Goal: Task Accomplishment & Management: Use online tool/utility

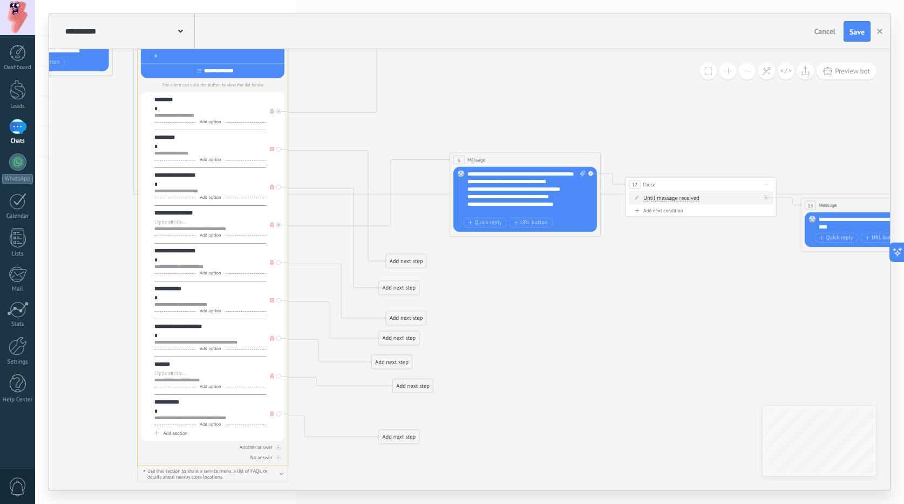
click at [537, 90] on icon at bounding box center [412, 190] width 1457 height 932
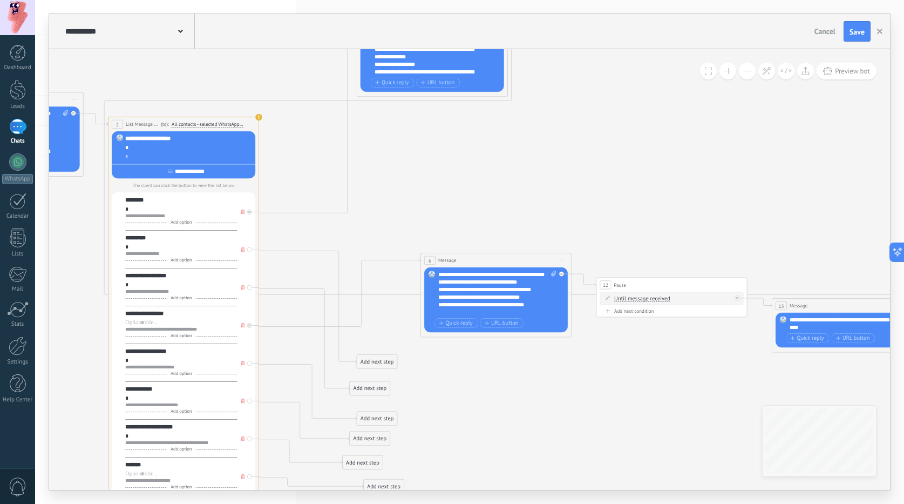
drag, startPoint x: 441, startPoint y: 276, endPoint x: 393, endPoint y: 367, distance: 103.1
click at [393, 368] on icon at bounding box center [383, 290] width 1457 height 932
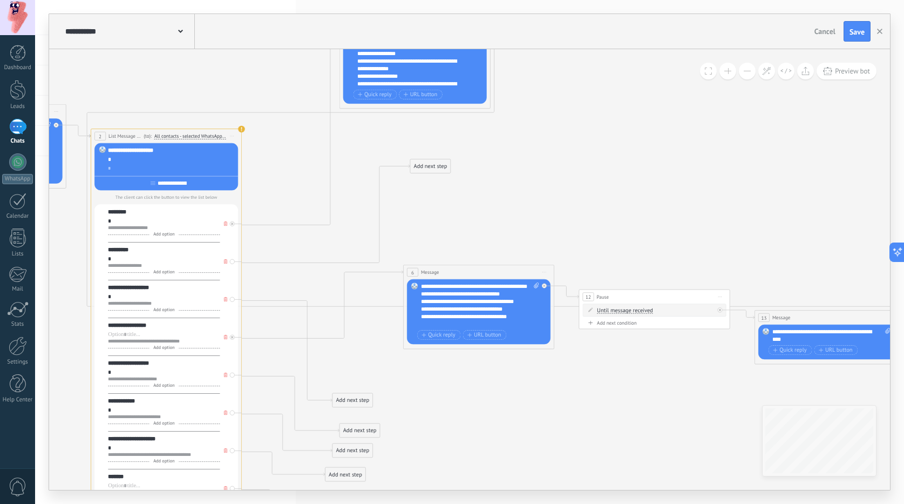
drag, startPoint x: 377, startPoint y: 368, endPoint x: 448, endPoint y: 161, distance: 218.5
click at [448, 161] on div "Add next step" at bounding box center [430, 166] width 40 height 12
click at [441, 162] on div "Add next step" at bounding box center [430, 166] width 40 height 12
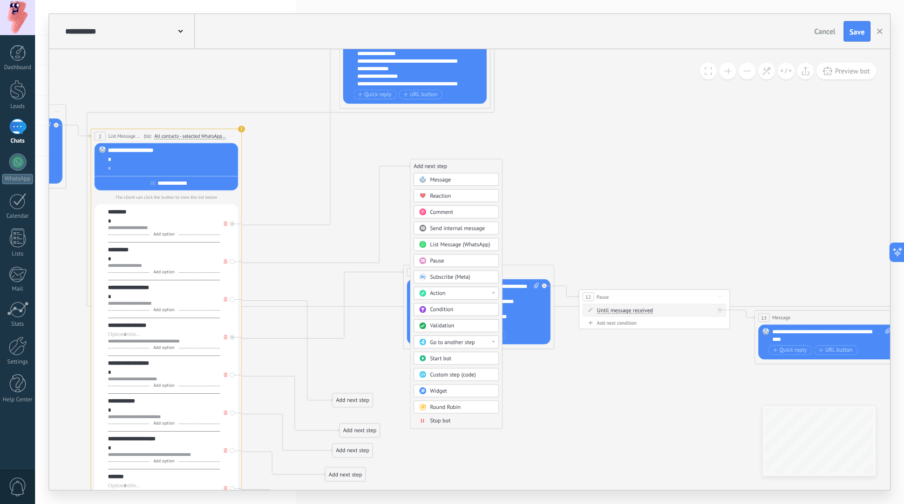
click at [440, 179] on span "Message" at bounding box center [440, 179] width 21 height 7
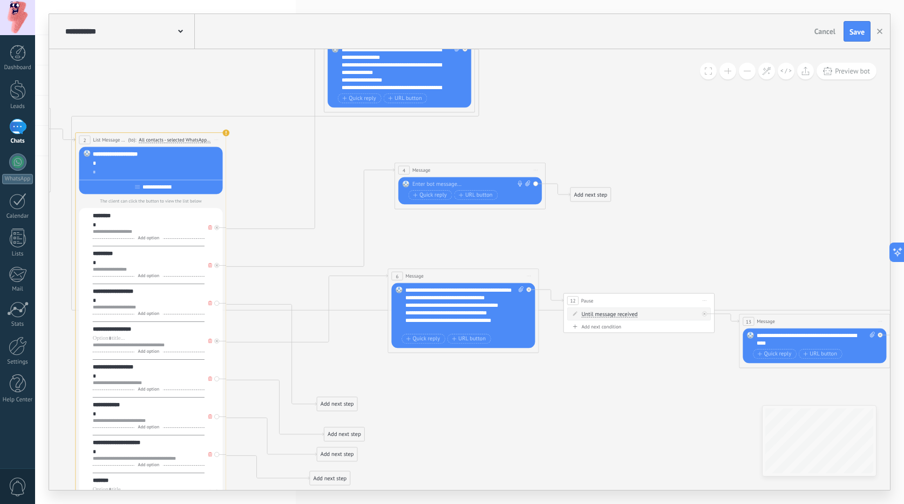
drag, startPoint x: 510, startPoint y: 112, endPoint x: 498, endPoint y: 171, distance: 60.6
click at [499, 171] on icon at bounding box center [350, 305] width 1457 height 933
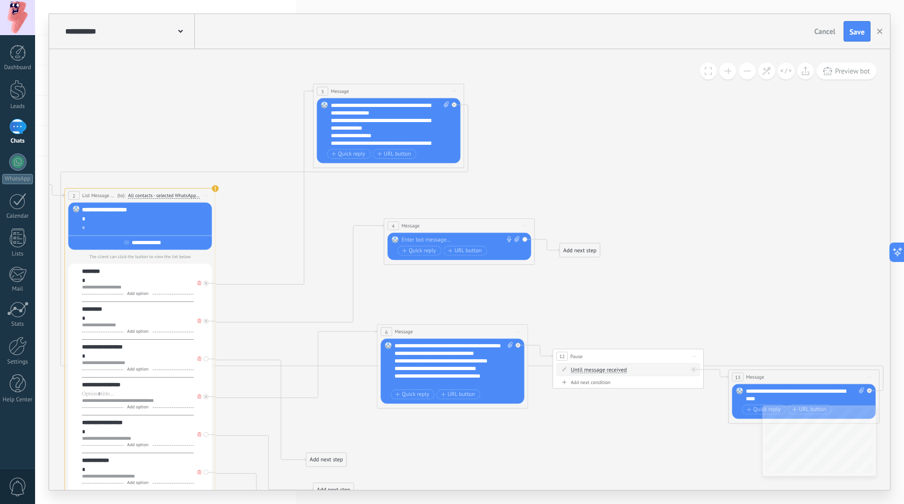
click at [413, 235] on div "Replace Remove Convert to voice message Drag the image here to attach it. Add i…" at bounding box center [460, 246] width 144 height 27
click at [414, 239] on div at bounding box center [458, 240] width 112 height 8
paste div
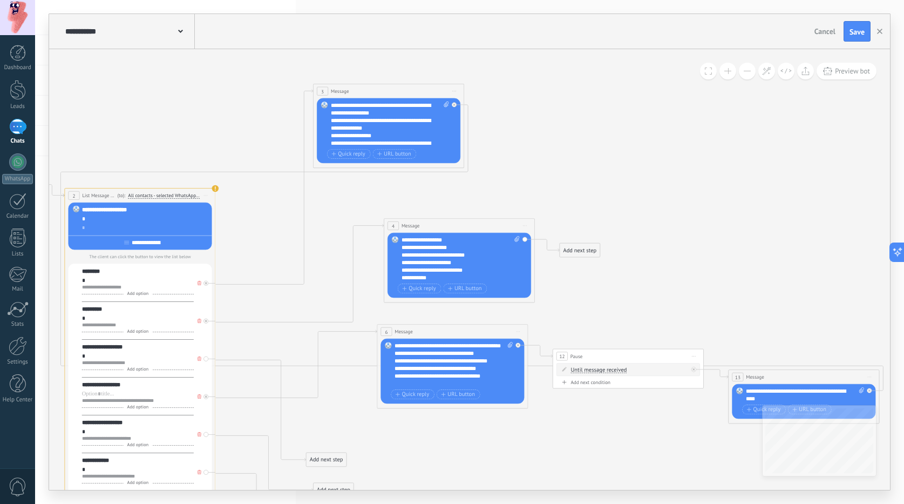
click at [402, 249] on div "**********" at bounding box center [454, 247] width 105 height 8
click at [400, 253] on div "**********" at bounding box center [460, 265] width 144 height 65
click at [402, 255] on div "**********" at bounding box center [454, 255] width 105 height 8
click at [402, 264] on div "**********" at bounding box center [454, 263] width 105 height 8
click at [402, 267] on div "**********" at bounding box center [454, 270] width 105 height 8
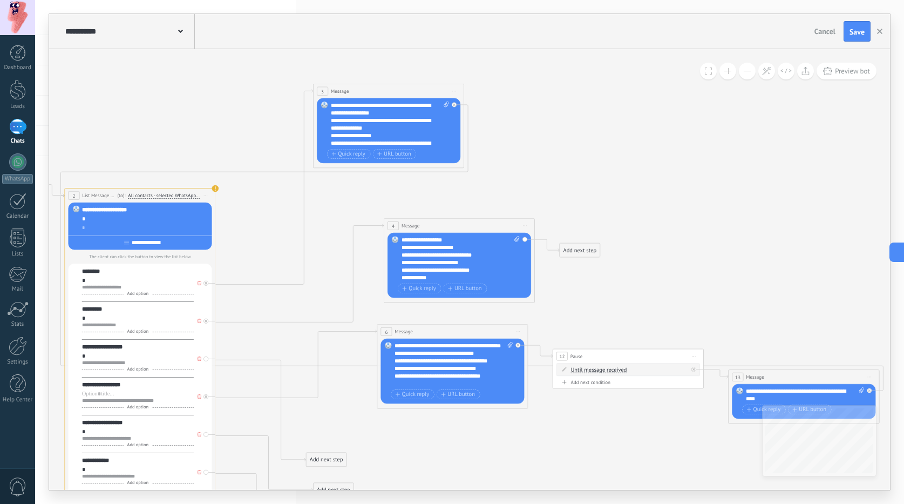
click at [402, 277] on div "**********" at bounding box center [454, 278] width 105 height 8
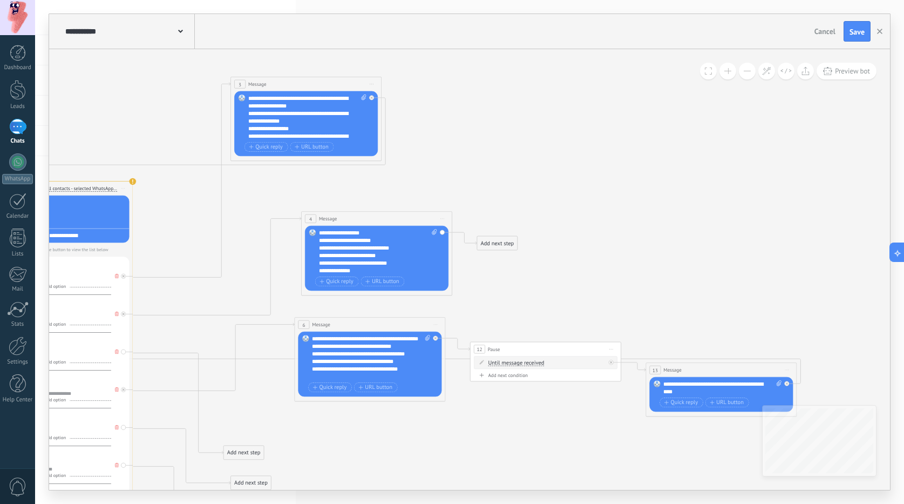
drag, startPoint x: 659, startPoint y: 157, endPoint x: 568, endPoint y: 152, distance: 91.4
click at [579, 151] on icon at bounding box center [257, 354] width 1457 height 933
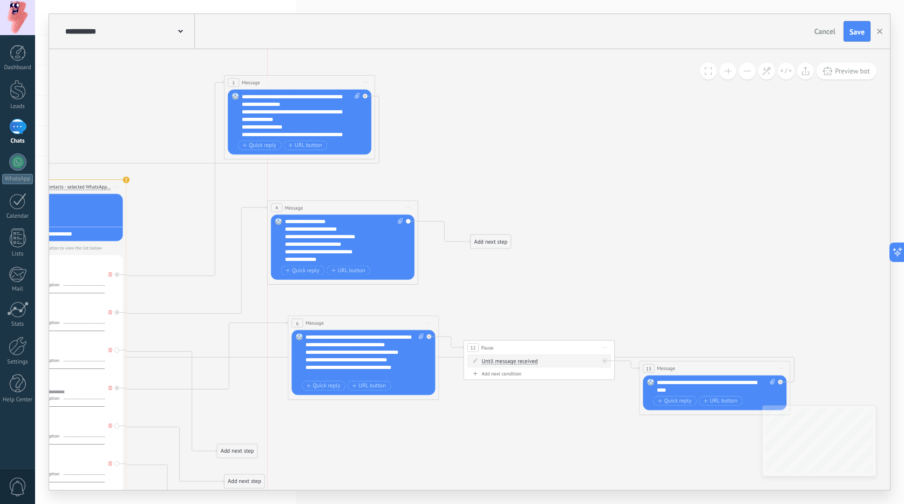
drag, startPoint x: 398, startPoint y: 214, endPoint x: 390, endPoint y: 211, distance: 8.9
click at [390, 211] on div "4 Message ******* (to): All contacts - selected channels All contacts - selecte…" at bounding box center [343, 207] width 151 height 14
click at [475, 238] on div "Add next step" at bounding box center [491, 241] width 40 height 12
click at [516, 365] on div "Action" at bounding box center [523, 369] width 64 height 8
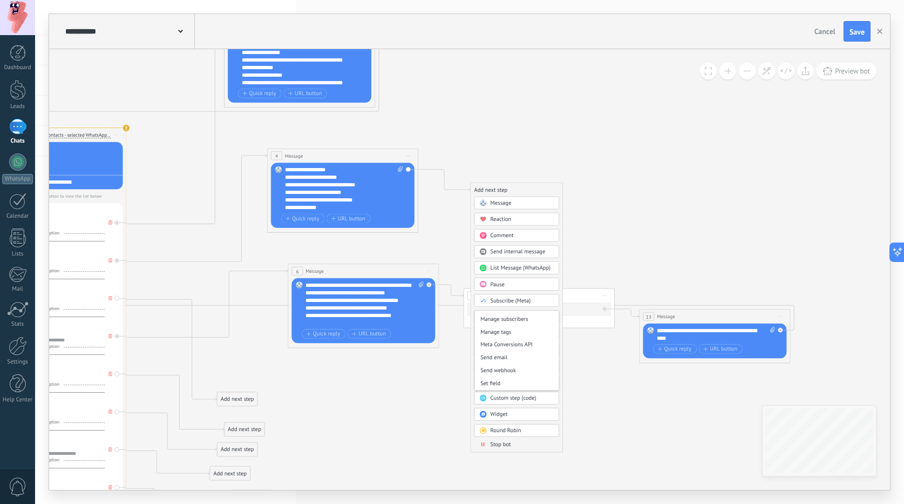
click at [586, 413] on icon at bounding box center [250, 300] width 1457 height 933
click at [485, 195] on div "Add next step" at bounding box center [491, 190] width 40 height 12
click at [518, 349] on div "Validation" at bounding box center [523, 349] width 64 height 8
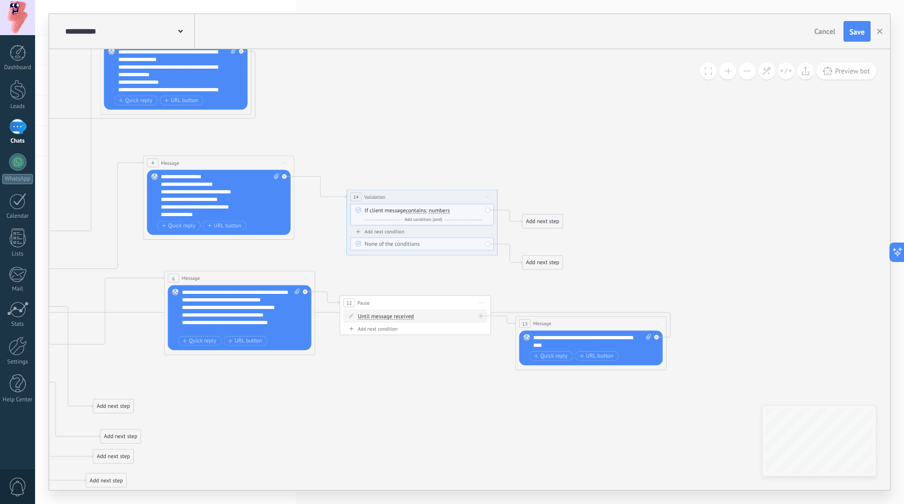
drag, startPoint x: 623, startPoint y: 172, endPoint x: 575, endPoint y: 179, distance: 48.0
click at [575, 179] on icon at bounding box center [126, 307] width 1457 height 933
click at [439, 208] on span "numbers" at bounding box center [439, 210] width 21 height 6
click at [439, 208] on button "numbers" at bounding box center [472, 209] width 94 height 13
click at [453, 261] on span "range of numbers" at bounding box center [465, 264] width 91 height 8
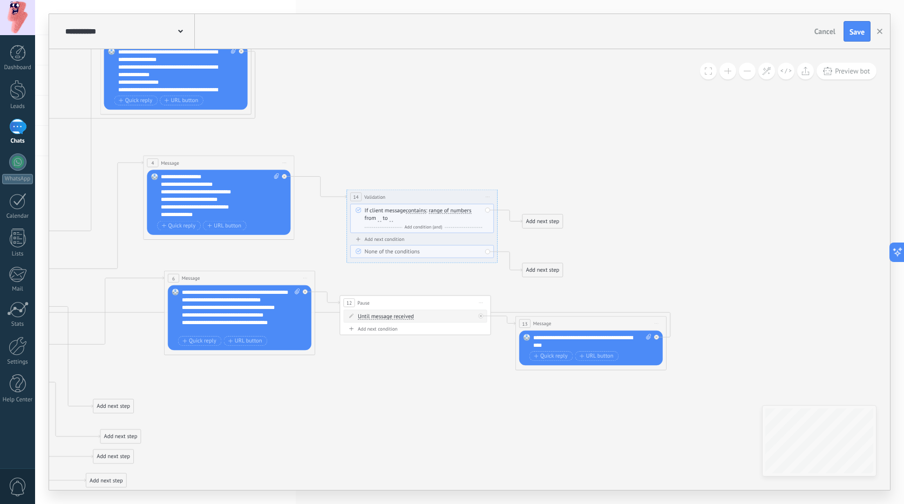
click at [378, 216] on input "number" at bounding box center [379, 218] width 3 height 6
type input "*"
click at [390, 218] on input "number" at bounding box center [391, 218] width 3 height 6
type input "*"
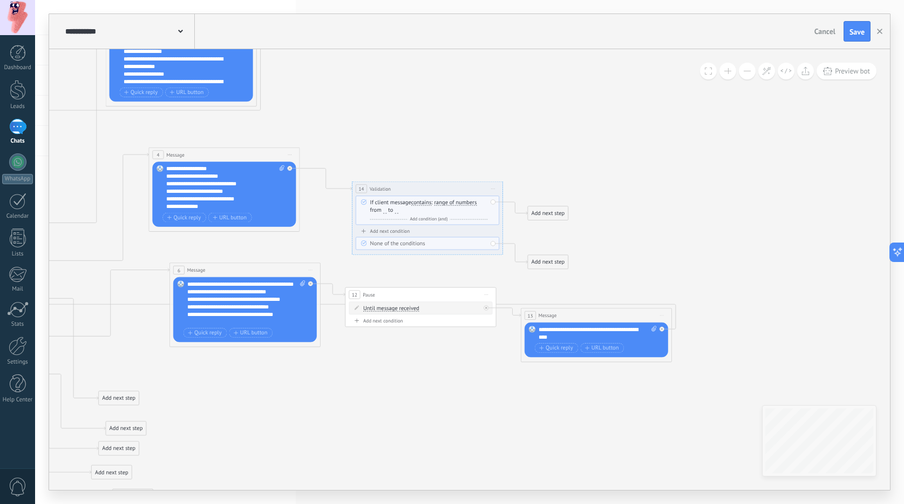
drag, startPoint x: 646, startPoint y: 219, endPoint x: 657, endPoint y: 224, distance: 13.0
click at [657, 224] on icon at bounding box center [132, 299] width 1457 height 933
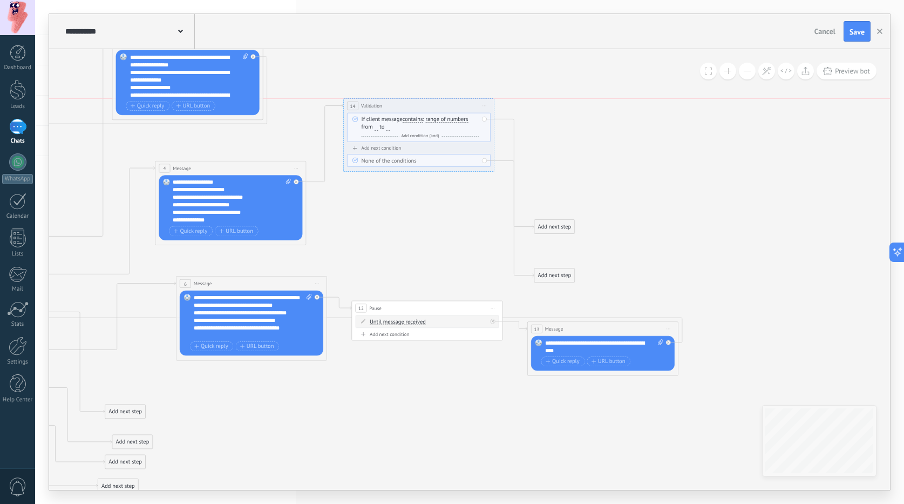
drag, startPoint x: 436, startPoint y: 201, endPoint x: 421, endPoint y: 106, distance: 96.2
click at [421, 106] on div "**********" at bounding box center [419, 106] width 151 height 14
click at [383, 146] on div "Add next condition" at bounding box center [419, 148] width 144 height 6
click at [381, 172] on div "Add next condition" at bounding box center [419, 172] width 144 height 6
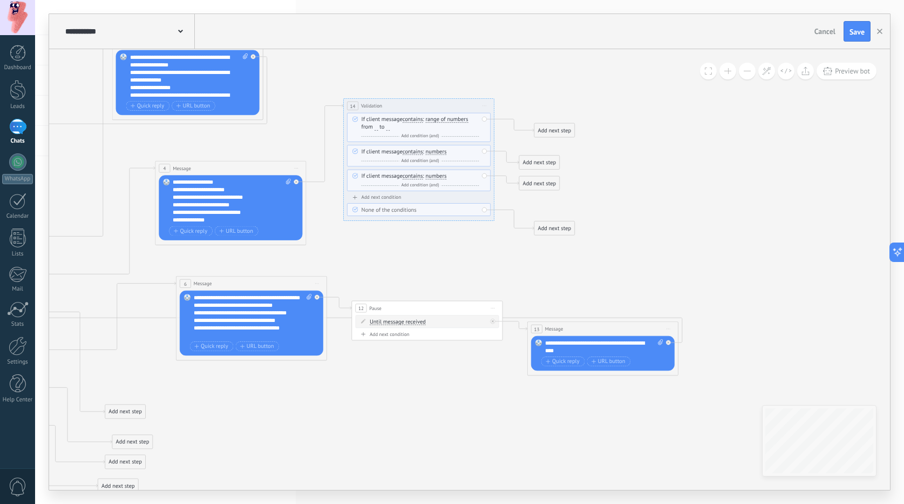
click at [380, 196] on div "Add next condition" at bounding box center [419, 197] width 144 height 6
click at [376, 225] on div "Add next condition" at bounding box center [419, 222] width 144 height 6
click at [433, 121] on span "range of numbers" at bounding box center [446, 120] width 43 height 6
click at [433, 121] on button "range of numbers" at bounding box center [469, 119] width 94 height 13
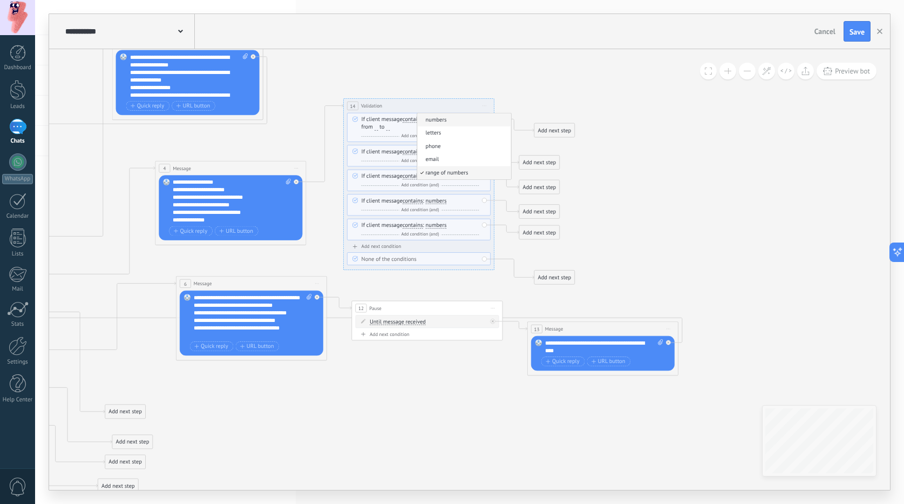
click at [435, 123] on span "numbers" at bounding box center [462, 120] width 91 height 8
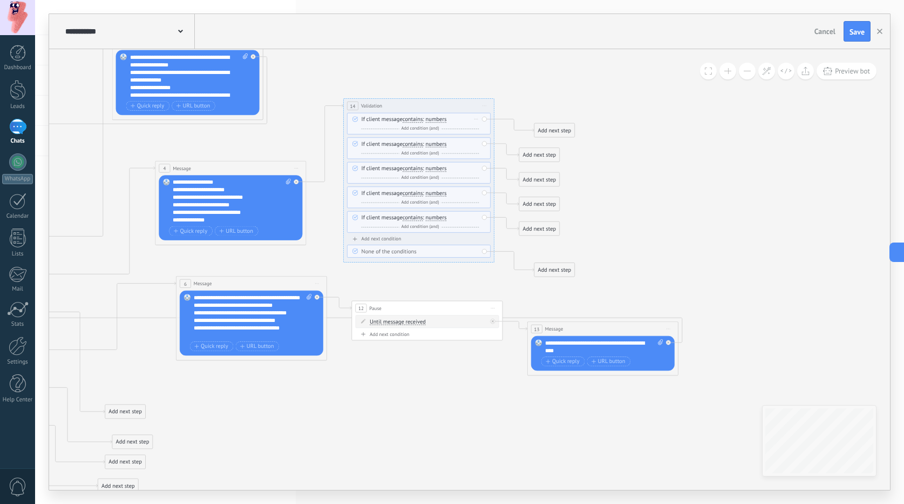
click at [437, 121] on span "numbers" at bounding box center [435, 120] width 21 height 6
click at [437, 121] on button "numbers" at bounding box center [469, 119] width 94 height 13
click at [446, 177] on span "range of numbers" at bounding box center [462, 173] width 91 height 8
click at [375, 124] on input "number" at bounding box center [376, 127] width 3 height 6
type input "*"
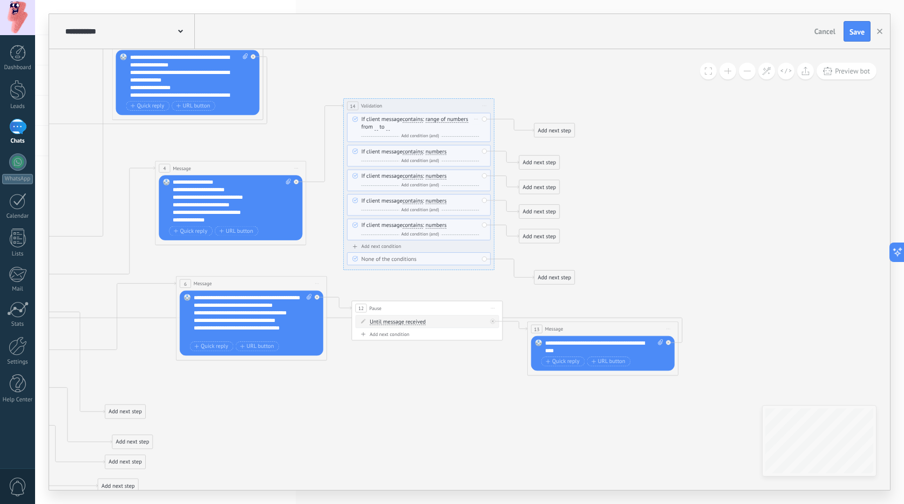
click at [388, 127] on input "number" at bounding box center [387, 127] width 3 height 6
type input "*"
click at [435, 151] on span "numbers" at bounding box center [435, 151] width 21 height 6
click at [435, 151] on button "numbers" at bounding box center [469, 151] width 94 height 13
click at [443, 205] on span "range of numbers" at bounding box center [462, 205] width 91 height 8
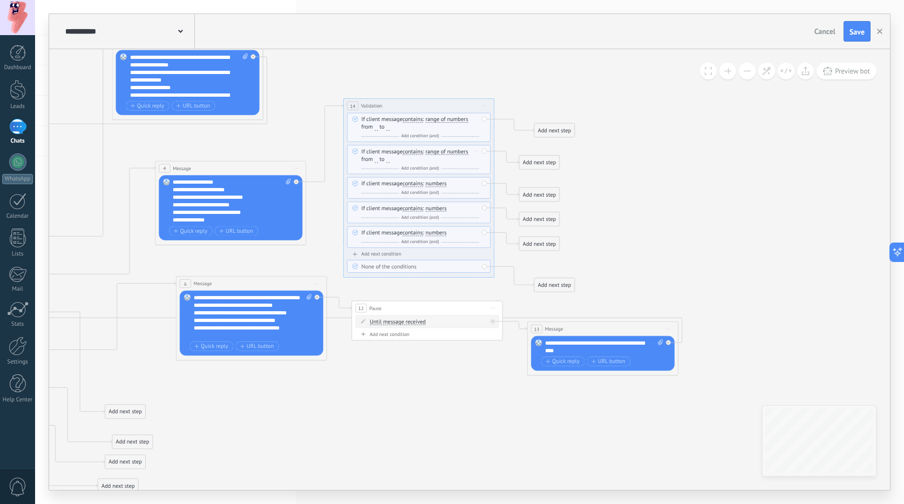
click at [375, 158] on input "number" at bounding box center [376, 160] width 3 height 6
type input "*"
click at [388, 159] on input "number" at bounding box center [387, 160] width 3 height 6
type input "*"
click at [431, 182] on span "numbers" at bounding box center [435, 184] width 21 height 6
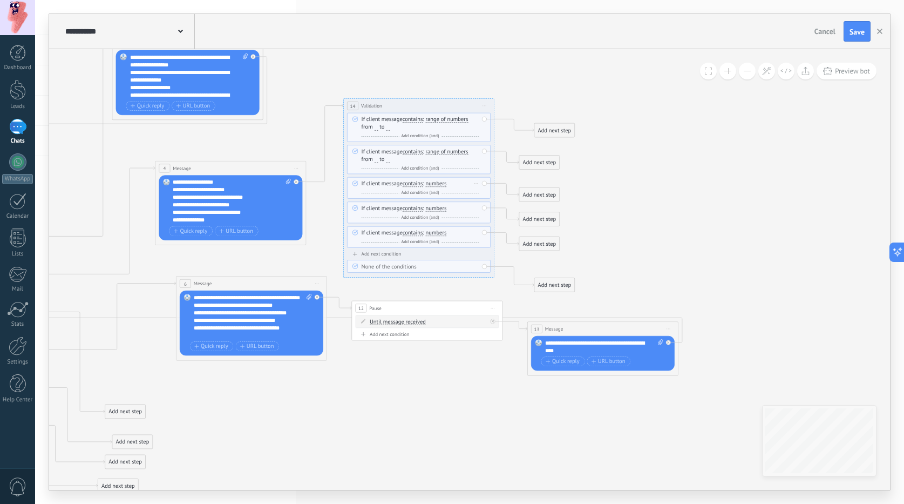
click at [431, 182] on button "numbers" at bounding box center [469, 183] width 94 height 13
click at [445, 233] on span "range of numbers" at bounding box center [462, 237] width 91 height 8
click at [378, 190] on span "from" at bounding box center [371, 190] width 18 height 7
click at [376, 191] on input "number" at bounding box center [376, 191] width 3 height 6
type input "*"
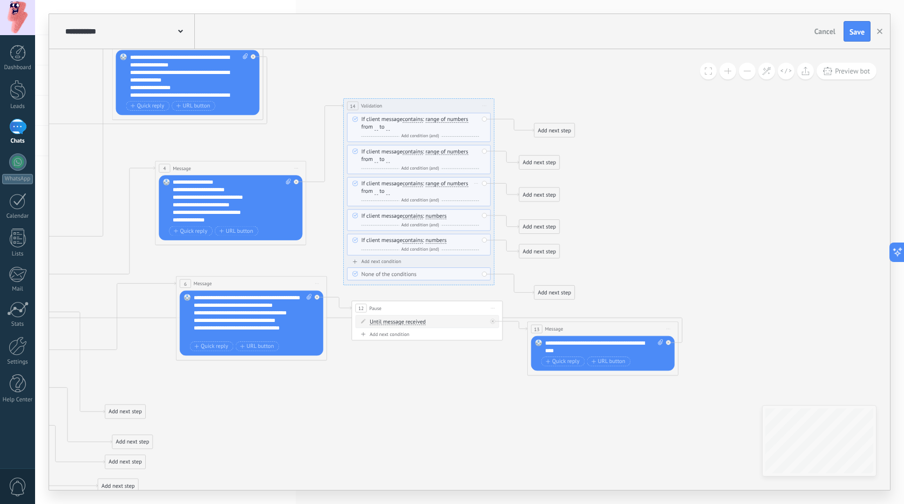
click at [388, 190] on input "number" at bounding box center [387, 191] width 3 height 6
type input "*"
click at [428, 214] on span "numbers" at bounding box center [435, 216] width 21 height 6
click at [428, 214] on button "numbers" at bounding box center [469, 215] width 94 height 13
click at [447, 269] on span "range of numbers" at bounding box center [462, 270] width 91 height 8
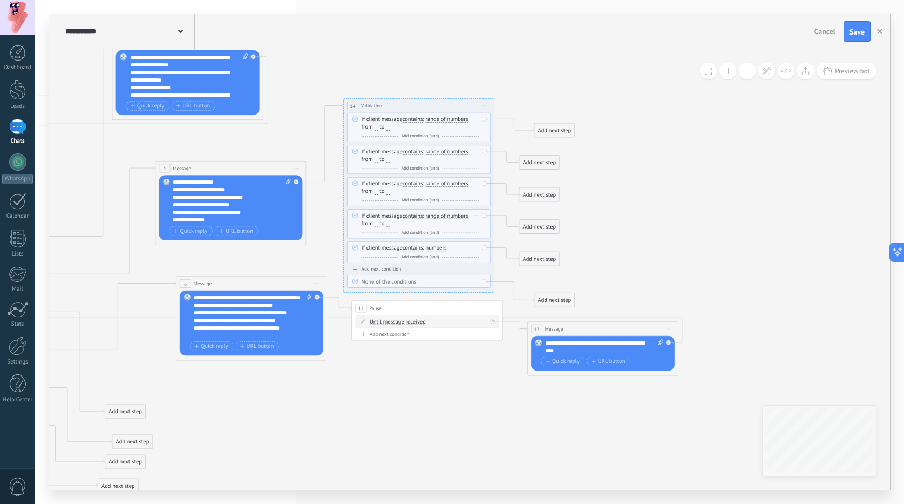
click at [377, 222] on input "number" at bounding box center [376, 224] width 3 height 6
type input "*"
click at [388, 223] on input "number" at bounding box center [387, 224] width 3 height 6
type input "*"
click at [430, 247] on span "numbers" at bounding box center [435, 248] width 21 height 6
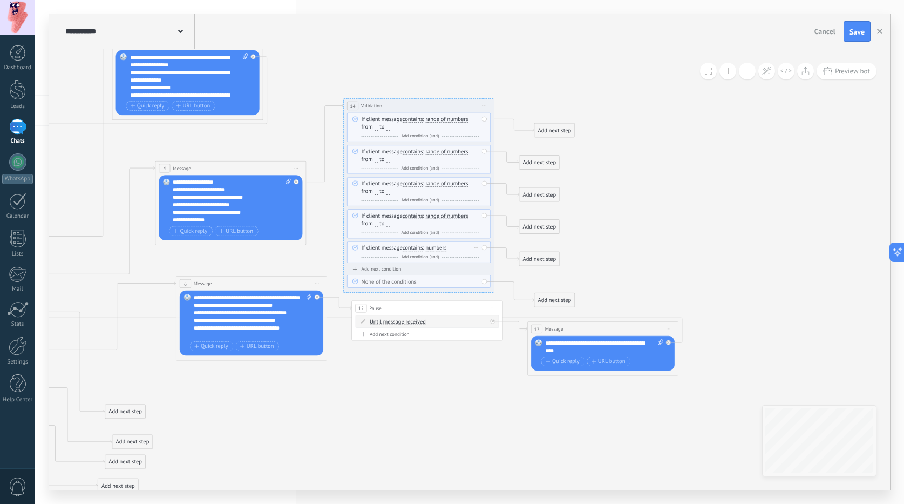
click at [430, 247] on button "numbers" at bounding box center [469, 247] width 94 height 13
click at [441, 303] on span "range of numbers" at bounding box center [462, 301] width 91 height 8
click at [378, 255] on span "from" at bounding box center [371, 255] width 18 height 7
click at [378, 257] on span "from" at bounding box center [371, 255] width 18 height 7
click at [377, 257] on input "number" at bounding box center [376, 256] width 3 height 6
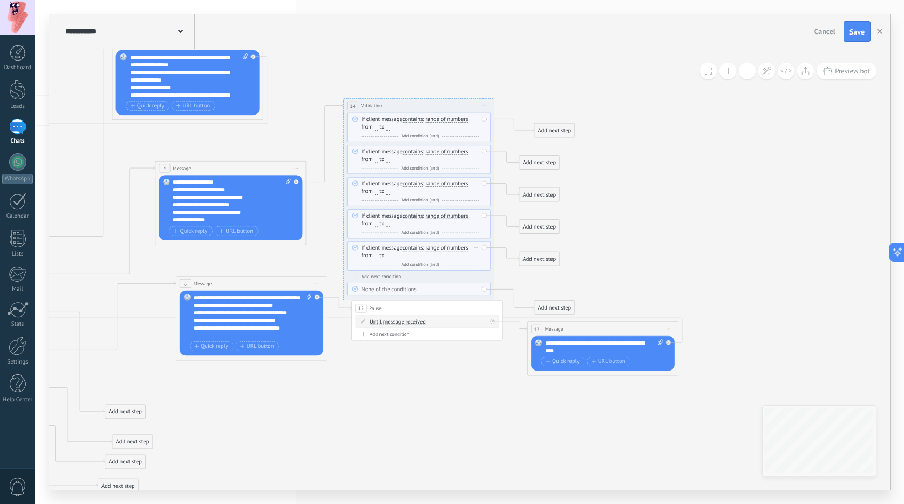
type input "*"
click at [388, 256] on input "number" at bounding box center [387, 256] width 3 height 6
type input "*"
drag, startPoint x: 384, startPoint y: 107, endPoint x: 381, endPoint y: 77, distance: 30.9
click at [381, 77] on div "**********" at bounding box center [416, 75] width 151 height 14
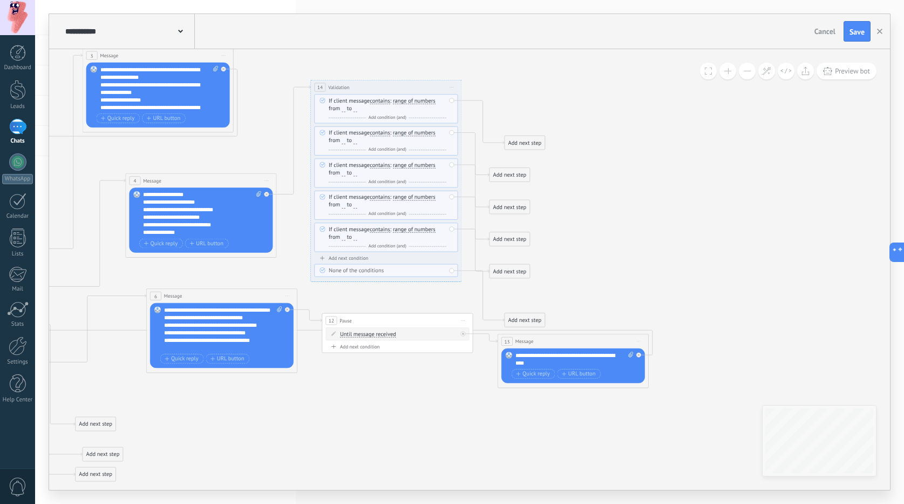
drag, startPoint x: 663, startPoint y: 221, endPoint x: 632, endPoint y: 234, distance: 33.4
click at [633, 234] on icon at bounding box center [108, 325] width 1457 height 933
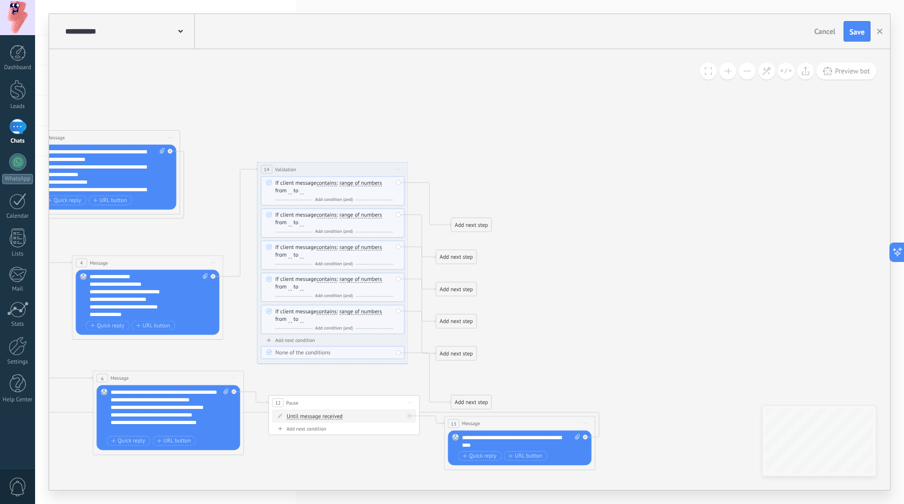
drag, startPoint x: 654, startPoint y: 218, endPoint x: 596, endPoint y: 302, distance: 102.4
click at [599, 304] on icon at bounding box center [55, 407] width 1457 height 933
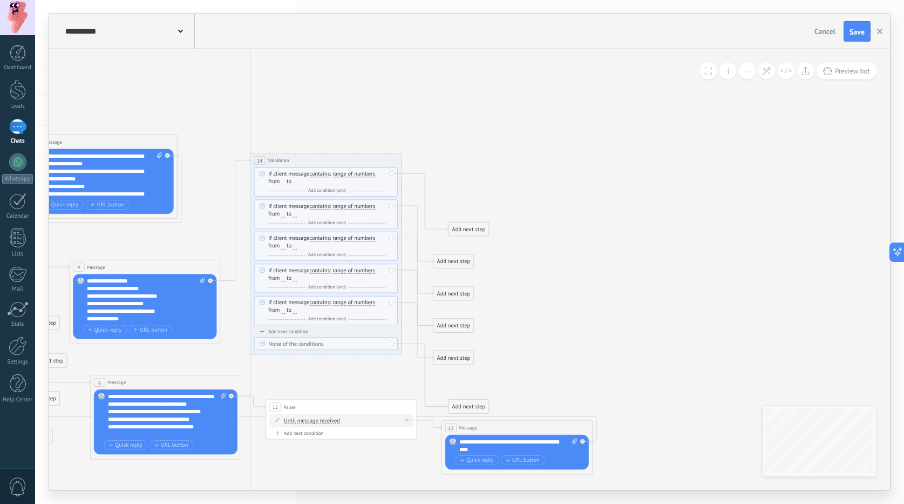
drag, startPoint x: 346, startPoint y: 172, endPoint x: 341, endPoint y: 161, distance: 12.1
click at [341, 161] on div "**********" at bounding box center [325, 160] width 151 height 14
drag, startPoint x: 474, startPoint y: 231, endPoint x: 533, endPoint y: 194, distance: 69.8
click at [533, 194] on div "Add next step" at bounding box center [528, 192] width 40 height 12
drag, startPoint x: 457, startPoint y: 255, endPoint x: 498, endPoint y: 222, distance: 53.4
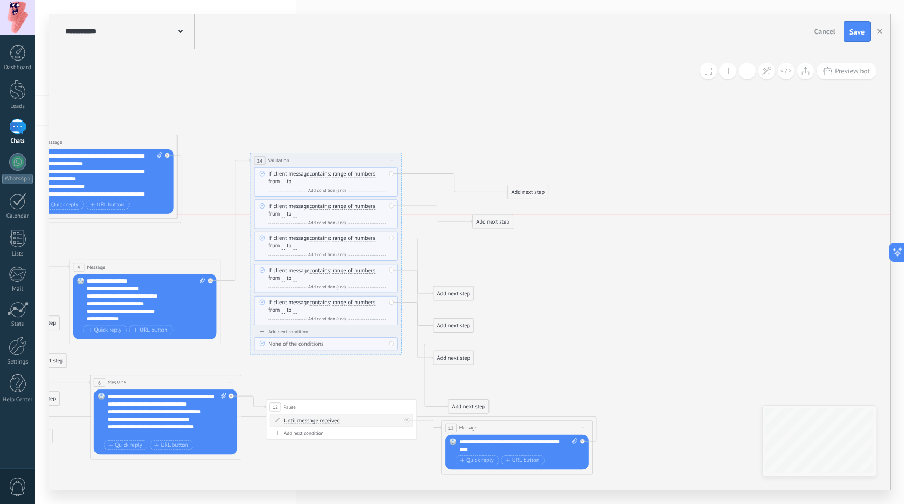
click at [498, 218] on div "Add next step" at bounding box center [493, 221] width 40 height 12
drag, startPoint x: 451, startPoint y: 294, endPoint x: 486, endPoint y: 253, distance: 54.3
click at [486, 253] on div "Add next step" at bounding box center [489, 253] width 40 height 12
drag, startPoint x: 451, startPoint y: 318, endPoint x: 471, endPoint y: 316, distance: 20.1
click at [480, 282] on div "Add next step" at bounding box center [485, 286] width 40 height 12
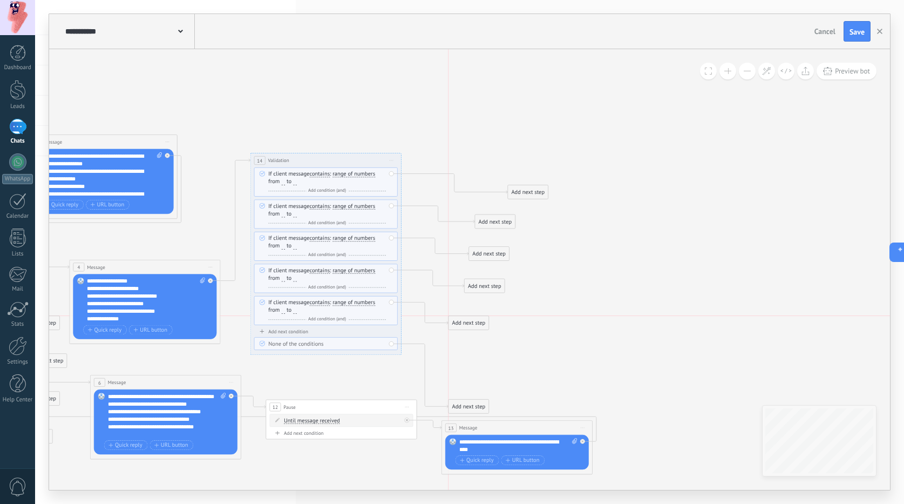
drag, startPoint x: 456, startPoint y: 352, endPoint x: 476, endPoint y: 311, distance: 45.1
click at [476, 316] on div "Add next step" at bounding box center [469, 322] width 40 height 12
drag, startPoint x: 465, startPoint y: 403, endPoint x: 471, endPoint y: 361, distance: 42.4
click at [471, 361] on div "Add next step" at bounding box center [473, 360] width 40 height 12
click at [469, 364] on div "Add next step" at bounding box center [473, 360] width 40 height 12
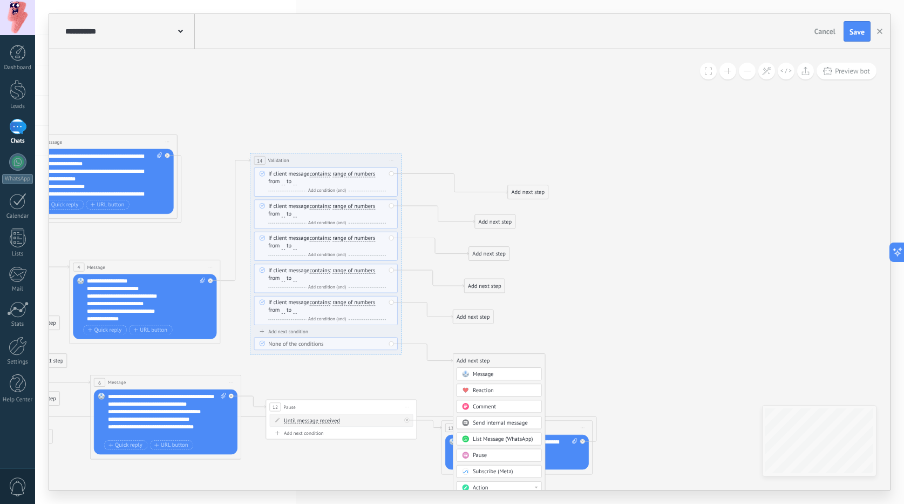
click at [472, 372] on span at bounding box center [465, 374] width 15 height 6
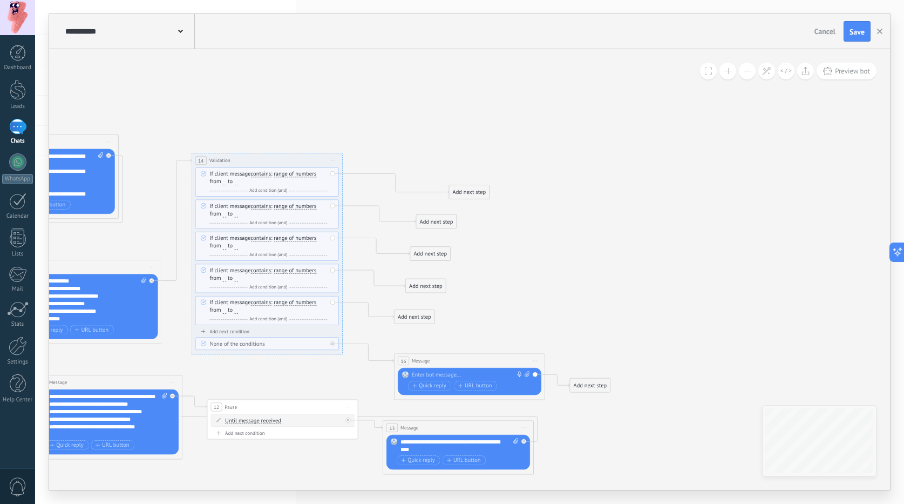
click at [437, 374] on div at bounding box center [468, 375] width 112 height 8
drag, startPoint x: 580, startPoint y: 385, endPoint x: 100, endPoint y: 298, distance: 487.7
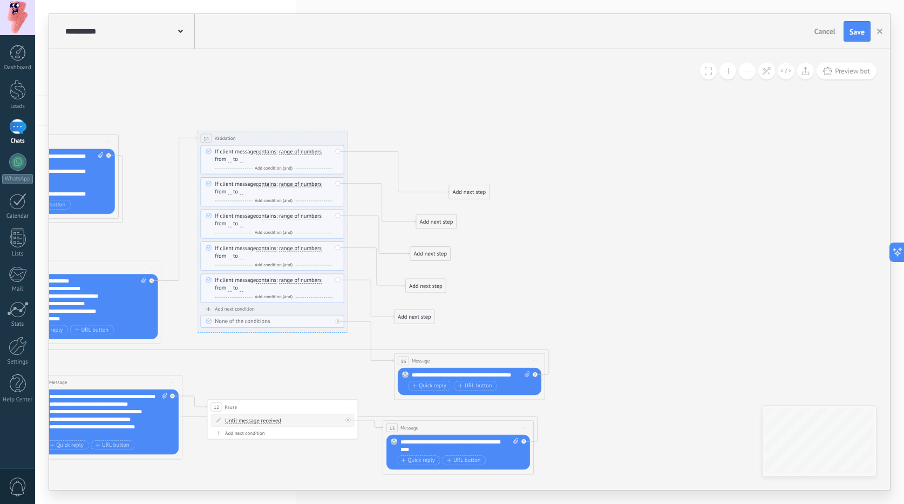
drag, startPoint x: 267, startPoint y: 160, endPoint x: 274, endPoint y: 112, distance: 48.6
click at [274, 131] on div "**********" at bounding box center [272, 138] width 151 height 14
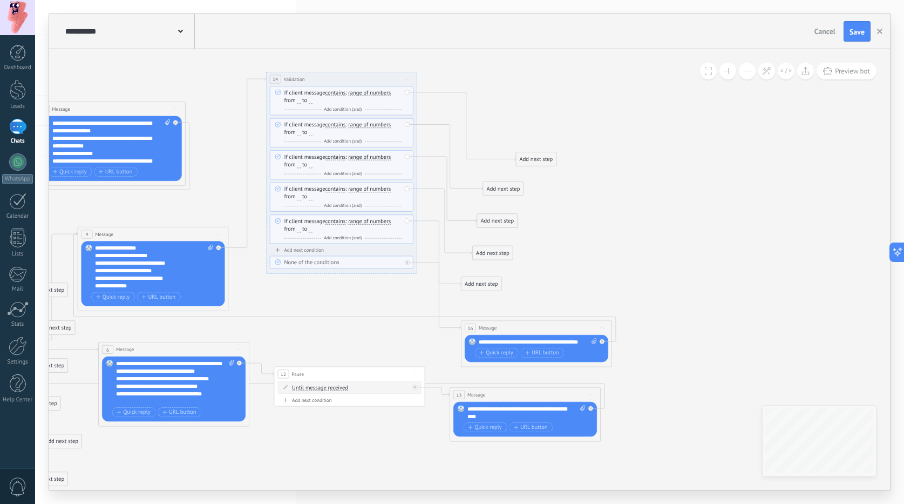
drag, startPoint x: 657, startPoint y: 281, endPoint x: 706, endPoint y: 260, distance: 53.2
click at [706, 260] on icon at bounding box center [66, 279] width 1469 height 792
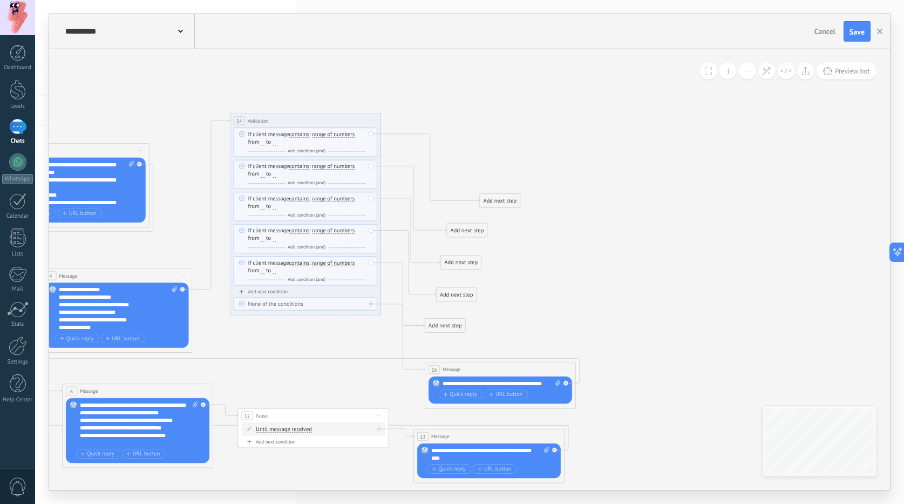
drag, startPoint x: 616, startPoint y: 241, endPoint x: 543, endPoint y: 304, distance: 96.5
click at [543, 304] on icon at bounding box center [30, 320] width 1469 height 792
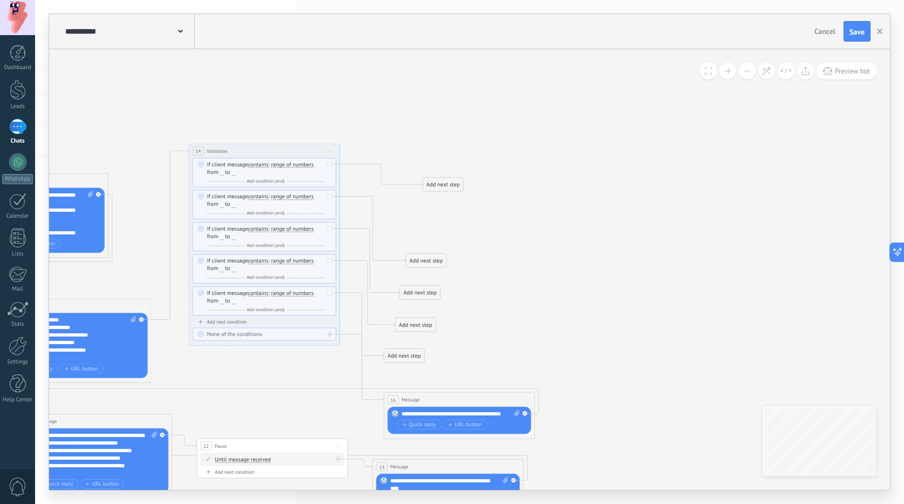
drag, startPoint x: 472, startPoint y: 232, endPoint x: 454, endPoint y: 178, distance: 57.4
click at [454, 178] on div "Add next step" at bounding box center [443, 184] width 40 height 12
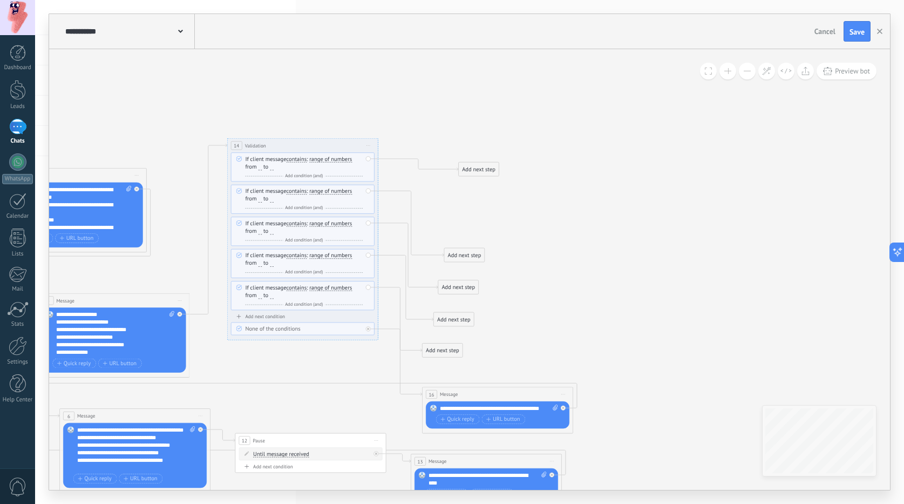
drag, startPoint x: 460, startPoint y: 199, endPoint x: 488, endPoint y: 194, distance: 27.9
click at [488, 194] on icon at bounding box center [27, 345] width 1469 height 792
click at [471, 171] on div "Add next step" at bounding box center [479, 169] width 40 height 12
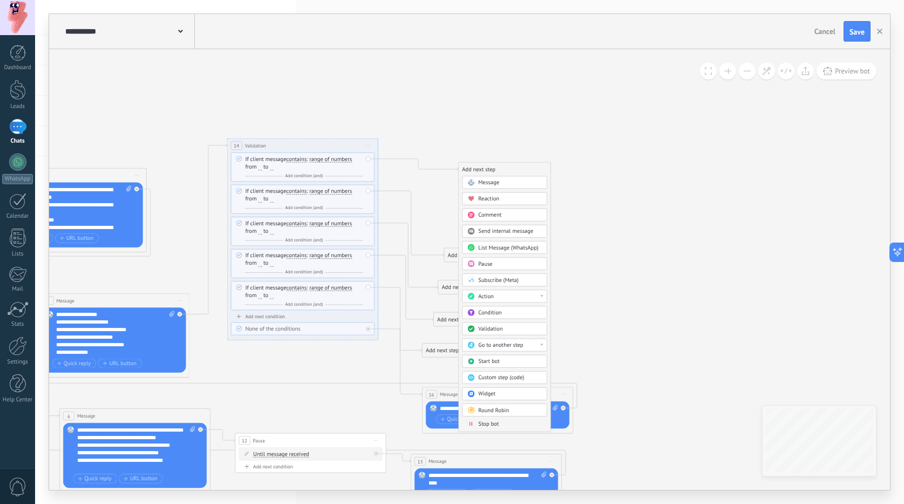
click at [483, 180] on span "Message" at bounding box center [488, 182] width 21 height 7
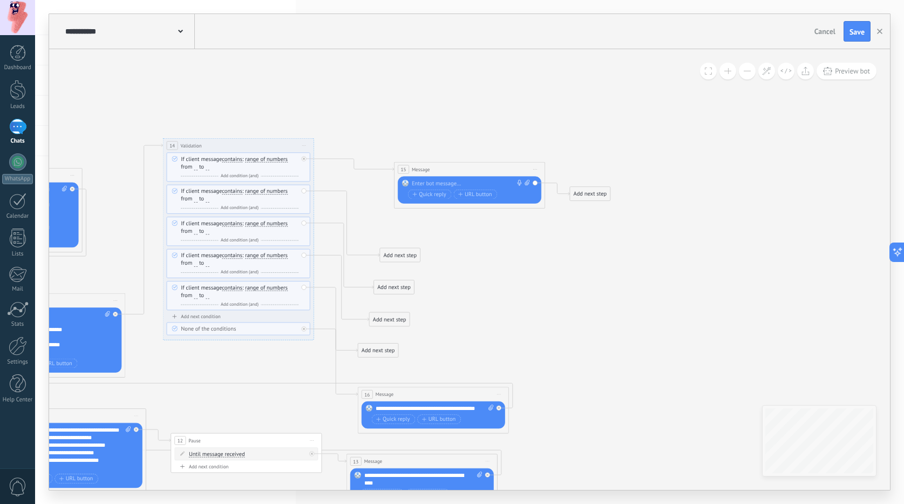
click at [435, 186] on div at bounding box center [468, 184] width 112 height 8
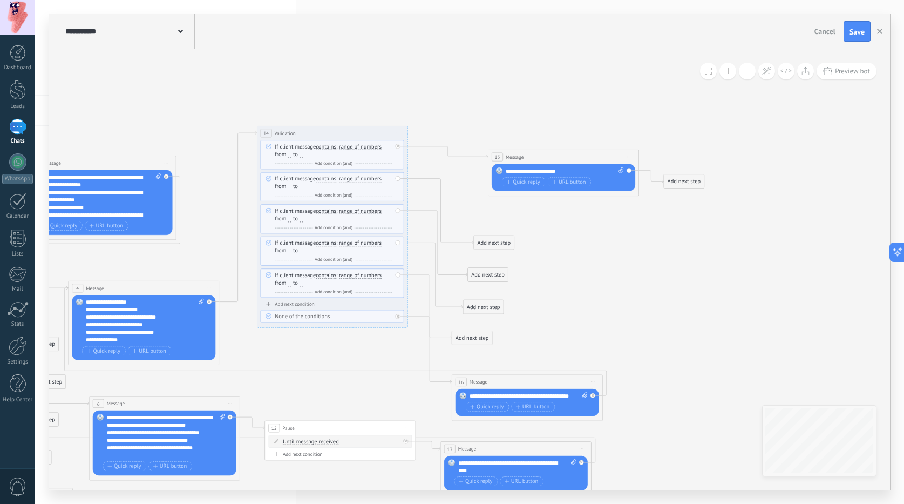
drag, startPoint x: 367, startPoint y: 212, endPoint x: 460, endPoint y: 200, distance: 94.7
click at [460, 200] on icon at bounding box center [108, 333] width 1571 height 792
click at [571, 165] on div "**********" at bounding box center [564, 177] width 144 height 27
click at [569, 167] on div "**********" at bounding box center [565, 171] width 118 height 8
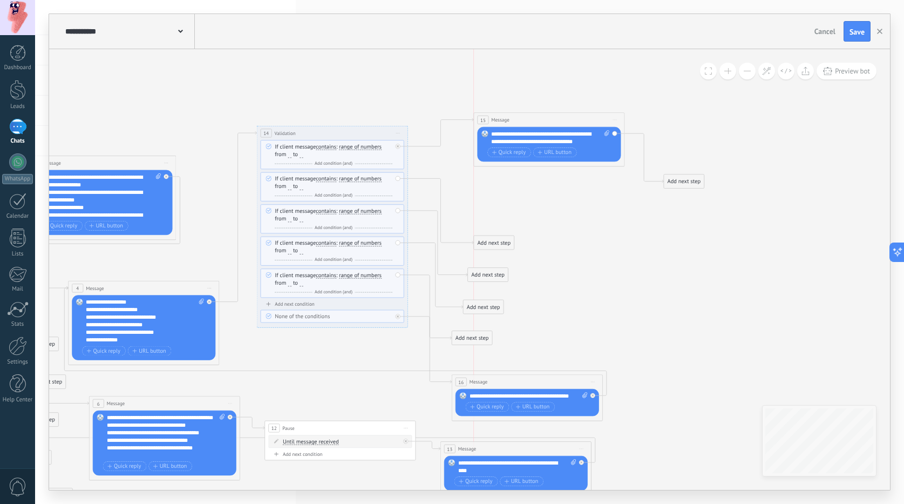
drag, startPoint x: 540, startPoint y: 160, endPoint x: 524, endPoint y: 123, distance: 41.1
click at [524, 123] on div "15 Message ******* (to): All contacts - selected channels All contacts - select…" at bounding box center [549, 120] width 151 height 14
drag, startPoint x: 576, startPoint y: 133, endPoint x: 551, endPoint y: 129, distance: 25.7
click at [551, 130] on div "**********" at bounding box center [550, 137] width 118 height 15
click at [567, 131] on div "**********" at bounding box center [550, 137] width 118 height 15
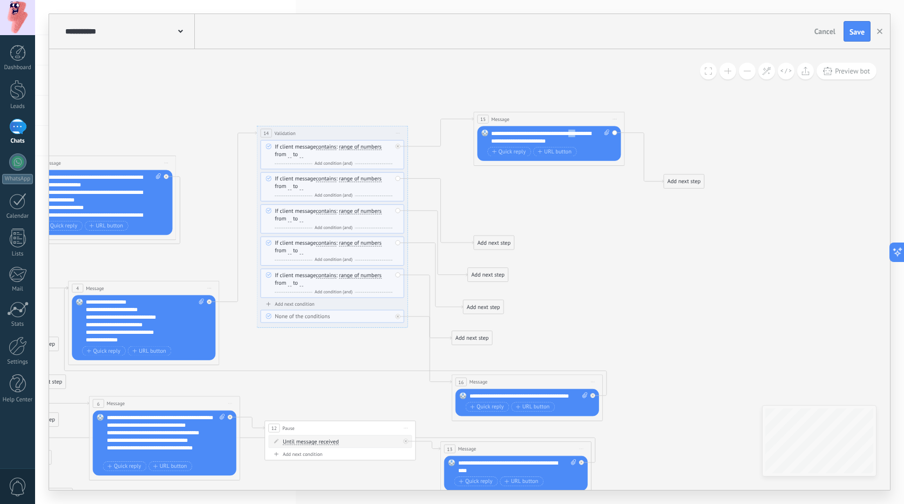
drag, startPoint x: 579, startPoint y: 134, endPoint x: 570, endPoint y: 132, distance: 9.3
click at [570, 132] on div "**********" at bounding box center [550, 137] width 118 height 15
click at [565, 185] on icon at bounding box center [108, 325] width 1571 height 805
drag, startPoint x: 487, startPoint y: 237, endPoint x: 497, endPoint y: 210, distance: 28.7
click at [497, 210] on div "Add next step" at bounding box center [506, 210] width 40 height 12
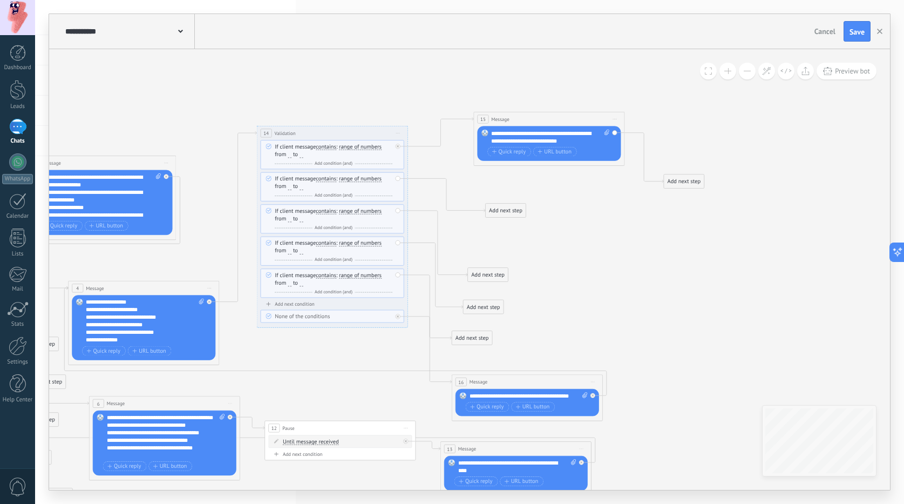
click at [497, 210] on div "Add next step" at bounding box center [506, 210] width 40 height 12
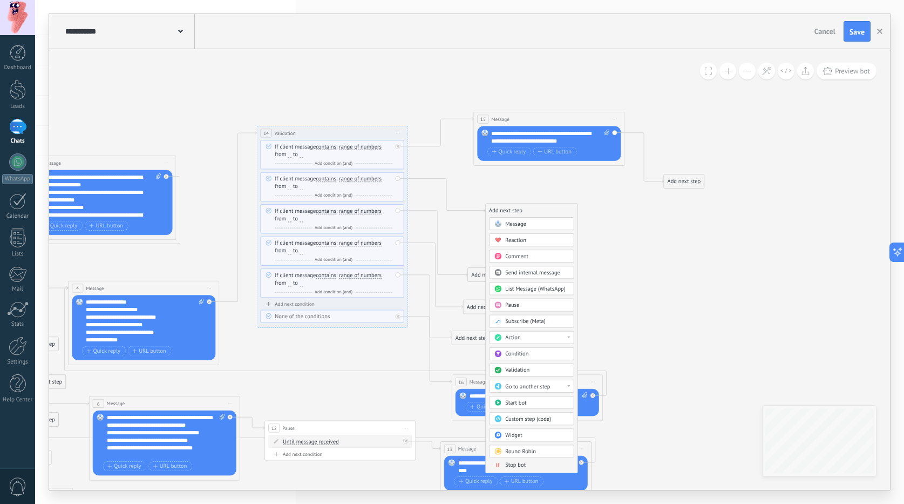
click at [504, 225] on span at bounding box center [498, 223] width 15 height 6
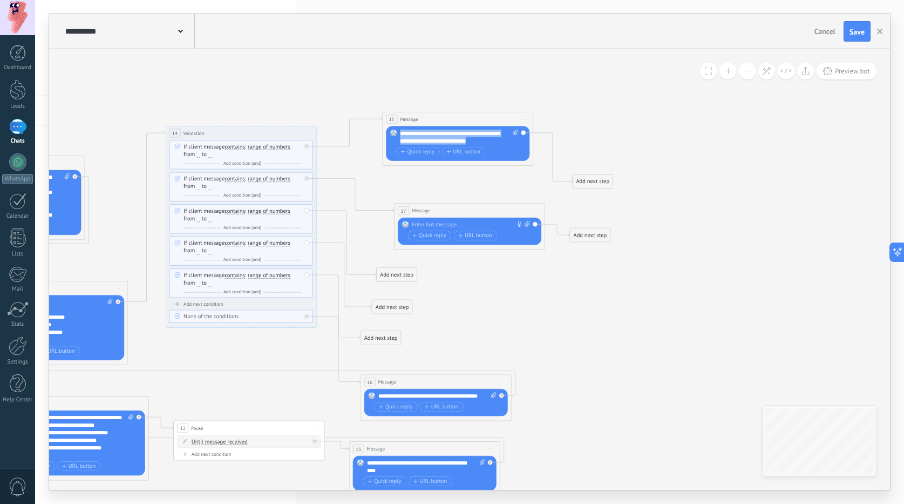
drag, startPoint x: 481, startPoint y: 139, endPoint x: 387, endPoint y: 131, distance: 94.8
click at [387, 131] on div "Replace Remove Convert to voice message Drag the image here to attach it. Add i…" at bounding box center [458, 143] width 144 height 35
copy div "**********"
click at [438, 228] on div at bounding box center [468, 225] width 112 height 8
paste div
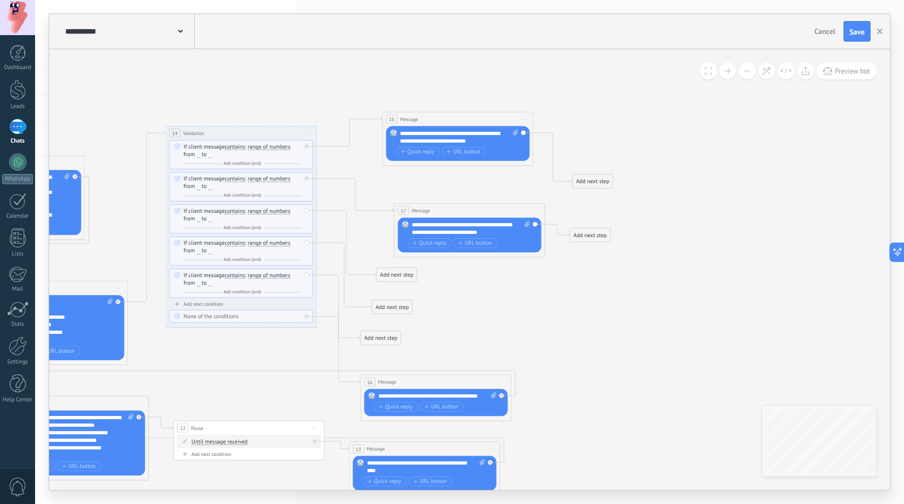
click at [467, 222] on div "**********" at bounding box center [471, 228] width 118 height 15
click at [466, 227] on div "**********" at bounding box center [471, 228] width 118 height 15
drag, startPoint x: 465, startPoint y: 226, endPoint x: 492, endPoint y: 235, distance: 28.5
click at [492, 235] on div "**********" at bounding box center [471, 228] width 118 height 15
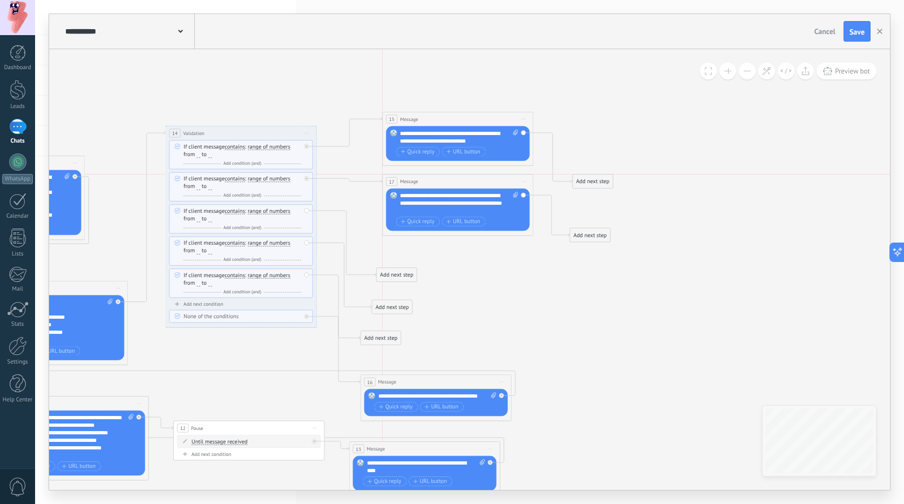
drag, startPoint x: 445, startPoint y: 214, endPoint x: 432, endPoint y: 183, distance: 33.4
click at [432, 183] on div "17 Message ******* (to): All contacts - selected channels All contacts - select…" at bounding box center [458, 181] width 151 height 14
click at [470, 268] on icon at bounding box center [17, 326] width 1571 height 806
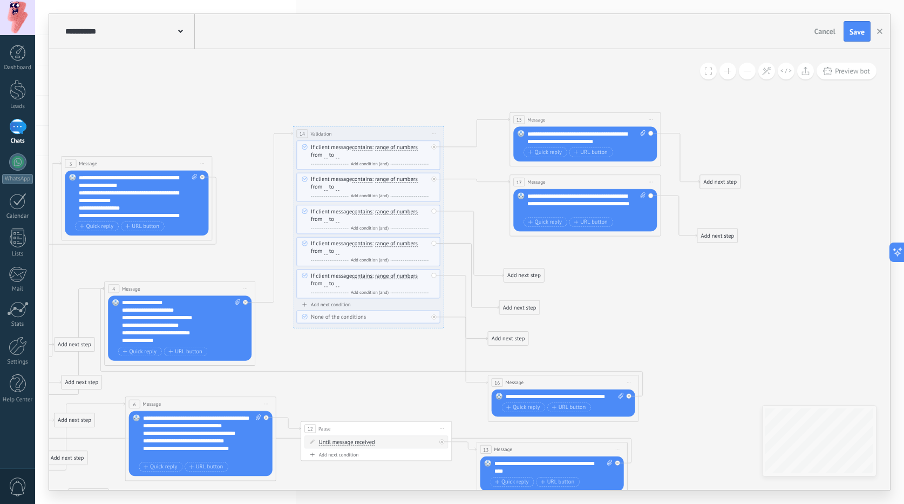
drag, startPoint x: 463, startPoint y: 267, endPoint x: 591, endPoint y: 268, distance: 127.4
click at [591, 268] on icon at bounding box center [144, 326] width 1571 height 806
drag, startPoint x: 533, startPoint y: 277, endPoint x: 556, endPoint y: 271, distance: 24.0
click at [556, 271] on div "Add next step" at bounding box center [547, 267] width 40 height 12
click at [550, 271] on div "Add next step" at bounding box center [547, 267] width 40 height 12
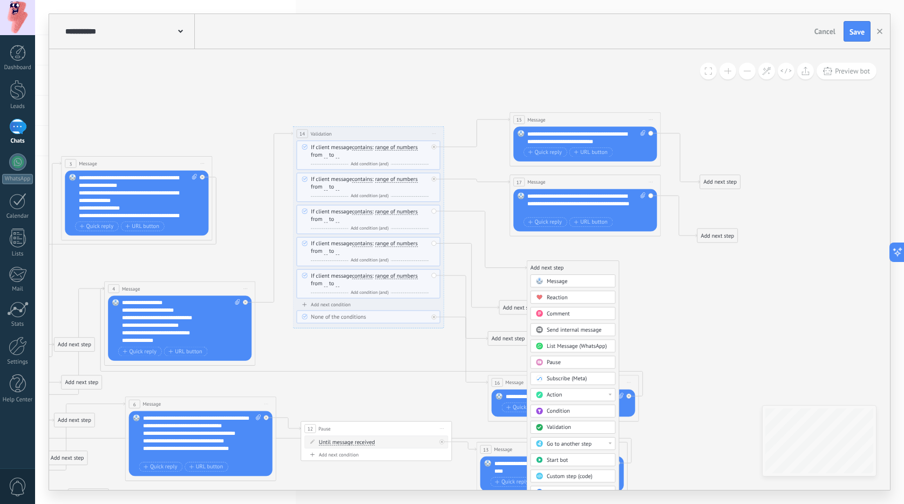
click at [556, 277] on span "Message" at bounding box center [557, 280] width 21 height 7
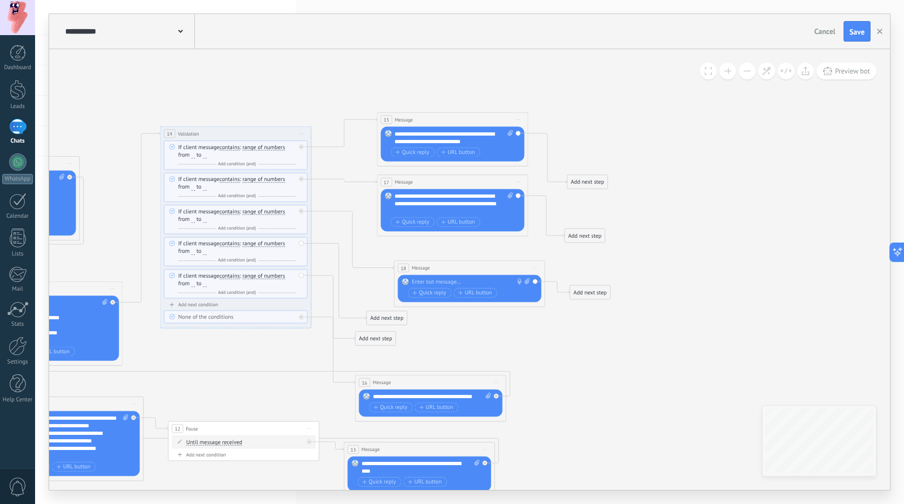
click at [467, 277] on div "Replace Remove Convert to voice message Drag the image here to attach it. Add i…" at bounding box center [470, 288] width 144 height 27
click at [462, 282] on div at bounding box center [468, 282] width 112 height 8
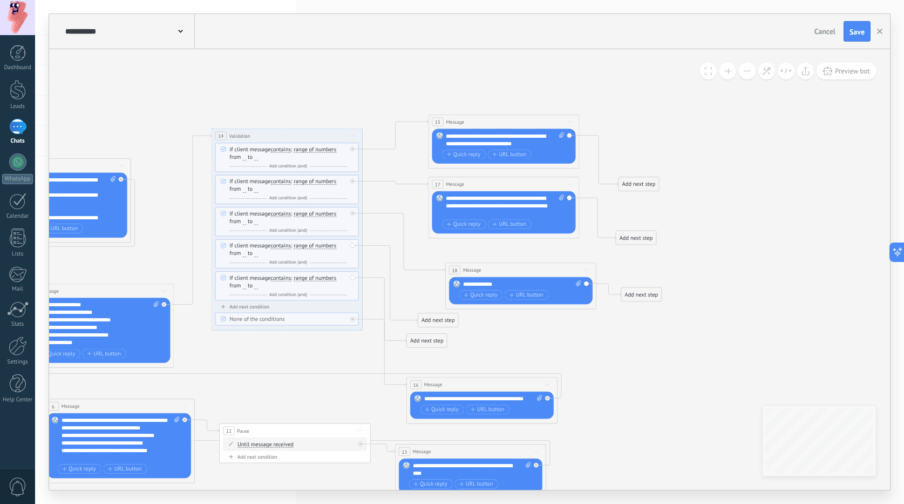
drag, startPoint x: 367, startPoint y: 250, endPoint x: 432, endPoint y: 252, distance: 65.3
click at [432, 252] on icon at bounding box center [64, 414] width 1573 height 976
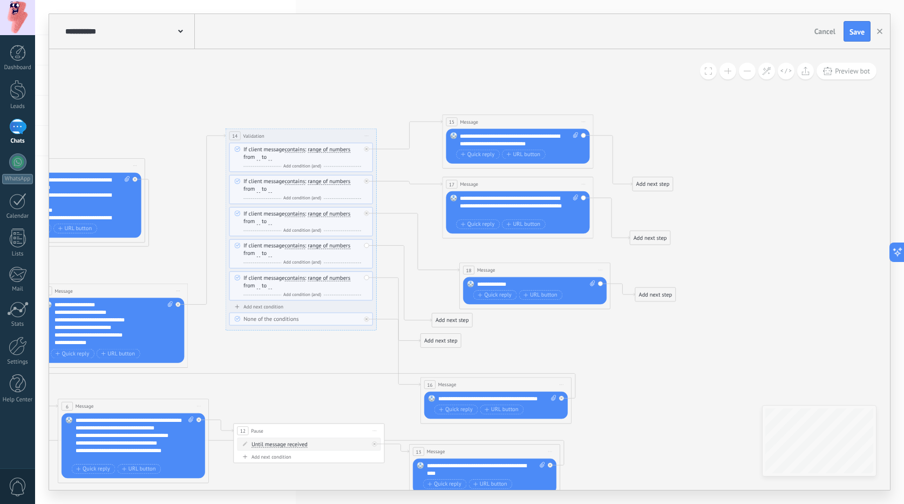
click at [497, 282] on div "**********" at bounding box center [536, 284] width 118 height 8
click at [495, 258] on icon at bounding box center [78, 414] width 1573 height 976
click at [486, 273] on div "18 Message ******* (to): All contacts - selected channels All contacts - select…" at bounding box center [534, 285] width 151 height 46
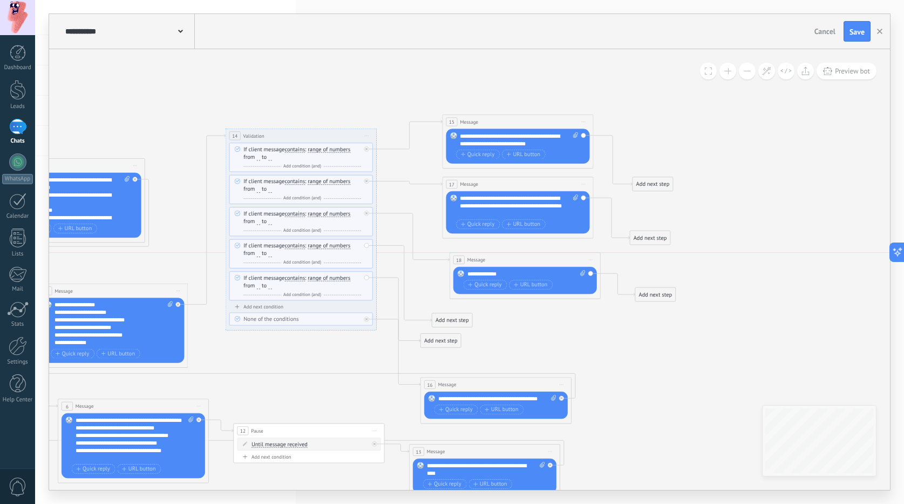
drag, startPoint x: 486, startPoint y: 273, endPoint x: 477, endPoint y: 259, distance: 16.6
click at [477, 259] on span "Message" at bounding box center [476, 259] width 18 height 7
drag, startPoint x: 474, startPoint y: 314, endPoint x: 487, endPoint y: 313, distance: 13.0
click at [487, 313] on div "Add next step" at bounding box center [483, 316] width 40 height 12
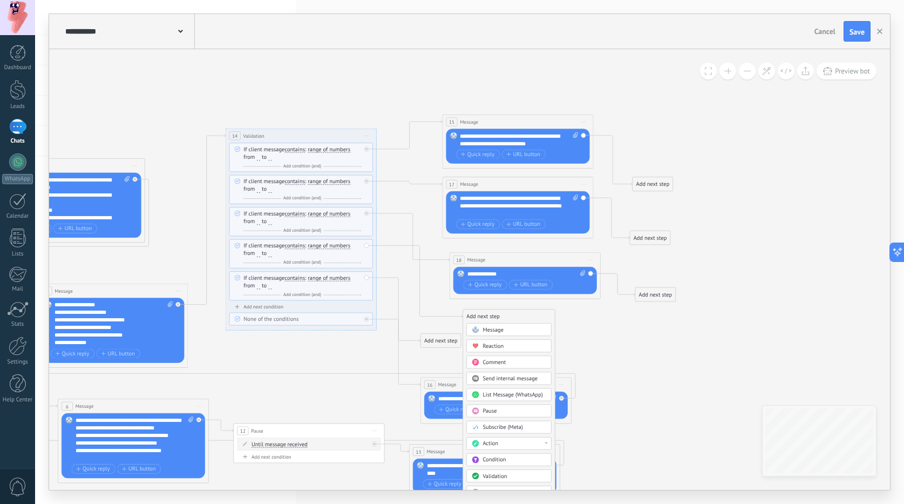
click at [496, 329] on span "Message" at bounding box center [493, 329] width 21 height 7
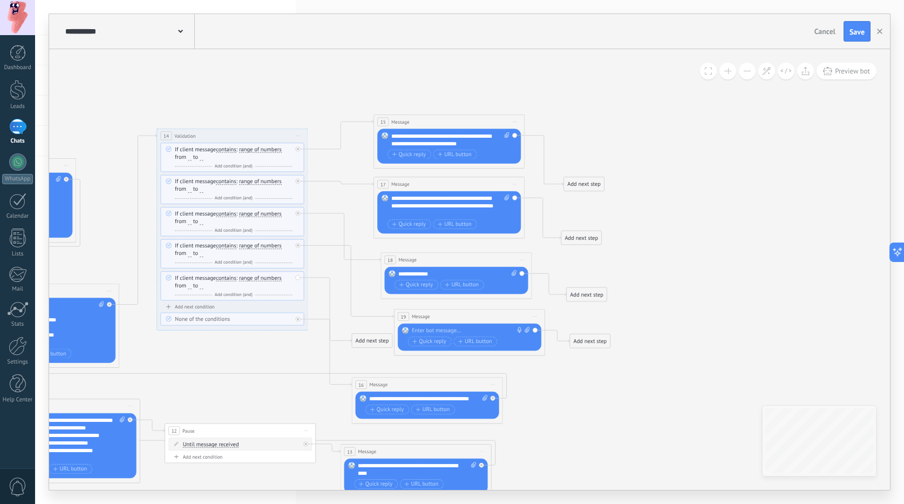
click at [466, 331] on div at bounding box center [468, 331] width 112 height 8
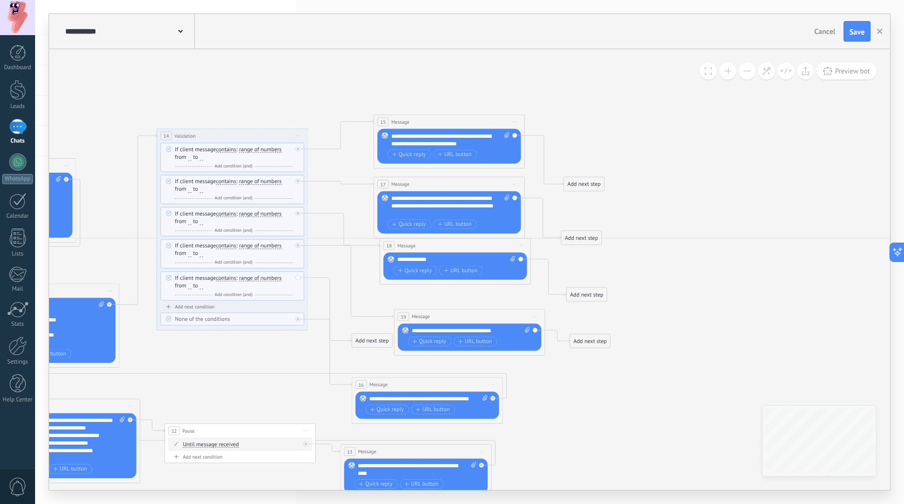
drag, startPoint x: 444, startPoint y: 258, endPoint x: 443, endPoint y: 242, distance: 15.7
click at [443, 242] on div "18 Message ******* (to): All contacts - selected channels All contacts - select…" at bounding box center [455, 245] width 151 height 14
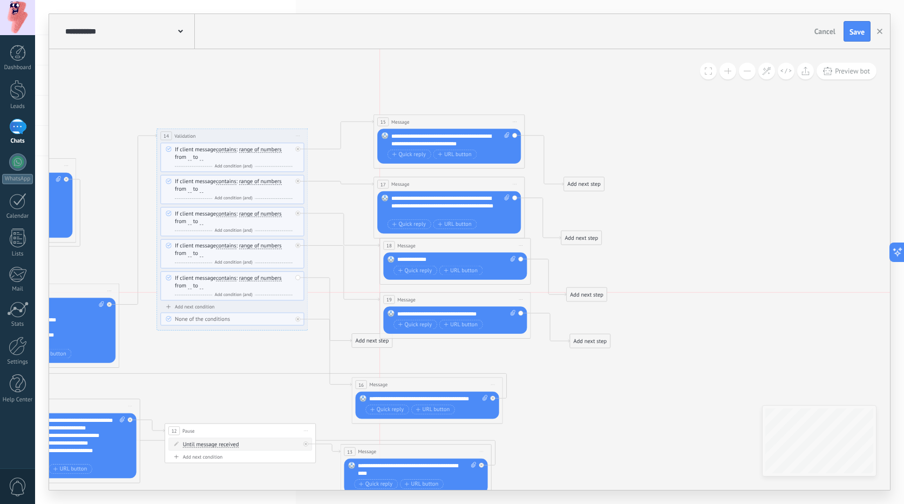
drag, startPoint x: 451, startPoint y: 310, endPoint x: 436, endPoint y: 291, distance: 23.8
click at [440, 293] on div "19 Message ******* (to): All contacts - selected channels All contacts - select…" at bounding box center [455, 300] width 151 height 14
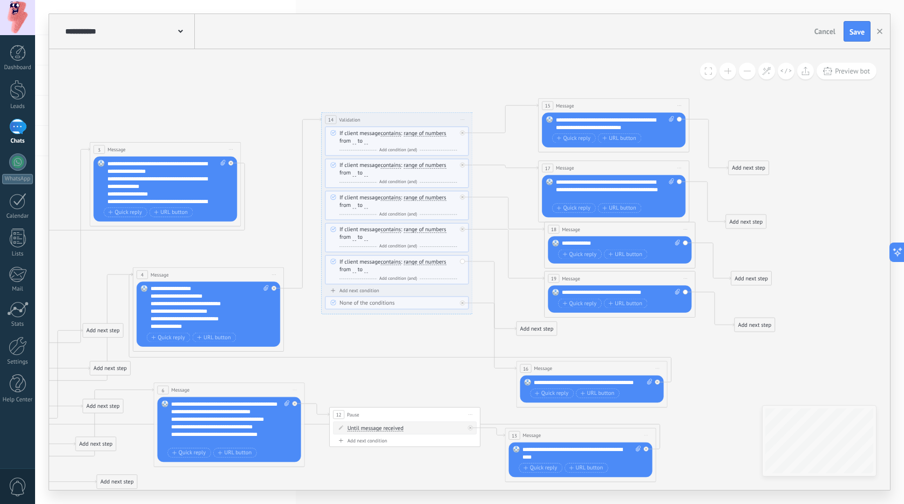
drag, startPoint x: 365, startPoint y: 314, endPoint x: 530, endPoint y: 298, distance: 165.4
click at [530, 298] on icon at bounding box center [176, 312] width 1577 height 806
click at [541, 326] on div "Add next step" at bounding box center [537, 328] width 40 height 12
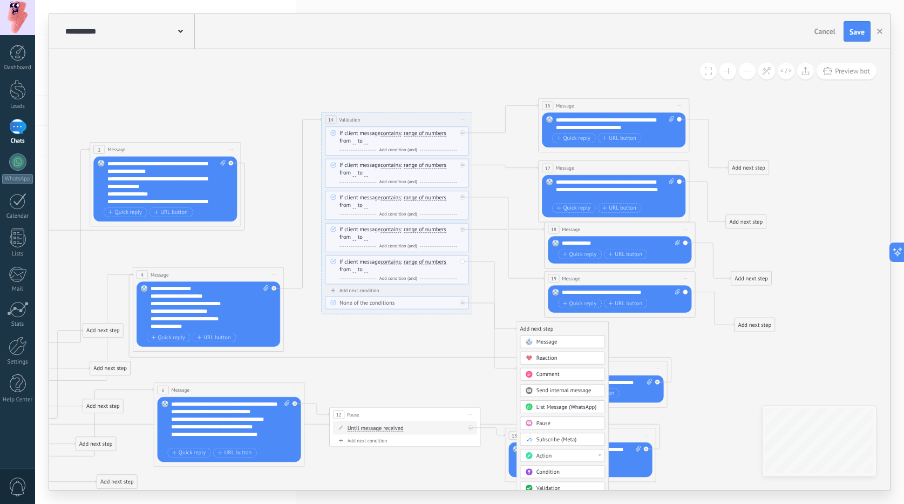
click at [552, 342] on span "Message" at bounding box center [547, 341] width 21 height 7
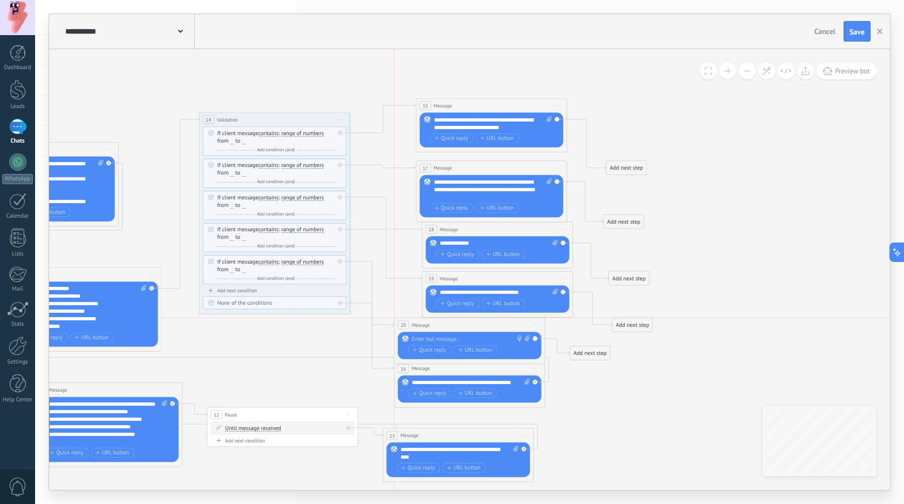
click at [453, 327] on div "20 Message ******* (to): All contacts - selected channels All contacts - select…" at bounding box center [470, 325] width 151 height 14
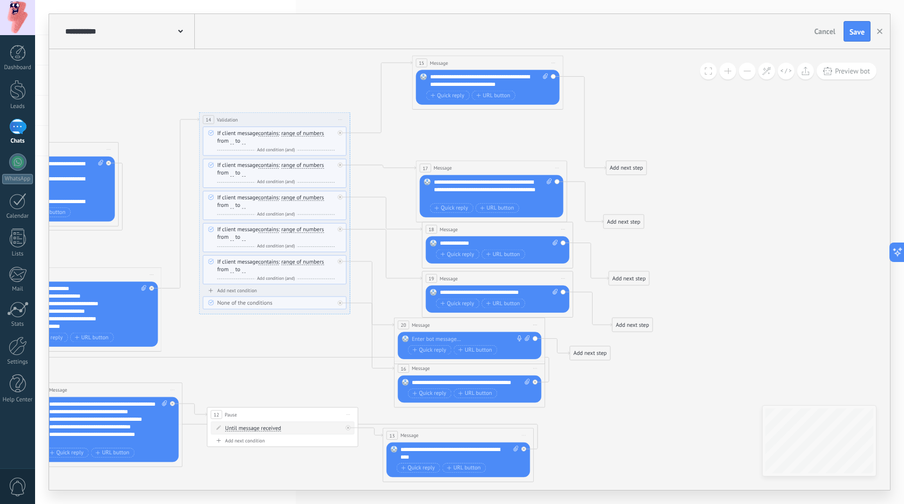
drag, startPoint x: 456, startPoint y: 107, endPoint x: 452, endPoint y: 64, distance: 42.8
click at [452, 64] on div "15 Message ******* (to): All contacts - selected channels All contacts - select…" at bounding box center [487, 63] width 151 height 14
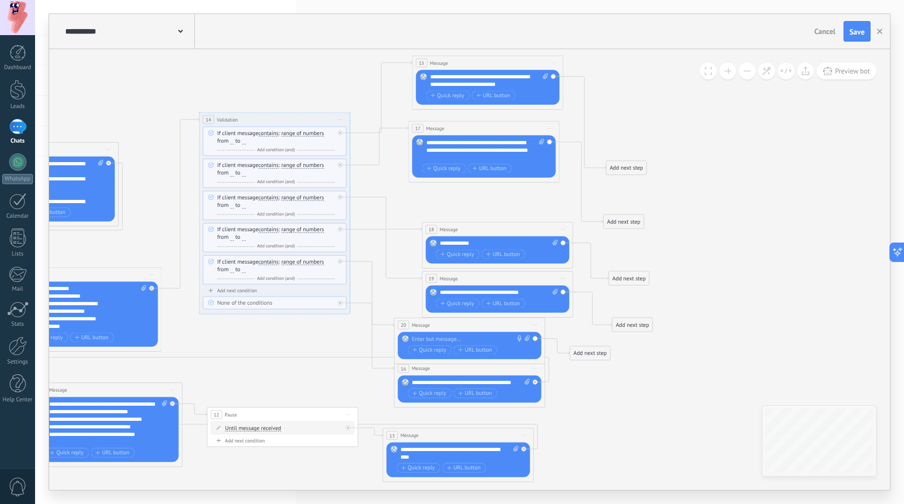
drag, startPoint x: 458, startPoint y: 168, endPoint x: 451, endPoint y: 129, distance: 40.1
click at [451, 129] on div "17 Message ******* (to): All contacts - selected channels All contacts - select…" at bounding box center [484, 128] width 151 height 14
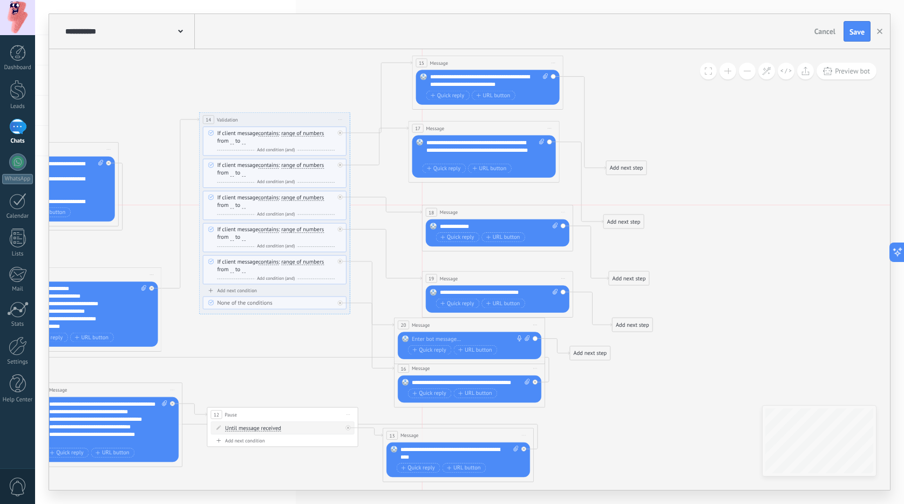
drag, startPoint x: 479, startPoint y: 215, endPoint x: 466, endPoint y: 194, distance: 24.4
click at [468, 205] on div "18 Message ******* (to): All contacts - selected channels All contacts - select…" at bounding box center [498, 212] width 151 height 14
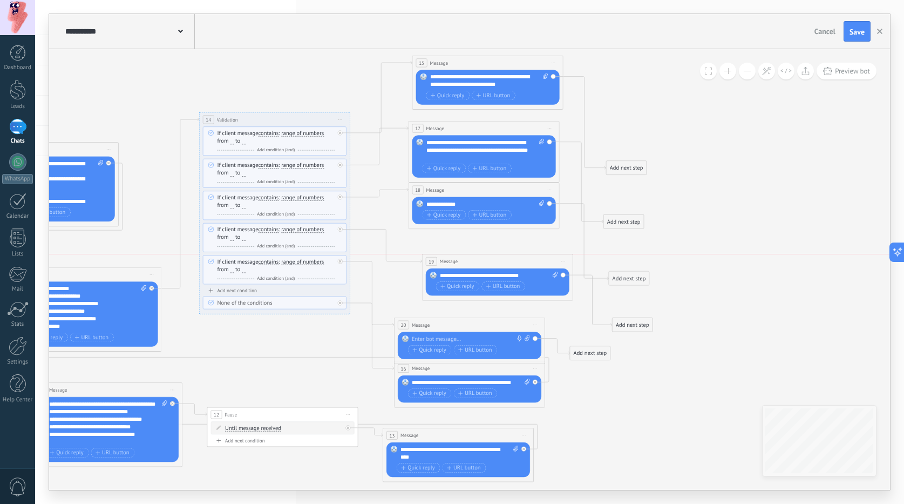
drag, startPoint x: 477, startPoint y: 276, endPoint x: 465, endPoint y: 252, distance: 27.3
click at [476, 254] on div "19 Message ******* (to): All contacts - selected channels All contacts - select…" at bounding box center [498, 261] width 151 height 14
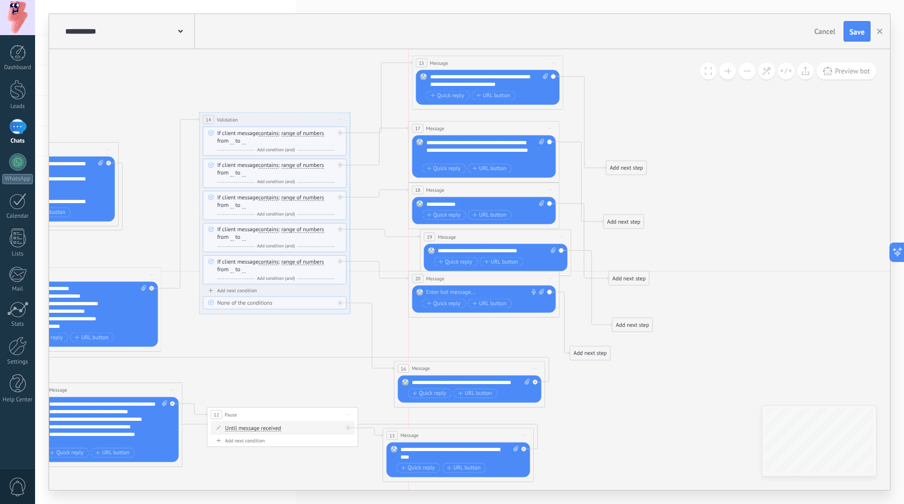
drag, startPoint x: 453, startPoint y: 327, endPoint x: 468, endPoint y: 279, distance: 50.4
click at [468, 279] on div "20 Message ******* (to): All contacts - selected channels All contacts - select…" at bounding box center [484, 278] width 151 height 14
drag, startPoint x: 447, startPoint y: 283, endPoint x: 445, endPoint y: 293, distance: 10.0
click at [445, 285] on div "20 Message ******* (to): All contacts - selected channels All contacts - select…" at bounding box center [484, 278] width 151 height 14
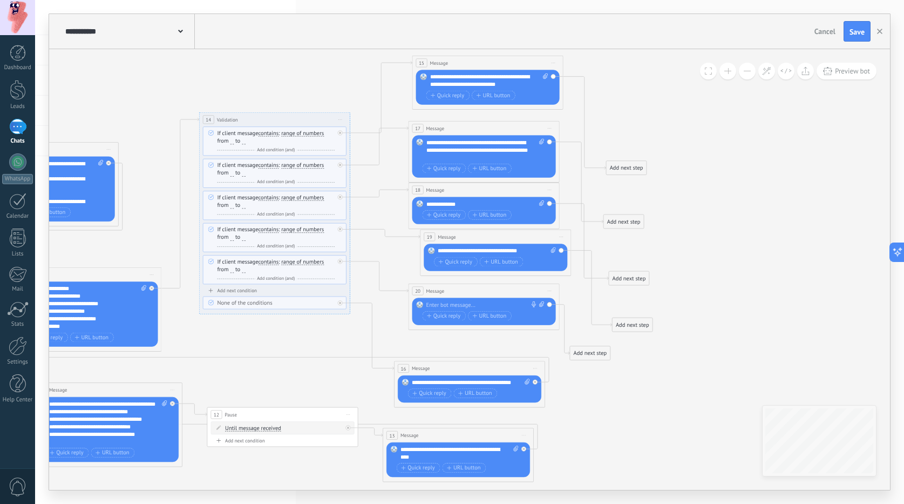
click at [442, 302] on div at bounding box center [482, 305] width 112 height 8
click at [435, 248] on div "Replace Remove Convert to voice message Drag the image here to attach it. Add i…" at bounding box center [496, 256] width 144 height 27
drag, startPoint x: 429, startPoint y: 203, endPoint x: 422, endPoint y: 202, distance: 7.1
click at [422, 202] on div "**********" at bounding box center [484, 210] width 144 height 27
drag, startPoint x: 428, startPoint y: 144, endPoint x: 420, endPoint y: 143, distance: 7.6
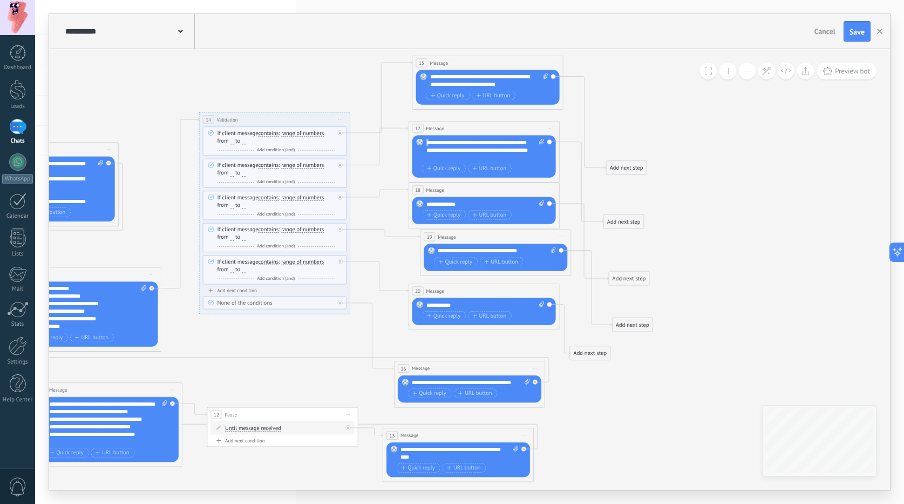
click at [421, 143] on div "Replace Remove Convert to voice message Drag the image here to attach it. Add i…" at bounding box center [484, 156] width 144 height 42
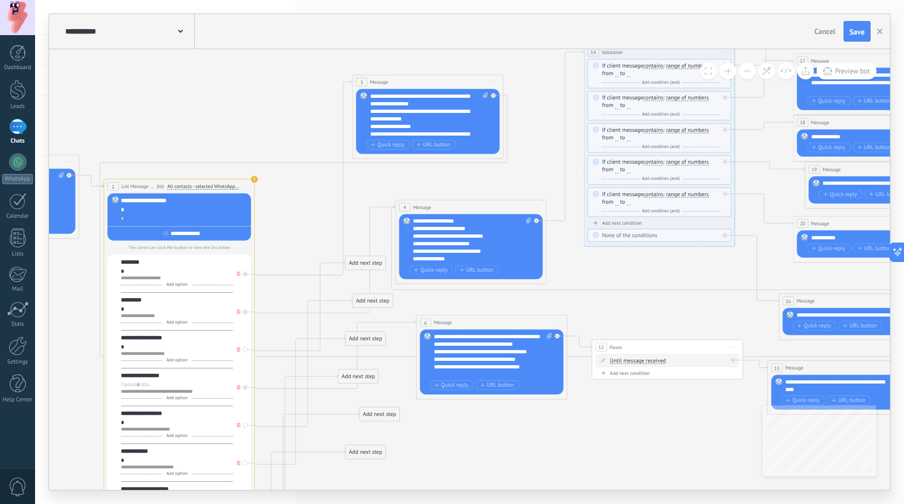
drag, startPoint x: 285, startPoint y: 339, endPoint x: 664, endPoint y: 260, distance: 387.6
click at [664, 260] on icon at bounding box center [438, 223] width 1577 height 849
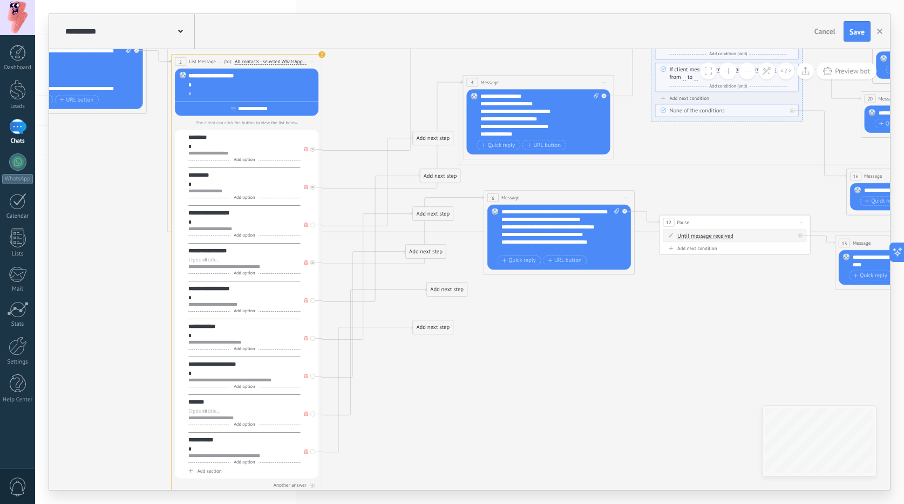
drag, startPoint x: 295, startPoint y: 186, endPoint x: 357, endPoint y: 67, distance: 133.7
click at [357, 67] on icon at bounding box center [506, 99] width 1577 height 849
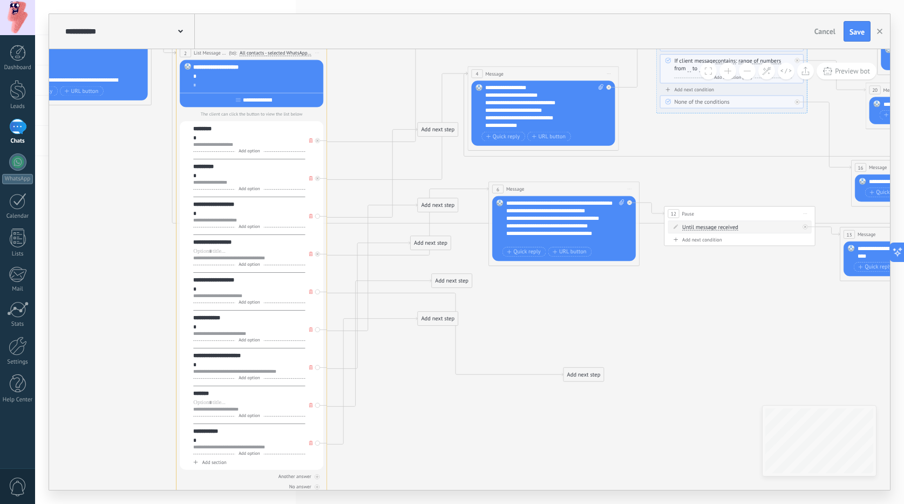
drag, startPoint x: 453, startPoint y: 211, endPoint x: 571, endPoint y: 371, distance: 198.5
click at [571, 371] on div "Add next step" at bounding box center [584, 374] width 40 height 12
click at [573, 371] on div "Add next step" at bounding box center [584, 374] width 40 height 12
click at [583, 384] on span at bounding box center [576, 387] width 15 height 6
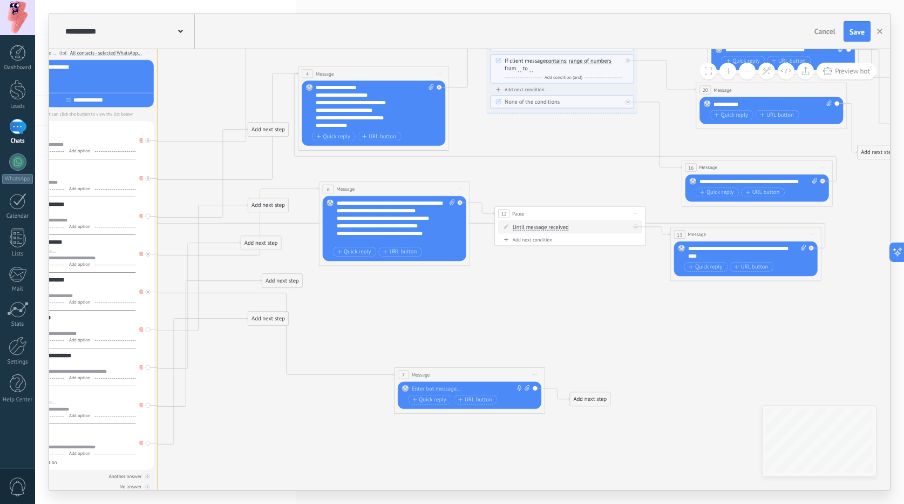
click at [433, 385] on div at bounding box center [468, 389] width 112 height 8
paste div
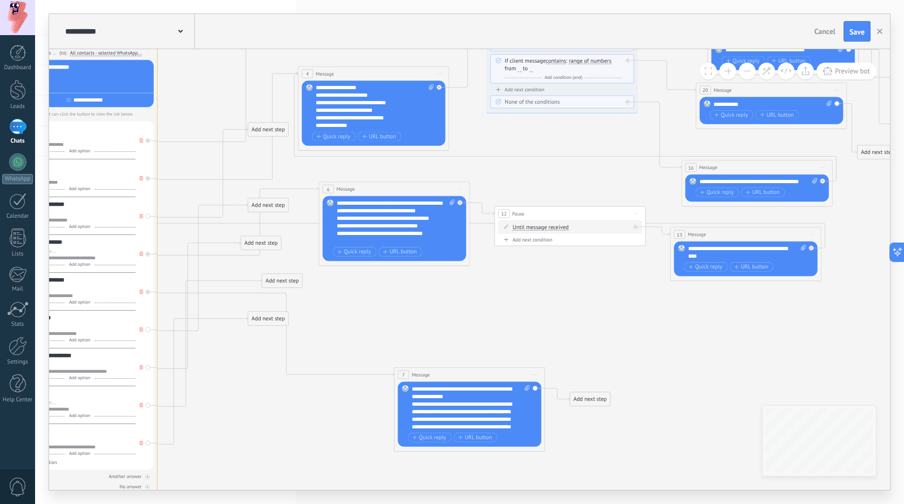
click at [409, 347] on icon at bounding box center [341, 175] width 1577 height 1019
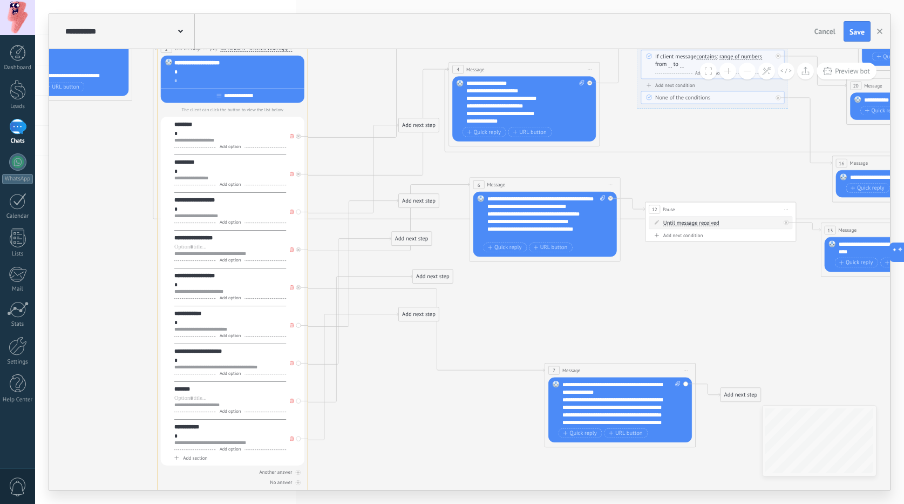
drag, startPoint x: 403, startPoint y: 338, endPoint x: 538, endPoint y: 337, distance: 134.4
click at [538, 337] on icon at bounding box center [492, 171] width 1577 height 1019
drag, startPoint x: 582, startPoint y: 242, endPoint x: 420, endPoint y: 130, distance: 197.4
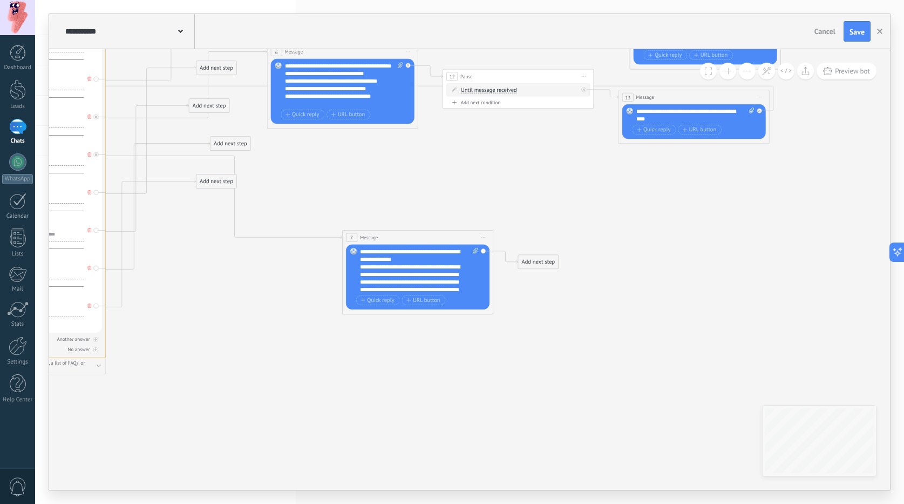
drag, startPoint x: 580, startPoint y: 328, endPoint x: 378, endPoint y: 195, distance: 242.1
click at [378, 195] on icon at bounding box center [289, 38] width 1577 height 1019
click at [528, 264] on div "Add next step" at bounding box center [538, 262] width 40 height 12
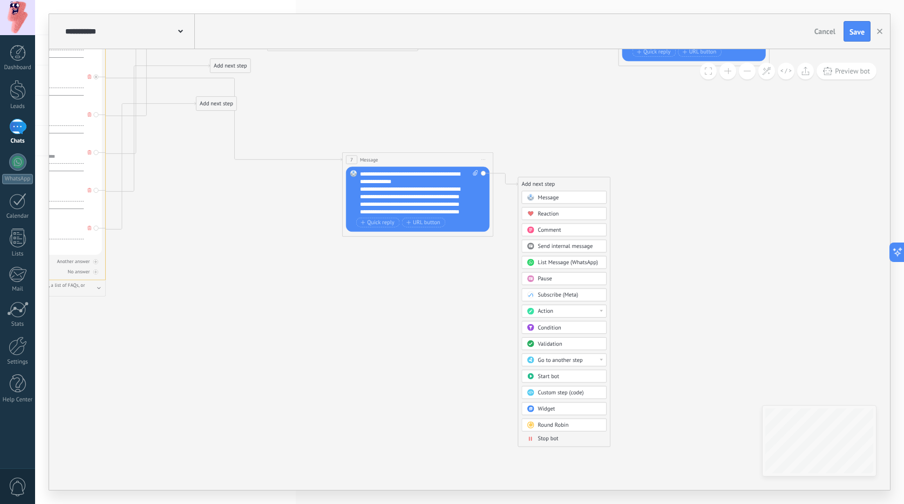
click at [549, 437] on span "Stop bot" at bounding box center [548, 438] width 21 height 7
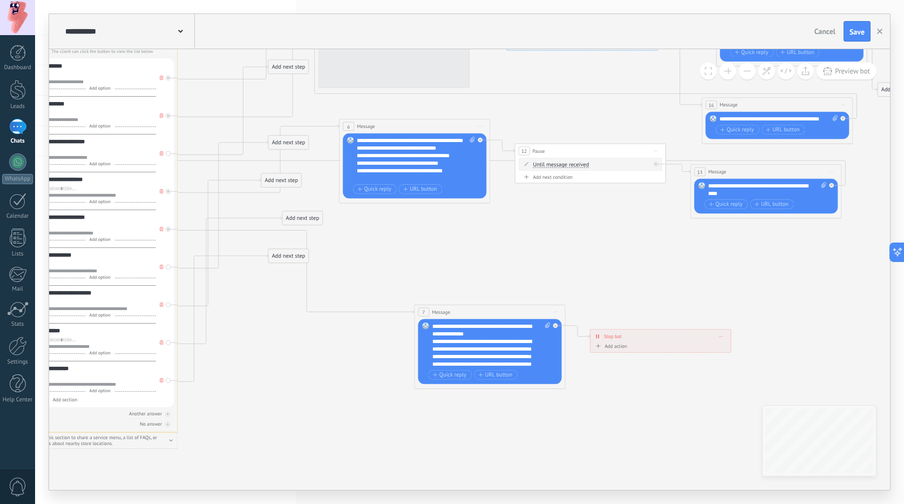
drag, startPoint x: 293, startPoint y: 282, endPoint x: 484, endPoint y: 435, distance: 243.9
click at [484, 435] on icon at bounding box center [361, 112] width 1577 height 1019
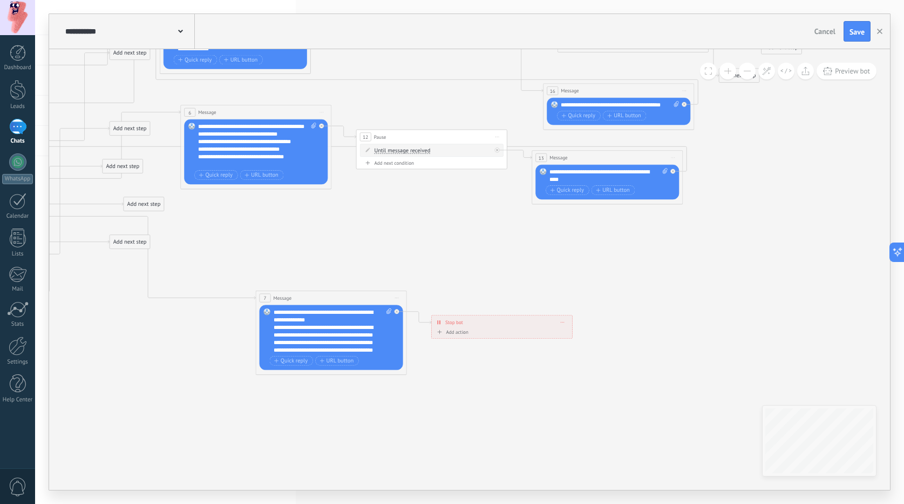
drag, startPoint x: 549, startPoint y: 266, endPoint x: 335, endPoint y: 260, distance: 214.4
click at [326, 243] on icon at bounding box center [202, 98] width 1577 height 1019
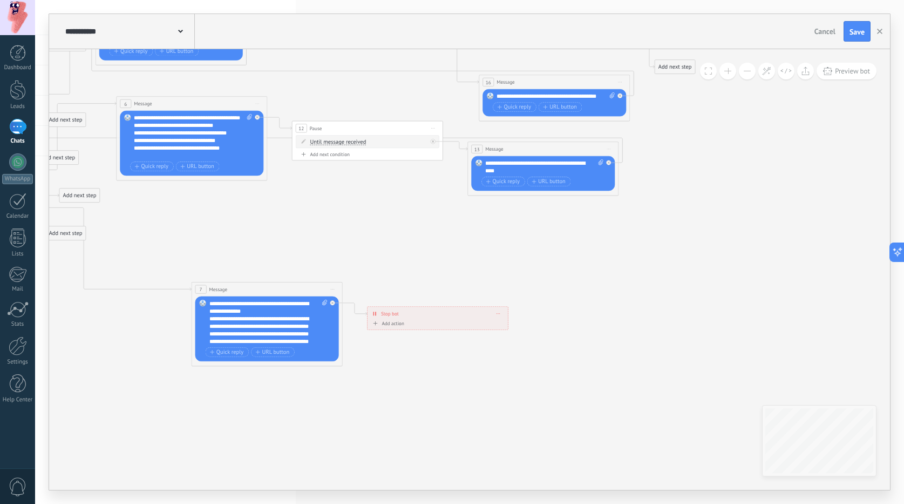
click at [386, 322] on div "Add action" at bounding box center [387, 324] width 33 height 6
click at [386, 322] on button "Mark conversation closed" at bounding box center [414, 323] width 94 height 13
click at [406, 325] on span "Mark conversation closed" at bounding box center [413, 323] width 91 height 7
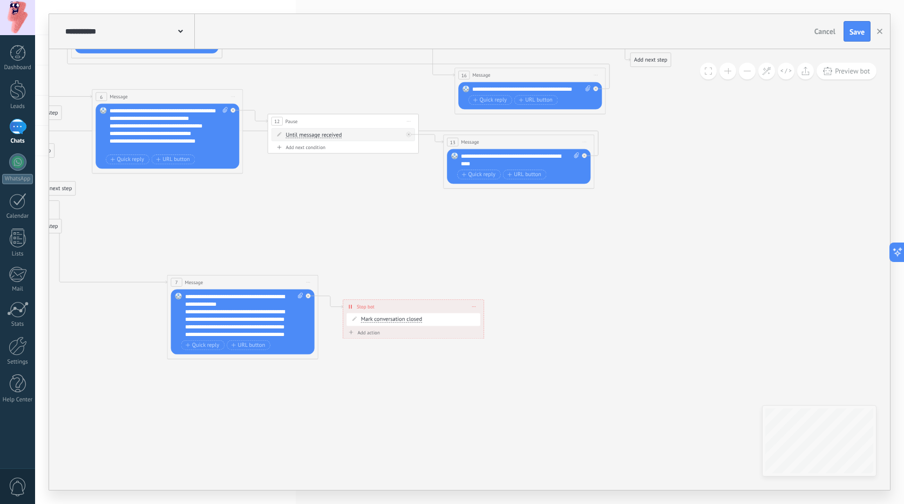
drag, startPoint x: 438, startPoint y: 267, endPoint x: 416, endPoint y: 253, distance: 26.0
click at [416, 253] on icon at bounding box center [114, 83] width 1577 height 1019
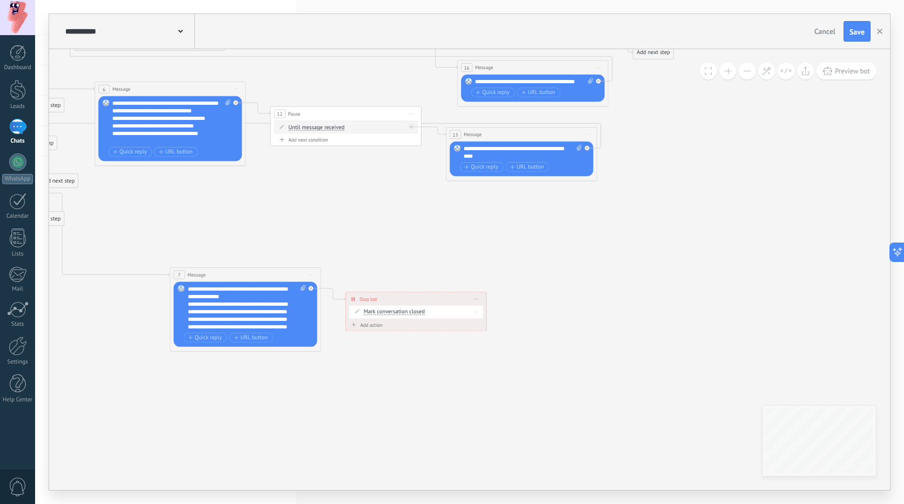
click at [370, 310] on span "Mark conversation closed" at bounding box center [394, 312] width 61 height 6
click at [370, 310] on button "Mark conversation closed" at bounding box center [407, 311] width 94 height 13
click at [364, 377] on icon at bounding box center [117, 75] width 1577 height 1019
click at [481, 296] on div "Stop bot ******** Delete" at bounding box center [416, 298] width 140 height 13
click at [480, 298] on div "Stop bot ******** Delete" at bounding box center [416, 298] width 140 height 13
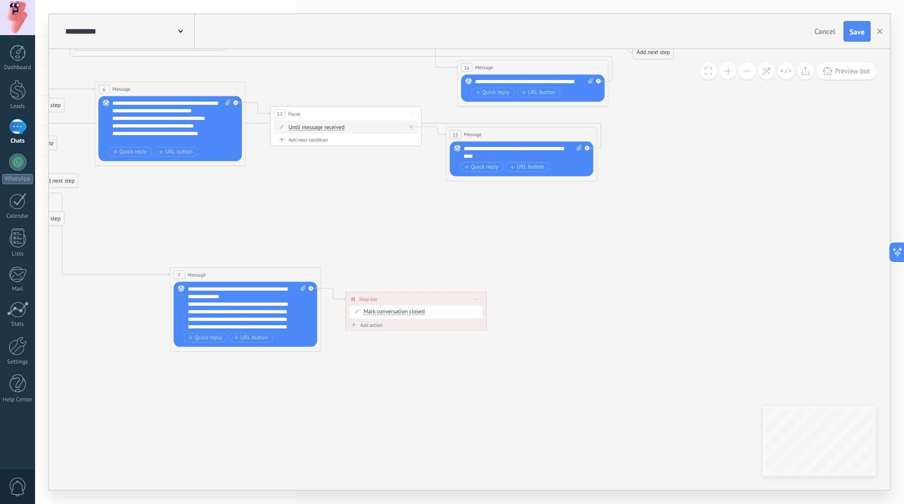
click at [476, 298] on icon at bounding box center [477, 298] width 4 height 1
click at [487, 311] on div "Delete" at bounding box center [491, 309] width 35 height 13
click at [369, 297] on div "Add next step" at bounding box center [366, 299] width 40 height 12
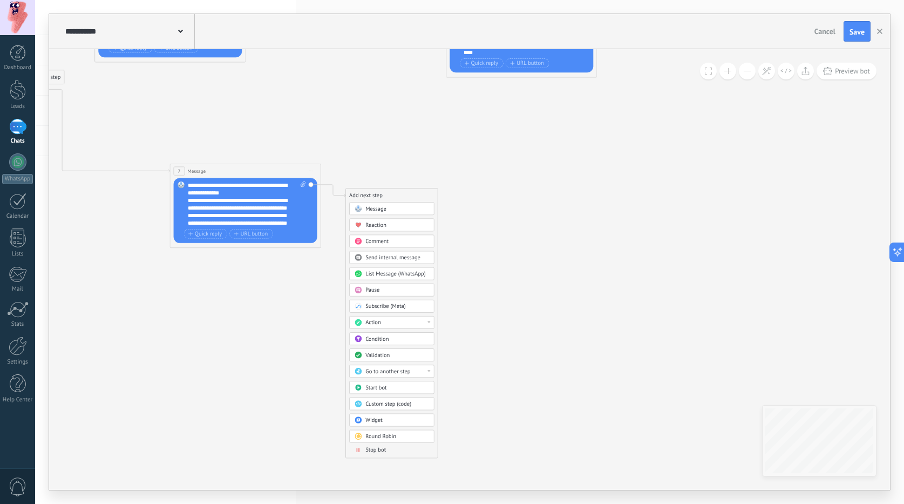
click at [383, 450] on span "Stop bot" at bounding box center [375, 449] width 21 height 7
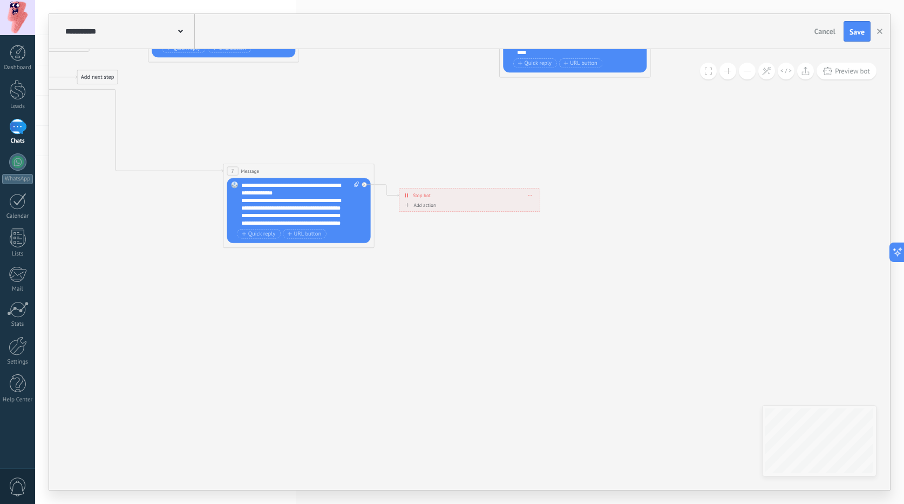
click at [531, 195] on icon at bounding box center [530, 195] width 4 height 1
click at [426, 196] on span "Stop bot" at bounding box center [422, 195] width 18 height 7
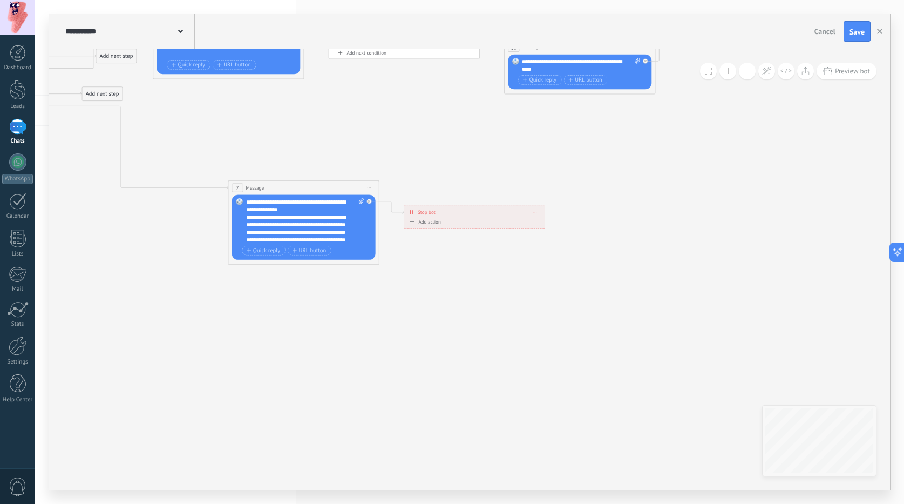
drag, startPoint x: 402, startPoint y: 247, endPoint x: 414, endPoint y: 279, distance: 34.2
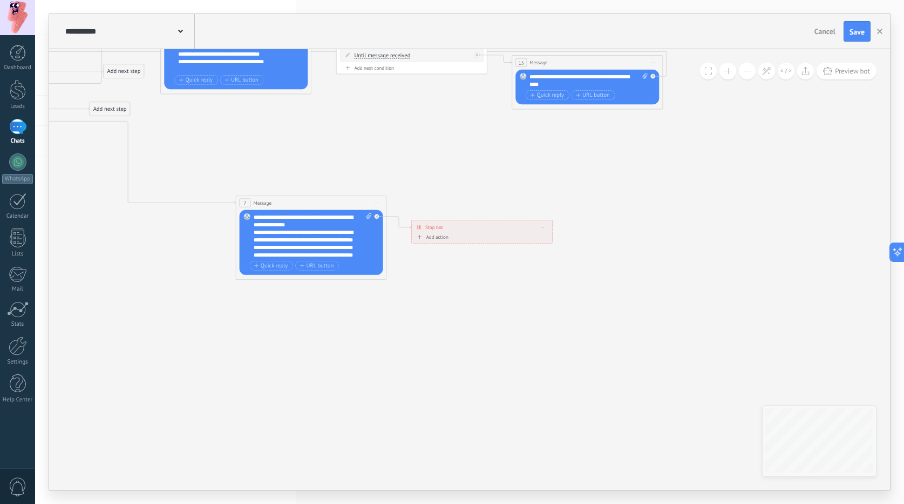
click at [541, 227] on icon at bounding box center [543, 227] width 4 height 1
click at [546, 238] on icon at bounding box center [548, 237] width 4 height 4
click at [433, 230] on div "Add next step" at bounding box center [432, 227] width 40 height 12
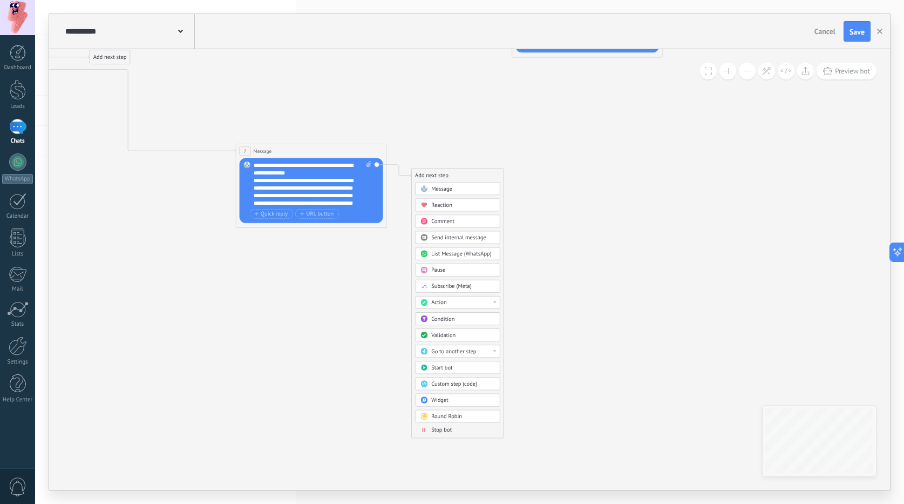
click at [475, 304] on div "Action" at bounding box center [463, 303] width 64 height 8
click at [477, 325] on div "Change conversation status" at bounding box center [458, 328] width 84 height 13
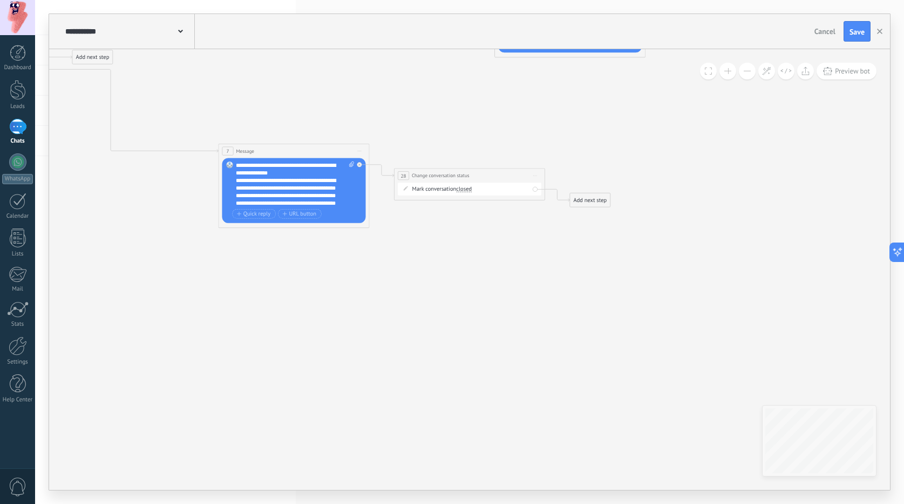
click at [466, 191] on span "closed" at bounding box center [464, 189] width 16 height 6
click at [466, 191] on button "closed" at bounding box center [499, 188] width 94 height 13
click at [585, 203] on div "Add next step" at bounding box center [590, 200] width 40 height 12
click at [609, 460] on div "Message Message Message Reaction Comment Send internal message" at bounding box center [616, 334] width 85 height 255
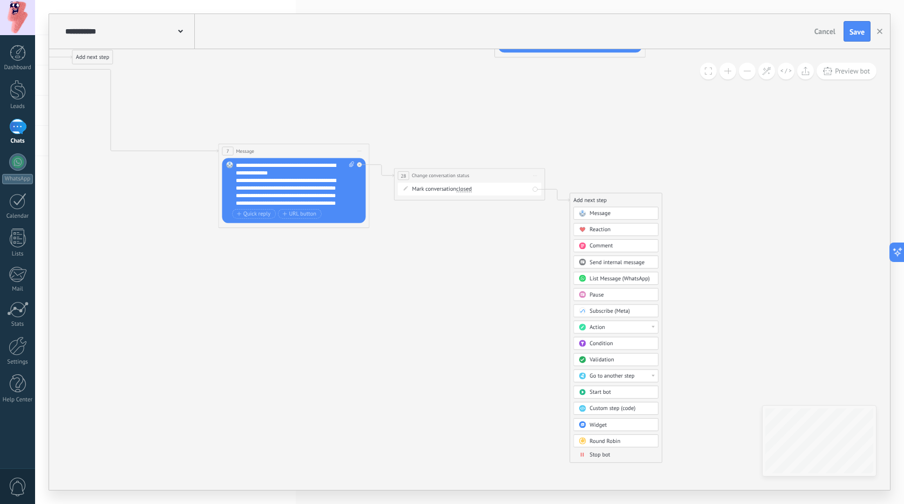
click at [608, 458] on span "Stop bot" at bounding box center [600, 454] width 21 height 7
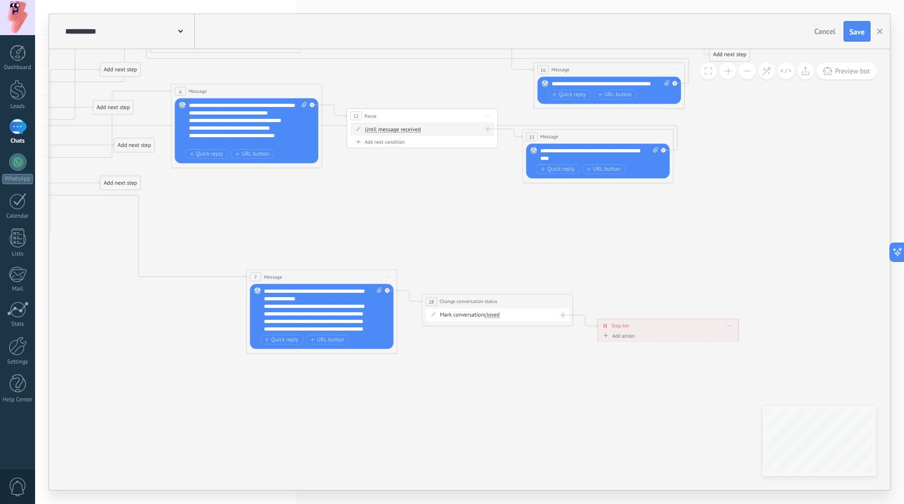
drag, startPoint x: 354, startPoint y: 304, endPoint x: 531, endPoint y: 419, distance: 210.7
click at [531, 420] on icon at bounding box center [193, 55] width 1577 height 974
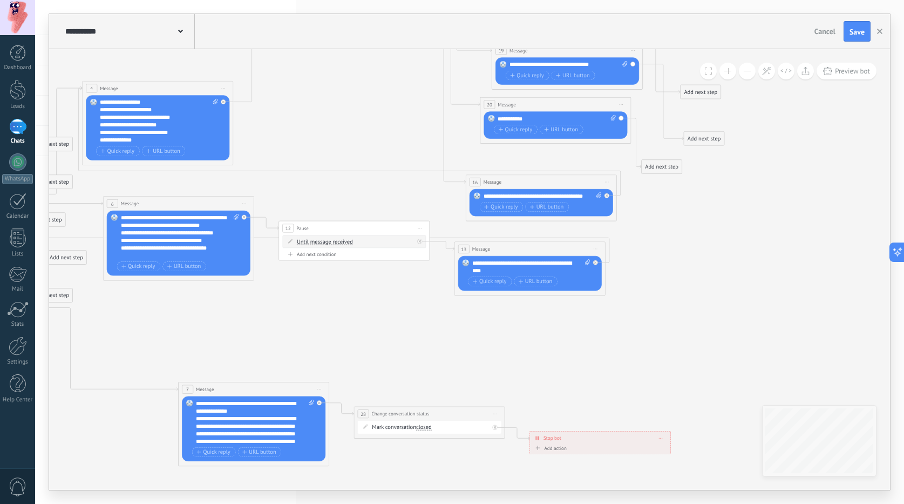
drag, startPoint x: 531, startPoint y: 234, endPoint x: 463, endPoint y: 346, distance: 131.3
click at [463, 347] on icon at bounding box center [125, 167] width 1577 height 974
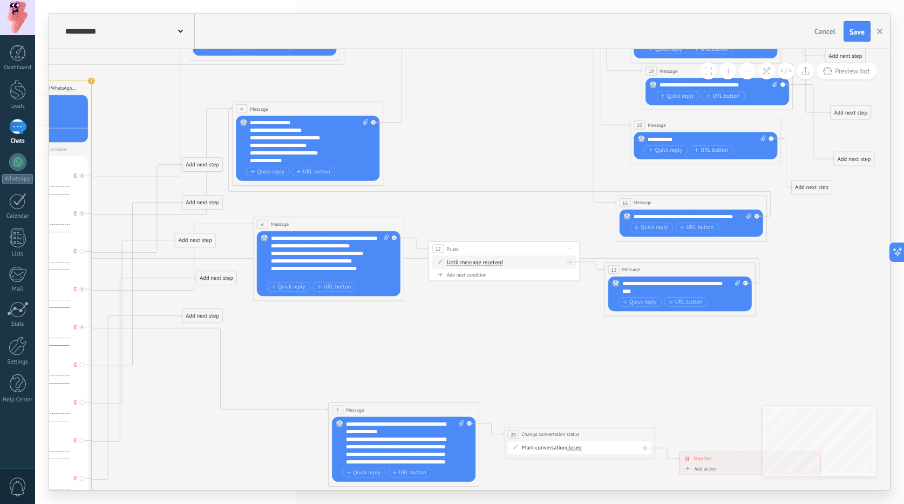
drag, startPoint x: 365, startPoint y: 322, endPoint x: 515, endPoint y: 342, distance: 151.5
click at [515, 342] on icon at bounding box center [275, 188] width 1577 height 974
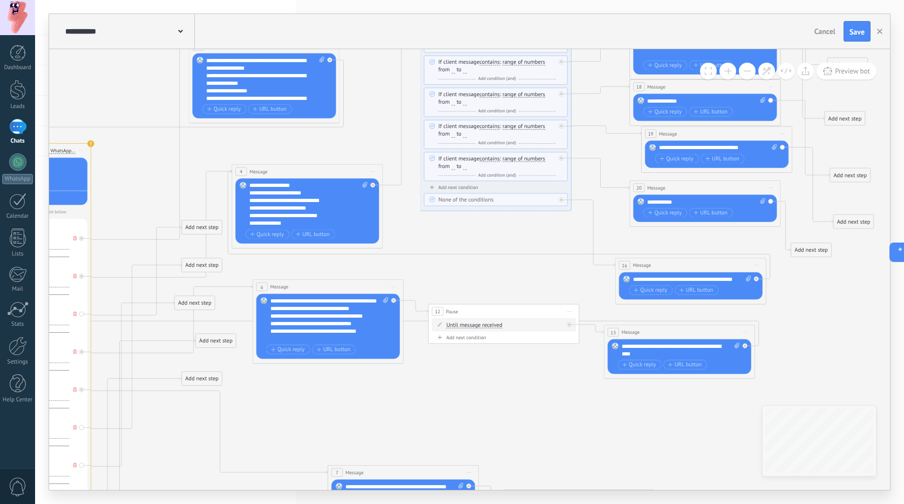
drag, startPoint x: 513, startPoint y: 342, endPoint x: 512, endPoint y: 405, distance: 62.6
click at [512, 405] on icon at bounding box center [275, 251] width 1577 height 974
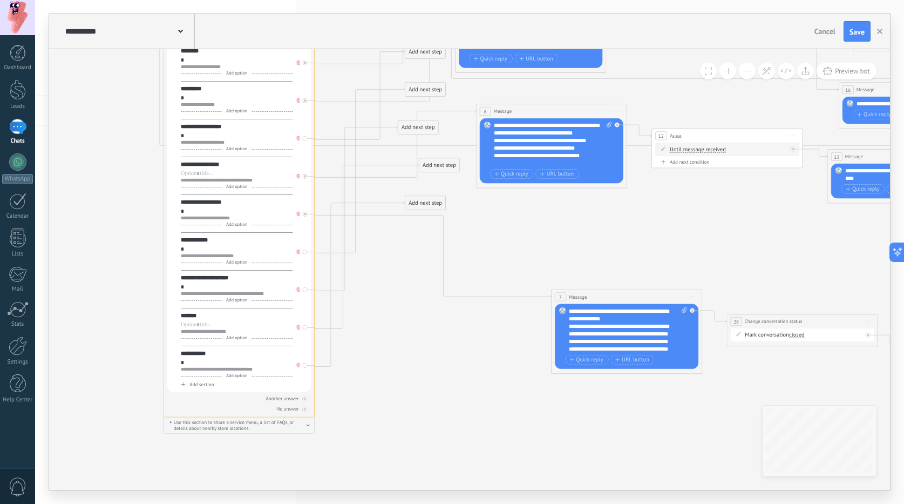
drag, startPoint x: 286, startPoint y: 318, endPoint x: 506, endPoint y: 432, distance: 247.7
click at [506, 432] on icon at bounding box center [498, 75] width 1577 height 974
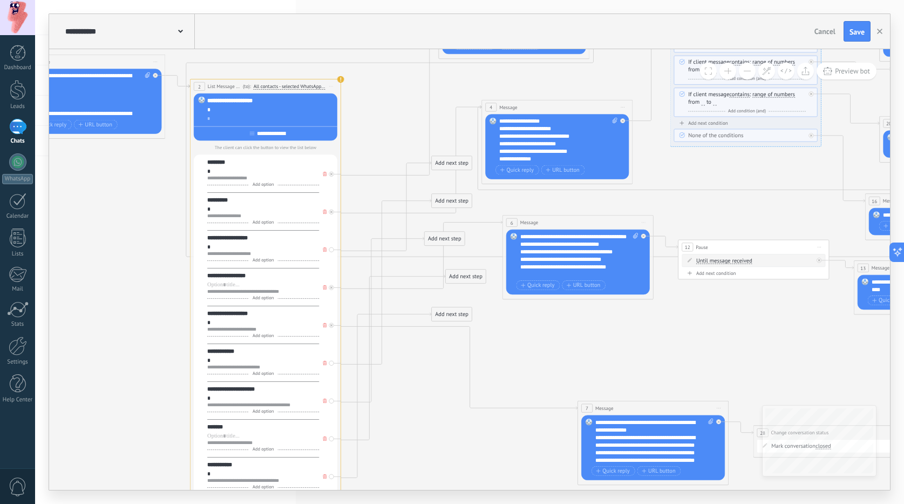
drag, startPoint x: 504, startPoint y: 216, endPoint x: 530, endPoint y: 324, distance: 111.0
click at [530, 324] on icon at bounding box center [525, 186] width 1577 height 974
drag, startPoint x: 452, startPoint y: 164, endPoint x: 517, endPoint y: 475, distance: 317.6
click at [517, 475] on div "Add next step" at bounding box center [516, 472] width 40 height 12
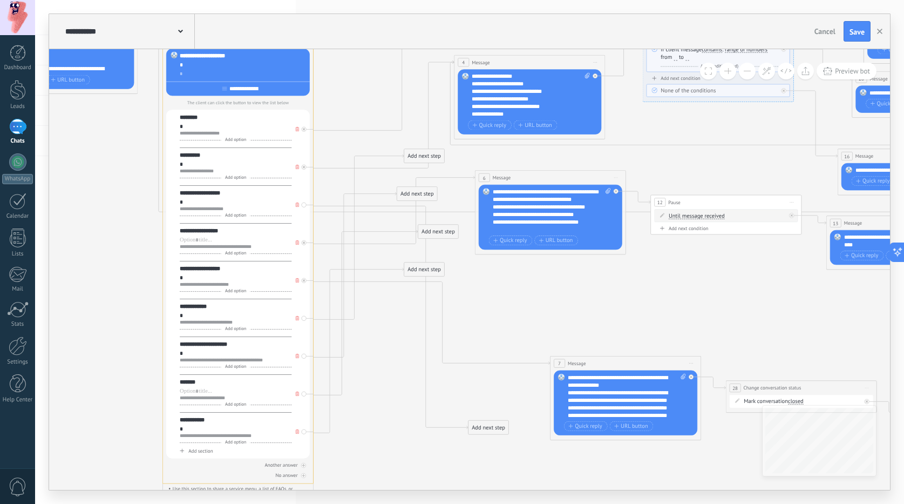
drag, startPoint x: 538, startPoint y: 336, endPoint x: 495, endPoint y: 269, distance: 78.9
click at [494, 269] on icon at bounding box center [497, 164] width 1577 height 1019
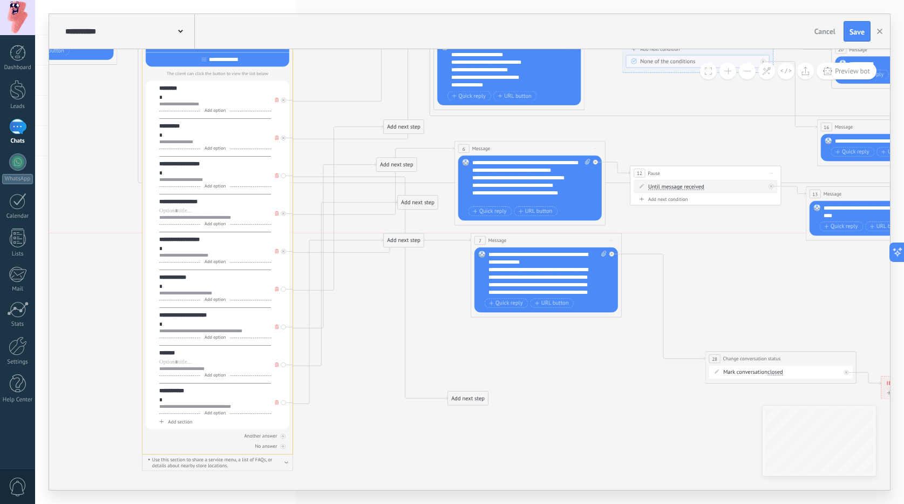
drag, startPoint x: 571, startPoint y: 331, endPoint x: 513, endPoint y: 246, distance: 102.7
click at [513, 246] on div "7 Message ******* (to): All contacts - selected channels All contacts - selecte…" at bounding box center [546, 240] width 151 height 14
drag, startPoint x: 415, startPoint y: 240, endPoint x: 435, endPoint y: 443, distance: 203.9
click at [435, 443] on div "Add next step" at bounding box center [423, 443] width 40 height 12
drag, startPoint x: 403, startPoint y: 206, endPoint x: 410, endPoint y: 423, distance: 217.6
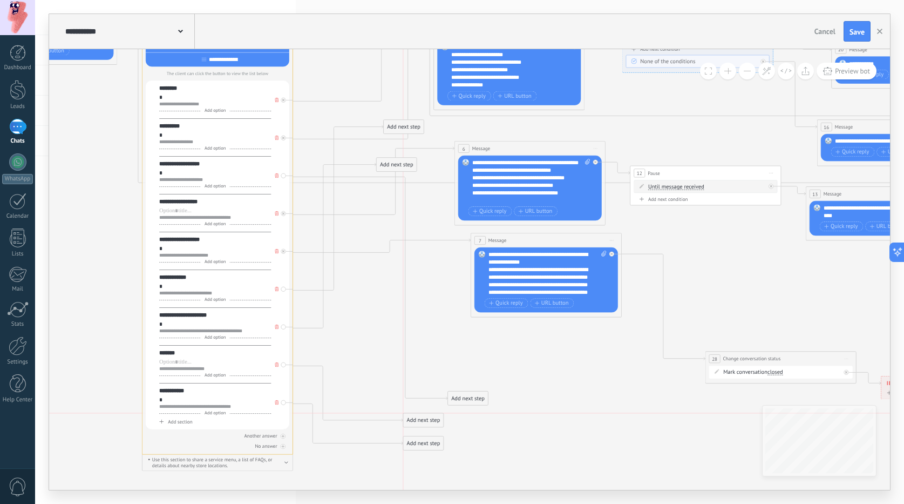
click at [410, 423] on div "Add next step" at bounding box center [423, 420] width 40 height 12
drag, startPoint x: 388, startPoint y: 167, endPoint x: 409, endPoint y: 398, distance: 232.5
click at [409, 398] on div "Add next step" at bounding box center [417, 398] width 40 height 12
drag, startPoint x: 394, startPoint y: 161, endPoint x: 409, endPoint y: 379, distance: 218.0
click at [409, 379] on div "Add next step" at bounding box center [423, 379] width 40 height 12
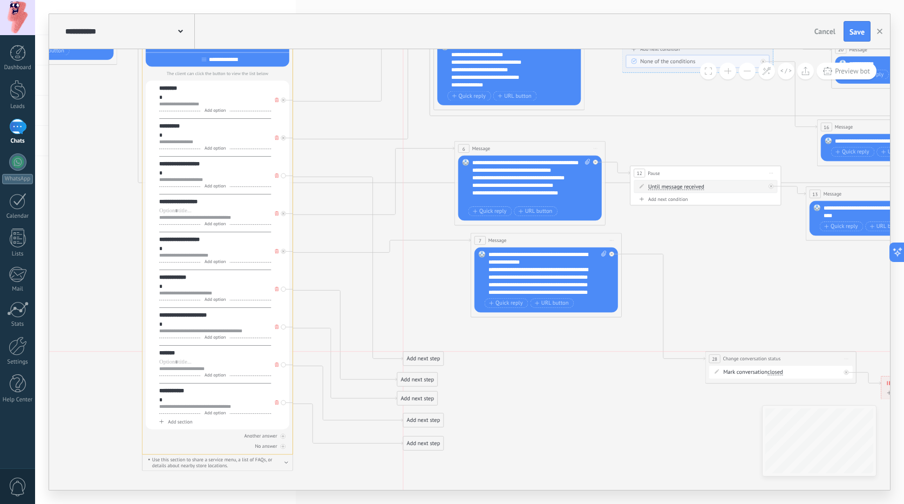
drag, startPoint x: 456, startPoint y: 395, endPoint x: 410, endPoint y: 355, distance: 60.5
click at [410, 355] on div "Add next step" at bounding box center [423, 358] width 40 height 12
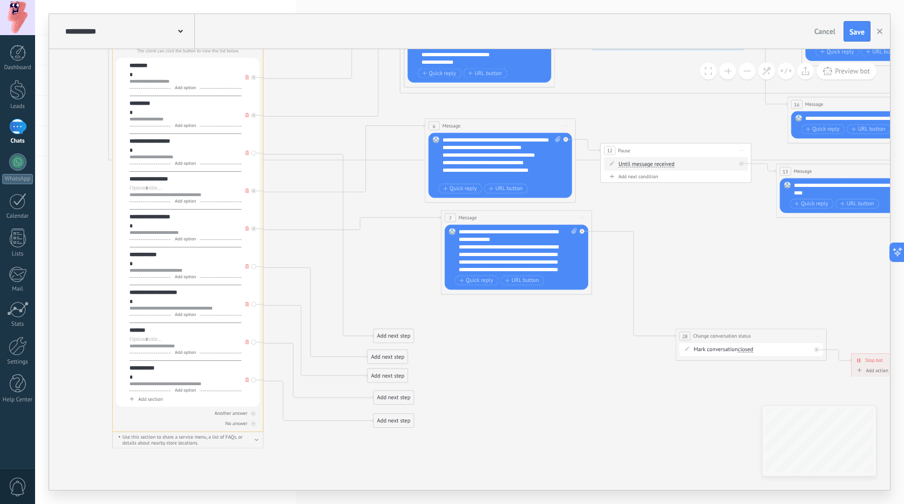
drag, startPoint x: 514, startPoint y: 381, endPoint x: 484, endPoint y: 358, distance: 37.4
click at [484, 358] on icon at bounding box center [447, 112] width 1577 height 1019
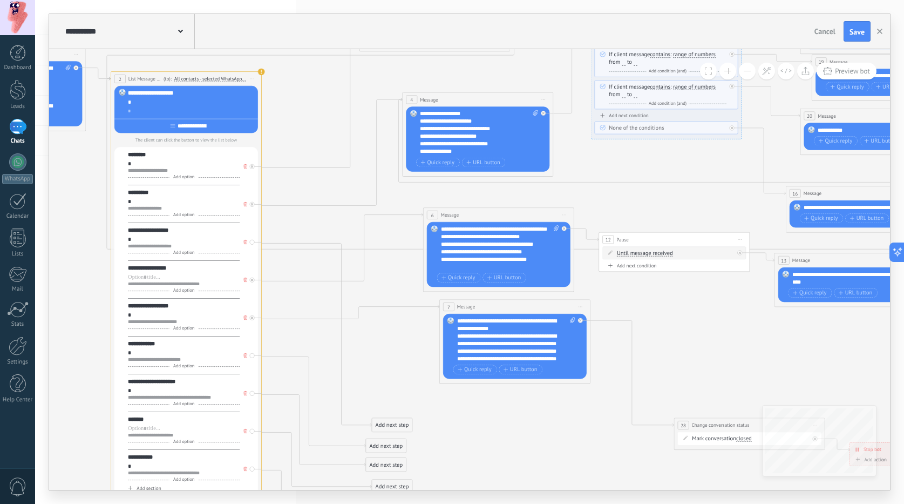
drag, startPoint x: 405, startPoint y: 282, endPoint x: 403, endPoint y: 361, distance: 78.8
click at [403, 361] on icon at bounding box center [445, 201] width 1577 height 1019
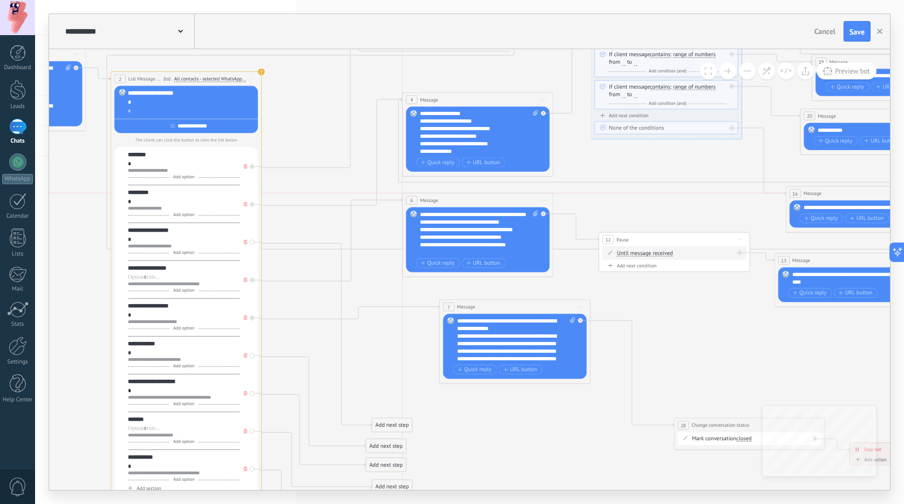
drag, startPoint x: 452, startPoint y: 214, endPoint x: 431, endPoint y: 197, distance: 26.9
click at [431, 197] on span "Message" at bounding box center [429, 199] width 18 height 7
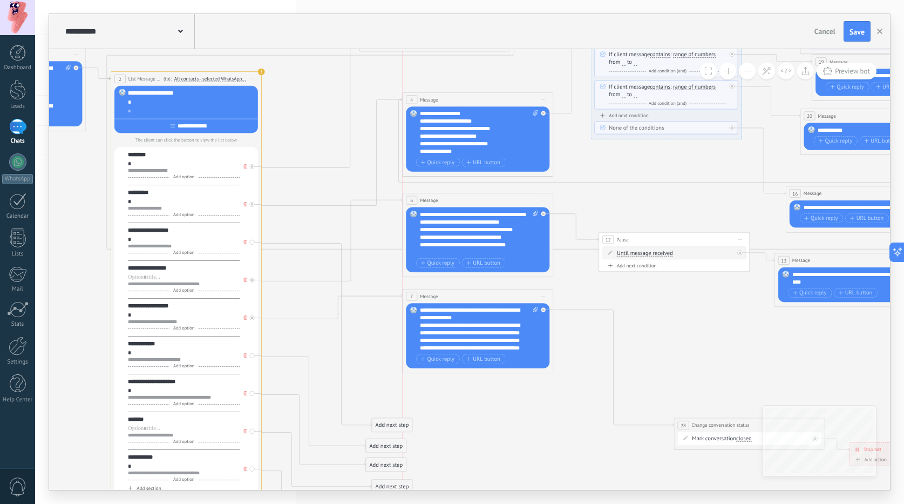
drag, startPoint x: 488, startPoint y: 305, endPoint x: 450, endPoint y: 295, distance: 39.2
click at [450, 295] on div "7 Message ******* (to): All contacts - selected channels All contacts - selecte…" at bounding box center [478, 296] width 151 height 14
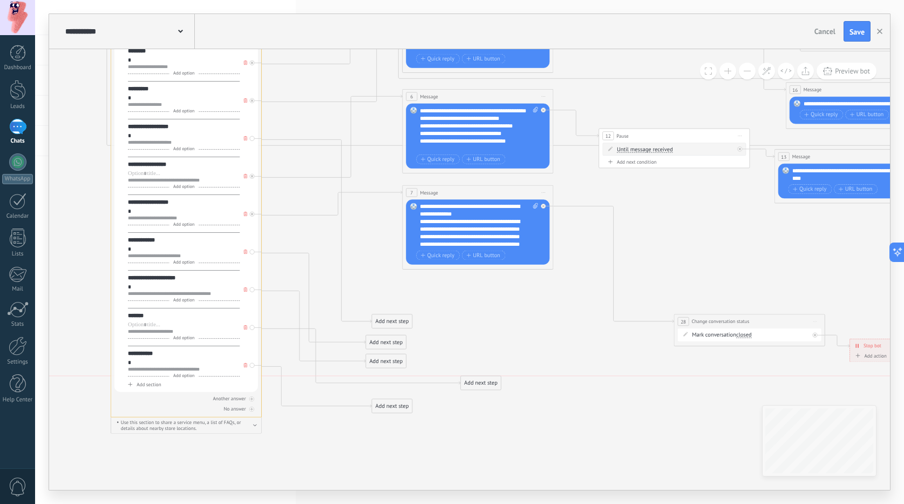
drag, startPoint x: 412, startPoint y: 390, endPoint x: 472, endPoint y: 390, distance: 59.4
click at [472, 390] on div "Add next step Message Message Message Reaction Comment Send internal message" at bounding box center [480, 383] width 41 height 15
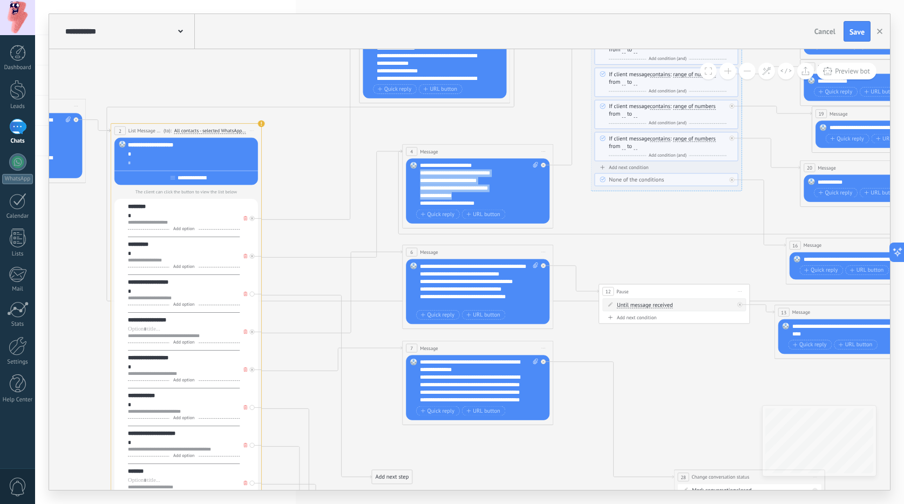
scroll to position [0, 0]
drag, startPoint x: 462, startPoint y: 207, endPoint x: 411, endPoint y: 156, distance: 71.8
click at [411, 156] on div "4 Message ******* (to): All contacts - selected channels All contacts - selecte…" at bounding box center [477, 186] width 151 height 84
click at [425, 170] on div "**********" at bounding box center [479, 184] width 118 height 45
click at [423, 165] on div "**********" at bounding box center [479, 184] width 118 height 45
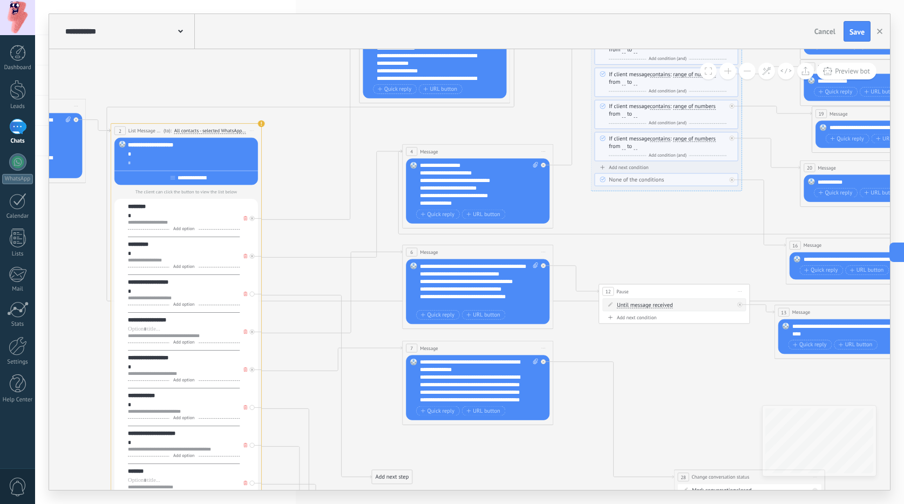
click at [419, 164] on span at bounding box center [413, 165] width 13 height 6
drag, startPoint x: 421, startPoint y: 165, endPoint x: 514, endPoint y: 237, distance: 118.1
click at [422, 202] on div "**********" at bounding box center [479, 184] width 118 height 45
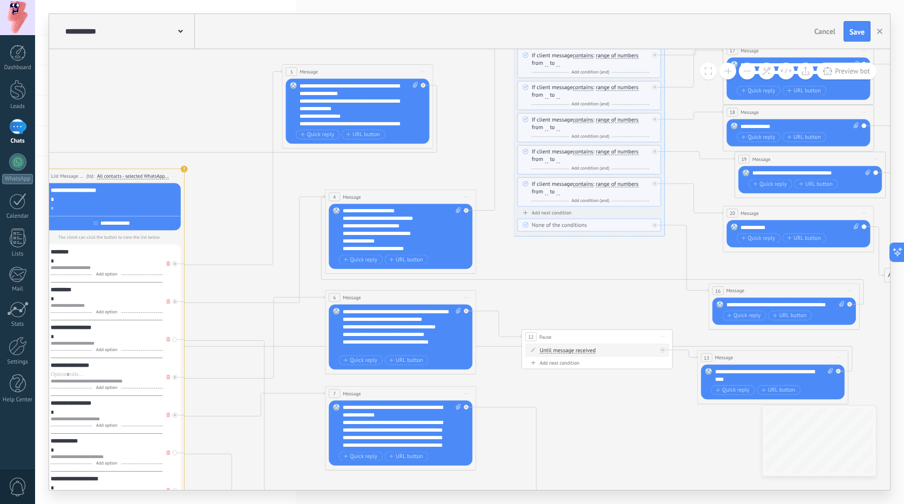
drag, startPoint x: 674, startPoint y: 215, endPoint x: 557, endPoint y: 270, distance: 129.7
click at [559, 272] on icon at bounding box center [368, 298] width 1577 height 1019
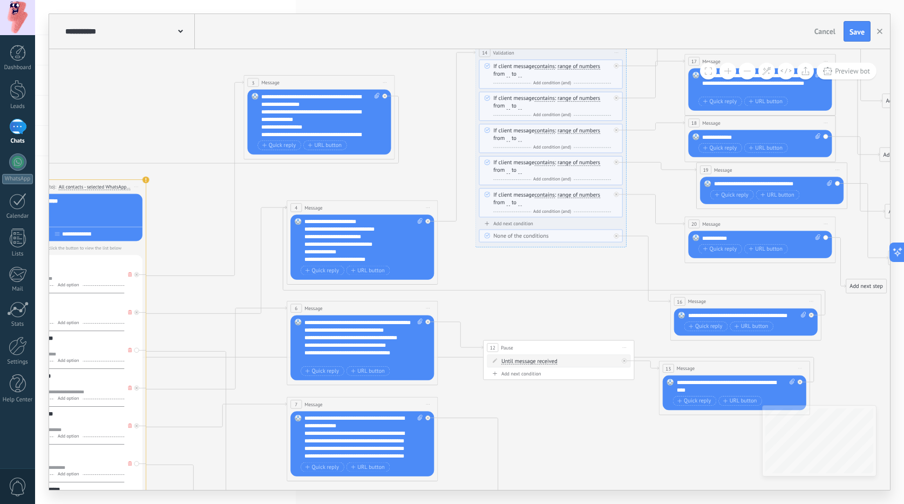
click at [515, 224] on div "Add next condition" at bounding box center [551, 223] width 144 height 6
click at [568, 225] on span "numbers" at bounding box center [568, 227] width 21 height 6
click at [568, 225] on button "numbers" at bounding box center [601, 226] width 94 height 13
click at [573, 281] on span "range of numbers" at bounding box center [594, 280] width 91 height 8
click at [506, 233] on span "from" at bounding box center [502, 233] width 18 height 7
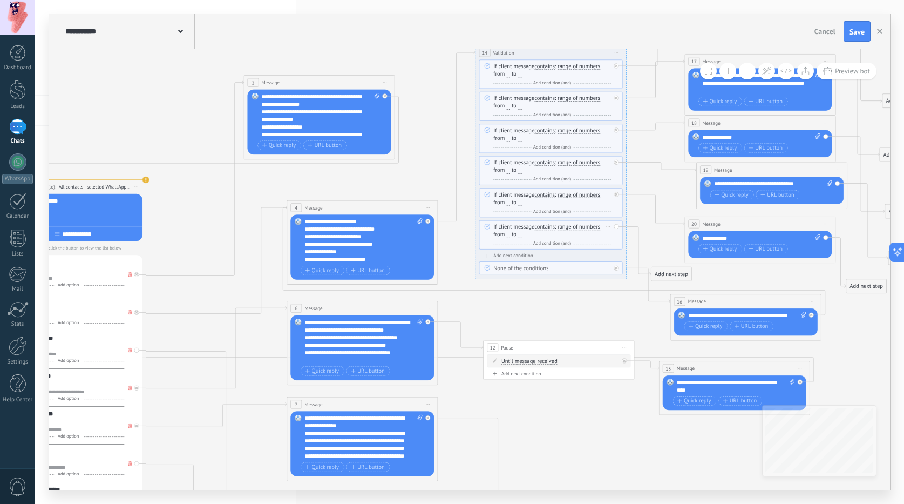
click at [512, 234] on span "to" at bounding box center [517, 233] width 10 height 7
click at [508, 234] on input "number" at bounding box center [508, 235] width 3 height 6
type input "*"
click at [522, 235] on div "If client message contains equals does not equal contains does not contain has …" at bounding box center [552, 235] width 118 height 24
click at [521, 235] on input "number" at bounding box center [519, 235] width 3 height 6
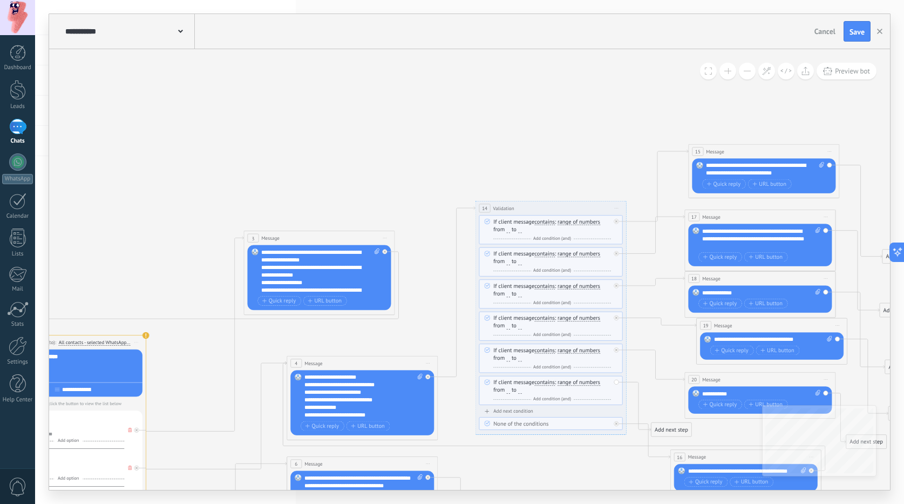
type input "*"
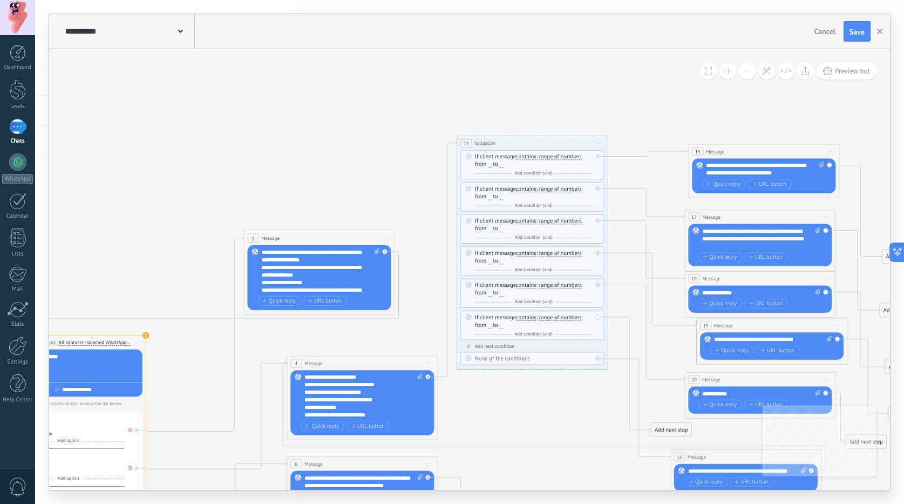
drag, startPoint x: 492, startPoint y: 179, endPoint x: 469, endPoint y: 118, distance: 65.3
click at [474, 139] on span "Validation" at bounding box center [484, 142] width 21 height 7
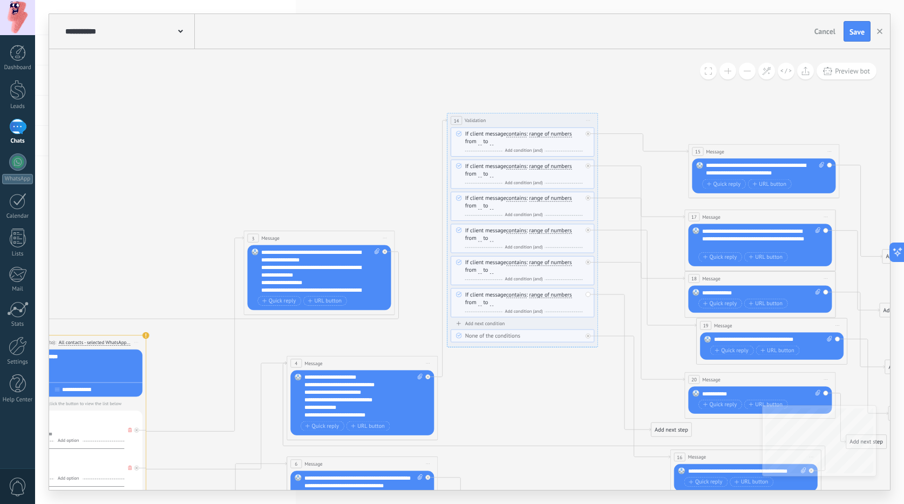
click at [571, 389] on icon at bounding box center [330, 449] width 1577 height 1049
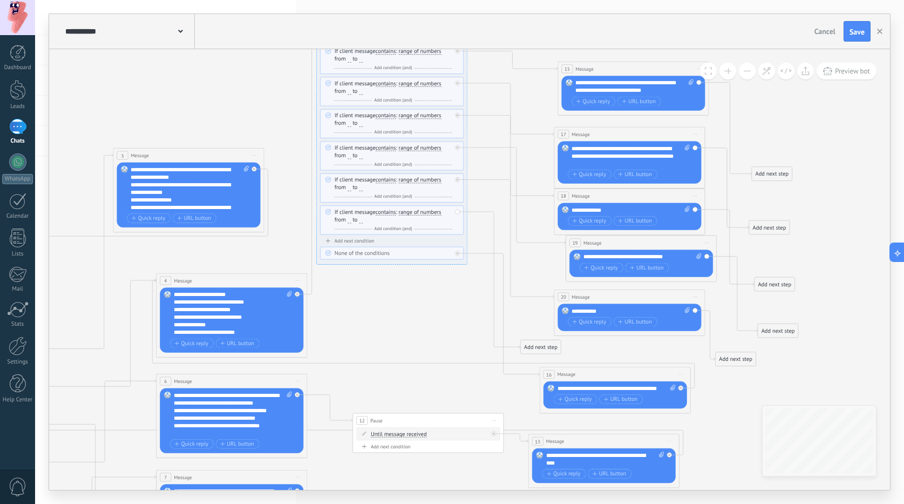
drag, startPoint x: 549, startPoint y: 379, endPoint x: 487, endPoint y: 333, distance: 77.9
click at [461, 326] on icon at bounding box center [199, 366] width 1577 height 1049
drag, startPoint x: 540, startPoint y: 341, endPoint x: 604, endPoint y: 343, distance: 63.7
click at [604, 343] on div "Add next step Message Message Message Reaction Comment Send internal message" at bounding box center [607, 350] width 41 height 15
click at [621, 350] on div "Add next step" at bounding box center [608, 350] width 40 height 12
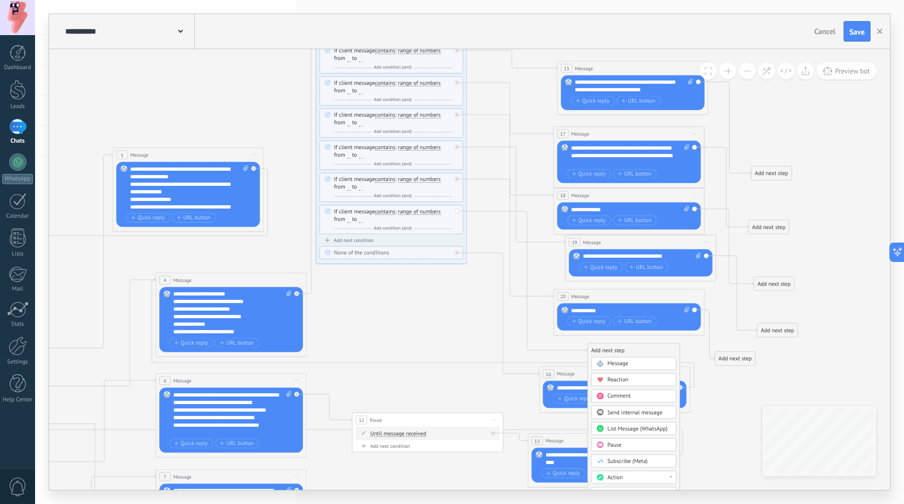
click at [615, 362] on span "Message" at bounding box center [618, 362] width 21 height 7
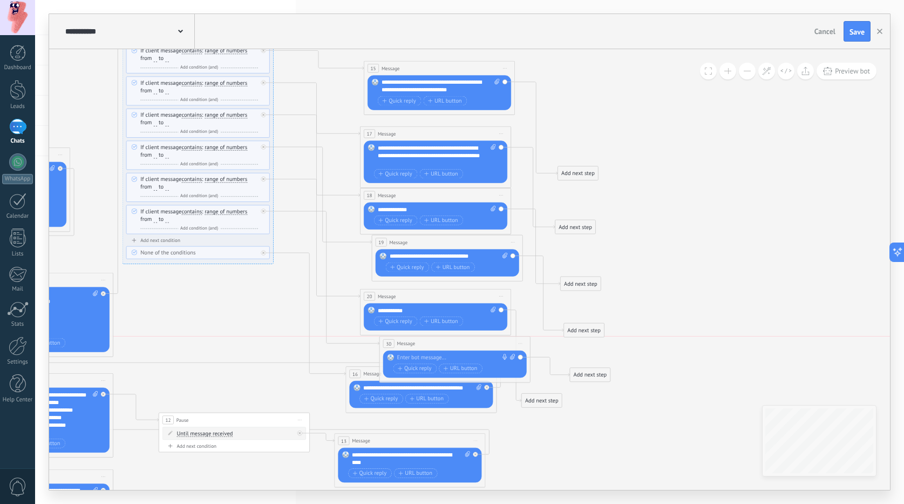
drag, startPoint x: 462, startPoint y: 345, endPoint x: 447, endPoint y: 336, distance: 17.2
click at [447, 336] on div "30 Message ******* (to): All contacts - selected channels All contacts - select…" at bounding box center [454, 359] width 151 height 46
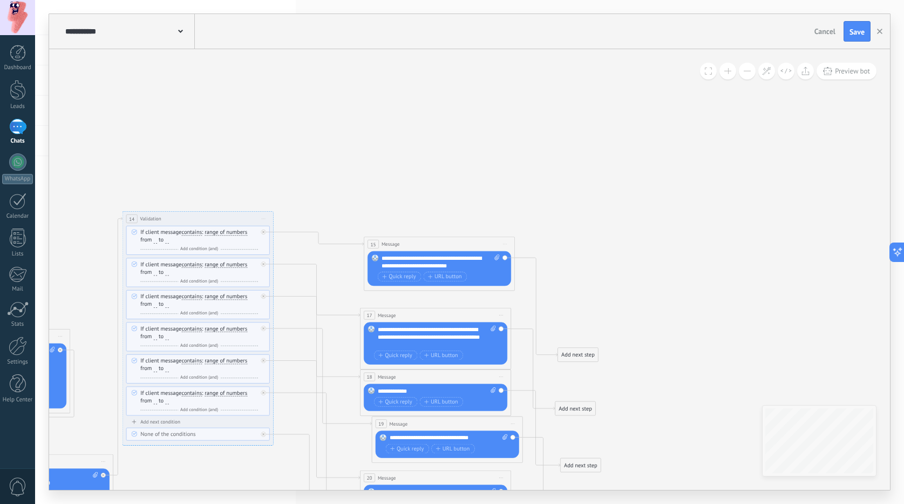
drag, startPoint x: 413, startPoint y: 248, endPoint x: 389, endPoint y: 130, distance: 120.6
click at [388, 237] on div "15 Message ******* (to): All contacts - selected channels All contacts - select…" at bounding box center [439, 244] width 151 height 14
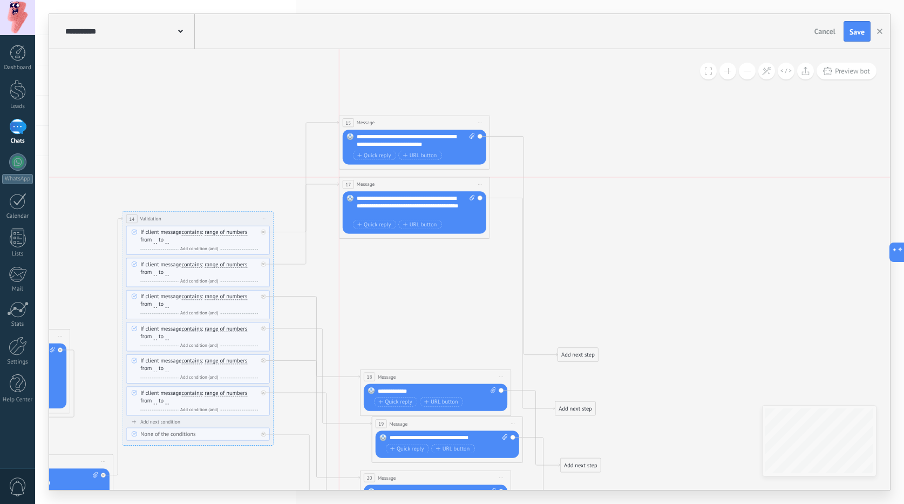
drag, startPoint x: 410, startPoint y: 267, endPoint x: 399, endPoint y: 185, distance: 82.7
click at [399, 185] on div "17 Message ******* (to): All contacts - selected channels All contacts - select…" at bounding box center [415, 184] width 151 height 14
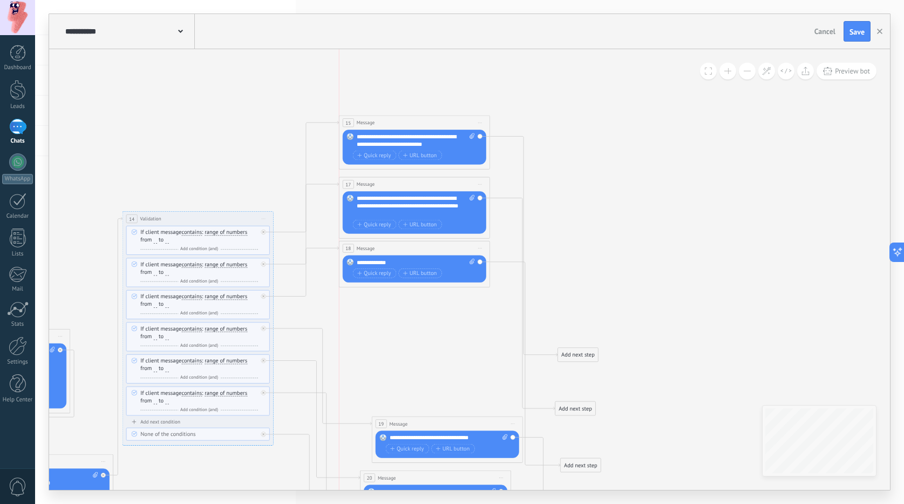
drag, startPoint x: 425, startPoint y: 366, endPoint x: 406, endPoint y: 252, distance: 116.0
click at [406, 252] on div "18 Message ******* (to): All contacts - selected channels All contacts - select…" at bounding box center [415, 248] width 151 height 14
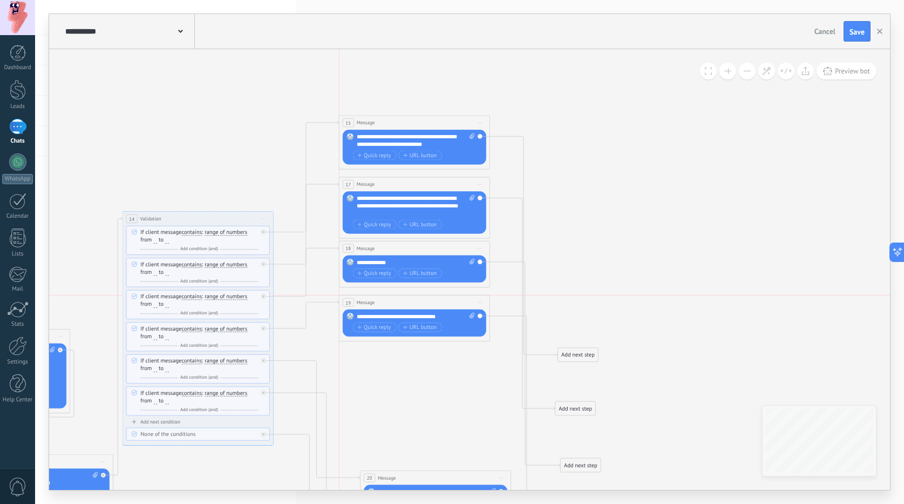
drag, startPoint x: 417, startPoint y: 386, endPoint x: 393, endPoint y: 298, distance: 91.0
click at [393, 298] on div "19 Message ******* (to): All contacts - selected channels All contacts - select…" at bounding box center [415, 302] width 151 height 14
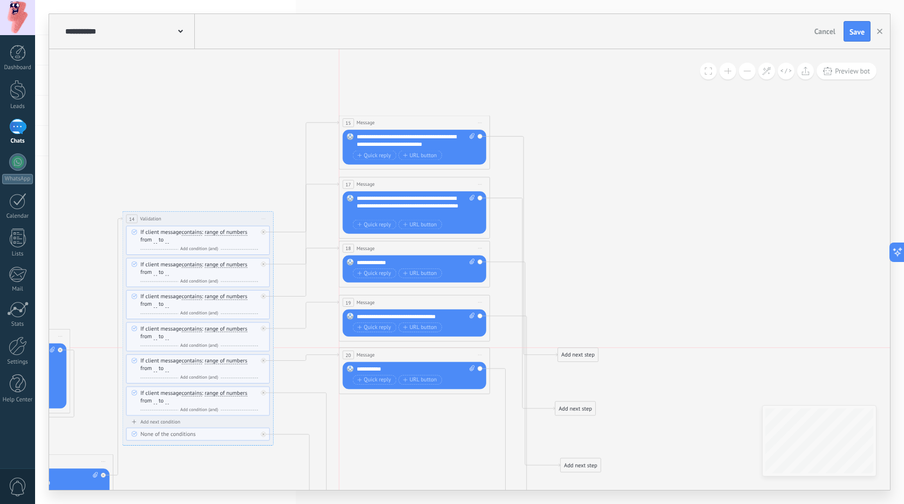
drag, startPoint x: 420, startPoint y: 473, endPoint x: 397, endPoint y: 350, distance: 125.2
click at [397, 350] on div "20 Message ******* (to): All contacts - selected channels All contacts - select…" at bounding box center [415, 355] width 151 height 14
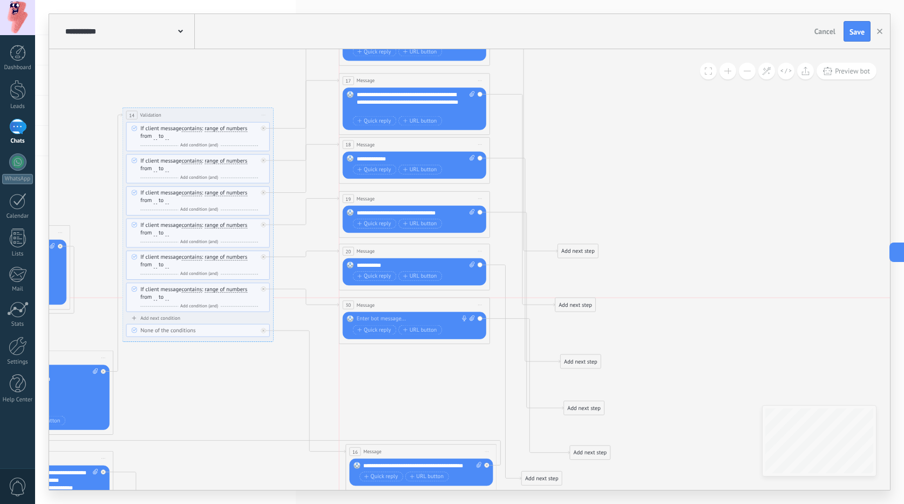
drag, startPoint x: 412, startPoint y: 415, endPoint x: 374, endPoint y: 302, distance: 119.0
click at [374, 302] on div "30 Message ******* (to): All contacts - selected channels All contacts - select…" at bounding box center [415, 304] width 151 height 14
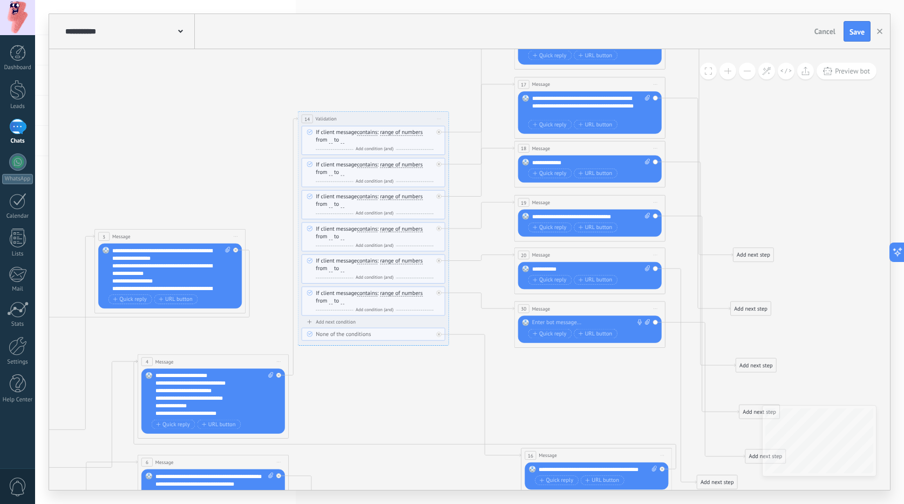
drag, startPoint x: 311, startPoint y: 311, endPoint x: 476, endPoint y: 316, distance: 164.2
click at [482, 314] on icon at bounding box center [184, 360] width 1583 height 1066
drag, startPoint x: 240, startPoint y: 411, endPoint x: 161, endPoint y: 413, distance: 78.8
click at [161, 413] on div "**********" at bounding box center [214, 394] width 118 height 45
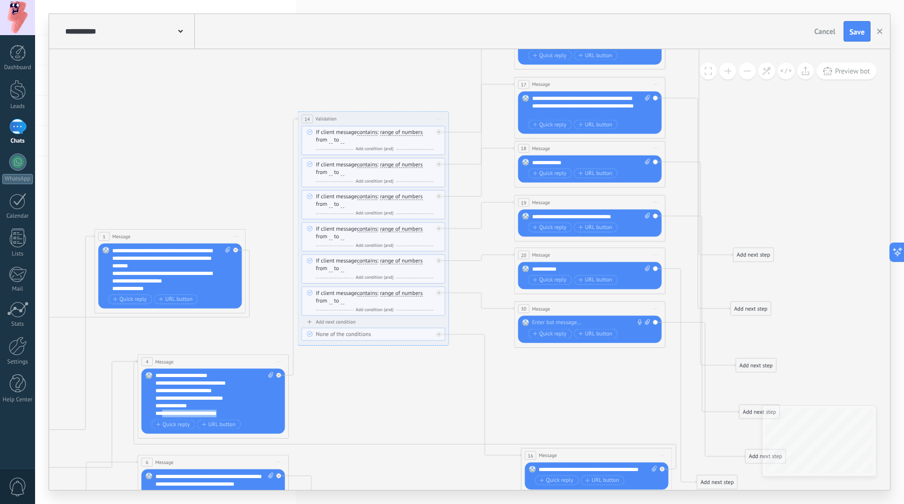
copy div "**********"
click at [550, 317] on div "Replace Remove Convert to voice message Drag the image here to attach it. Add i…" at bounding box center [590, 328] width 144 height 27
click at [551, 322] on div at bounding box center [588, 323] width 112 height 8
paste div
click at [533, 381] on icon at bounding box center [184, 360] width 1583 height 1066
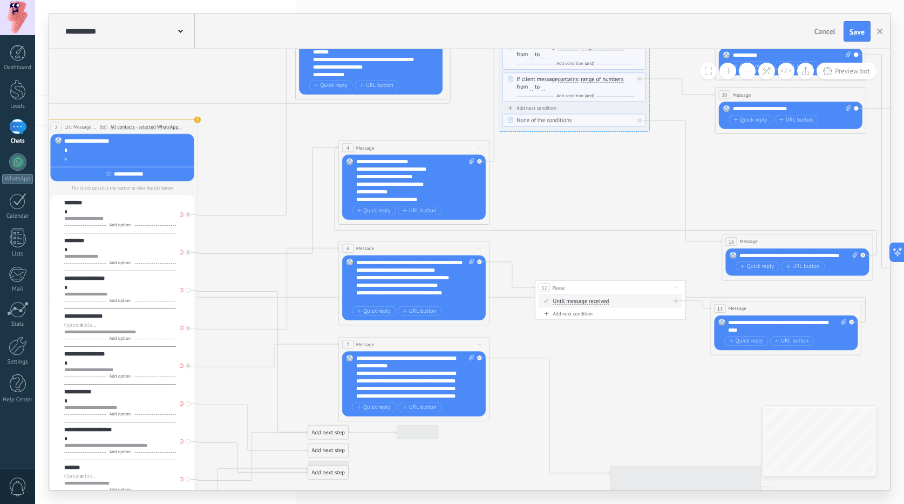
drag, startPoint x: 355, startPoint y: 403, endPoint x: 557, endPoint y: 181, distance: 299.6
click at [557, 181] on icon at bounding box center [385, 146] width 1583 height 1066
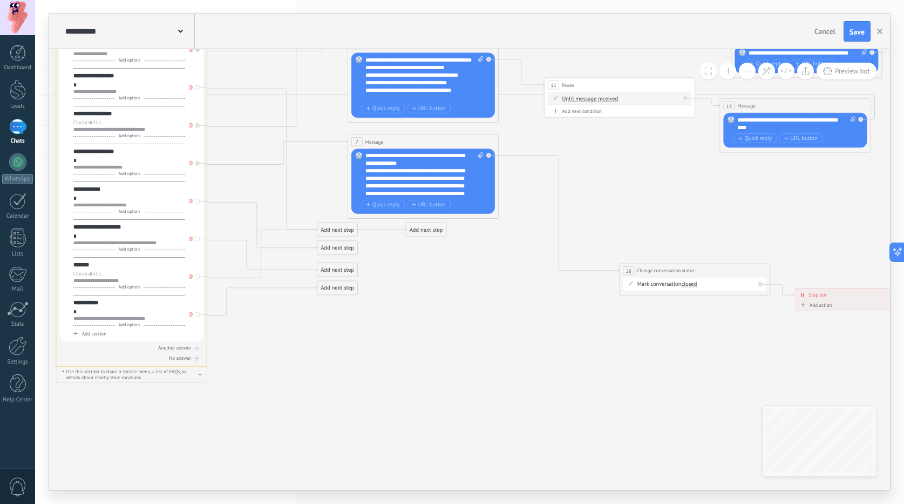
drag, startPoint x: 370, startPoint y: 304, endPoint x: 382, endPoint y: 329, distance: 27.0
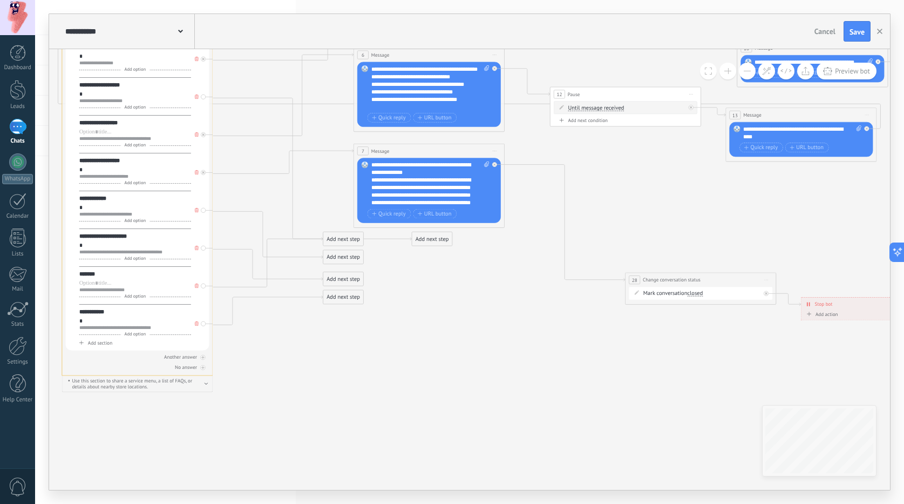
click at [441, 238] on div "Add next step" at bounding box center [432, 239] width 40 height 12
click at [437, 250] on span "Message" at bounding box center [442, 251] width 21 height 7
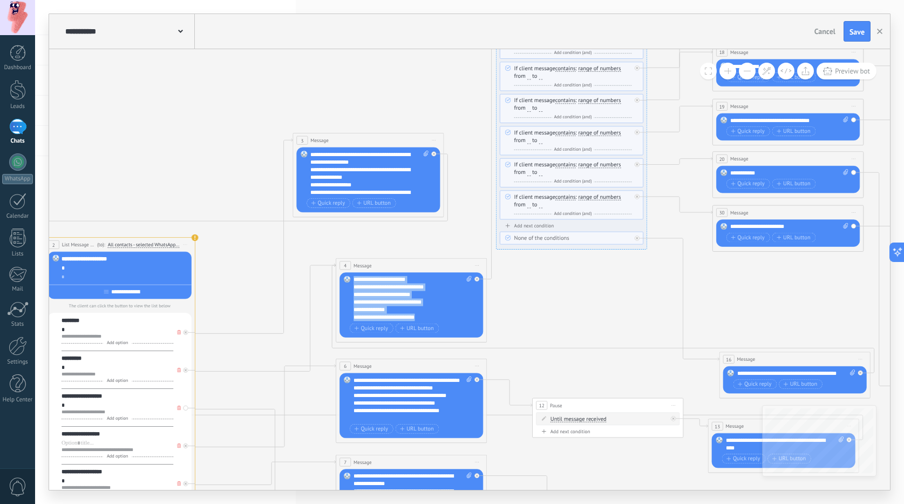
scroll to position [0, 0]
drag, startPoint x: 443, startPoint y: 319, endPoint x: 318, endPoint y: 235, distance: 150.5
copy div "**********"
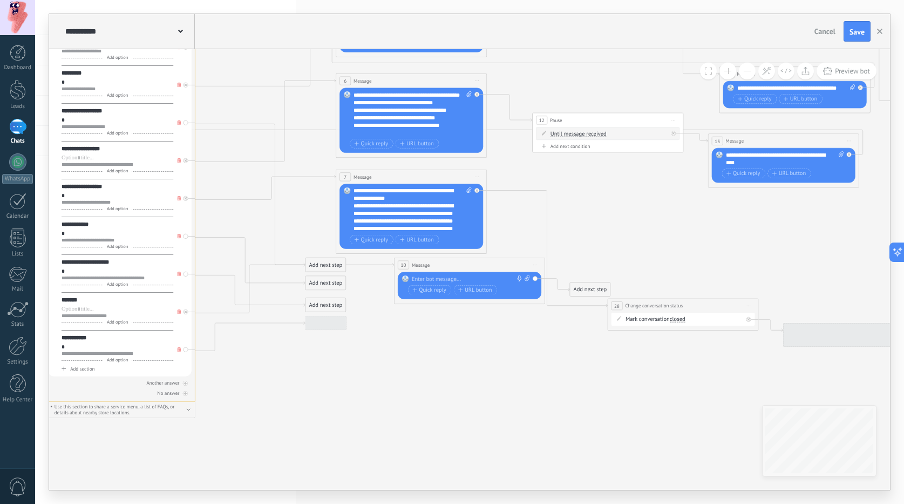
click at [431, 281] on div at bounding box center [468, 279] width 112 height 8
paste div
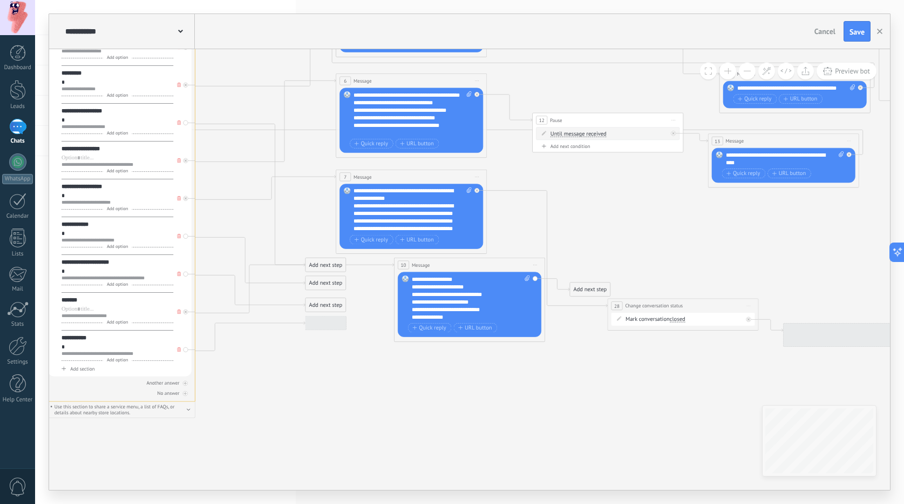
click at [490, 417] on icon at bounding box center [382, 19] width 1583 height 1146
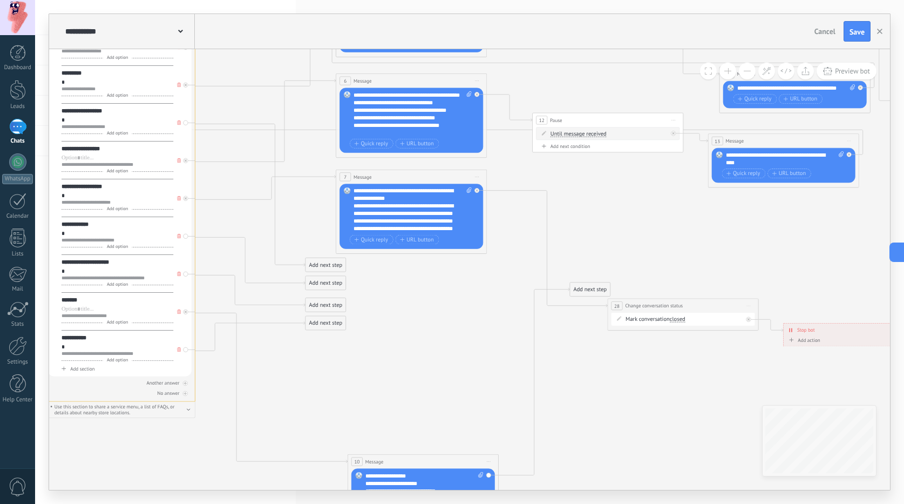
drag, startPoint x: 439, startPoint y: 270, endPoint x: 394, endPoint y: 464, distance: 199.5
click at [394, 464] on div "10 Message ******* (to): All contacts - selected channels All contacts - select…" at bounding box center [423, 461] width 151 height 14
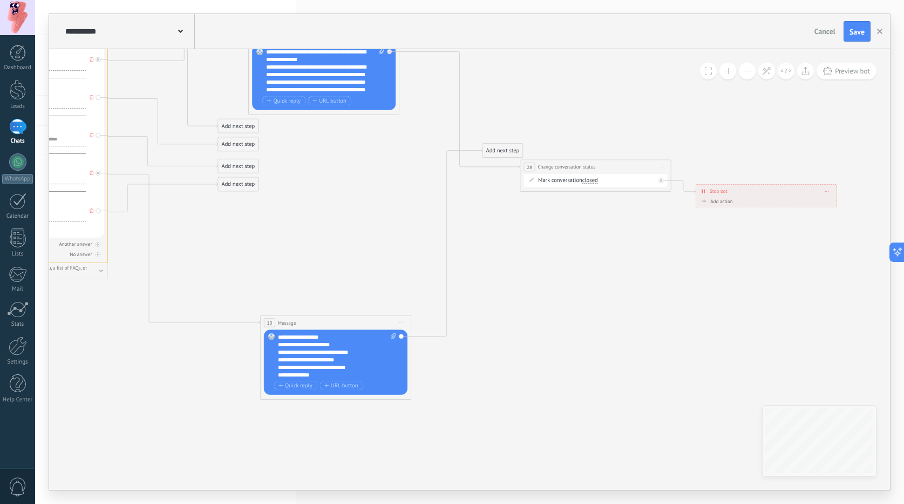
drag, startPoint x: 636, startPoint y: 378, endPoint x: 525, endPoint y: 325, distance: 123.1
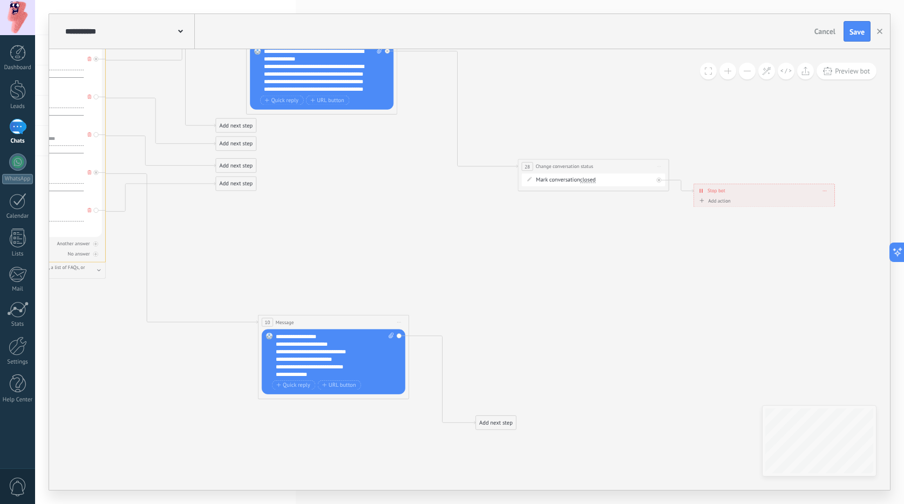
drag, startPoint x: 490, startPoint y: 152, endPoint x: 485, endPoint y: 424, distance: 272.6
click at [485, 424] on div "Add next step" at bounding box center [496, 422] width 40 height 12
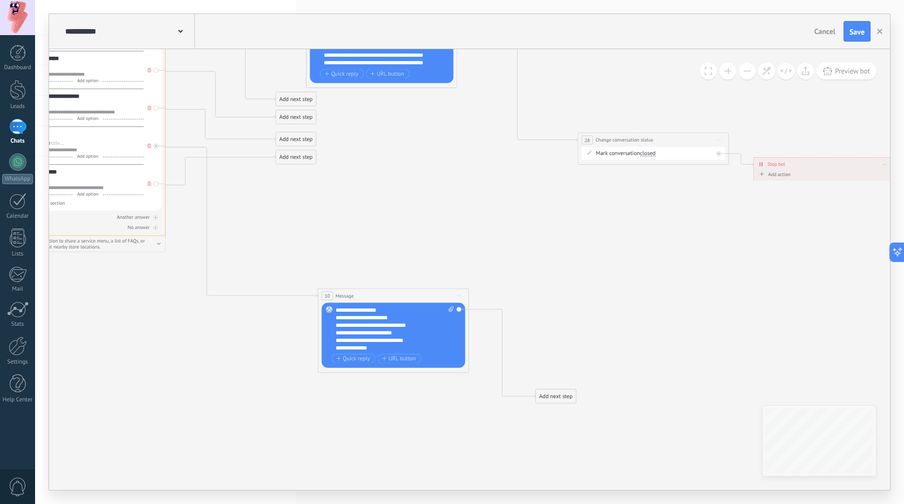
drag, startPoint x: 484, startPoint y: 337, endPoint x: 555, endPoint y: 308, distance: 76.8
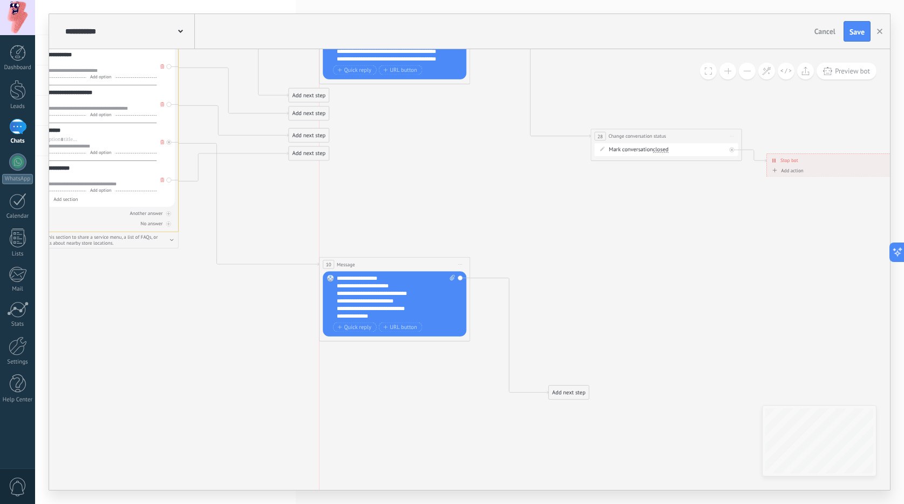
drag, startPoint x: 416, startPoint y: 288, endPoint x: 402, endPoint y: 260, distance: 30.9
click at [402, 260] on div "10 Message ******* (to): All contacts - selected channels All contacts - select…" at bounding box center [395, 264] width 151 height 14
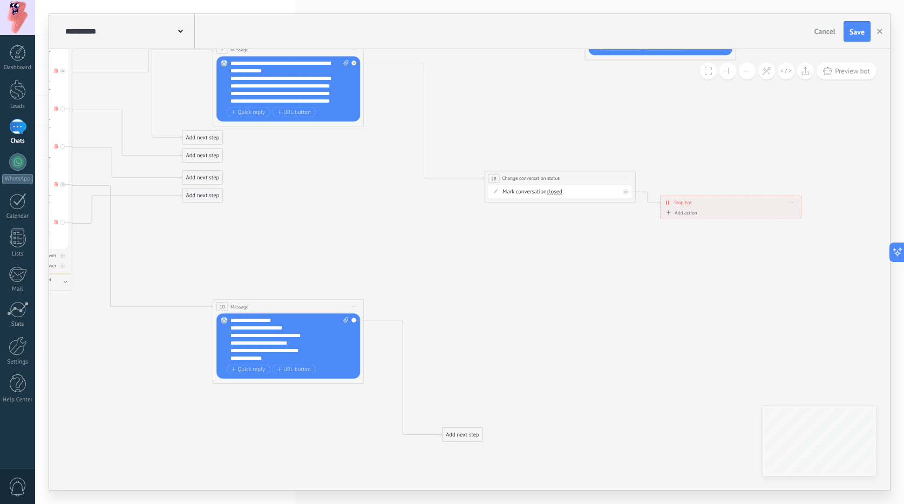
drag, startPoint x: 456, startPoint y: 215, endPoint x: 313, endPoint y: 310, distance: 171.4
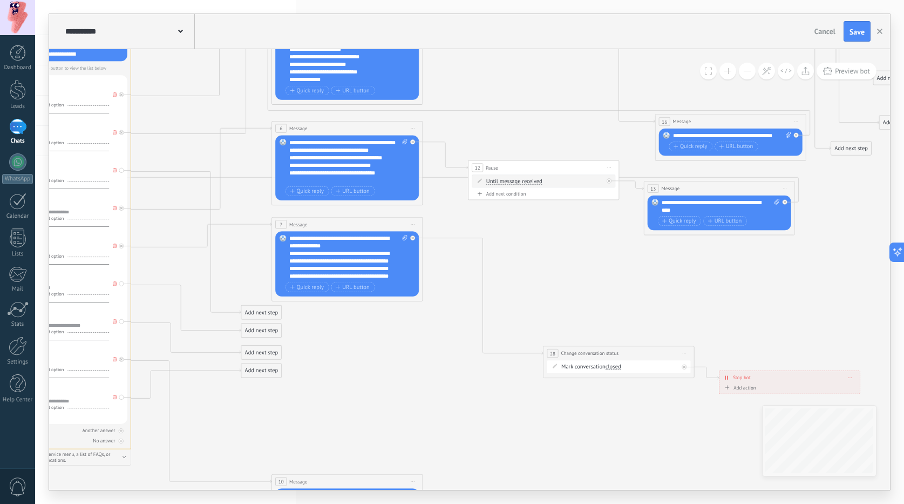
drag, startPoint x: 341, startPoint y: 288, endPoint x: 481, endPoint y: 480, distance: 238.4
click at [481, 480] on icon at bounding box center [318, 149] width 1583 height 1312
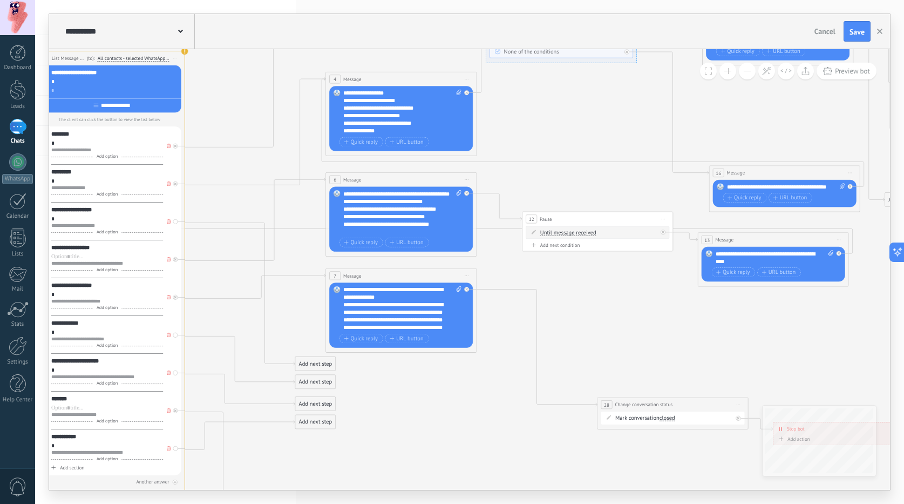
click at [747, 78] on button at bounding box center [747, 71] width 17 height 17
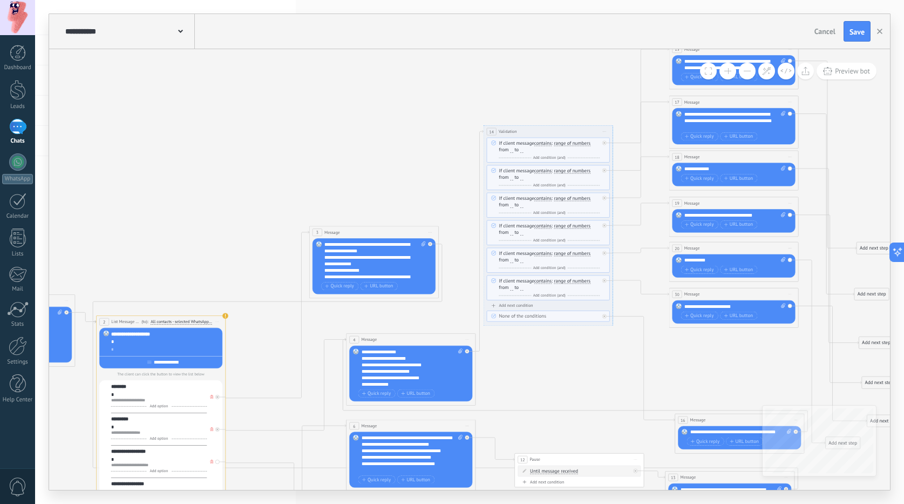
click at [602, 132] on span "Start preview here Rename Duplicate [GEOGRAPHIC_DATA]" at bounding box center [605, 131] width 10 height 9
click at [611, 164] on div "Duplicate" at bounding box center [629, 162] width 54 height 11
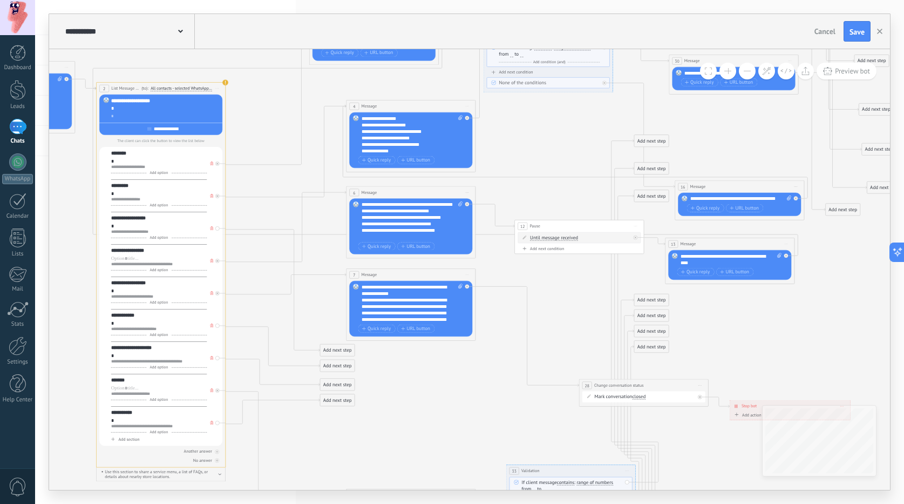
drag, startPoint x: 510, startPoint y: 124, endPoint x: 527, endPoint y: 474, distance: 350.8
click at [532, 475] on div "**********" at bounding box center [570, 471] width 129 height 12
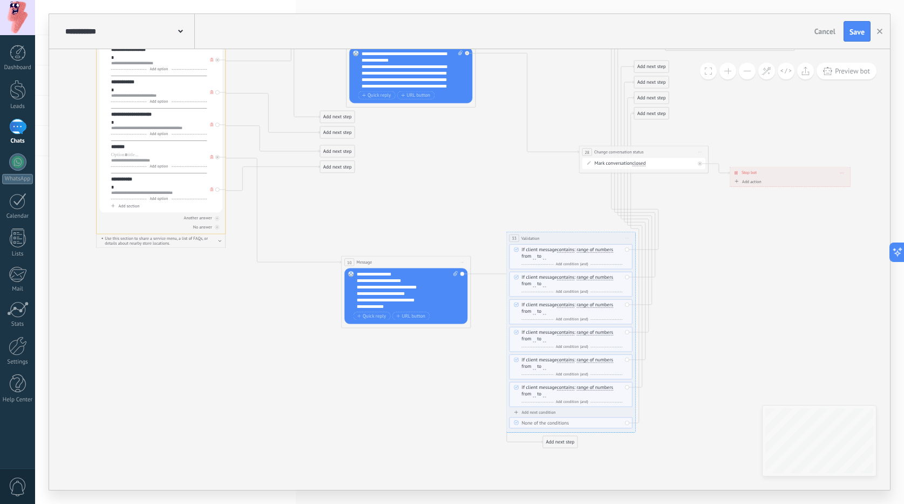
click at [424, 264] on div "10 Message ******* (to): All contacts - selected channels All contacts - select…" at bounding box center [406, 262] width 129 height 12
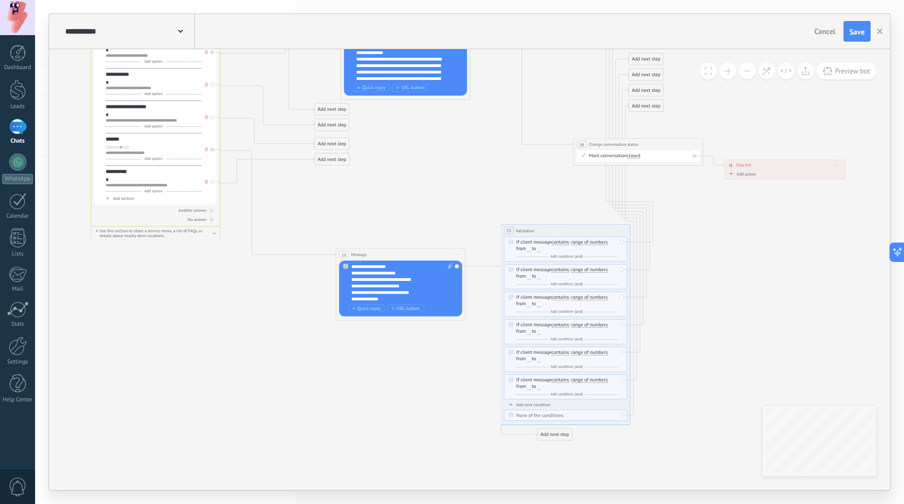
drag, startPoint x: 557, startPoint y: 446, endPoint x: 552, endPoint y: 441, distance: 7.3
click at [552, 441] on icon at bounding box center [380, 4] width 1356 height 1195
drag, startPoint x: 553, startPoint y: 433, endPoint x: 525, endPoint y: 340, distance: 97.4
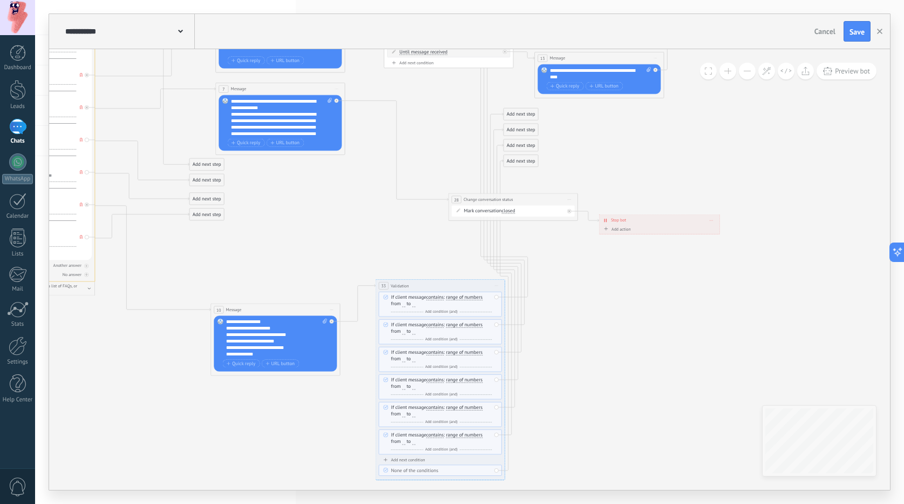
drag, startPoint x: 750, startPoint y: 314, endPoint x: 642, endPoint y: 368, distance: 120.7
click at [642, 368] on icon at bounding box center [255, 51] width 1356 height 1179
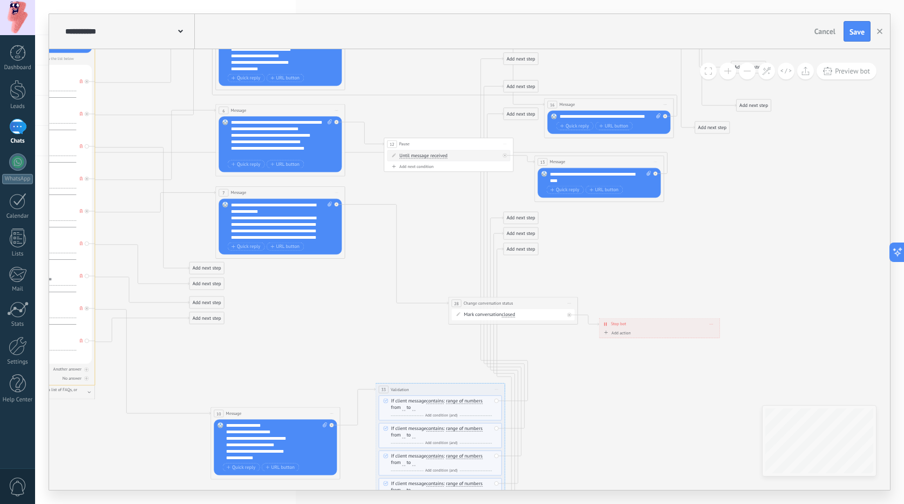
drag, startPoint x: 520, startPoint y: 264, endPoint x: 607, endPoint y: 505, distance: 255.8
click at [607, 503] on html ".abccls-1,.abccls-2{fill-rule:evenodd}.abccls-2{fill:#fff} .abfcls-1{fill:none}…" at bounding box center [452, 252] width 904 height 504
drag, startPoint x: 524, startPoint y: 243, endPoint x: 531, endPoint y: 278, distance: 35.1
drag, startPoint x: 509, startPoint y: 250, endPoint x: 591, endPoint y: 472, distance: 237.0
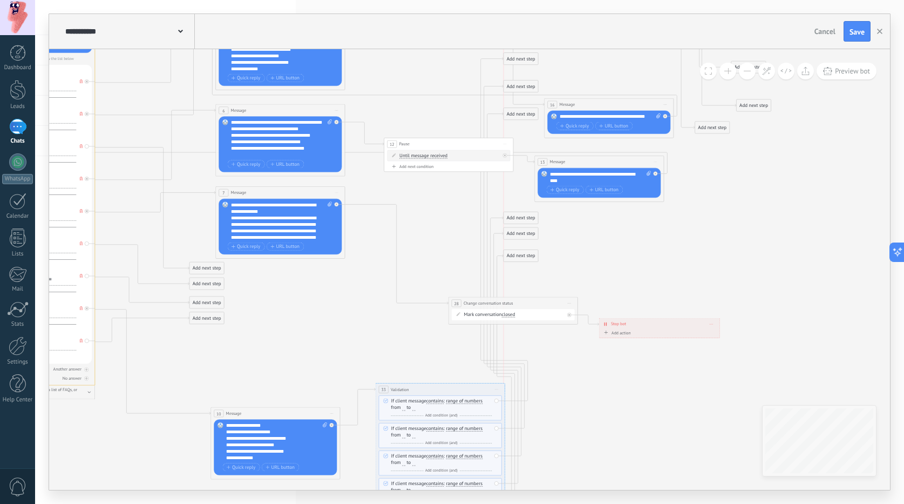
click at [538, 261] on div "Add next step" at bounding box center [521, 255] width 35 height 11
drag, startPoint x: 515, startPoint y: 235, endPoint x: 613, endPoint y: 493, distance: 276.1
click at [613, 493] on div "**********" at bounding box center [469, 252] width 869 height 504
drag, startPoint x: 514, startPoint y: 215, endPoint x: 586, endPoint y: 438, distance: 234.2
click at [586, 438] on div "Add next step" at bounding box center [592, 440] width 35 height 11
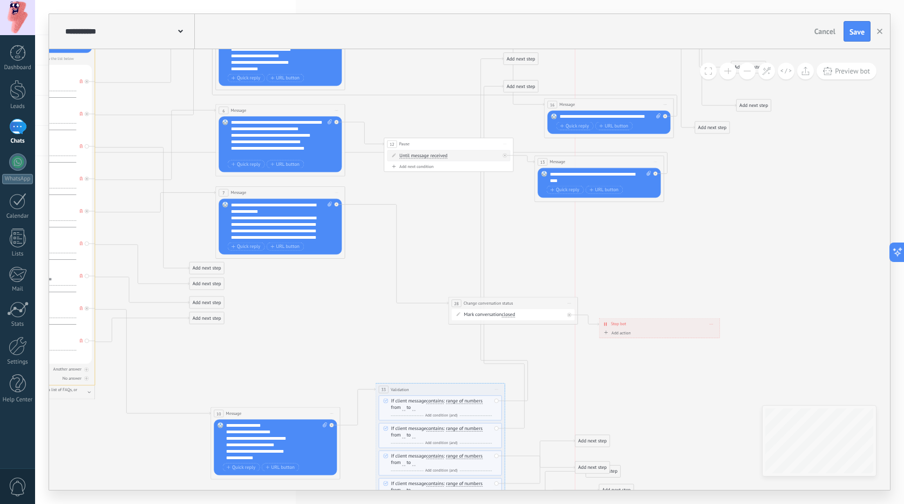
drag, startPoint x: 517, startPoint y: 113, endPoint x: 588, endPoint y: 467, distance: 360.8
click at [588, 467] on div "Add next step" at bounding box center [592, 467] width 35 height 11
drag, startPoint x: 518, startPoint y: 84, endPoint x: 597, endPoint y: 463, distance: 387.6
click at [597, 463] on div "Add next step" at bounding box center [599, 467] width 35 height 11
drag, startPoint x: 521, startPoint y: 58, endPoint x: 618, endPoint y: 408, distance: 363.5
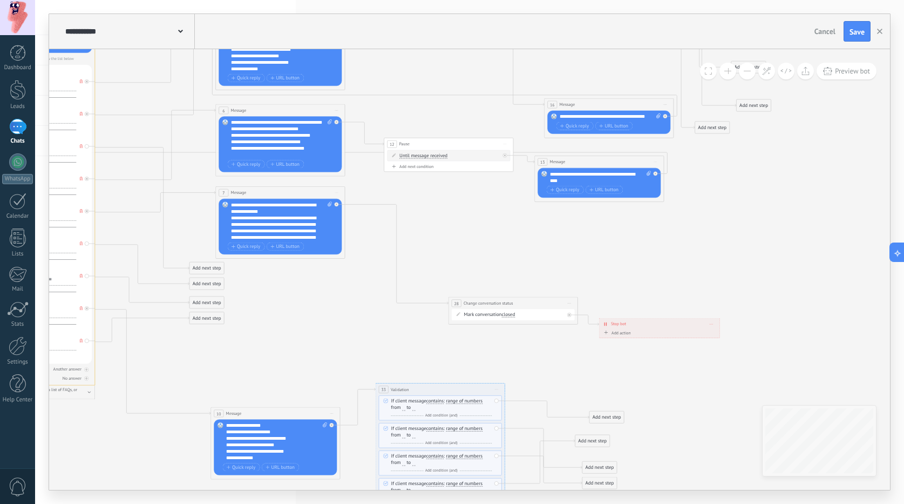
click at [605, 412] on div "Add next step" at bounding box center [606, 417] width 35 height 11
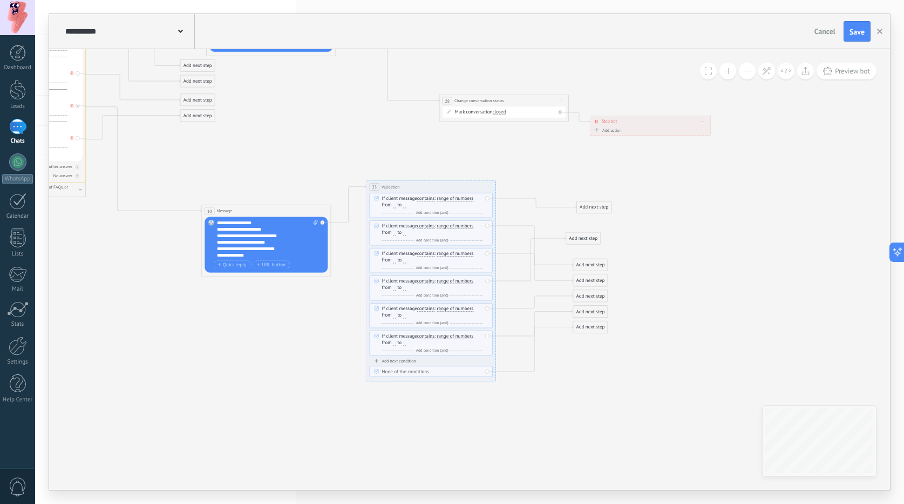
drag, startPoint x: 246, startPoint y: 202, endPoint x: 237, endPoint y: 155, distance: 47.8
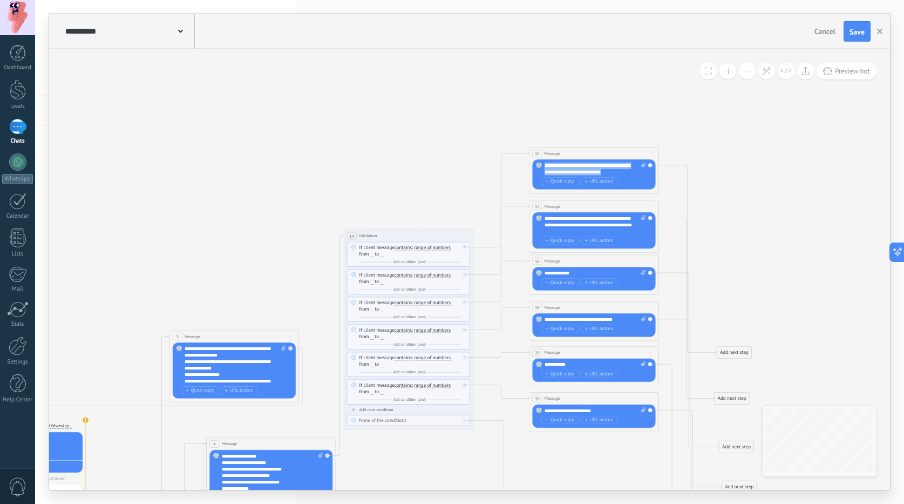
drag, startPoint x: 615, startPoint y: 174, endPoint x: 531, endPoint y: 149, distance: 87.4
click at [531, 149] on div "15 Message ******* (to): All contacts - selected channels All contacts - select…" at bounding box center [595, 170] width 130 height 46
copy div "**********"
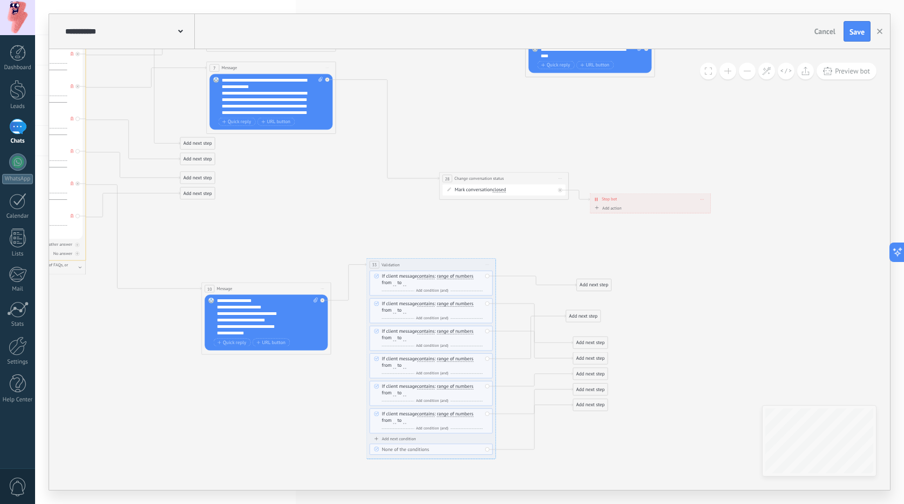
drag, startPoint x: 587, startPoint y: 281, endPoint x: 593, endPoint y: 294, distance: 14.3
click at [587, 281] on div "Add next step" at bounding box center [594, 285] width 35 height 11
click at [595, 296] on span "Message" at bounding box center [603, 296] width 18 height 6
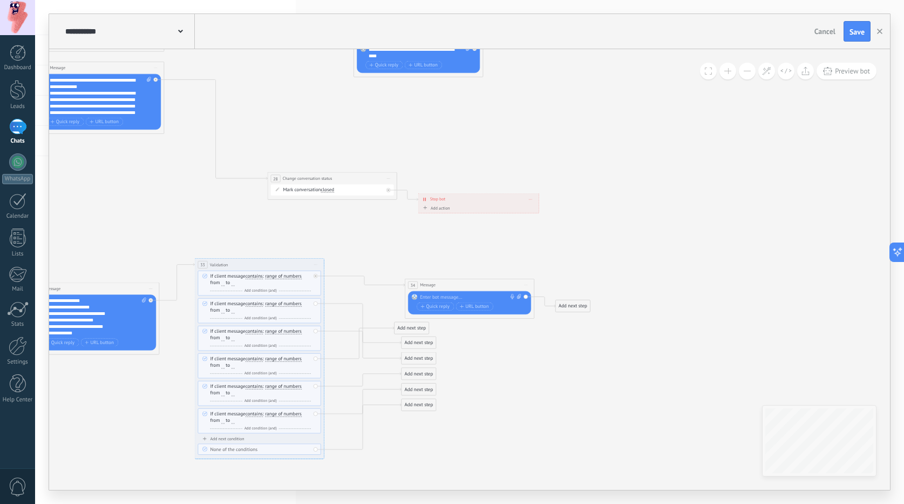
click at [449, 295] on div at bounding box center [468, 297] width 96 height 6
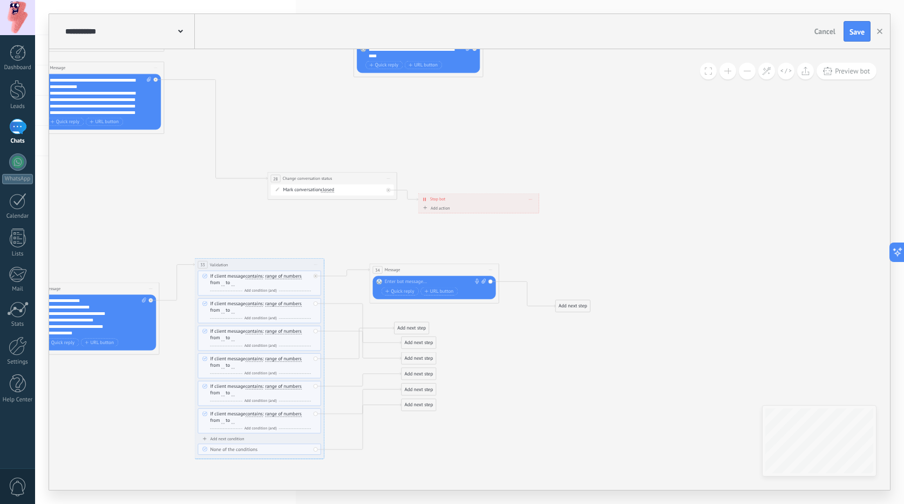
drag, startPoint x: 442, startPoint y: 287, endPoint x: 407, endPoint y: 272, distance: 38.2
click at [407, 272] on div "34 Message ******* (to): All contacts - selected channels All contacts - select…" at bounding box center [434, 269] width 129 height 12
click at [419, 282] on div at bounding box center [433, 282] width 96 height 6
click at [384, 281] on div "**********" at bounding box center [434, 287] width 123 height 23
copy div "**"
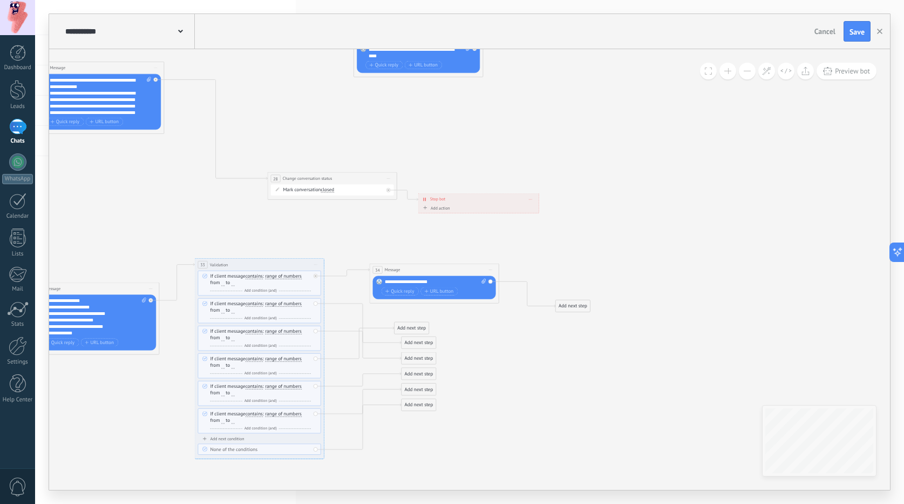
click at [441, 281] on div "**********" at bounding box center [435, 282] width 101 height 6
drag, startPoint x: 388, startPoint y: 282, endPoint x: 380, endPoint y: 279, distance: 8.7
click at [380, 279] on div "**********" at bounding box center [434, 287] width 123 height 23
click at [471, 338] on icon at bounding box center [74, 30] width 1356 height 1179
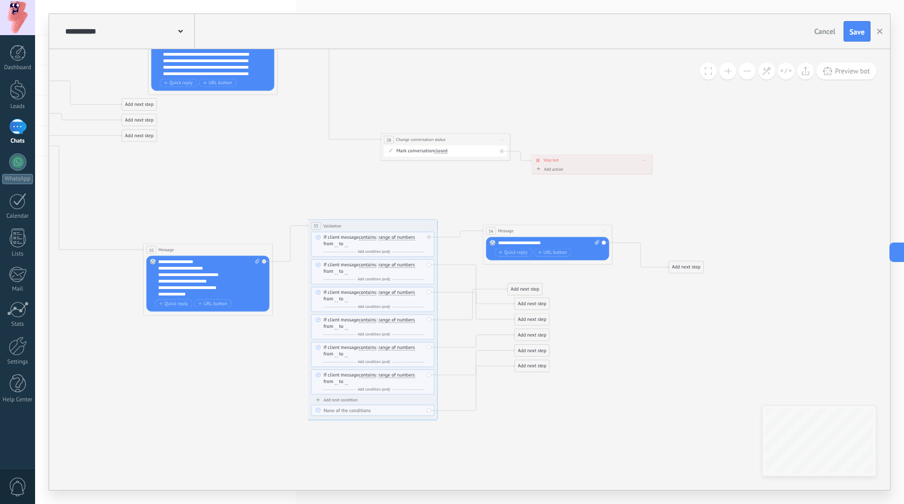
drag, startPoint x: 501, startPoint y: 339, endPoint x: 606, endPoint y: 302, distance: 110.5
drag, startPoint x: 541, startPoint y: 229, endPoint x: 542, endPoint y: 219, distance: 9.9
click at [542, 219] on div "34 Message ******* (to): All contacts - selected channels All contacts - select…" at bounding box center [549, 221] width 129 height 12
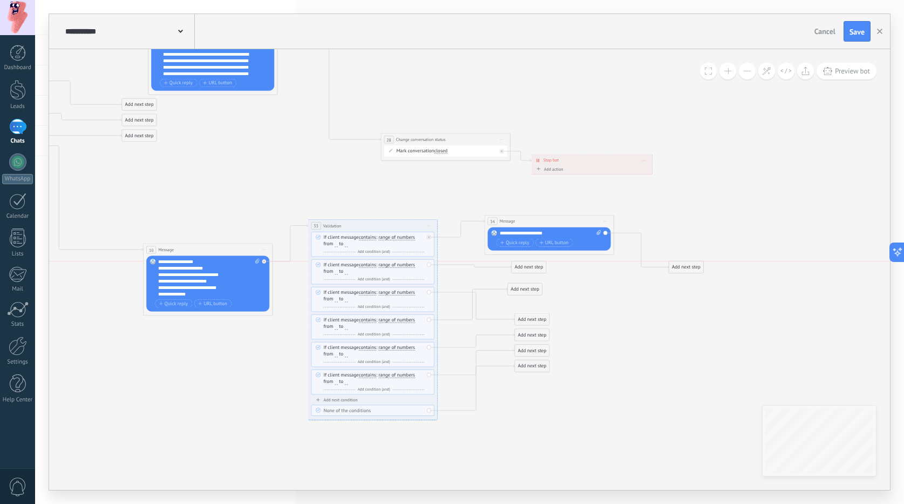
drag, startPoint x: 543, startPoint y: 304, endPoint x: 540, endPoint y: 266, distance: 38.5
click at [540, 266] on div "Add next step" at bounding box center [529, 267] width 35 height 11
click at [537, 267] on div "Add next step" at bounding box center [529, 267] width 35 height 11
click at [530, 267] on div "Add next step" at bounding box center [529, 267] width 35 height 11
click at [521, 276] on rect at bounding box center [522, 278] width 6 height 6
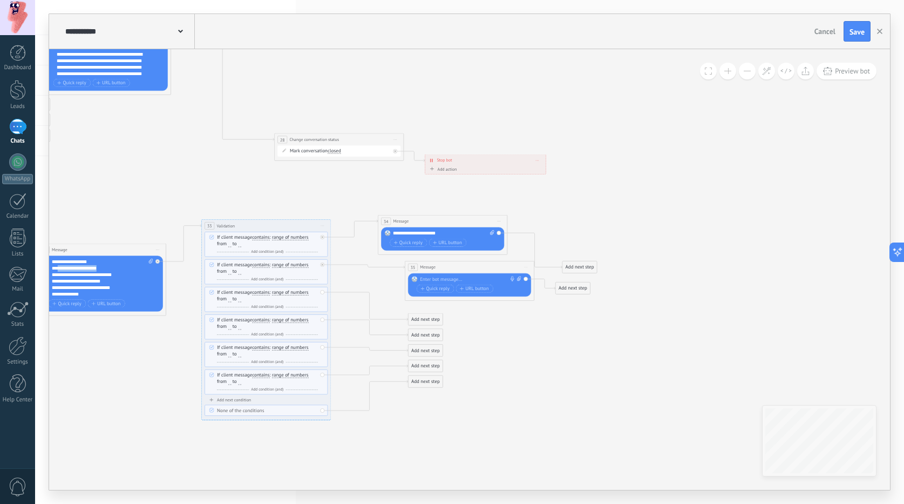
drag, startPoint x: 109, startPoint y: 268, endPoint x: 57, endPoint y: 268, distance: 52.4
click at [57, 268] on div "**********" at bounding box center [102, 278] width 101 height 39
copy div "**********"
drag, startPoint x: 436, startPoint y: 232, endPoint x: 392, endPoint y: 231, distance: 43.2
click at [392, 231] on div "**********" at bounding box center [442, 238] width 123 height 23
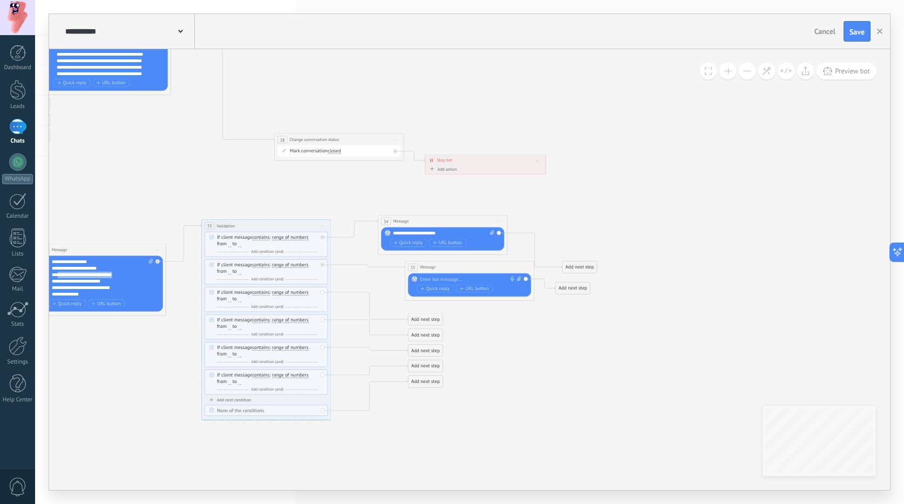
drag, startPoint x: 131, startPoint y: 272, endPoint x: 57, endPoint y: 274, distance: 74.5
click at [57, 274] on div "**********" at bounding box center [102, 278] width 101 height 39
copy div "**********"
click at [472, 277] on div at bounding box center [468, 279] width 96 height 6
paste div
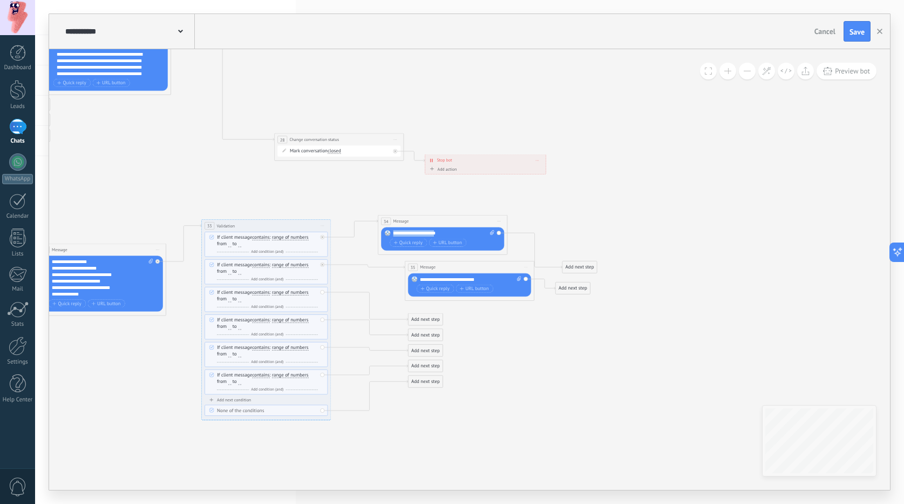
drag, startPoint x: 445, startPoint y: 236, endPoint x: 394, endPoint y: 232, distance: 50.9
click at [394, 232] on div "**********" at bounding box center [443, 233] width 101 height 6
drag, startPoint x: 498, startPoint y: 280, endPoint x: 443, endPoint y: 279, distance: 54.5
click at [443, 279] on div "**********" at bounding box center [470, 279] width 101 height 6
click at [436, 279] on div "**********" at bounding box center [470, 279] width 101 height 6
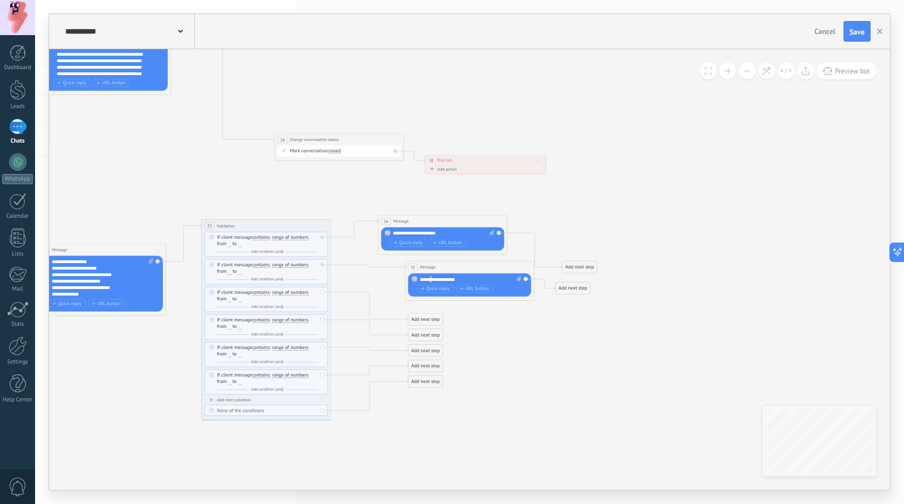
click at [433, 279] on div "**********" at bounding box center [470, 279] width 101 height 6
drag, startPoint x: 438, startPoint y: 280, endPoint x: 428, endPoint y: 280, distance: 9.7
click at [428, 280] on div "**********" at bounding box center [470, 279] width 101 height 6
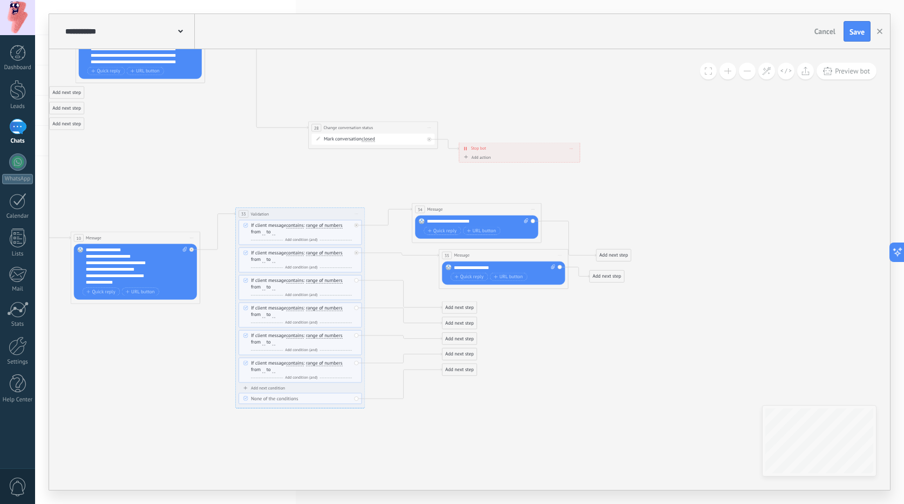
drag, startPoint x: 378, startPoint y: 288, endPoint x: 412, endPoint y: 276, distance: 36.0
click at [466, 302] on div "Add next step" at bounding box center [460, 307] width 35 height 11
click at [473, 316] on span "Message" at bounding box center [468, 319] width 18 height 6
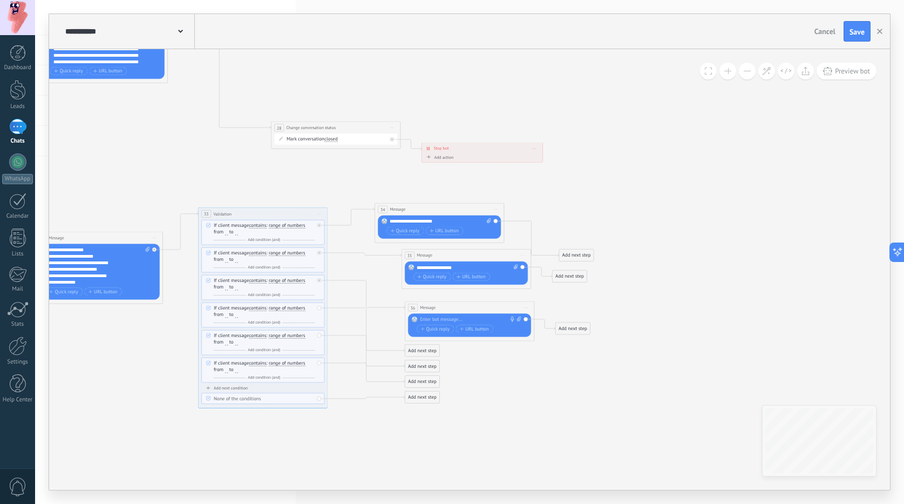
click at [442, 318] on div at bounding box center [468, 319] width 96 height 6
click at [451, 266] on div "**********" at bounding box center [467, 267] width 101 height 6
copy div "*"
click at [463, 316] on div "**********" at bounding box center [470, 319] width 101 height 6
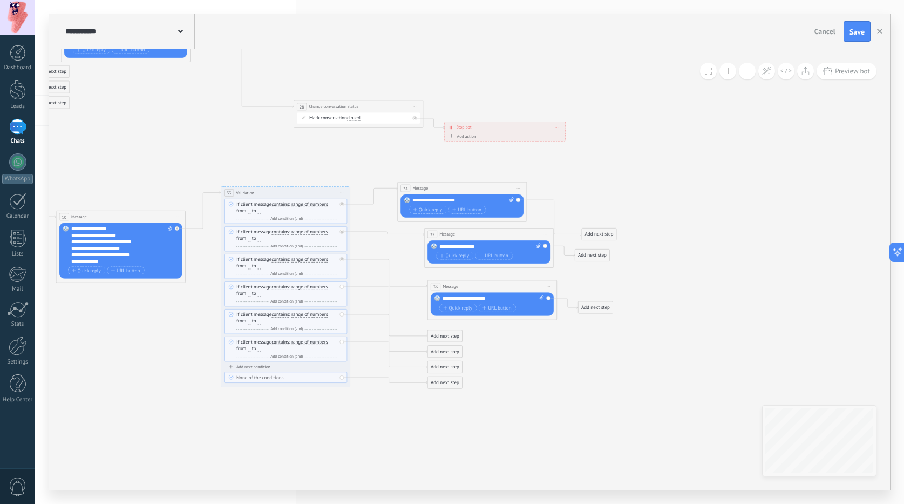
drag, startPoint x: 500, startPoint y: 357, endPoint x: 514, endPoint y: 345, distance: 18.4
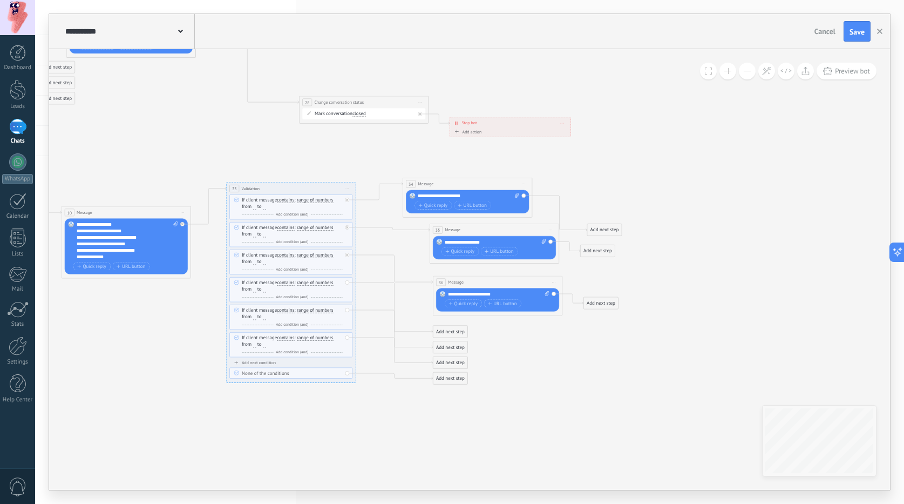
click at [456, 333] on div "Add next step" at bounding box center [450, 331] width 35 height 11
click at [460, 343] on span "Message" at bounding box center [459, 343] width 18 height 6
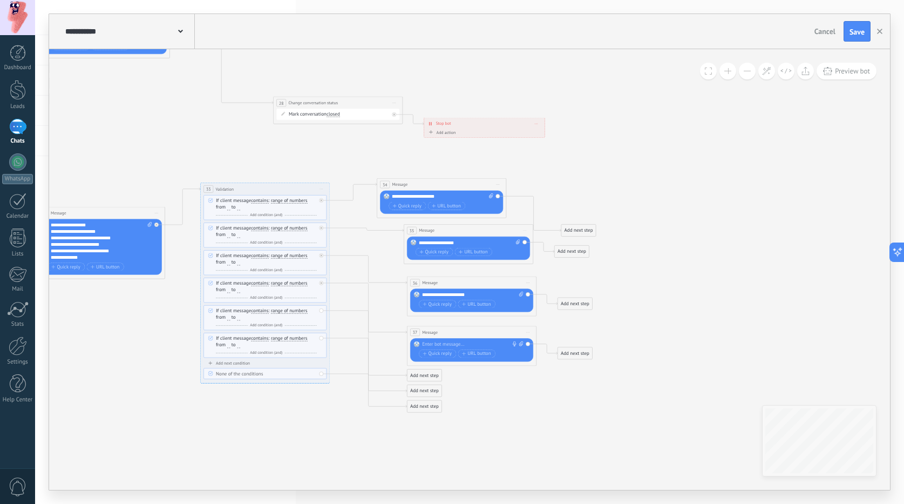
click at [443, 345] on div at bounding box center [470, 344] width 96 height 6
click at [438, 349] on button "Quick reply" at bounding box center [437, 353] width 37 height 8
click at [484, 352] on icon "button" at bounding box center [485, 353] width 3 height 4
click at [442, 340] on div "Replace Remove Convert to voice message Drag the image here to attach it. Add i…" at bounding box center [471, 349] width 123 height 23
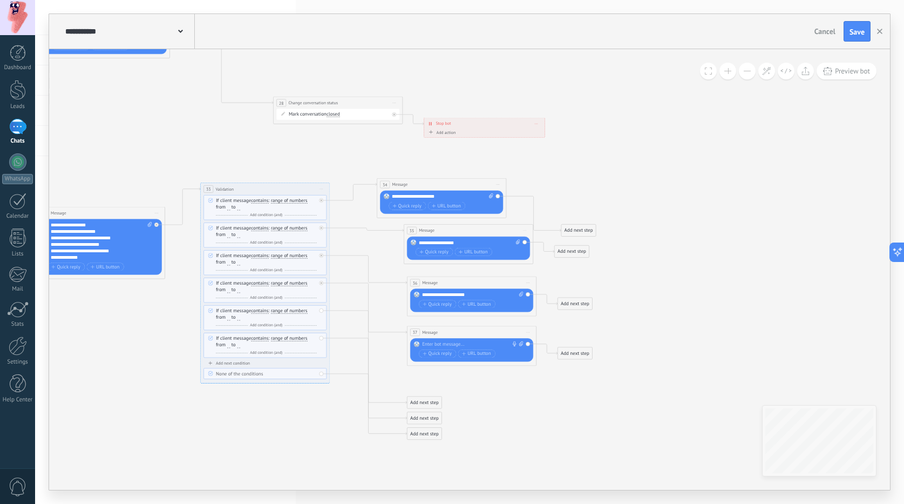
click at [442, 343] on div at bounding box center [470, 344] width 96 height 6
drag, startPoint x: 460, startPoint y: 242, endPoint x: 454, endPoint y: 242, distance: 6.0
click at [454, 242] on div "**********" at bounding box center [469, 242] width 101 height 6
copy div "*"
click at [453, 240] on div "**********" at bounding box center [469, 242] width 101 height 6
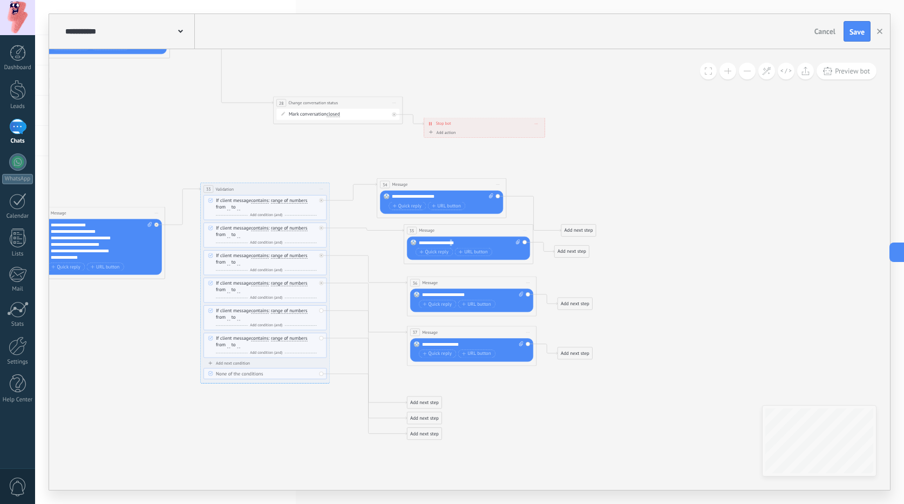
click at [453, 241] on div "**********" at bounding box center [469, 242] width 101 height 6
click at [473, 291] on div "**********" at bounding box center [472, 294] width 101 height 6
click at [469, 342] on div "**********" at bounding box center [472, 344] width 101 height 6
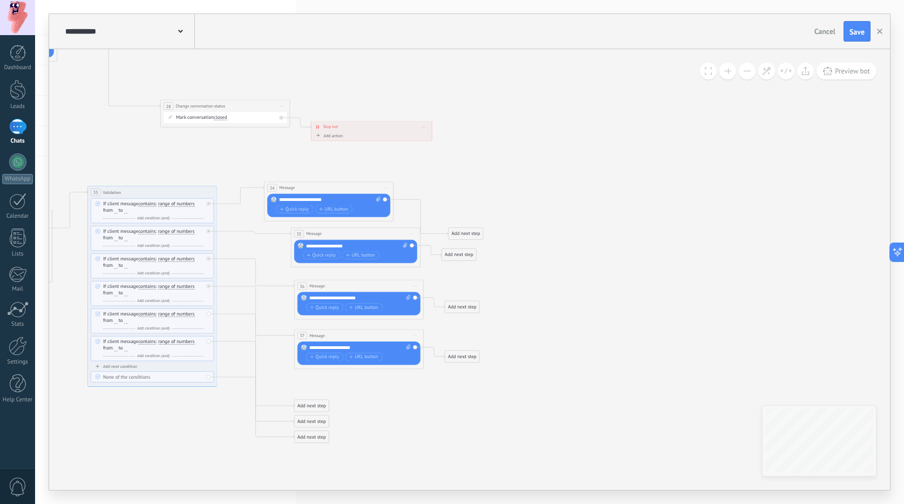
drag, startPoint x: 594, startPoint y: 378, endPoint x: 480, endPoint y: 382, distance: 114.5
click at [467, 309] on div "Add next step" at bounding box center [461, 306] width 35 height 11
click at [479, 320] on div "Message" at bounding box center [487, 318] width 55 height 6
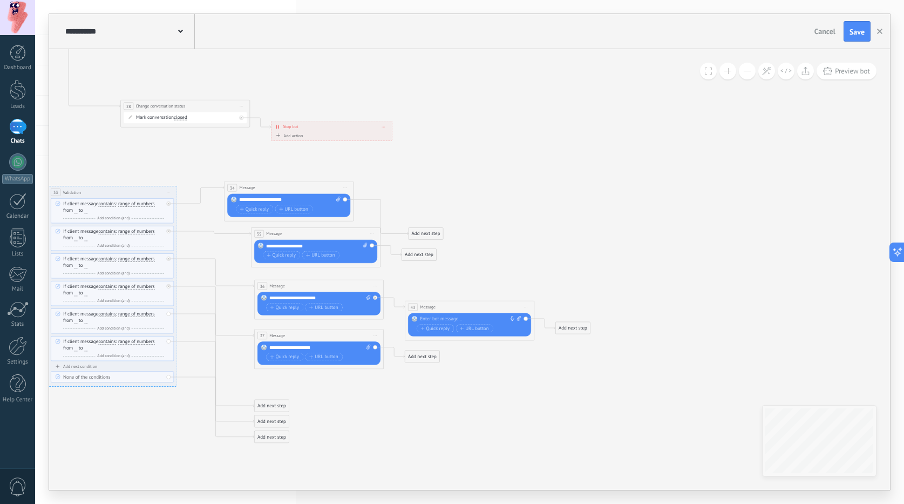
click at [474, 317] on div at bounding box center [468, 319] width 96 height 6
paste div
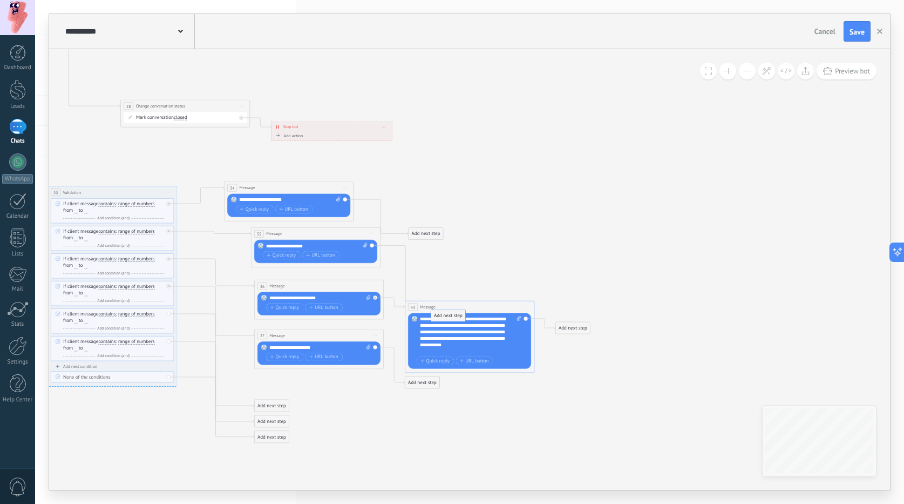
drag, startPoint x: 421, startPoint y: 254, endPoint x: 450, endPoint y: 315, distance: 67.6
drag, startPoint x: 424, startPoint y: 233, endPoint x: 454, endPoint y: 314, distance: 87.1
drag, startPoint x: 453, startPoint y: 396, endPoint x: 462, endPoint y: 330, distance: 67.0
drag, startPoint x: 459, startPoint y: 314, endPoint x: 464, endPoint y: 306, distance: 8.7
click at [464, 306] on div "43 Message ******* (to): All contacts - selected channels All contacts - select…" at bounding box center [470, 337] width 130 height 72
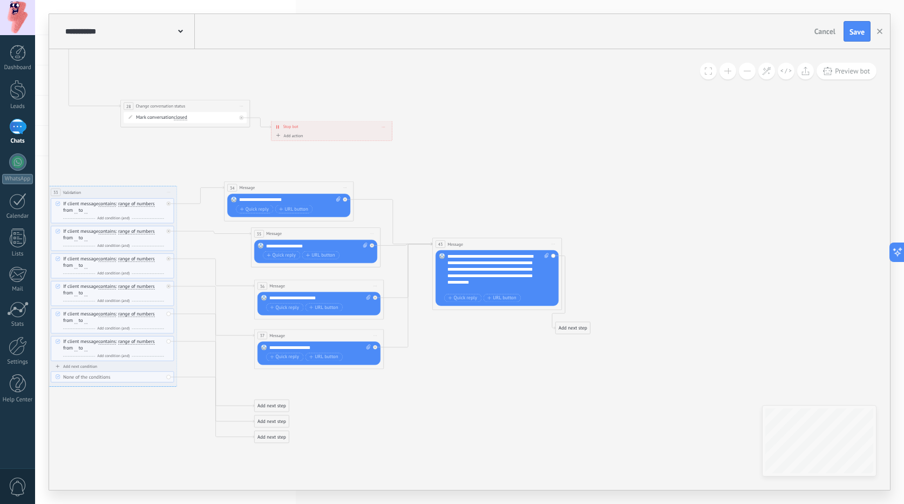
drag, startPoint x: 464, startPoint y: 306, endPoint x: 491, endPoint y: 243, distance: 68.4
click at [491, 243] on div "43 Message ******* (to): All contacts - selected channels All contacts - select…" at bounding box center [497, 244] width 129 height 12
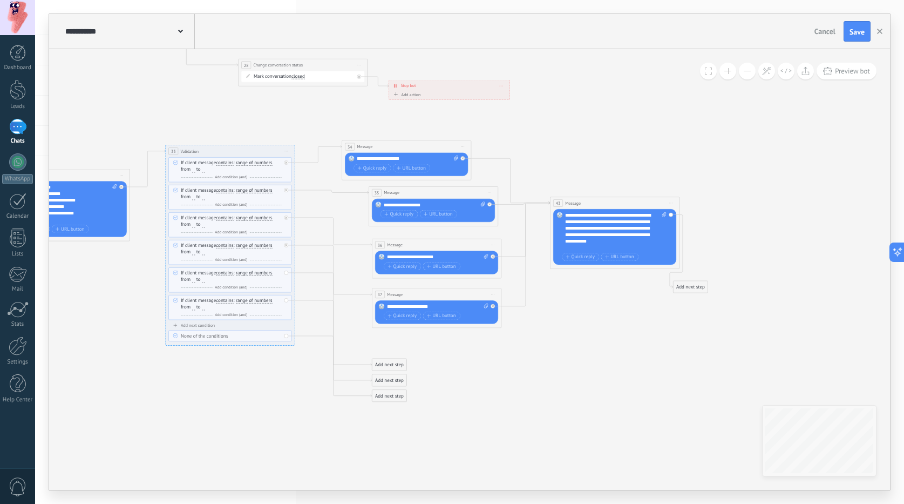
drag, startPoint x: 485, startPoint y: 187, endPoint x: 594, endPoint y: 145, distance: 117.6
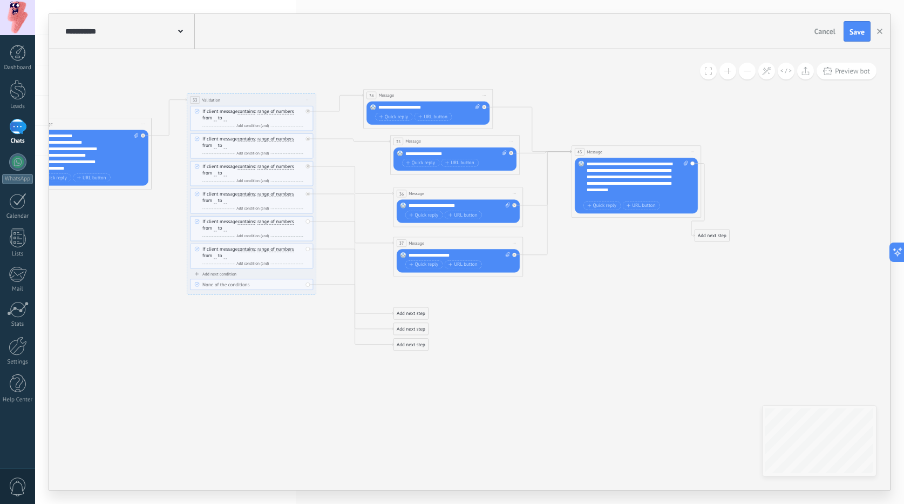
drag, startPoint x: 419, startPoint y: 353, endPoint x: 440, endPoint y: 302, distance: 55.6
click at [417, 313] on div "Add next step" at bounding box center [411, 313] width 35 height 11
click at [419, 324] on span "Message" at bounding box center [420, 325] width 18 height 6
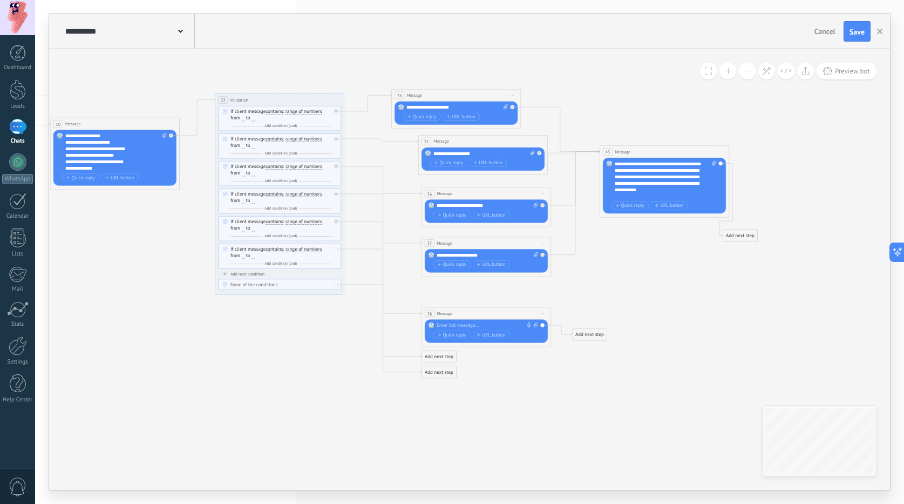
drag, startPoint x: 388, startPoint y: 293, endPoint x: 404, endPoint y: 293, distance: 16.7
click at [456, 325] on div at bounding box center [485, 325] width 96 height 6
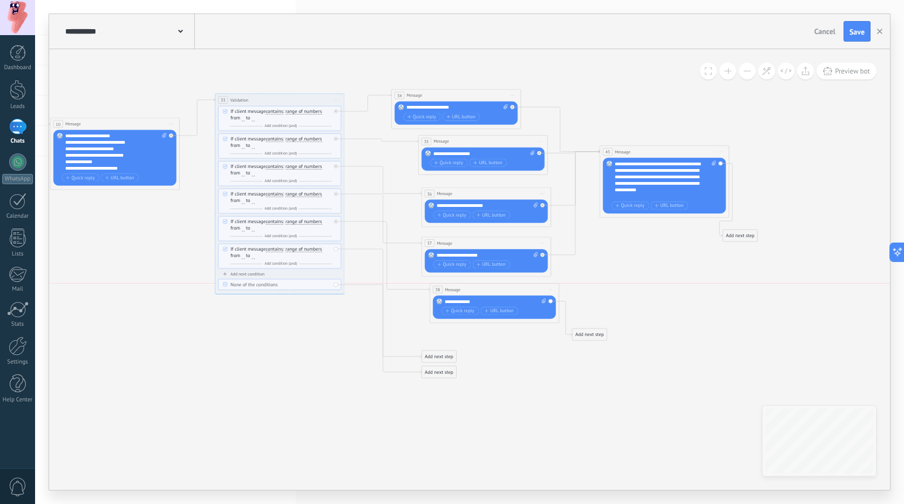
drag, startPoint x: 462, startPoint y: 313, endPoint x: 471, endPoint y: 296, distance: 19.3
click at [471, 296] on div "38 Message ******* (to): All contacts - selected channels All contacts - select…" at bounding box center [495, 303] width 130 height 40
drag, startPoint x: 595, startPoint y: 331, endPoint x: 667, endPoint y: 191, distance: 157.9
click at [440, 353] on div "Add next step" at bounding box center [439, 356] width 35 height 11
click at [446, 365] on span "Message" at bounding box center [448, 367] width 18 height 6
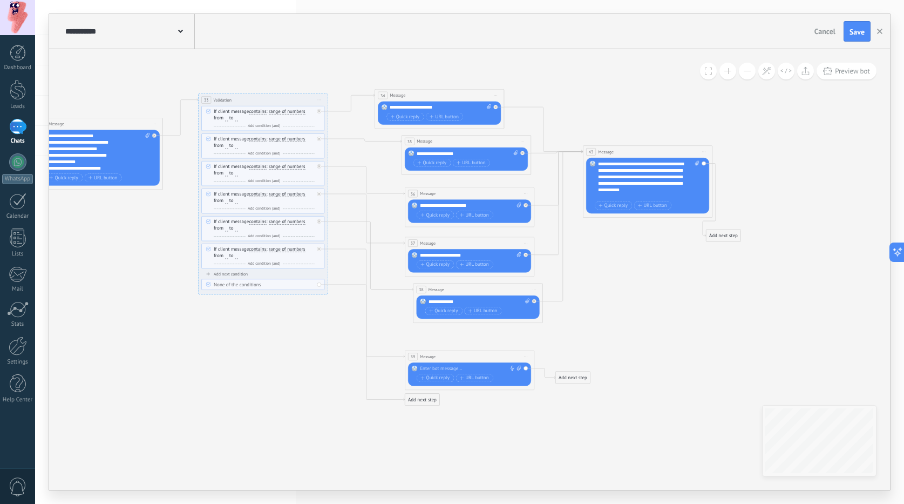
click at [440, 363] on div "Replace Remove Convert to voice message Drag the image here to attach it. Add i…" at bounding box center [469, 373] width 123 height 23
click at [439, 366] on div at bounding box center [468, 368] width 96 height 6
drag, startPoint x: 578, startPoint y: 382, endPoint x: 648, endPoint y: 198, distance: 197.2
drag, startPoint x: 644, startPoint y: 329, endPoint x: 567, endPoint y: 342, distance: 78.2
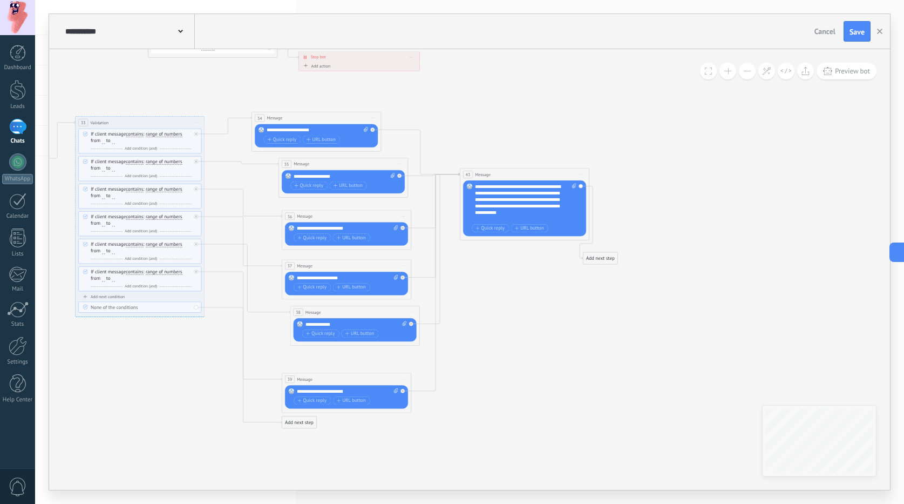
drag, startPoint x: 364, startPoint y: 385, endPoint x: 368, endPoint y: 371, distance: 14.4
drag, startPoint x: 365, startPoint y: 374, endPoint x: 376, endPoint y: 347, distance: 29.1
click at [379, 373] on div "39 Message ******* (to): All contacts - selected channels All contacts - select…" at bounding box center [350, 379] width 129 height 12
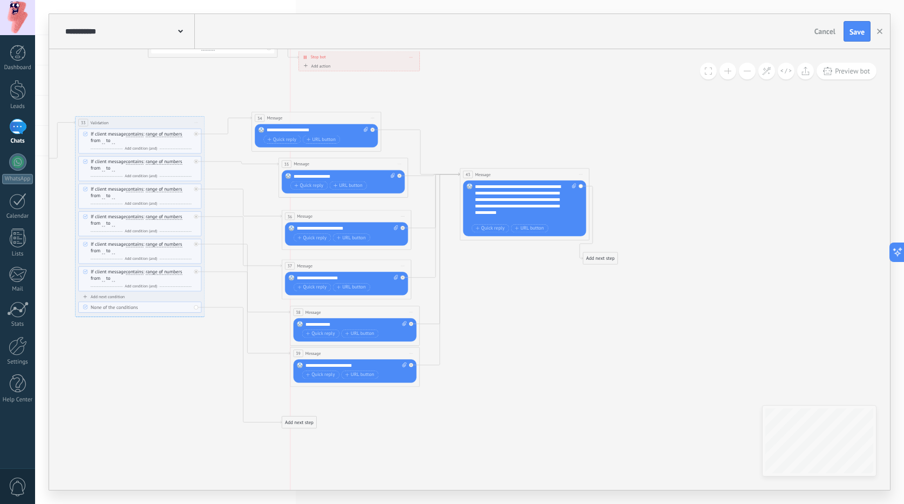
drag, startPoint x: 331, startPoint y: 354, endPoint x: 318, endPoint y: 363, distance: 15.1
click at [318, 359] on div "39 Message ******* (to): All contacts - selected channels All contacts - select…" at bounding box center [354, 353] width 129 height 12
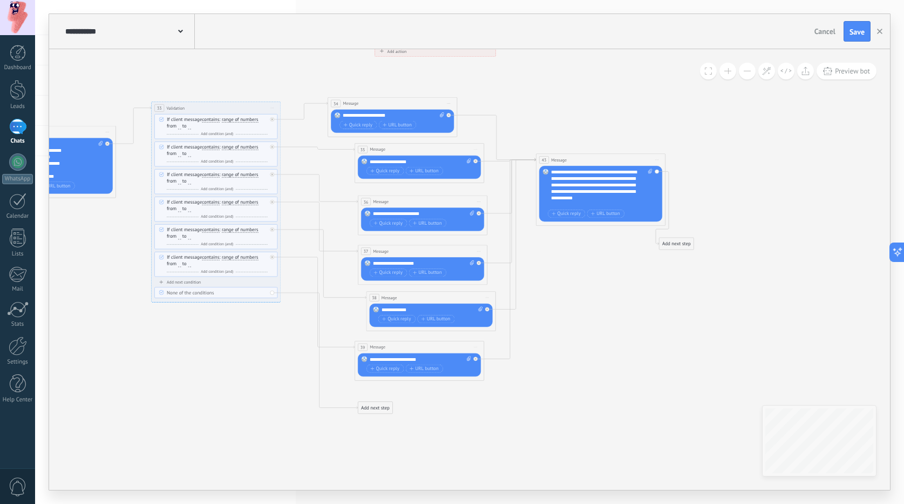
drag, startPoint x: 277, startPoint y: 386, endPoint x: 296, endPoint y: 379, distance: 20.3
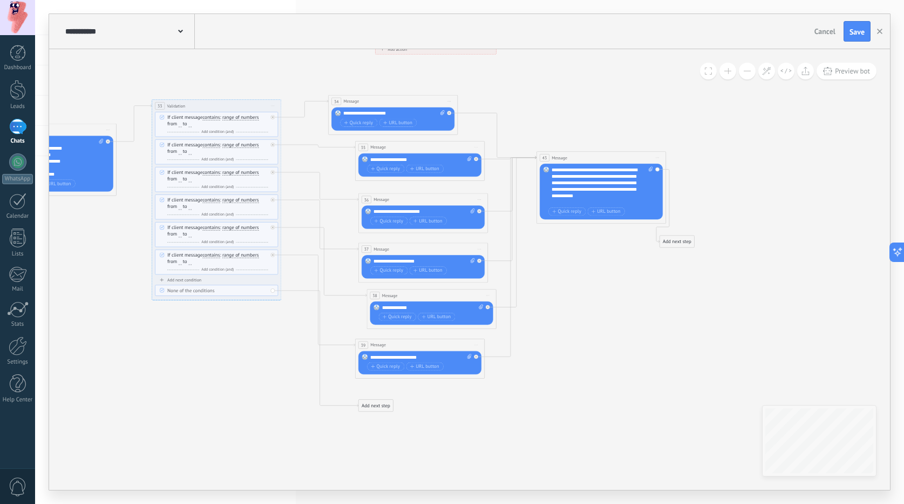
drag, startPoint x: 361, startPoint y: 398, endPoint x: 368, endPoint y: 406, distance: 10.8
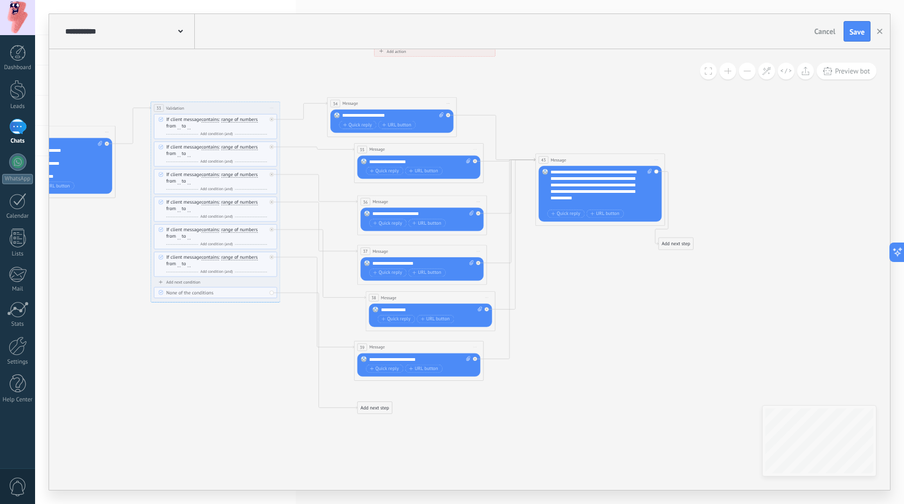
drag, startPoint x: 369, startPoint y: 406, endPoint x: 335, endPoint y: 404, distance: 34.7
click at [358, 404] on div "Add next step" at bounding box center [375, 407] width 35 height 11
click at [334, 403] on div "Add next step" at bounding box center [340, 404] width 35 height 11
click at [342, 413] on span "Message" at bounding box center [349, 416] width 18 height 6
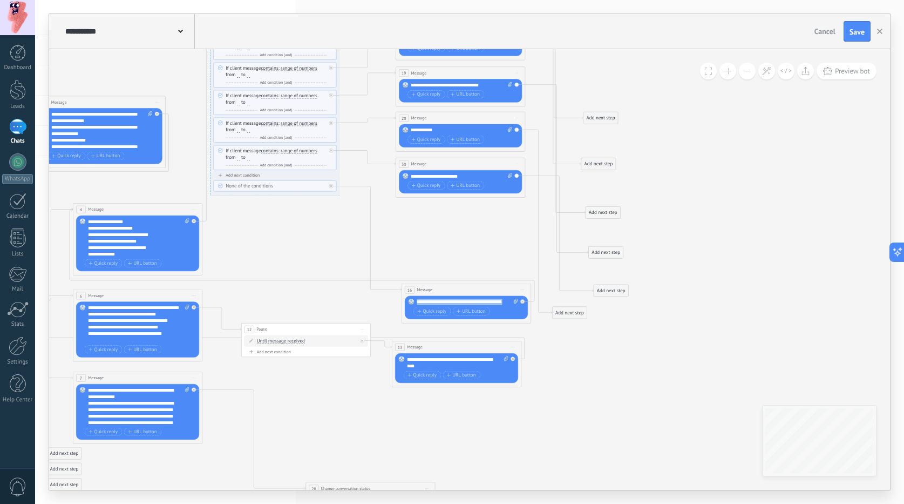
drag, startPoint x: 506, startPoint y: 303, endPoint x: 400, endPoint y: 303, distance: 106.3
copy div "**********"
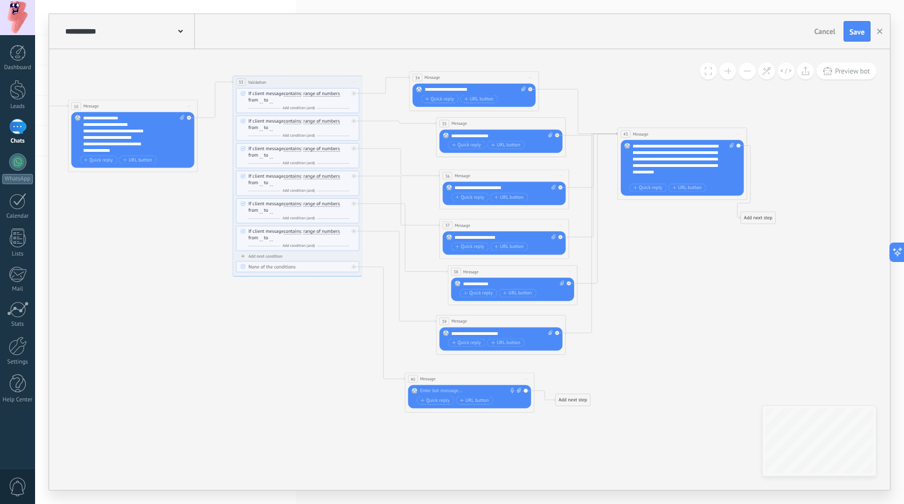
click at [454, 391] on div at bounding box center [468, 391] width 96 height 6
paste div
drag, startPoint x: 577, startPoint y: 405, endPoint x: 277, endPoint y: 316, distance: 312.7
drag, startPoint x: 537, startPoint y: 415, endPoint x: 280, endPoint y: 227, distance: 318.7
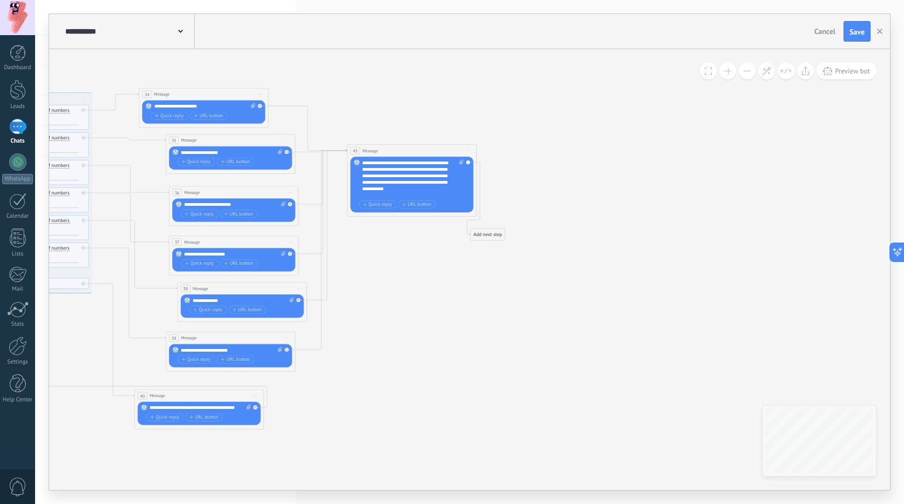
drag, startPoint x: 670, startPoint y: 286, endPoint x: 318, endPoint y: 317, distance: 353.3
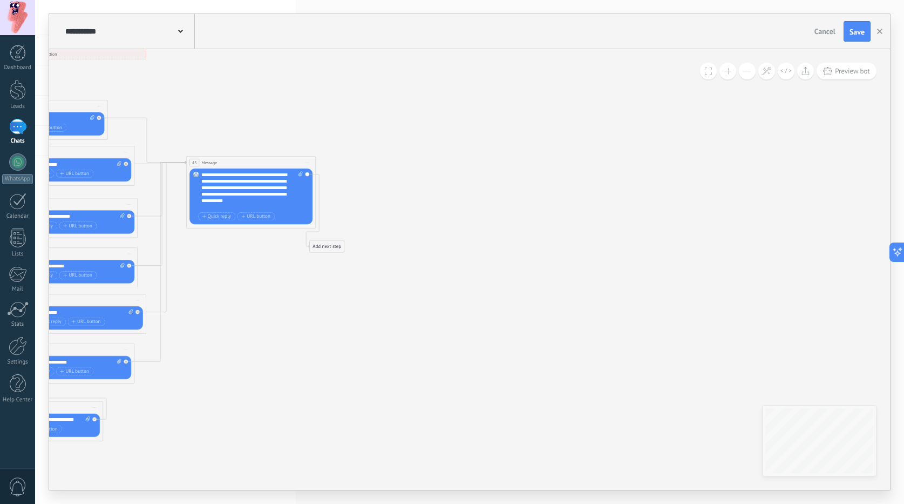
click at [313, 247] on div "Add next step" at bounding box center [327, 246] width 35 height 11
click at [341, 353] on div "Action" at bounding box center [354, 355] width 55 height 6
click at [348, 379] on div "Change conversation status" at bounding box center [349, 377] width 72 height 11
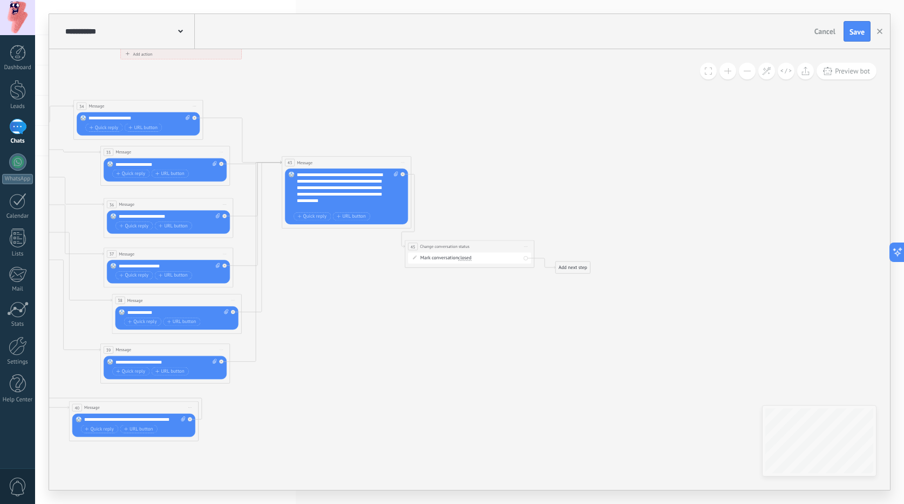
click at [586, 264] on div "Add next step" at bounding box center [573, 267] width 35 height 11
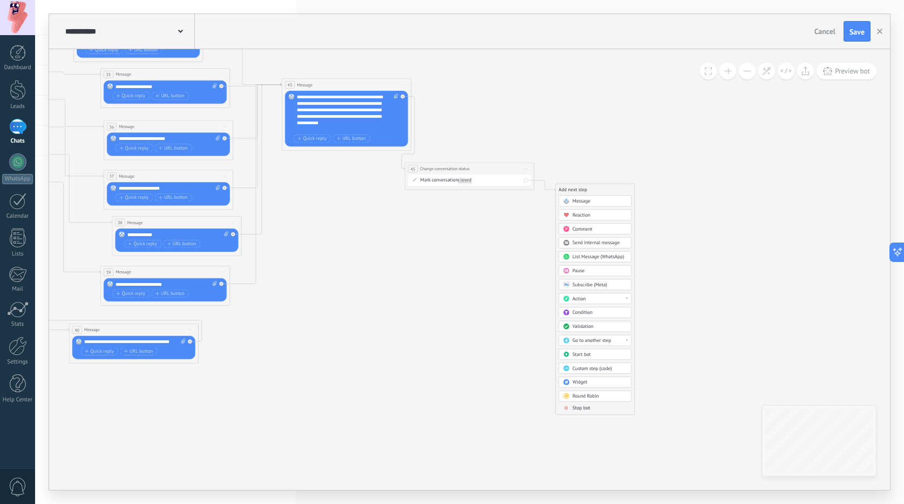
click at [569, 409] on span at bounding box center [566, 407] width 12 height 5
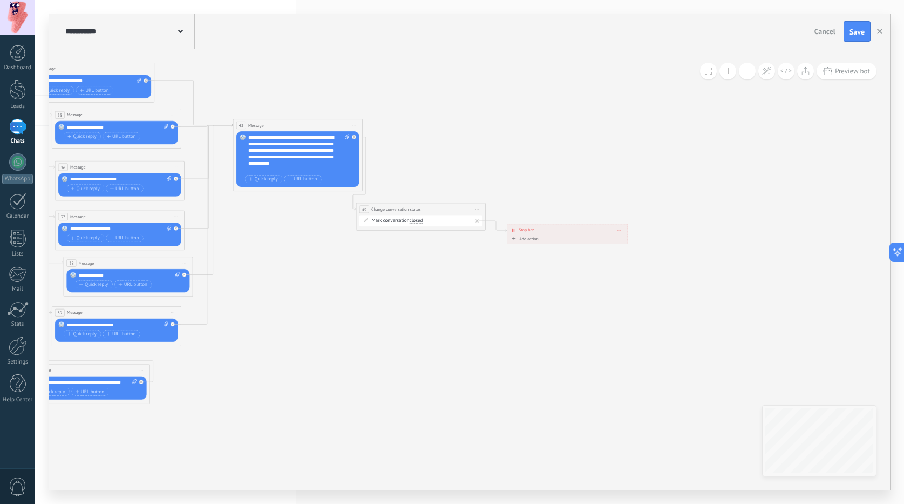
drag, startPoint x: 355, startPoint y: 268, endPoint x: 413, endPoint y: 281, distance: 59.7
click at [541, 241] on div "Add action Mark conversation closed Start bot Mark conversation closed Mark con…" at bounding box center [567, 239] width 114 height 8
click at [530, 240] on div "Add action" at bounding box center [524, 238] width 29 height 5
click at [530, 240] on button "Mark conversation closed" at bounding box center [547, 239] width 81 height 12
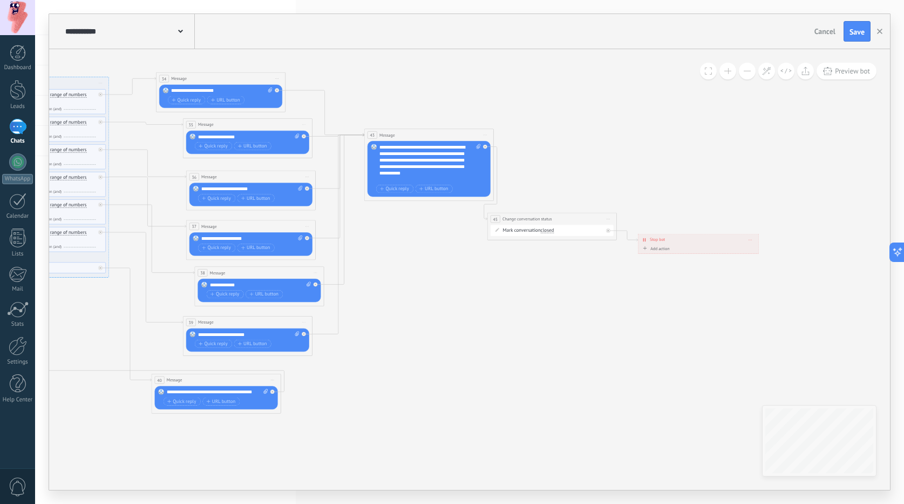
drag, startPoint x: 354, startPoint y: 272, endPoint x: 587, endPoint y: 299, distance: 234.7
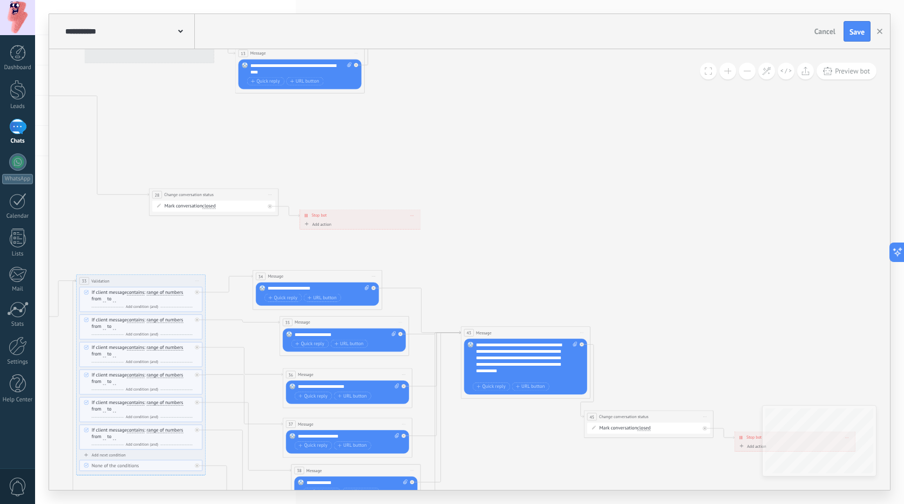
drag, startPoint x: 525, startPoint y: 265, endPoint x: 515, endPoint y: 452, distance: 187.0
click at [515, 452] on icon at bounding box center [104, 114] width 1654 height 1315
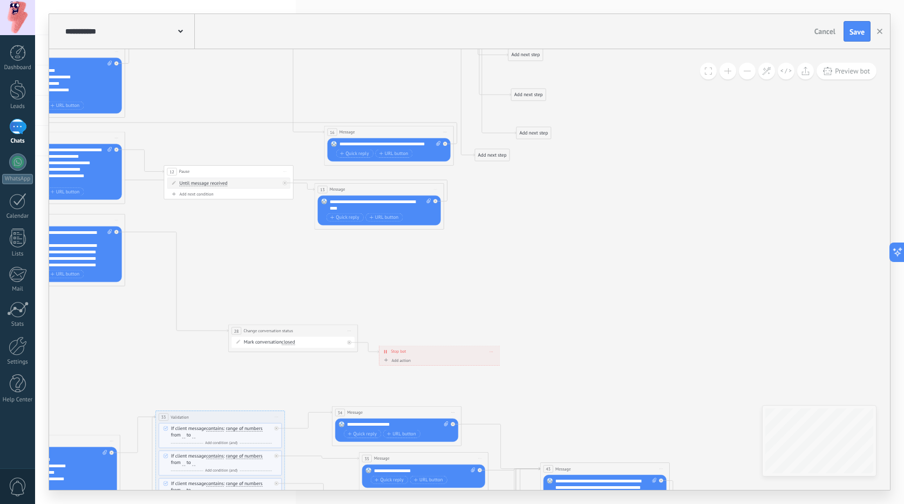
drag, startPoint x: 450, startPoint y: 176, endPoint x: 532, endPoint y: 306, distance: 153.8
click at [532, 306] on icon at bounding box center [184, 250] width 1654 height 1315
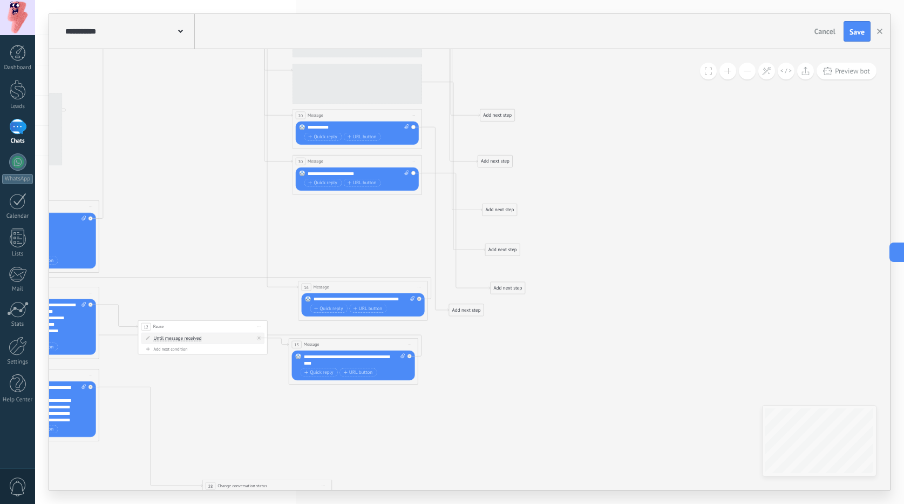
drag, startPoint x: 486, startPoint y: 259, endPoint x: 459, endPoint y: 416, distance: 159.8
click at [459, 416] on icon at bounding box center [158, 405] width 1654 height 1315
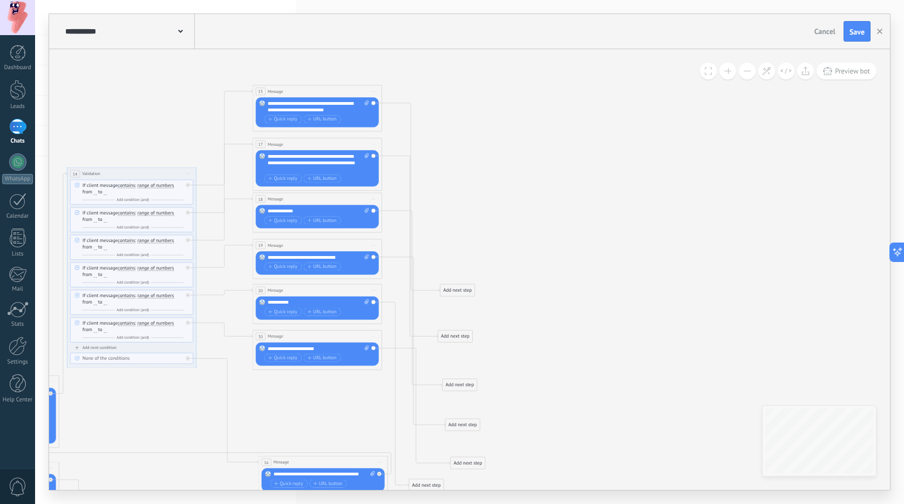
drag, startPoint x: 605, startPoint y: 210, endPoint x: 565, endPoint y: 382, distance: 176.1
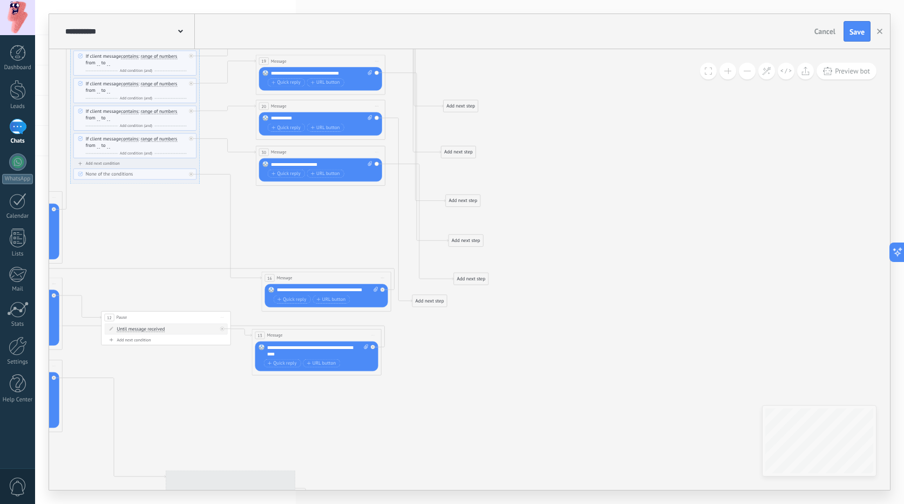
drag, startPoint x: 542, startPoint y: 273, endPoint x: 543, endPoint y: 15, distance: 258.0
click at [543, 16] on div "**********" at bounding box center [469, 252] width 841 height 476
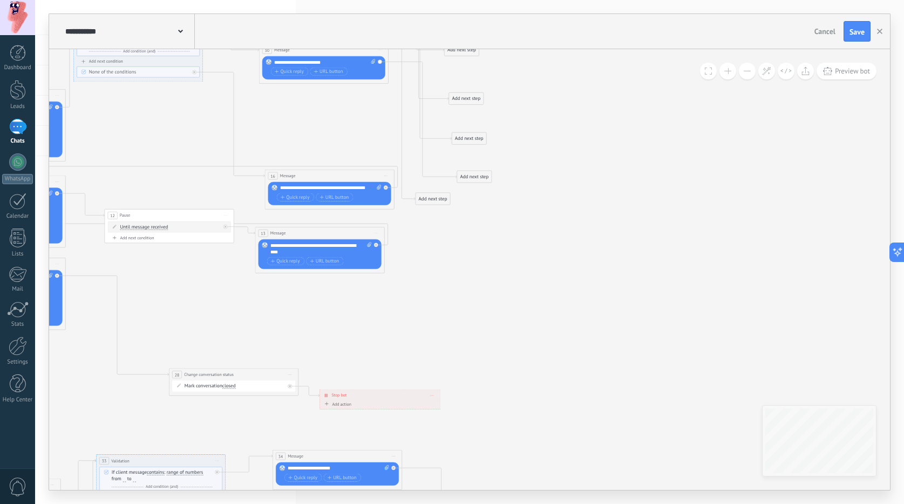
drag, startPoint x: 484, startPoint y: 296, endPoint x: 560, endPoint y: 144, distance: 170.4
click at [559, 140] on icon at bounding box center [124, 294] width 1654 height 1315
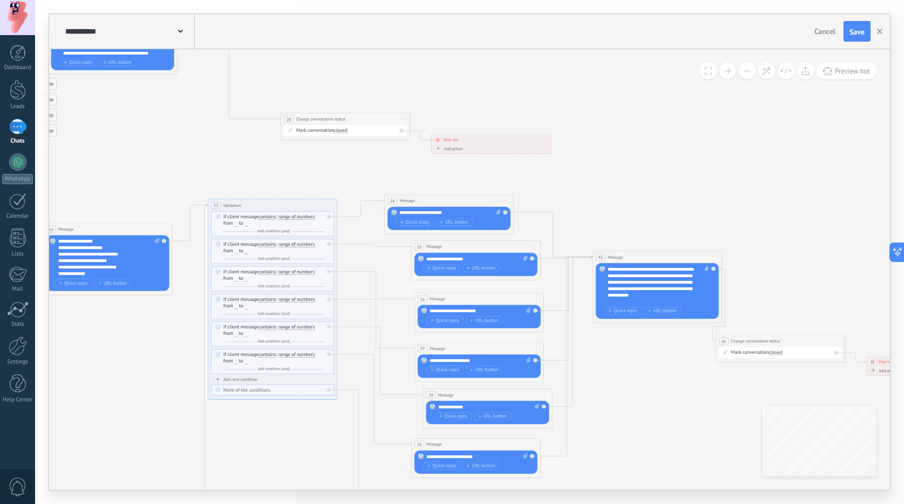
drag, startPoint x: 457, startPoint y: 148, endPoint x: 609, endPoint y: 101, distance: 159.8
click at [609, 101] on icon at bounding box center [236, 38] width 1654 height 1315
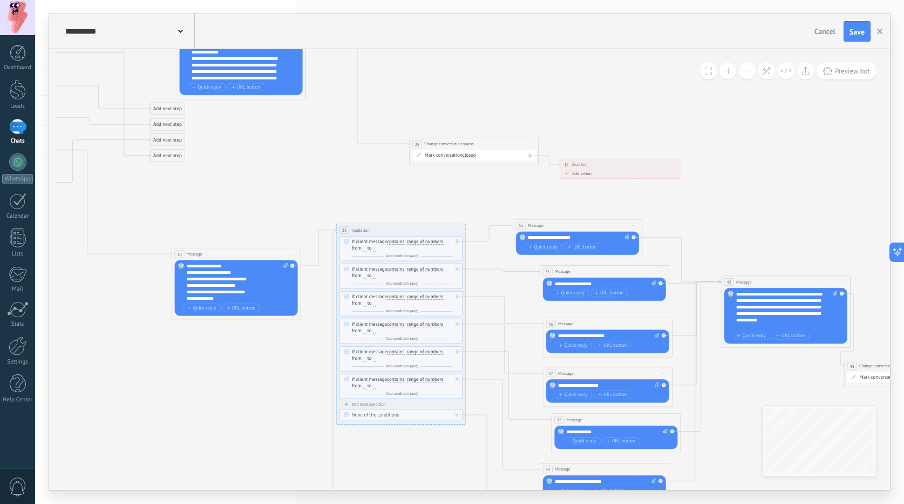
drag, startPoint x: 245, startPoint y: 191, endPoint x: 288, endPoint y: 192, distance: 43.7
click at [288, 193] on icon at bounding box center [364, 63] width 1654 height 1315
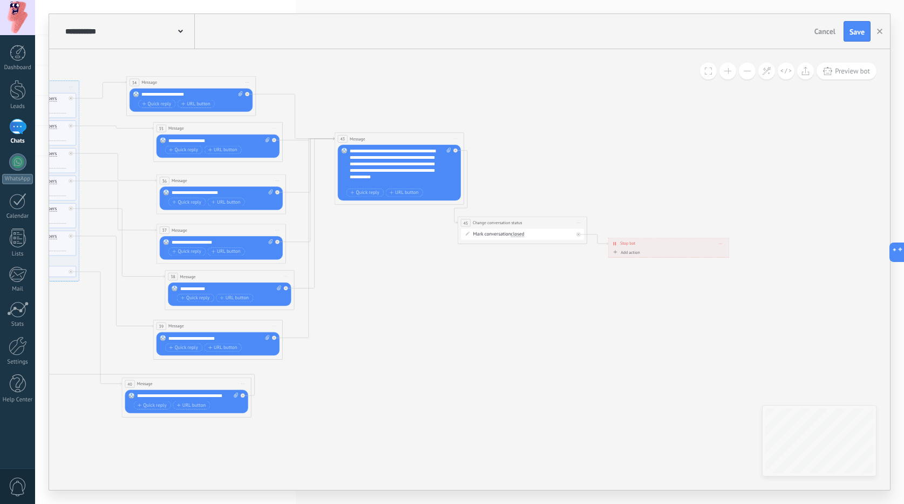
drag, startPoint x: 719, startPoint y: 162, endPoint x: 308, endPoint y: 51, distance: 426.1
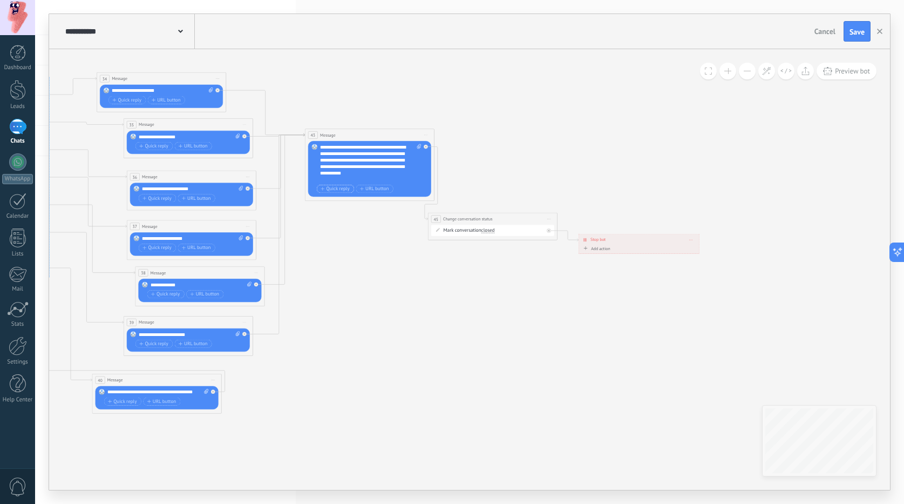
click at [324, 187] on icon "button" at bounding box center [323, 189] width 4 height 4
click at [333, 200] on span "Quick reply" at bounding box center [335, 198] width 29 height 5
click at [0, 0] on icon at bounding box center [0, 0] width 0 height 0
click at [347, 194] on div "+ synonym + synonym" at bounding box center [369, 194] width 104 height 19
click at [343, 191] on input "text" at bounding box center [348, 189] width 63 height 8
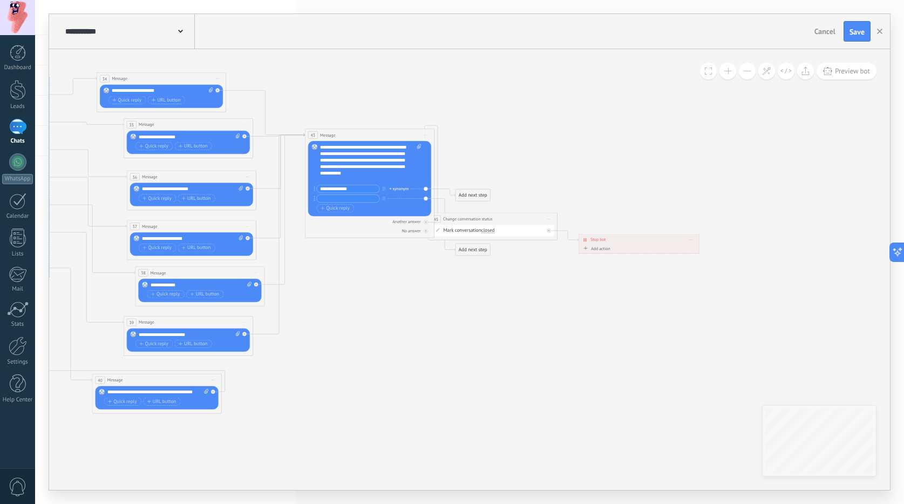
type input "**********"
click at [331, 199] on input "text" at bounding box center [348, 199] width 63 height 8
type input "**********"
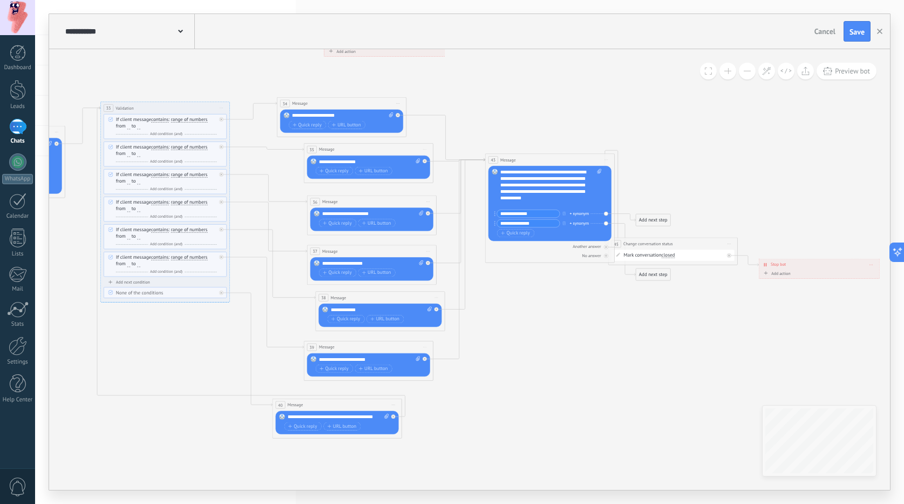
drag, startPoint x: 375, startPoint y: 103, endPoint x: 555, endPoint y: 128, distance: 182.0
click at [553, 164] on div "43 Message ******* (to): All contacts - selected channels All contacts - select…" at bounding box center [549, 160] width 129 height 12
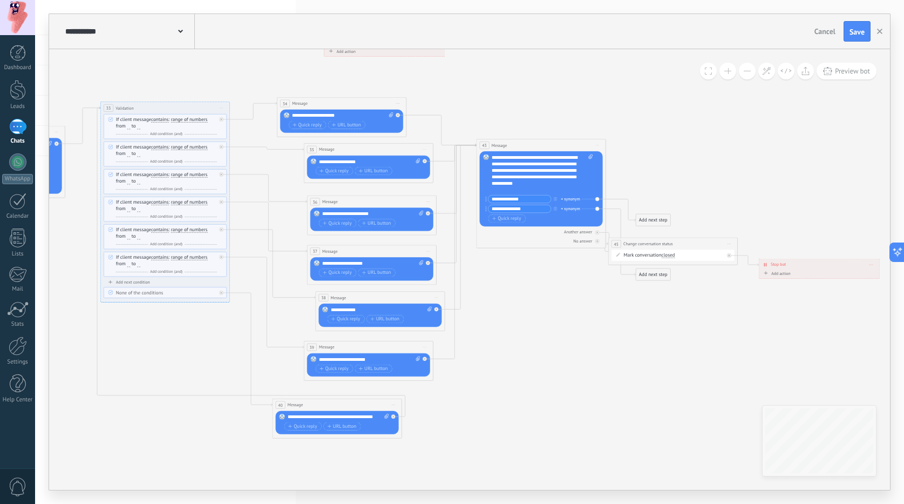
drag, startPoint x: 545, startPoint y: 146, endPoint x: 536, endPoint y: 136, distance: 13.0
click at [536, 139] on div "43 Message ******* (to): All contacts - selected channels All contacts - select…" at bounding box center [541, 145] width 129 height 12
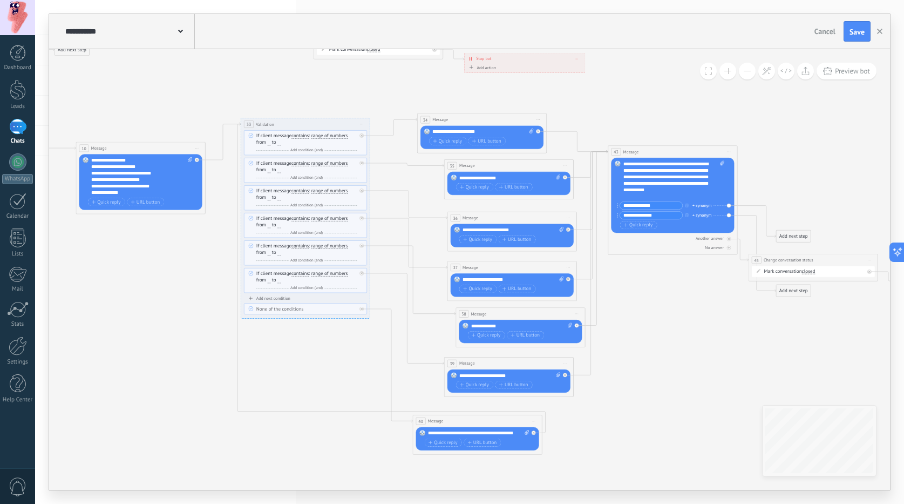
drag, startPoint x: 664, startPoint y: 179, endPoint x: 804, endPoint y: 195, distance: 141.3
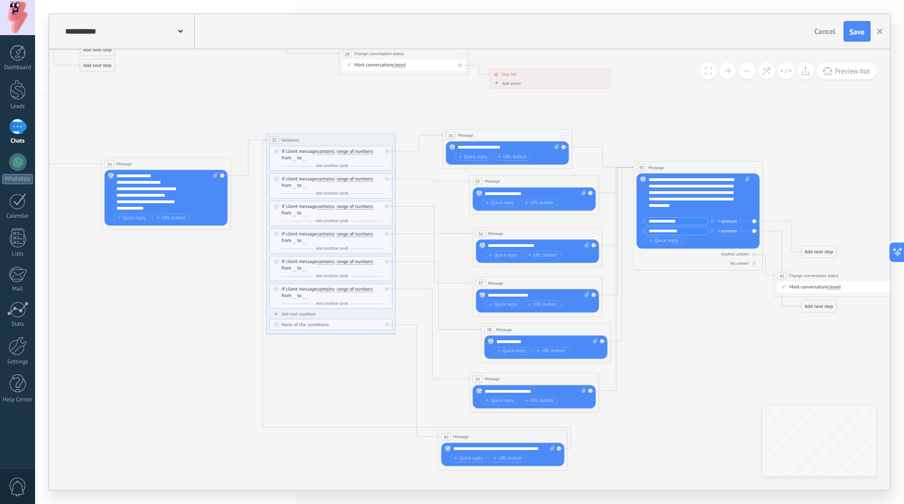
drag, startPoint x: 709, startPoint y: 122, endPoint x: 815, endPoint y: 189, distance: 125.9
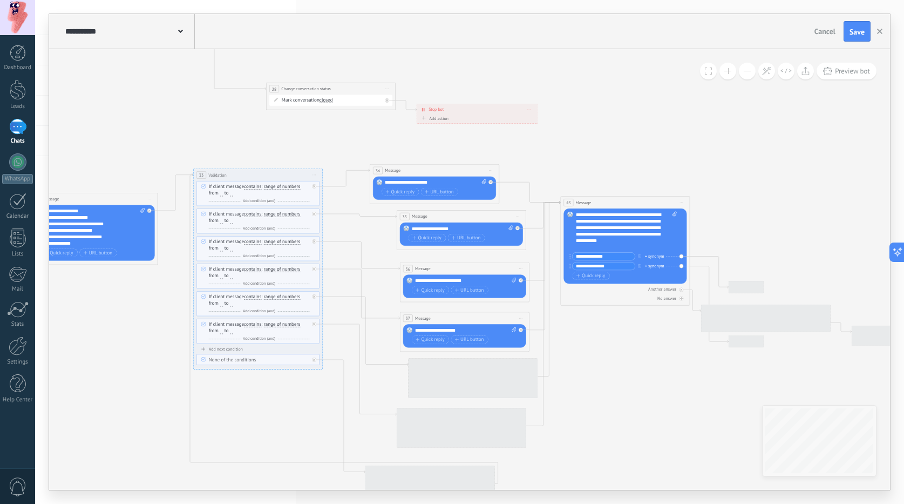
drag, startPoint x: 252, startPoint y: 145, endPoint x: 68, endPoint y: 113, distance: 186.7
click at [68, 113] on icon at bounding box center [264, 8] width 1740 height 1315
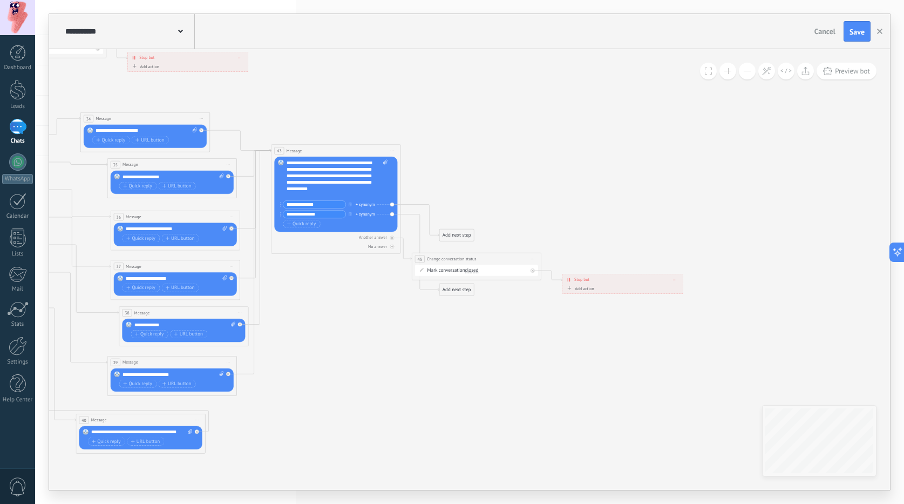
drag, startPoint x: 729, startPoint y: 146, endPoint x: 439, endPoint y: 96, distance: 294.3
click at [450, 233] on div "Add next step" at bounding box center [455, 235] width 35 height 11
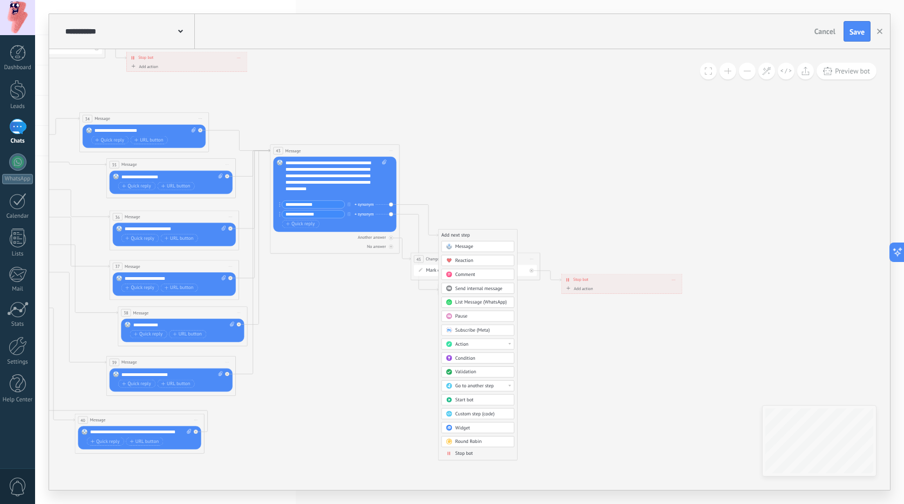
click at [481, 389] on div "Go to another step" at bounding box center [478, 385] width 73 height 11
click at [470, 395] on div "2: List Message (WhatsApp)" at bounding box center [478, 396] width 72 height 11
drag, startPoint x: 455, startPoint y: 287, endPoint x: 506, endPoint y: 167, distance: 130.1
click at [506, 167] on div "Add next step" at bounding box center [507, 170] width 35 height 11
click at [504, 168] on div "Add next step" at bounding box center [507, 169] width 35 height 11
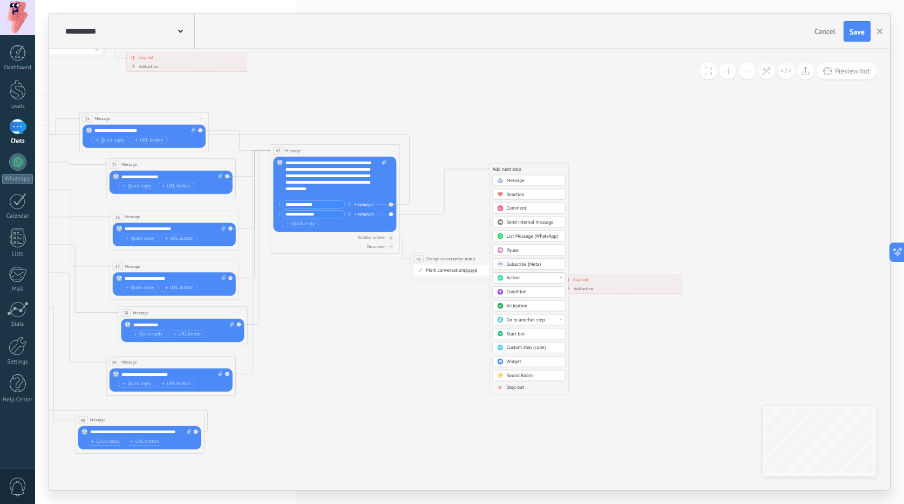
click at [532, 275] on div "Action" at bounding box center [533, 278] width 55 height 6
click at [512, 176] on div "Message" at bounding box center [529, 180] width 73 height 11
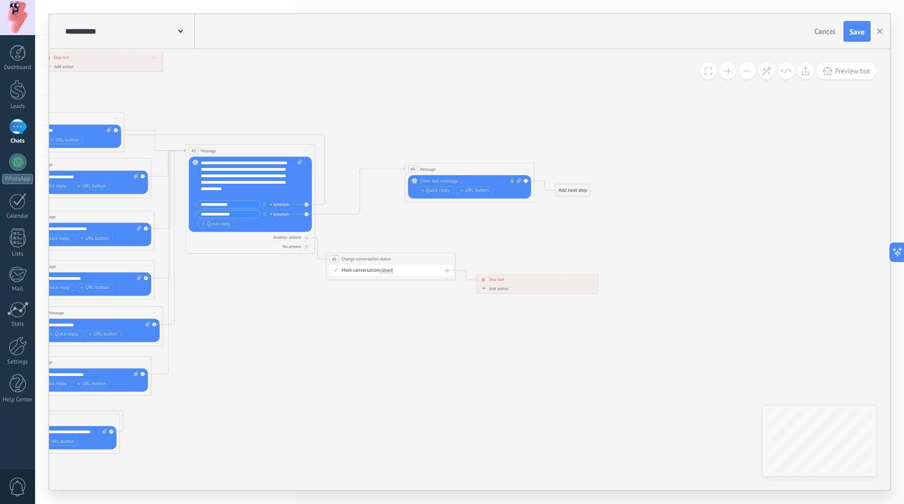
click at [440, 184] on div at bounding box center [468, 181] width 96 height 6
click at [557, 187] on div "Add next step" at bounding box center [573, 190] width 35 height 11
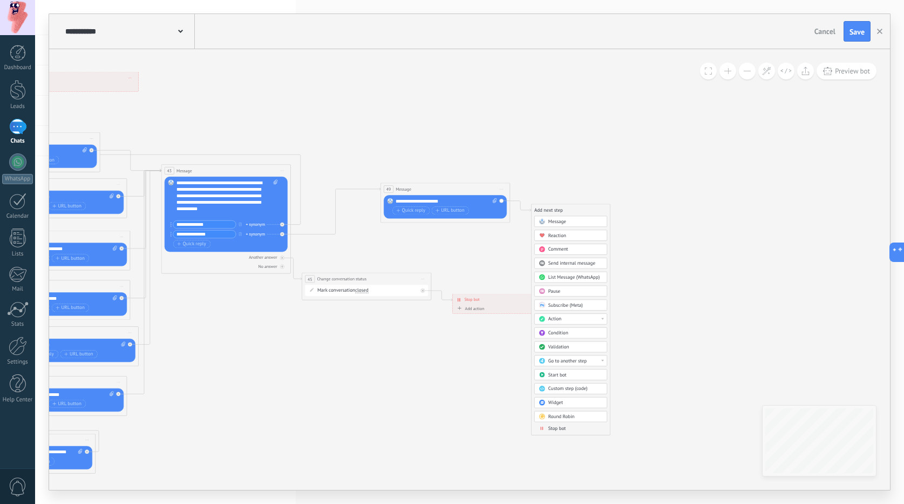
drag, startPoint x: 410, startPoint y: 224, endPoint x: 383, endPoint y: 244, distance: 33.6
drag, startPoint x: 441, startPoint y: 202, endPoint x: 392, endPoint y: 198, distance: 49.3
click at [392, 198] on div "**********" at bounding box center [445, 206] width 123 height 23
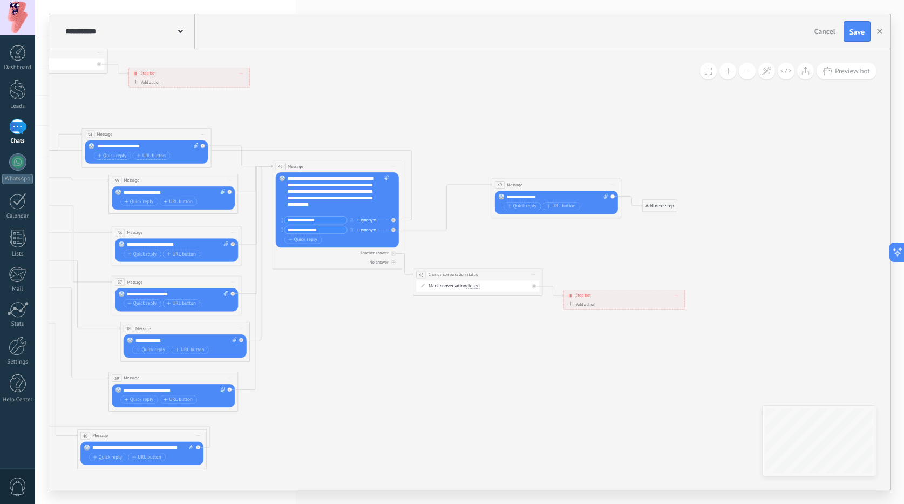
drag, startPoint x: 380, startPoint y: 119, endPoint x: 492, endPoint y: 115, distance: 111.8
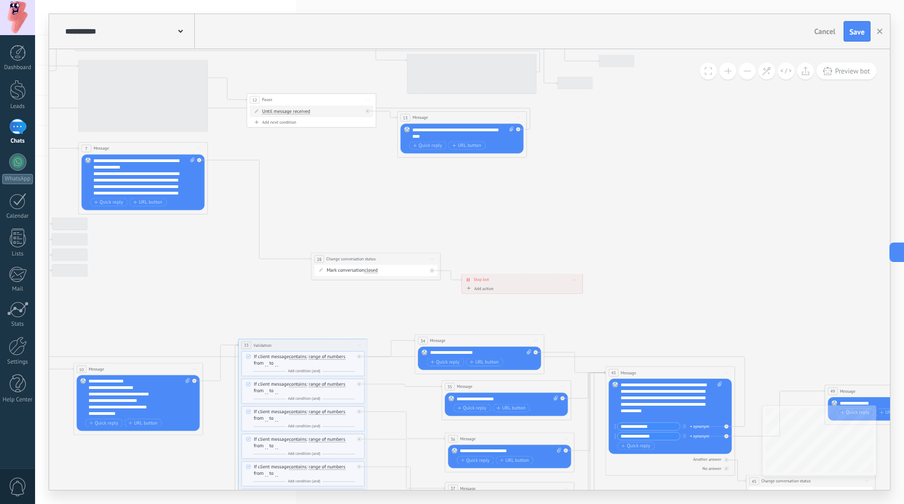
drag, startPoint x: 396, startPoint y: 116, endPoint x: 691, endPoint y: 310, distance: 353.0
click at [692, 310] on icon at bounding box center [310, 178] width 1740 height 1315
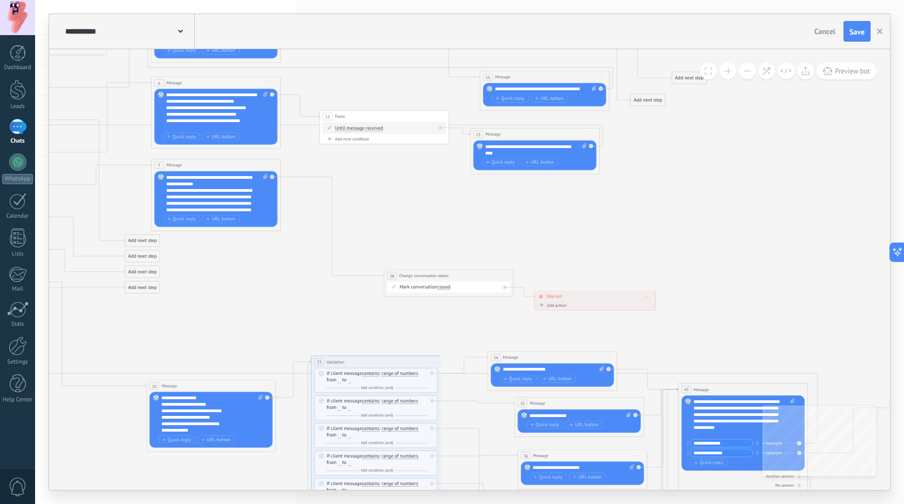
drag, startPoint x: 457, startPoint y: 211, endPoint x: 530, endPoint y: 227, distance: 74.8
click at [532, 227] on icon at bounding box center [383, 195] width 1740 height 1315
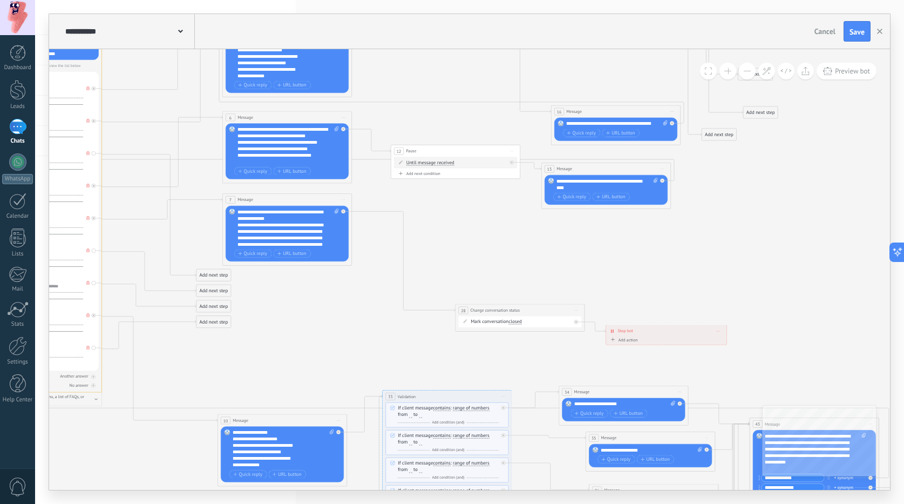
drag, startPoint x: 448, startPoint y: 220, endPoint x: 513, endPoint y: 252, distance: 72.4
click at [513, 252] on icon at bounding box center [454, 229] width 1740 height 1315
click at [345, 212] on div at bounding box center [345, 210] width 8 height 8
click at [384, 222] on div "Add next step" at bounding box center [391, 220] width 35 height 11
click at [400, 235] on span "Message" at bounding box center [399, 232] width 18 height 6
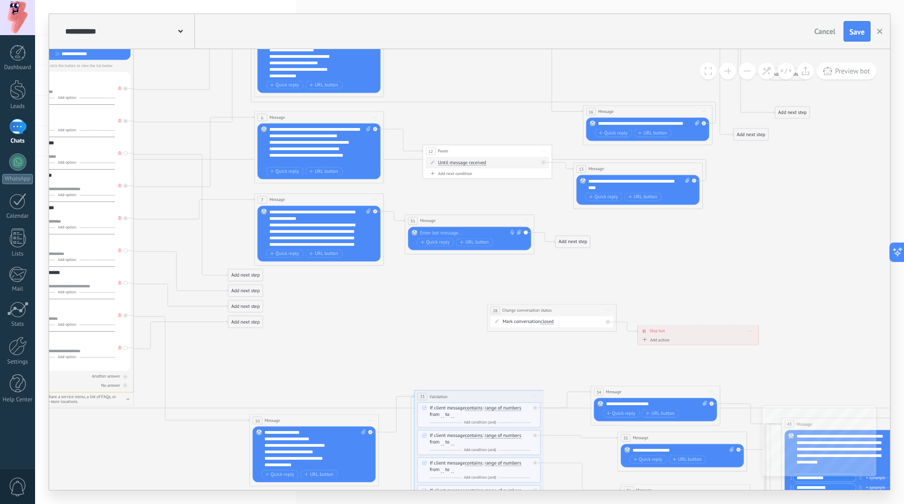
click at [428, 234] on div at bounding box center [468, 232] width 96 height 6
drag, startPoint x: 578, startPoint y: 242, endPoint x: 549, endPoint y: 309, distance: 72.8
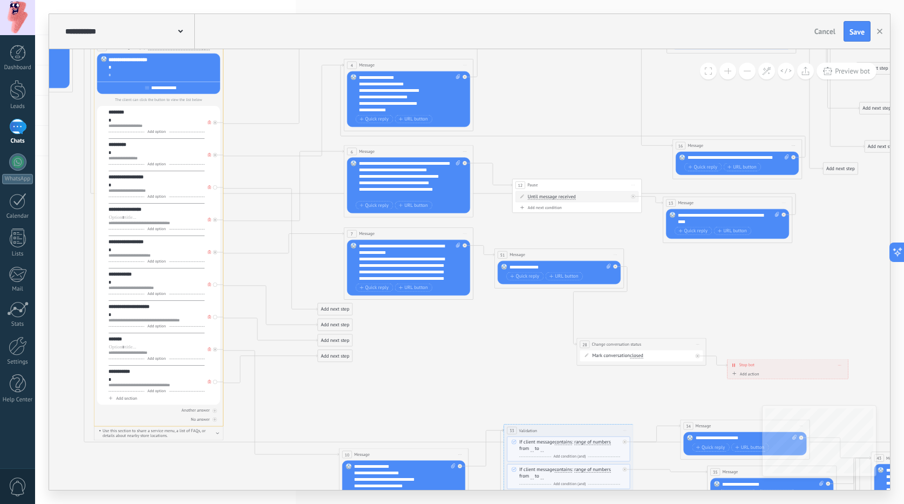
drag, startPoint x: 221, startPoint y: 137, endPoint x: 309, endPoint y: 168, distance: 93.6
click at [309, 168] on icon at bounding box center [575, 244] width 1740 height 1275
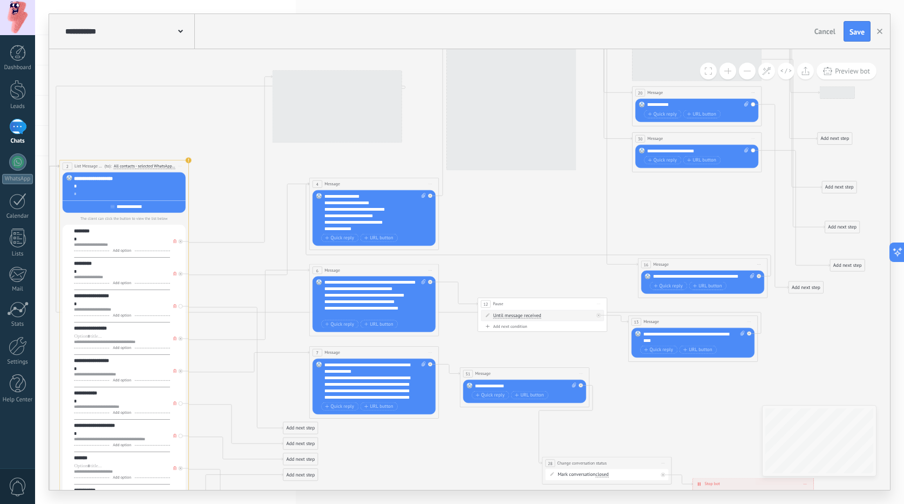
drag, startPoint x: 540, startPoint y: 208, endPoint x: 505, endPoint y: 289, distance: 87.5
click at [507, 290] on icon at bounding box center [541, 362] width 1740 height 1275
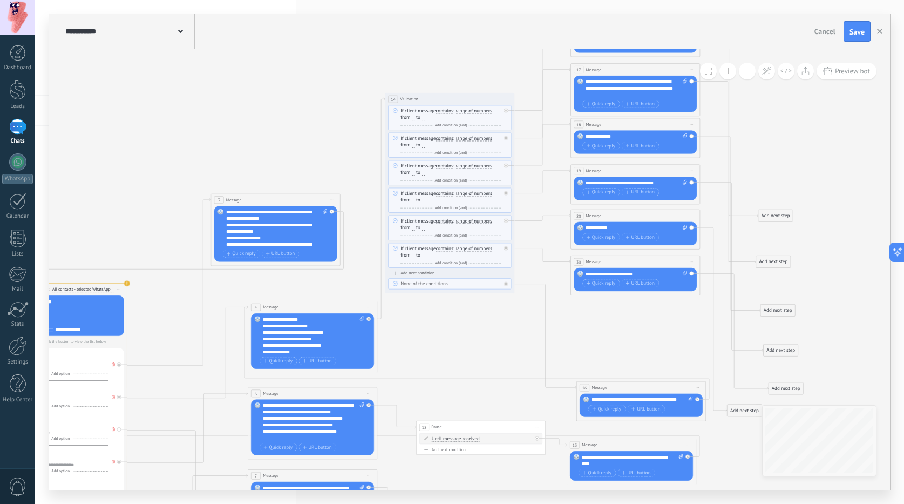
drag, startPoint x: 443, startPoint y: 284, endPoint x: 411, endPoint y: 322, distance: 49.4
click at [411, 322] on icon at bounding box center [479, 485] width 1740 height 1275
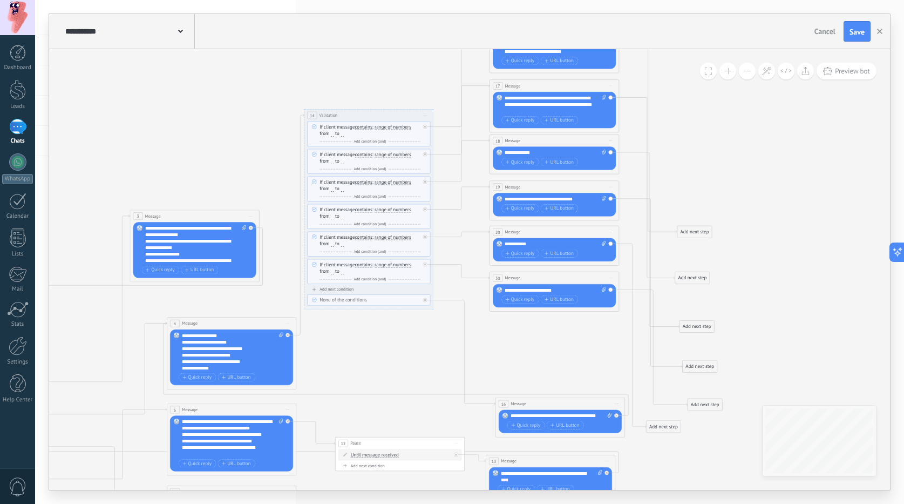
drag, startPoint x: 461, startPoint y: 333, endPoint x: 381, endPoint y: 347, distance: 81.7
click at [381, 347] on icon at bounding box center [398, 502] width 1740 height 1275
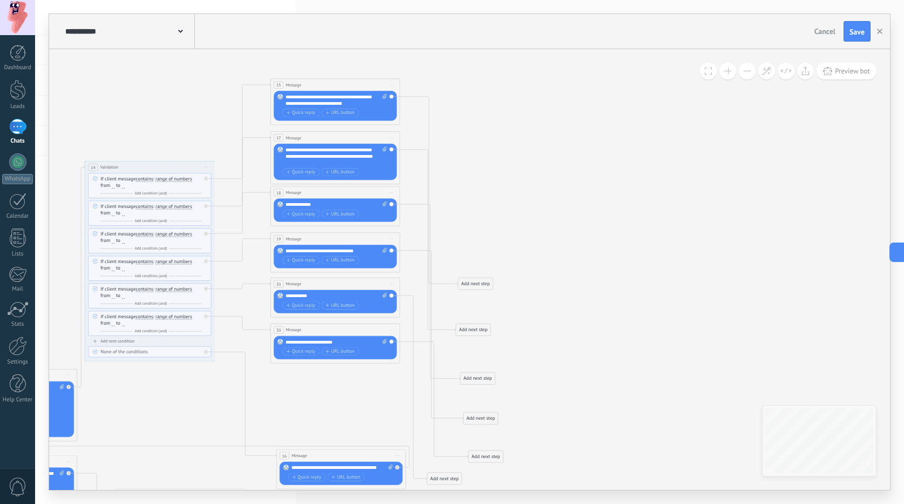
drag, startPoint x: 487, startPoint y: 128, endPoint x: 518, endPoint y: 175, distance: 56.6
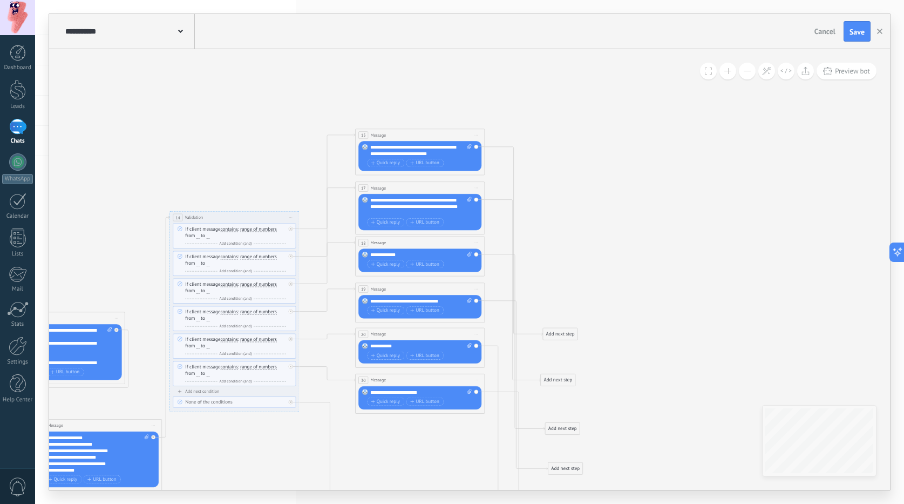
drag, startPoint x: 519, startPoint y: 93, endPoint x: 559, endPoint y: 118, distance: 47.0
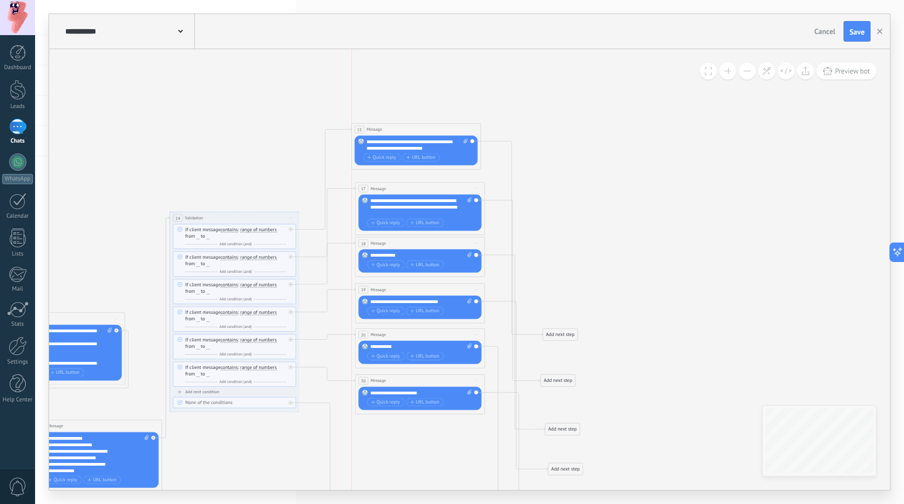
drag, startPoint x: 425, startPoint y: 130, endPoint x: 419, endPoint y: 121, distance: 10.5
click at [419, 124] on div "15 Message ******* (to): All contacts - selected channels All contacts - select…" at bounding box center [416, 130] width 129 height 12
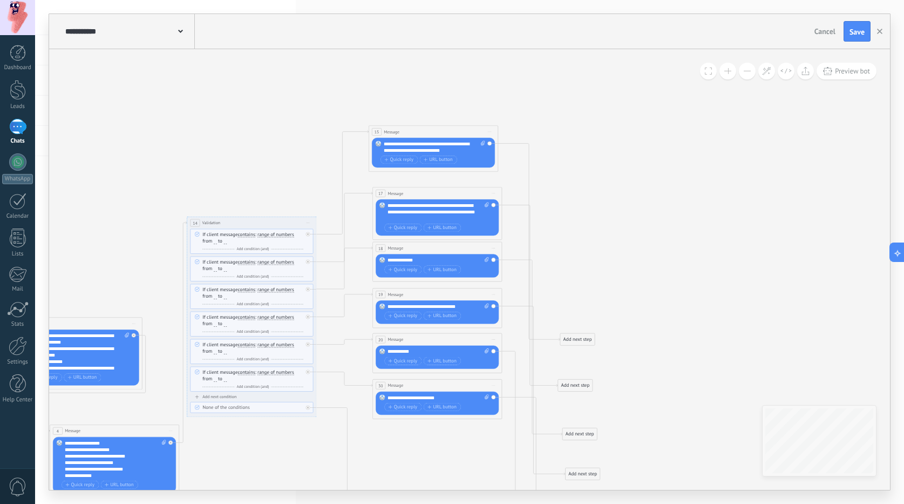
drag, startPoint x: 303, startPoint y: 153, endPoint x: 313, endPoint y: 158, distance: 11.1
click at [385, 163] on button "Quick reply" at bounding box center [399, 159] width 37 height 8
click at [391, 171] on span "Quick reply" at bounding box center [398, 169] width 29 height 5
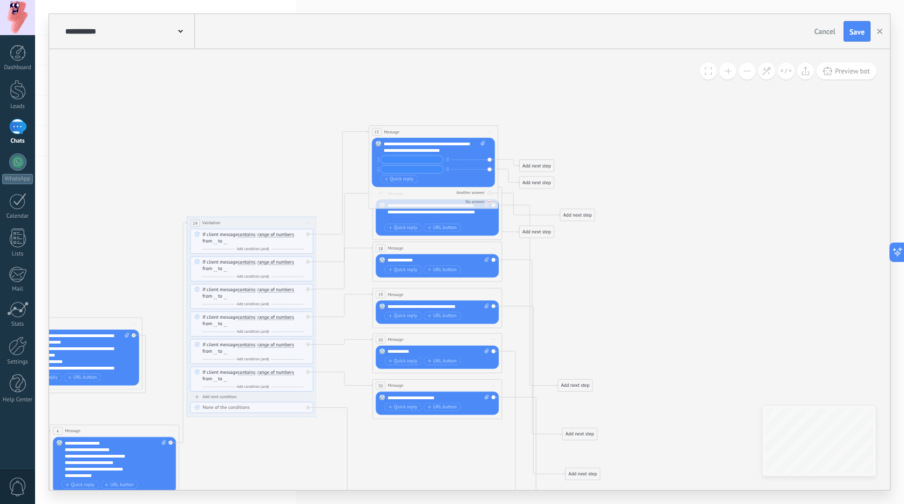
drag, startPoint x: 484, startPoint y: 195, endPoint x: 488, endPoint y: 203, distance: 9.2
click at [484, 196] on div "Another answer No answer Failed to send message" at bounding box center [433, 195] width 123 height 17
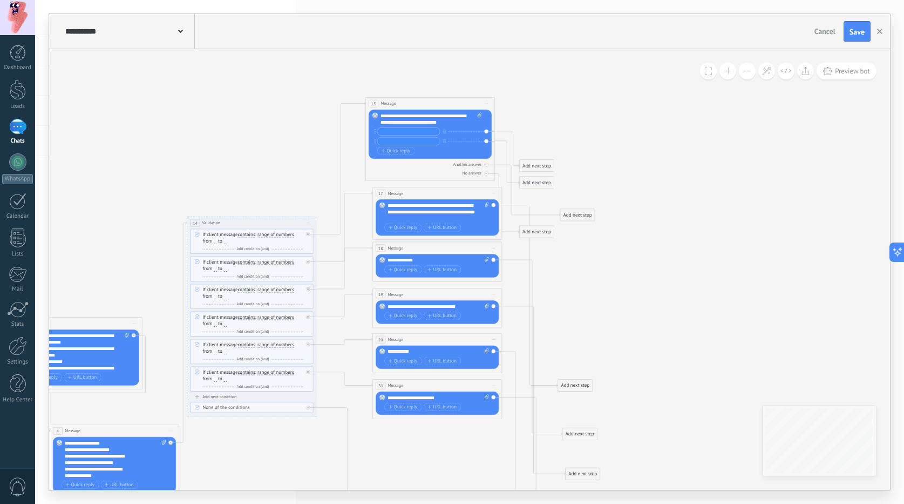
drag, startPoint x: 414, startPoint y: 131, endPoint x: 406, endPoint y: 93, distance: 38.5
click at [406, 98] on div "15 Message ******* (to): All contacts - selected channels All contacts - select…" at bounding box center [430, 104] width 129 height 12
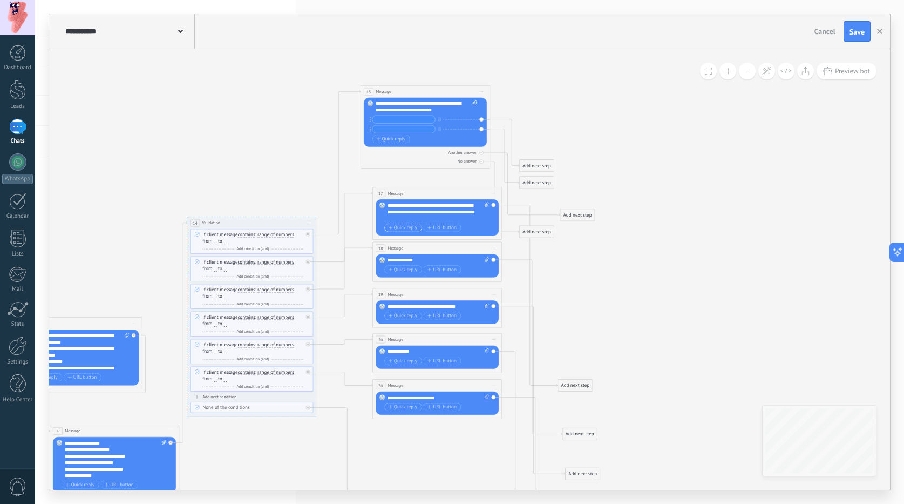
click at [403, 228] on span "Quick reply" at bounding box center [403, 227] width 29 height 5
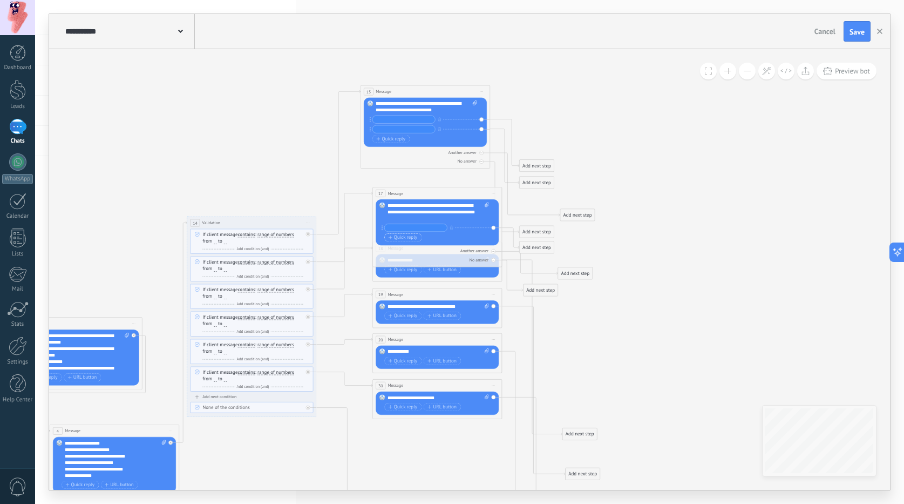
click at [403, 235] on span "Quick reply" at bounding box center [403, 237] width 29 height 5
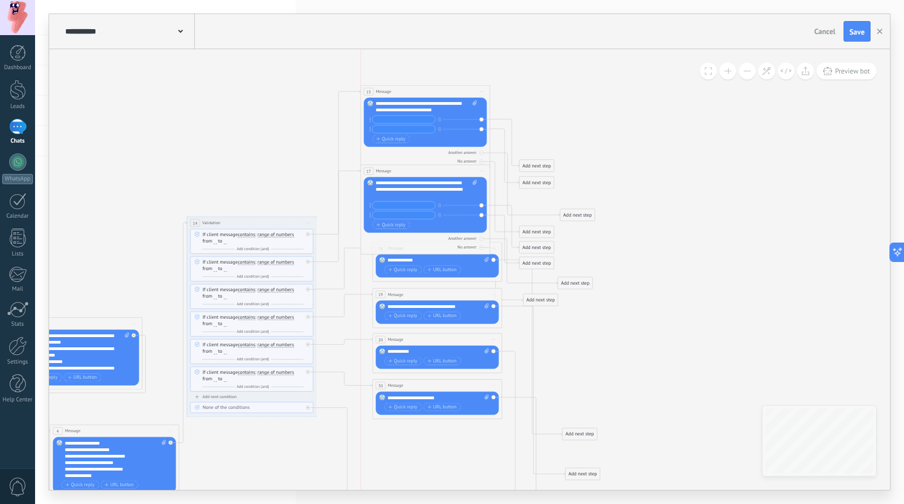
drag, startPoint x: 408, startPoint y: 196, endPoint x: 398, endPoint y: 174, distance: 24.0
click at [398, 174] on div "17 Message ******* (to): All contacts - selected channels All contacts - select…" at bounding box center [425, 171] width 129 height 12
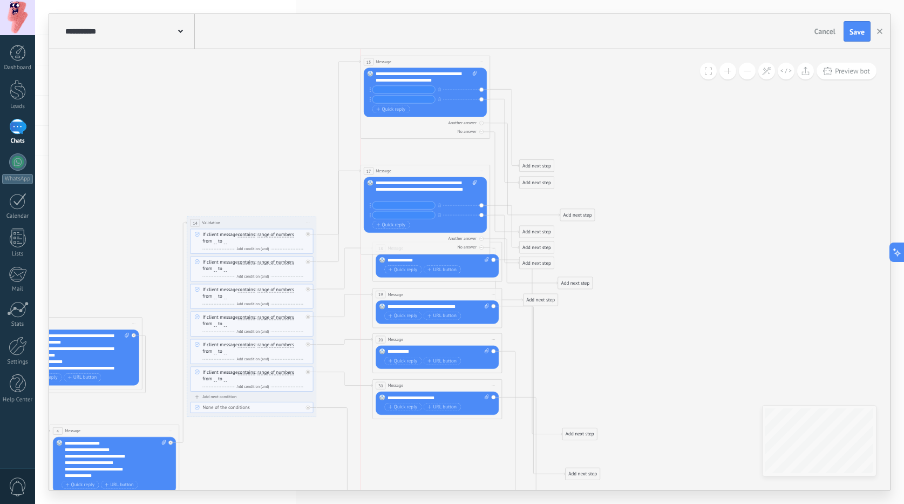
click at [393, 60] on div "15 Message ******* (to): All contacts - selected channels All contacts - select…" at bounding box center [425, 62] width 129 height 12
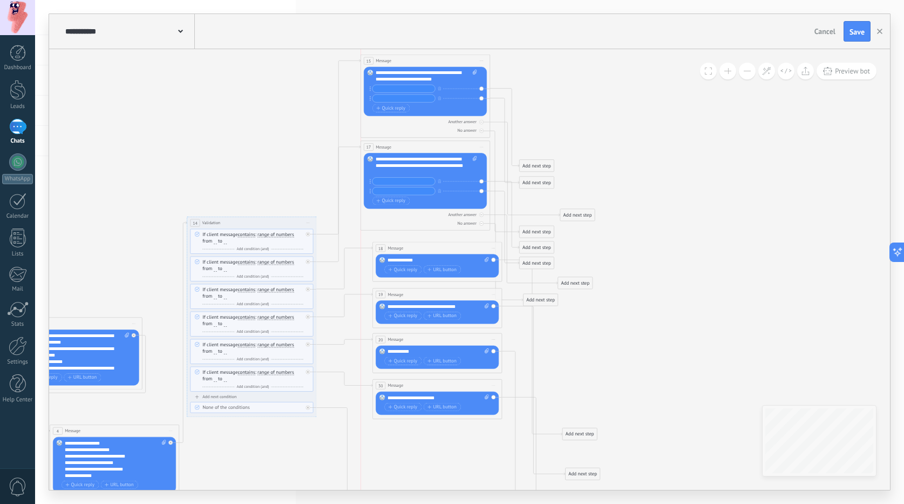
drag, startPoint x: 411, startPoint y: 167, endPoint x: 411, endPoint y: 146, distance: 21.1
click at [411, 146] on div "17 Message ******* (to): All contacts - selected channels All contacts - select…" at bounding box center [425, 147] width 129 height 12
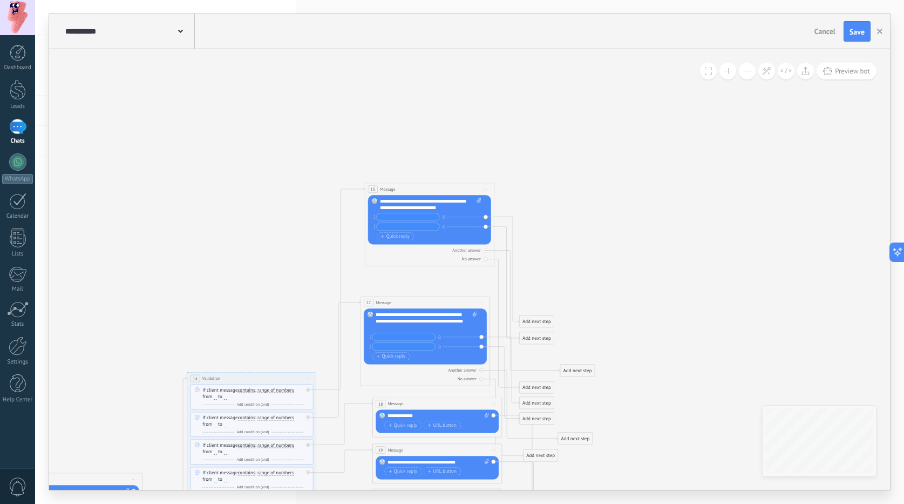
drag, startPoint x: 412, startPoint y: 218, endPoint x: 417, endPoint y: 191, distance: 27.3
click at [417, 191] on div "15 Message ******* (to): All contacts - selected channels All contacts - select…" at bounding box center [429, 189] width 129 height 12
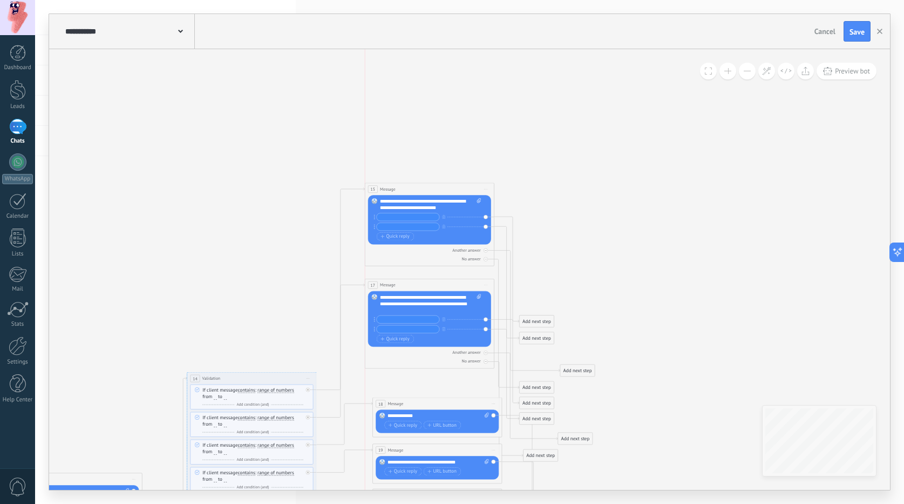
drag, startPoint x: 394, startPoint y: 296, endPoint x: 398, endPoint y: 277, distance: 19.4
click at [398, 279] on div "17 Message ******* (to): All contacts - selected channels All contacts - select…" at bounding box center [429, 285] width 129 height 12
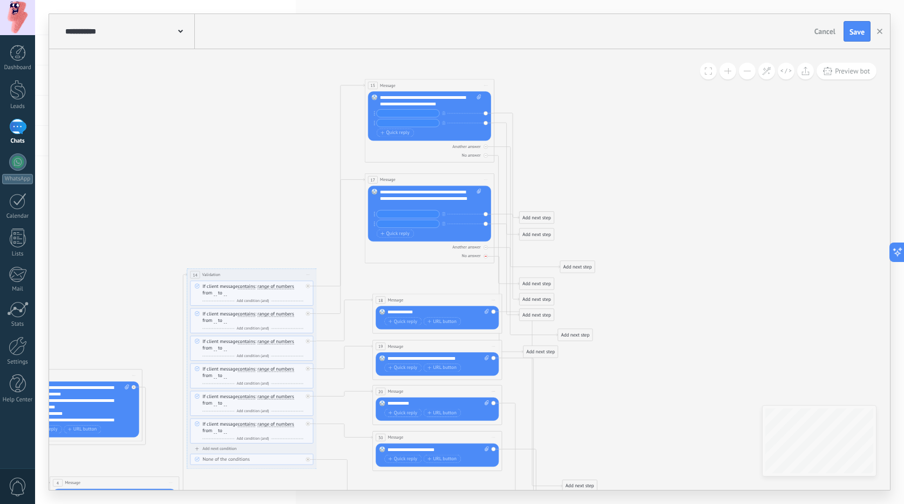
click at [483, 256] on div "No answer" at bounding box center [429, 256] width 123 height 6
click at [489, 249] on div "Another answer" at bounding box center [429, 247] width 123 height 6
click at [483, 155] on div "No answer" at bounding box center [429, 155] width 123 height 6
click at [487, 146] on div "Another answer" at bounding box center [429, 146] width 123 height 6
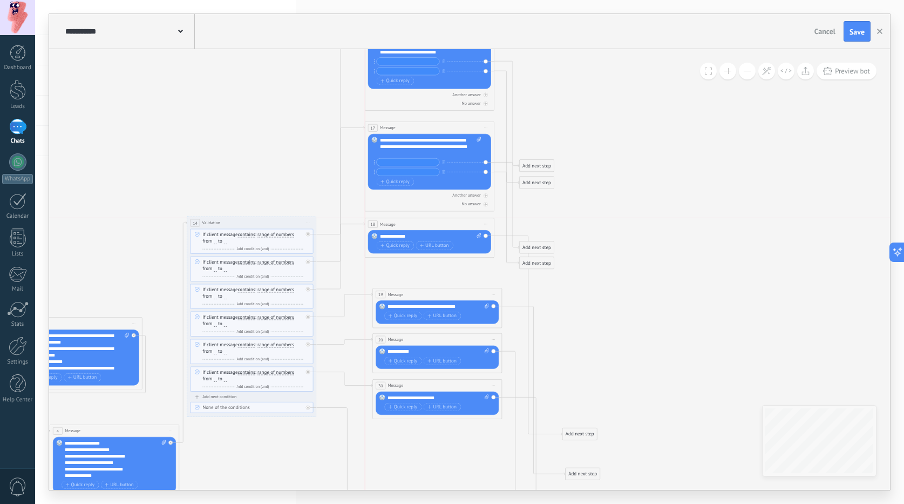
drag, startPoint x: 435, startPoint y: 247, endPoint x: 426, endPoint y: 221, distance: 26.8
click at [426, 221] on div "18 Message ******* (to): All contacts - selected channels All contacts - select…" at bounding box center [429, 224] width 129 height 12
click at [382, 247] on icon "button" at bounding box center [383, 245] width 4 height 4
click at [388, 255] on span "Quick reply" at bounding box center [395, 255] width 29 height 5
click at [0, 0] on icon at bounding box center [0, 0] width 0 height 0
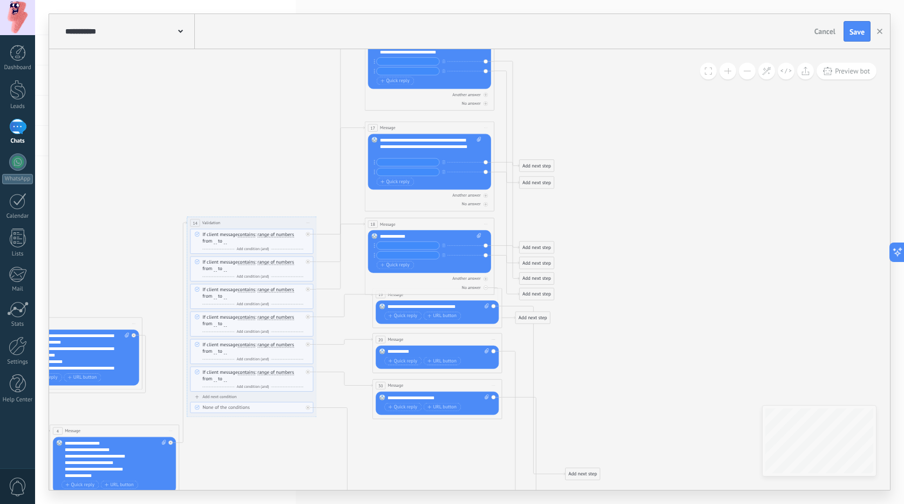
click at [491, 289] on div "18 Message ******* (to): All contacts - selected channels All contacts - select…" at bounding box center [430, 256] width 130 height 77
click at [489, 287] on div "No answer" at bounding box center [429, 287] width 123 height 6
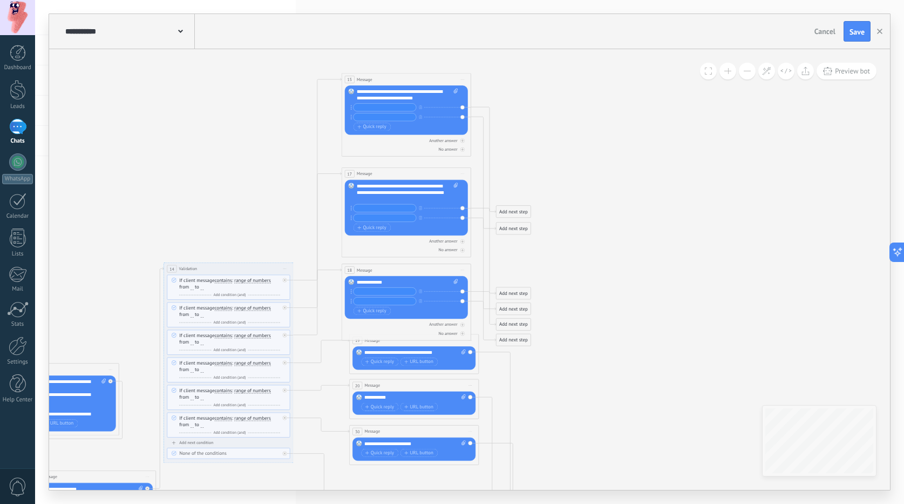
drag, startPoint x: 600, startPoint y: 220, endPoint x: 577, endPoint y: 266, distance: 51.4
click at [385, 106] on input "text" at bounding box center [385, 108] width 63 height 8
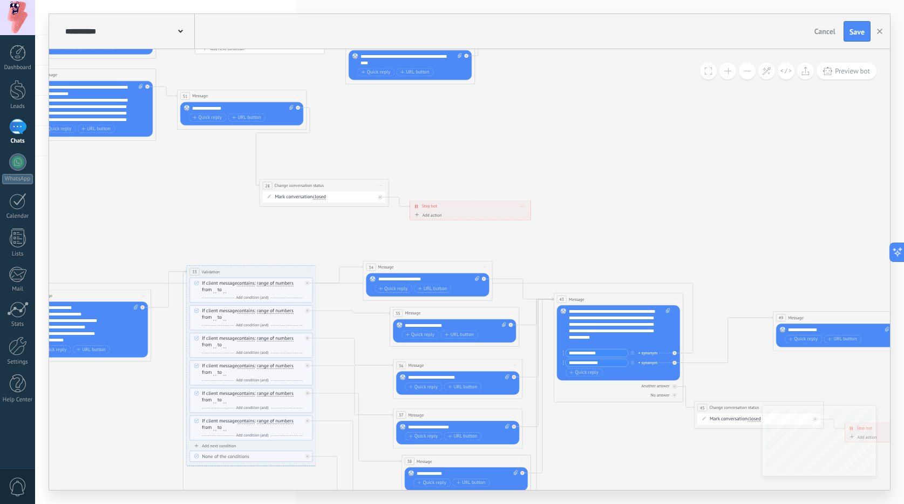
drag, startPoint x: 600, startPoint y: 351, endPoint x: 565, endPoint y: 347, distance: 34.8
click at [565, 347] on div "Replace Remove Convert to voice message Drag the image here to attach it. Add i…" at bounding box center [618, 342] width 123 height 75
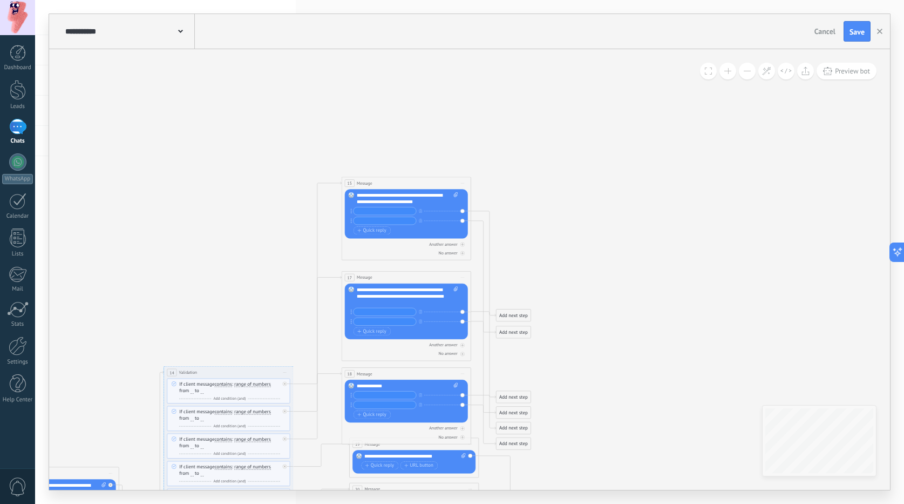
click at [375, 208] on input "text" at bounding box center [385, 211] width 63 height 8
paste input "**********"
type input "**********"
click at [365, 311] on input "text" at bounding box center [385, 312] width 63 height 8
paste input "**********"
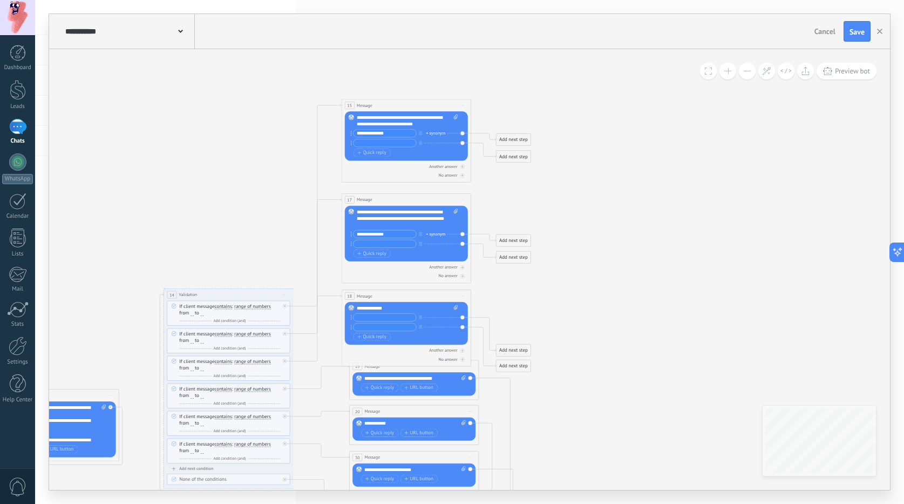
type input "**********"
click at [379, 316] on input "text" at bounding box center [385, 318] width 63 height 8
paste input "**********"
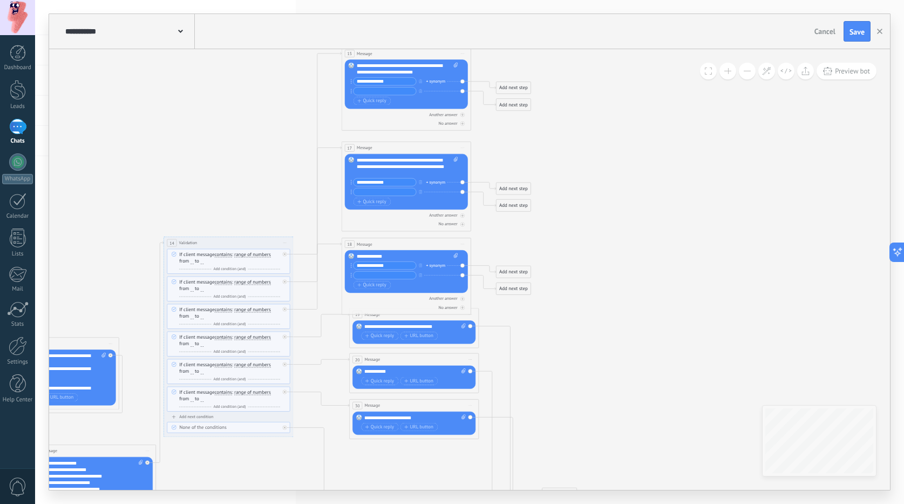
type input "**********"
click at [389, 242] on div "18 Message ******* (to): All contacts - selected channels All contacts - select…" at bounding box center [406, 239] width 129 height 12
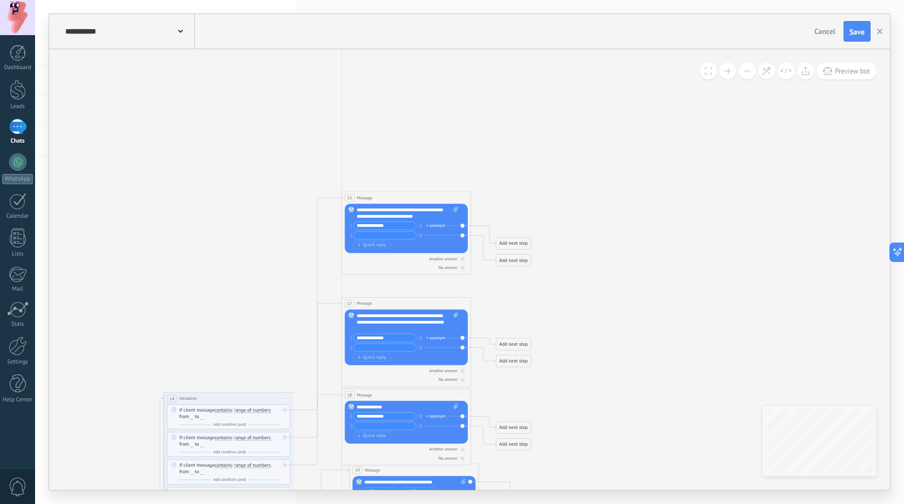
drag, startPoint x: 384, startPoint y: 204, endPoint x: 381, endPoint y: 193, distance: 11.1
click at [381, 192] on div "15 Message ******* (to): All contacts - selected channels All contacts - select…" at bounding box center [406, 198] width 129 height 12
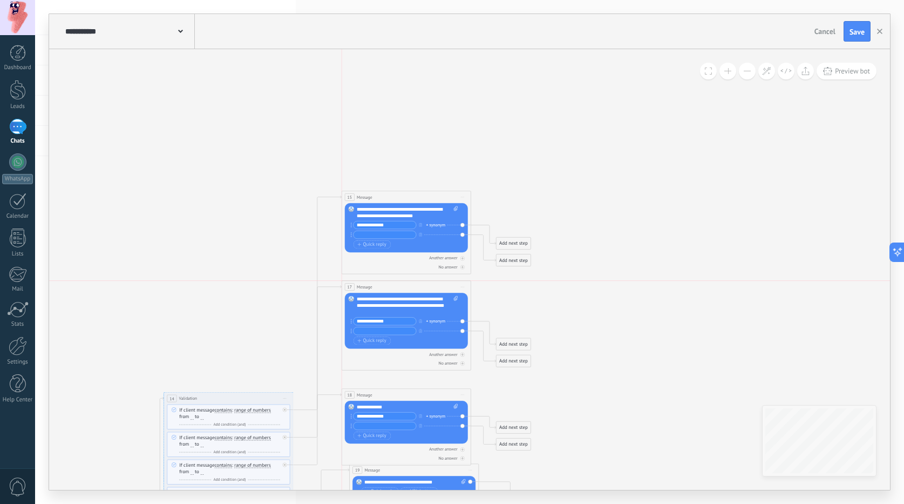
drag, startPoint x: 380, startPoint y: 300, endPoint x: 378, endPoint y: 281, distance: 18.4
click at [378, 281] on div "17 Message ******* (to): All contacts - selected channels All contacts - select…" at bounding box center [406, 287] width 129 height 12
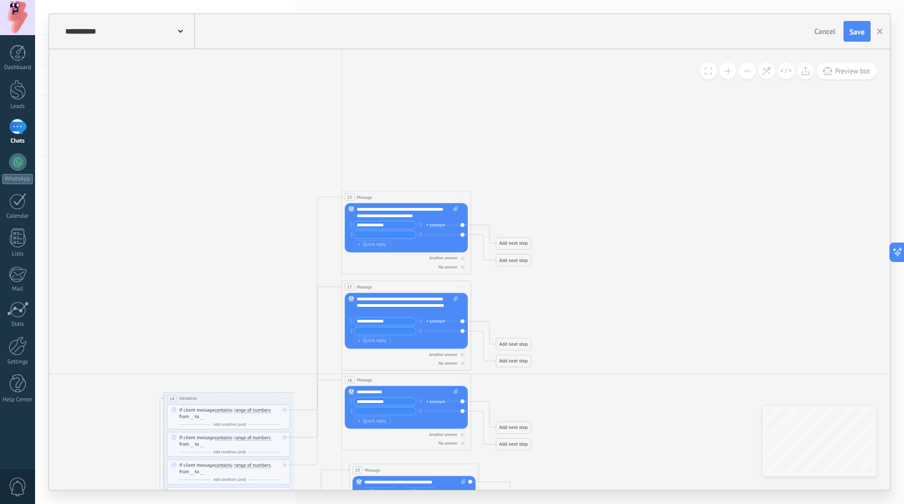
drag, startPoint x: 378, startPoint y: 393, endPoint x: 376, endPoint y: 378, distance: 14.7
click at [376, 378] on div "18 Message ******* (to): All contacts - selected channels All contacts - select…" at bounding box center [406, 380] width 129 height 12
drag, startPoint x: 379, startPoint y: 467, endPoint x: 375, endPoint y: 453, distance: 14.3
click at [375, 453] on div "19 Message ******* (to): All contacts - selected channels All contacts - select…" at bounding box center [406, 456] width 129 height 12
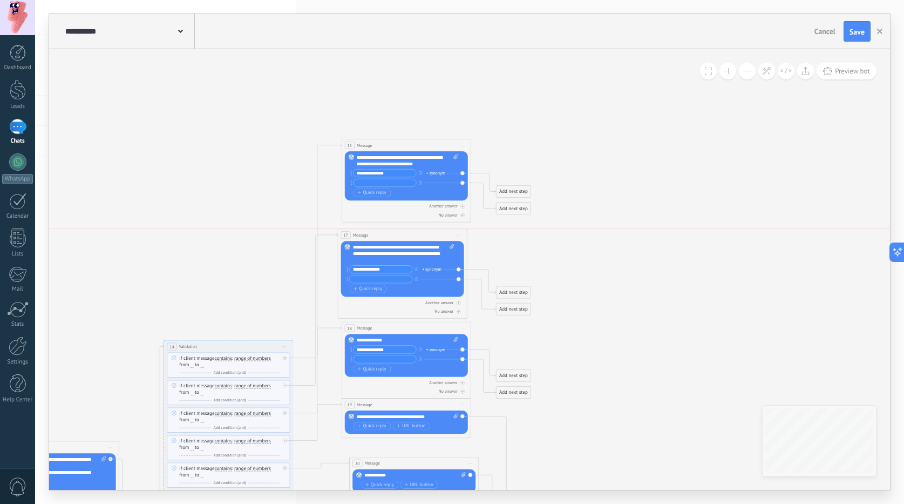
click at [388, 232] on div "17 Message ******* (to): All contacts - selected channels All contacts - select…" at bounding box center [402, 235] width 129 height 12
click at [361, 275] on input "text" at bounding box center [381, 279] width 63 height 8
drag, startPoint x: 385, startPoint y: 279, endPoint x: 344, endPoint y: 274, distance: 41.3
click at [344, 274] on div "Replace Remove Convert to voice message Drag the image here to attach it. Add i…" at bounding box center [402, 269] width 123 height 56
type input "**********"
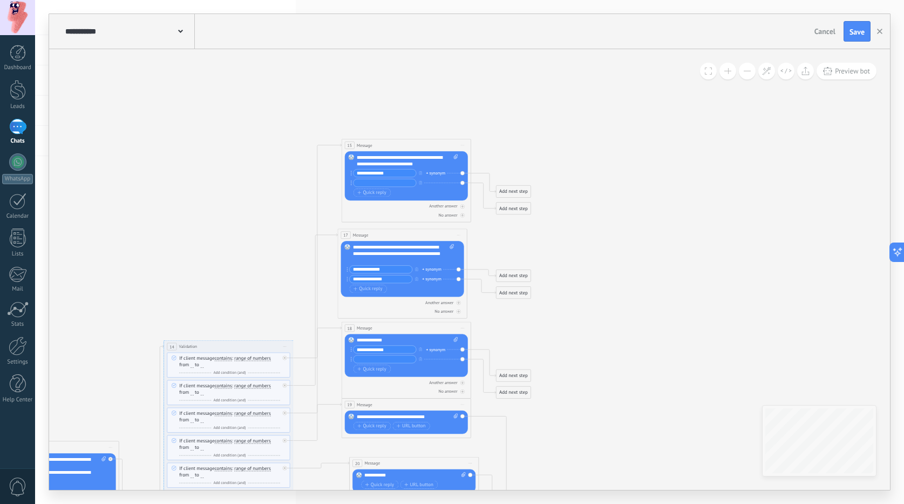
click at [363, 180] on input "text" at bounding box center [385, 183] width 63 height 8
paste input "**********"
type input "**********"
click at [359, 358] on input "text" at bounding box center [385, 359] width 63 height 8
paste input "**********"
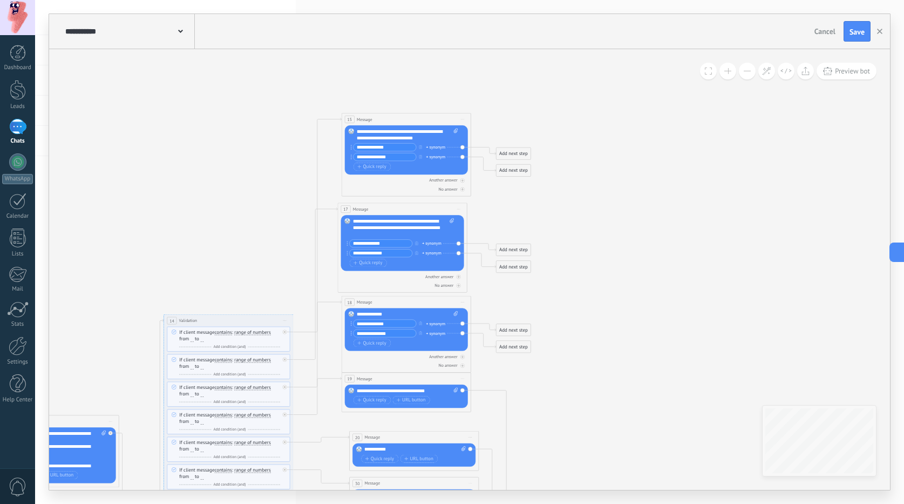
type input "**********"
drag, startPoint x: 386, startPoint y: 323, endPoint x: 352, endPoint y: 321, distance: 34.6
click at [352, 321] on div "**********" at bounding box center [384, 323] width 66 height 8
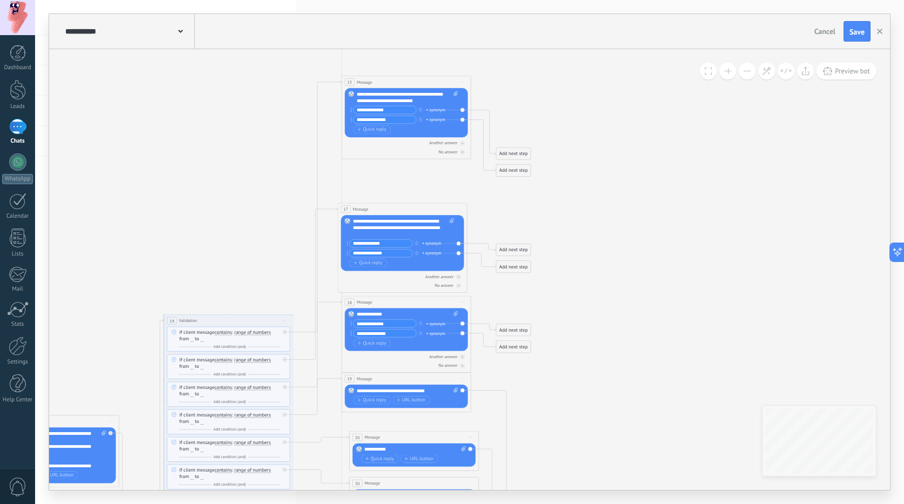
drag, startPoint x: 388, startPoint y: 117, endPoint x: 389, endPoint y: 80, distance: 37.3
click at [389, 80] on div "15 Message ******* (to): All contacts - selected channels All contacts - select…" at bounding box center [406, 82] width 129 height 12
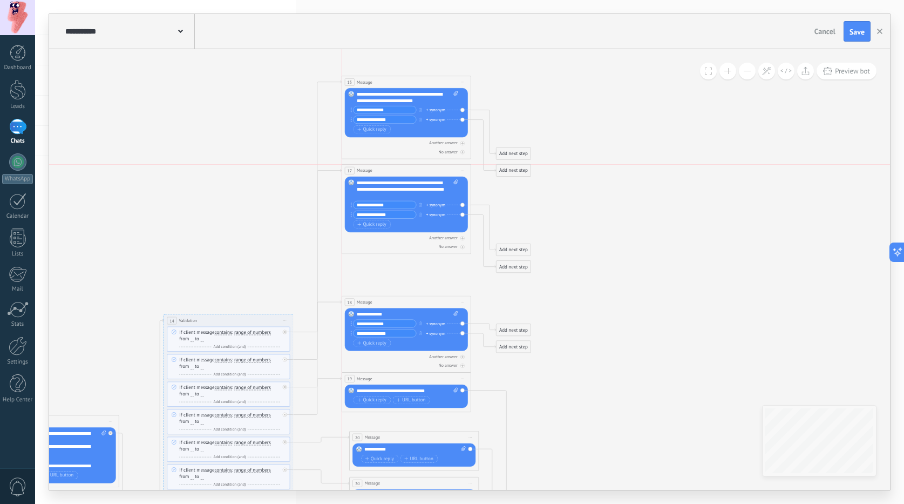
drag, startPoint x: 389, startPoint y: 204, endPoint x: 390, endPoint y: 168, distance: 36.2
click at [390, 168] on div "17 Message ******* (to): All contacts - selected channels All contacts - select…" at bounding box center [406, 171] width 129 height 12
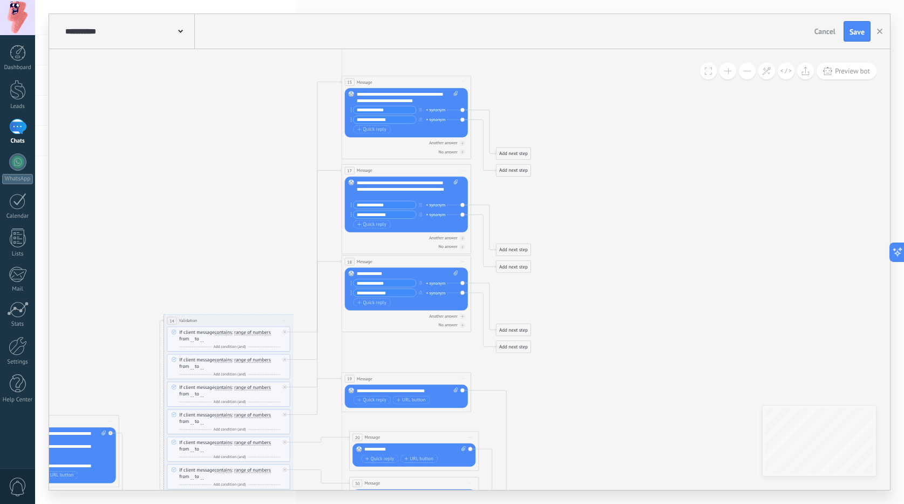
drag, startPoint x: 383, startPoint y: 300, endPoint x: 380, endPoint y: 260, distance: 40.6
click at [380, 260] on div "18 Message ******* (to): All contacts - selected channels All contacts - select…" at bounding box center [406, 261] width 129 height 12
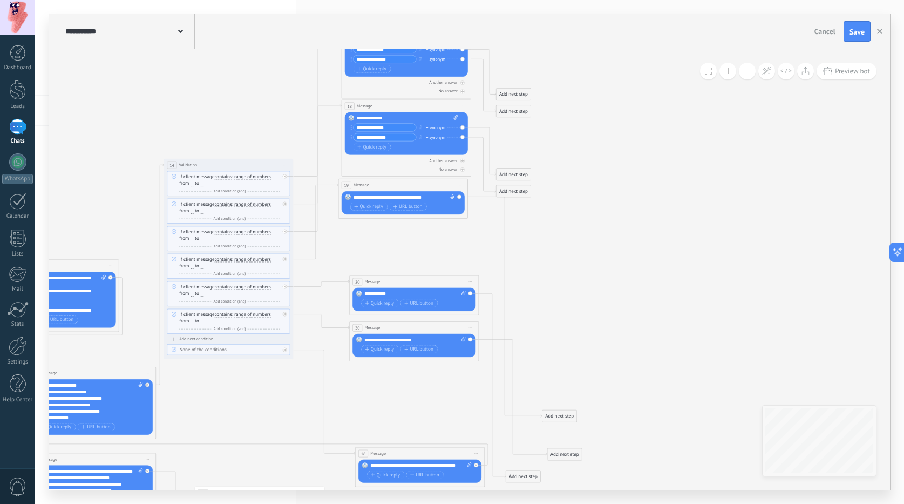
drag, startPoint x: 370, startPoint y: 227, endPoint x: 365, endPoint y: 190, distance: 37.5
click at [366, 189] on div "19 Message ******* (to): All contacts - selected channels All contacts - select…" at bounding box center [402, 185] width 129 height 12
click at [365, 203] on span "Quick reply" at bounding box center [368, 205] width 29 height 5
click at [364, 215] on span "Quick reply" at bounding box center [368, 215] width 29 height 5
click at [361, 206] on input "text" at bounding box center [381, 206] width 63 height 8
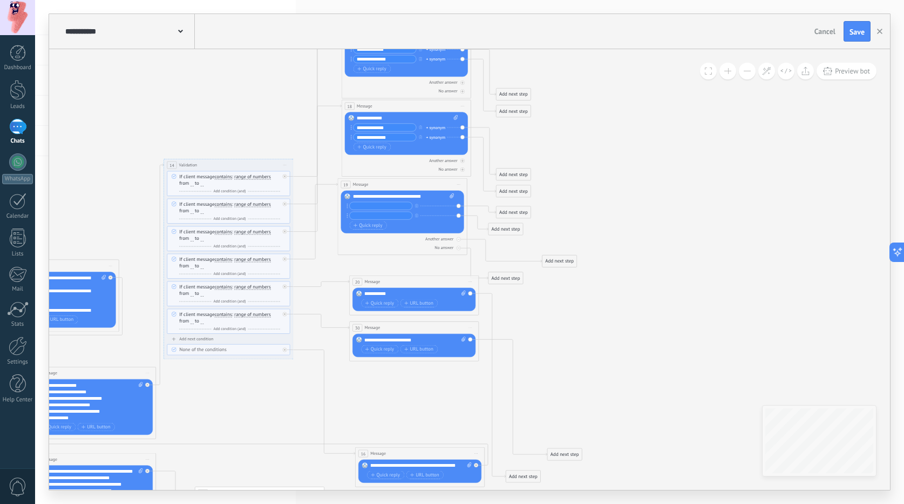
paste input "**********"
type input "**********"
drag, startPoint x: 389, startPoint y: 137, endPoint x: 355, endPoint y: 132, distance: 34.3
click at [355, 132] on div "**********" at bounding box center [406, 132] width 104 height 19
click at [371, 212] on input "text" at bounding box center [381, 216] width 63 height 8
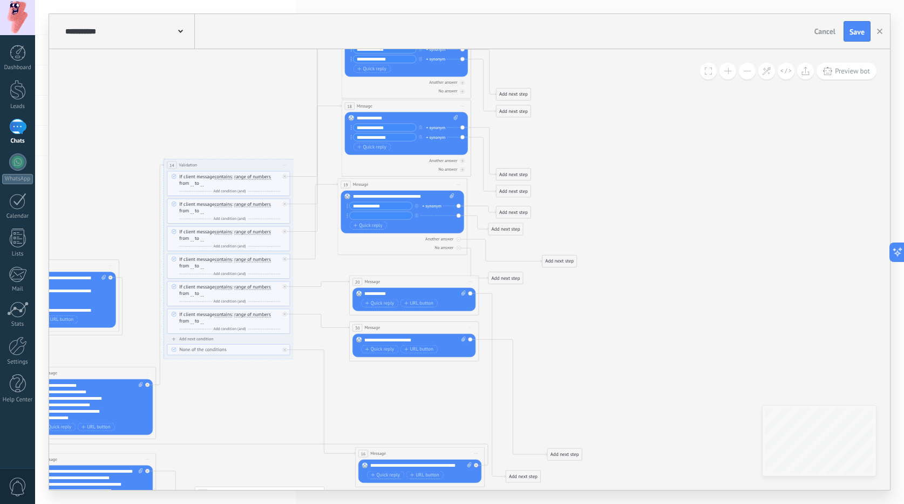
paste input "**********"
type input "**********"
click at [395, 259] on icon at bounding box center [258, 474] width 1740 height 1432
click at [0, 0] on icon at bounding box center [0, 0] width 0 height 0
click at [462, 247] on div "No answer" at bounding box center [402, 248] width 123 height 6
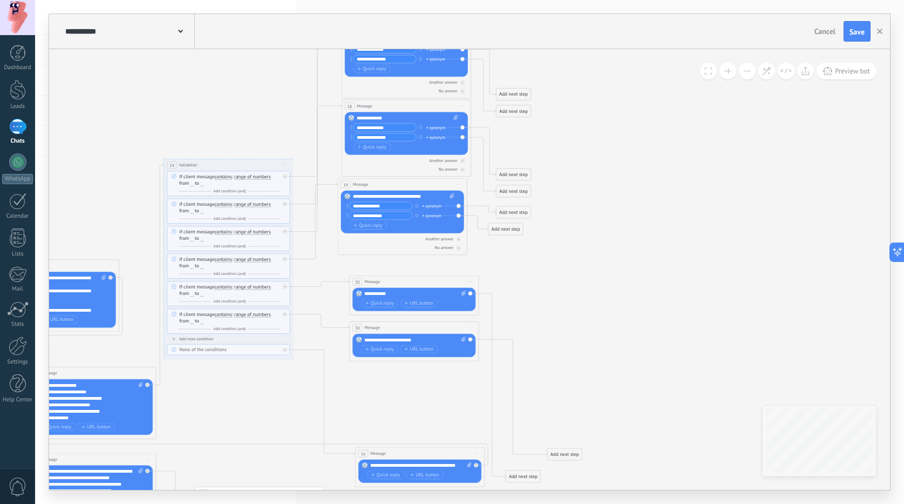
drag, startPoint x: 386, startPoint y: 206, endPoint x: 331, endPoint y: 201, distance: 54.8
click at [373, 303] on span "Quick reply" at bounding box center [379, 302] width 29 height 5
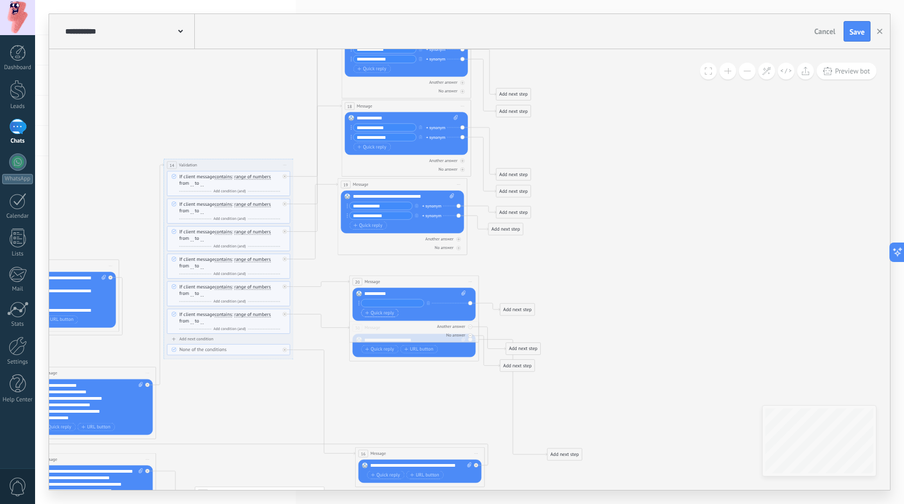
click at [376, 310] on span "Quick reply" at bounding box center [379, 312] width 29 height 5
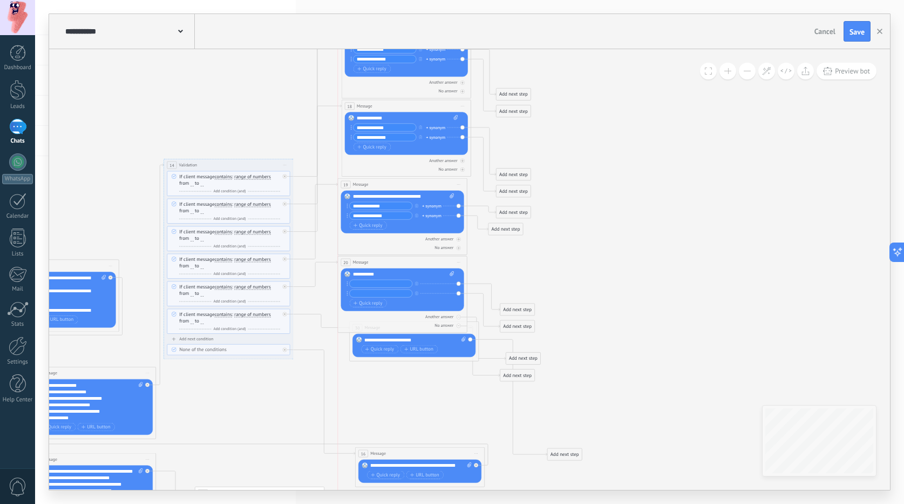
drag, startPoint x: 376, startPoint y: 279, endPoint x: 364, endPoint y: 263, distance: 19.8
click at [364, 263] on span "Message" at bounding box center [361, 262] width 16 height 6
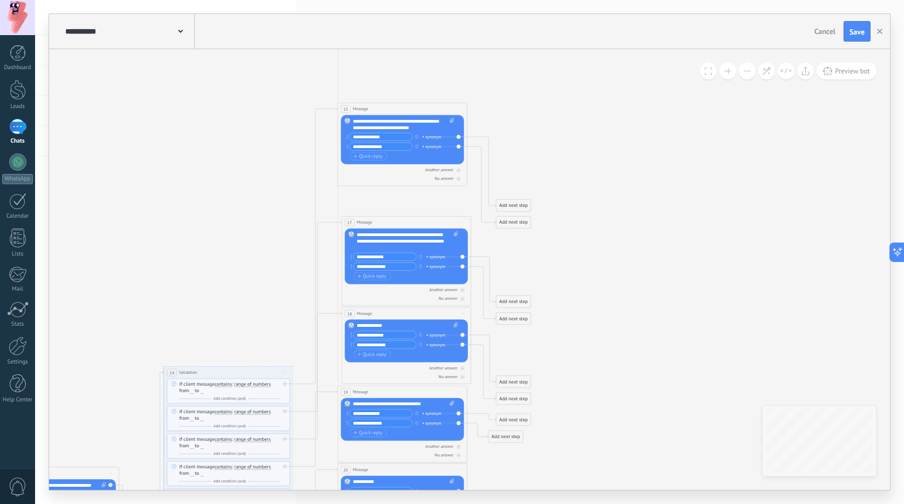
drag, startPoint x: 383, startPoint y: 132, endPoint x: 380, endPoint y: 96, distance: 36.3
click at [380, 103] on div "15 Message ******* (to): All contacts - selected channels All contacts - select…" at bounding box center [402, 109] width 129 height 12
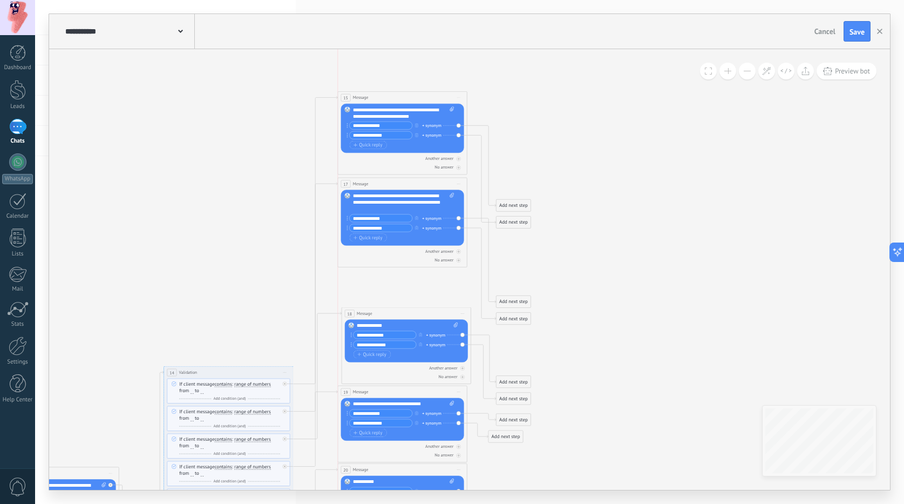
drag, startPoint x: 368, startPoint y: 219, endPoint x: 364, endPoint y: 180, distance: 38.5
click at [364, 180] on div "17 Message ******* (to): All contacts - selected channels All contacts - select…" at bounding box center [402, 184] width 129 height 12
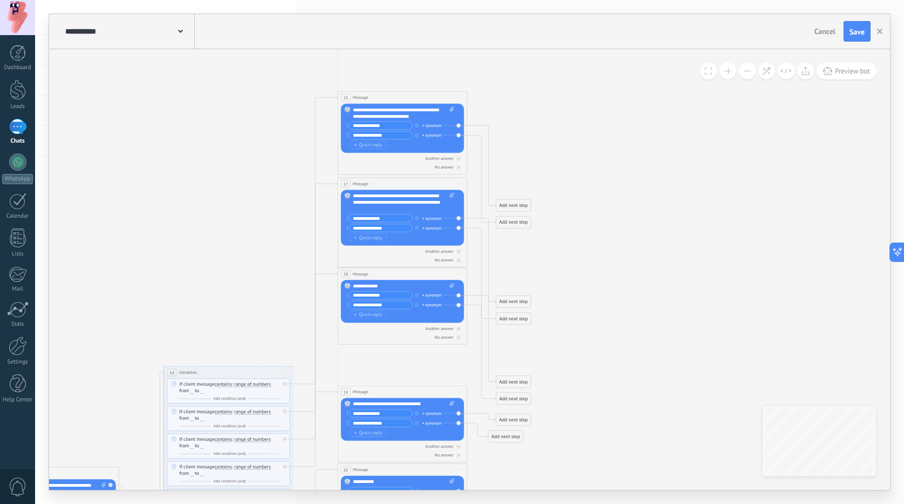
drag, startPoint x: 368, startPoint y: 313, endPoint x: 364, endPoint y: 273, distance: 39.6
click at [364, 273] on span "Message" at bounding box center [361, 273] width 16 height 6
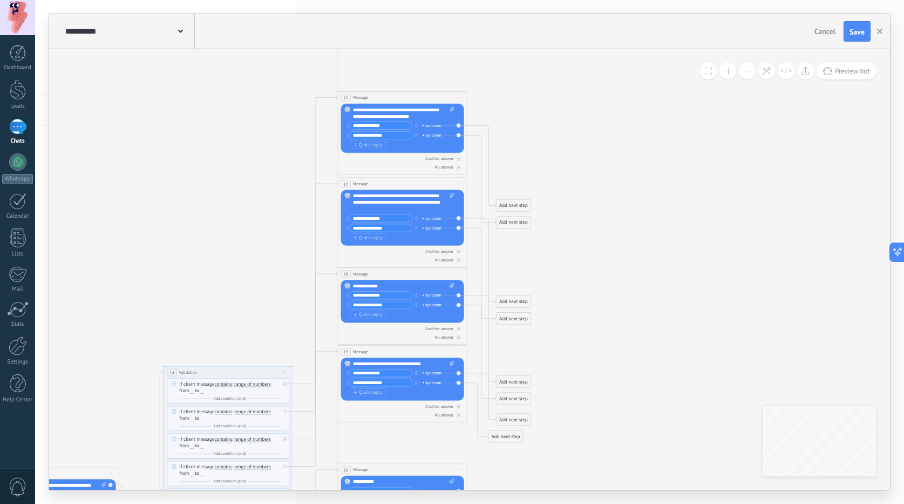
drag, startPoint x: 372, startPoint y: 390, endPoint x: 372, endPoint y: 350, distance: 40.5
click at [372, 350] on div "19 Message ******* (to): All contacts - selected channels All contacts - select…" at bounding box center [402, 351] width 129 height 12
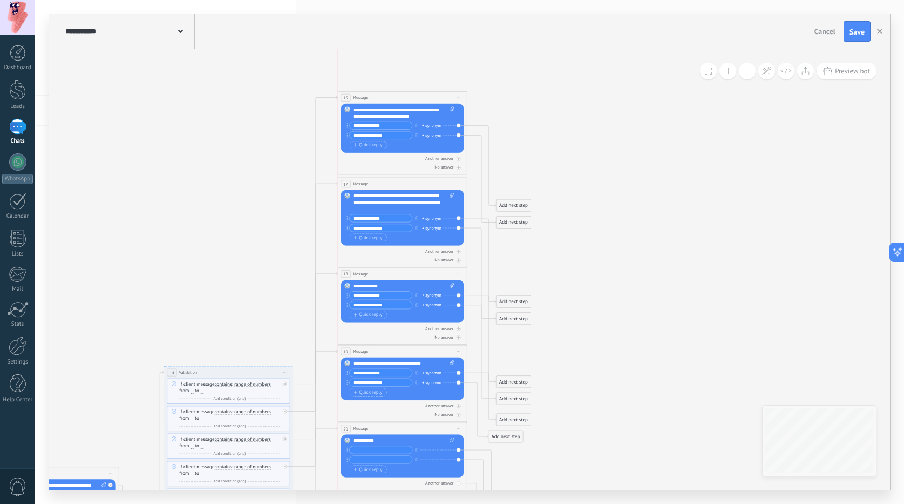
drag, startPoint x: 377, startPoint y: 471, endPoint x: 377, endPoint y: 430, distance: 41.0
click at [377, 430] on div "20 Message ******* (to): All contacts - selected channels All contacts - select…" at bounding box center [402, 428] width 129 height 12
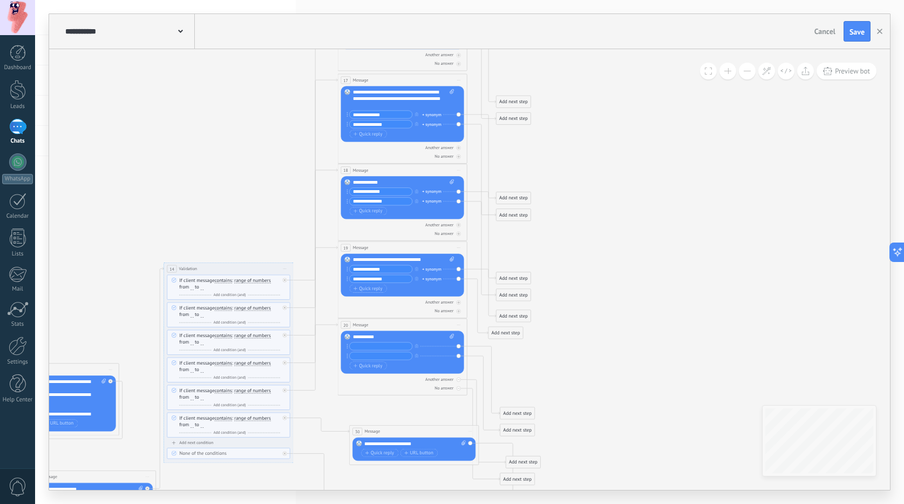
click at [364, 344] on input "text" at bounding box center [381, 346] width 63 height 8
paste input "**********"
type input "**********"
drag, startPoint x: 384, startPoint y: 279, endPoint x: 340, endPoint y: 273, distance: 45.3
click at [340, 273] on div "19 Message ******* (to): All contacts - selected channels All contacts - select…" at bounding box center [403, 279] width 130 height 77
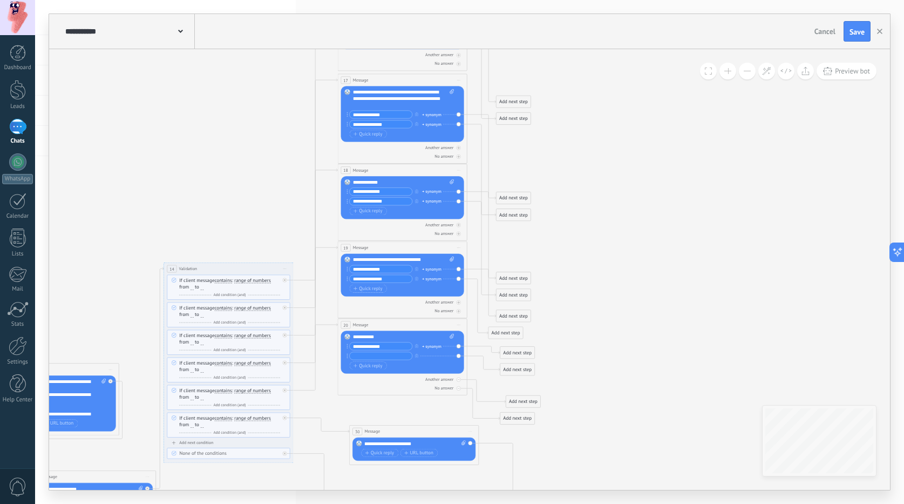
click at [367, 356] on input "text" at bounding box center [381, 356] width 63 height 8
paste input "**********"
type input "**********"
click at [455, 379] on div "Another answer" at bounding box center [402, 379] width 123 height 6
click at [0, 0] on icon at bounding box center [0, 0] width 0 height 0
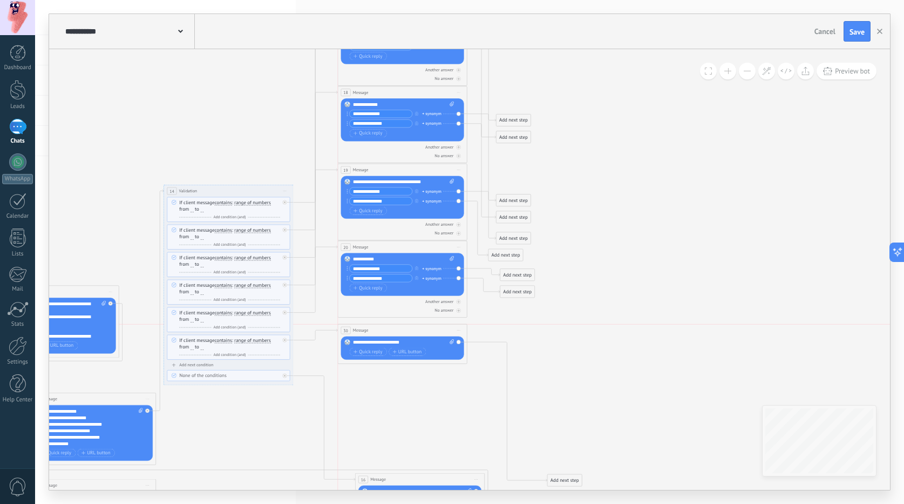
drag, startPoint x: 382, startPoint y: 352, endPoint x: 370, endPoint y: 329, distance: 25.8
click at [370, 329] on div "30 Message ******* (to): All contacts - selected channels All contacts - select…" at bounding box center [402, 330] width 129 height 12
click at [368, 349] on span "Quick reply" at bounding box center [368, 351] width 29 height 5
click at [367, 360] on span "Quick reply" at bounding box center [368, 360] width 29 height 5
drag, startPoint x: 384, startPoint y: 266, endPoint x: 329, endPoint y: 266, distance: 55.1
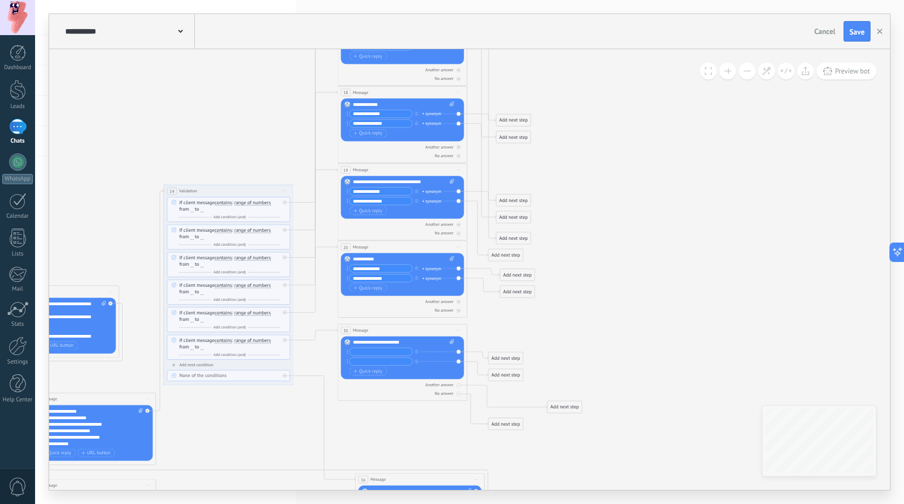
click at [360, 349] on input "text" at bounding box center [381, 352] width 63 height 8
paste input "**********"
type input "**********"
drag, startPoint x: 387, startPoint y: 277, endPoint x: 324, endPoint y: 276, distance: 63.2
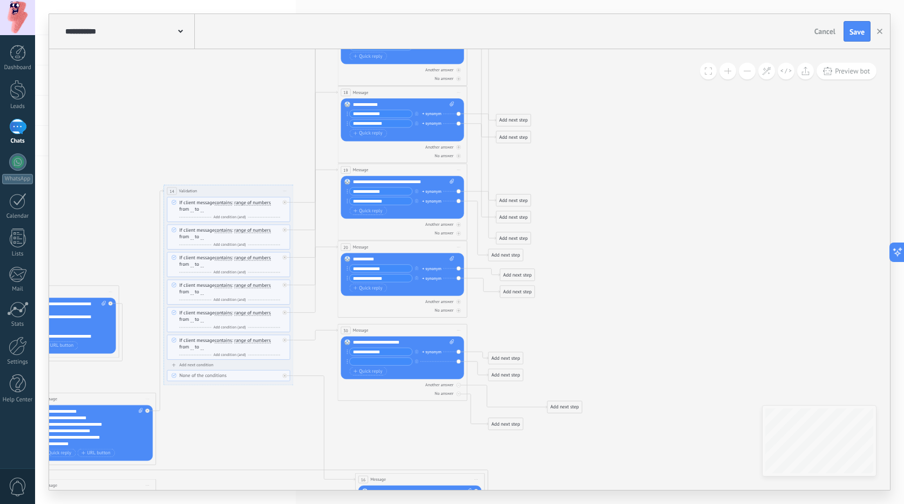
click at [363, 358] on div at bounding box center [380, 361] width 63 height 8
click at [362, 361] on input "text" at bounding box center [381, 361] width 63 height 8
paste input "**********"
type input "**********"
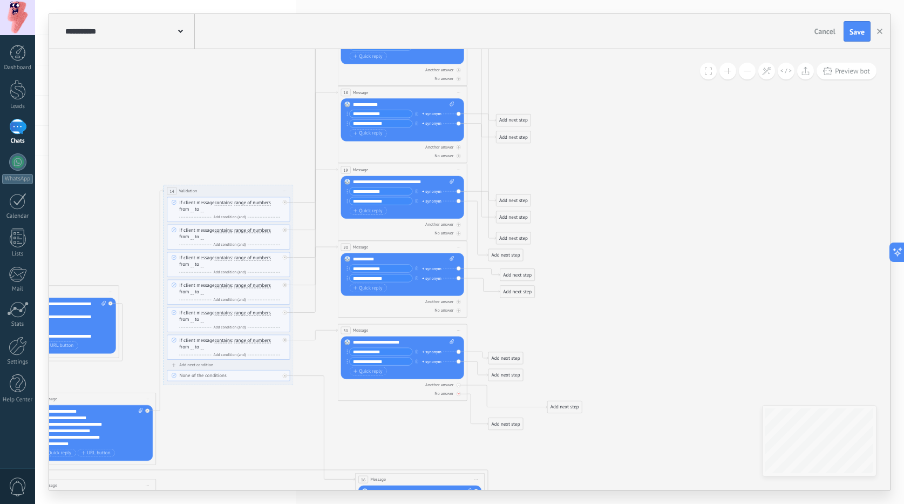
click at [459, 390] on div "No answer" at bounding box center [402, 393] width 123 height 6
click at [0, 0] on icon at bounding box center [0, 0] width 0 height 0
click at [389, 323] on div "30 Message ******* (to): All contacts - selected channels All contacts - select…" at bounding box center [402, 325] width 129 height 12
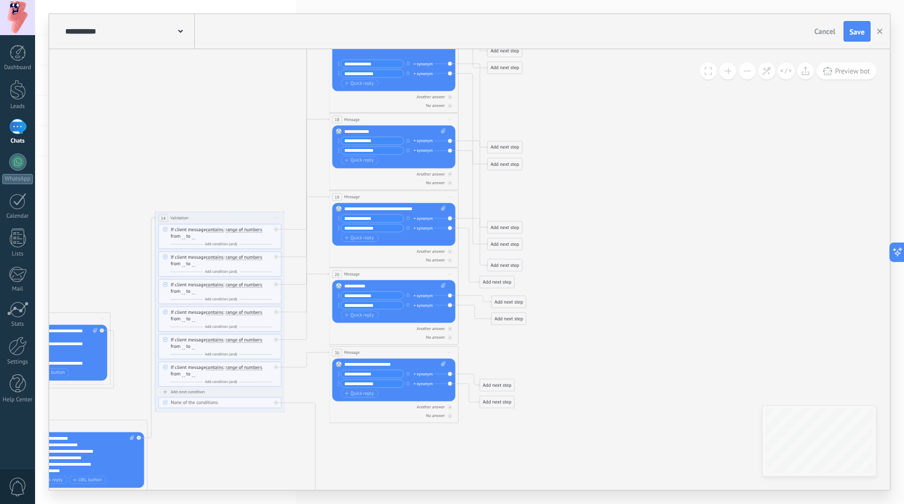
drag, startPoint x: 570, startPoint y: 316, endPoint x: 561, endPoint y: 343, distance: 28.3
click at [561, 343] on icon at bounding box center [249, 509] width 1740 height 1468
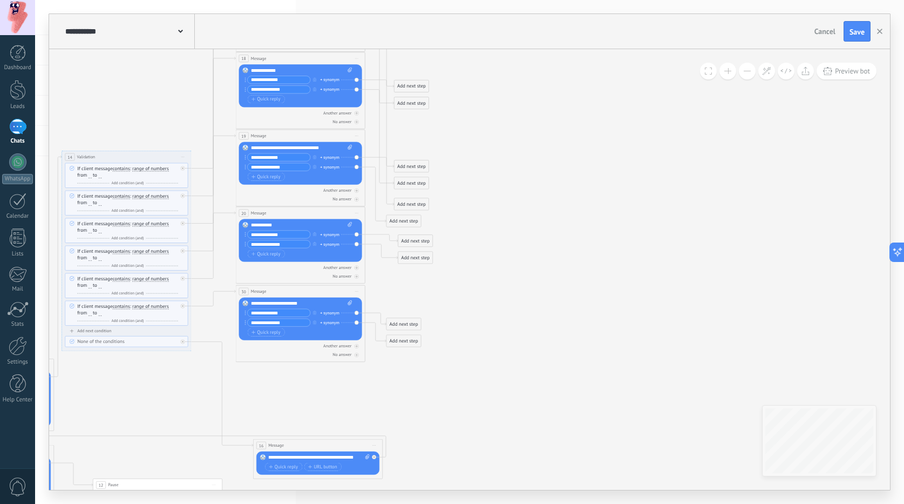
drag, startPoint x: 629, startPoint y: 320, endPoint x: 541, endPoint y: 262, distance: 104.8
click at [541, 262] on icon at bounding box center [156, 448] width 1740 height 1468
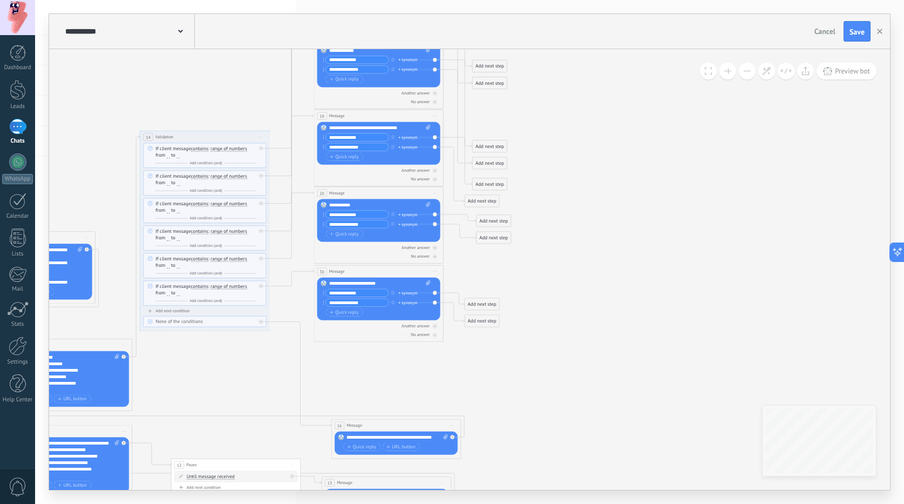
drag, startPoint x: 459, startPoint y: 295, endPoint x: 543, endPoint y: 274, distance: 86.4
click at [543, 274] on icon at bounding box center [234, 428] width 1740 height 1468
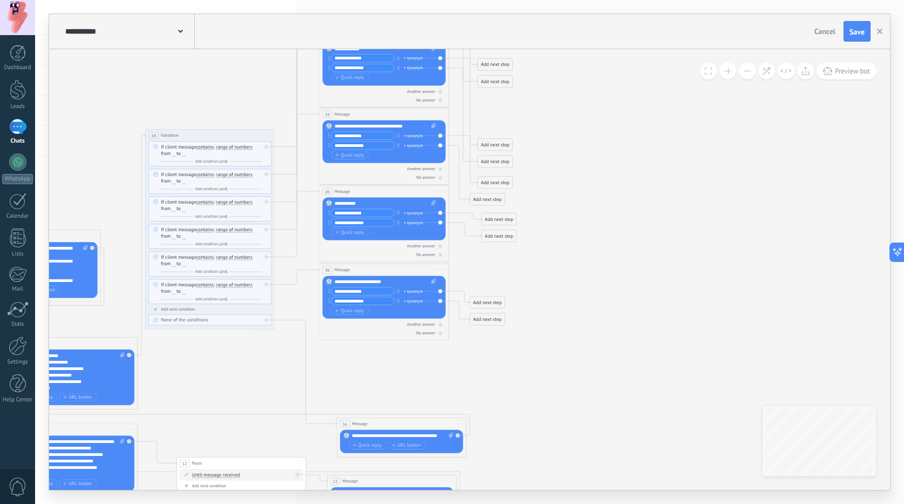
click at [485, 305] on div "Add next step" at bounding box center [487, 302] width 35 height 11
click at [510, 412] on div "Action" at bounding box center [514, 411] width 55 height 6
click at [605, 397] on icon at bounding box center [240, 426] width 1740 height 1468
drag, startPoint x: 484, startPoint y: 302, endPoint x: 490, endPoint y: 361, distance: 58.6
click at [484, 303] on div "Add next step" at bounding box center [487, 302] width 35 height 11
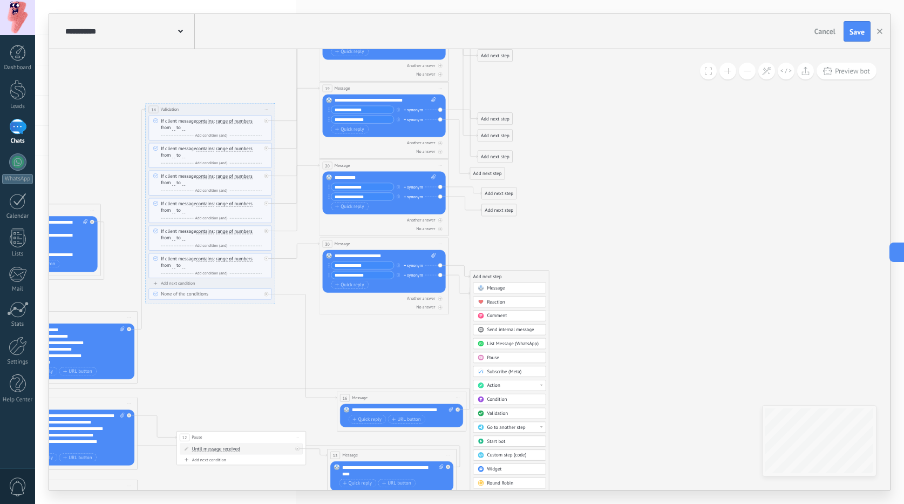
click at [507, 426] on span "Go to another step" at bounding box center [506, 427] width 38 height 6
click at [501, 436] on div "2: List Message (WhatsApp)" at bounding box center [509, 438] width 72 height 11
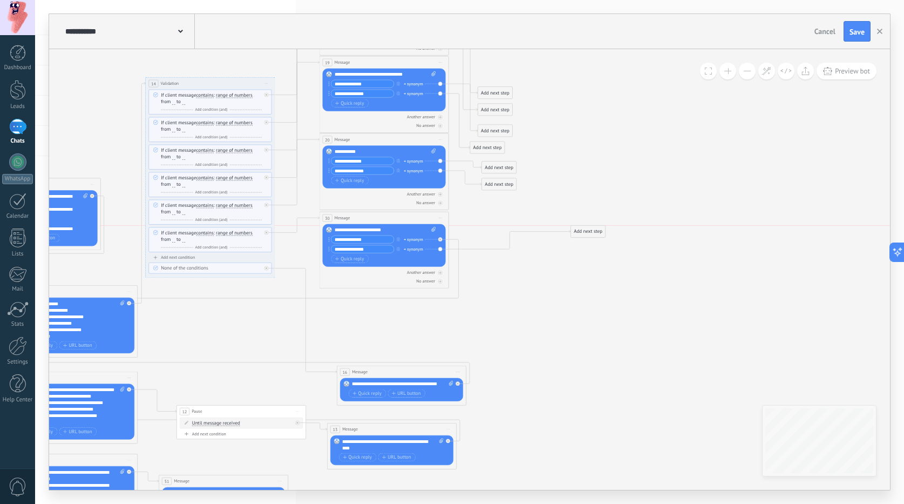
drag, startPoint x: 487, startPoint y: 483, endPoint x: 588, endPoint y: 227, distance: 275.0
click at [588, 227] on div "Add next step" at bounding box center [588, 231] width 35 height 11
click at [588, 229] on div "Add next step" at bounding box center [588, 231] width 35 height 11
click at [592, 242] on span "Message" at bounding box center [597, 243] width 18 height 6
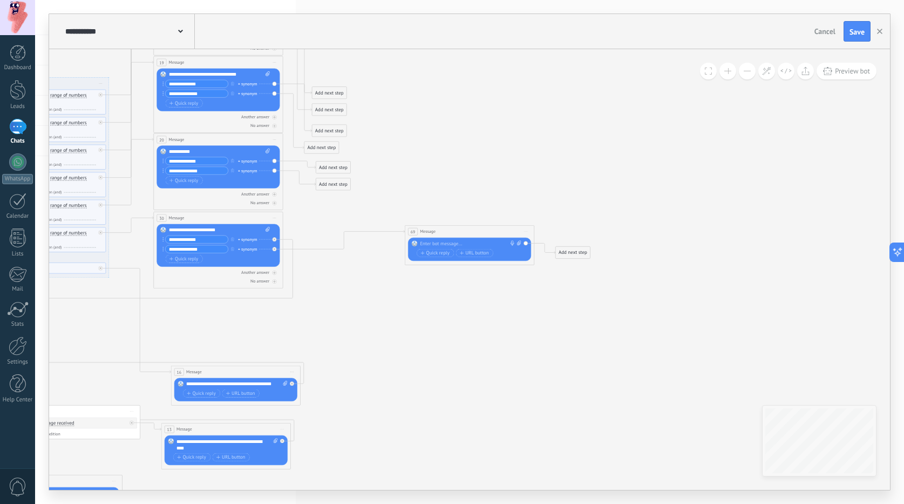
click at [477, 240] on div "Replace Remove Convert to voice message Drag the image here to attach it. Add i…" at bounding box center [469, 249] width 123 height 23
click at [473, 244] on div at bounding box center [468, 243] width 96 height 6
click at [448, 200] on icon at bounding box center [74, 375] width 1740 height 1468
drag, startPoint x: 332, startPoint y: 185, endPoint x: 426, endPoint y: 243, distance: 110.7
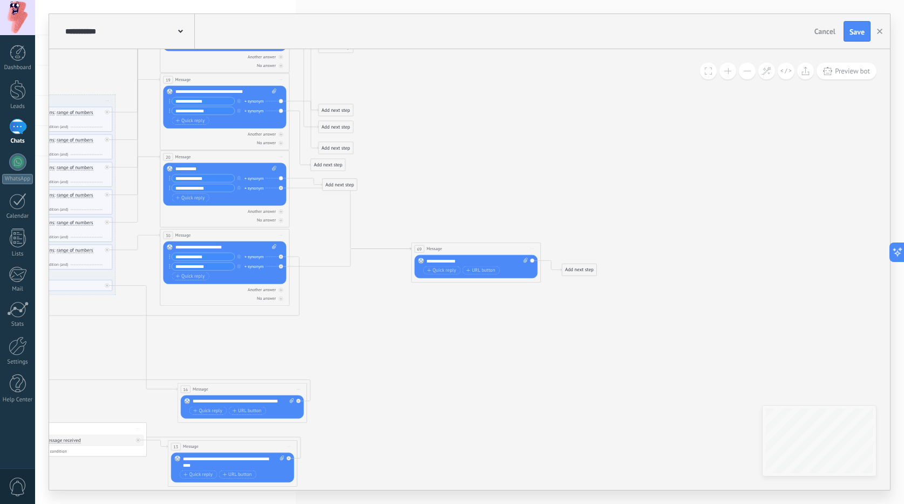
drag, startPoint x: 404, startPoint y: 169, endPoint x: 412, endPoint y: 187, distance: 20.1
click at [412, 187] on icon at bounding box center [80, 392] width 1740 height 1468
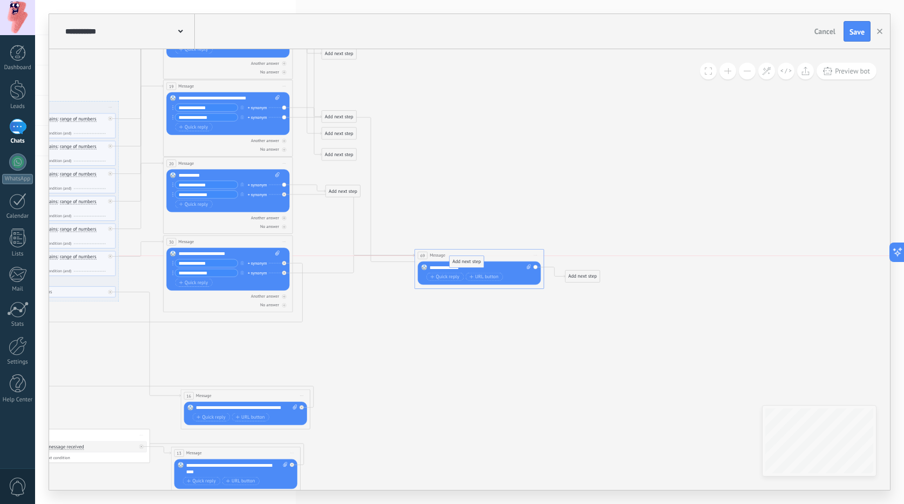
drag, startPoint x: 322, startPoint y: 172, endPoint x: 457, endPoint y: 262, distance: 162.7
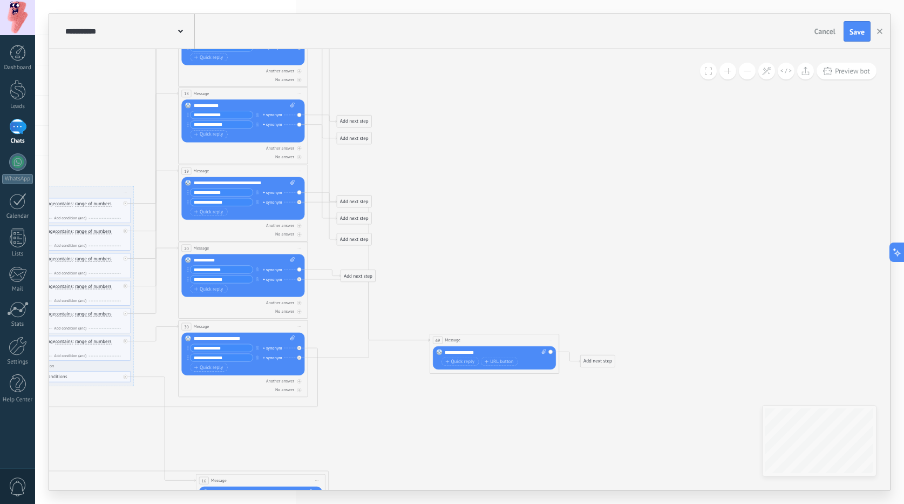
drag, startPoint x: 418, startPoint y: 162, endPoint x: 434, endPoint y: 248, distance: 86.7
click at [434, 248] on icon at bounding box center [99, 483] width 1740 height 1468
drag, startPoint x: 355, startPoint y: 219, endPoint x: 473, endPoint y: 349, distance: 175.8
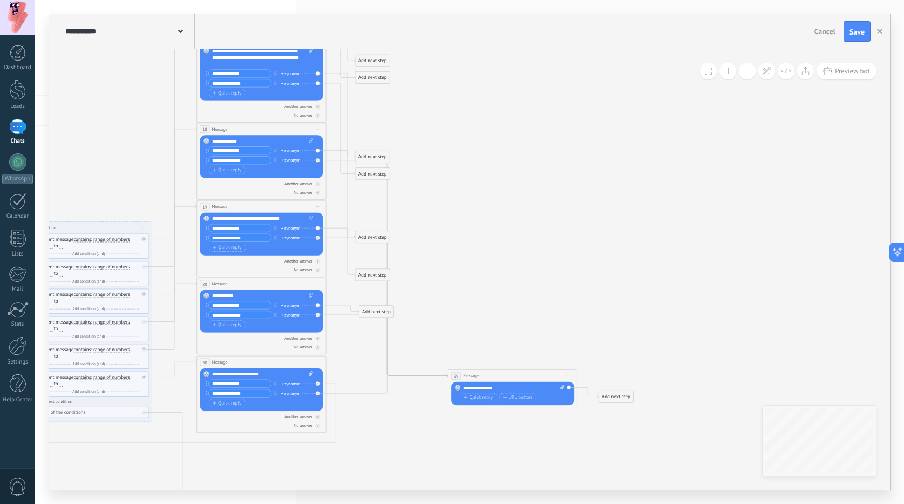
drag, startPoint x: 425, startPoint y: 212, endPoint x: 447, endPoint y: 255, distance: 48.3
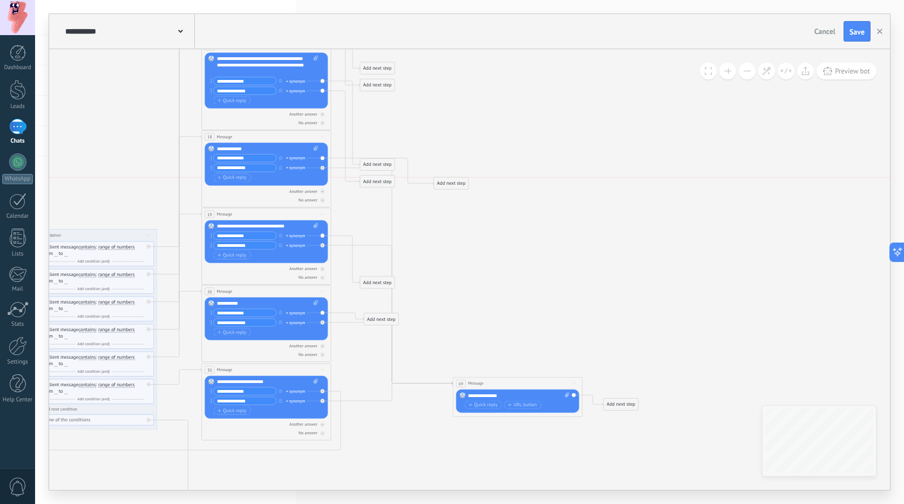
drag, startPoint x: 370, startPoint y: 240, endPoint x: 445, endPoint y: 179, distance: 96.4
click at [445, 179] on div "Add next step" at bounding box center [451, 183] width 35 height 11
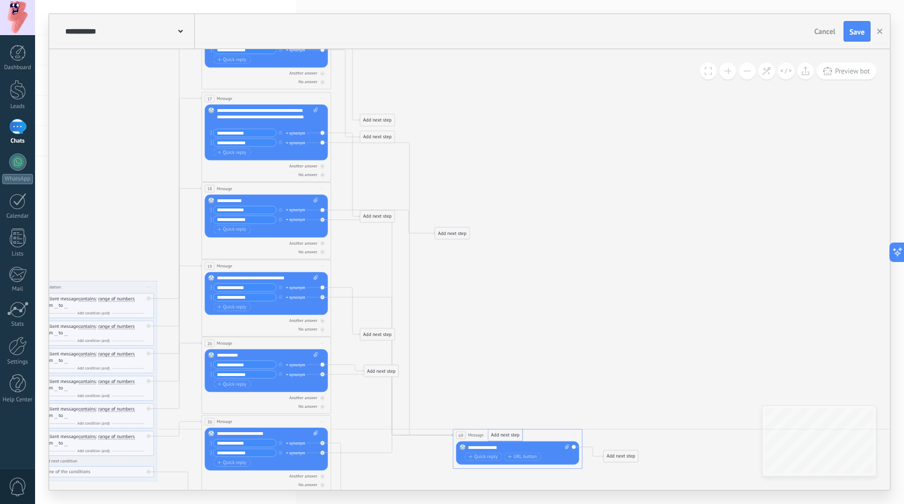
drag, startPoint x: 376, startPoint y: 232, endPoint x: 504, endPoint y: 436, distance: 241.1
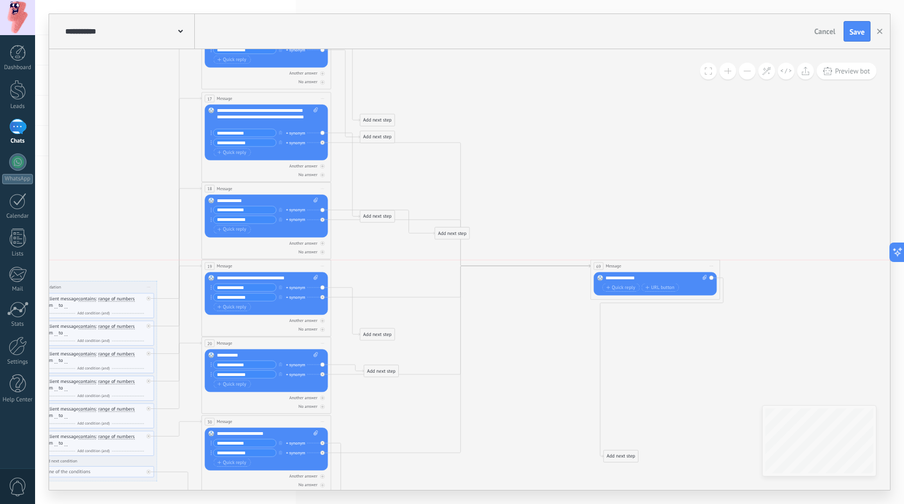
drag, startPoint x: 502, startPoint y: 430, endPoint x: 640, endPoint y: 259, distance: 219.6
drag, startPoint x: 445, startPoint y: 233, endPoint x: 398, endPoint y: 264, distance: 57.2
click at [398, 264] on div "Add next step" at bounding box center [405, 266] width 35 height 11
drag, startPoint x: 372, startPoint y: 221, endPoint x: 454, endPoint y: 138, distance: 117.6
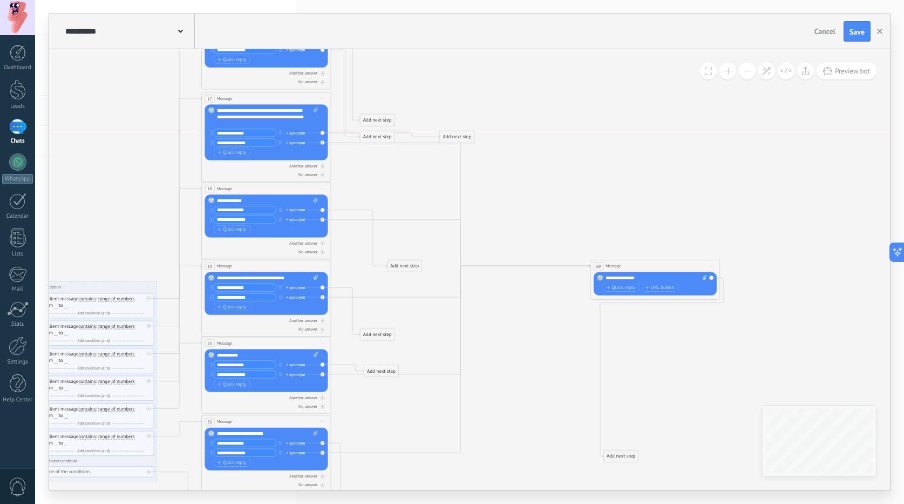
click at [454, 138] on div "Add next step" at bounding box center [457, 137] width 35 height 11
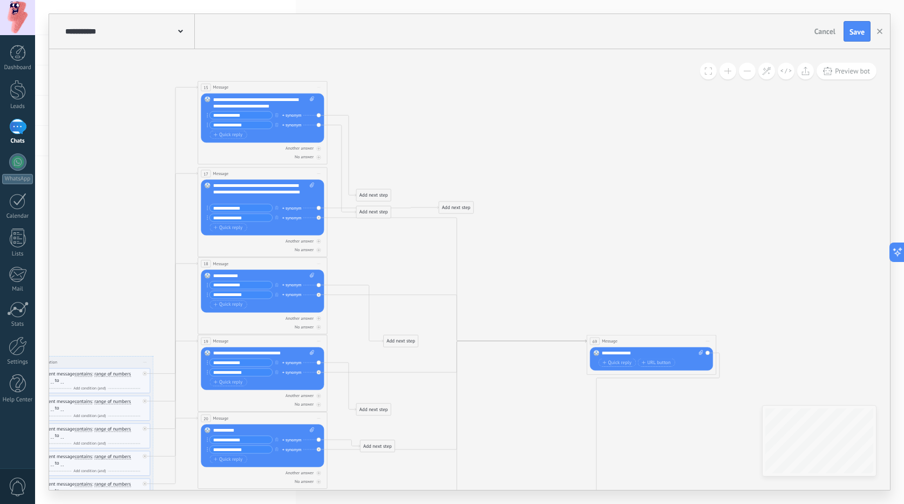
drag, startPoint x: 518, startPoint y: 162, endPoint x: 488, endPoint y: 275, distance: 116.7
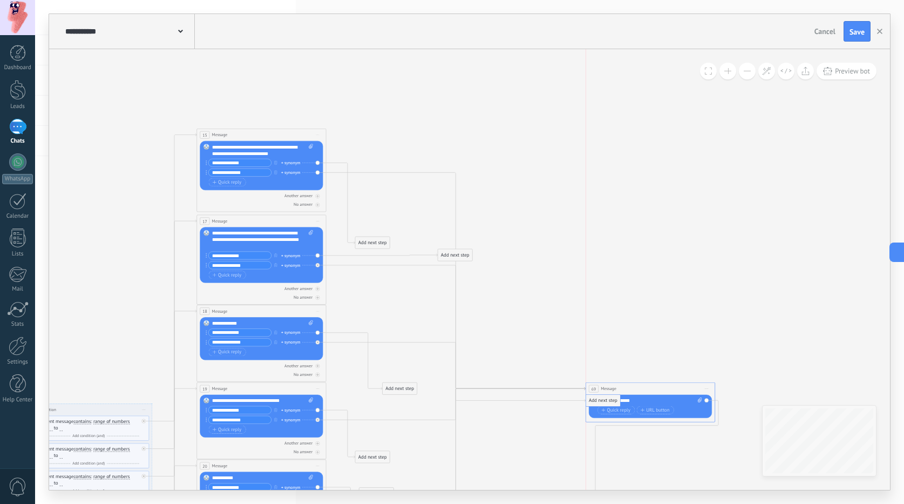
drag, startPoint x: 395, startPoint y: 278, endPoint x: 599, endPoint y: 398, distance: 236.6
drag, startPoint x: 382, startPoint y: 239, endPoint x: 442, endPoint y: 135, distance: 119.0
click at [442, 135] on div "Add next step" at bounding box center [430, 139] width 35 height 11
click at [436, 135] on div "Add next step" at bounding box center [430, 139] width 35 height 11
click at [435, 143] on div "Add next step" at bounding box center [430, 139] width 35 height 11
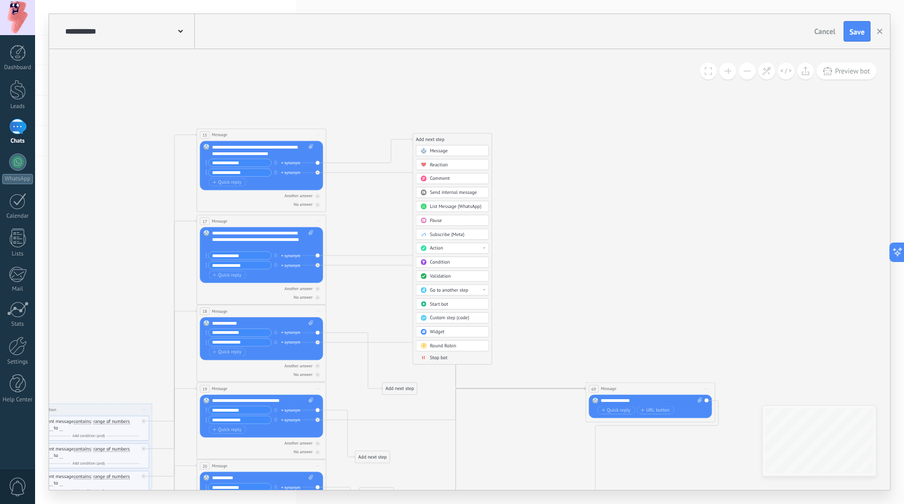
click at [443, 246] on span "Action" at bounding box center [436, 248] width 13 height 6
click at [429, 138] on div "Add next step" at bounding box center [430, 139] width 35 height 11
click at [447, 293] on span "Go to another step" at bounding box center [449, 290] width 38 height 6
click at [431, 296] on div "2: List Message (WhatsApp)" at bounding box center [452, 301] width 72 height 11
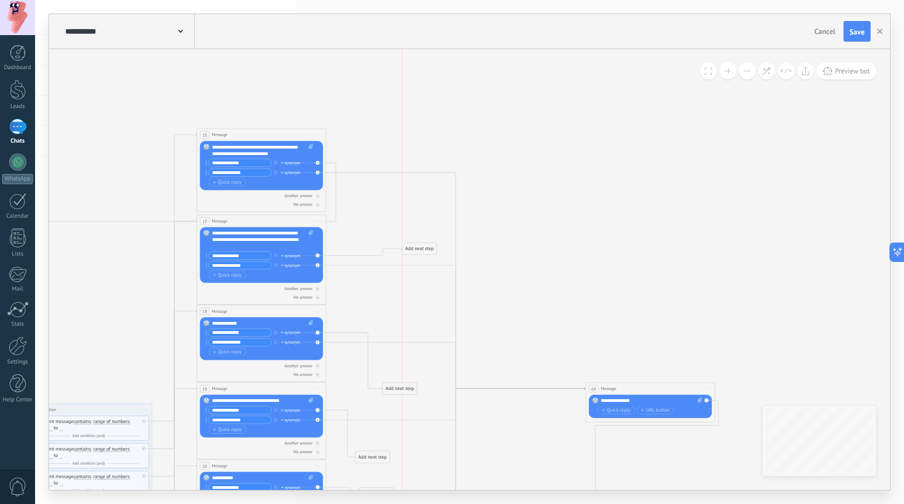
drag, startPoint x: 428, startPoint y: 369, endPoint x: 419, endPoint y: 224, distance: 144.9
click at [419, 243] on div "Add next step" at bounding box center [419, 248] width 35 height 11
click at [419, 227] on div "Add next step" at bounding box center [419, 224] width 35 height 11
click at [439, 377] on span "Go to another step" at bounding box center [438, 375] width 38 height 6
click at [435, 389] on div "2: List Message (WhatsApp)" at bounding box center [441, 386] width 72 height 11
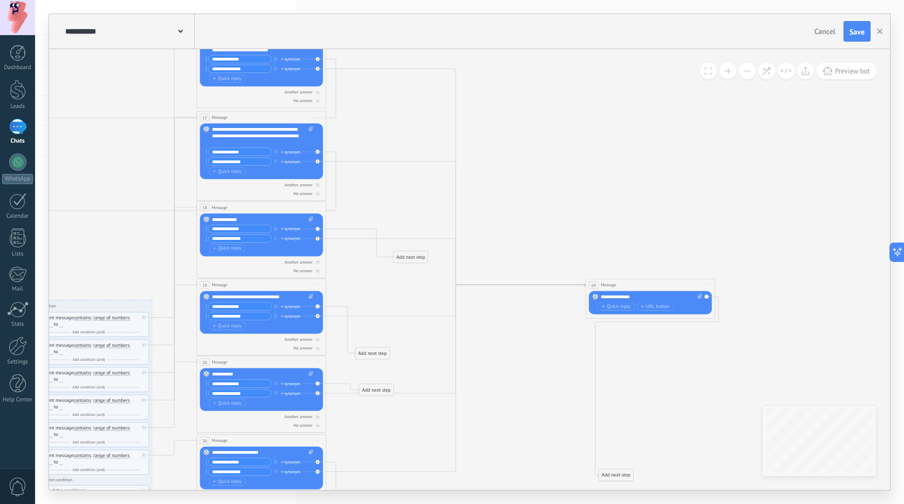
drag, startPoint x: 415, startPoint y: 351, endPoint x: 406, endPoint y: 251, distance: 100.8
click at [406, 252] on div "Add next step" at bounding box center [410, 257] width 35 height 11
click at [408, 257] on div "Add next step" at bounding box center [410, 254] width 35 height 11
click at [427, 408] on span "Go to another step" at bounding box center [429, 406] width 38 height 6
click at [422, 415] on div "2: List Message (WhatsApp)" at bounding box center [433, 416] width 72 height 11
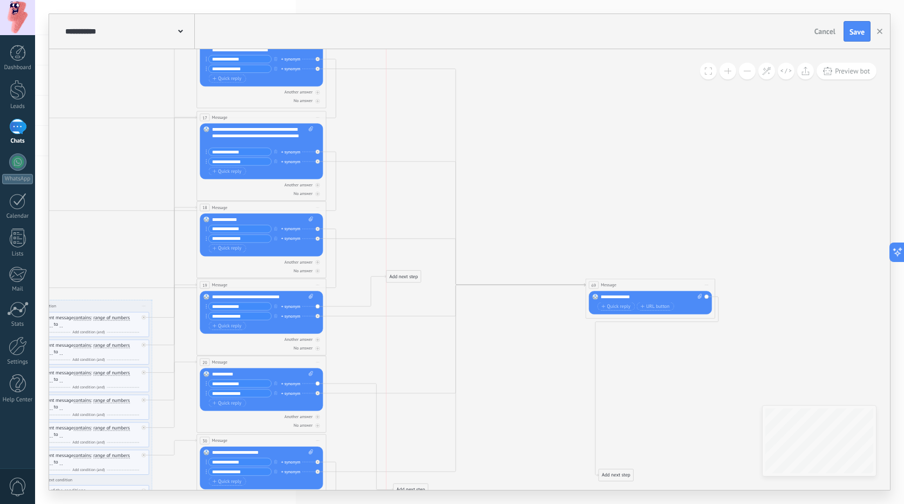
drag, startPoint x: 374, startPoint y: 354, endPoint x: 403, endPoint y: 277, distance: 82.0
click at [403, 277] on div "Add next step" at bounding box center [403, 276] width 35 height 11
click at [403, 280] on div "Add next step" at bounding box center [403, 276] width 35 height 11
click at [426, 426] on span "Go to another step" at bounding box center [422, 427] width 38 height 6
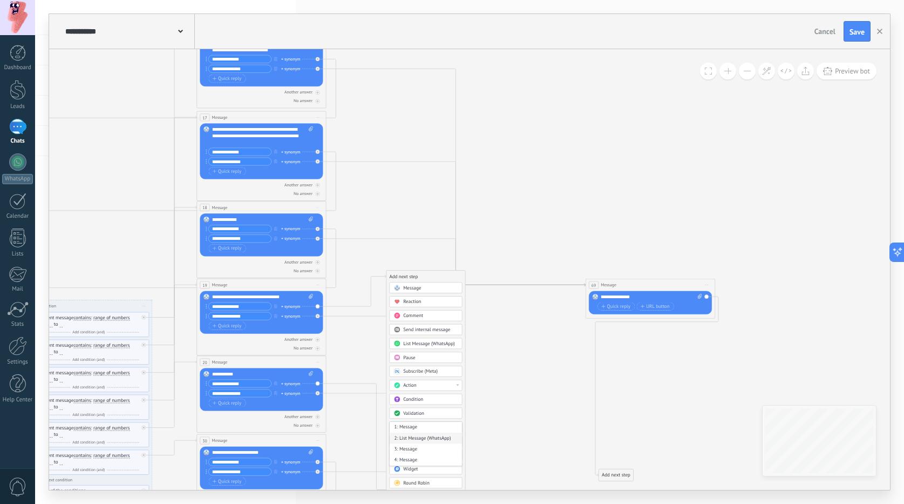
click at [418, 437] on div "2: List Message (WhatsApp)" at bounding box center [426, 437] width 72 height 11
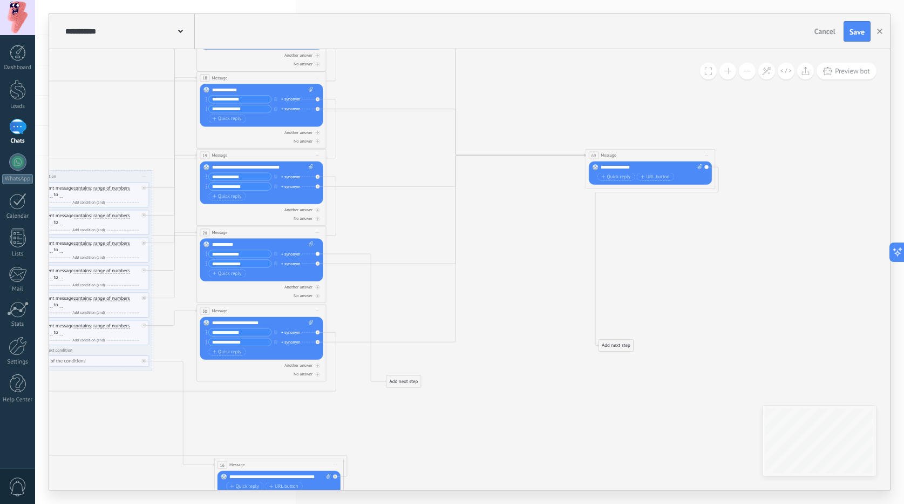
drag, startPoint x: 407, startPoint y: 375, endPoint x: 409, endPoint y: 255, distance: 119.3
drag, startPoint x: 404, startPoint y: 365, endPoint x: 404, endPoint y: 238, distance: 126.8
click at [404, 258] on div "Add next step" at bounding box center [407, 263] width 35 height 11
click at [404, 238] on div "Add next step" at bounding box center [407, 241] width 35 height 11
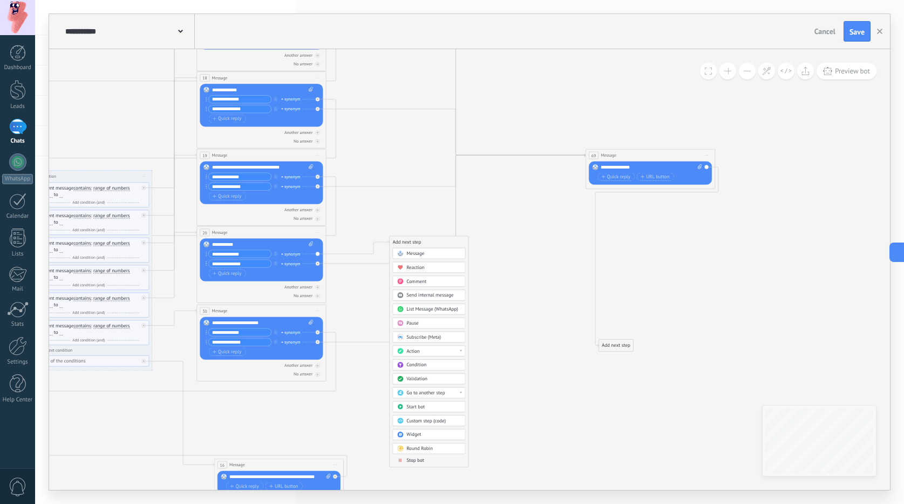
click at [424, 391] on span "Go to another step" at bounding box center [425, 393] width 38 height 6
click at [420, 403] on div "2: List Message (WhatsApp)" at bounding box center [429, 403] width 72 height 11
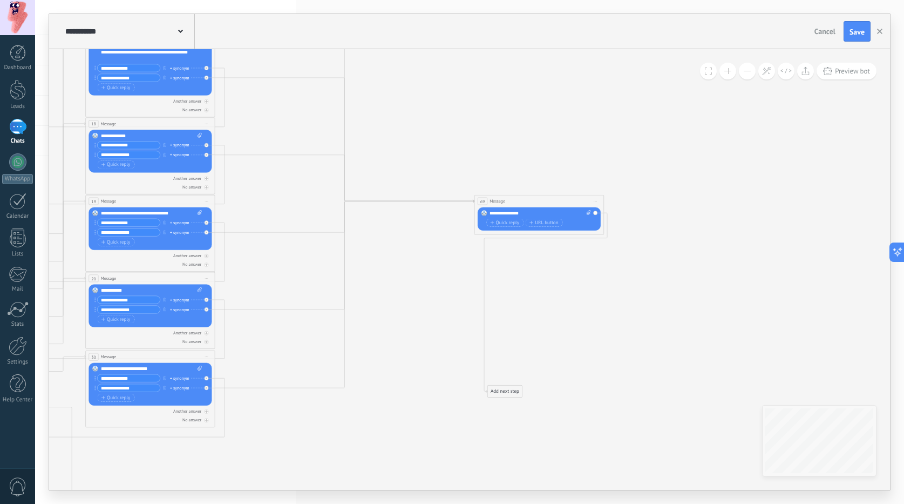
drag, startPoint x: 651, startPoint y: 292, endPoint x: 513, endPoint y: 351, distance: 150.2
click at [534, 330] on icon at bounding box center [6, 513] width 1740 height 1468
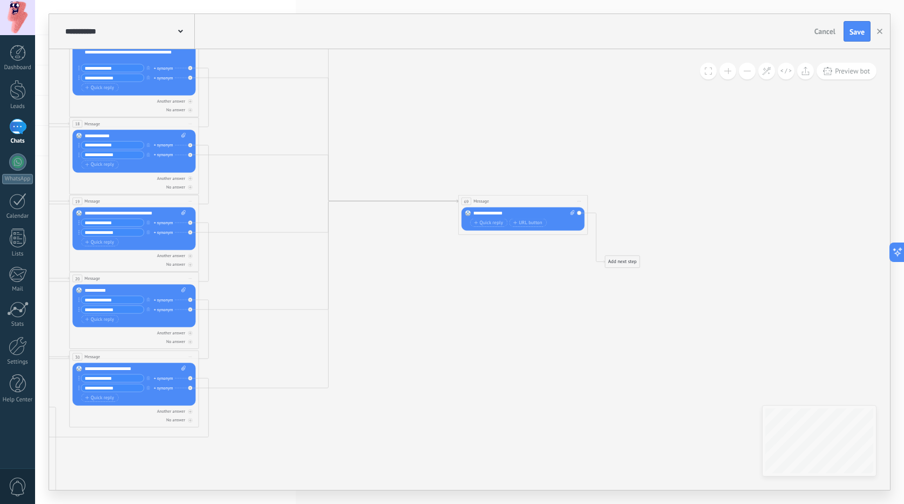
drag, startPoint x: 485, startPoint y: 390, endPoint x: 623, endPoint y: 255, distance: 192.8
click at [623, 256] on div "Add next step" at bounding box center [622, 261] width 35 height 11
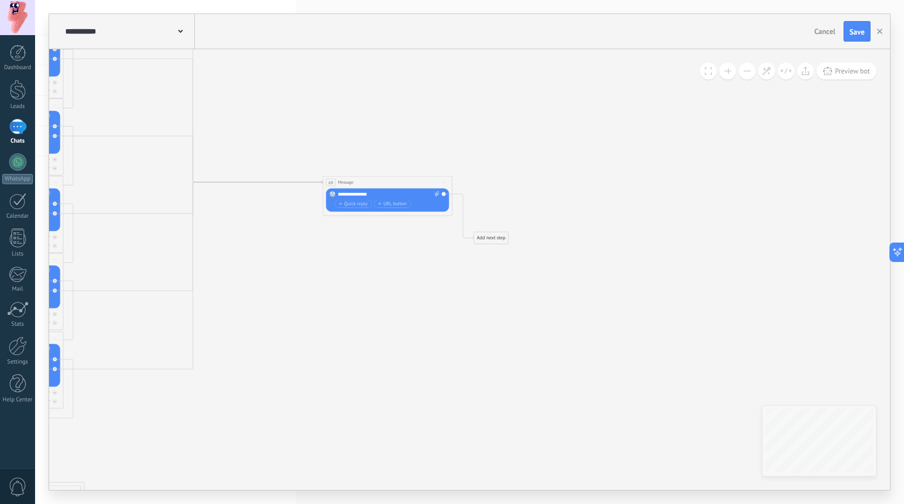
drag, startPoint x: 602, startPoint y: 288, endPoint x: 450, endPoint y: 260, distance: 154.9
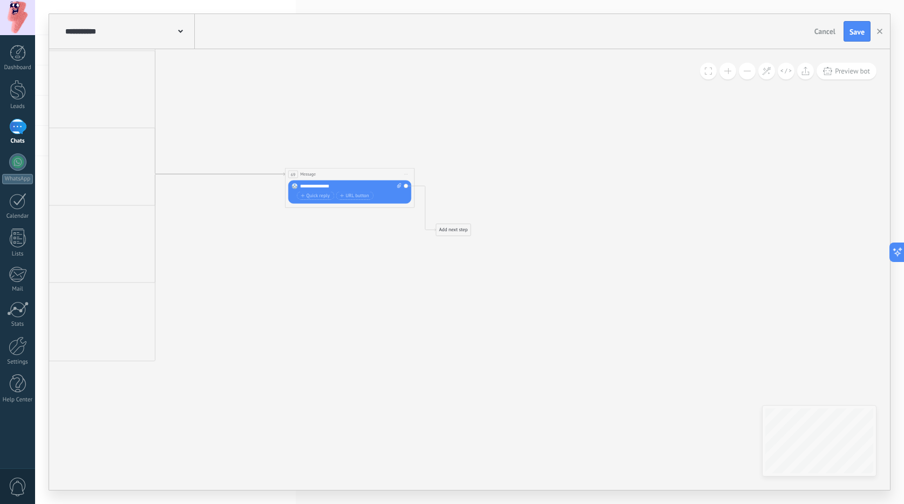
click at [445, 229] on div "Add next step" at bounding box center [453, 230] width 35 height 11
click at [465, 338] on span "Action" at bounding box center [459, 339] width 13 height 6
click at [450, 231] on div "Add next step" at bounding box center [452, 227] width 35 height 11
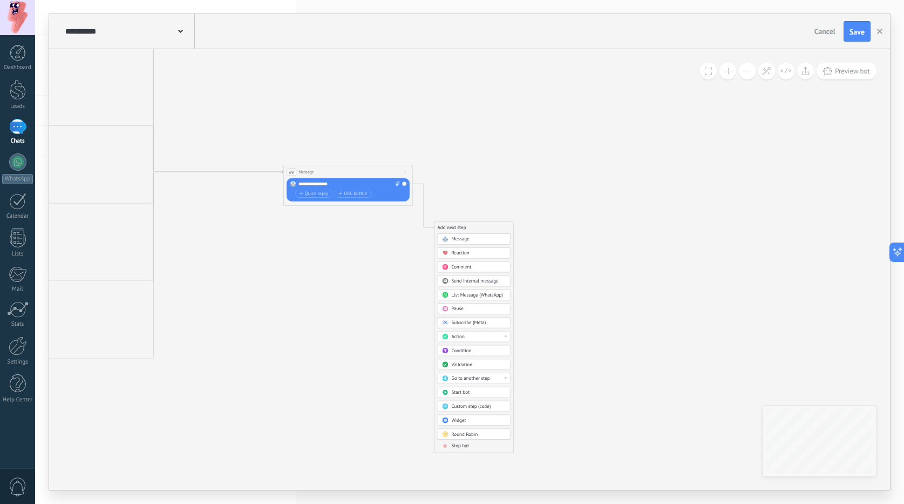
click at [479, 365] on div "Validation" at bounding box center [478, 364] width 55 height 6
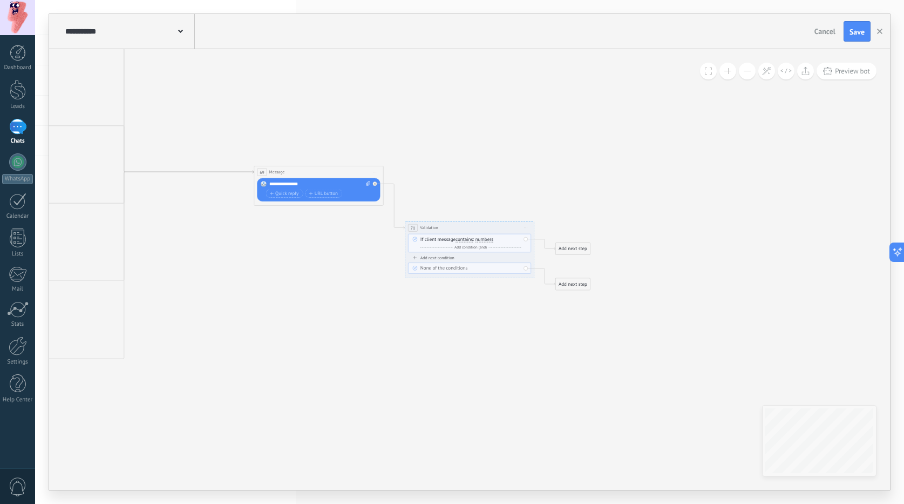
click at [529, 228] on span "Start preview here Rename Duplicate Delete" at bounding box center [526, 227] width 10 height 9
click at [535, 269] on div "Delete" at bounding box center [551, 269] width 54 height 11
click at [414, 192] on div "Add next step" at bounding box center [422, 193] width 35 height 11
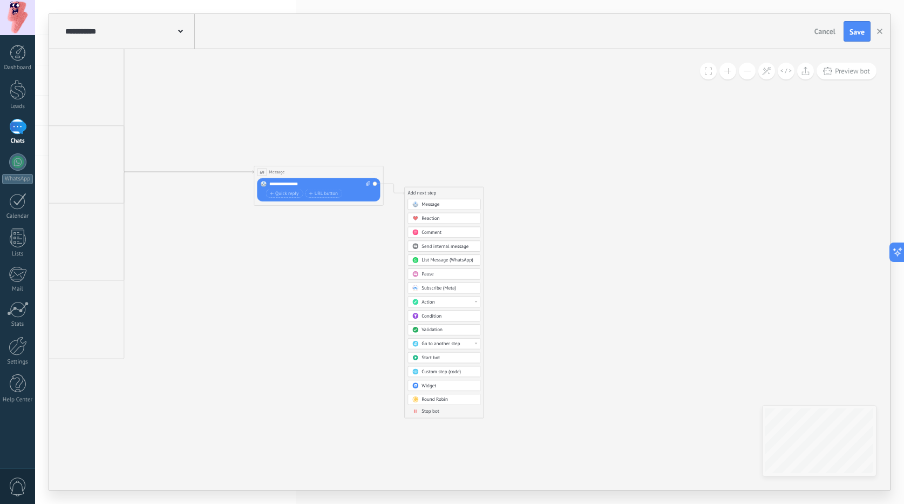
click at [438, 301] on div "Action" at bounding box center [449, 301] width 55 height 6
click at [446, 325] on div "Change conversation status" at bounding box center [444, 323] width 72 height 11
click at [578, 209] on div "Add next step" at bounding box center [573, 214] width 35 height 11
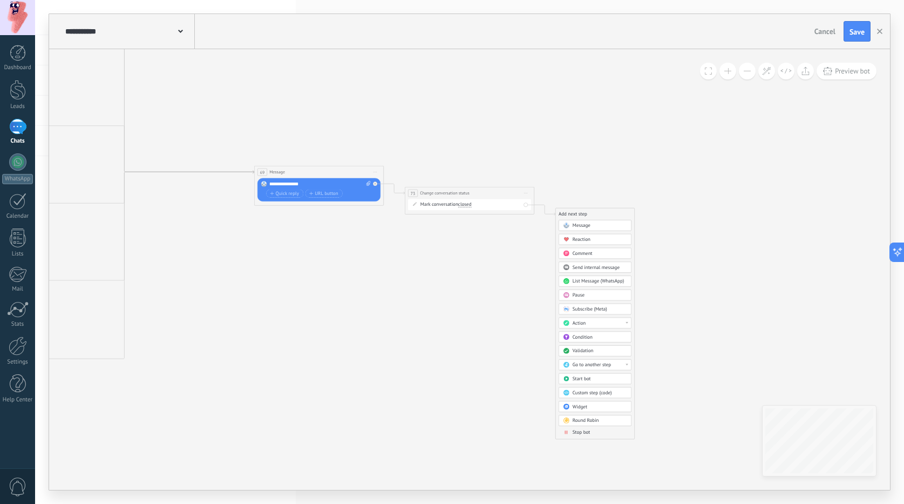
click at [590, 432] on span "Stop bot" at bounding box center [582, 432] width 18 height 6
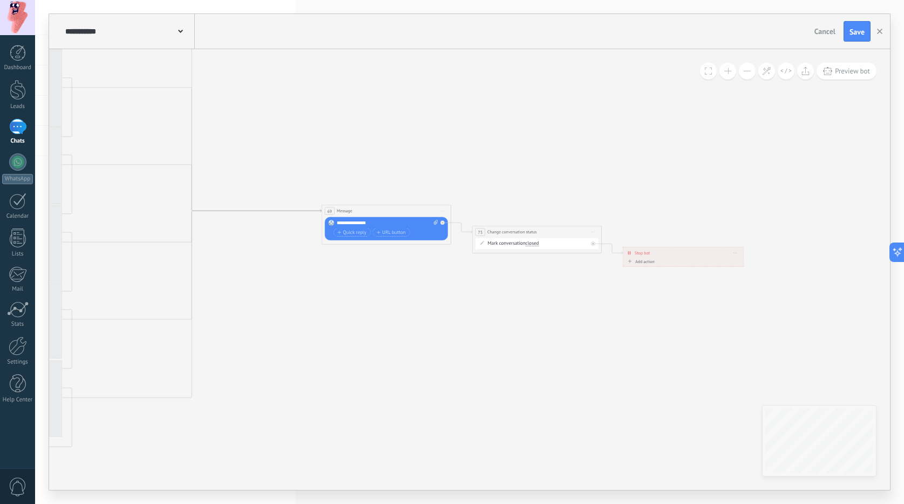
drag, startPoint x: 538, startPoint y: 323, endPoint x: 735, endPoint y: 351, distance: 198.5
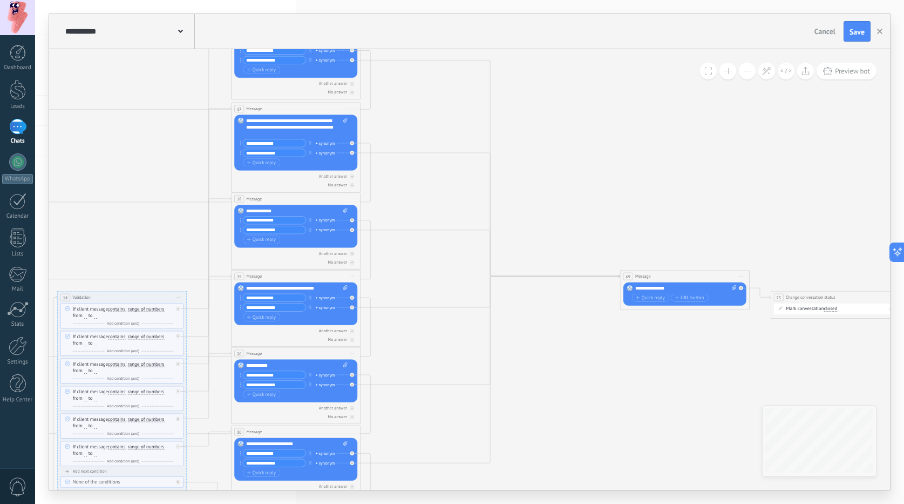
drag, startPoint x: 464, startPoint y: 290, endPoint x: 645, endPoint y: 330, distance: 185.6
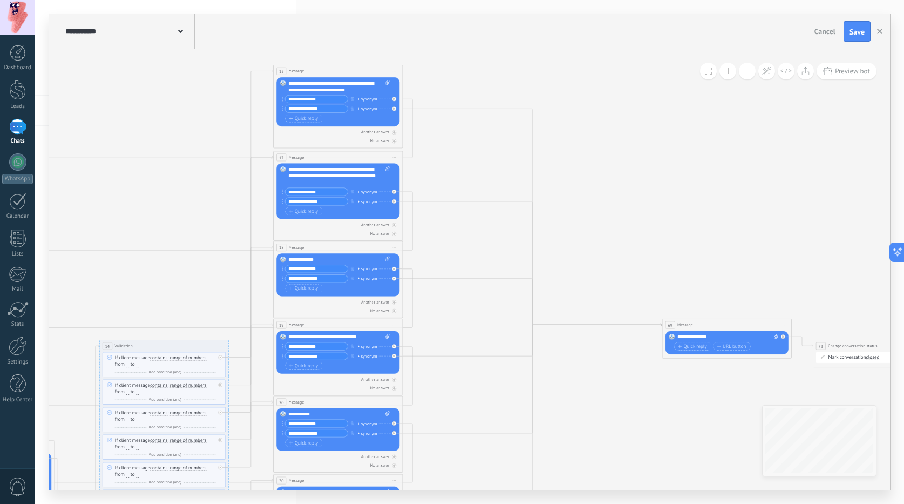
drag, startPoint x: 644, startPoint y: 213, endPoint x: 703, endPoint y: 266, distance: 78.8
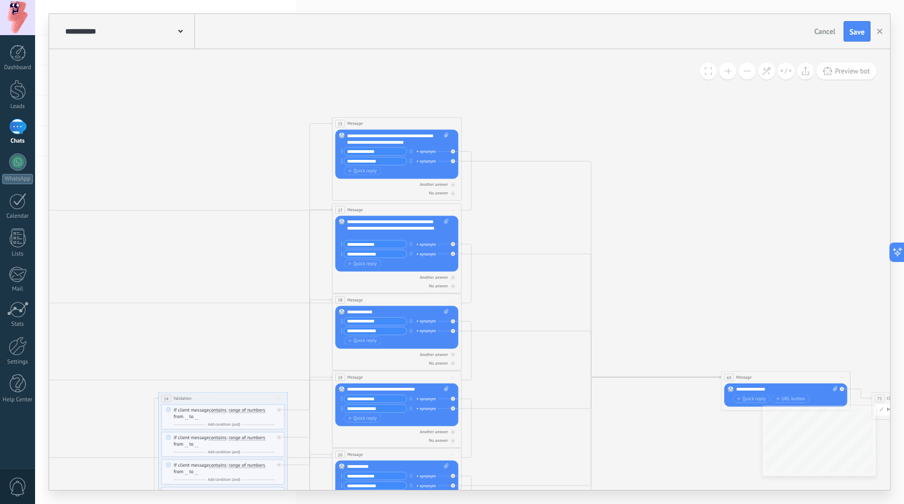
click at [751, 73] on button at bounding box center [747, 71] width 17 height 17
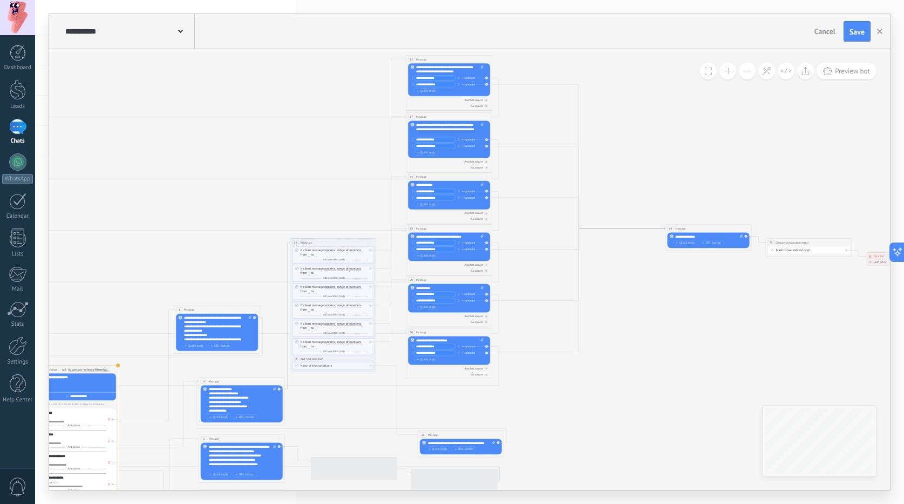
drag, startPoint x: 690, startPoint y: 132, endPoint x: 715, endPoint y: 65, distance: 70.9
click at [723, 55] on icon at bounding box center [385, 436] width 1225 height 979
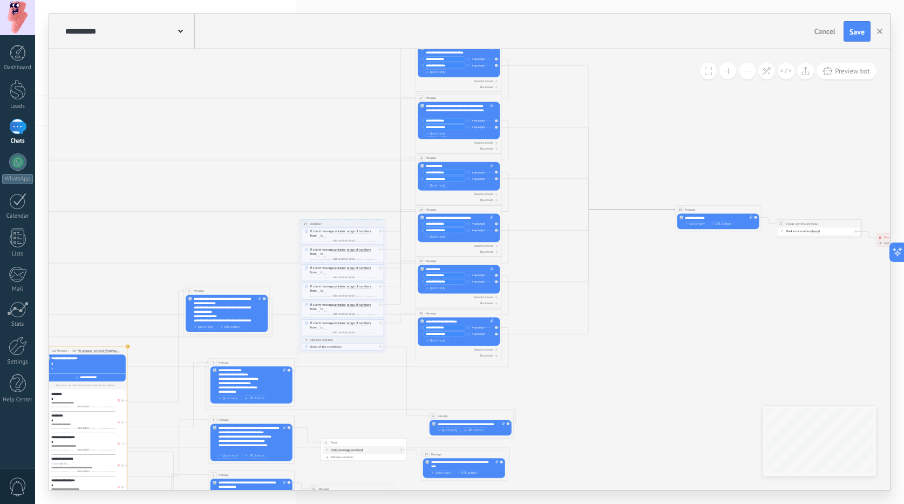
click at [697, 166] on icon at bounding box center [394, 417] width 1225 height 979
click at [729, 69] on button at bounding box center [728, 71] width 17 height 17
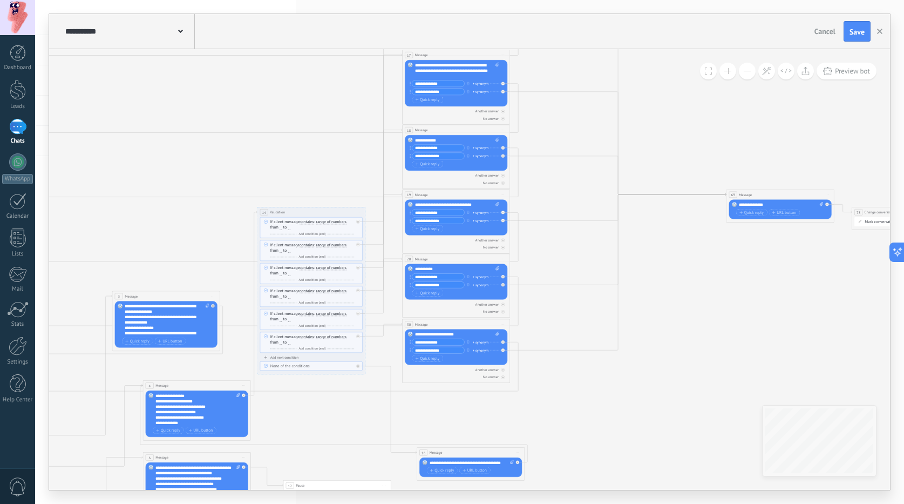
click at [729, 69] on button at bounding box center [728, 71] width 17 height 17
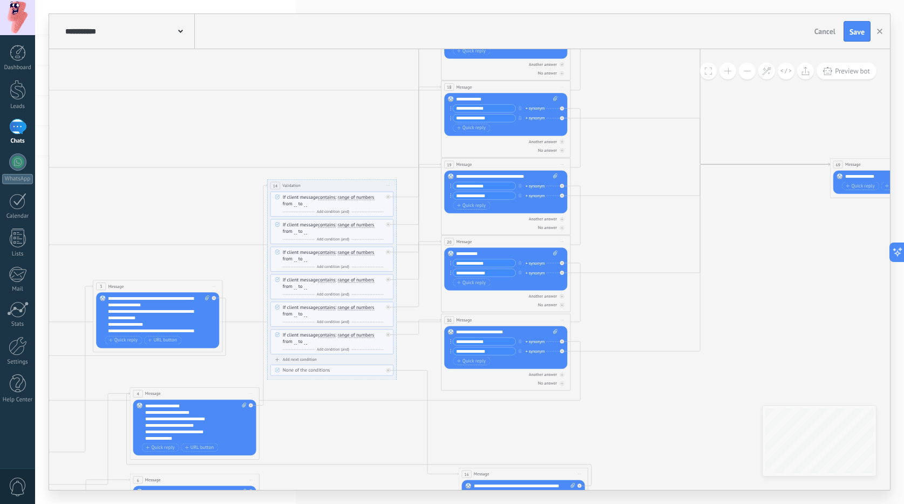
drag, startPoint x: 192, startPoint y: 110, endPoint x: 409, endPoint y: 68, distance: 221.5
click at [439, 20] on div "**********" at bounding box center [469, 252] width 841 height 476
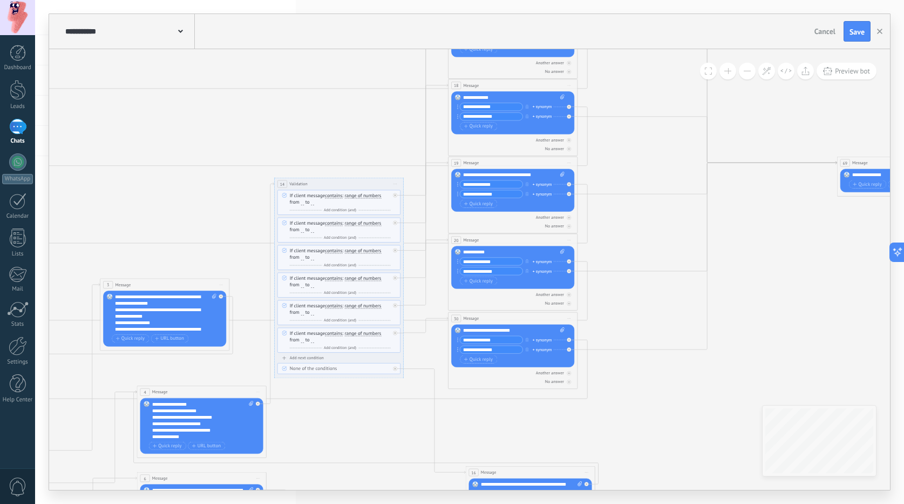
drag, startPoint x: 300, startPoint y: 137, endPoint x: 541, endPoint y: 79, distance: 247.4
click at [532, 83] on icon at bounding box center [416, 475] width 1837 height 1468
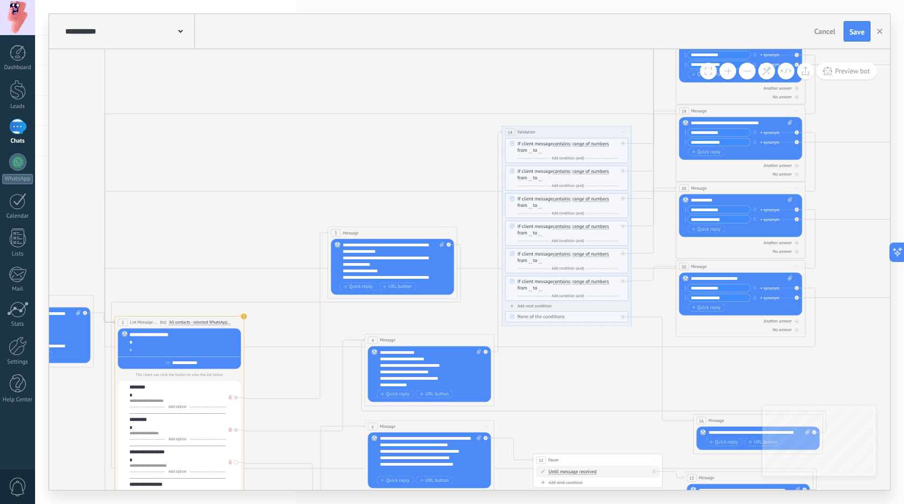
scroll to position [11, 0]
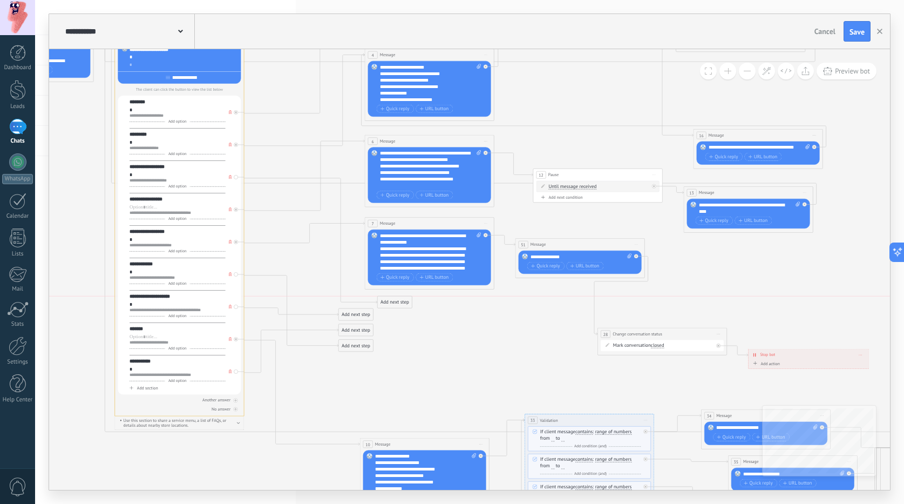
drag, startPoint x: 352, startPoint y: 299, endPoint x: 382, endPoint y: 301, distance: 29.8
click at [382, 301] on div "Add next step" at bounding box center [395, 302] width 35 height 11
click at [389, 313] on rect at bounding box center [388, 313] width 6 height 6
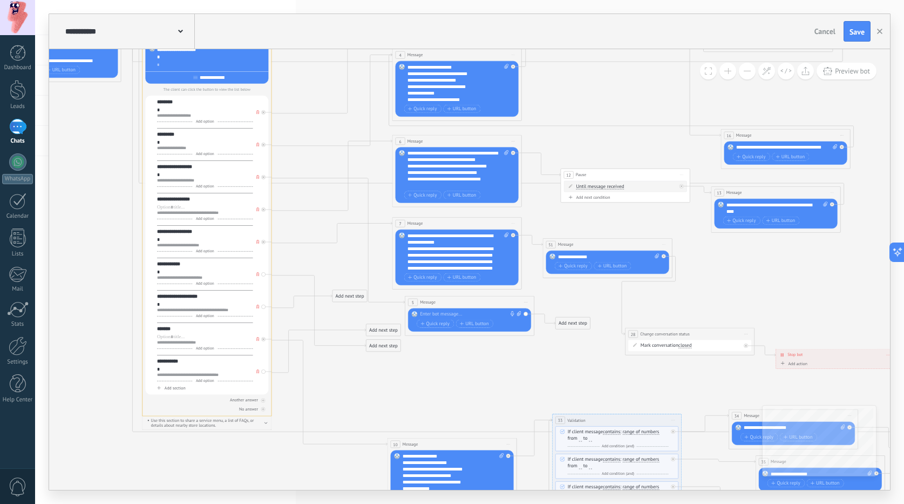
drag, startPoint x: 374, startPoint y: 313, endPoint x: 343, endPoint y: 296, distance: 34.6
click at [343, 296] on div "Add next step" at bounding box center [350, 295] width 35 height 11
drag, startPoint x: 371, startPoint y: 327, endPoint x: 345, endPoint y: 316, distance: 27.4
click at [345, 316] on div "Add next step" at bounding box center [359, 318] width 35 height 11
drag, startPoint x: 374, startPoint y: 343, endPoint x: 337, endPoint y: 340, distance: 36.3
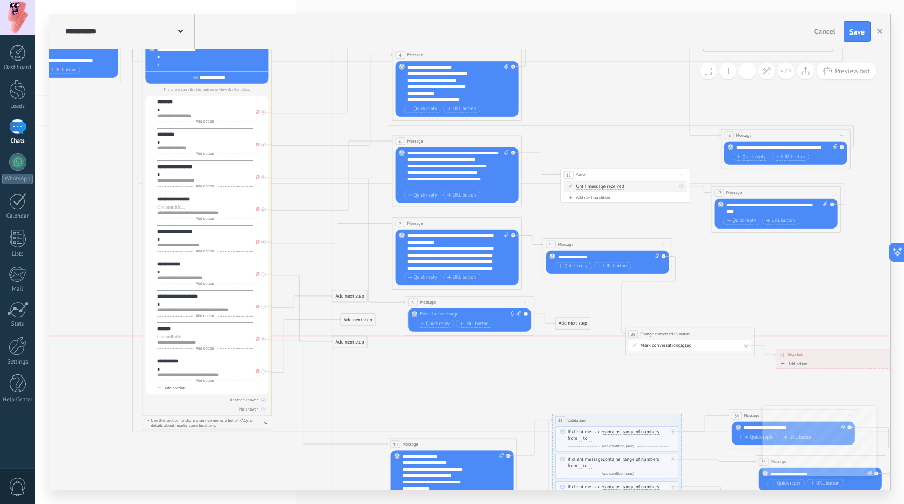
click at [337, 340] on div "Add next step" at bounding box center [350, 341] width 35 height 11
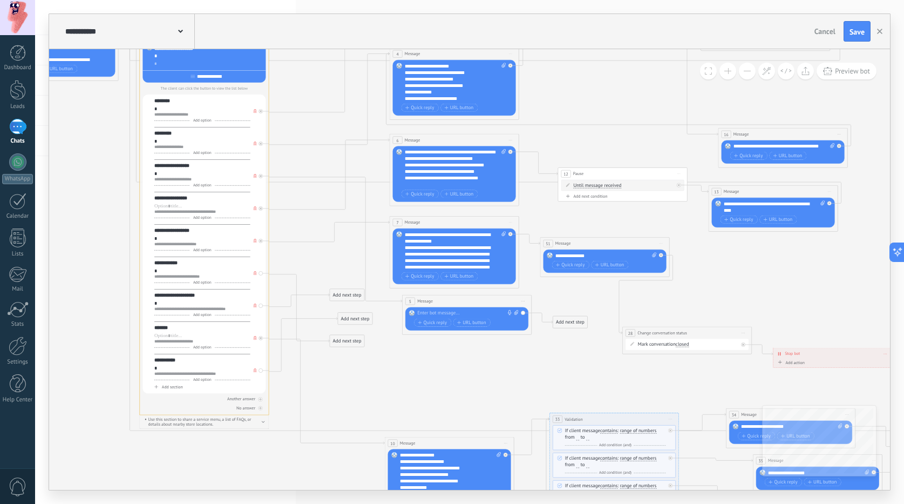
click at [350, 326] on icon at bounding box center [712, 137] width 1923 height 1468
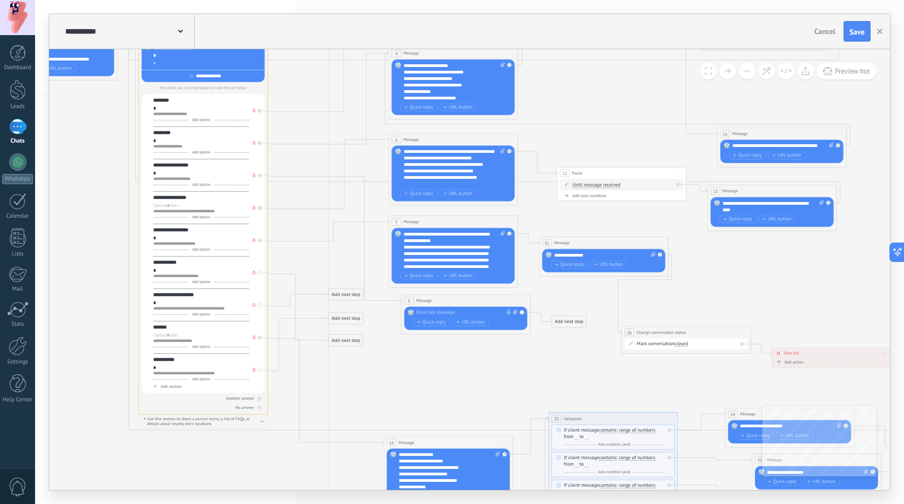
drag, startPoint x: 349, startPoint y: 322, endPoint x: 341, endPoint y: 322, distance: 8.1
click at [341, 322] on div "Add next step" at bounding box center [346, 318] width 35 height 11
click at [423, 311] on div at bounding box center [464, 312] width 96 height 6
paste div
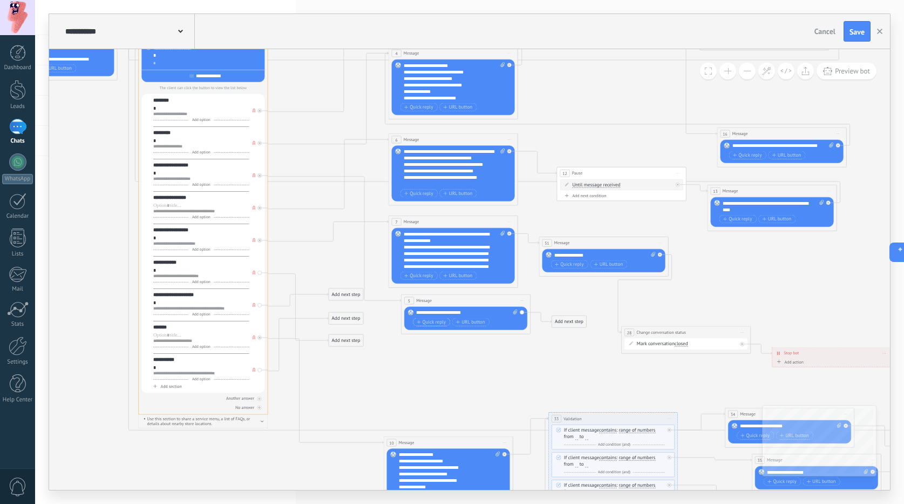
click at [439, 322] on span "Quick reply" at bounding box center [431, 321] width 29 height 5
click at [435, 333] on span "Quick reply" at bounding box center [431, 331] width 29 height 5
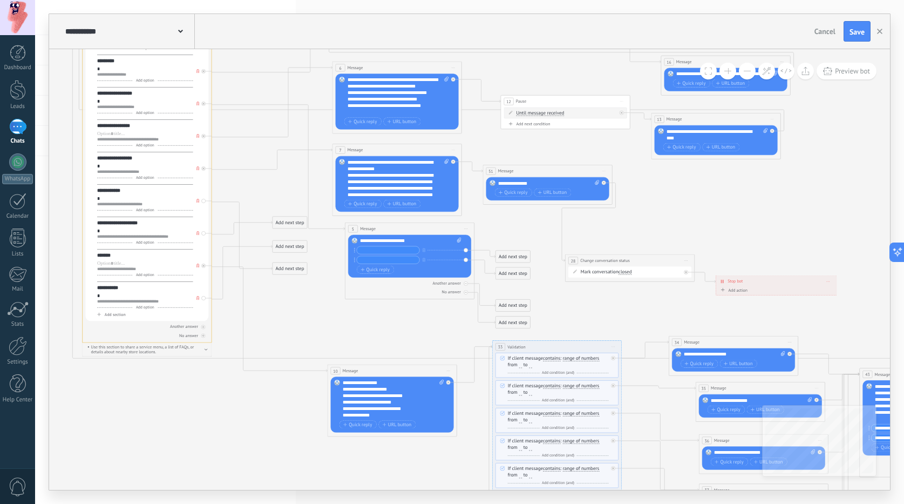
drag, startPoint x: 413, startPoint y: 373, endPoint x: 364, endPoint y: 291, distance: 95.2
click at [364, 291] on icon at bounding box center [654, 65] width 1923 height 1468
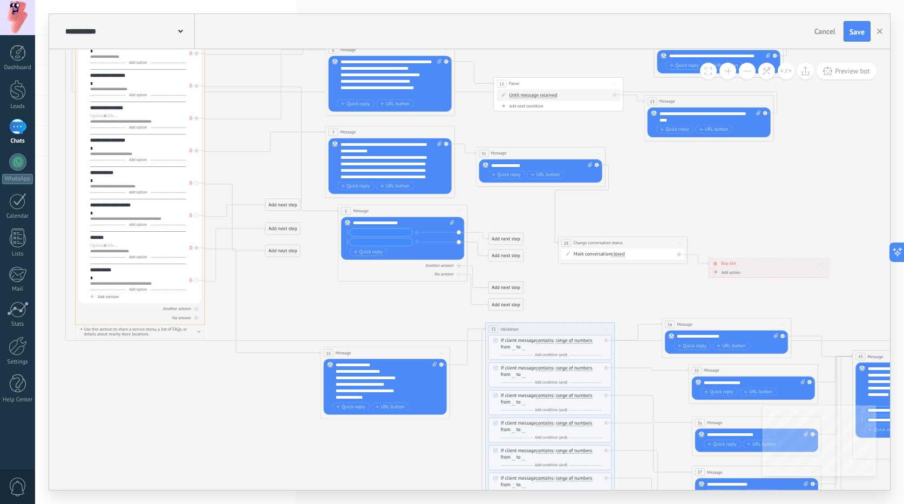
click at [457, 268] on div "Another answer" at bounding box center [402, 265] width 123 height 6
click at [0, 0] on icon at bounding box center [0, 0] width 0 height 0
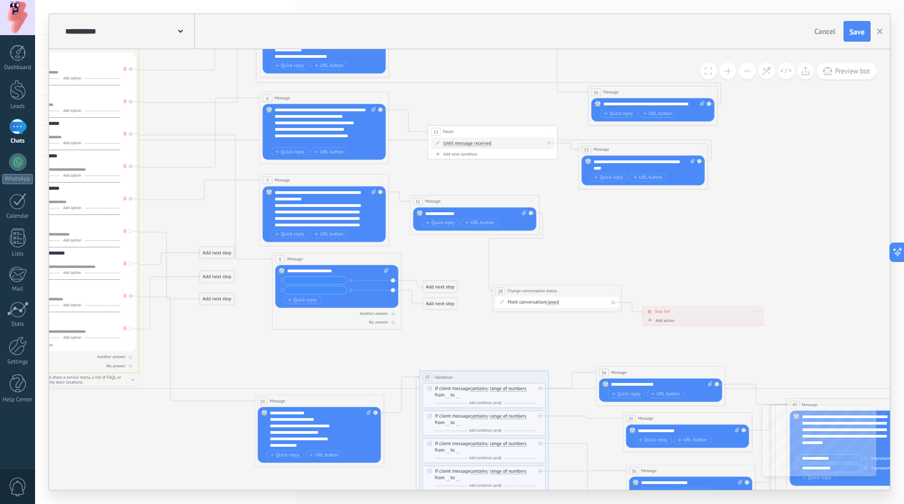
drag, startPoint x: 496, startPoint y: 271, endPoint x: 365, endPoint y: 343, distance: 149.3
click at [364, 344] on icon at bounding box center [582, 95] width 1923 height 1468
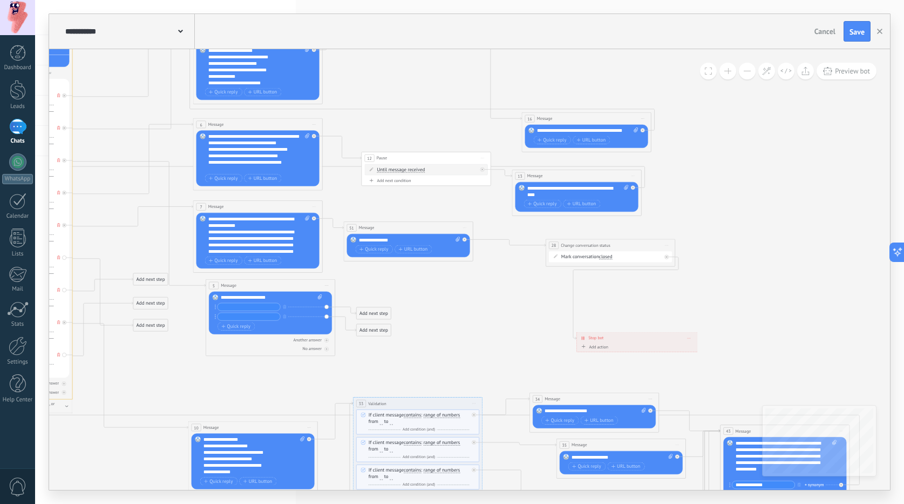
drag, startPoint x: 496, startPoint y: 320, endPoint x: 617, endPoint y: 244, distance: 142.6
click at [617, 244] on div "**********" at bounding box center [610, 245] width 129 height 12
drag, startPoint x: 629, startPoint y: 334, endPoint x: 788, endPoint y: 241, distance: 183.6
click at [788, 241] on div "Stop bot ******** Delete" at bounding box center [796, 245] width 120 height 11
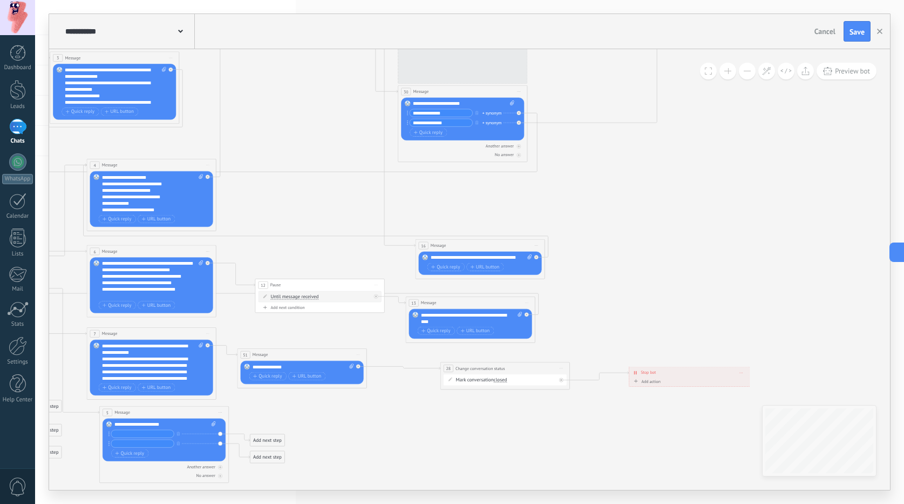
drag, startPoint x: 741, startPoint y: 181, endPoint x: 634, endPoint y: 308, distance: 165.5
click at [634, 309] on icon at bounding box center [409, 248] width 1923 height 1468
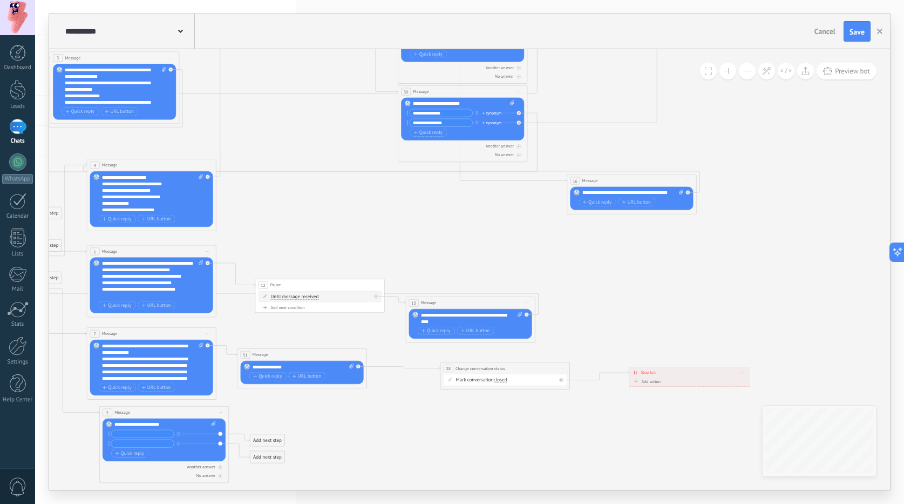
drag, startPoint x: 460, startPoint y: 249, endPoint x: 612, endPoint y: 184, distance: 164.9
click at [612, 184] on div "16 Message ******* (to): All contacts - selected channels All contacts - select…" at bounding box center [631, 180] width 129 height 12
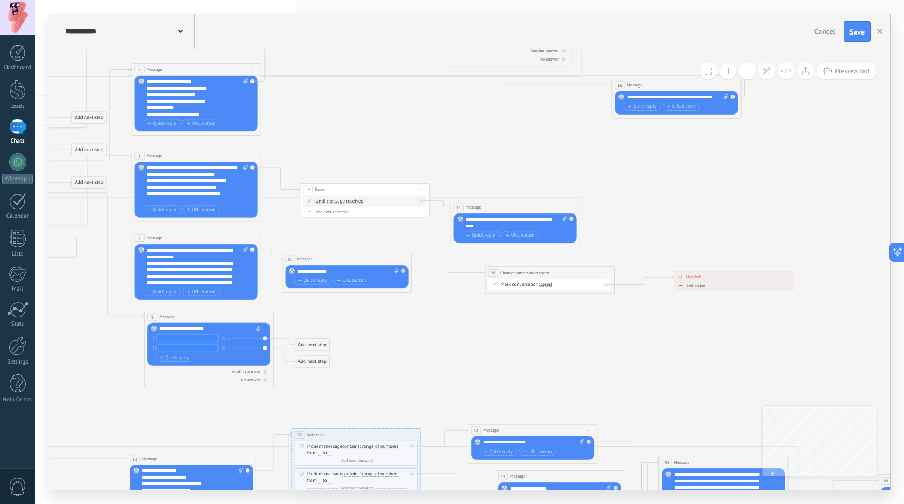
drag, startPoint x: 548, startPoint y: 253, endPoint x: 594, endPoint y: 155, distance: 107.7
click at [594, 155] on icon at bounding box center [454, 153] width 1923 height 1468
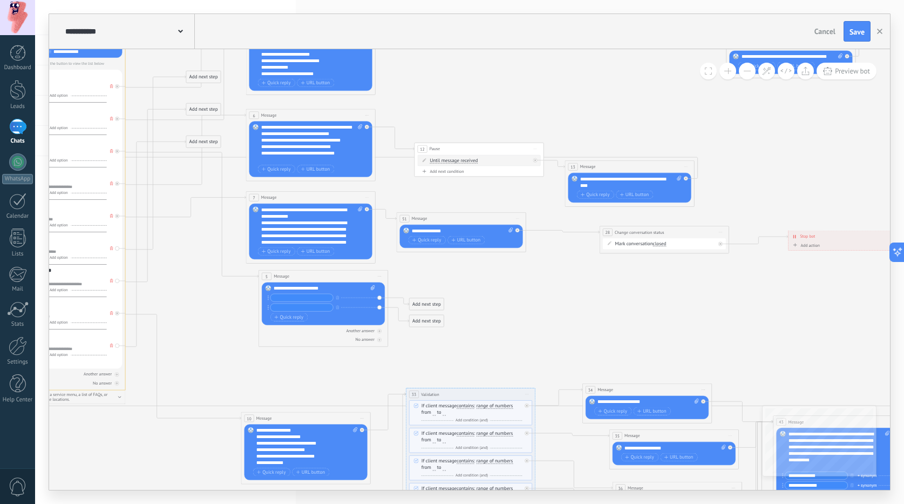
drag, startPoint x: 401, startPoint y: 334, endPoint x: 519, endPoint y: 294, distance: 125.5
click at [520, 293] on icon at bounding box center [568, 112] width 1923 height 1468
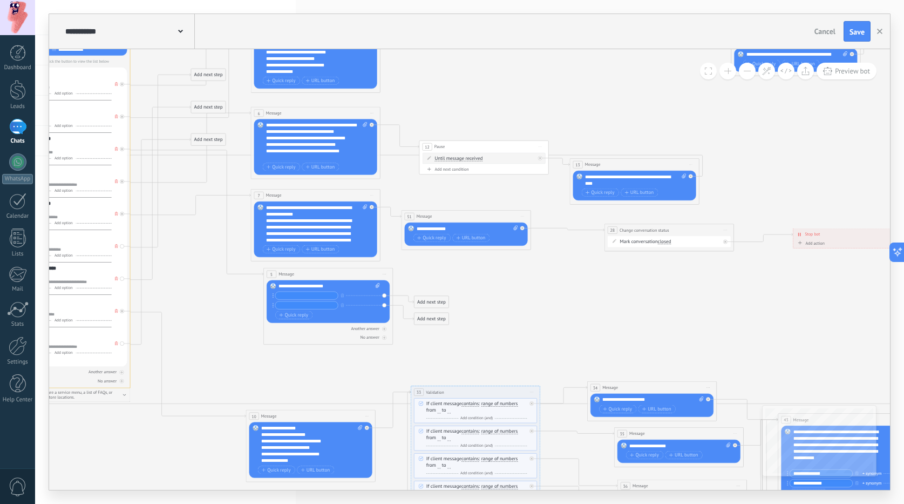
scroll to position [11, 0]
click at [288, 296] on input "text" at bounding box center [306, 295] width 63 height 8
type input "**********"
click at [289, 306] on input "text" at bounding box center [306, 305] width 63 height 8
paste input "*******"
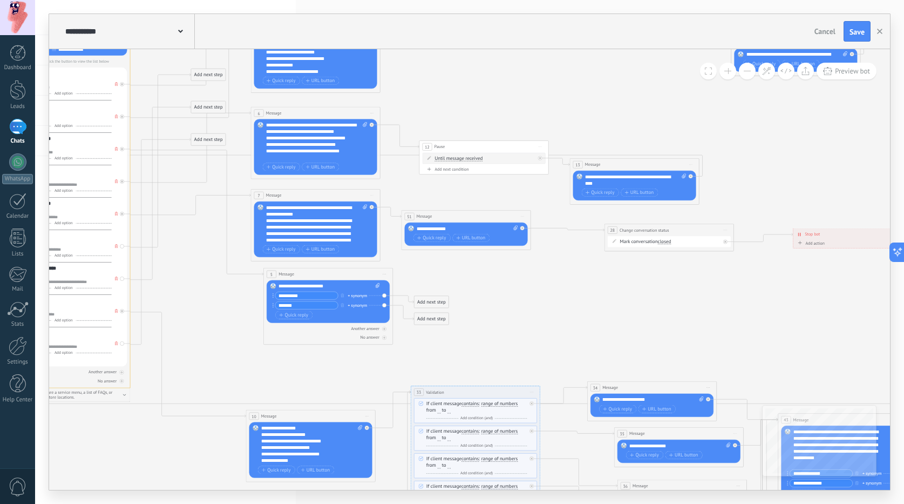
type input "*******"
drag, startPoint x: 299, startPoint y: 308, endPoint x: 291, endPoint y: 308, distance: 8.1
click at [291, 308] on input "*******" at bounding box center [306, 305] width 63 height 8
drag, startPoint x: 303, startPoint y: 297, endPoint x: 226, endPoint y: 291, distance: 76.9
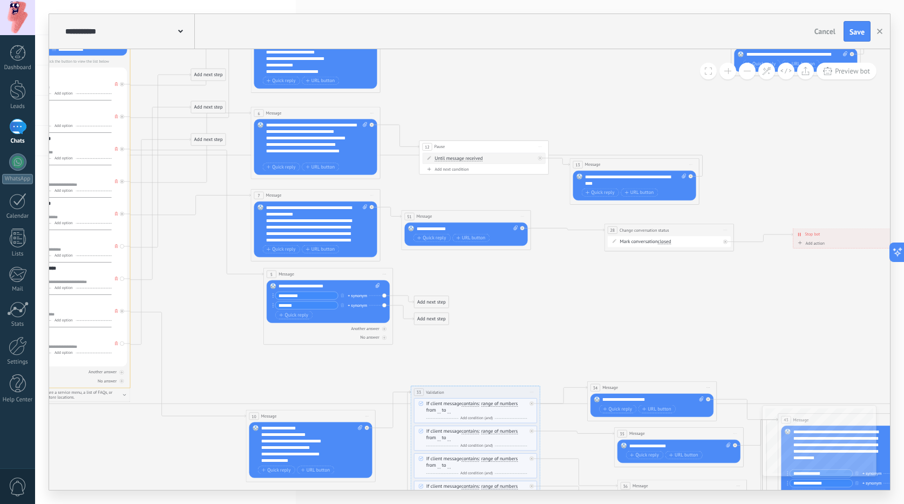
paste input "text"
type input "**********"
click at [475, 270] on icon at bounding box center [573, 110] width 1923 height 1468
click at [421, 304] on div "Add next step" at bounding box center [432, 301] width 35 height 11
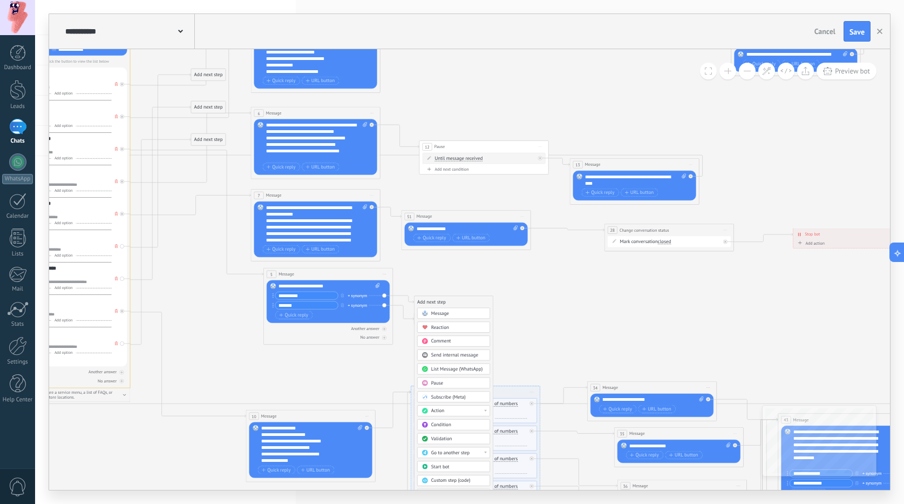
click at [428, 310] on icon at bounding box center [425, 313] width 6 height 6
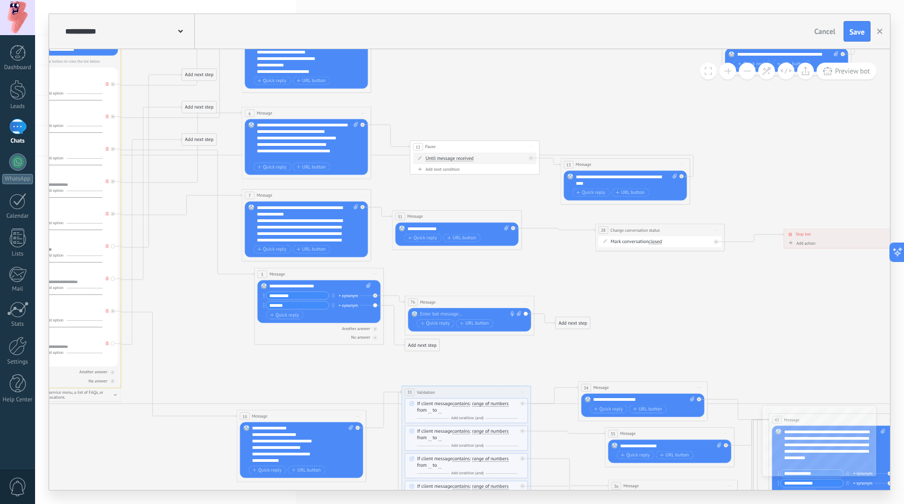
click at [430, 313] on div at bounding box center [468, 314] width 96 height 6
paste div
drag, startPoint x: 430, startPoint y: 304, endPoint x: 429, endPoint y: 293, distance: 11.9
click at [429, 290] on span "Message" at bounding box center [428, 290] width 16 height 6
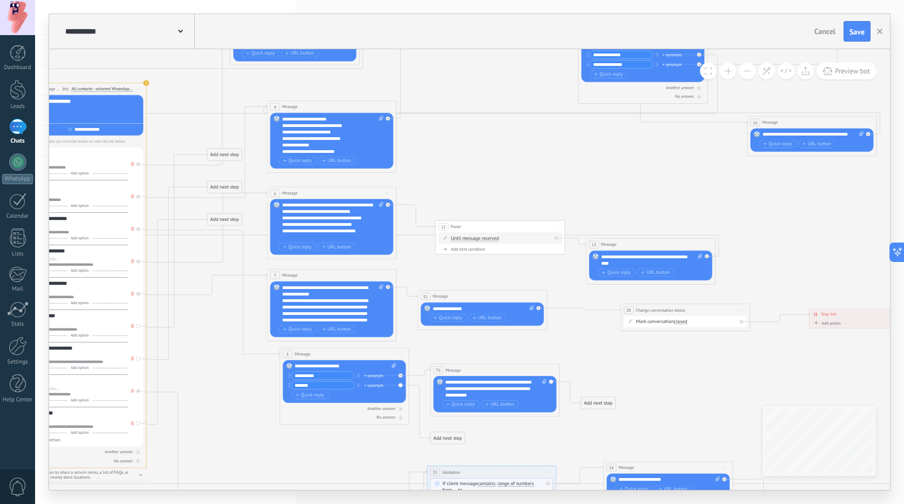
drag, startPoint x: 580, startPoint y: 273, endPoint x: 607, endPoint y: 363, distance: 94.3
click at [607, 363] on icon at bounding box center [589, 190] width 1923 height 1468
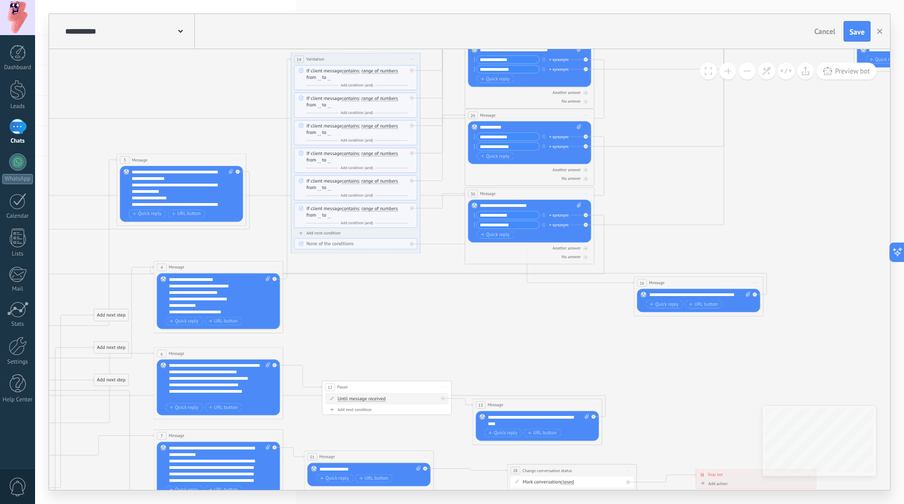
drag, startPoint x: 453, startPoint y: 209, endPoint x: 336, endPoint y: 321, distance: 161.1
click at [336, 321] on icon at bounding box center [476, 350] width 1923 height 1468
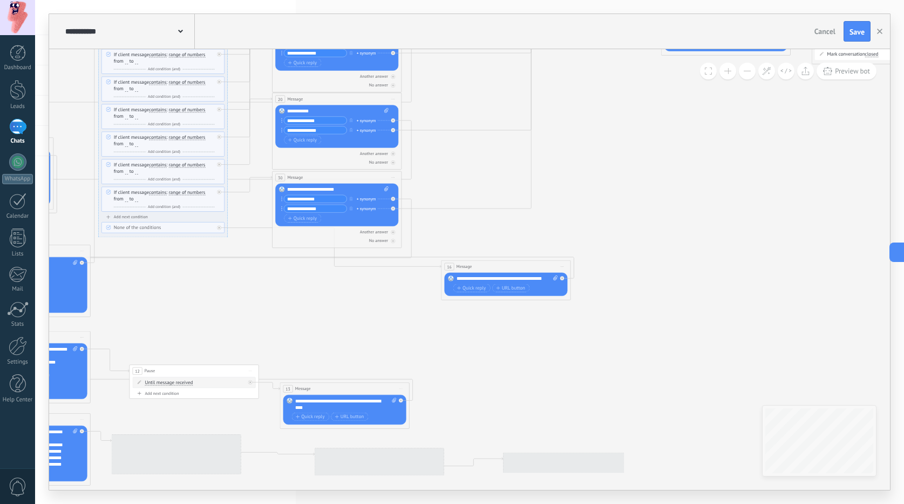
drag, startPoint x: 548, startPoint y: 348, endPoint x: 341, endPoint y: 67, distance: 349.2
click at [341, 67] on icon at bounding box center [283, 334] width 1923 height 1468
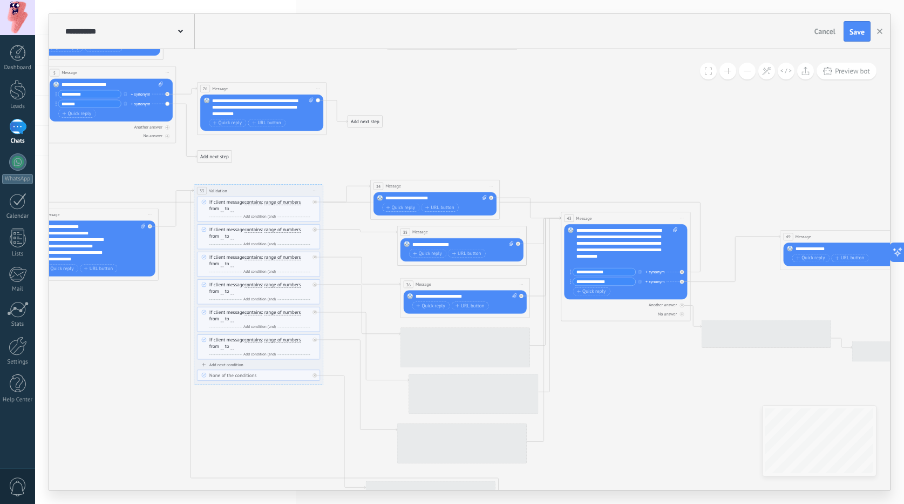
drag, startPoint x: 354, startPoint y: 278, endPoint x: 437, endPoint y: 127, distance: 172.8
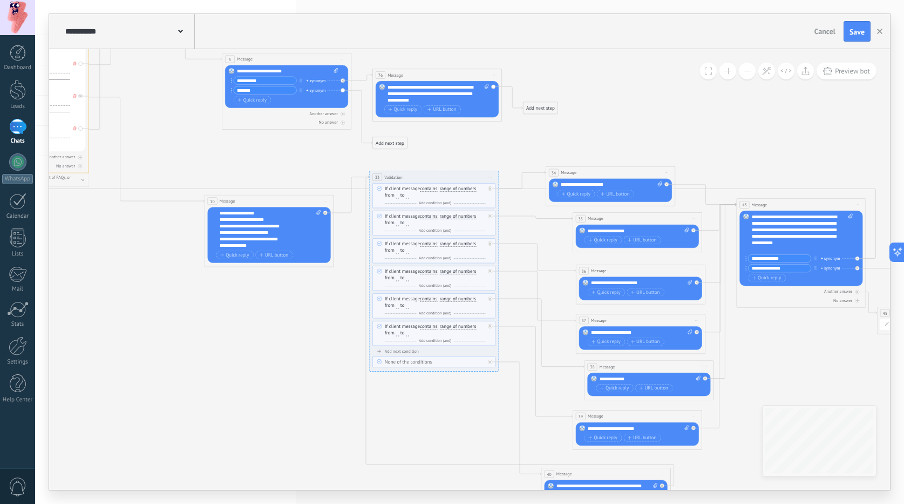
drag, startPoint x: 448, startPoint y: 125, endPoint x: 614, endPoint y: 113, distance: 166.1
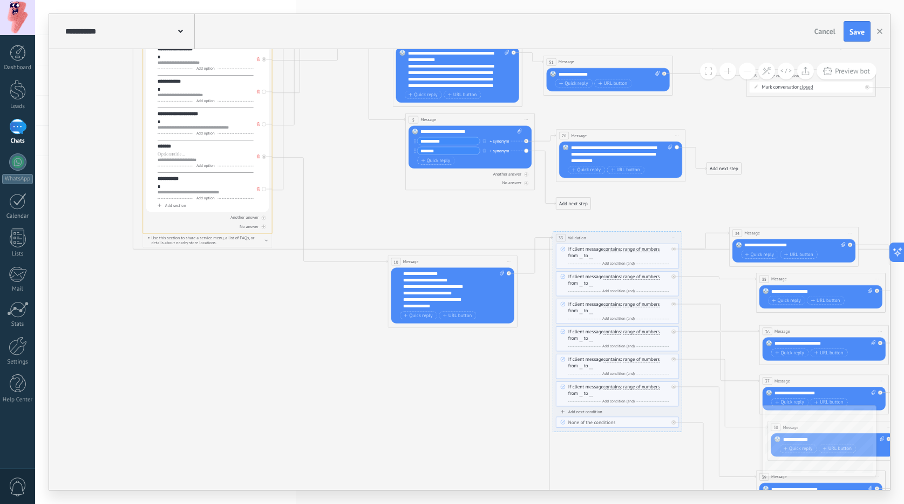
drag, startPoint x: 239, startPoint y: 144, endPoint x: 426, endPoint y: 207, distance: 197.8
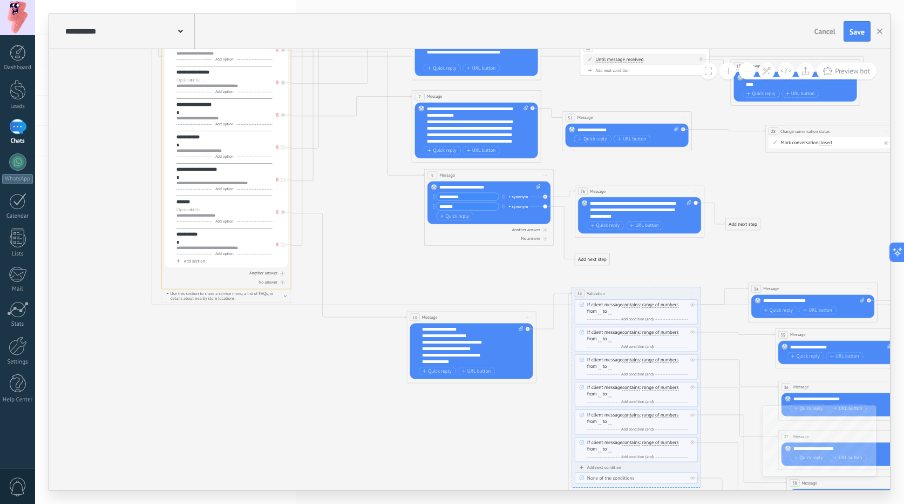
drag, startPoint x: 339, startPoint y: 169, endPoint x: 355, endPoint y: 225, distance: 57.2
click at [355, 225] on icon at bounding box center [734, 11] width 1923 height 1468
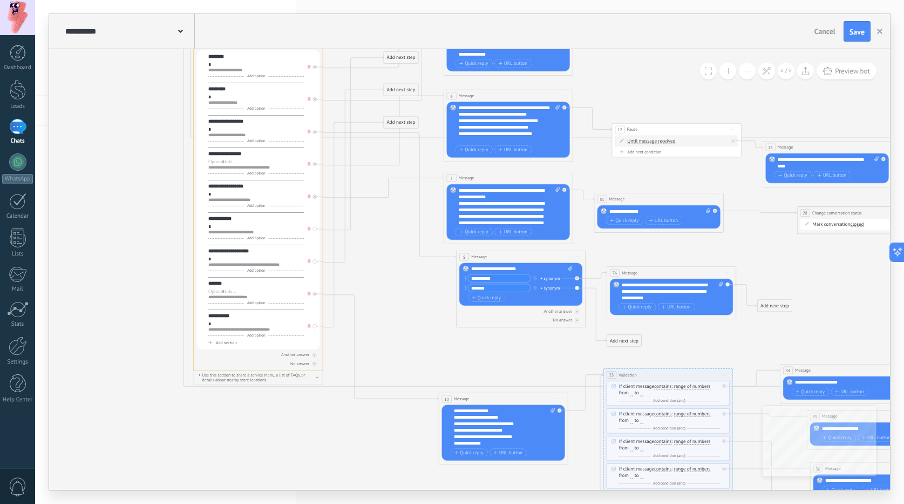
drag, startPoint x: 359, startPoint y: 193, endPoint x: 391, endPoint y: 272, distance: 84.8
click at [391, 272] on icon at bounding box center [766, 93] width 1923 height 1468
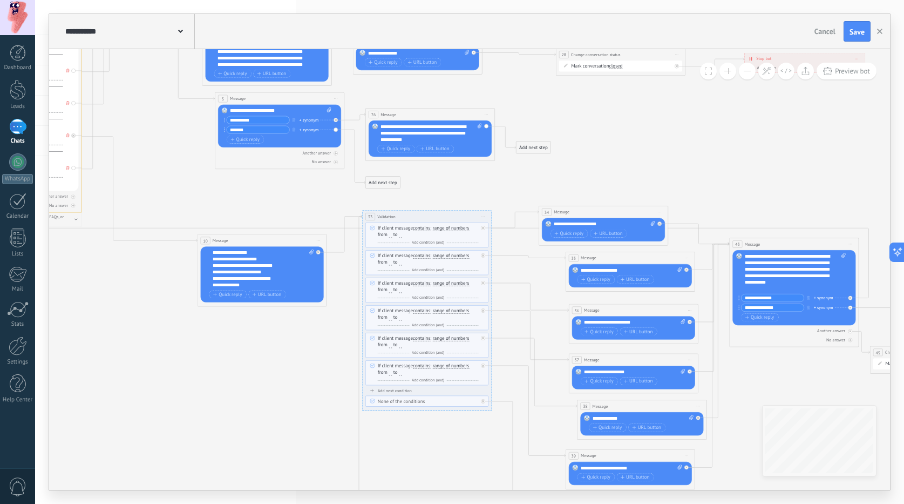
drag, startPoint x: 496, startPoint y: 342, endPoint x: 255, endPoint y: 185, distance: 287.5
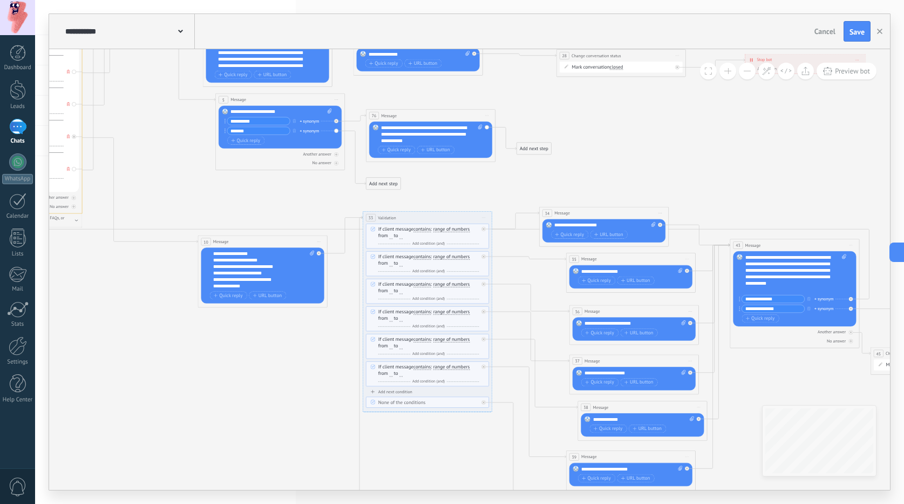
click at [532, 148] on div "Add next step" at bounding box center [534, 148] width 35 height 11
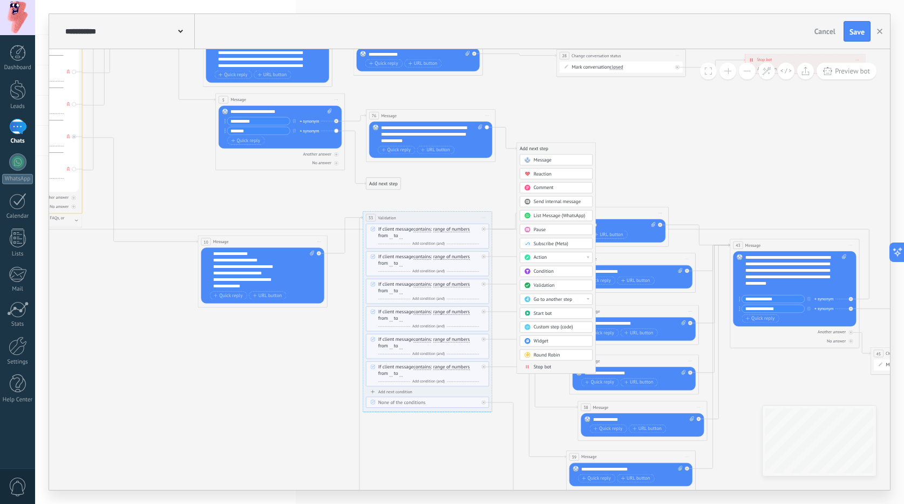
click at [546, 230] on div "Pause" at bounding box center [561, 229] width 55 height 6
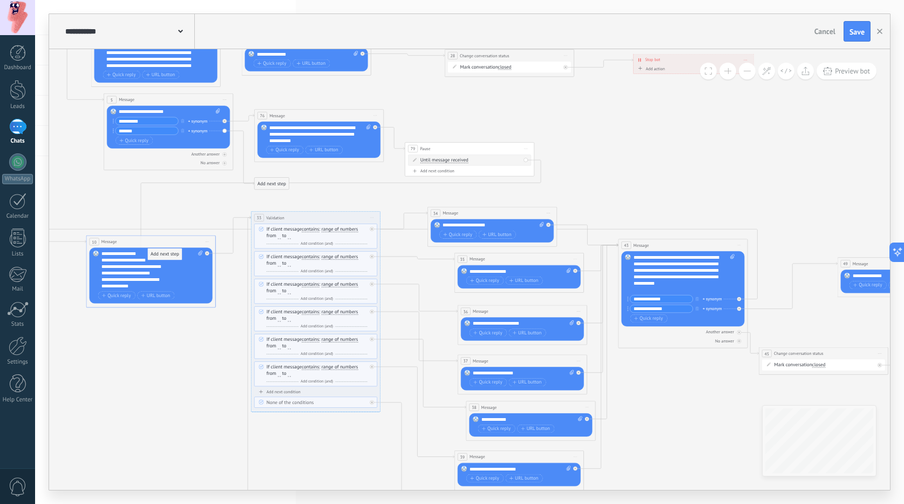
drag, startPoint x: 571, startPoint y: 165, endPoint x: 163, endPoint y: 253, distance: 417.5
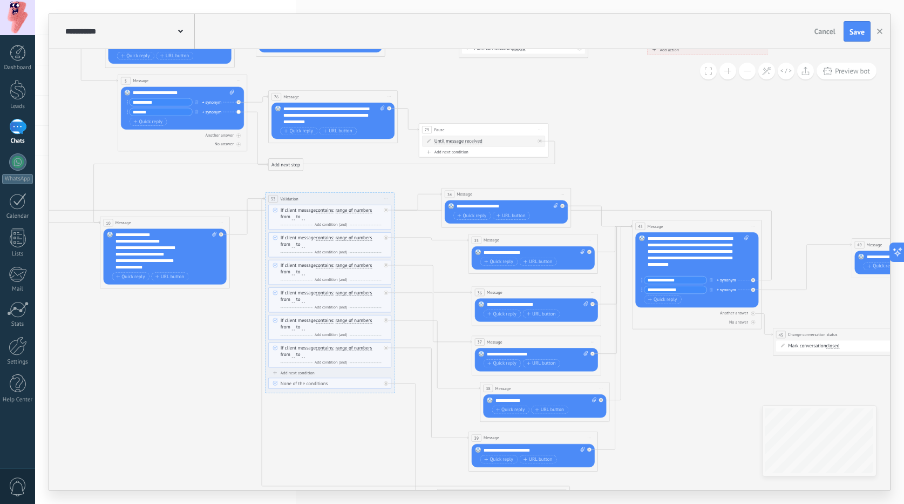
drag, startPoint x: 685, startPoint y: 174, endPoint x: 703, endPoint y: 157, distance: 24.8
click at [544, 141] on div at bounding box center [542, 139] width 8 height 8
click at [746, 77] on button at bounding box center [747, 71] width 17 height 17
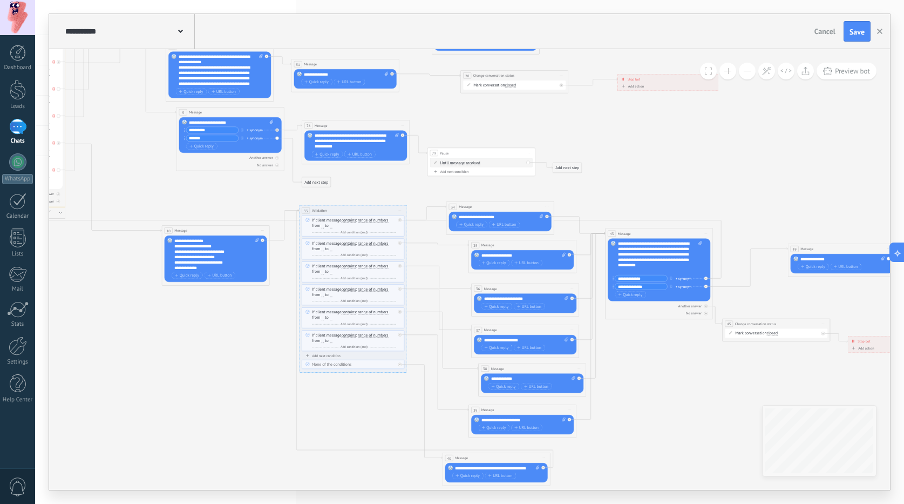
click at [746, 77] on button at bounding box center [747, 71] width 17 height 17
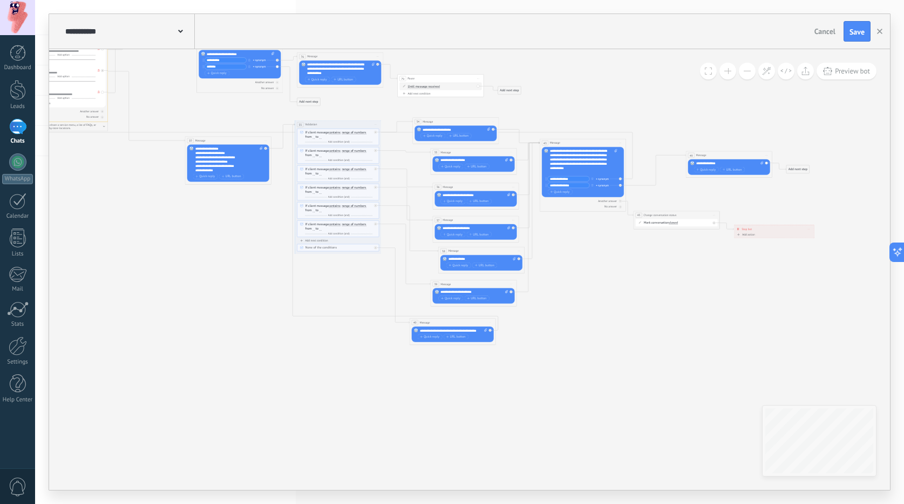
drag, startPoint x: 685, startPoint y: 326, endPoint x: 668, endPoint y: 296, distance: 34.6
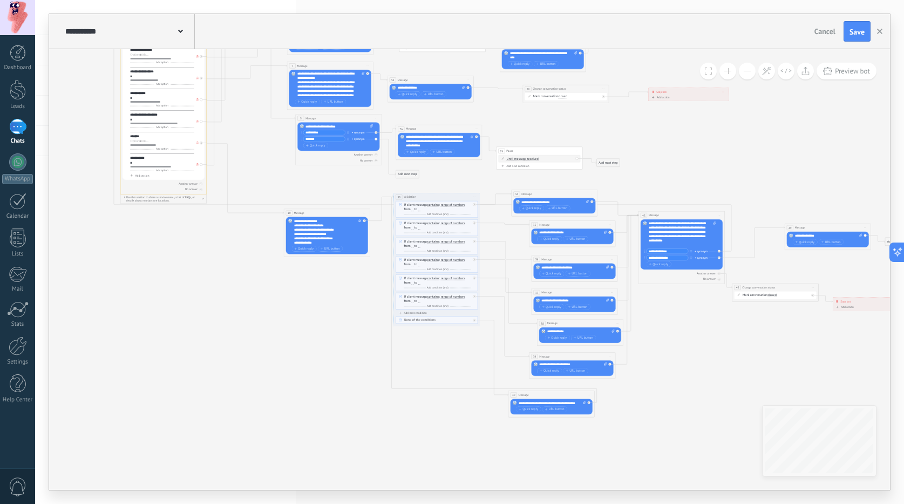
drag, startPoint x: 207, startPoint y: 308, endPoint x: 295, endPoint y: 361, distance: 103.1
click at [295, 361] on icon at bounding box center [502, 22] width 1282 height 1005
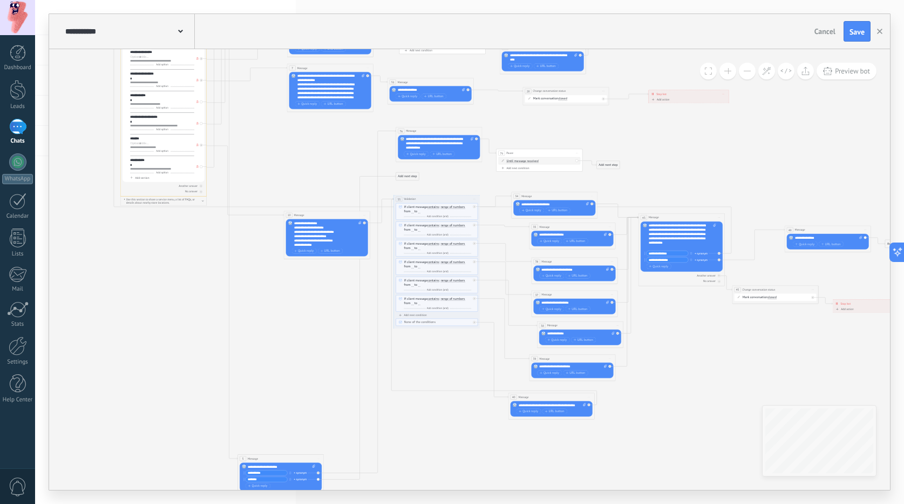
drag, startPoint x: 337, startPoint y: 117, endPoint x: 280, endPoint y: 455, distance: 342.8
click at [280, 455] on div "5 Message ******* (to): All contacts - selected channels All contacts - selecte…" at bounding box center [281, 458] width 86 height 8
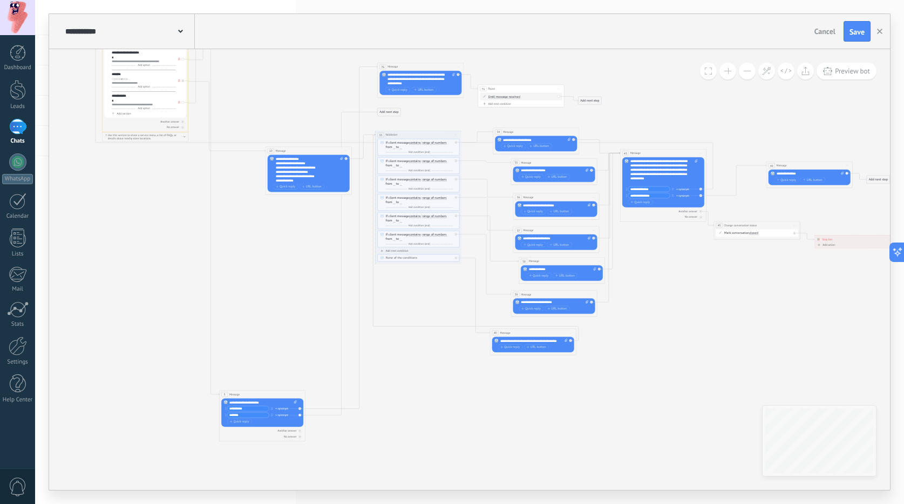
drag, startPoint x: 264, startPoint y: 338, endPoint x: 255, endPoint y: 302, distance: 37.3
click at [252, 307] on icon at bounding box center [484, 3] width 1282 height 1091
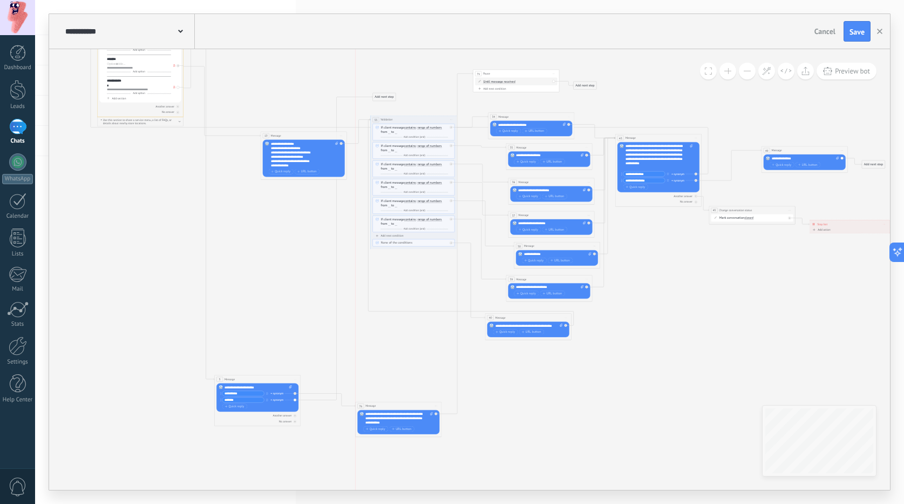
drag, startPoint x: 415, startPoint y: 49, endPoint x: 397, endPoint y: 401, distance: 352.4
click at [397, 402] on div "76 Message ******* (to): All contacts - selected channels All contacts - select…" at bounding box center [399, 406] width 86 height 8
drag, startPoint x: 533, startPoint y: 96, endPoint x: 493, endPoint y: 363, distance: 269.6
click at [532, 456] on div "79 Pause ***** Start preview here Rename Duplicate Delete" at bounding box center [517, 460] width 86 height 8
drag, startPoint x: 375, startPoint y: 93, endPoint x: 375, endPoint y: 481, distance: 387.6
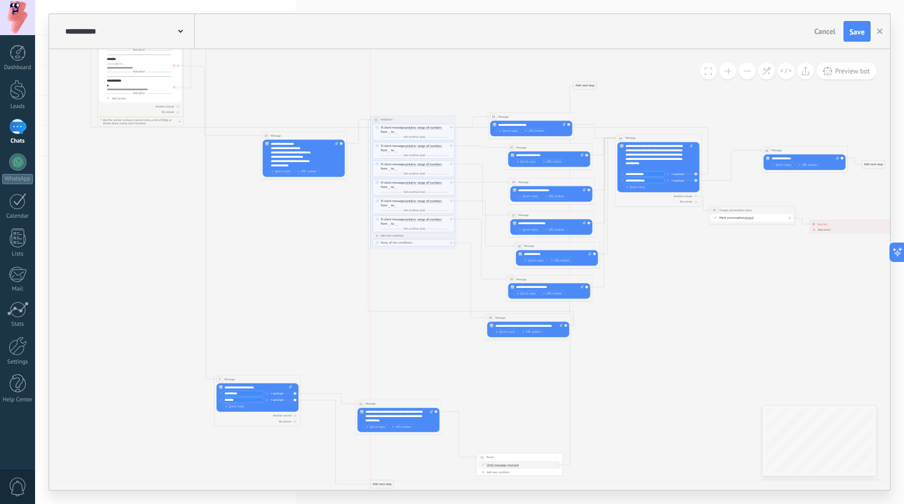
click at [375, 481] on div "Add next step" at bounding box center [382, 483] width 23 height 7
drag, startPoint x: 590, startPoint y: 85, endPoint x: 640, endPoint y: 409, distance: 327.7
click at [646, 413] on div "Add next step" at bounding box center [643, 416] width 23 height 7
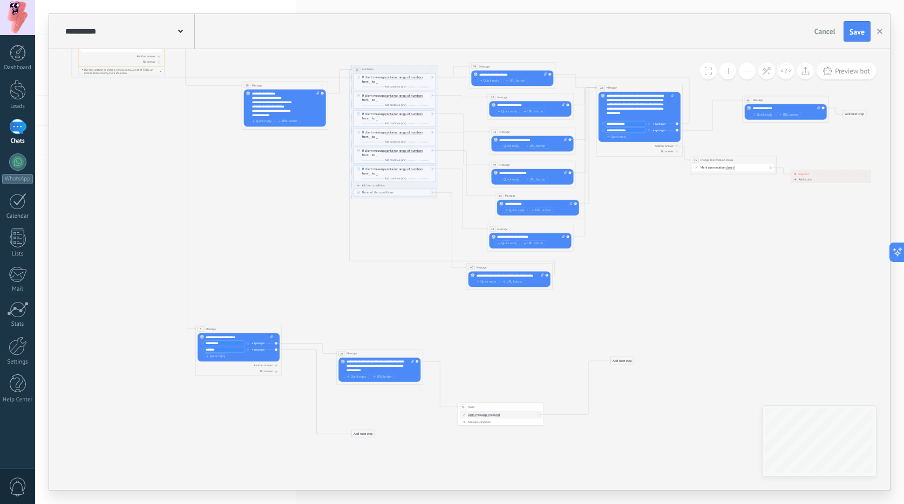
drag, startPoint x: 620, startPoint y: 338, endPoint x: 616, endPoint y: 311, distance: 26.8
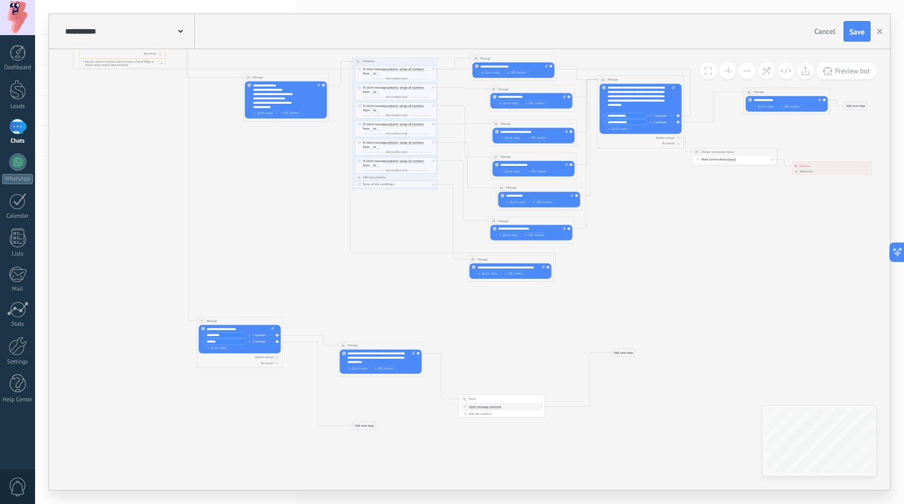
click at [431, 59] on span "Start preview here Rename Duplicate Delete" at bounding box center [433, 61] width 7 height 6
click at [436, 79] on div "Duplicate" at bounding box center [450, 82] width 36 height 8
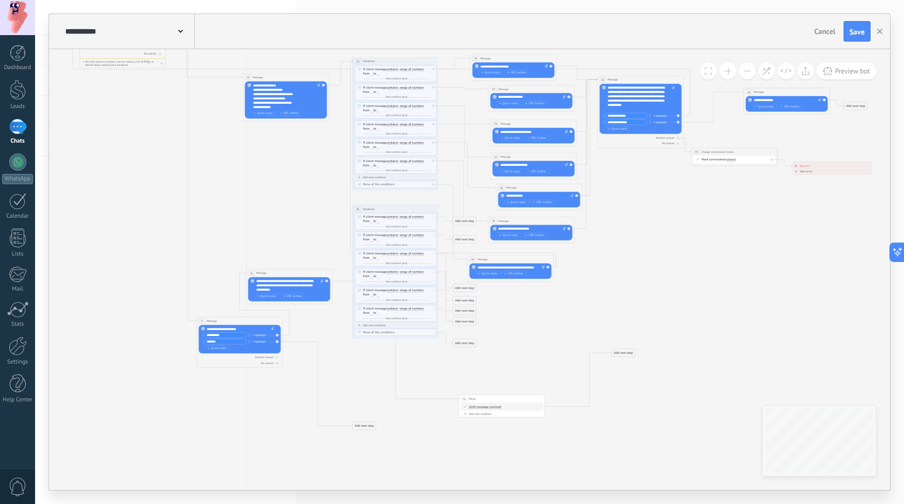
drag, startPoint x: 369, startPoint y: 348, endPoint x: 279, endPoint y: 275, distance: 115.6
click at [279, 275] on div "76 Message ******* (to): All contacts - selected channels All contacts - select…" at bounding box center [289, 273] width 86 height 8
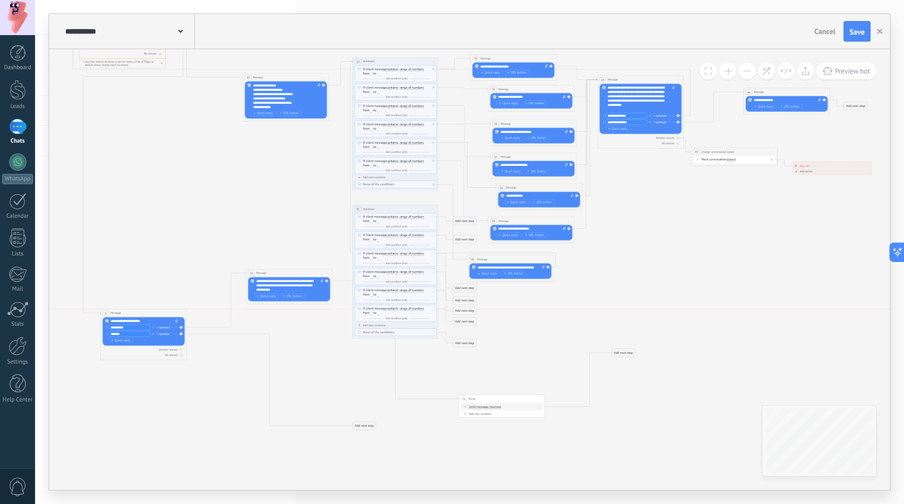
drag, startPoint x: 241, startPoint y: 323, endPoint x: 144, endPoint y: 316, distance: 96.9
click at [144, 316] on div "5 Message ******* (to): All contacts - selected channels All contacts - selecte…" at bounding box center [144, 313] width 86 height 8
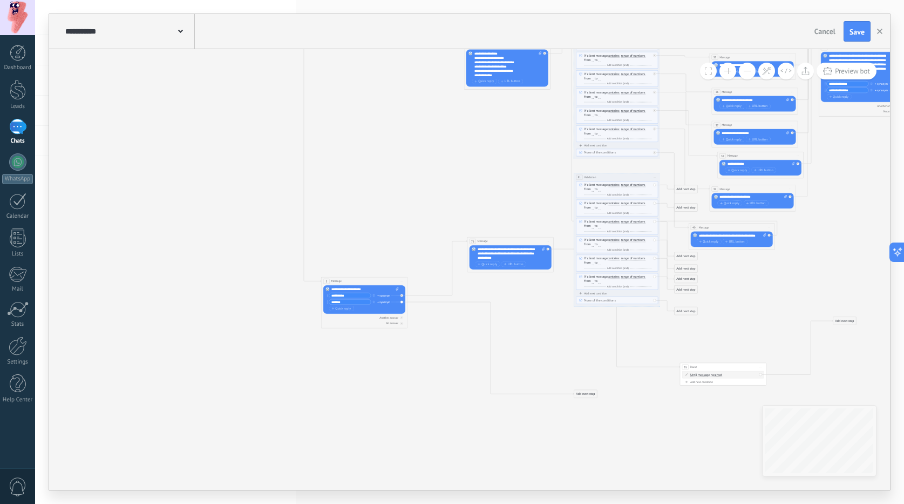
drag, startPoint x: 158, startPoint y: 264, endPoint x: 378, endPoint y: 233, distance: 223.1
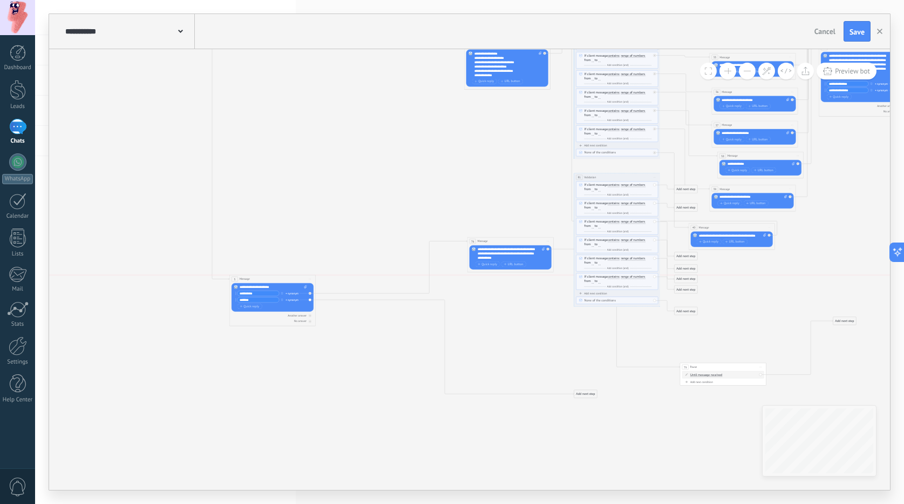
drag, startPoint x: 350, startPoint y: 284, endPoint x: 166, endPoint y: 273, distance: 184.4
click at [229, 275] on div "5 Message ******* (to): All contacts - selected channels All contacts - selecte…" at bounding box center [272, 300] width 86 height 51
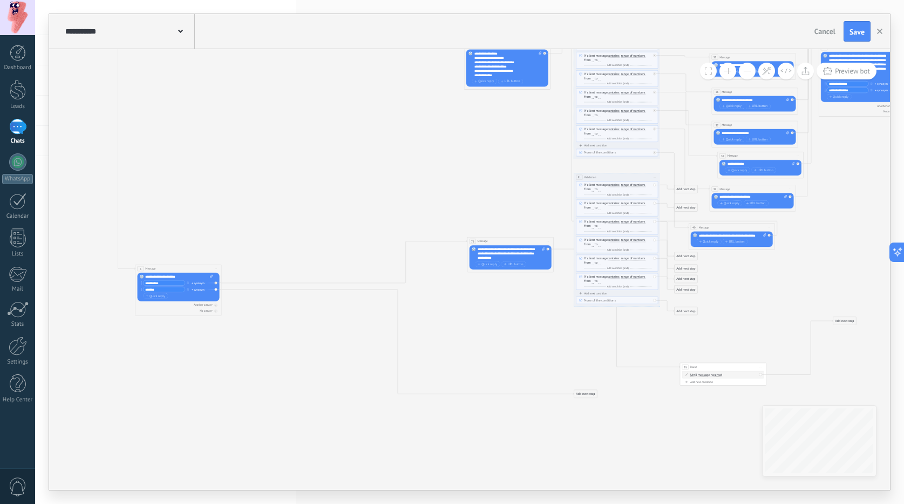
click at [515, 246] on div "Replace Remove Convert to voice message Drag the image here to attach it. Add i…" at bounding box center [511, 257] width 82 height 24
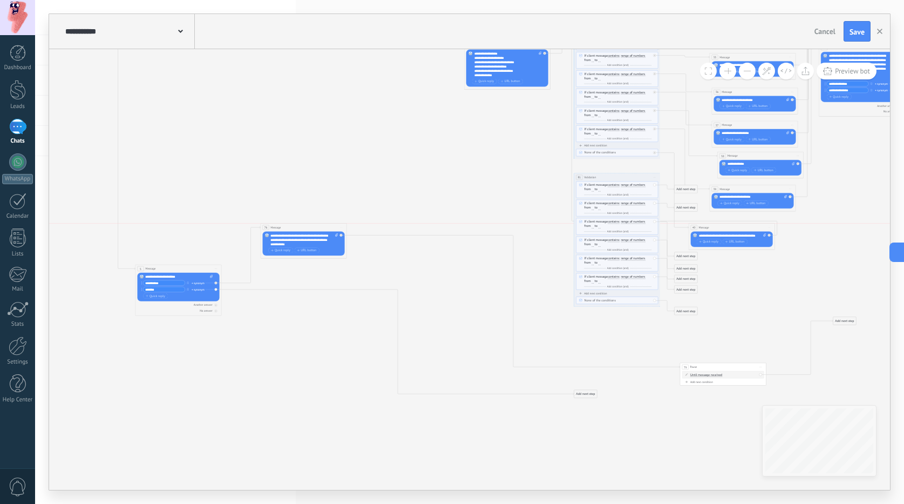
drag, startPoint x: 510, startPoint y: 241, endPoint x: 303, endPoint y: 228, distance: 207.1
click at [303, 228] on div "76 Message ******* (to): All contacts - selected channels All contacts - select…" at bounding box center [304, 227] width 86 height 8
drag, startPoint x: 698, startPoint y: 367, endPoint x: 341, endPoint y: 190, distance: 398.1
click at [340, 190] on div "79 Pause ***** Start preview here Rename Duplicate Delete" at bounding box center [366, 189] width 86 height 8
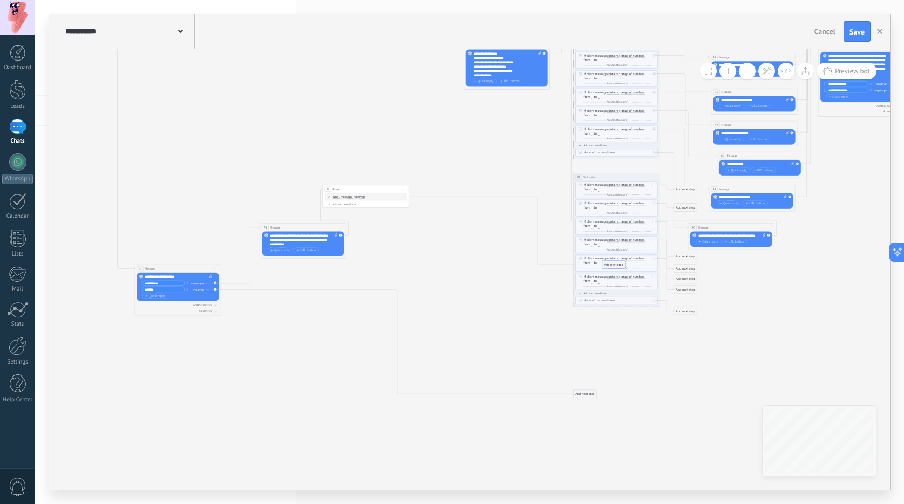
drag, startPoint x: 850, startPoint y: 323, endPoint x: 619, endPoint y: 267, distance: 237.2
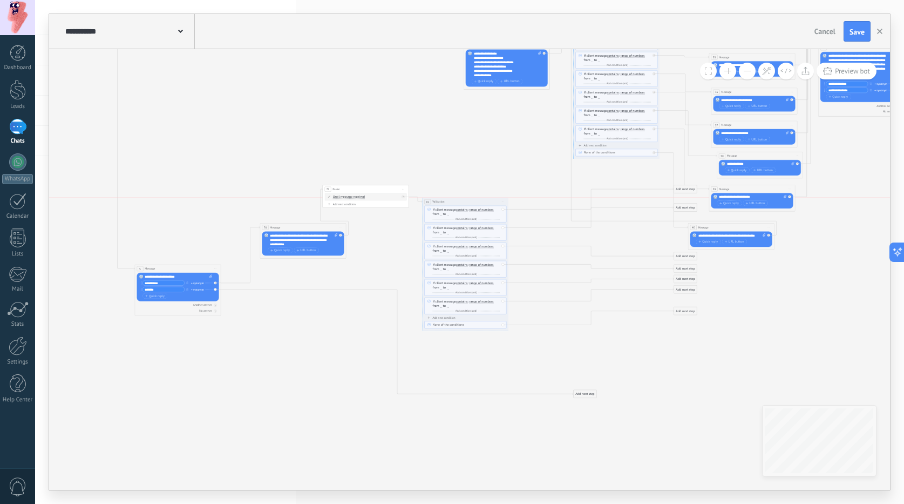
drag, startPoint x: 591, startPoint y: 182, endPoint x: 451, endPoint y: 202, distance: 140.6
click at [451, 202] on div "**********" at bounding box center [466, 202] width 86 height 8
drag, startPoint x: 671, startPoint y: 195, endPoint x: 552, endPoint y: 214, distance: 120.9
click at [547, 220] on div "Add next step" at bounding box center [536, 223] width 23 height 7
drag, startPoint x: 688, startPoint y: 207, endPoint x: 539, endPoint y: 233, distance: 151.2
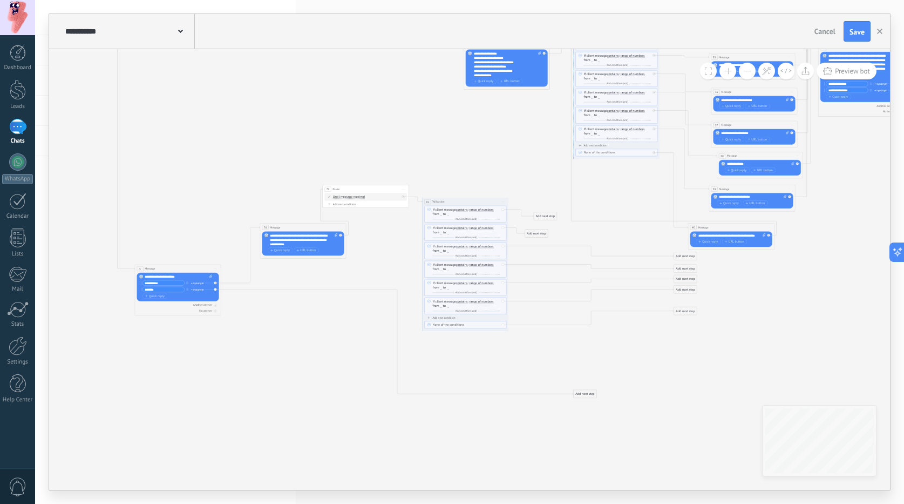
click at [539, 233] on div "Add next step" at bounding box center [536, 233] width 23 height 7
drag, startPoint x: 688, startPoint y: 252, endPoint x: 532, endPoint y: 252, distance: 155.5
click at [532, 253] on div "Add next step" at bounding box center [536, 256] width 23 height 7
drag, startPoint x: 688, startPoint y: 266, endPoint x: 536, endPoint y: 272, distance: 152.3
click at [536, 273] on div "Add next step" at bounding box center [534, 276] width 23 height 7
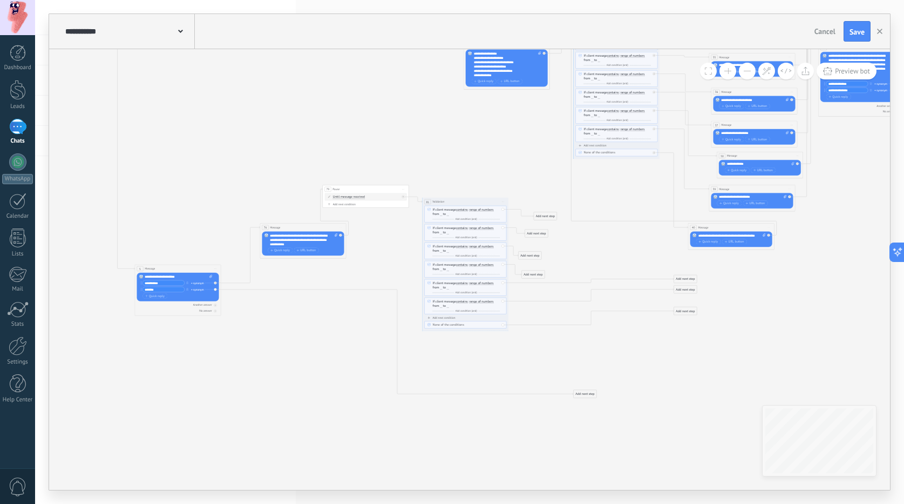
click at [676, 275] on div "Add next step Message Message Message Reaction Comment Send internal message" at bounding box center [685, 279] width 23 height 8
drag, startPoint x: 678, startPoint y: 281, endPoint x: 526, endPoint y: 289, distance: 151.9
click at [526, 288] on div "Add next step" at bounding box center [533, 284] width 23 height 7
drag, startPoint x: 678, startPoint y: 291, endPoint x: 533, endPoint y: 304, distance: 145.8
click at [533, 304] on div "Add next step" at bounding box center [540, 302] width 23 height 7
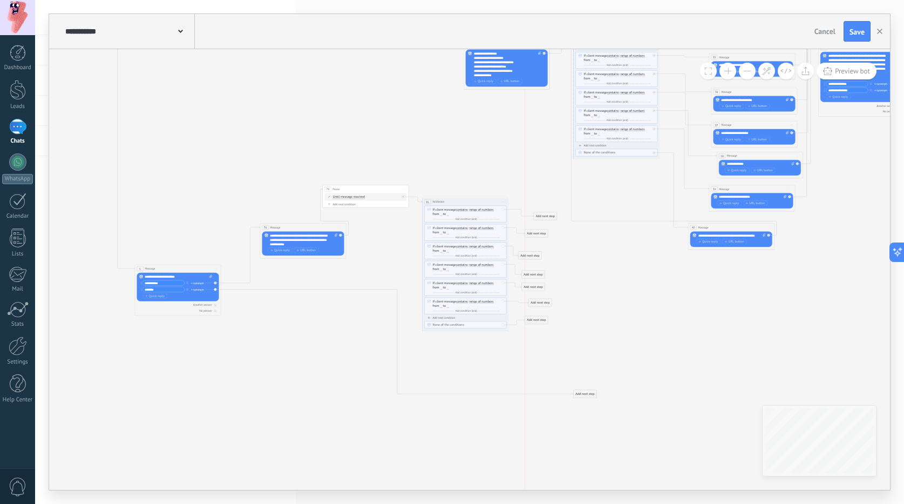
drag, startPoint x: 680, startPoint y: 310, endPoint x: 531, endPoint y: 319, distance: 149.3
click at [531, 319] on div "Add next step" at bounding box center [536, 319] width 23 height 7
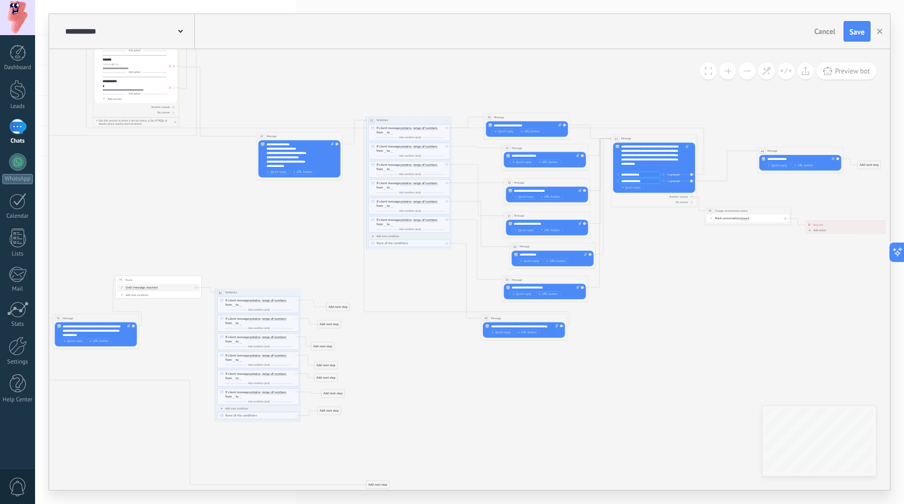
drag, startPoint x: 641, startPoint y: 339, endPoint x: 479, endPoint y: 417, distance: 179.1
click at [479, 417] on icon at bounding box center [468, 20] width 1297 height 1154
click at [561, 118] on span "Start preview here Rename Duplicate Delete" at bounding box center [564, 117] width 7 height 6
click at [568, 134] on div "Duplicate" at bounding box center [581, 138] width 36 height 8
drag, startPoint x: 531, startPoint y: 157, endPoint x: 404, endPoint y: 317, distance: 204.9
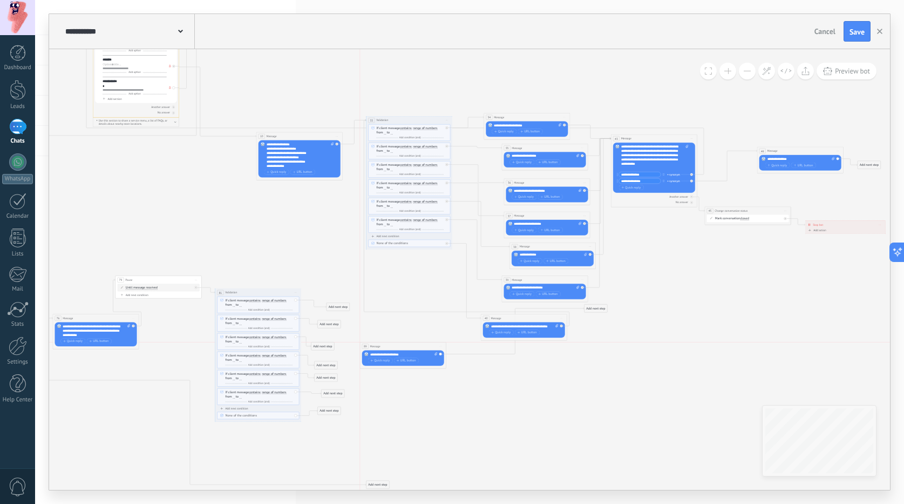
click at [416, 342] on div "89 Message ******* (to): All contacts - selected channels All contacts - select…" at bounding box center [403, 346] width 86 height 8
drag, startPoint x: 340, startPoint y: 305, endPoint x: 386, endPoint y: 325, distance: 50.5
drag, startPoint x: 385, startPoint y: 321, endPoint x: 349, endPoint y: 282, distance: 52.7
click at [349, 282] on div "89 Message ******* (to): All contacts - selected channels All contacts - select…" at bounding box center [377, 280] width 86 height 8
click at [583, 147] on icon at bounding box center [582, 147] width 2 height 1
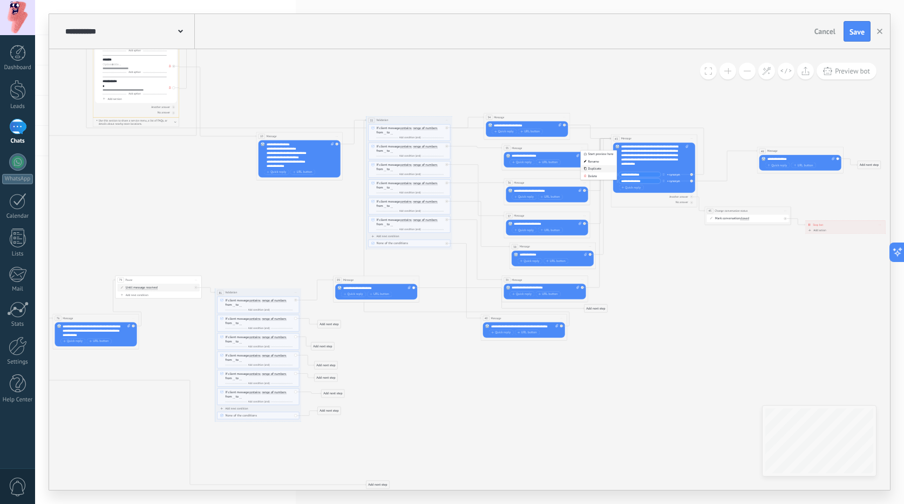
click at [593, 166] on div "Duplicate" at bounding box center [599, 169] width 36 height 8
drag, startPoint x: 549, startPoint y: 191, endPoint x: 389, endPoint y: 321, distance: 206.5
click at [417, 322] on div "91 Message ******* (to): All contacts - selected channels All contacts - select…" at bounding box center [413, 321] width 86 height 8
drag
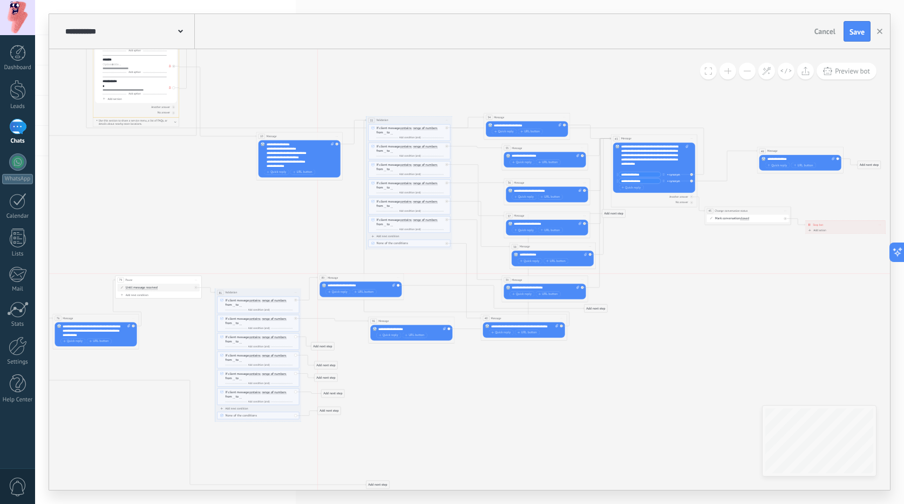
click at [333, 273] on div "89 Message ******* (to): All contacts - selected channels All contacts - select…" at bounding box center [361, 277] width 86 height 8
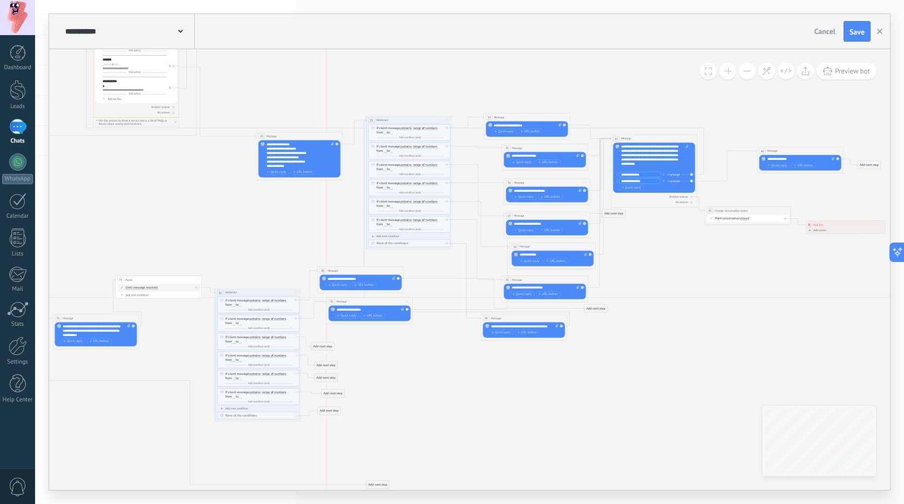
click at [335, 297] on div "91 Message ******* (to): All contacts - selected channels All contacts - select…" at bounding box center [370, 301] width 86 height 8
click at [581, 184] on span "Start preview here Rename Duplicate Delete" at bounding box center [584, 182] width 7 height 6
click at [589, 202] on div "Duplicate" at bounding box center [601, 204] width 36 height 8
click at [534, 219] on div "93 Message ******* (to): All contacts - selected channels All contacts - select…" at bounding box center [547, 232] width 86 height 26
click at [394, 338] on div "93 Message ******* (to): All contacts - selected channels All contacts - select…" at bounding box center [410, 340] width 86 height 8
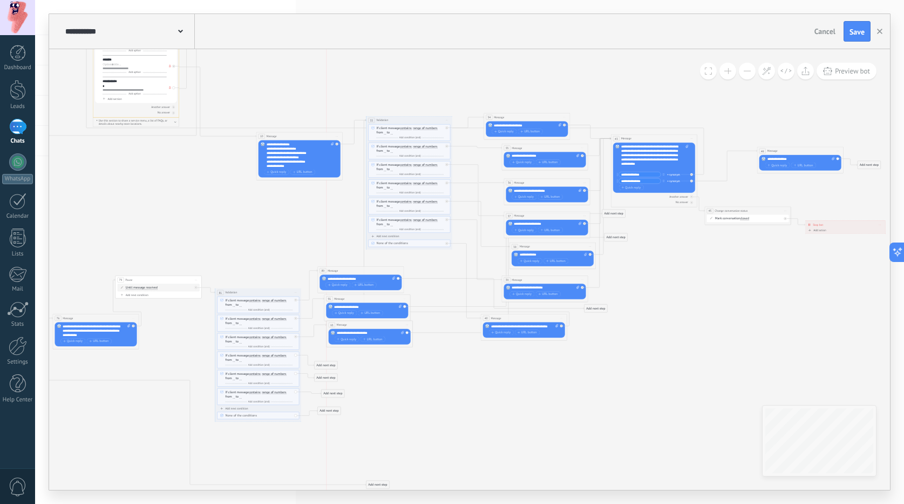
click at [349, 327] on div "93 Message ******* (to): All contacts - selected channels All contacts - select…" at bounding box center [370, 325] width 86 height 8
click at [582, 216] on span "Start preview here Rename Duplicate Delete" at bounding box center [584, 216] width 7 height 6
click at [591, 233] on div "Duplicate" at bounding box center [601, 237] width 36 height 8
click at [376, 350] on div "95 Message ******* (to): All contacts - selected channels All contacts - select…" at bounding box center [394, 353] width 86 height 8
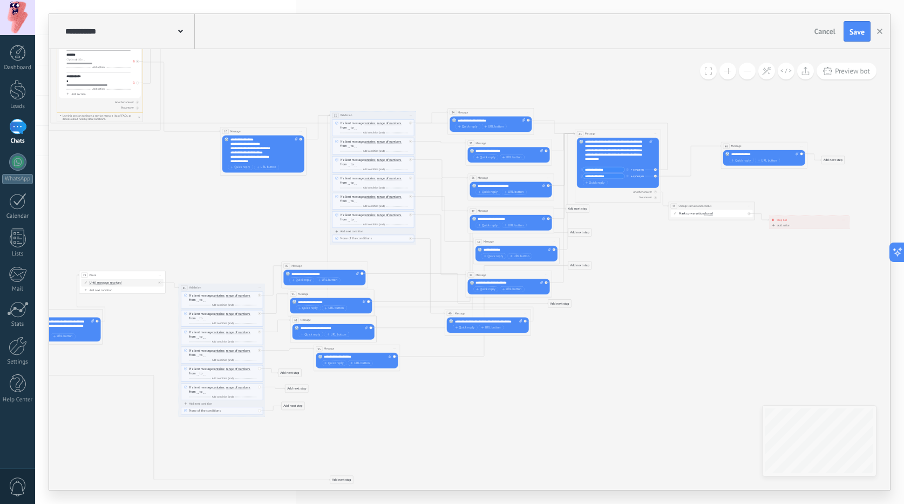
click at [514, 399] on icon at bounding box center [432, 15] width 1297 height 1154
click at [557, 241] on span "Start preview here Rename Duplicate Delete" at bounding box center [554, 242] width 7 height 6
click at [565, 261] on div "Duplicate" at bounding box center [570, 263] width 36 height 8
click at [410, 377] on div "97 Message ******* (to): All contacts - selected channels All contacts - select…" at bounding box center [453, 373] width 86 height 8
click at [546, 275] on span "Start preview here Rename Duplicate Delete" at bounding box center [546, 275] width 7 height 6
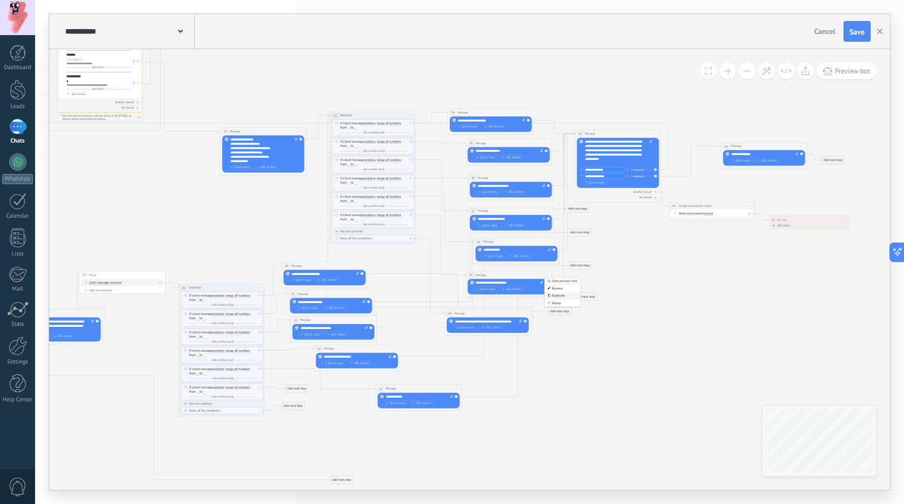
click at [554, 294] on div "Duplicate" at bounding box center [563, 296] width 36 height 8
click at [417, 435] on div "99 Message ******* (to): All contacts - selected channels All contacts - select…" at bounding box center [452, 434] width 86 height 8
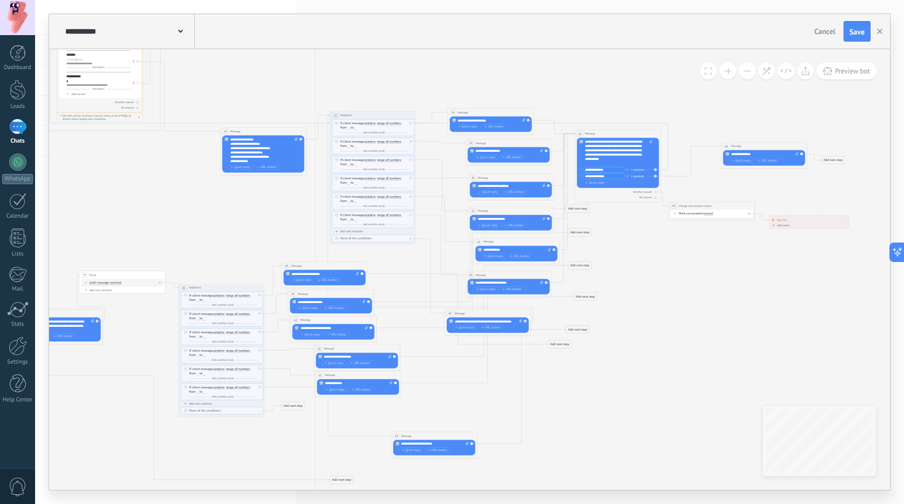
click at [334, 374] on span "Message" at bounding box center [330, 375] width 10 height 4
click at [313, 350] on div "95 Message ******* (to): All contacts - selected channels All contacts - select…" at bounding box center [333, 356] width 86 height 26
click at [313, 369] on span "Message" at bounding box center [314, 371] width 10 height 4
click at [417, 439] on div "99 Message ******* (to): All contacts - selected channels All contacts - select…" at bounding box center [434, 444] width 86 height 26
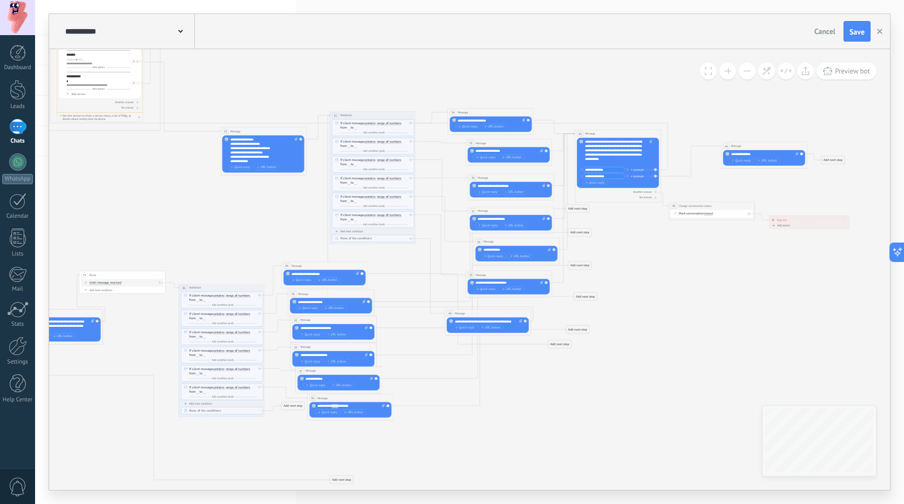
click at [338, 398] on div "99 Message ******* (to): All contacts - selected channels All contacts - select…" at bounding box center [351, 397] width 86 height 8
click at [282, 409] on div "Add next step" at bounding box center [293, 405] width 23 height 7
click at [521, 314] on div "40 Message ******* (to): All contacts - selected channels All contacts - select…" at bounding box center [488, 313] width 86 height 8
click at [524, 315] on span "Start preview here Rename Duplicate Delete" at bounding box center [525, 313] width 7 height 6
click at [529, 335] on icon at bounding box center [528, 333] width 3 height 3
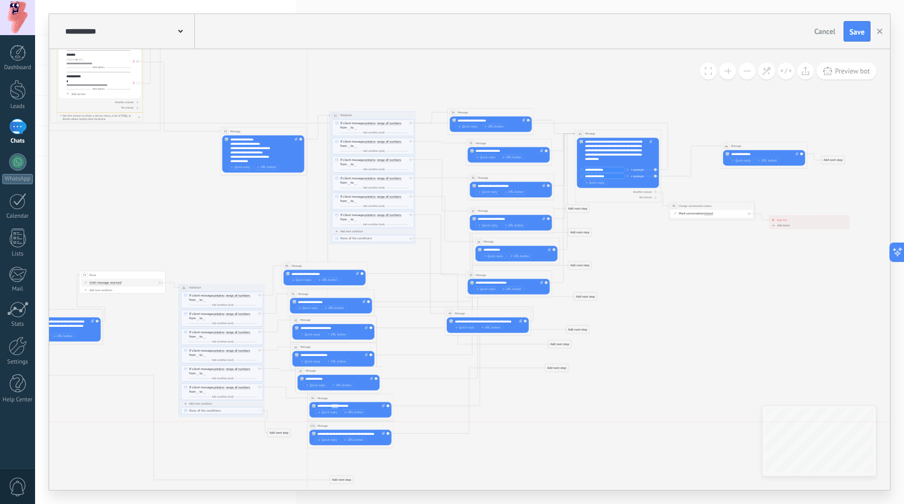
click at [322, 429] on div "101 Message ******* (to): All contacts - selected channels All contacts - selec…" at bounding box center [350, 434] width 86 height 26
click at [655, 133] on icon at bounding box center [656, 133] width 2 height 1
click at [664, 152] on div "Duplicate" at bounding box center [672, 155] width 36 height 8
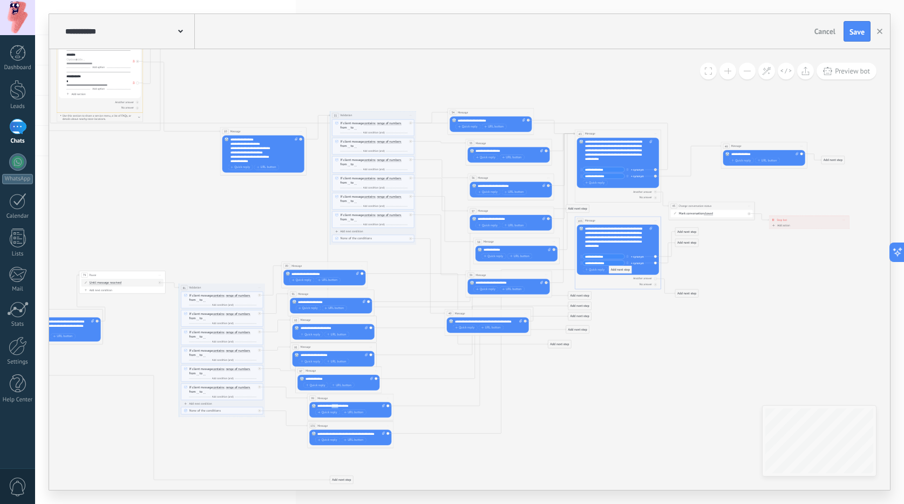
drag, startPoint x: 552, startPoint y: 366, endPoint x: 615, endPoint y: 267, distance: 117.5
drag, startPoint x: 577, startPoint y: 328, endPoint x: 611, endPoint y: 253, distance: 82.9
drag, startPoint x: 582, startPoint y: 331, endPoint x: 611, endPoint y: 256, distance: 80.5
drag, startPoint x: 599, startPoint y: 308, endPoint x: 614, endPoint y: 271, distance: 40.2
drag, startPoint x: 605, startPoint y: 320, endPoint x: 610, endPoint y: 261, distance: 59.6
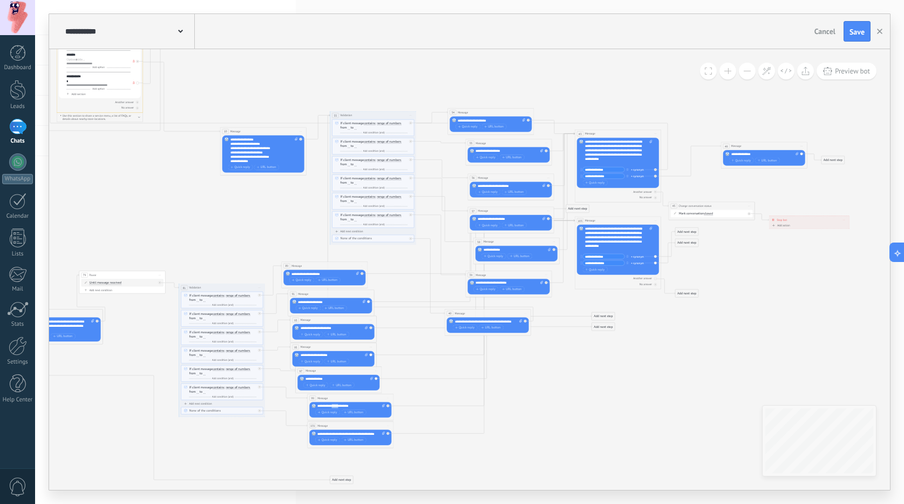
click at [601, 309] on icon at bounding box center [432, 15] width 1297 height 1154
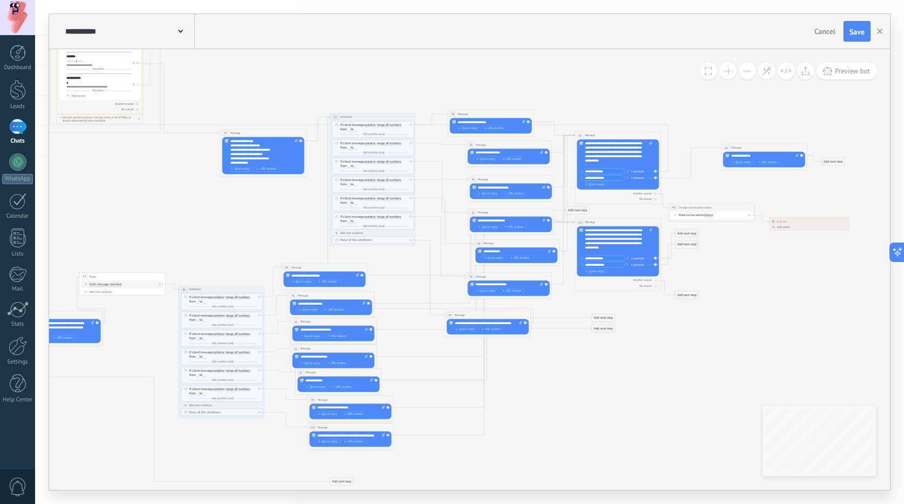
click at [599, 313] on icon at bounding box center [432, 17] width 1297 height 1154
click at [527, 123] on icon at bounding box center [528, 122] width 2 height 2
drag, startPoint x: 417, startPoint y: 443, endPoint x: 199, endPoint y: 389, distance: 224.1
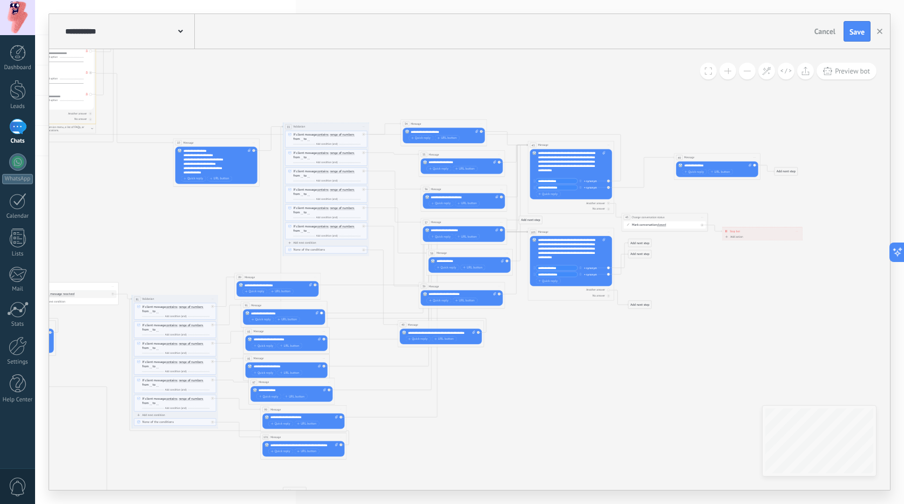
drag, startPoint x: 466, startPoint y: 440, endPoint x: 369, endPoint y: 435, distance: 96.8
click at [355, 455] on icon at bounding box center [385, 26] width 1297 height 1154
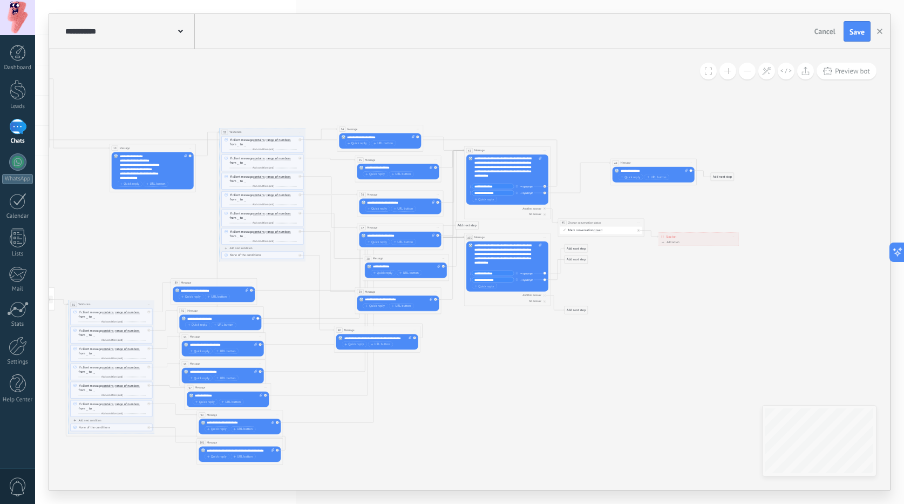
click at [501, 245] on div "**********" at bounding box center [507, 256] width 67 height 26
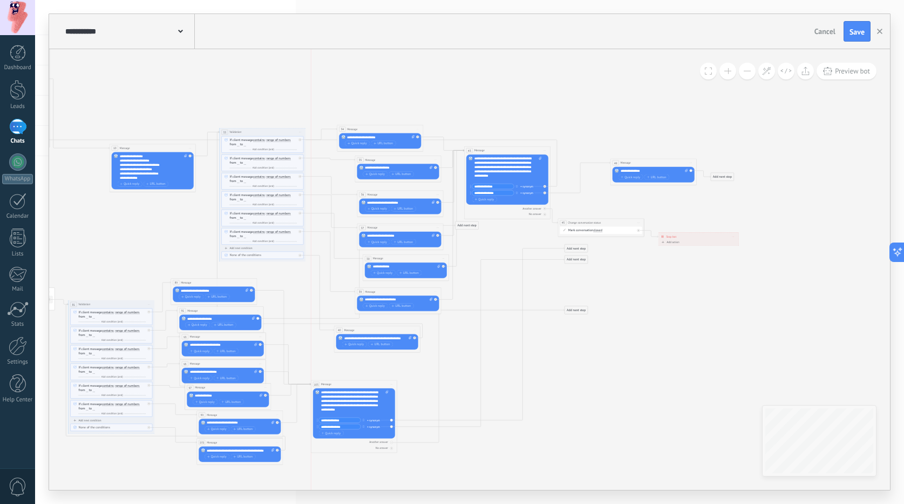
drag, startPoint x: 502, startPoint y: 242, endPoint x: 349, endPoint y: 386, distance: 210.0
click at [349, 386] on div "103 Message ******* (to): All contacts - selected channels All contacts - selec…" at bounding box center [354, 384] width 86 height 8
drag, startPoint x: 364, startPoint y: 328, endPoint x: 385, endPoint y: 320, distance: 22.9
click at [385, 320] on div "40 Message ******* (to): All contacts - selected channels All contacts - select…" at bounding box center [398, 322] width 86 height 8
drag, startPoint x: 575, startPoint y: 310, endPoint x: 417, endPoint y: 464, distance: 220.6
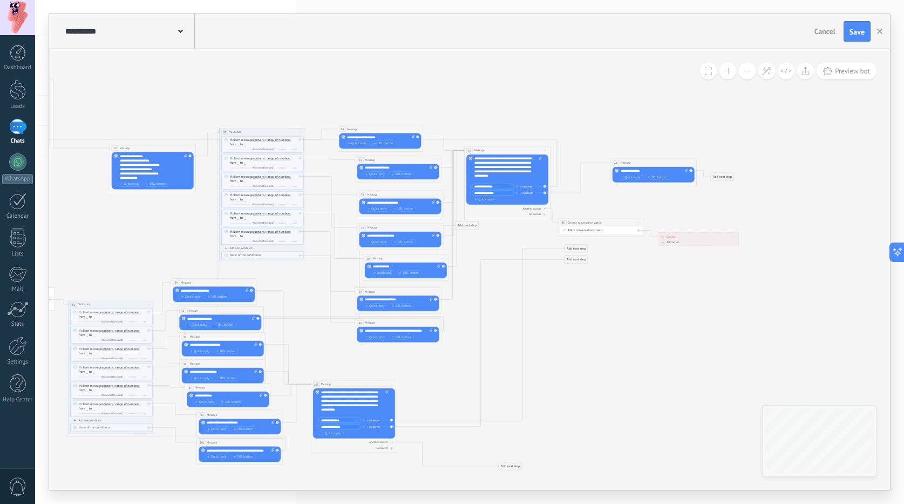
click at [509, 466] on div "Add next step" at bounding box center [510, 465] width 23 height 7
click at [390, 443] on div "Another answer" at bounding box center [354, 442] width 82 height 4
drag, startPoint x: 576, startPoint y: 249, endPoint x: 566, endPoint y: 365, distance: 116.5
click at [566, 365] on div "Add next step" at bounding box center [567, 363] width 23 height 7
click at [565, 361] on div "Add next step" at bounding box center [567, 363] width 23 height 7
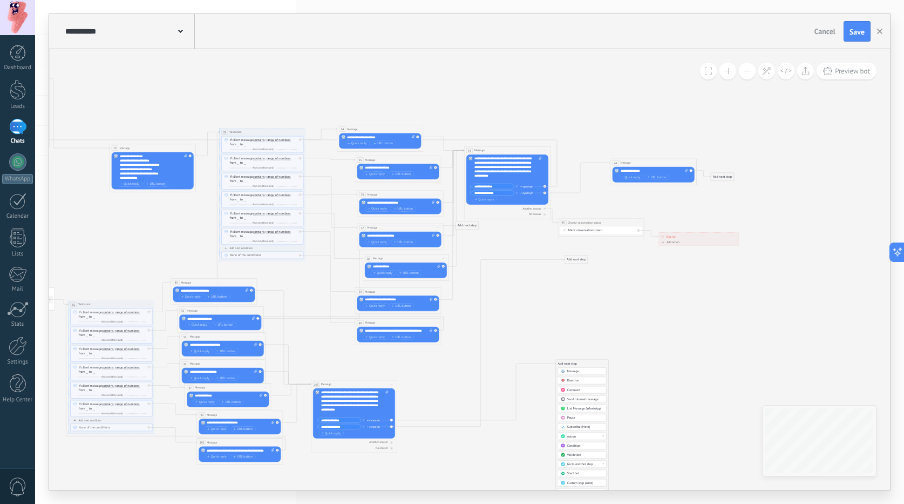
click at [586, 465] on span "Go to another step" at bounding box center [580, 464] width 26 height 4
click at [575, 469] on div "2: List Message (WhatsApp)" at bounding box center [582, 471] width 48 height 8
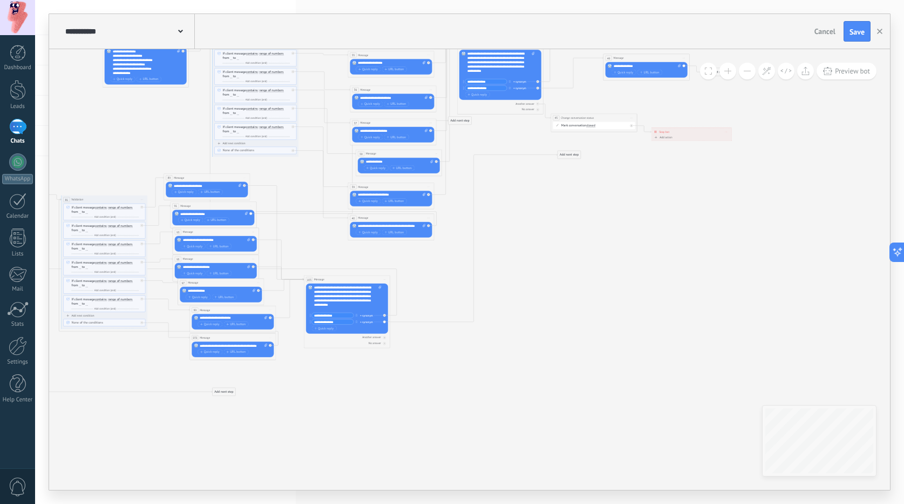
drag, startPoint x: 427, startPoint y: 398, endPoint x: 420, endPoint y: 294, distance: 105.0
click at [729, 70] on button at bounding box center [728, 71] width 17 height 17
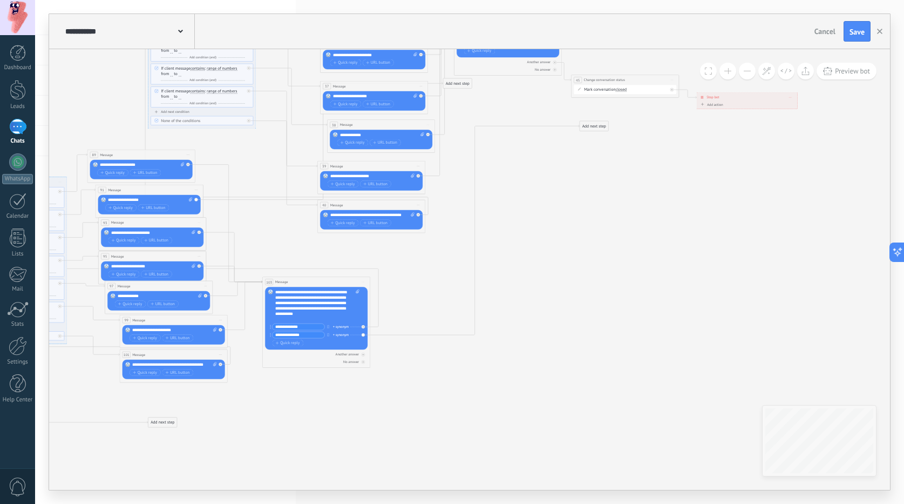
click at [728, 71] on span at bounding box center [727, 71] width 7 height 1
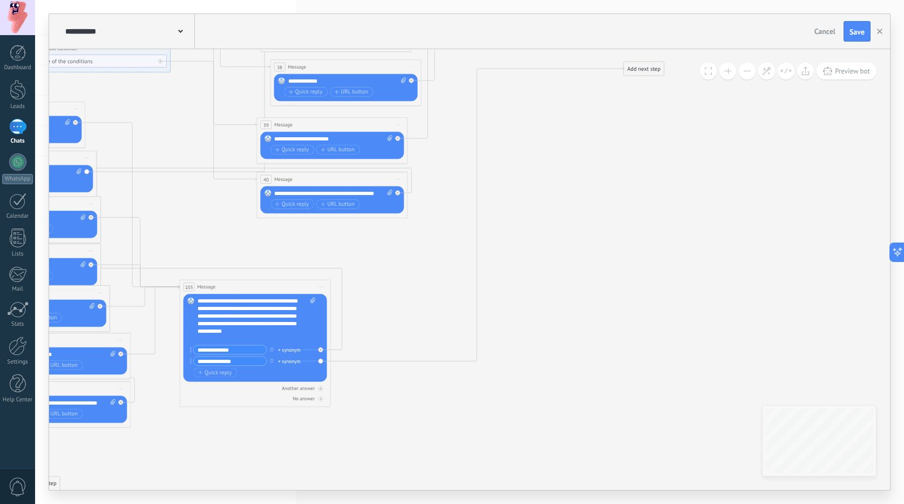
click at [728, 71] on span at bounding box center [727, 71] width 7 height 1
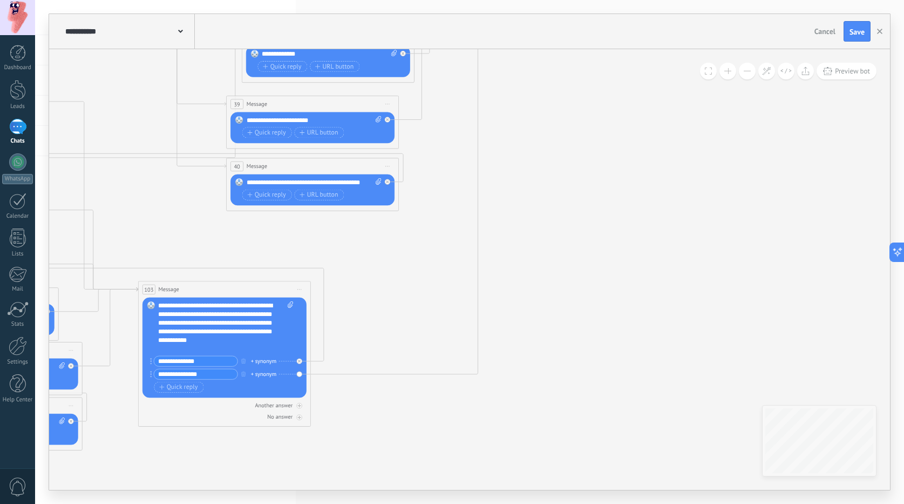
drag, startPoint x: 426, startPoint y: 223, endPoint x: 588, endPoint y: 196, distance: 164.2
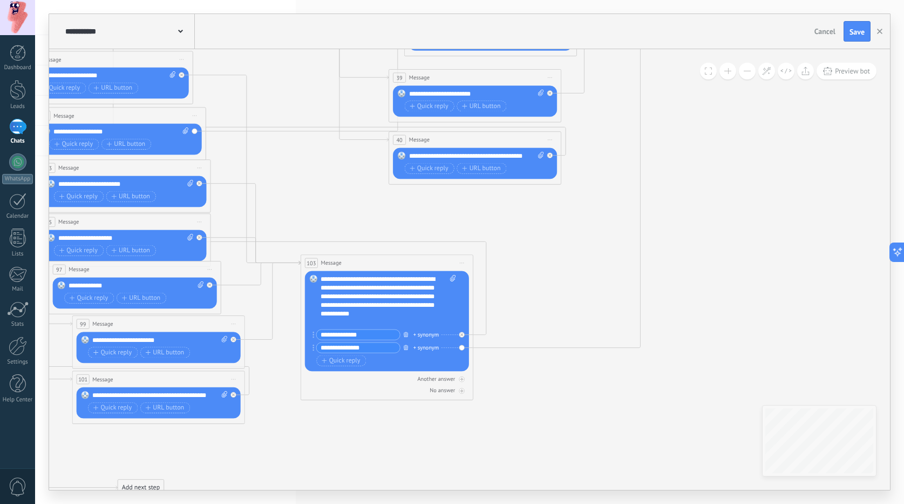
click at [407, 330] on button "button" at bounding box center [406, 334] width 10 height 11
drag, startPoint x: 408, startPoint y: 334, endPoint x: 400, endPoint y: 323, distance: 13.5
click at [408, 334] on icon "button" at bounding box center [406, 333] width 4 height 5
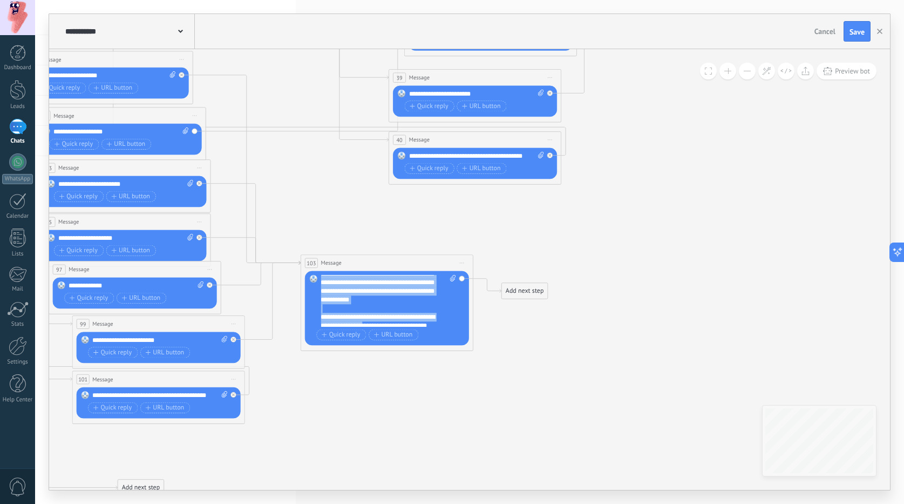
drag, startPoint x: 393, startPoint y: 316, endPoint x: 384, endPoint y: 317, distance: 9.2
click at [384, 317] on div "**********" at bounding box center [388, 301] width 135 height 52
drag, startPoint x: 355, startPoint y: 316, endPoint x: 355, endPoint y: 324, distance: 7.6
click at [355, 317] on div "**********" at bounding box center [388, 301] width 135 height 52
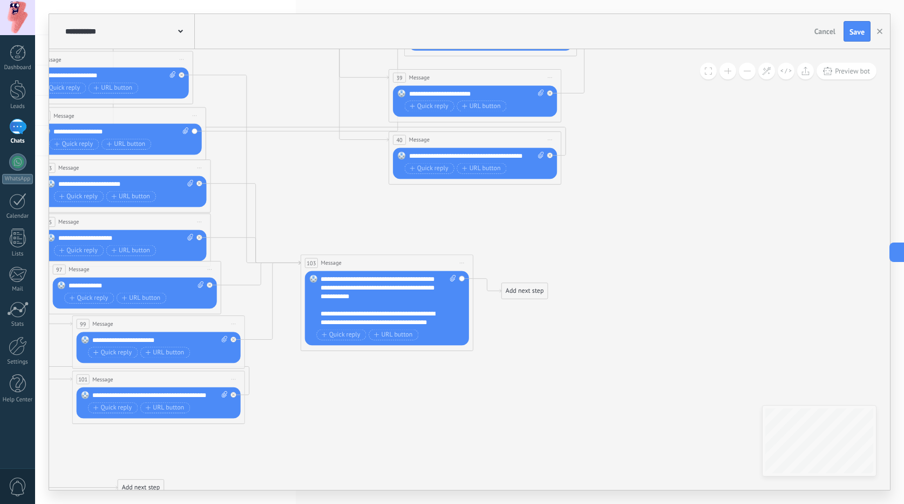
click at [354, 325] on div "**********" at bounding box center [388, 301] width 135 height 52
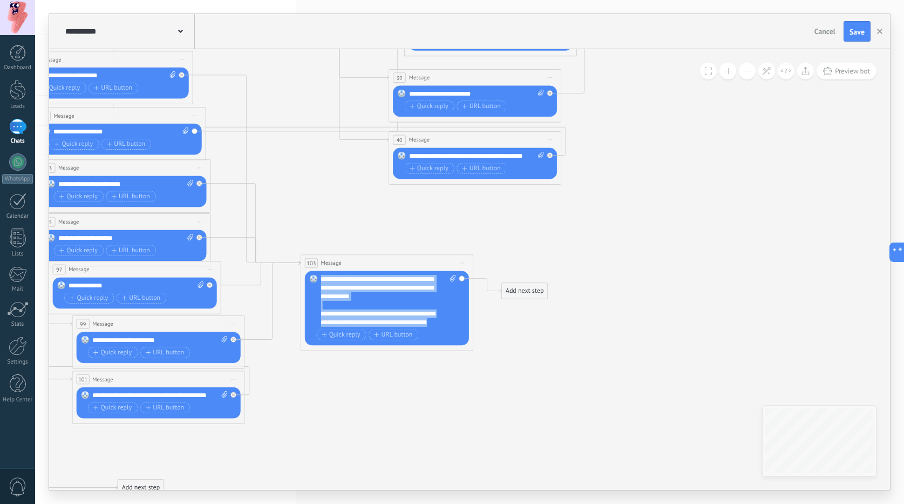
scroll to position [0, 0]
drag, startPoint x: 354, startPoint y: 325, endPoint x: 309, endPoint y: 252, distance: 86.0
paste div
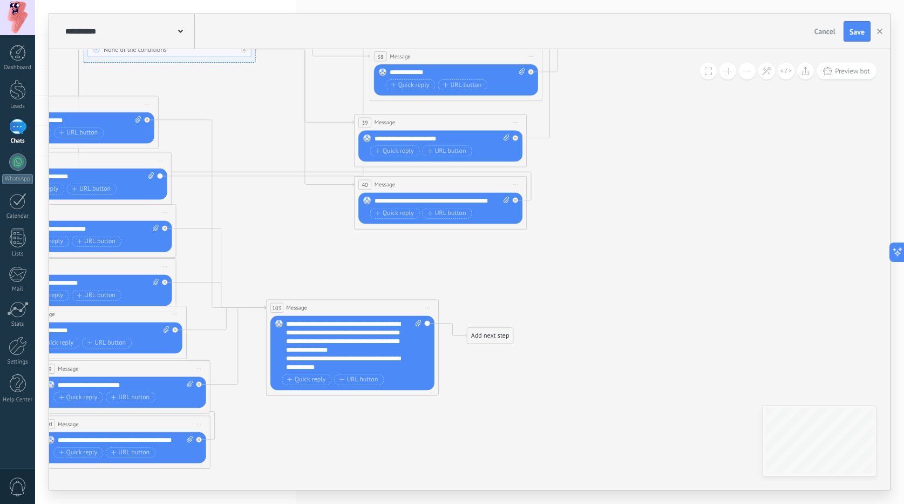
drag, startPoint x: 541, startPoint y: 378, endPoint x: 511, endPoint y: 405, distance: 40.9
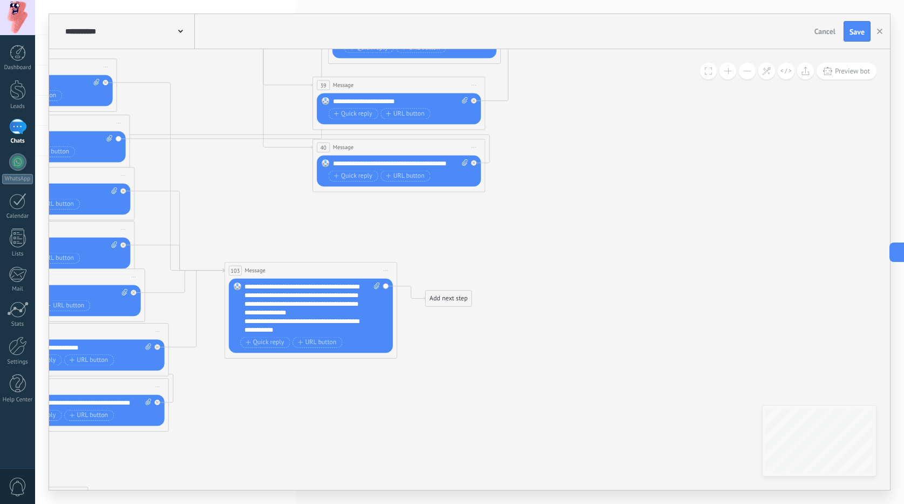
drag, startPoint x: 623, startPoint y: 295, endPoint x: 599, endPoint y: 240, distance: 59.7
click at [463, 297] on div "Add next step" at bounding box center [449, 298] width 46 height 14
click at [467, 404] on div "Pause" at bounding box center [484, 406] width 72 height 9
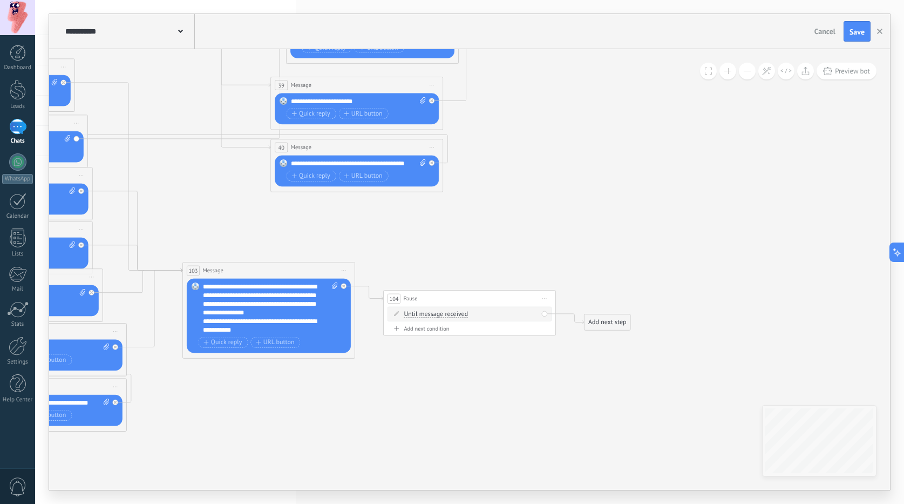
click at [600, 319] on div "Add next step" at bounding box center [608, 322] width 46 height 14
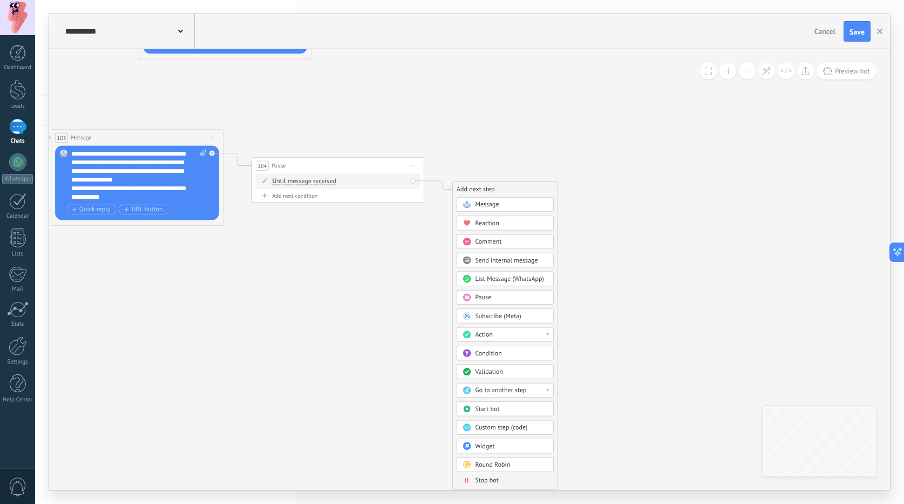
drag, startPoint x: 596, startPoint y: 282, endPoint x: 464, endPoint y: 150, distance: 187.0
click at [484, 202] on span "Message" at bounding box center [487, 204] width 24 height 8
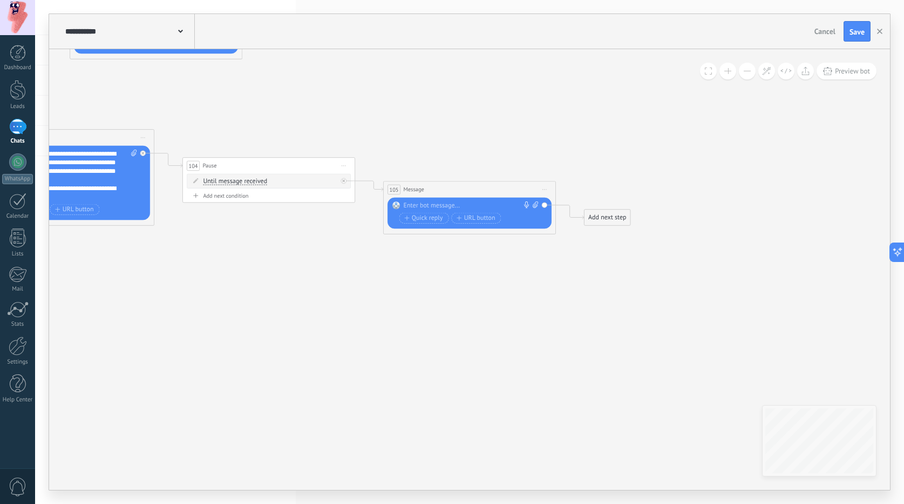
click at [463, 201] on div at bounding box center [468, 205] width 128 height 9
paste div
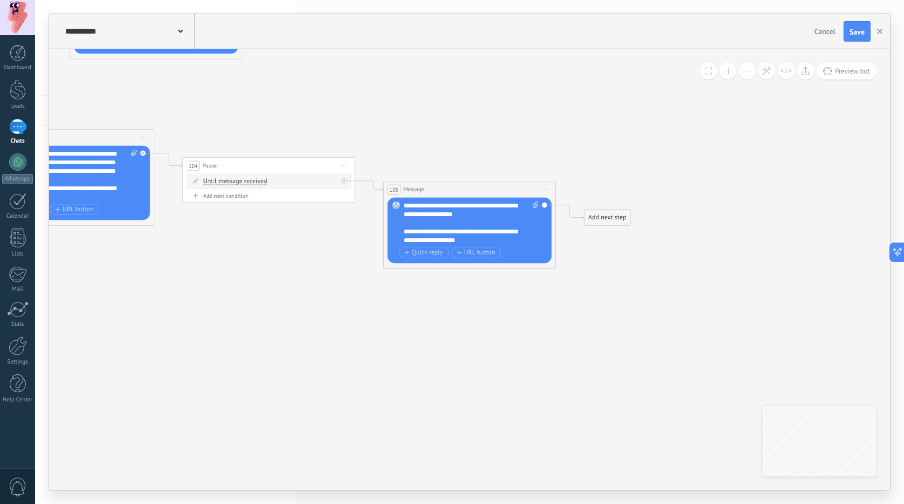
click at [605, 215] on div "Add next step" at bounding box center [608, 218] width 46 height 14
click at [610, 231] on span "Message" at bounding box center [619, 232] width 24 height 8
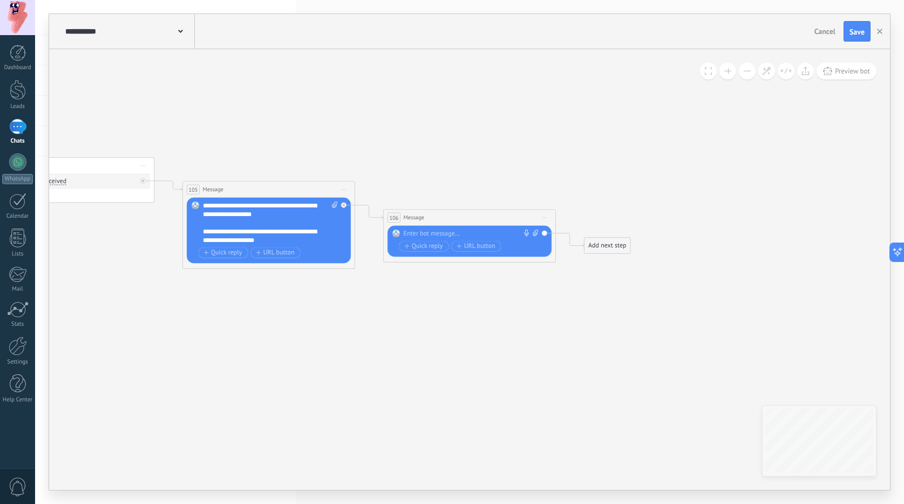
click at [435, 230] on div at bounding box center [468, 233] width 128 height 9
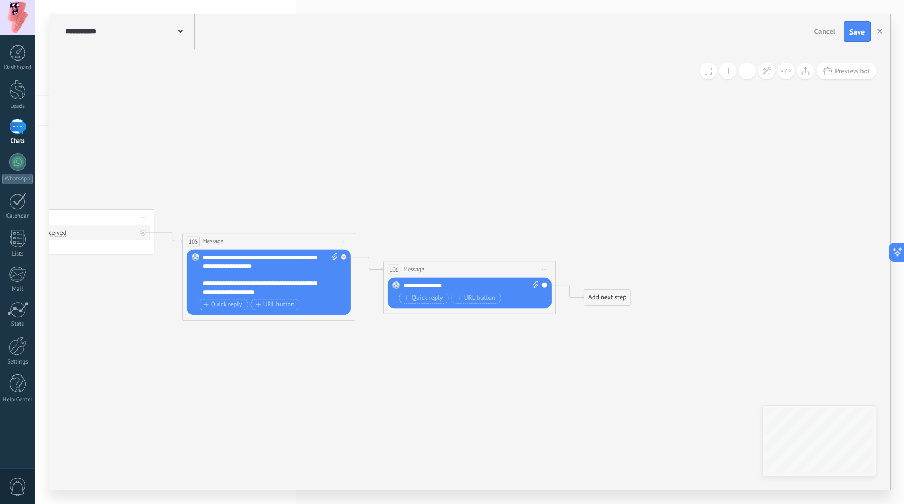
click at [742, 76] on button at bounding box center [747, 71] width 17 height 17
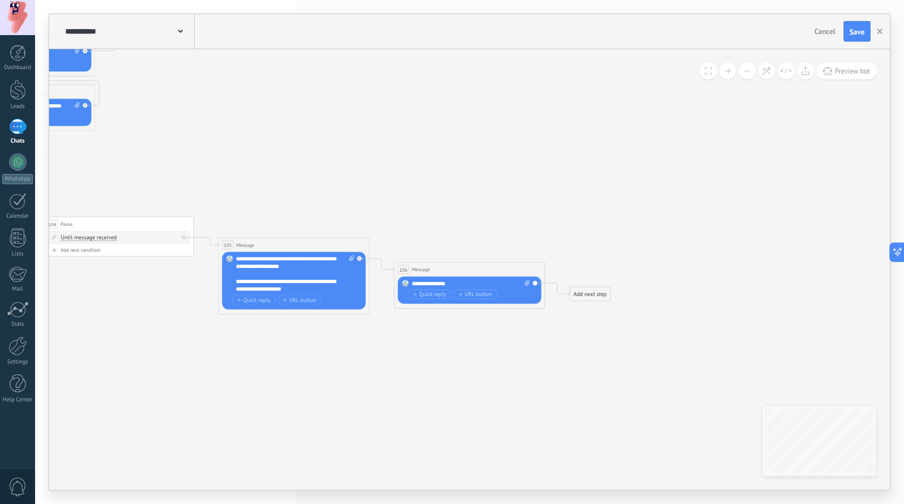
click at [742, 76] on button at bounding box center [747, 71] width 17 height 17
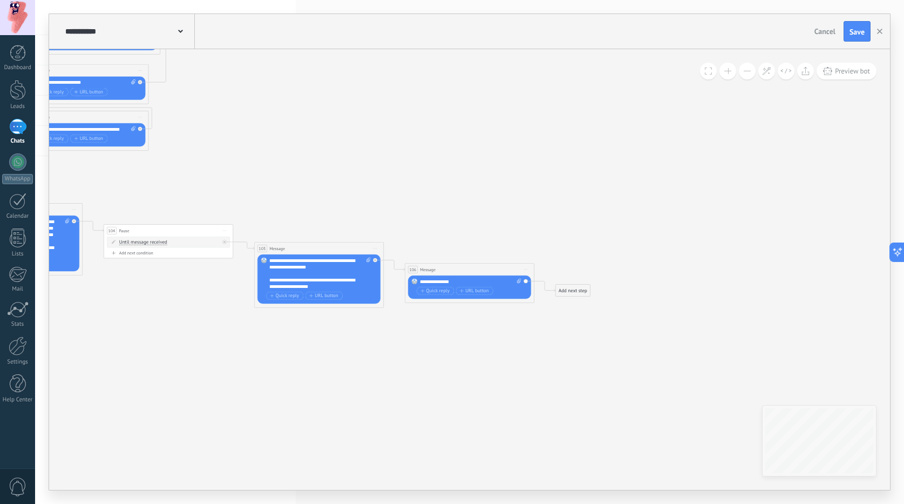
click at [742, 76] on button at bounding box center [747, 71] width 17 height 17
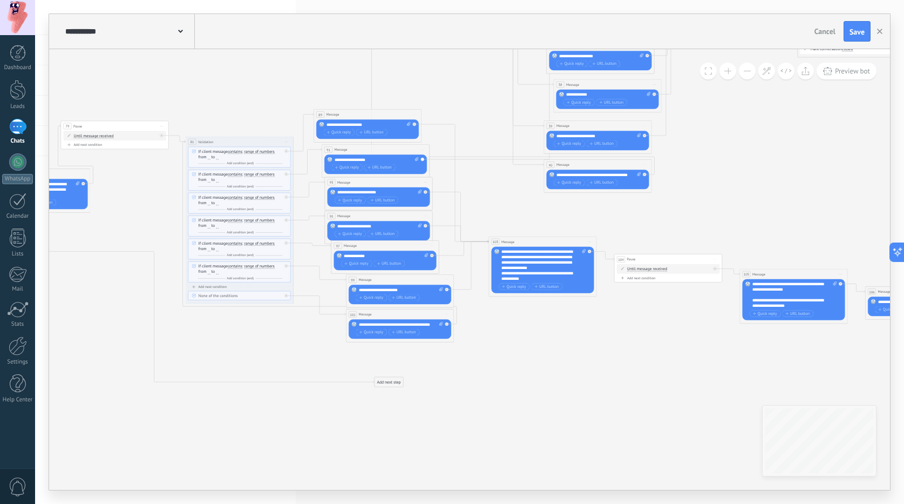
drag, startPoint x: 297, startPoint y: 143, endPoint x: 746, endPoint y: 165, distance: 449.6
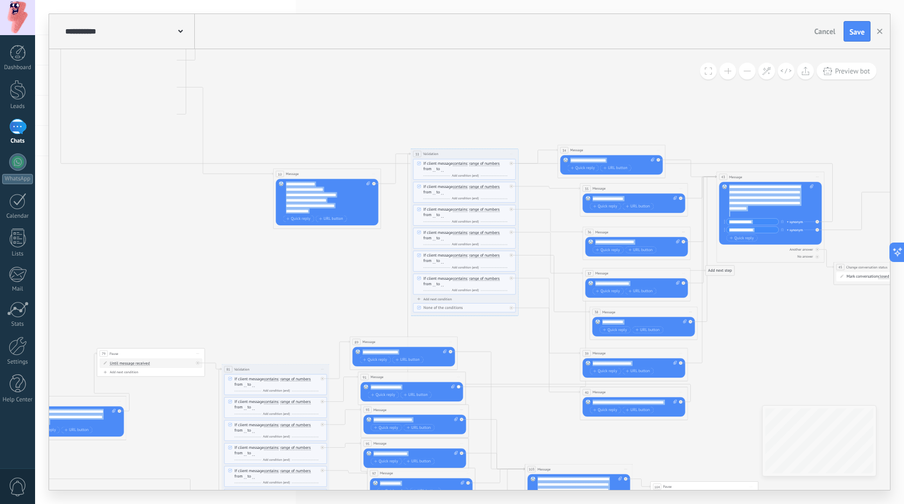
drag, startPoint x: 449, startPoint y: 76, endPoint x: 485, endPoint y: 300, distance: 227.0
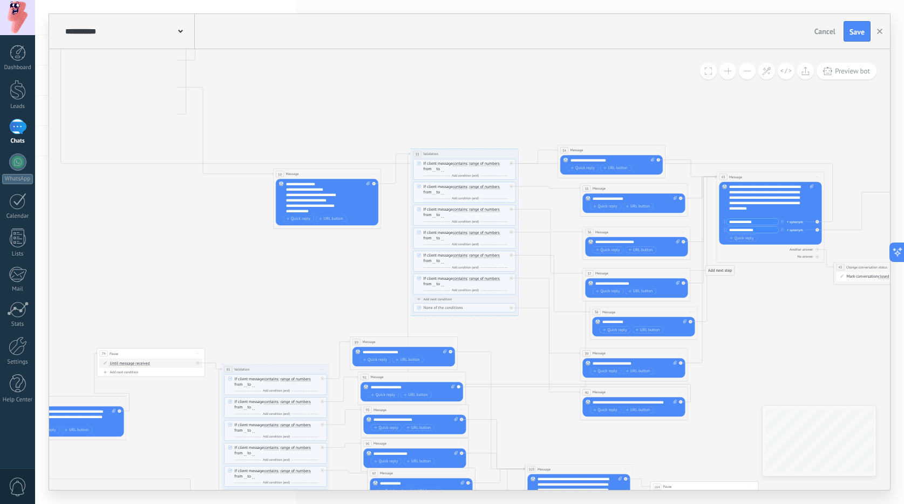
click at [329, 284] on icon at bounding box center [537, 22] width 1620 height 1431
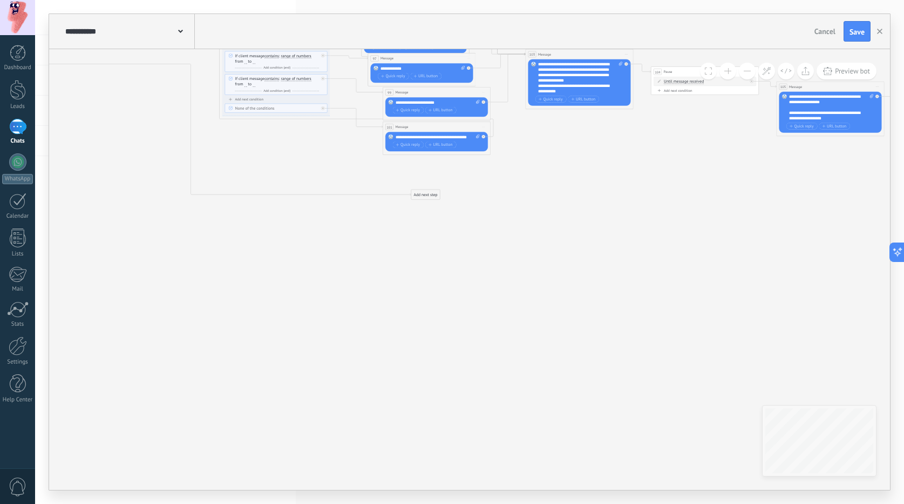
drag, startPoint x: 285, startPoint y: 322, endPoint x: 509, endPoint y: 496, distance: 283.9
click at [508, 496] on div "**********" at bounding box center [469, 252] width 869 height 504
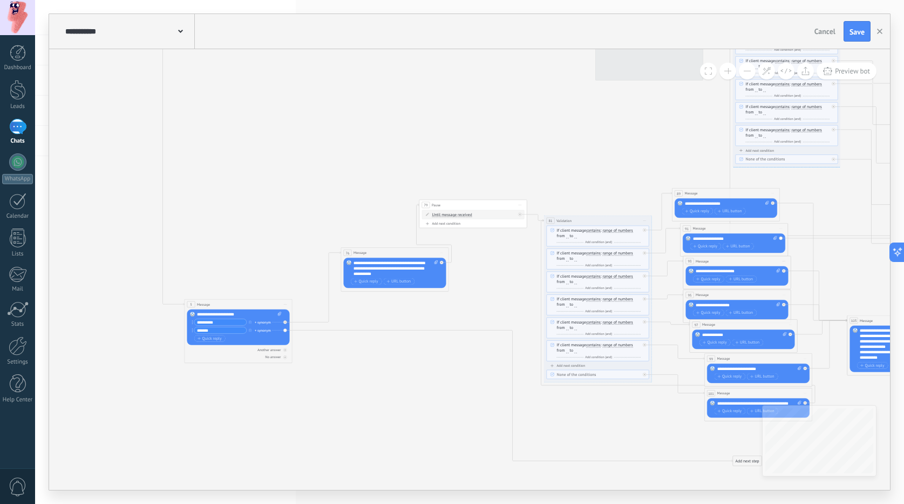
drag, startPoint x: 397, startPoint y: 408, endPoint x: 403, endPoint y: 413, distance: 7.6
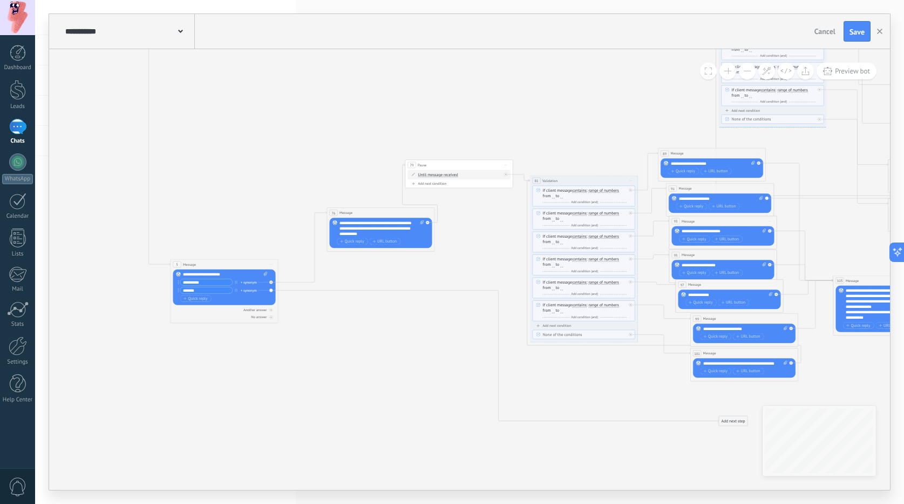
drag, startPoint x: 392, startPoint y: 397, endPoint x: 369, endPoint y: 345, distance: 56.3
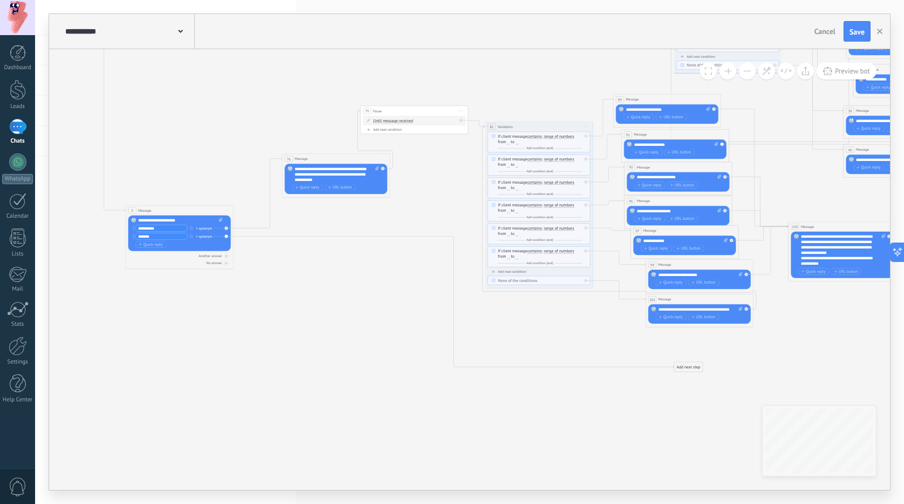
drag, startPoint x: 401, startPoint y: 327, endPoint x: 359, endPoint y: 277, distance: 64.0
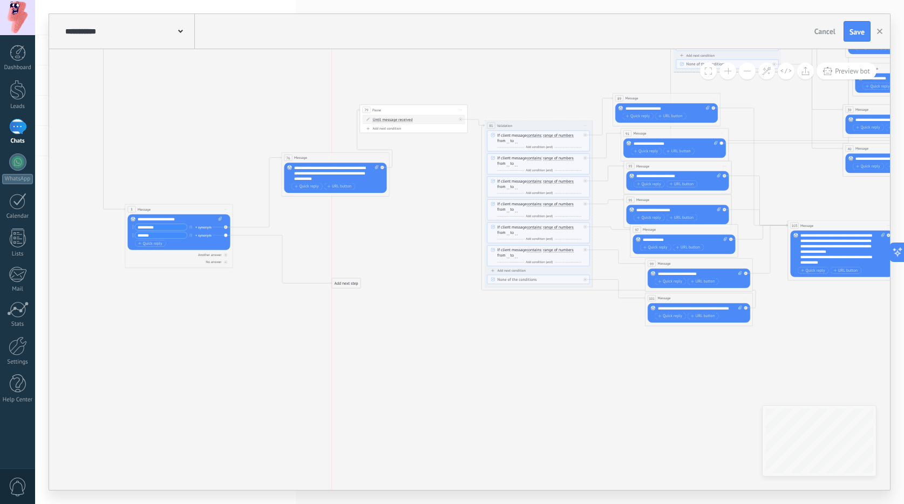
drag, startPoint x: 684, startPoint y: 364, endPoint x: 341, endPoint y: 282, distance: 353.1
click at [341, 282] on div "Add next step" at bounding box center [346, 283] width 29 height 9
click at [343, 279] on div "Add next step" at bounding box center [346, 283] width 29 height 9
click at [350, 288] on div "Message" at bounding box center [365, 292] width 61 height 9
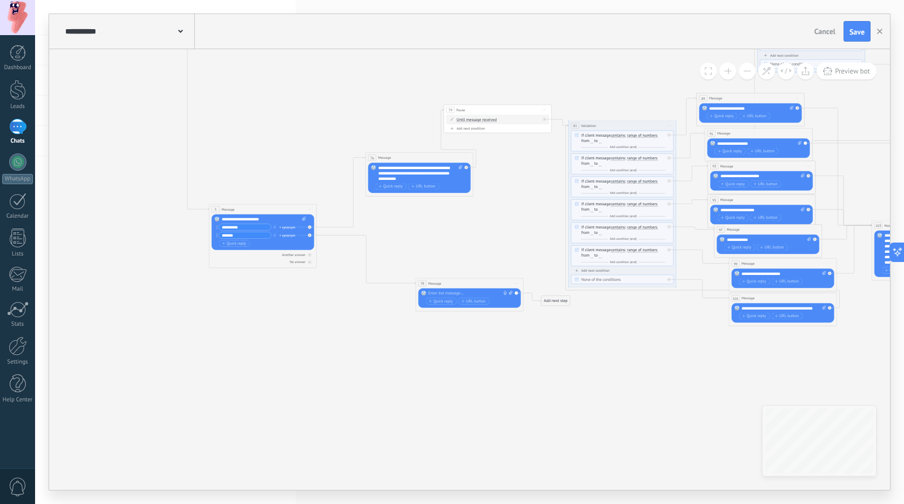
click at [440, 294] on div at bounding box center [469, 292] width 80 height 5
paste div
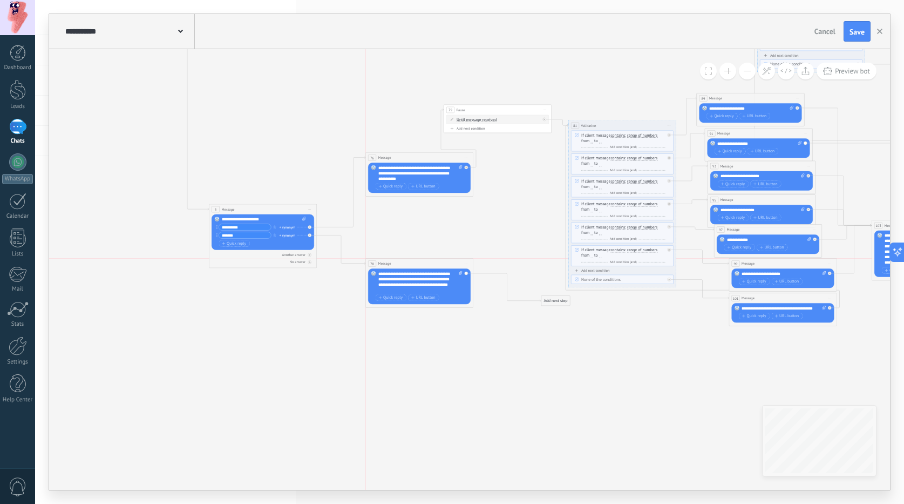
drag, startPoint x: 447, startPoint y: 283, endPoint x: 398, endPoint y: 267, distance: 52.2
click at [398, 267] on div "78 Message ******* (to): All contacts - selected channels All contacts - select…" at bounding box center [419, 264] width 107 height 10
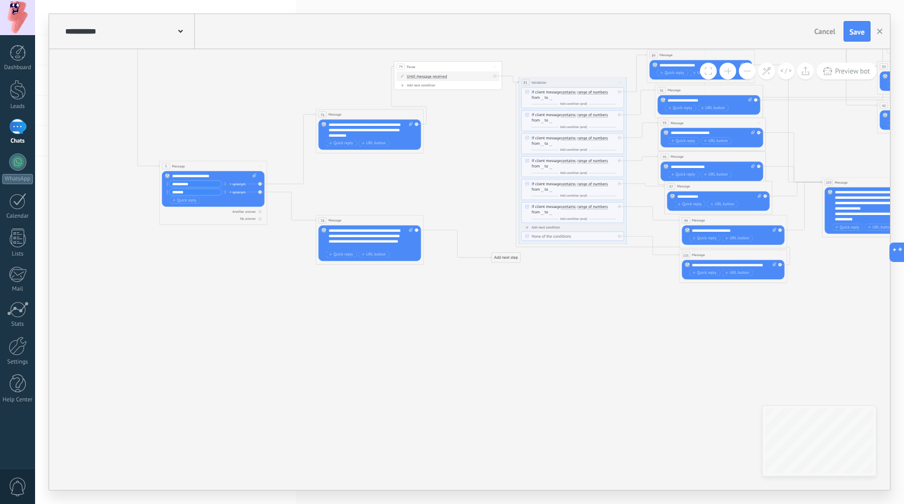
drag, startPoint x: 574, startPoint y: 352, endPoint x: 530, endPoint y: 313, distance: 59.3
drag, startPoint x: 509, startPoint y: 255, endPoint x: 405, endPoint y: 312, distance: 118.6
click at [405, 312] on div "Add next step" at bounding box center [405, 313] width 29 height 9
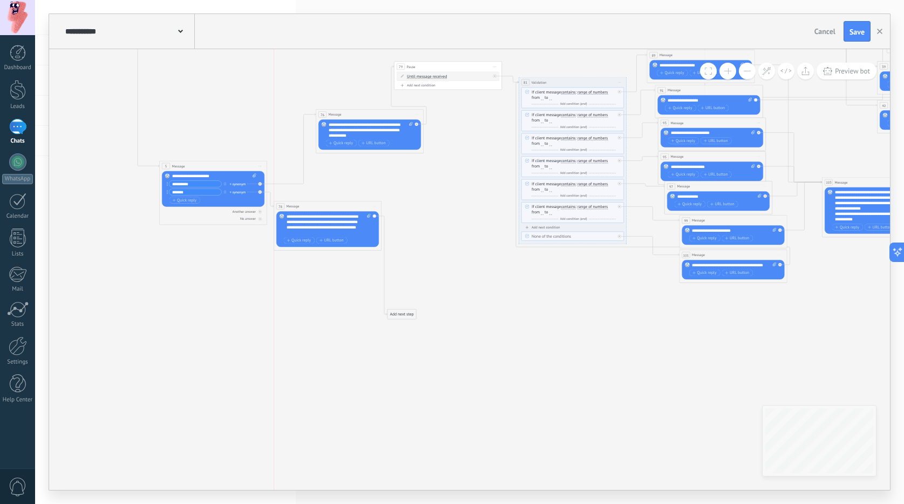
drag, startPoint x: 349, startPoint y: 220, endPoint x: 309, endPoint y: 206, distance: 42.8
click at [309, 206] on div "78 Message ******* (to): All contacts - selected channels All contacts - select…" at bounding box center [327, 206] width 107 height 10
click at [619, 82] on icon at bounding box center [620, 82] width 3 height 1
click at [627, 107] on div "Duplicate" at bounding box center [640, 108] width 45 height 9
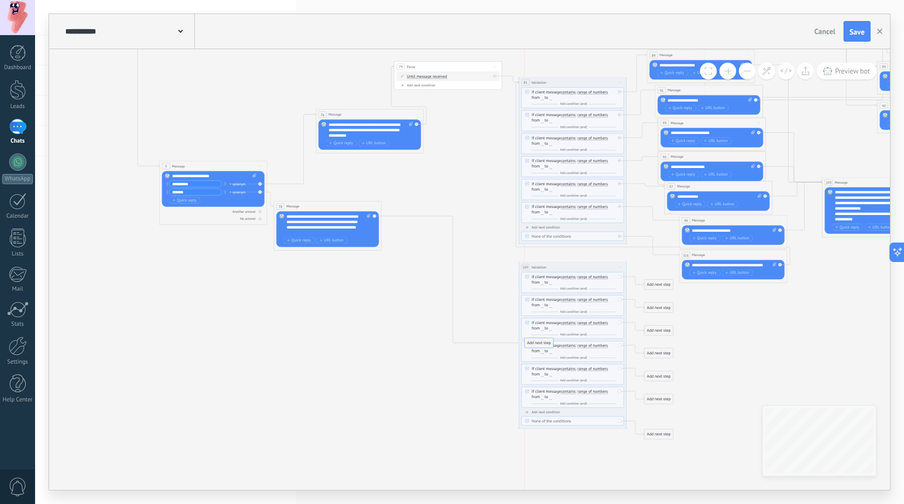
drag, startPoint x: 403, startPoint y: 314, endPoint x: 539, endPoint y: 342, distance: 138.5
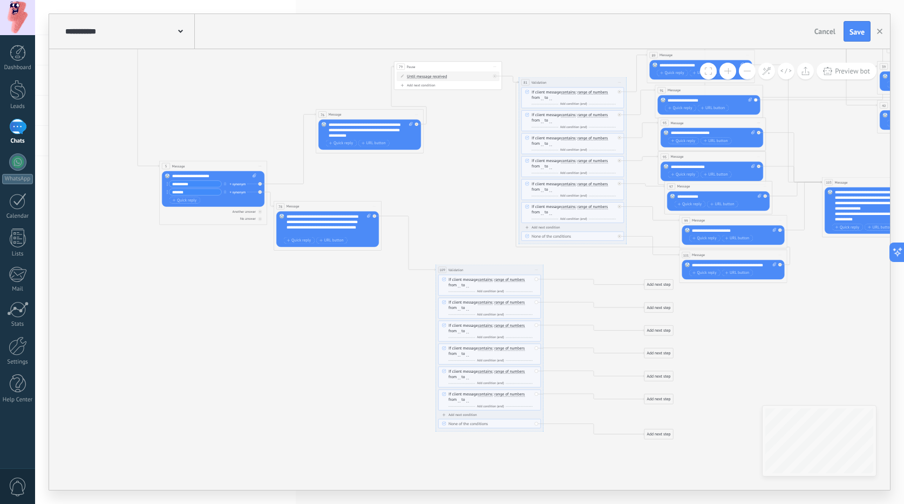
drag, startPoint x: 547, startPoint y: 266, endPoint x: 464, endPoint y: 269, distance: 83.2
click at [464, 269] on div "**********" at bounding box center [489, 269] width 107 height 10
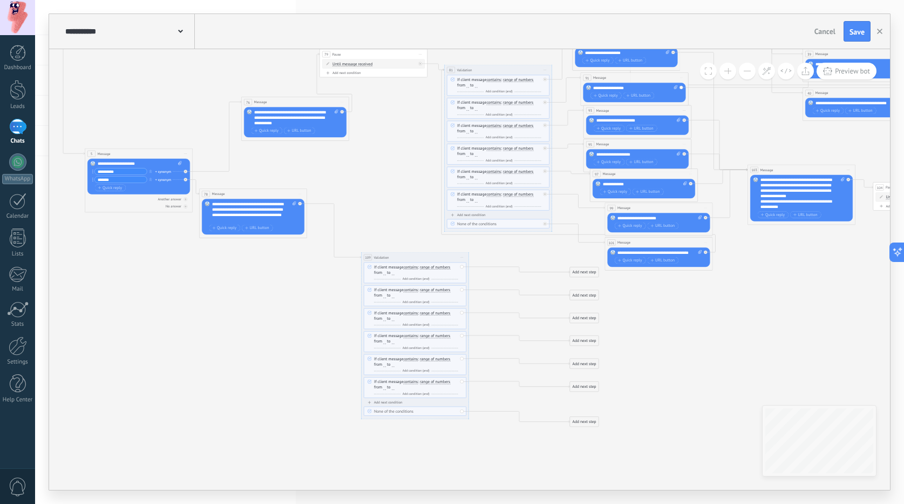
drag, startPoint x: 793, startPoint y: 361, endPoint x: 731, endPoint y: 351, distance: 62.8
drag, startPoint x: 593, startPoint y: 267, endPoint x: 519, endPoint y: 277, distance: 74.7
click at [519, 284] on div "Add next step" at bounding box center [510, 288] width 29 height 9
drag, startPoint x: 589, startPoint y: 298, endPoint x: 514, endPoint y: 306, distance: 75.9
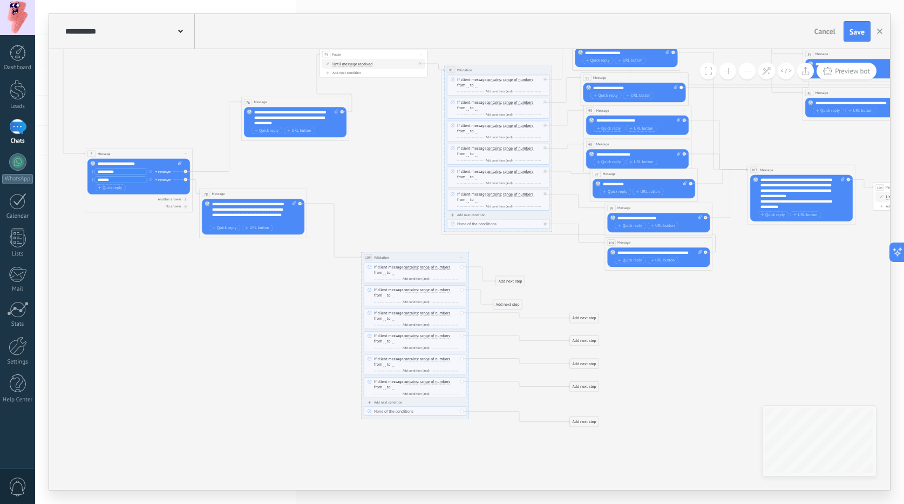
click at [514, 306] on div "Add next step" at bounding box center [507, 304] width 29 height 9
drag, startPoint x: 561, startPoint y: 322, endPoint x: 499, endPoint y: 322, distance: 62.1
click at [500, 322] on div "Add next step" at bounding box center [514, 318] width 29 height 9
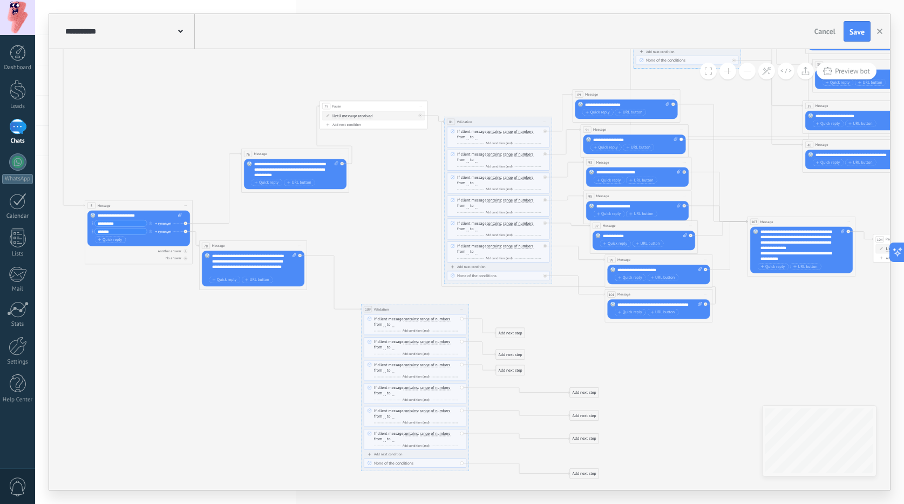
click at [670, 94] on span "Start preview here Rename Duplicate Delete" at bounding box center [673, 95] width 9 height 8
drag, startPoint x: 681, startPoint y: 119, endPoint x: 676, endPoint y: 130, distance: 12.6
click at [681, 119] on div "Duplicate" at bounding box center [693, 120] width 45 height 9
drag, startPoint x: 636, startPoint y: 144, endPoint x: 600, endPoint y: 337, distance: 197.2
click at [608, 340] on div "117 Message ******* (to): All contacts - selected channels All contacts - selec…" at bounding box center [594, 345] width 107 height 10
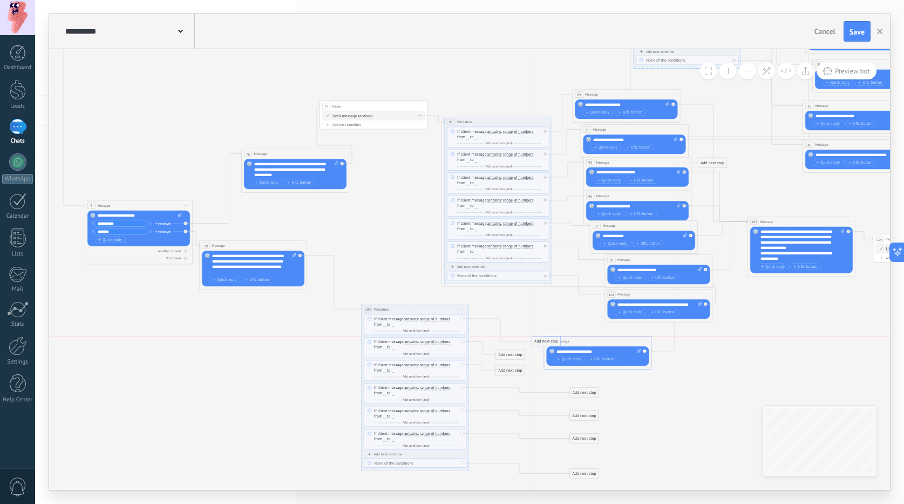
drag, startPoint x: 516, startPoint y: 334, endPoint x: 578, endPoint y: 350, distance: 64.0
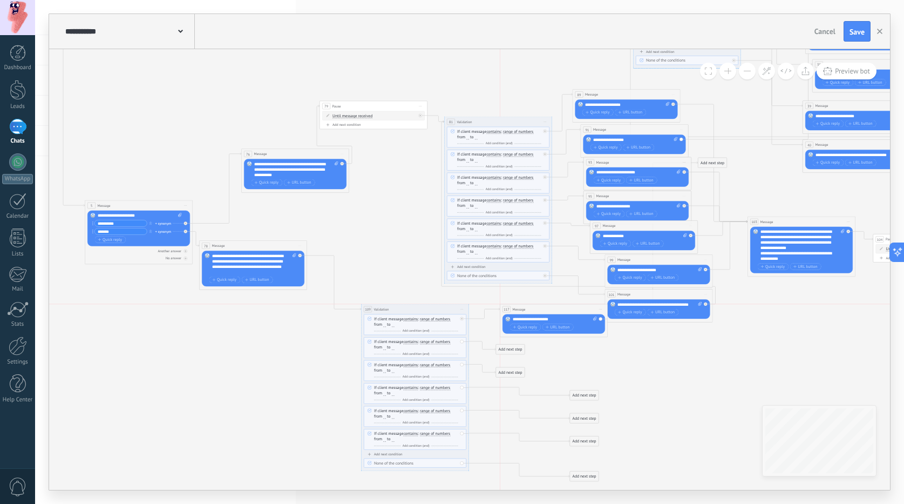
drag, startPoint x: 574, startPoint y: 344, endPoint x: 531, endPoint y: 315, distance: 52.4
click at [531, 315] on div "117 Message ******* (to): All contacts - selected channels All contacts - selec…" at bounding box center [554, 320] width 108 height 33
click at [681, 130] on icon at bounding box center [681, 129] width 3 height 1
click at [693, 153] on div "Duplicate" at bounding box center [702, 155] width 45 height 9
drag, startPoint x: 644, startPoint y: 178, endPoint x: 576, endPoint y: 345, distance: 180.6
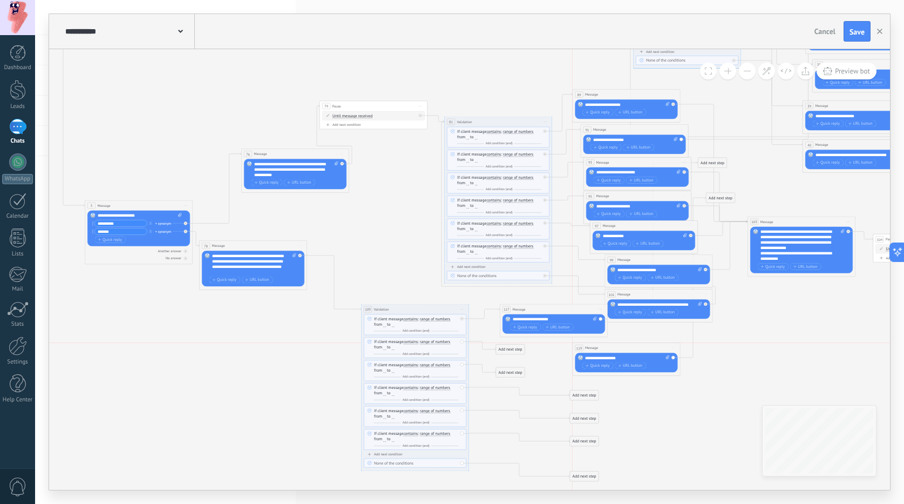
click at [636, 344] on div "119 Message ******* (to): All contacts - selected channels All contacts - selec…" at bounding box center [626, 348] width 107 height 10
drag, startPoint x: 514, startPoint y: 349, endPoint x: 595, endPoint y: 350, distance: 81.0
drag, startPoint x: 601, startPoint y: 345, endPoint x: 535, endPoint y: 341, distance: 66.5
click at [535, 341] on div "119 Message ******* (to): All contacts - selected channels All contacts - selec…" at bounding box center [557, 343] width 107 height 10
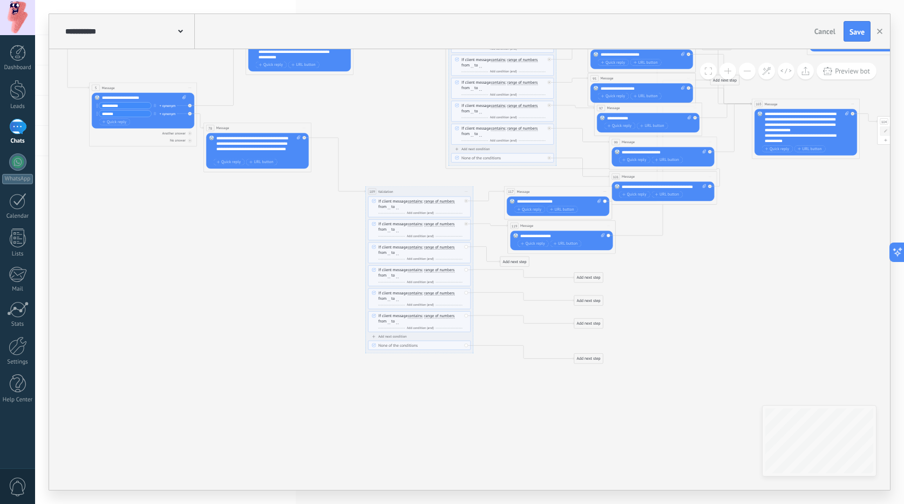
drag, startPoint x: 655, startPoint y: 419, endPoint x: 666, endPoint y: 263, distance: 156.9
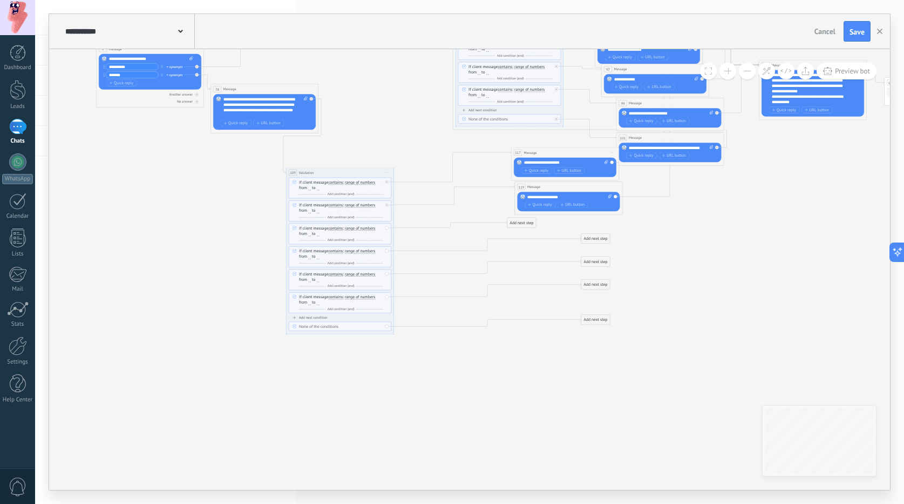
drag, startPoint x: 422, startPoint y: 157, endPoint x: 335, endPoint y: 177, distance: 88.6
click at [335, 177] on div "**********" at bounding box center [340, 172] width 107 height 10
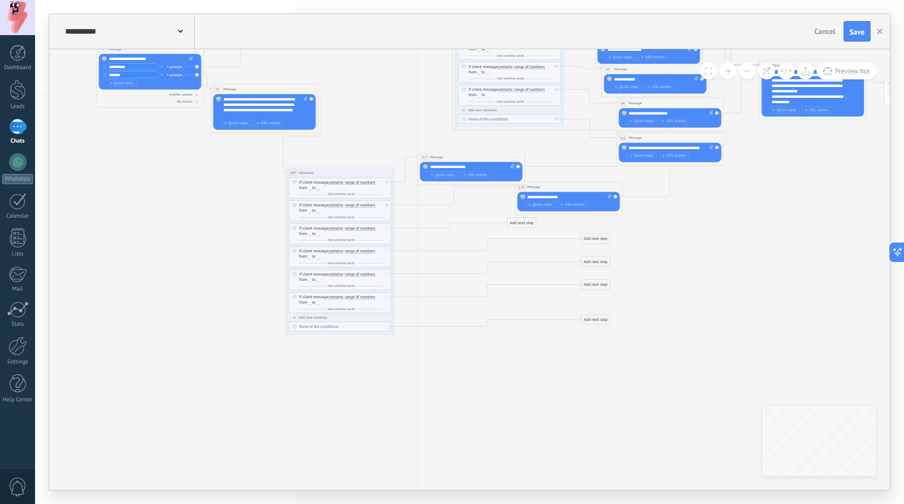
drag, startPoint x: 538, startPoint y: 151, endPoint x: 444, endPoint y: 155, distance: 94.0
click at [444, 155] on div "117 Message ******* (to): All contacts - selected channels All contacts - selec…" at bounding box center [471, 157] width 107 height 10
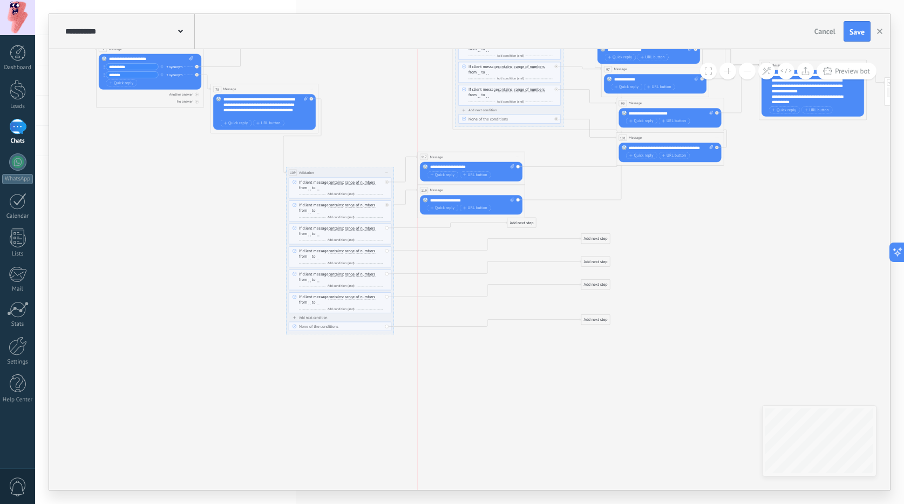
drag, startPoint x: 542, startPoint y: 188, endPoint x: 445, endPoint y: 191, distance: 97.8
click at [445, 191] on div "119 Message ******* (to): All contacts - selected channels All contacts - selec…" at bounding box center [471, 190] width 107 height 10
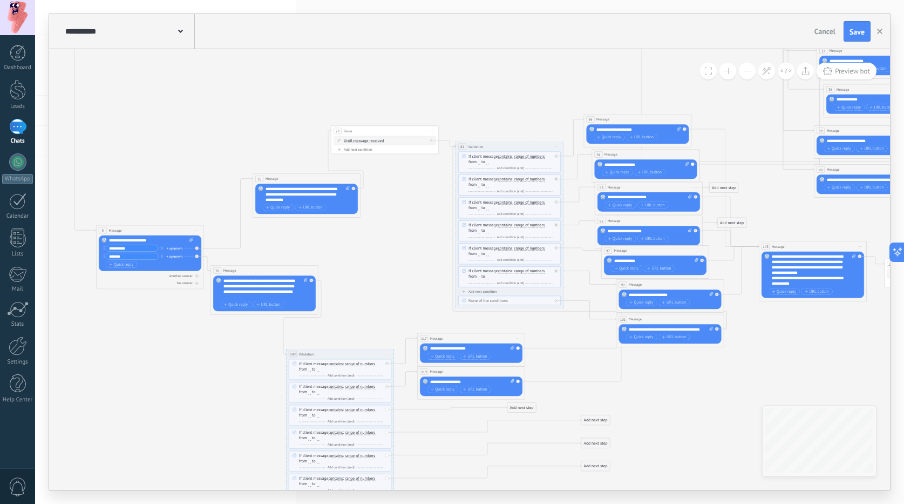
click at [695, 188] on span "Start preview here Rename Duplicate Delete" at bounding box center [695, 187] width 9 height 8
click at [695, 214] on div "Duplicate" at bounding box center [716, 212] width 45 height 9
drag, startPoint x: 629, startPoint y: 238, endPoint x: 573, endPoint y: 395, distance: 166.8
click at [590, 392] on div "121 Message ******* (to): All contacts - selected channels All contacts - selec…" at bounding box center [610, 394] width 107 height 10
drag, startPoint x: 524, startPoint y: 407, endPoint x: 569, endPoint y: 404, distance: 45.5
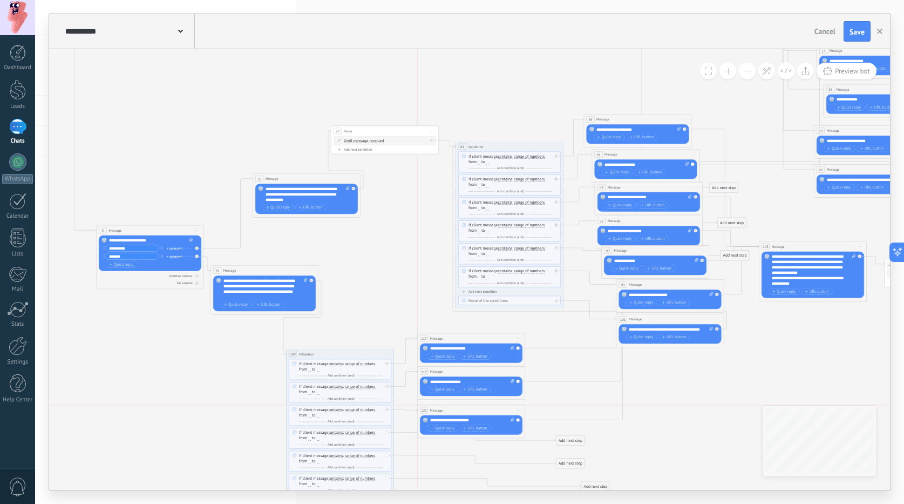
drag, startPoint x: 581, startPoint y: 390, endPoint x: 442, endPoint y: 406, distance: 140.7
click at [442, 406] on div "121 Message ******* (to): All contacts - selected channels All contacts - selec…" at bounding box center [471, 410] width 107 height 10
drag, startPoint x: 737, startPoint y: 252, endPoint x: 685, endPoint y: 454, distance: 209.1
click at [685, 436] on div "Add next step" at bounding box center [692, 431] width 29 height 9
drag, startPoint x: 727, startPoint y: 222, endPoint x: 677, endPoint y: 429, distance: 212.5
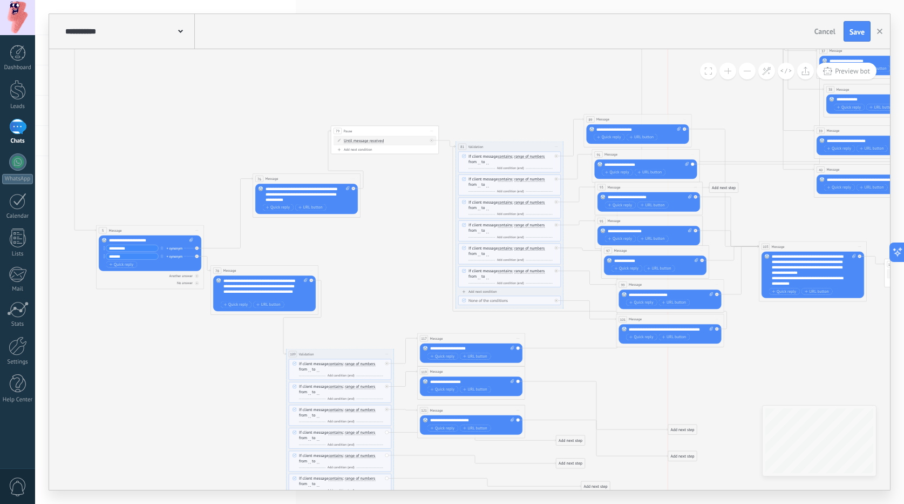
click at [677, 429] on div "Add next step" at bounding box center [682, 429] width 29 height 9
drag, startPoint x: 717, startPoint y: 189, endPoint x: 681, endPoint y: 395, distance: 208.8
click at [681, 395] on div "Add next step" at bounding box center [688, 393] width 29 height 9
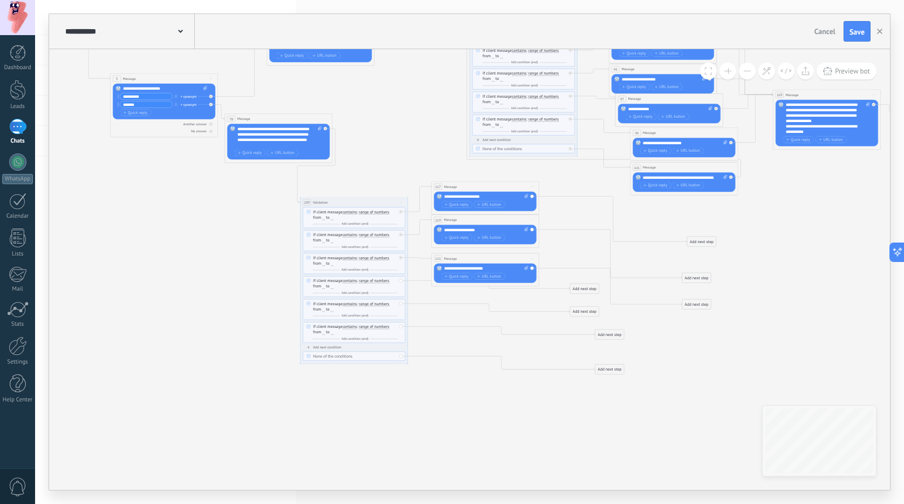
drag, startPoint x: 619, startPoint y: 416, endPoint x: 634, endPoint y: 257, distance: 159.4
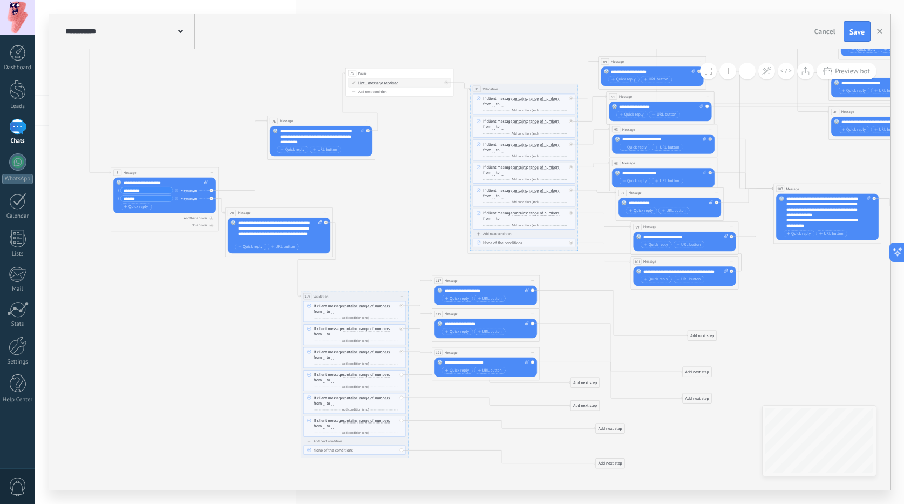
click at [710, 162] on span "Start preview here Rename Duplicate Delete" at bounding box center [710, 163] width 9 height 8
click at [722, 188] on div "Duplicate" at bounding box center [730, 189] width 45 height 9
drag, startPoint x: 672, startPoint y: 213, endPoint x: 625, endPoint y: 354, distance: 148.5
click at [625, 354] on div "123 Message ******* (to): All contacts - selected channels All contacts - selec…" at bounding box center [616, 352] width 107 height 10
drag, startPoint x: 589, startPoint y: 388, endPoint x: 604, endPoint y: 355, distance: 36.0
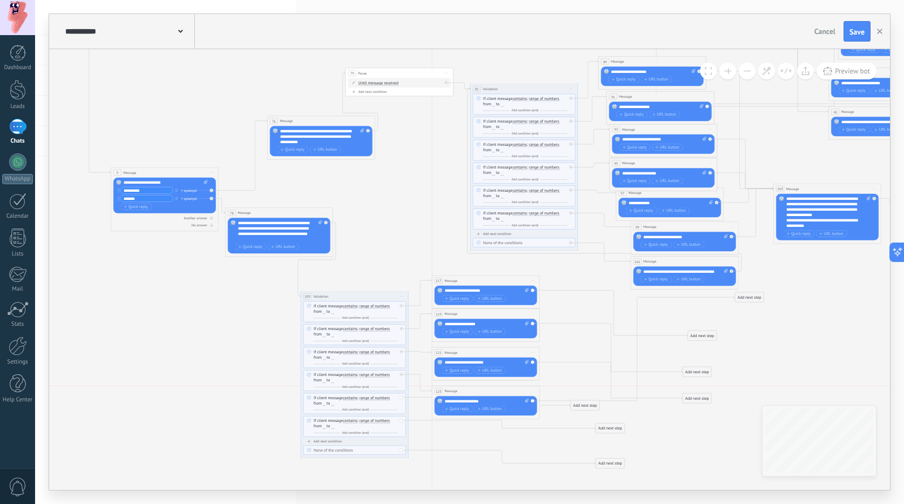
drag, startPoint x: 606, startPoint y: 351, endPoint x: 477, endPoint y: 388, distance: 134.0
click at [477, 388] on div "123 Message ******* (to): All contacts - selected channels All contacts - selec…" at bounding box center [485, 391] width 107 height 10
drag, startPoint x: 575, startPoint y: 405, endPoint x: 461, endPoint y: 434, distance: 118.0
click at [461, 434] on div "Add next step" at bounding box center [471, 434] width 29 height 9
drag, startPoint x: 614, startPoint y: 429, endPoint x: 477, endPoint y: 462, distance: 140.9
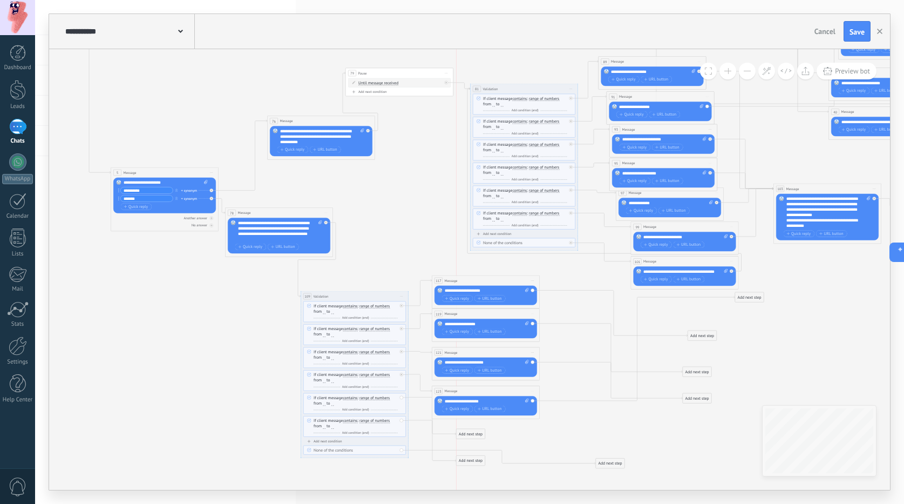
click at [477, 462] on div "Add next step" at bounding box center [471, 460] width 29 height 9
click at [718, 194] on span "Start preview here Rename Duplicate Delete" at bounding box center [717, 193] width 9 height 8
click at [727, 220] on div "Duplicate" at bounding box center [737, 218] width 45 height 9
drag, startPoint x: 655, startPoint y: 241, endPoint x: 577, endPoint y: 395, distance: 172.6
click at [577, 395] on div "125 Message ******* (to): All contacts - selected channels All contacts - selec…" at bounding box center [591, 398] width 107 height 10
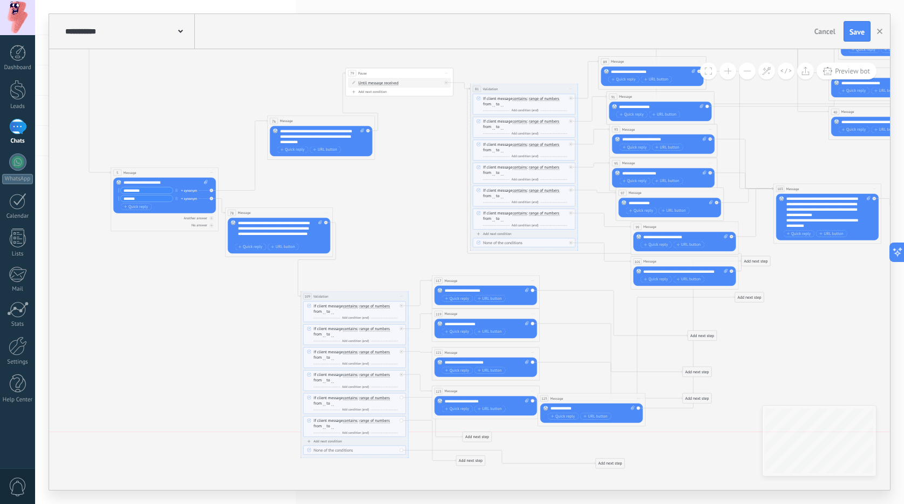
drag, startPoint x: 476, startPoint y: 432, endPoint x: 482, endPoint y: 433, distance: 6.7
click at [482, 433] on div "Add next step" at bounding box center [477, 436] width 29 height 9
drag, startPoint x: 666, startPoint y: 170, endPoint x: 618, endPoint y: 175, distance: 48.3
click at [618, 175] on div "**********" at bounding box center [663, 177] width 103 height 19
copy div "**********"
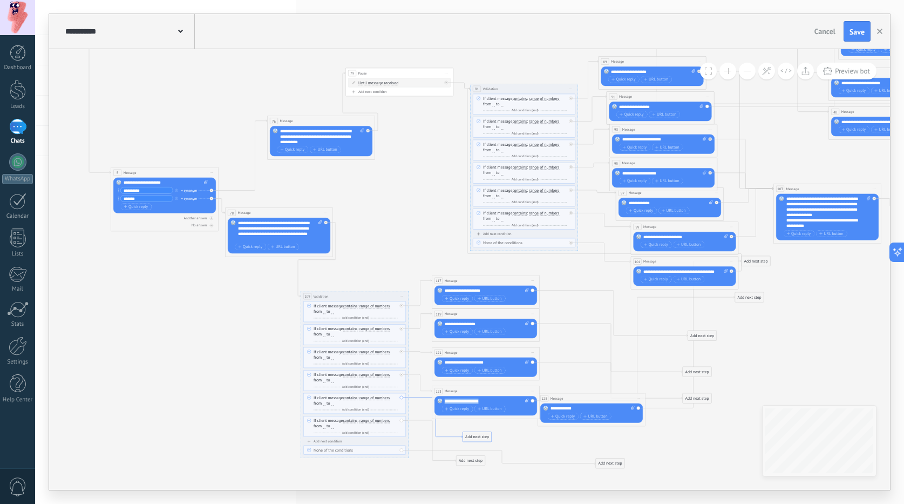
drag, startPoint x: 490, startPoint y: 398, endPoint x: 430, endPoint y: 398, distance: 60.5
paste div
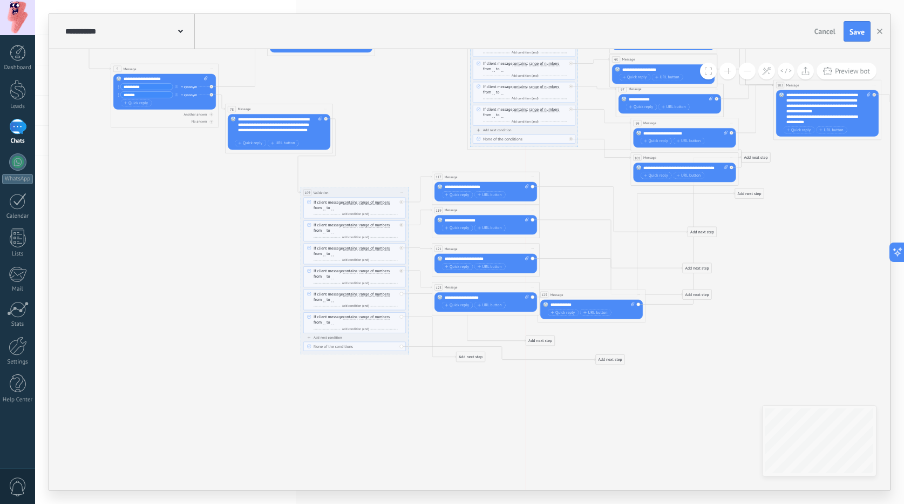
drag, startPoint x: 477, startPoint y: 335, endPoint x: 542, endPoint y: 340, distance: 65.5
click at [542, 340] on div "Add next step" at bounding box center [540, 340] width 29 height 9
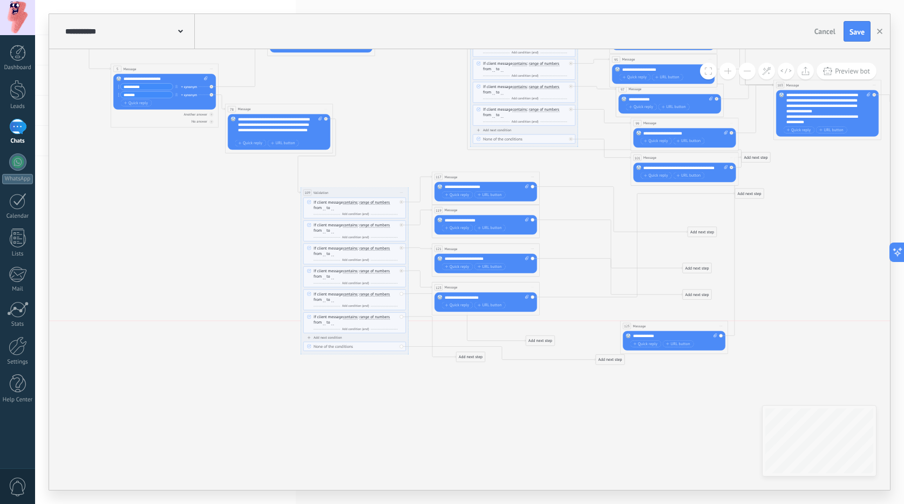
drag, startPoint x: 572, startPoint y: 292, endPoint x: 699, endPoint y: 304, distance: 127.9
click at [653, 325] on div "125 Message ******* (to): All contacts - selected channels All contacts - selec…" at bounding box center [674, 326] width 107 height 10
drag, startPoint x: 764, startPoint y: 158, endPoint x: 779, endPoint y: 347, distance: 190.0
click at [779, 347] on div "Add next step" at bounding box center [769, 346] width 29 height 9
drag, startPoint x: 545, startPoint y: 340, endPoint x: 657, endPoint y: 333, distance: 112.5
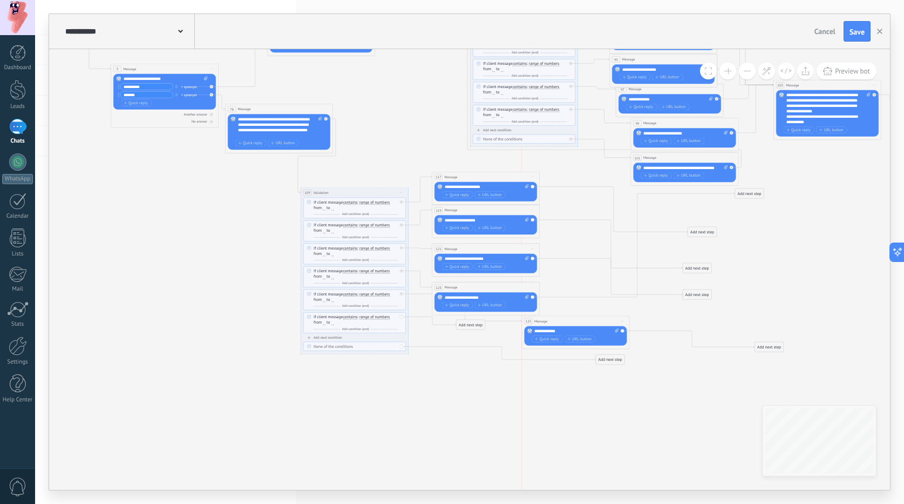
drag, startPoint x: 650, startPoint y: 328, endPoint x: 559, endPoint y: 322, distance: 90.9
click at [559, 322] on div "125 Message ******* (to): All contacts - selected channels All contacts - selec…" at bounding box center [575, 321] width 107 height 10
drag, startPoint x: 463, startPoint y: 322, endPoint x: 470, endPoint y: 373, distance: 51.7
click at [470, 370] on div "Add next step" at bounding box center [482, 365] width 29 height 9
click at [728, 126] on span "Start preview here Rename Duplicate [GEOGRAPHIC_DATA]" at bounding box center [732, 123] width 9 height 8
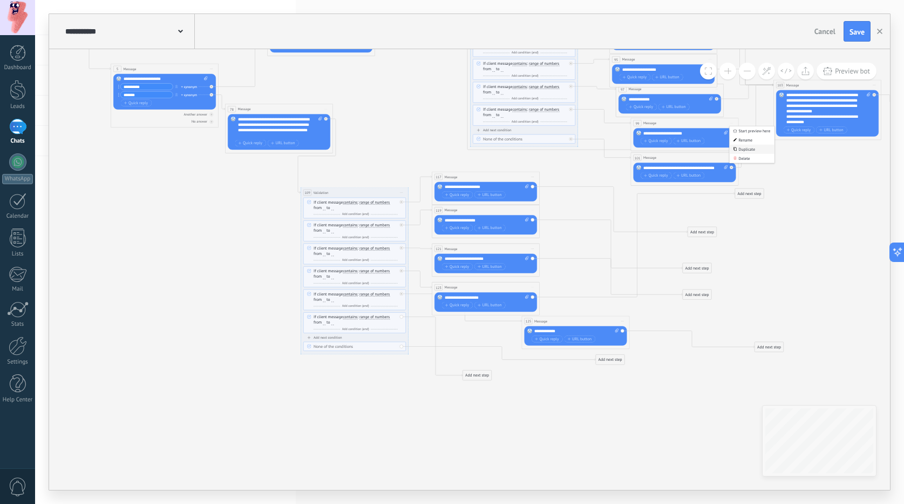
click at [732, 150] on div "Duplicate" at bounding box center [752, 149] width 45 height 9
drag, startPoint x: 685, startPoint y: 179, endPoint x: 673, endPoint y: 216, distance: 39.1
drag, startPoint x: 683, startPoint y: 177, endPoint x: 594, endPoint y: 406, distance: 246.6
click at [594, 407] on div "127 Message ******* (to): All contacts - selected channels All contacts - selec…" at bounding box center [595, 406] width 107 height 10
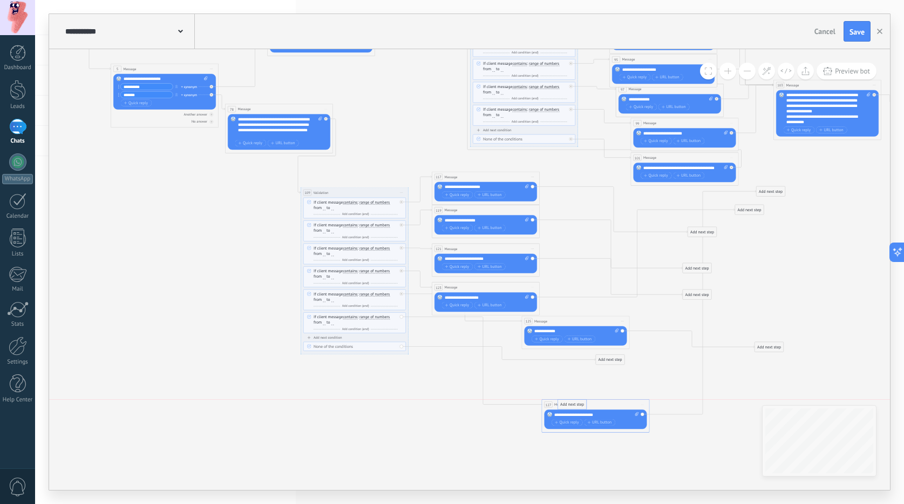
drag, startPoint x: 502, startPoint y: 386, endPoint x: 577, endPoint y: 406, distance: 77.5
click at [546, 328] on div "**********" at bounding box center [576, 335] width 103 height 19
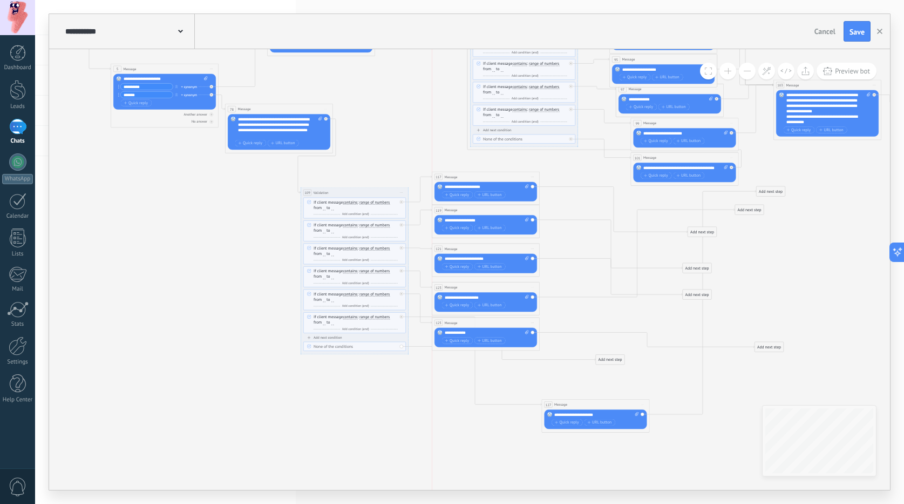
drag, startPoint x: 547, startPoint y: 323, endPoint x: 458, endPoint y: 324, distance: 89.1
click at [458, 324] on div "125 Message ******* (to): All contacts - selected channels All contacts - selec…" at bounding box center [485, 322] width 107 height 10
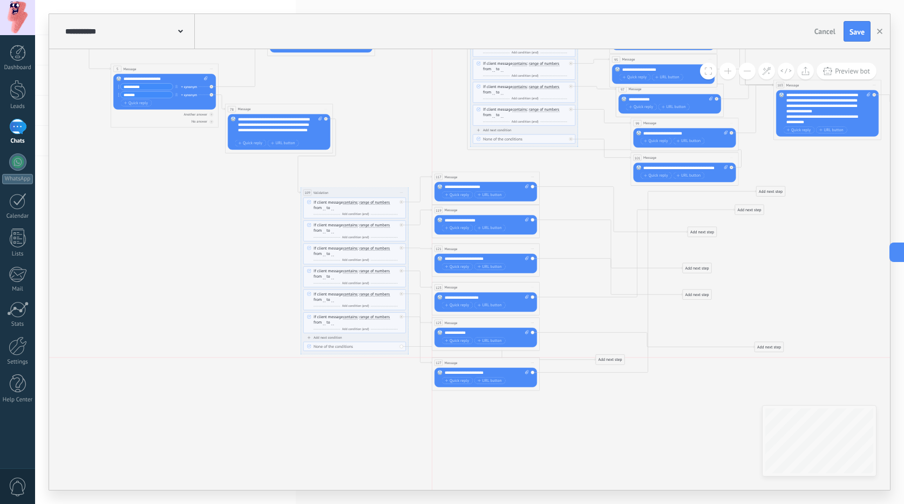
drag, startPoint x: 555, startPoint y: 403, endPoint x: 446, endPoint y: 359, distance: 117.5
click at [446, 360] on span "Message" at bounding box center [451, 362] width 13 height 5
drag, startPoint x: 599, startPoint y: 358, endPoint x: 386, endPoint y: 417, distance: 220.0
click at [382, 422] on div "Add next step" at bounding box center [396, 423] width 29 height 9
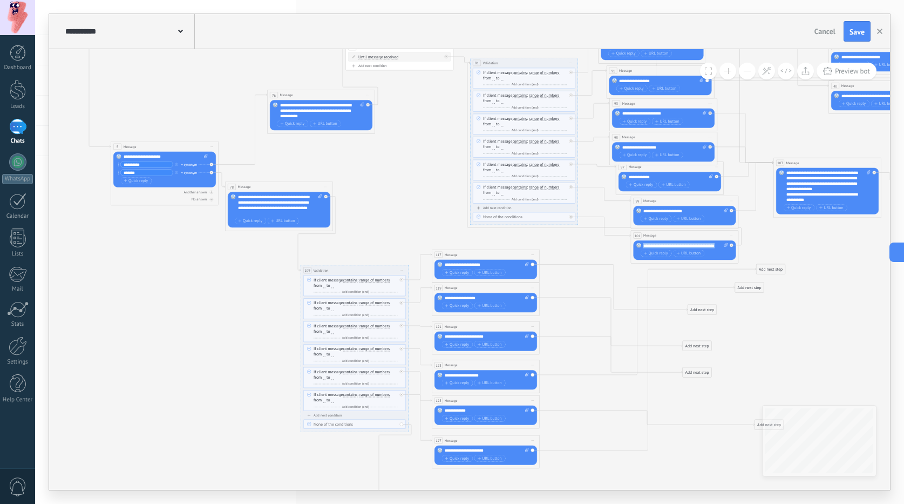
drag, startPoint x: 722, startPoint y: 246, endPoint x: 629, endPoint y: 247, distance: 92.8
copy div "**********"
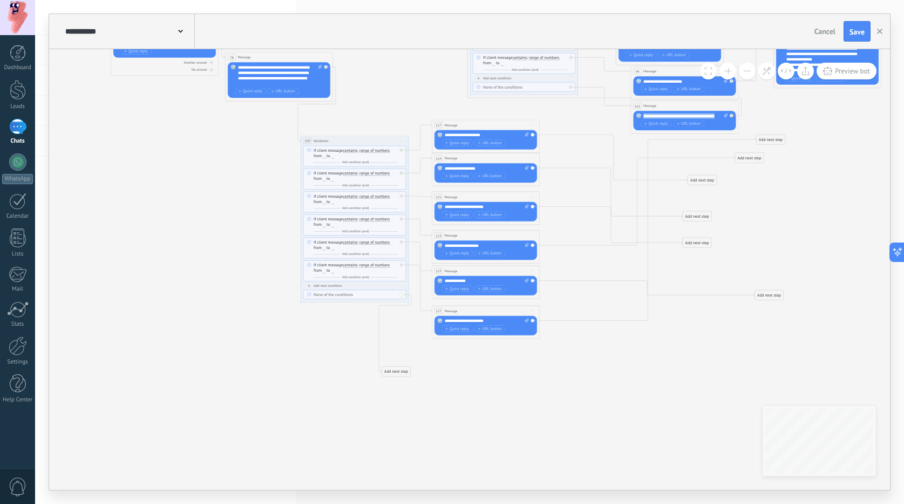
click at [387, 372] on div "Add next step" at bounding box center [396, 371] width 29 height 9
click at [399, 384] on div "Message" at bounding box center [414, 380] width 61 height 9
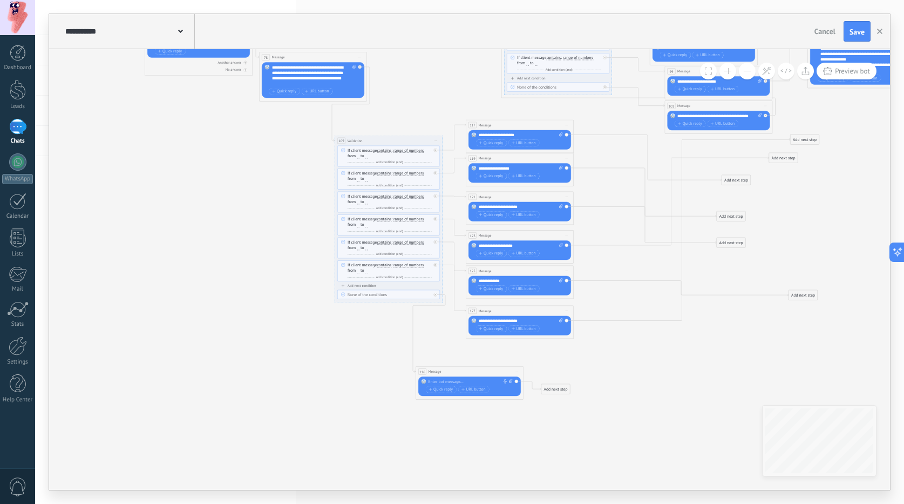
click at [438, 381] on div at bounding box center [469, 381] width 80 height 5
paste div
drag, startPoint x: 557, startPoint y: 389, endPoint x: 409, endPoint y: 247, distance: 204.2
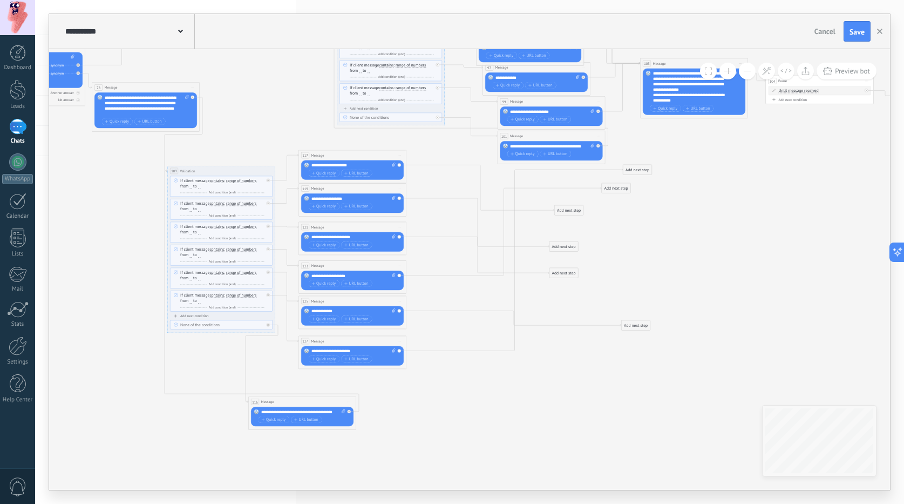
drag, startPoint x: 642, startPoint y: 384, endPoint x: 488, endPoint y: 411, distance: 156.8
drag, startPoint x: 639, startPoint y: 171, endPoint x: 486, endPoint y: 378, distance: 257.2
click at [486, 378] on div "Add next step" at bounding box center [487, 379] width 29 height 9
click at [485, 378] on div "Add next step" at bounding box center [487, 379] width 29 height 9
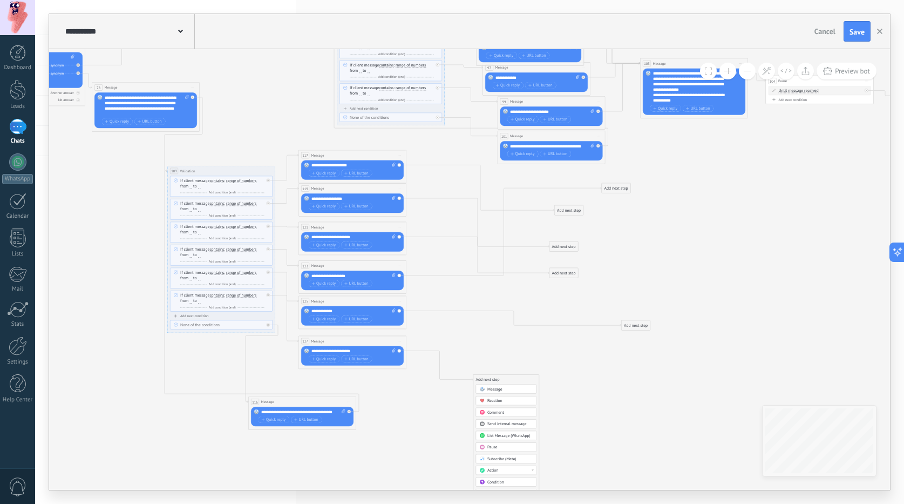
click at [489, 389] on span "Message" at bounding box center [494, 388] width 15 height 5
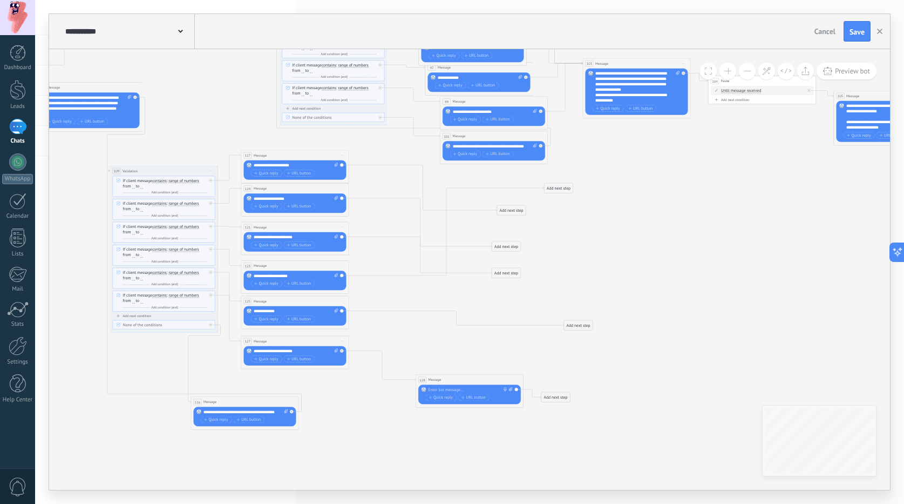
click at [469, 387] on div at bounding box center [469, 389] width 80 height 5
paste div
drag, startPoint x: 441, startPoint y: 376, endPoint x: 413, endPoint y: 363, distance: 30.7
click at [413, 353] on div "128 Message ******* (to): All contacts - selected channels All contacts - selec…" at bounding box center [442, 357] width 107 height 10
click at [408, 374] on div "**********" at bounding box center [441, 372] width 84 height 21
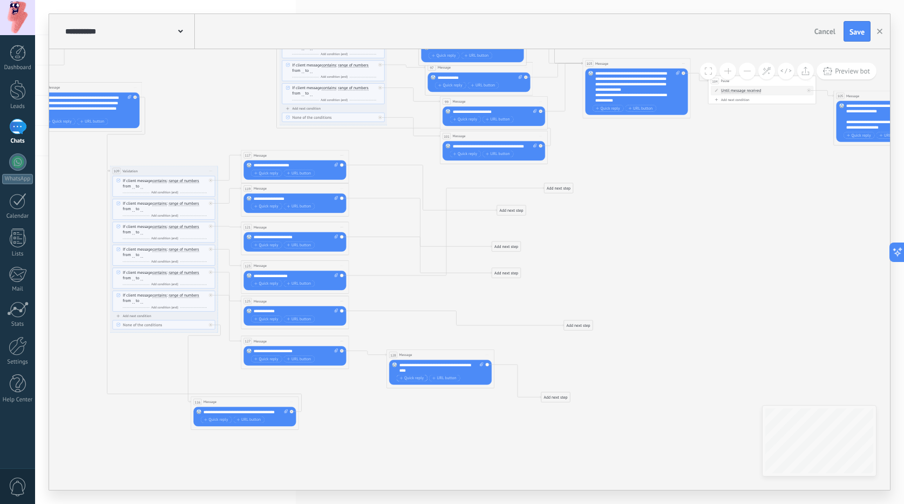
click at [408, 377] on span "Quick reply" at bounding box center [412, 378] width 24 height 4
click at [411, 384] on span "Quick reply" at bounding box center [412, 386] width 24 height 4
drag, startPoint x: 482, startPoint y: 406, endPoint x: 484, endPoint y: 411, distance: 5.6
click at [483, 406] on div "Another answer" at bounding box center [471, 405] width 24 height 5
click at [485, 414] on div "No answer" at bounding box center [440, 412] width 103 height 5
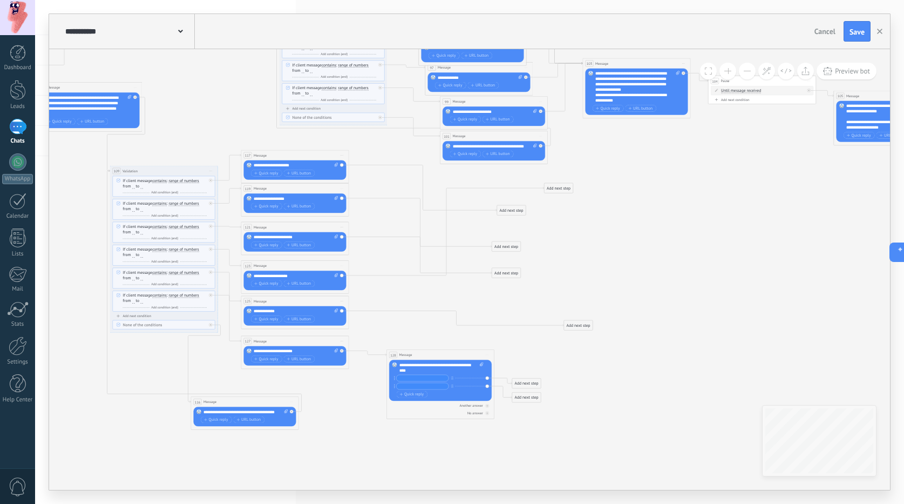
click at [411, 375] on input "text" at bounding box center [423, 378] width 52 height 6
type input "*"
type input "**"
click at [419, 388] on input "text" at bounding box center [423, 386] width 52 height 6
type input "**"
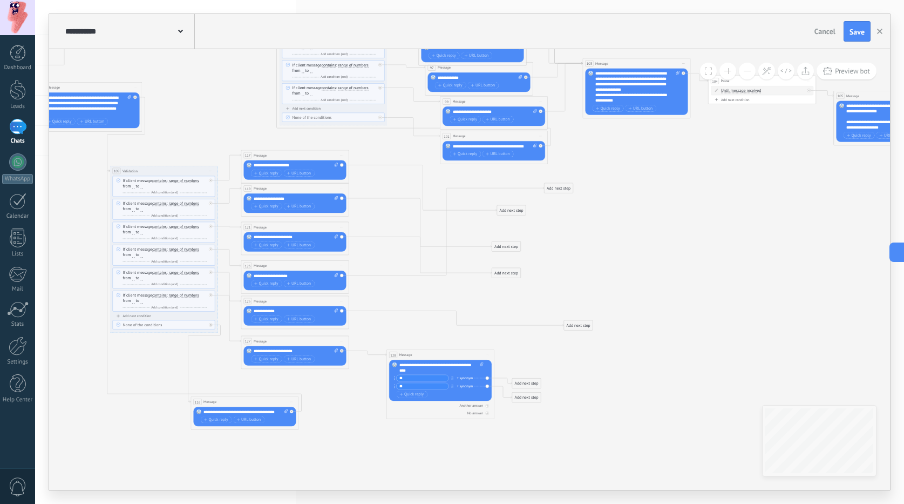
click at [516, 398] on div "Add next step" at bounding box center [526, 397] width 29 height 9
click at [525, 406] on span at bounding box center [521, 406] width 11 height 4
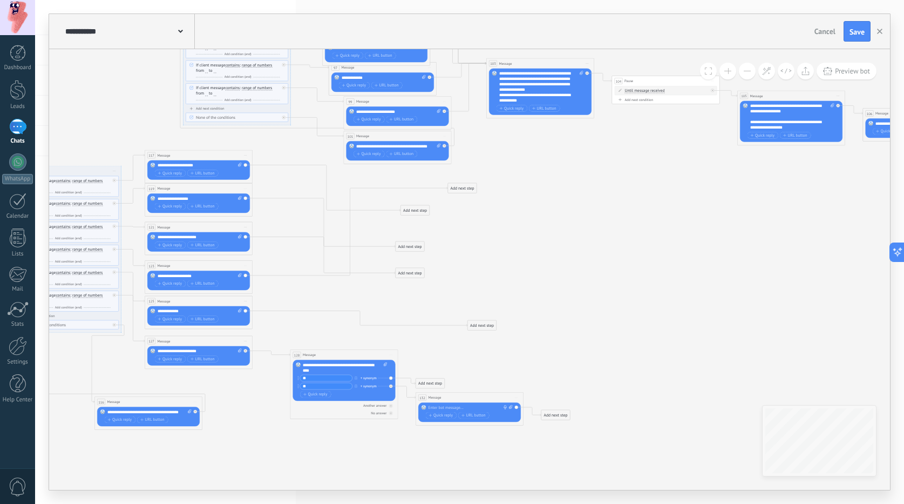
click at [463, 405] on div at bounding box center [469, 407] width 80 height 5
paste div
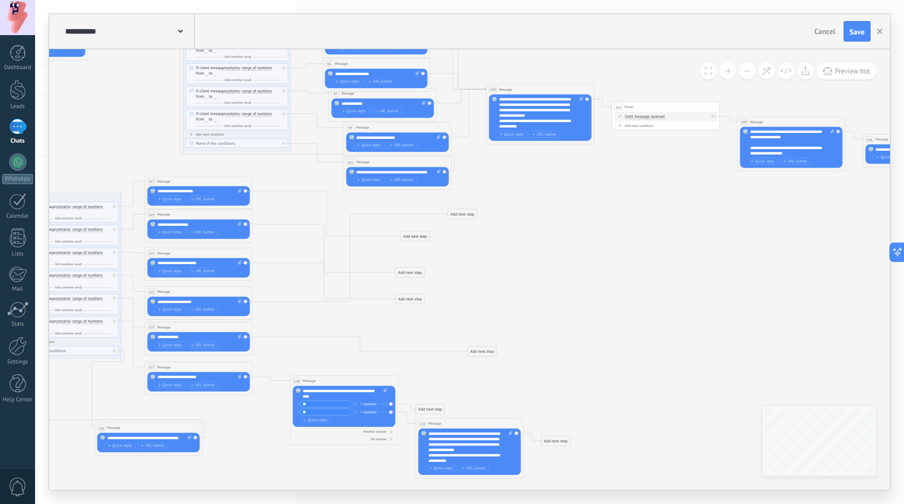
click at [552, 444] on div "Add next step" at bounding box center [555, 440] width 29 height 9
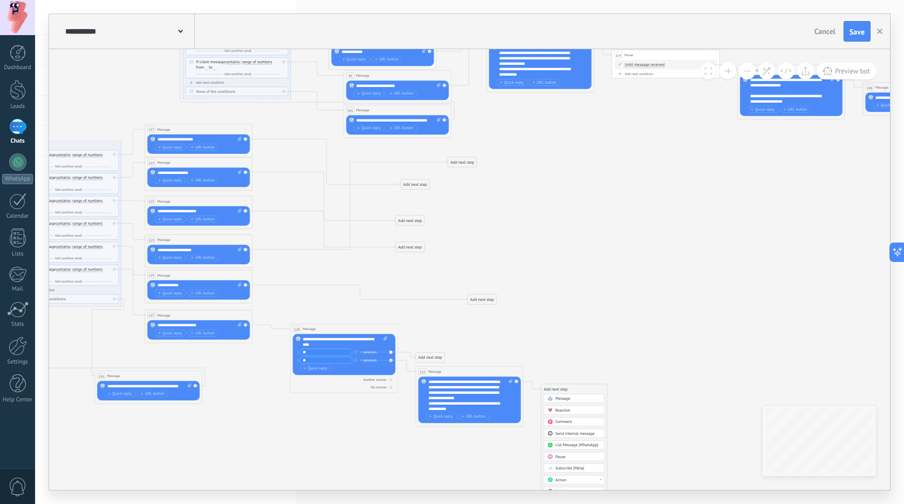
click at [564, 454] on span "Pause" at bounding box center [560, 456] width 10 height 5
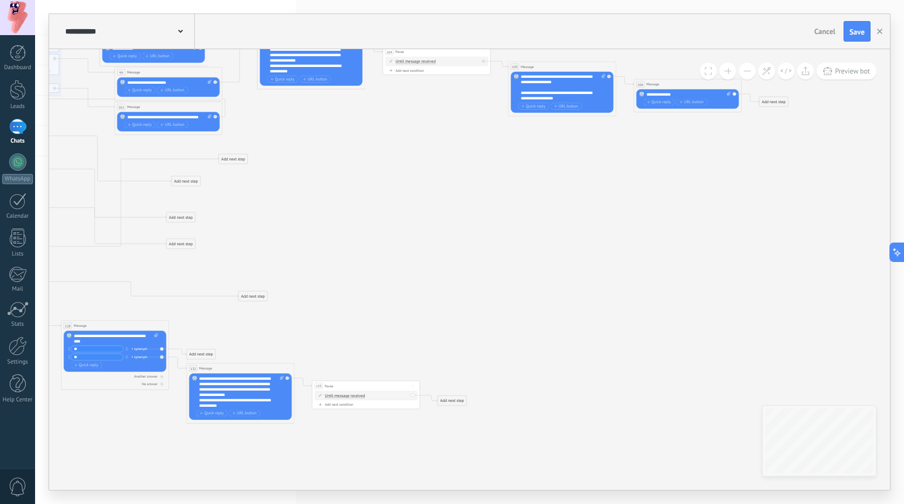
drag, startPoint x: 611, startPoint y: 312, endPoint x: 501, endPoint y: 306, distance: 109.7
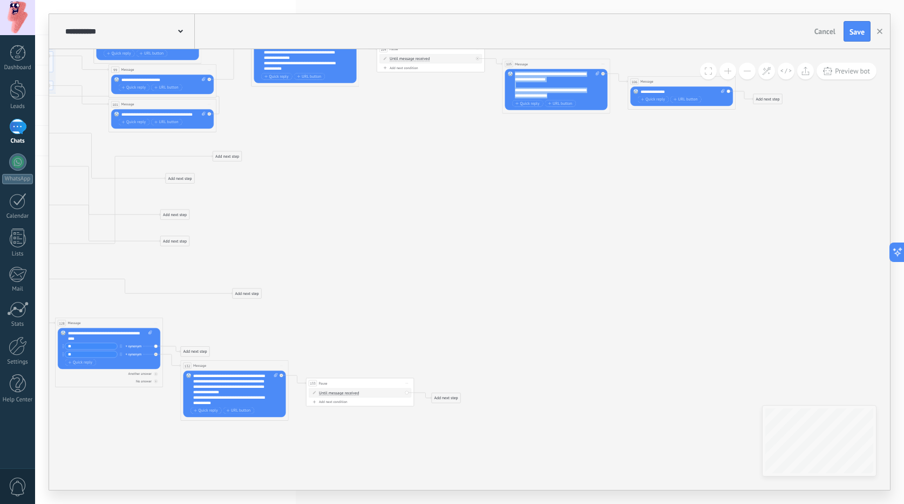
drag, startPoint x: 552, startPoint y: 95, endPoint x: 499, endPoint y: 57, distance: 65.0
copy div "**********"
click at [436, 401] on div "Add next step" at bounding box center [446, 397] width 29 height 9
click at [451, 409] on span "Message" at bounding box center [453, 407] width 15 height 5
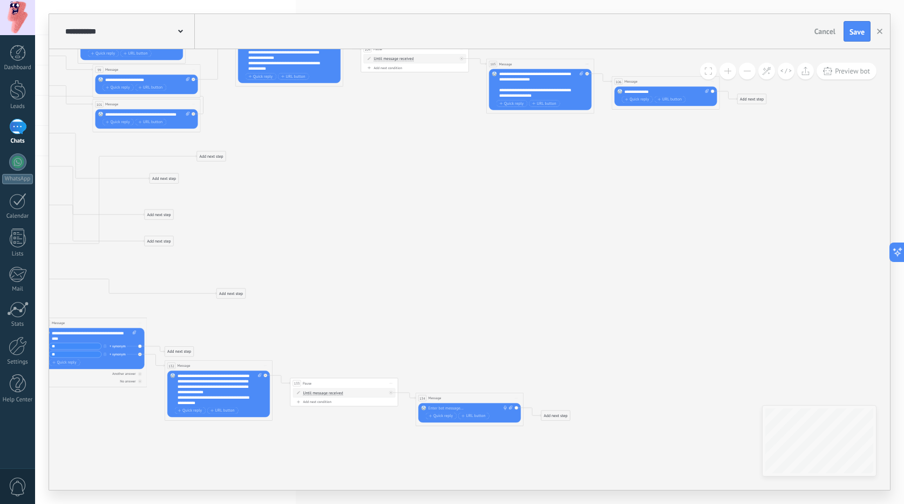
click at [475, 408] on div at bounding box center [469, 407] width 80 height 5
paste div
drag, startPoint x: 656, startPoint y: 90, endPoint x: 607, endPoint y: 86, distance: 49.8
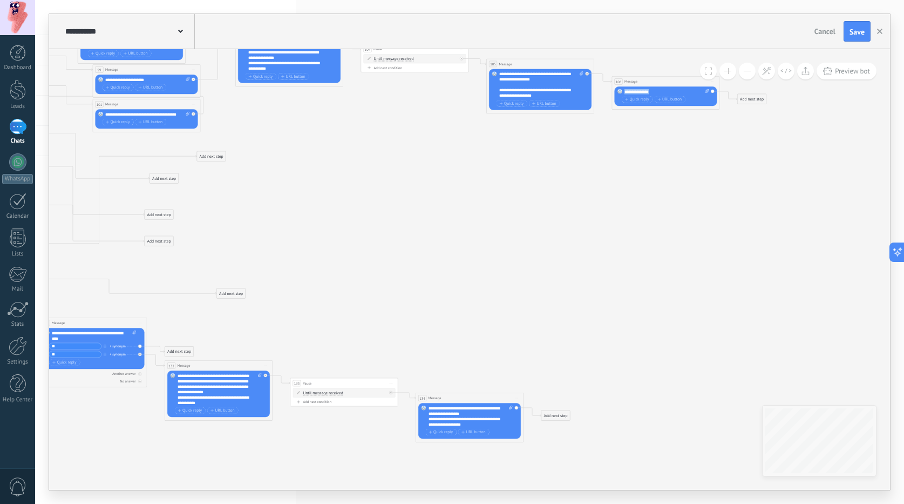
copy div "**********"
click at [561, 413] on div "Add next step" at bounding box center [555, 415] width 29 height 9
click at [564, 424] on span "Message" at bounding box center [562, 424] width 15 height 5
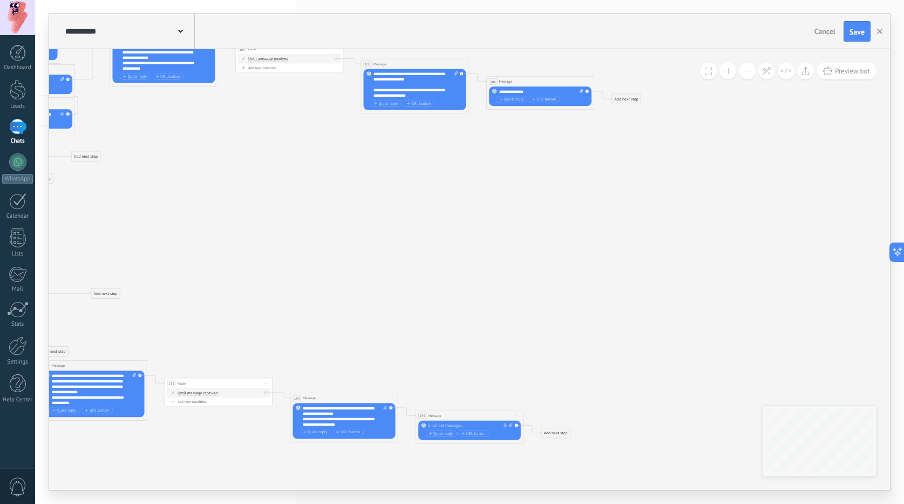
click at [470, 423] on div at bounding box center [469, 425] width 80 height 5
paste div
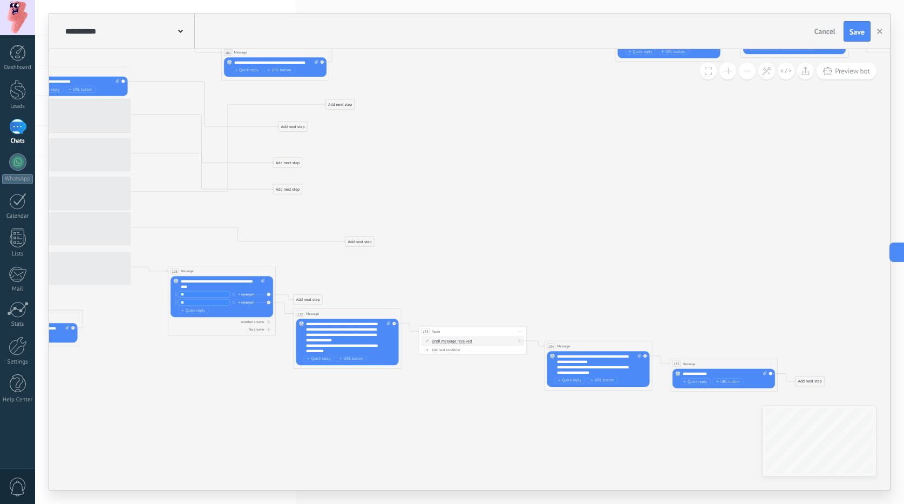
drag, startPoint x: 349, startPoint y: 246, endPoint x: 603, endPoint y: 194, distance: 259.5
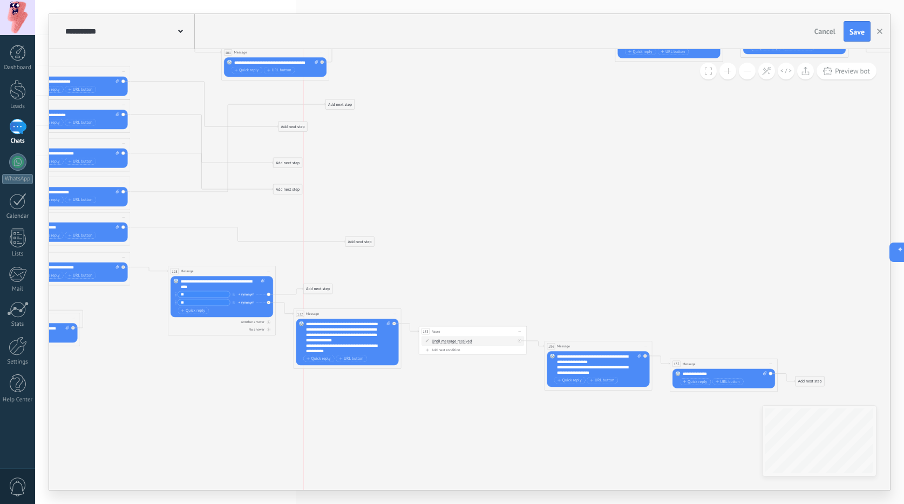
drag, startPoint x: 310, startPoint y: 296, endPoint x: 316, endPoint y: 285, distance: 12.3
click at [319, 284] on div "Add next step" at bounding box center [318, 288] width 29 height 9
click at [316, 285] on div "Add next step" at bounding box center [318, 287] width 29 height 9
click at [320, 297] on span "Message" at bounding box center [325, 296] width 15 height 5
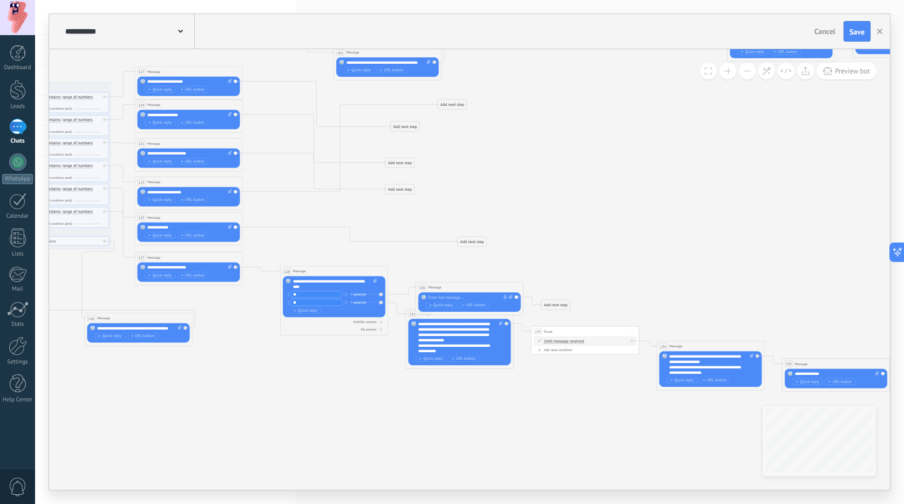
click at [440, 293] on div "Replace Remove Convert to voice message Drag the image here to attach it. Add i…" at bounding box center [469, 301] width 103 height 19
click at [440, 295] on div at bounding box center [469, 297] width 80 height 5
paste div
drag, startPoint x: 444, startPoint y: 288, endPoint x: 435, endPoint y: 276, distance: 15.8
click at [435, 276] on div "130 Message ******* (to): All contacts - selected channels All contacts - selec…" at bounding box center [459, 275] width 107 height 10
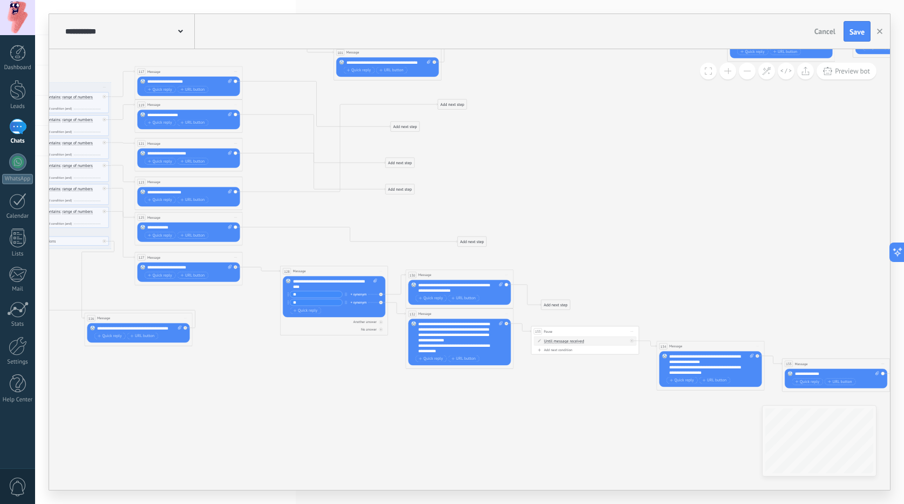
click at [728, 68] on button at bounding box center [728, 71] width 17 height 17
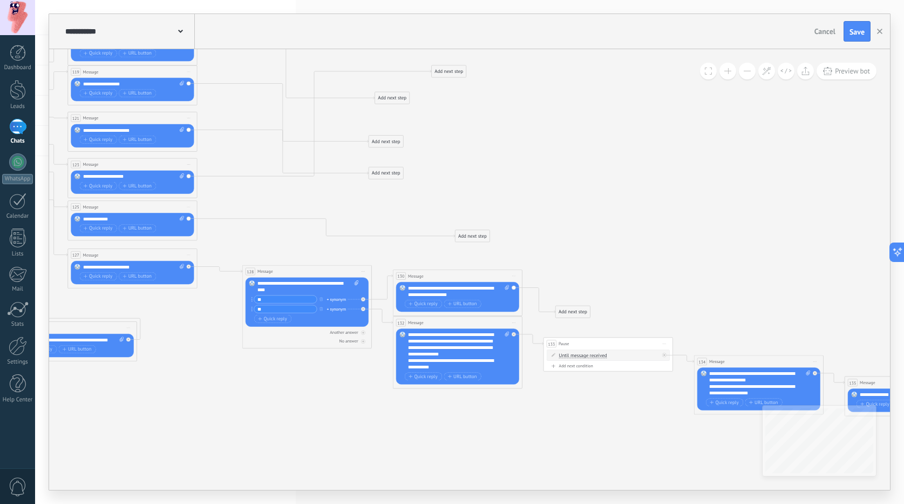
click at [728, 71] on span at bounding box center [727, 71] width 7 height 1
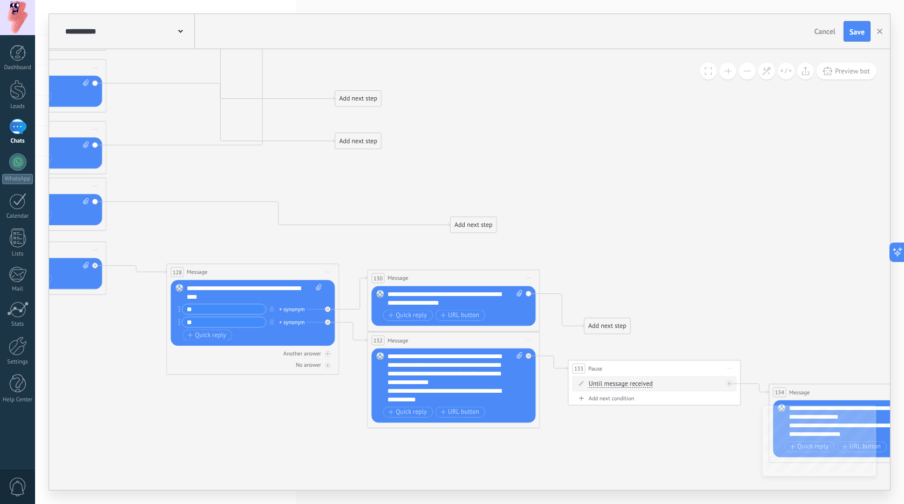
click at [728, 71] on span at bounding box center [727, 71] width 7 height 1
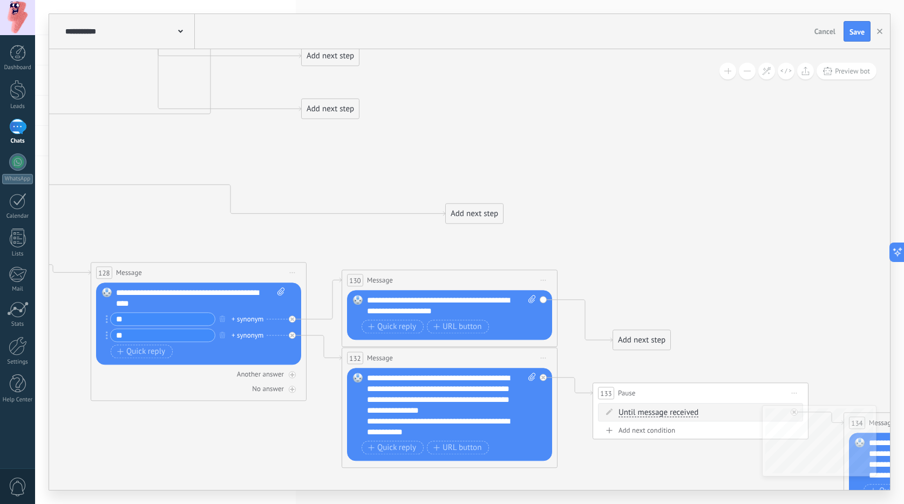
click at [728, 71] on span at bounding box center [727, 71] width 7 height 1
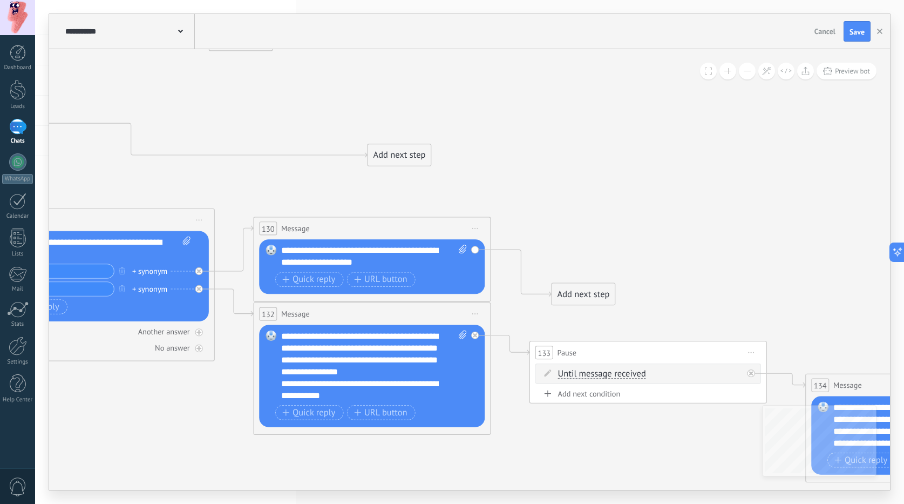
drag, startPoint x: 695, startPoint y: 189, endPoint x: 514, endPoint y: 110, distance: 197.7
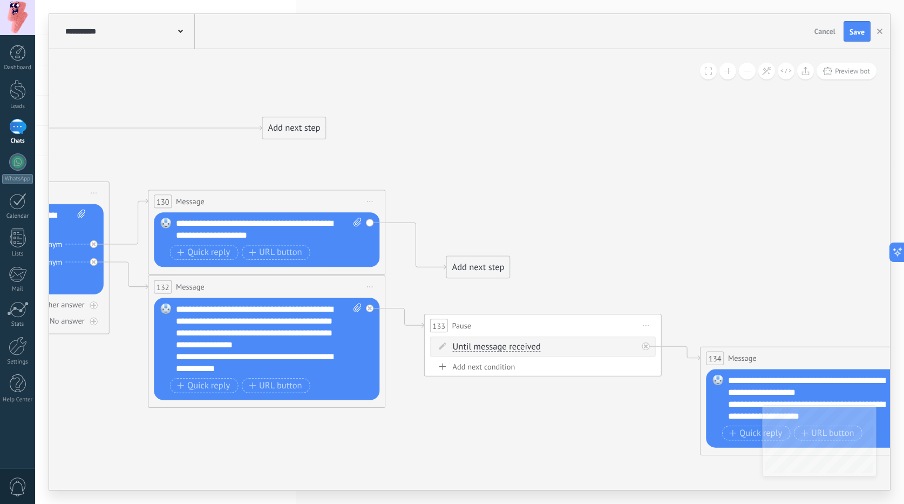
click at [745, 76] on button at bounding box center [747, 71] width 17 height 17
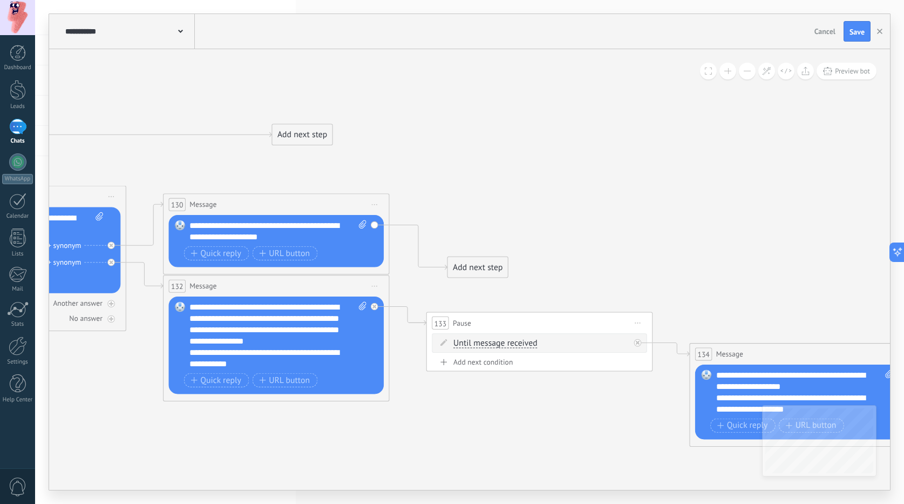
click at [745, 76] on button at bounding box center [747, 71] width 17 height 17
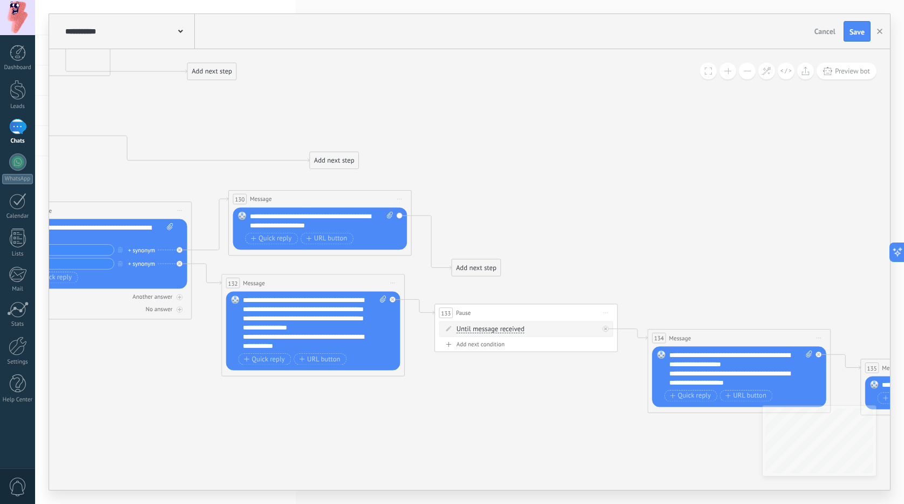
drag, startPoint x: 356, startPoint y: 212, endPoint x: 363, endPoint y: 194, distance: 19.1
click at [363, 194] on div "130 Message ******* (to): All contacts - selected channels All contacts - selec…" at bounding box center [320, 199] width 182 height 17
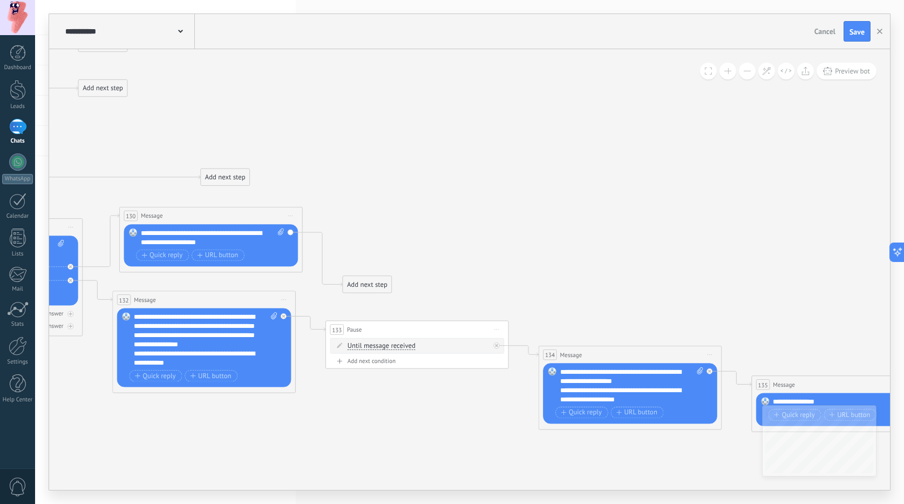
drag, startPoint x: 505, startPoint y: 190, endPoint x: 453, endPoint y: 203, distance: 53.9
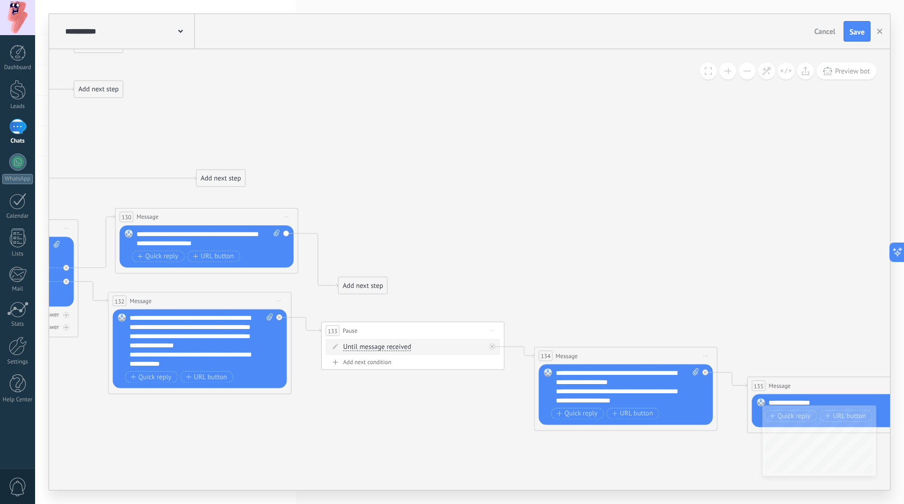
drag, startPoint x: 352, startPoint y: 275, endPoint x: 360, endPoint y: 224, distance: 51.8
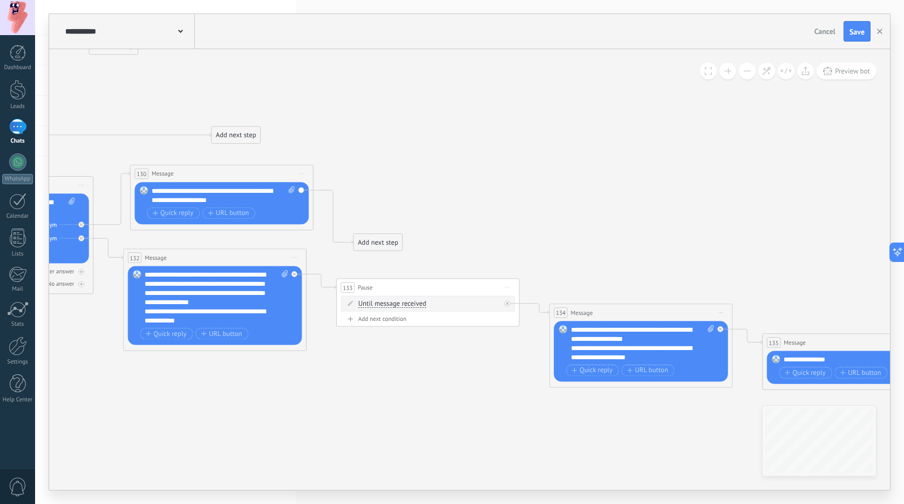
drag, startPoint x: 359, startPoint y: 187, endPoint x: 409, endPoint y: 243, distance: 74.9
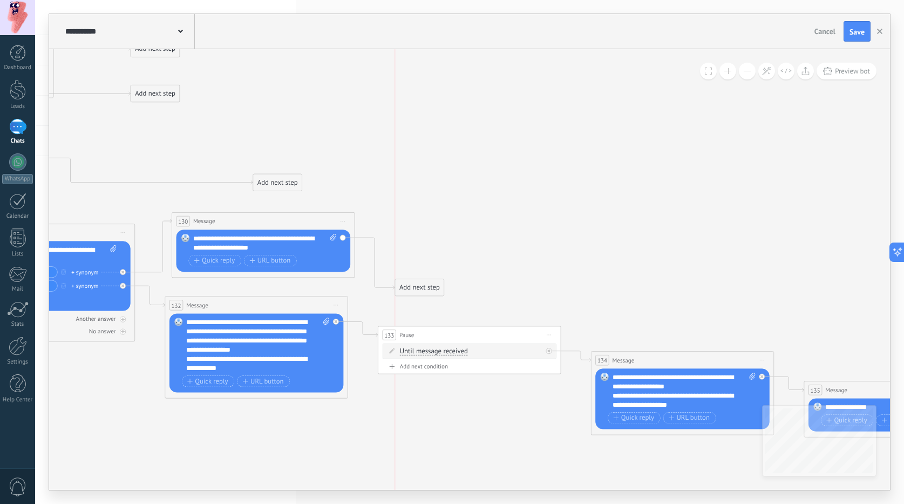
drag, startPoint x: 424, startPoint y: 287, endPoint x: 414, endPoint y: 189, distance: 97.7
click at [414, 280] on div "Add next step" at bounding box center [419, 287] width 49 height 15
click at [413, 191] on div "Add next step" at bounding box center [407, 192] width 49 height 15
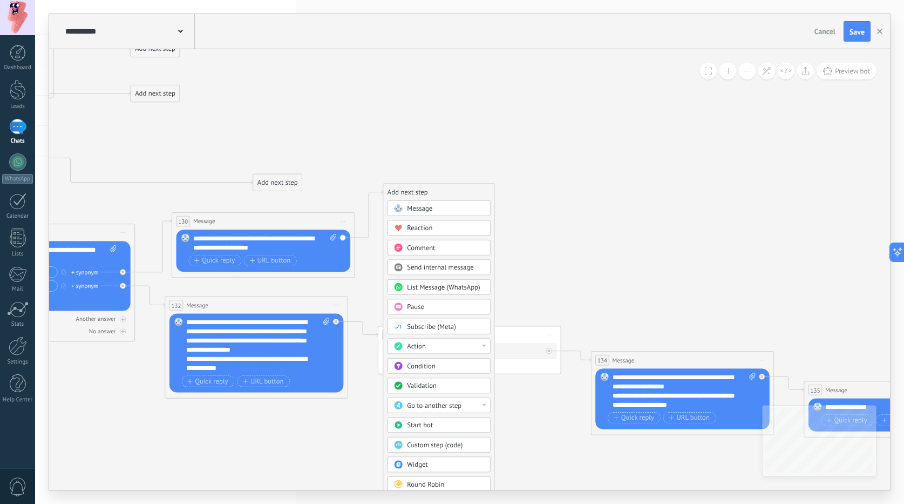
click at [413, 213] on div "Message" at bounding box center [439, 208] width 103 height 16
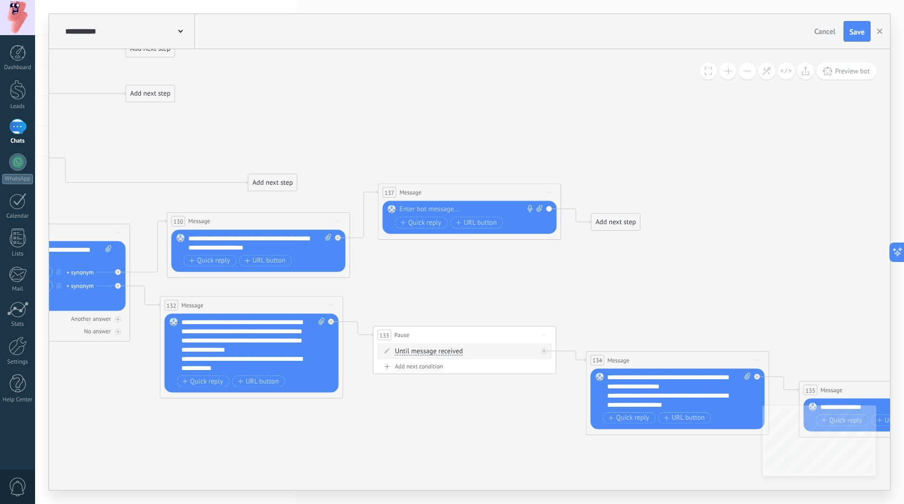
click at [436, 209] on div at bounding box center [467, 209] width 136 height 9
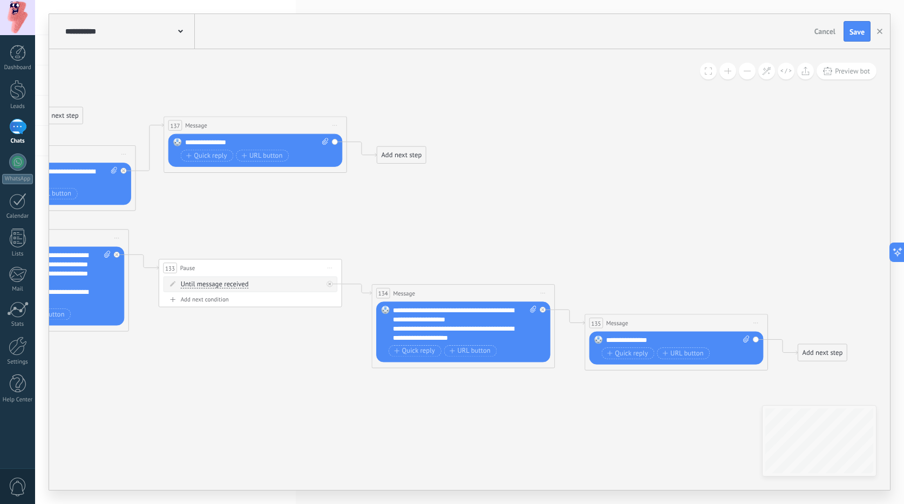
drag, startPoint x: 706, startPoint y: 188, endPoint x: 525, endPoint y: 139, distance: 187.2
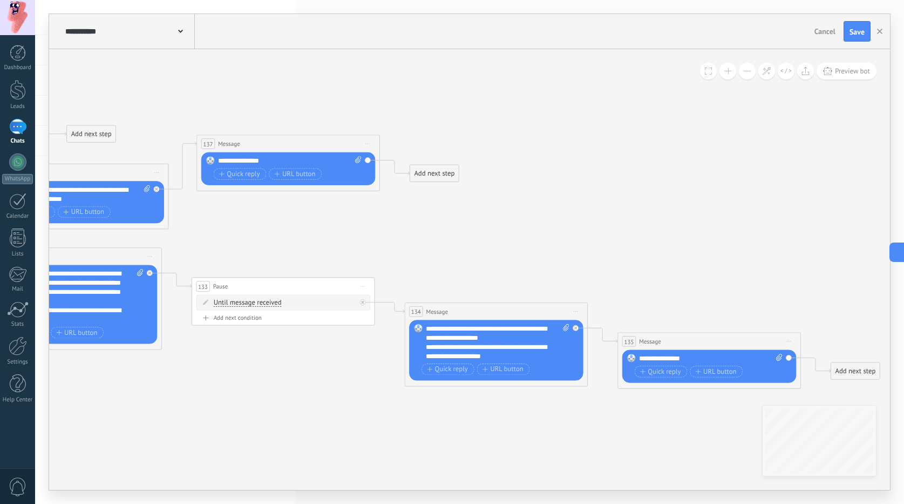
click at [423, 171] on div "Add next step" at bounding box center [434, 173] width 49 height 15
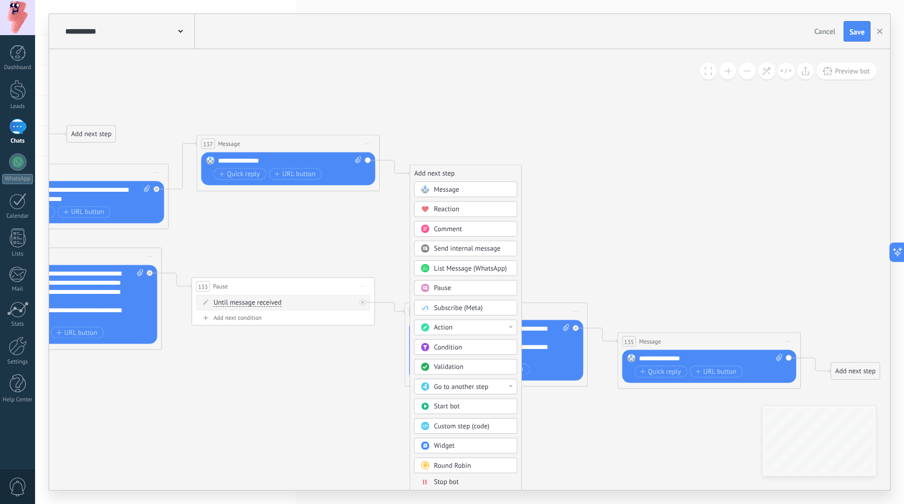
click at [466, 331] on div "Action" at bounding box center [472, 327] width 77 height 9
click at [459, 358] on div "Change conversation status" at bounding box center [466, 359] width 102 height 16
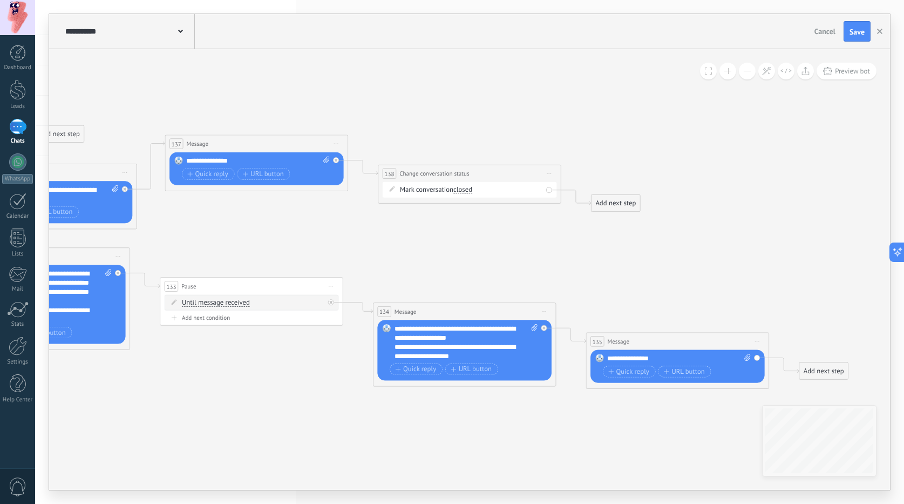
click at [613, 205] on div "Add next step" at bounding box center [616, 202] width 49 height 15
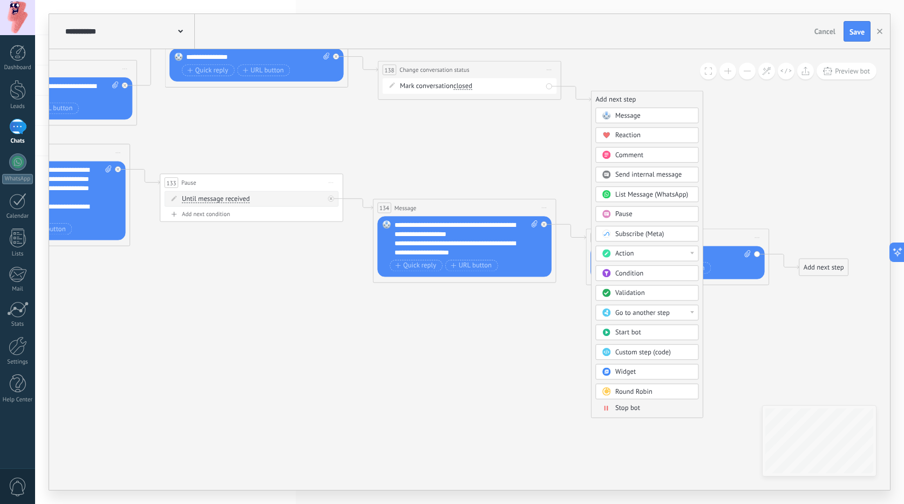
click at [657, 405] on div "Stop bot" at bounding box center [653, 408] width 77 height 9
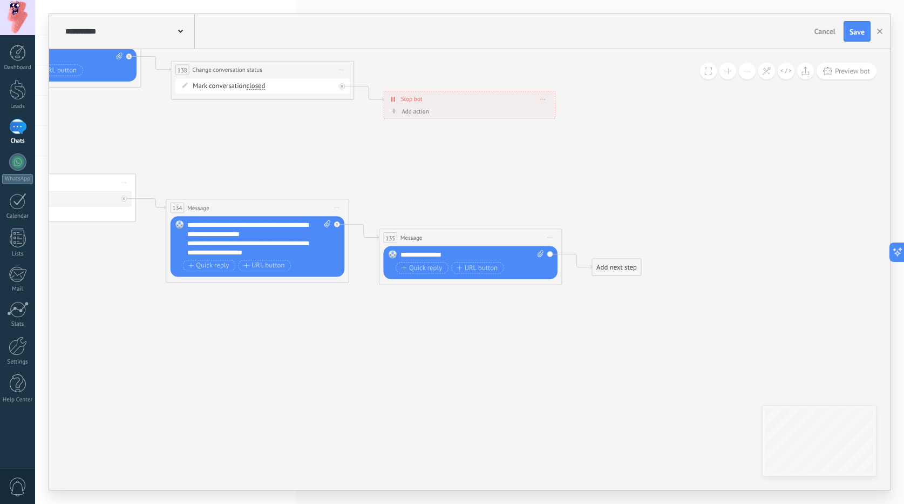
click at [603, 262] on div "Add next step" at bounding box center [616, 267] width 49 height 15
click at [660, 415] on div "Action" at bounding box center [647, 421] width 103 height 16
click at [647, 454] on div "Change conversation status" at bounding box center [648, 453] width 102 height 16
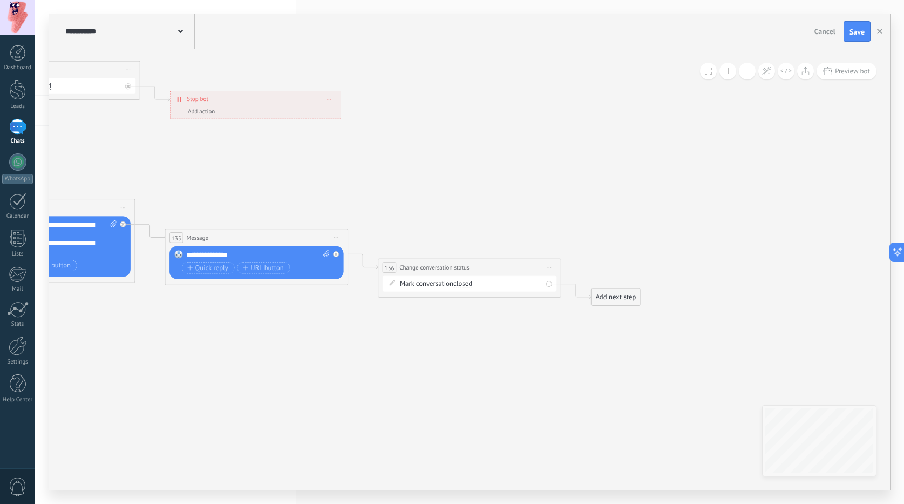
click at [609, 302] on div "Add next step" at bounding box center [616, 296] width 49 height 15
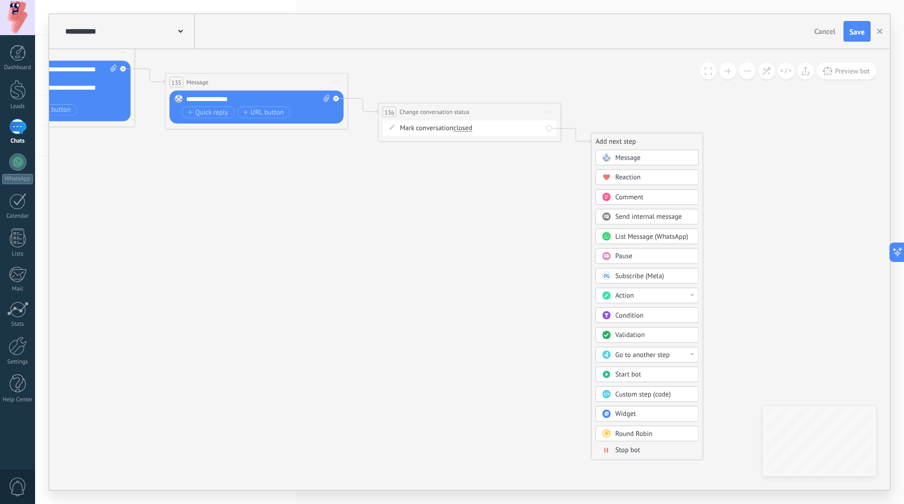
click at [638, 453] on span "Stop bot" at bounding box center [627, 449] width 25 height 9
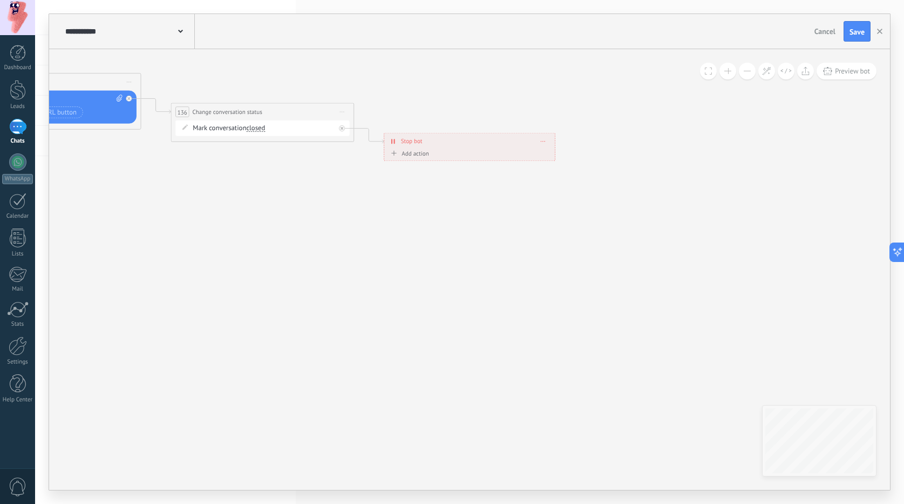
drag, startPoint x: 473, startPoint y: 265, endPoint x: 602, endPoint y: 334, distance: 146.3
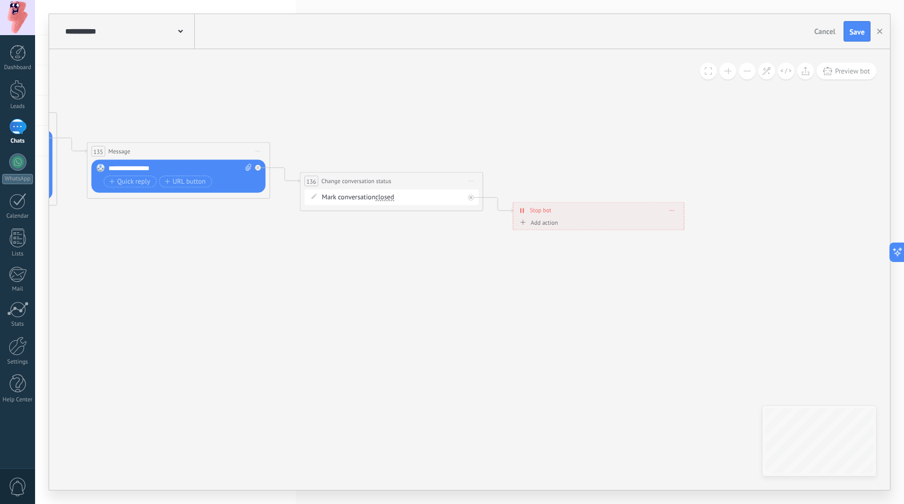
click at [744, 70] on button at bounding box center [747, 71] width 17 height 17
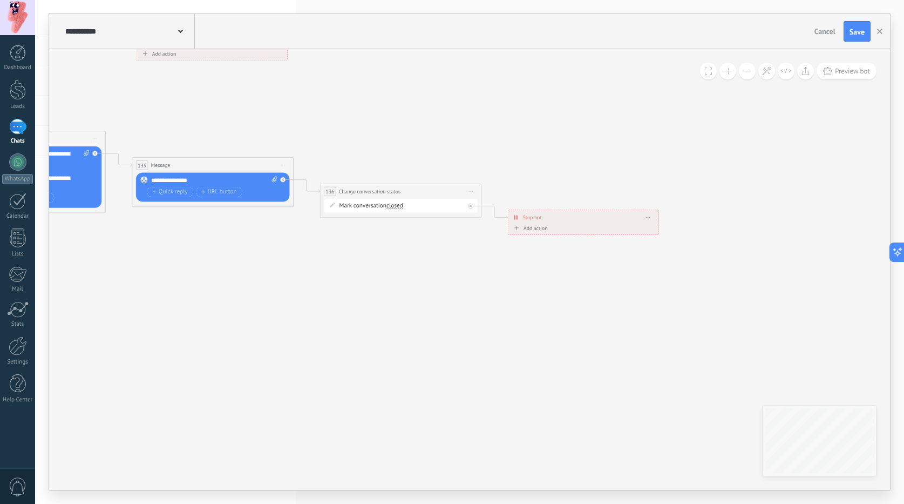
click at [744, 70] on button at bounding box center [747, 71] width 17 height 17
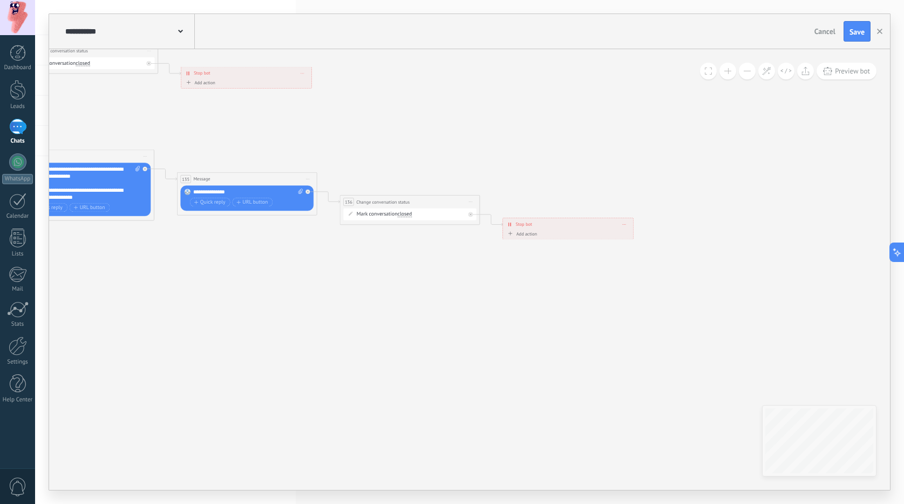
click at [744, 70] on button at bounding box center [747, 71] width 17 height 17
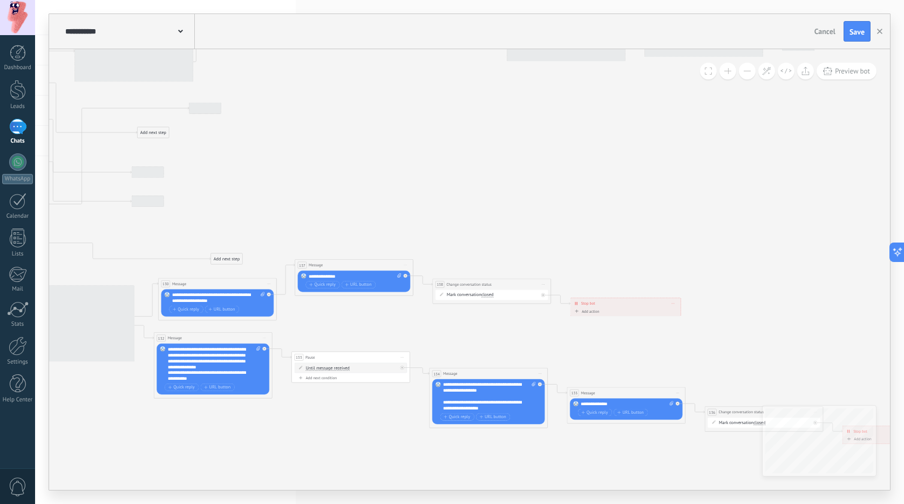
drag, startPoint x: 434, startPoint y: 92, endPoint x: 761, endPoint y: 292, distance: 382.8
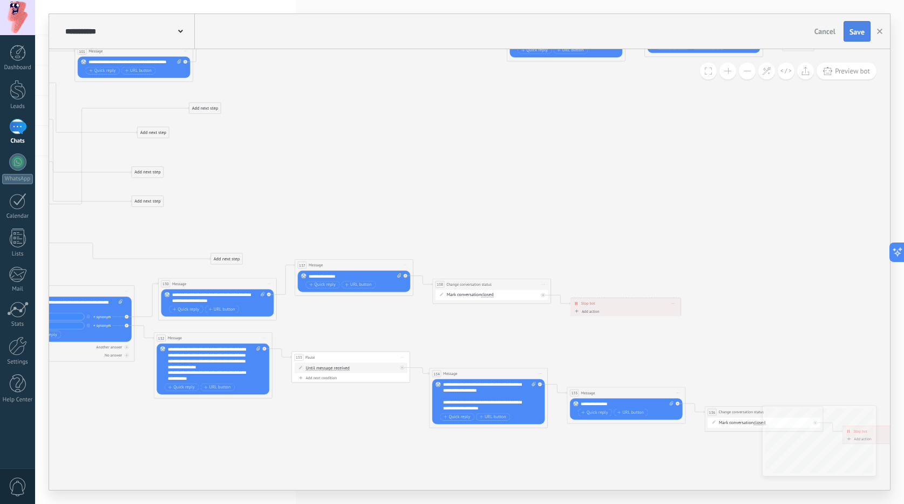
click at [850, 38] on button "Save" at bounding box center [857, 31] width 27 height 21
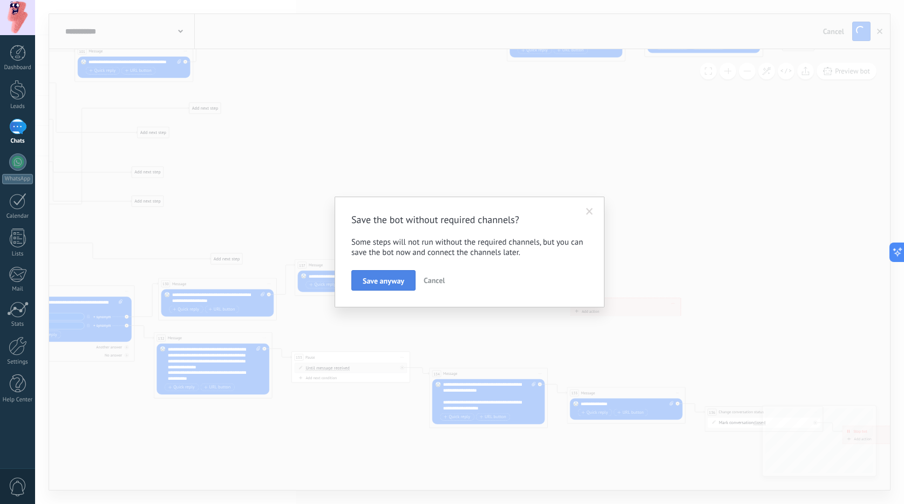
click at [396, 283] on span "Save anyway" at bounding box center [384, 281] width 42 height 8
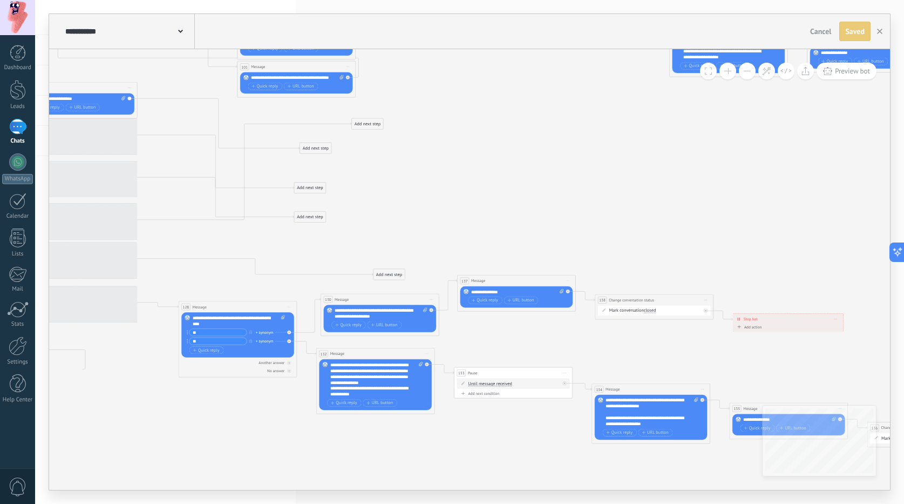
drag, startPoint x: 567, startPoint y: 161, endPoint x: 766, endPoint y: 168, distance: 199.3
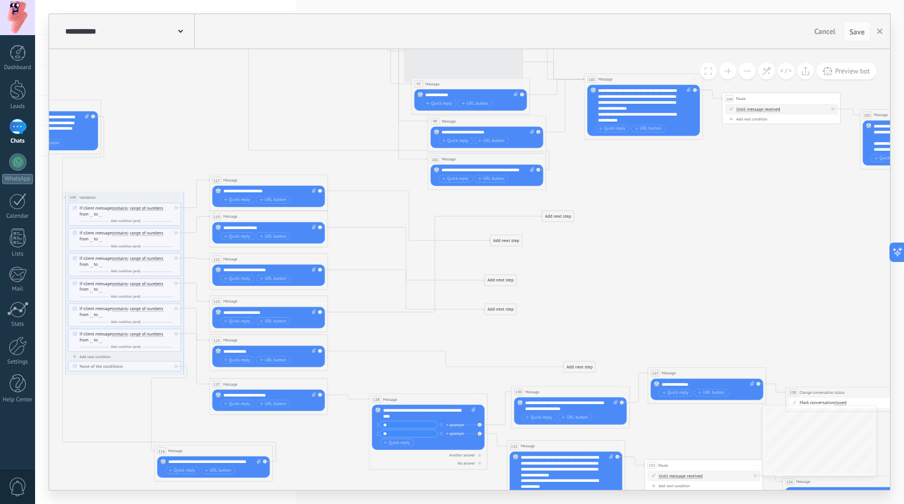
drag, startPoint x: 761, startPoint y: 202, endPoint x: 730, endPoint y: 278, distance: 82.3
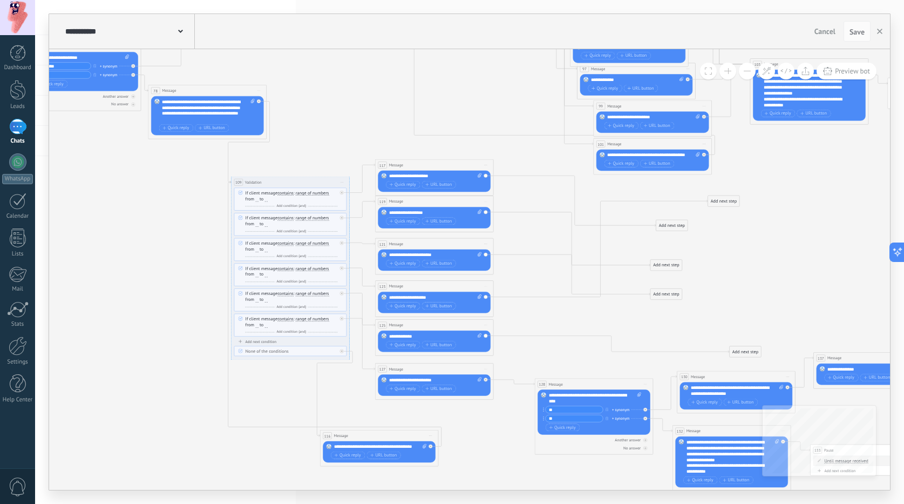
drag, startPoint x: 721, startPoint y: 173, endPoint x: 864, endPoint y: 252, distance: 163.3
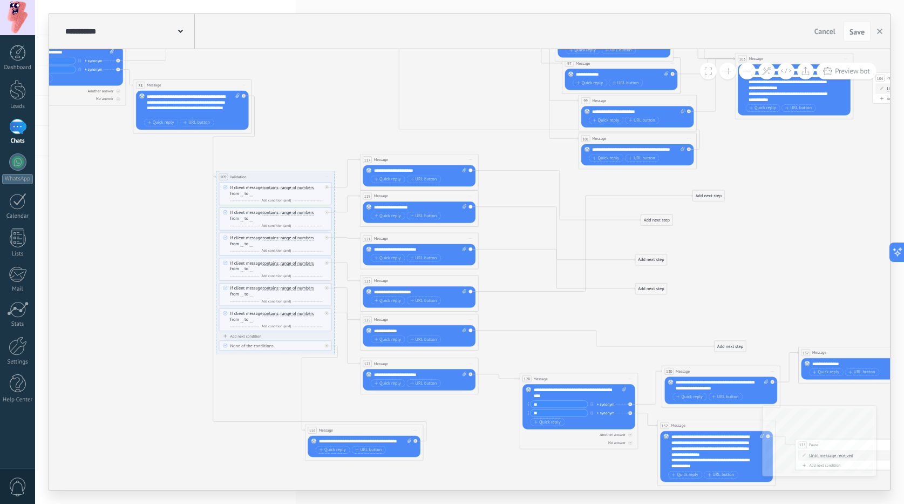
drag, startPoint x: 864, startPoint y: 252, endPoint x: 796, endPoint y: 227, distance: 72.4
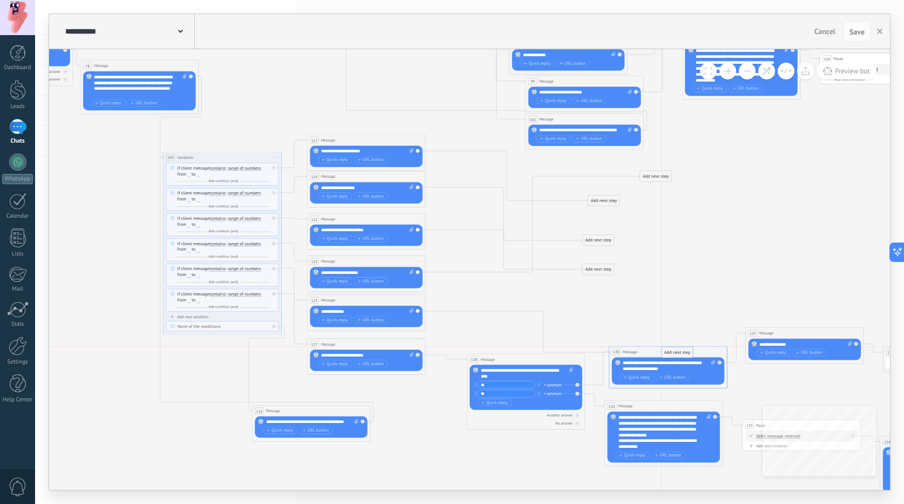
drag, startPoint x: 673, startPoint y: 330, endPoint x: 669, endPoint y: 348, distance: 18.7
drag, startPoint x: 600, startPoint y: 275, endPoint x: 640, endPoint y: 355, distance: 90.0
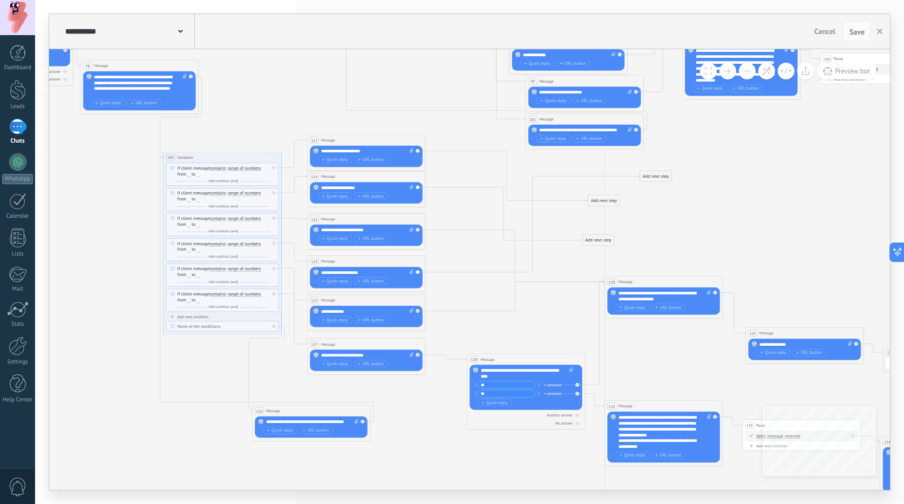
drag, startPoint x: 641, startPoint y: 348, endPoint x: 636, endPoint y: 268, distance: 80.6
click at [636, 276] on div "130 Message ******* (to): All contacts - selected channels All contacts - selec…" at bounding box center [664, 281] width 118 height 11
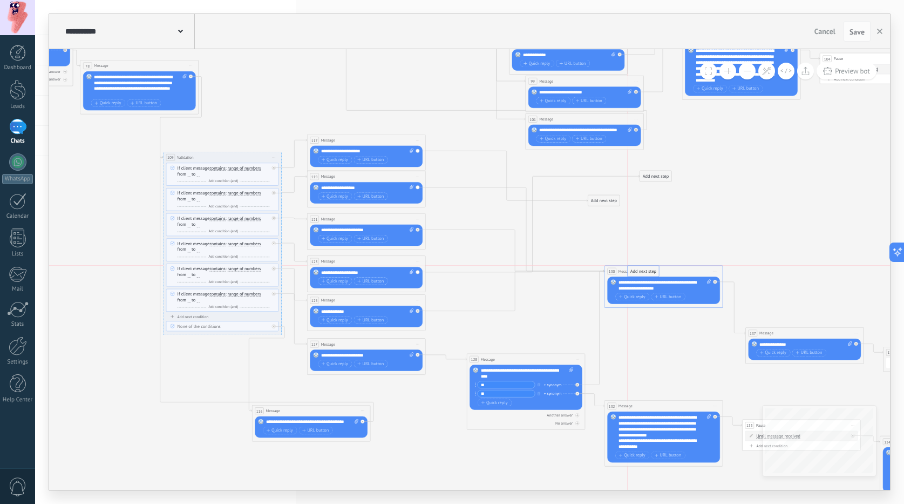
drag, startPoint x: 602, startPoint y: 240, endPoint x: 640, endPoint y: 266, distance: 45.8
drag, startPoint x: 614, startPoint y: 220, endPoint x: 643, endPoint y: 274, distance: 61.1
drag, startPoint x: 644, startPoint y: 179, endPoint x: 650, endPoint y: 287, distance: 108.7
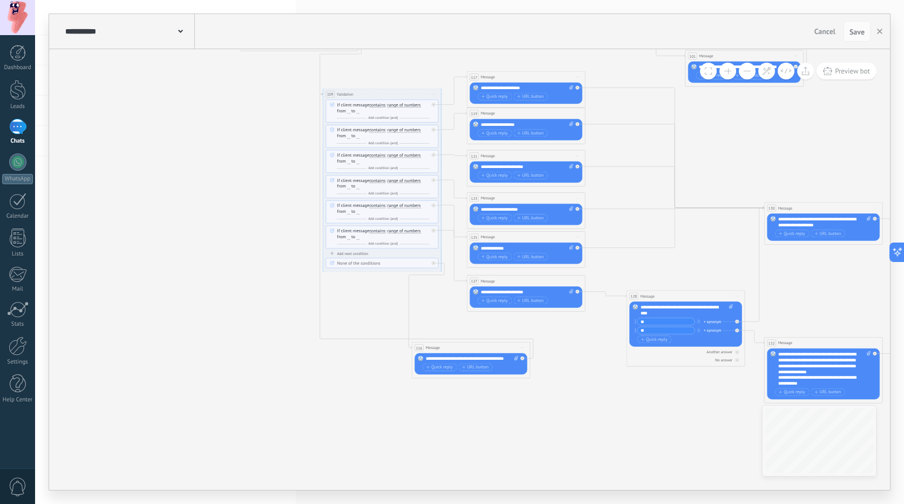
drag, startPoint x: 403, startPoint y: 429, endPoint x: 544, endPoint y: 470, distance: 146.2
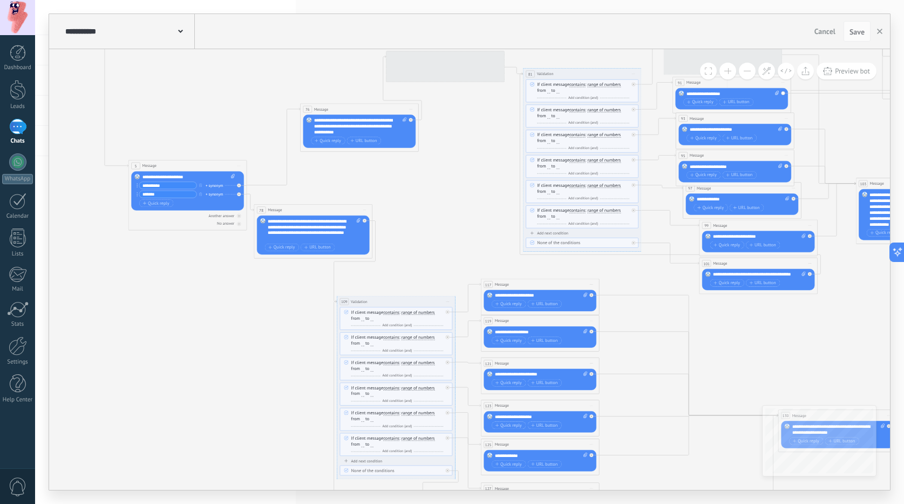
drag, startPoint x: 276, startPoint y: 308, endPoint x: 287, endPoint y: 452, distance: 144.5
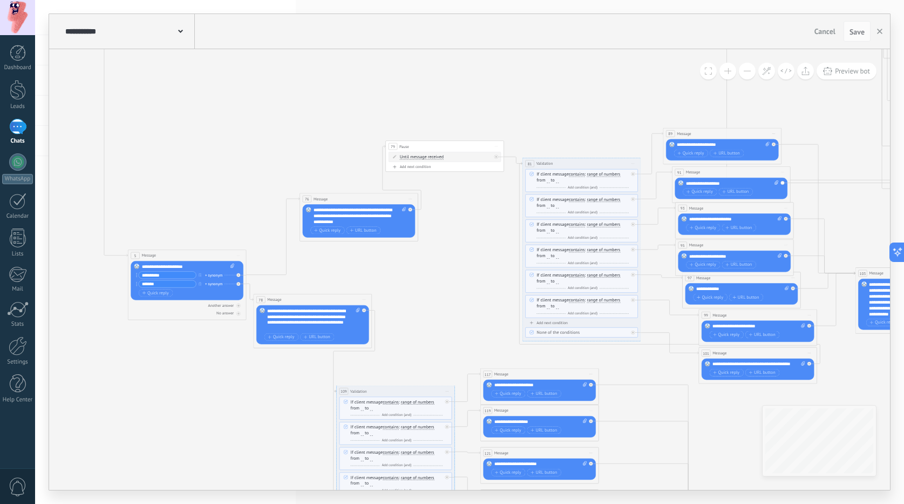
drag, startPoint x: 463, startPoint y: 223, endPoint x: 483, endPoint y: 383, distance: 161.1
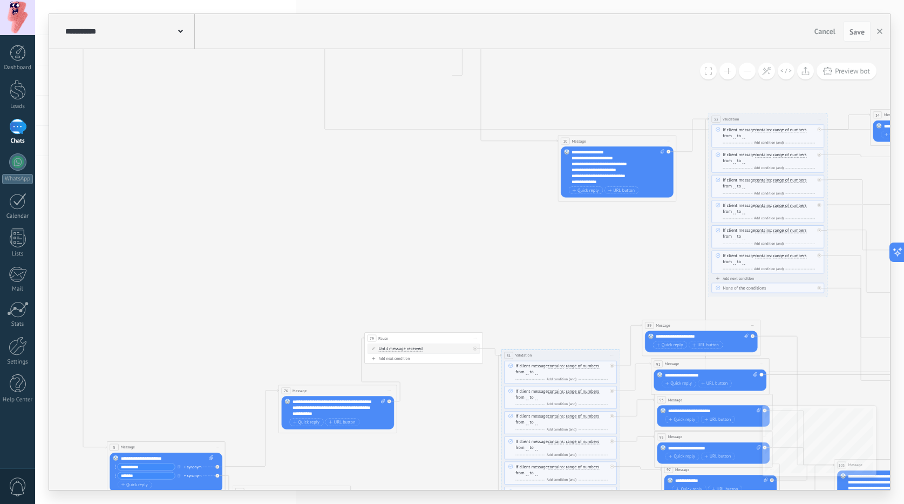
drag, startPoint x: 283, startPoint y: 230, endPoint x: 242, endPoint y: 299, distance: 80.4
click at [226, 307] on icon at bounding box center [847, 130] width 1779 height 1880
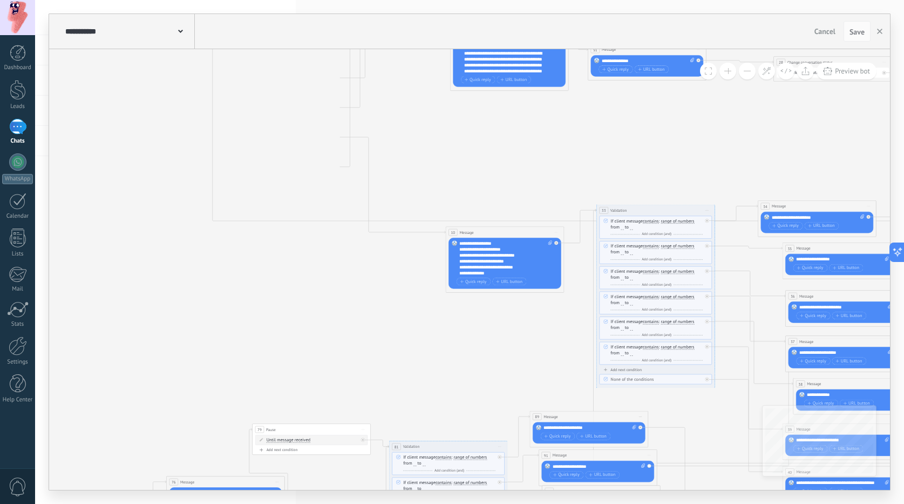
drag, startPoint x: 341, startPoint y: 280, endPoint x: 242, endPoint y: 368, distance: 132.3
click at [232, 370] on icon at bounding box center [735, 221] width 1779 height 1880
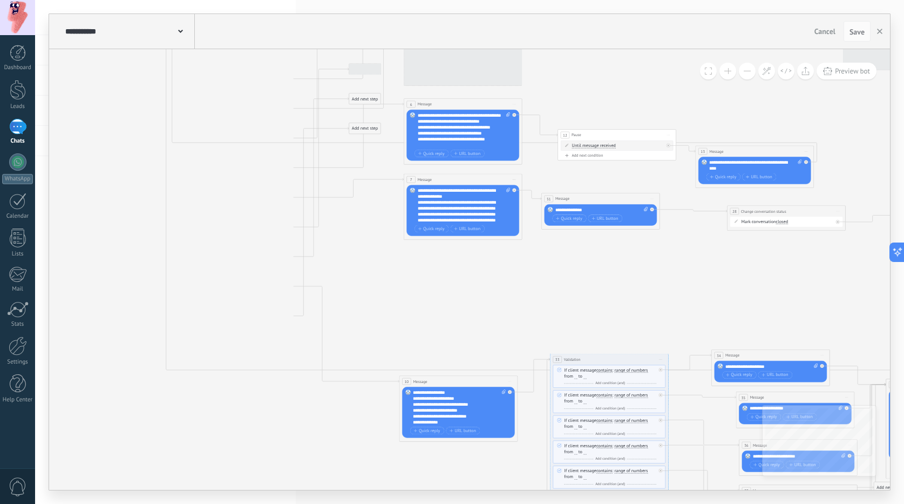
drag, startPoint x: 429, startPoint y: 287, endPoint x: 481, endPoint y: 311, distance: 57.5
click at [481, 311] on icon at bounding box center [689, 370] width 1779 height 1880
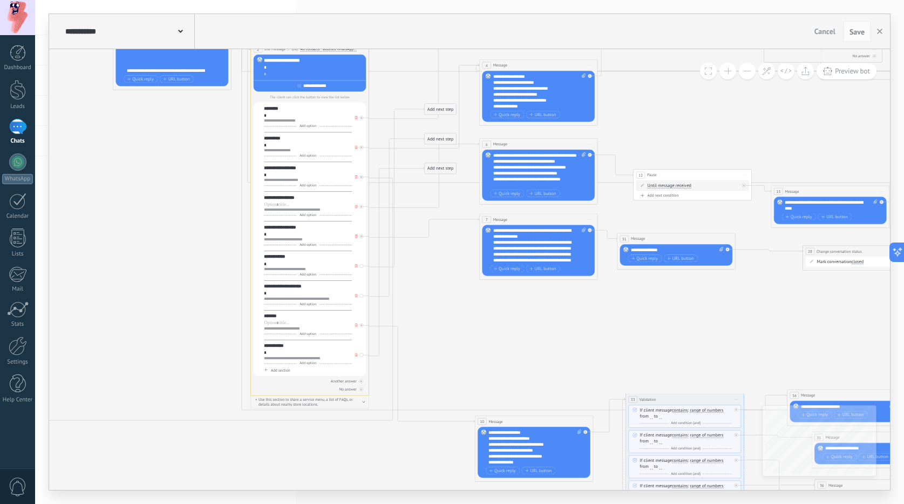
click at [466, 330] on icon at bounding box center [764, 410] width 1779 height 1880
drag, startPoint x: 430, startPoint y: 168, endPoint x: 503, endPoint y: 334, distance: 180.8
click at [503, 334] on div "Add next step" at bounding box center [512, 334] width 31 height 10
drag, startPoint x: 431, startPoint y: 137, endPoint x: 508, endPoint y: 315, distance: 193.4
click at [508, 315] on div "Add next step" at bounding box center [517, 318] width 31 height 10
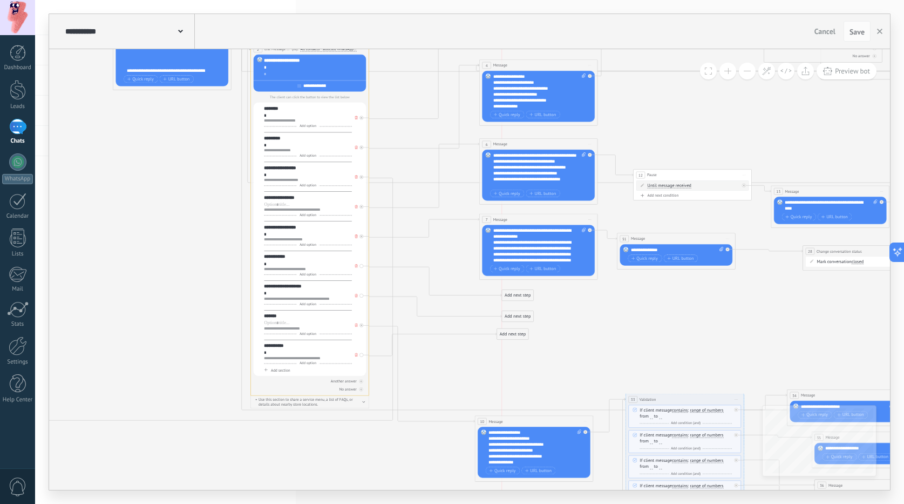
drag, startPoint x: 436, startPoint y: 109, endPoint x: 514, endPoint y: 295, distance: 202.2
click at [514, 295] on div "Add next step" at bounding box center [517, 295] width 31 height 10
drag, startPoint x: 294, startPoint y: 261, endPoint x: 268, endPoint y: 257, distance: 26.1
click at [268, 257] on div "**********" at bounding box center [307, 267] width 87 height 27
click at [286, 259] on div "**********" at bounding box center [307, 257] width 87 height 6
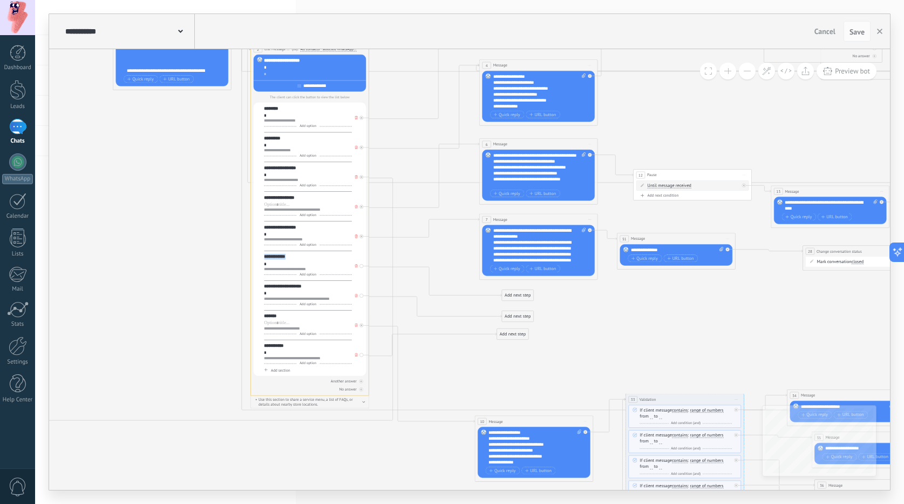
click at [286, 259] on div "**********" at bounding box center [307, 257] width 87 height 6
copy div "**********"
click at [506, 294] on div "Add next step" at bounding box center [517, 295] width 31 height 10
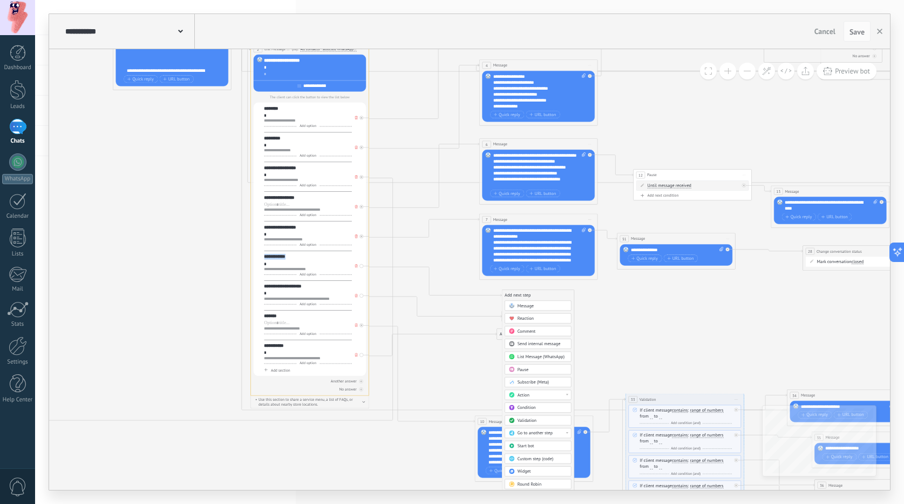
click at [514, 306] on span at bounding box center [511, 305] width 11 height 5
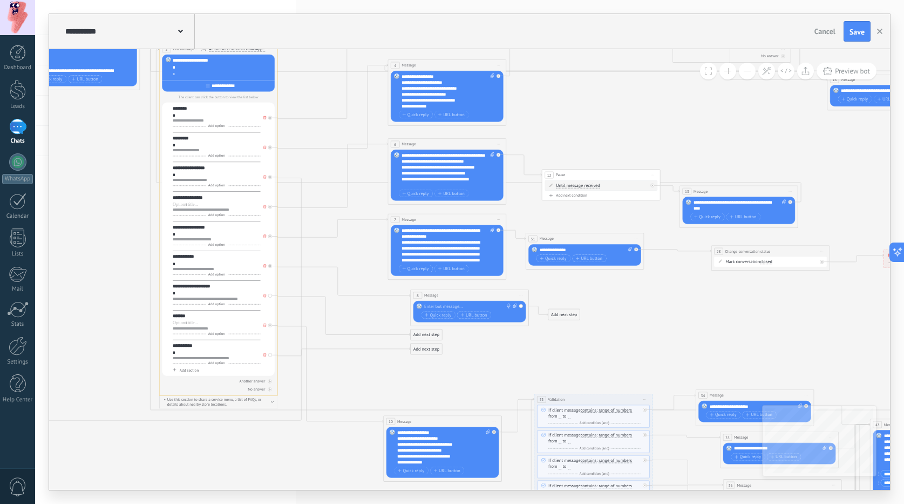
click at [453, 309] on div at bounding box center [468, 306] width 88 height 6
paste div
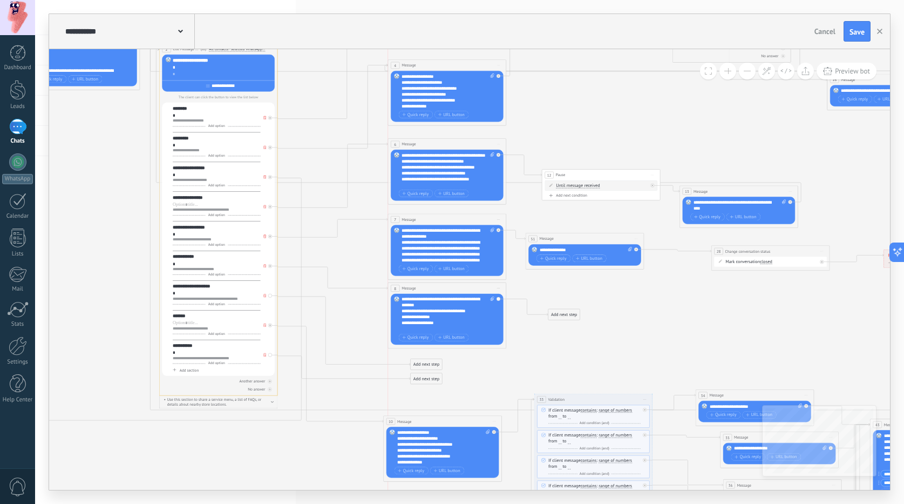
drag, startPoint x: 440, startPoint y: 290, endPoint x: 425, endPoint y: 297, distance: 16.4
click at [419, 340] on span "Quick reply" at bounding box center [415, 340] width 26 height 5
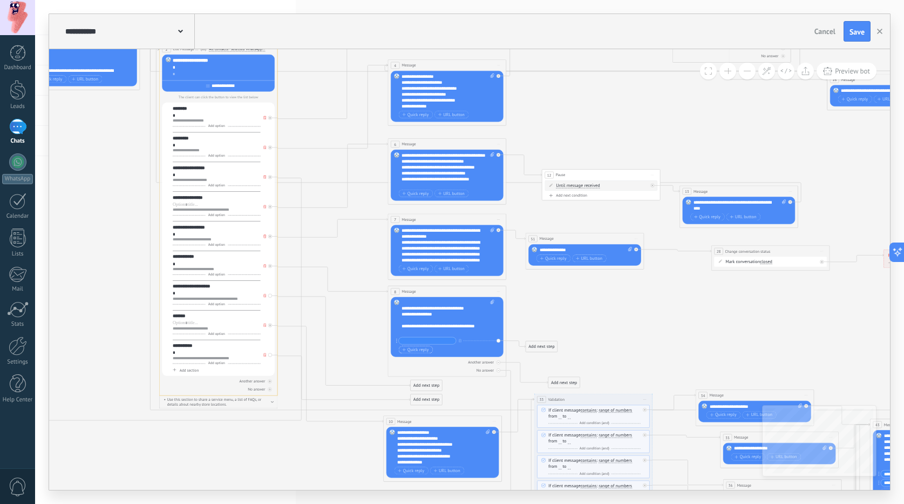
click at [422, 347] on span "Quick reply" at bounding box center [415, 349] width 26 height 5
click at [495, 371] on div "Another answer" at bounding box center [447, 370] width 113 height 5
click at [499, 381] on div "No answer" at bounding box center [447, 378] width 113 height 5
click at [434, 342] on input "text" at bounding box center [427, 340] width 57 height 7
paste input "**********"
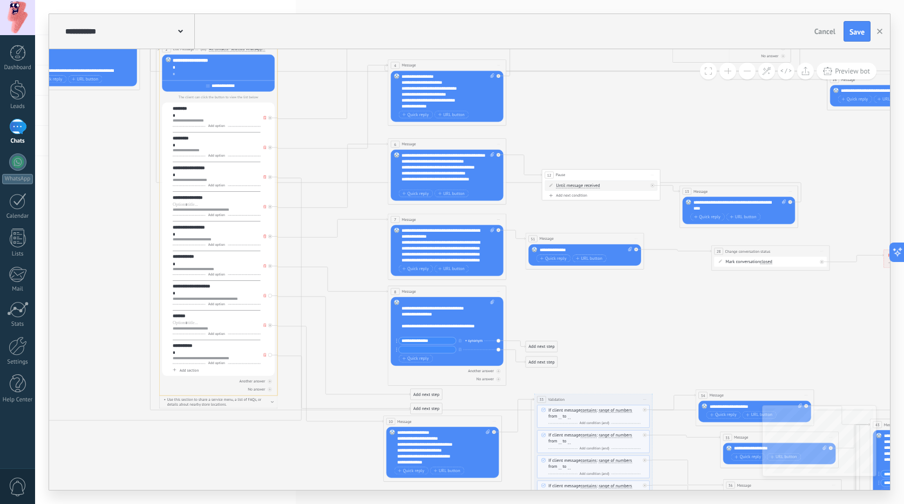
type input "**********"
click at [415, 351] on input "text" at bounding box center [427, 349] width 57 height 7
paste input "**********"
type input "**********"
drag, startPoint x: 526, startPoint y: 363, endPoint x: 236, endPoint y: 279, distance: 301.5
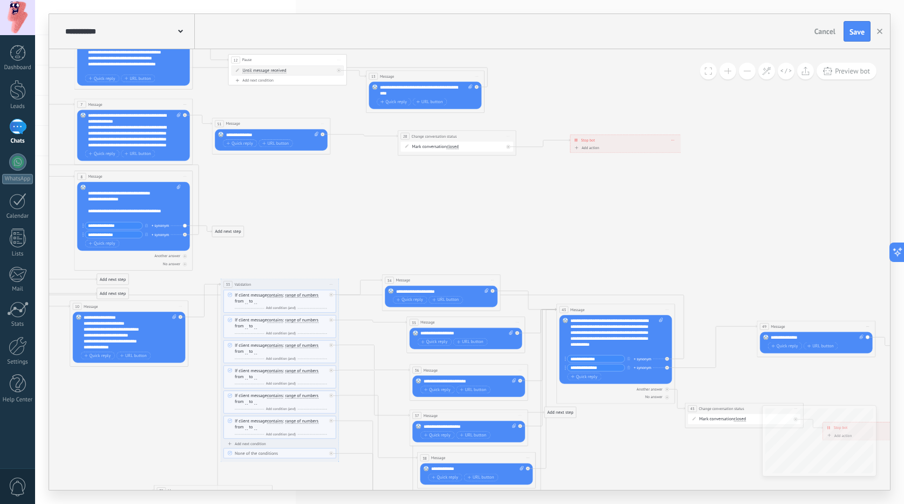
drag, startPoint x: 614, startPoint y: 330, endPoint x: 503, endPoint y: 267, distance: 128.6
click at [503, 267] on icon at bounding box center [359, 293] width 1779 height 1877
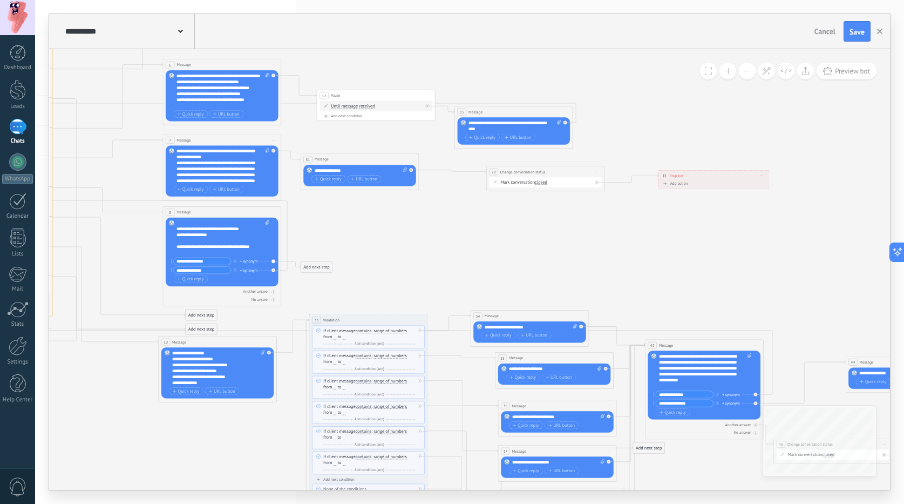
drag, startPoint x: 555, startPoint y: 269, endPoint x: 409, endPoint y: 256, distance: 146.4
click at [412, 256] on icon at bounding box center [448, 329] width 1779 height 1877
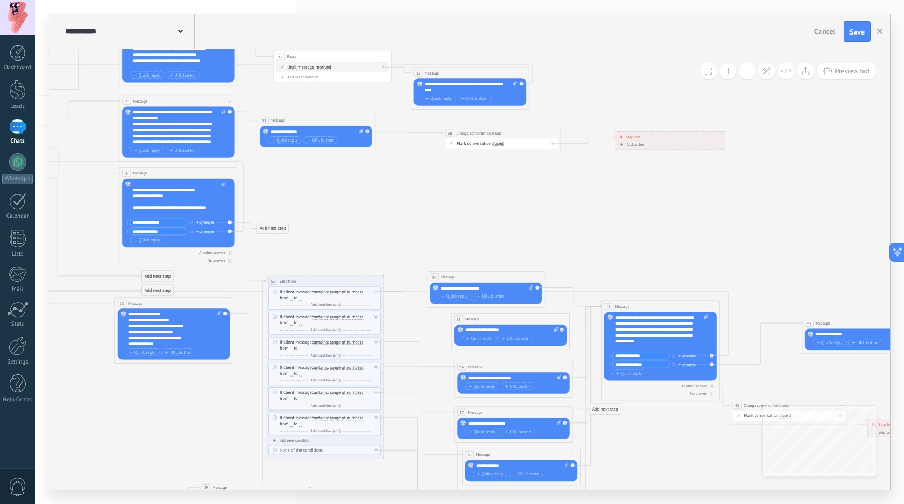
drag, startPoint x: 435, startPoint y: 250, endPoint x: 534, endPoint y: 233, distance: 100.8
click at [534, 233] on icon at bounding box center [404, 290] width 1779 height 1877
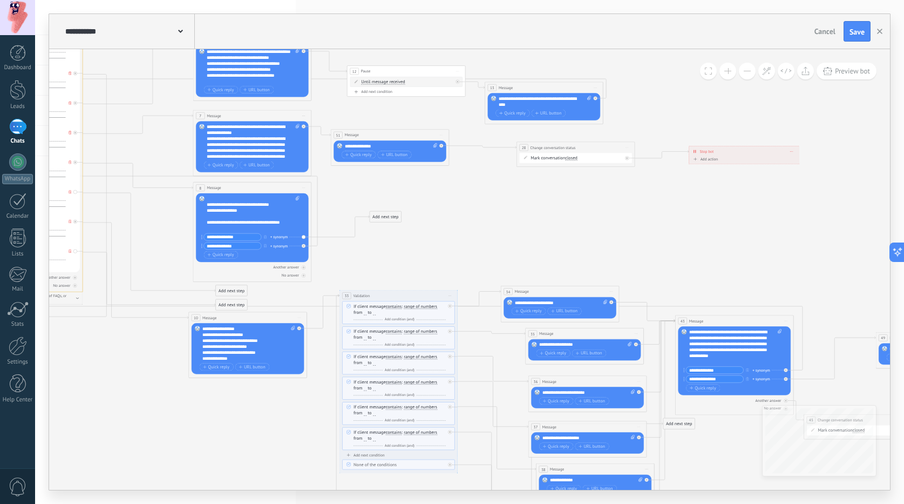
drag, startPoint x: 358, startPoint y: 241, endPoint x: 393, endPoint y: 213, distance: 44.6
click at [393, 213] on div "Add next step" at bounding box center [385, 217] width 31 height 10
click at [388, 209] on div "Add next step" at bounding box center [386, 212] width 31 height 10
click at [390, 220] on span "Message" at bounding box center [394, 222] width 16 height 5
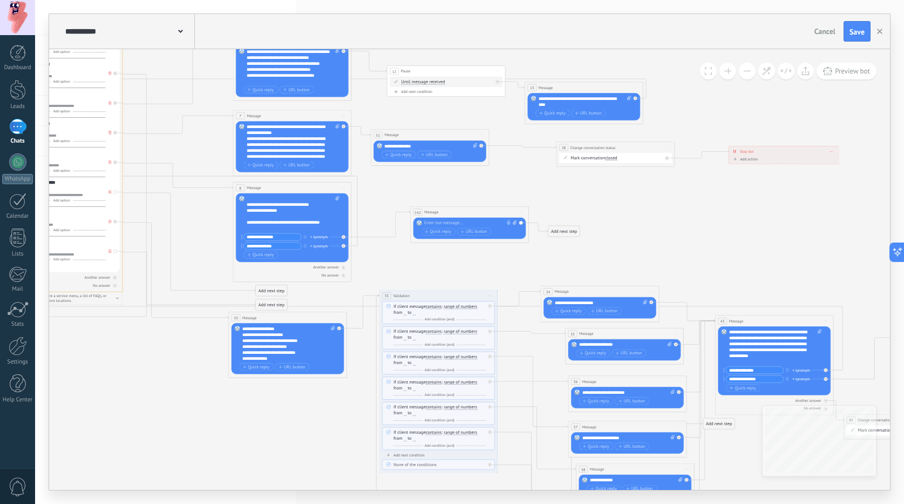
click at [433, 223] on div at bounding box center [468, 223] width 88 height 6
click at [442, 182] on icon at bounding box center [518, 304] width 1779 height 1877
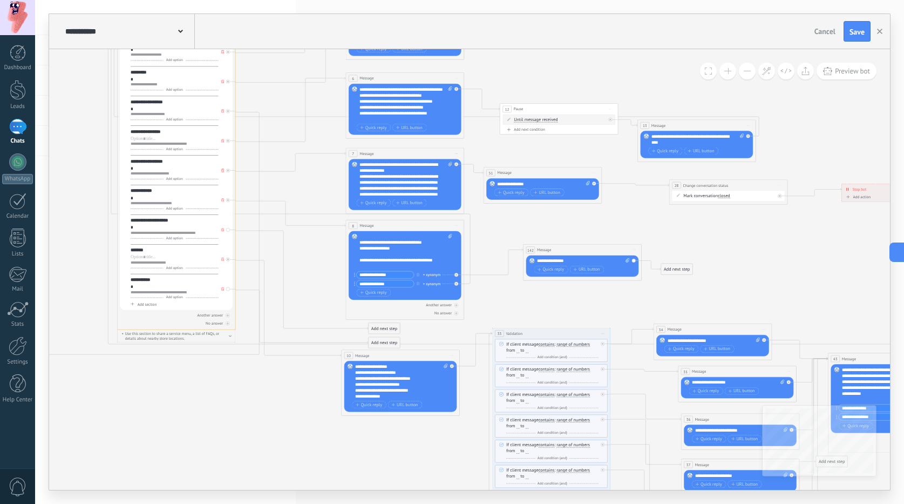
drag, startPoint x: 204, startPoint y: 240, endPoint x: 397, endPoint y: 290, distance: 199.1
click at [398, 290] on icon at bounding box center [631, 342] width 1779 height 1877
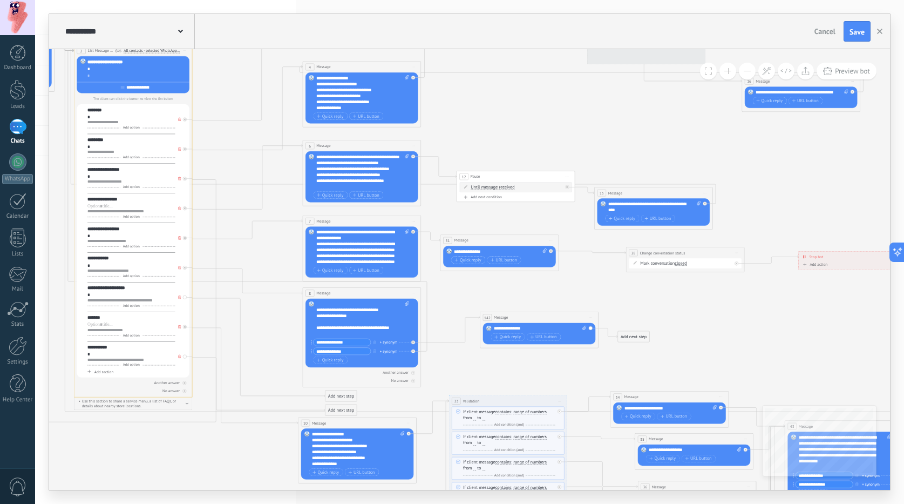
drag, startPoint x: 625, startPoint y: 310, endPoint x: 504, endPoint y: 393, distance: 147.2
click at [504, 393] on icon at bounding box center [588, 410] width 1779 height 1877
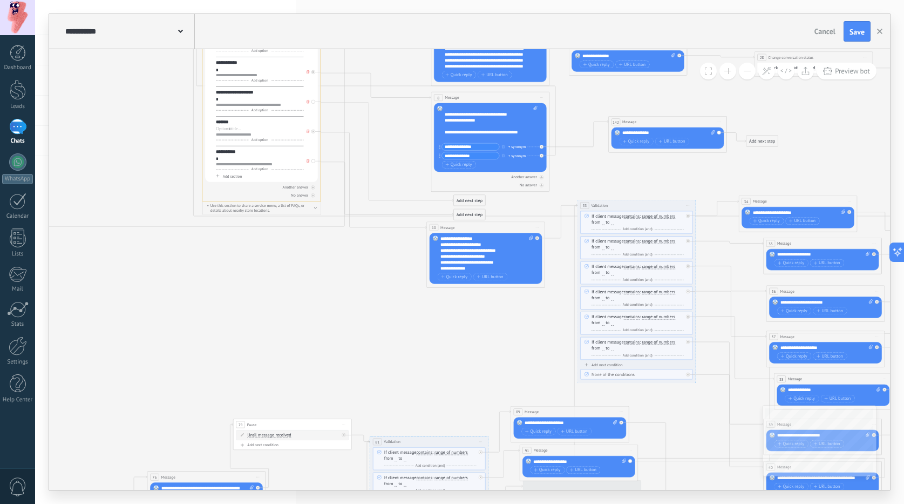
drag, startPoint x: 485, startPoint y: 394, endPoint x: 614, endPoint y: 178, distance: 251.5
click at [614, 178] on icon at bounding box center [716, 214] width 1779 height 1877
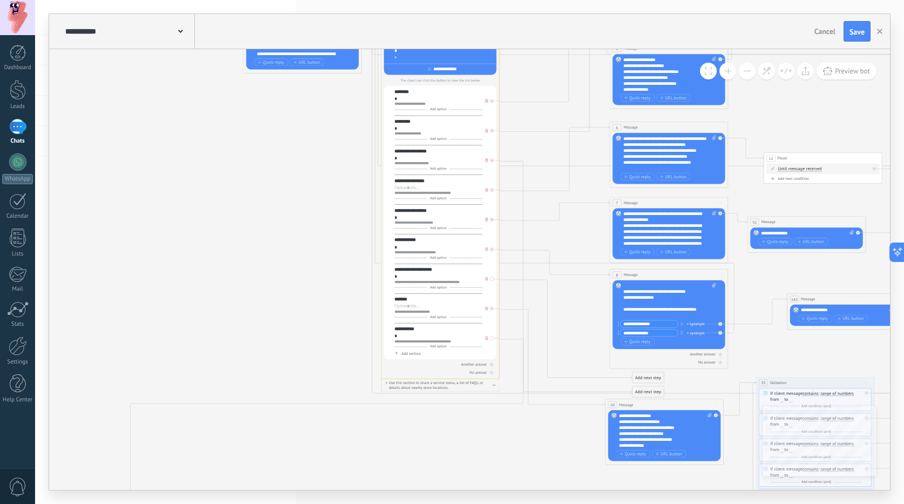
drag, startPoint x: 380, startPoint y: 309, endPoint x: 544, endPoint y: 473, distance: 232.1
click at [544, 473] on icon at bounding box center [895, 391] width 1779 height 1877
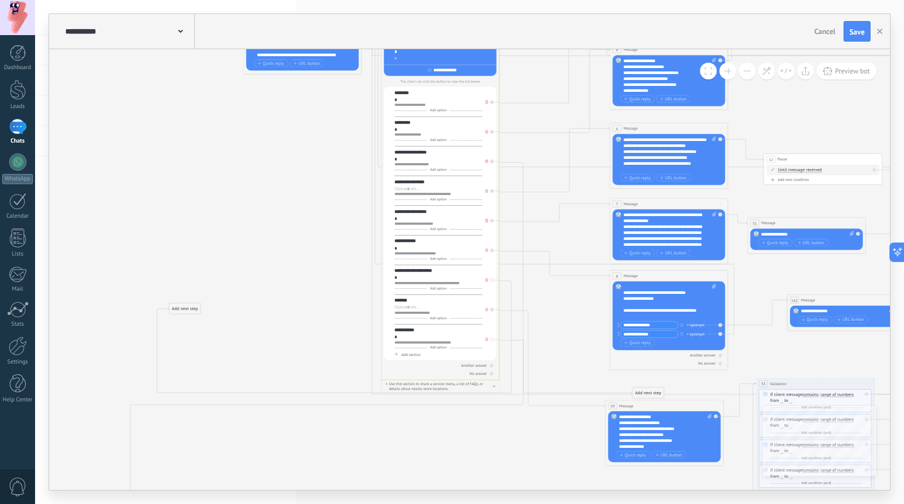
drag, startPoint x: 634, startPoint y: 377, endPoint x: 171, endPoint y: 308, distance: 468.3
click at [171, 308] on div "Add next step" at bounding box center [184, 309] width 31 height 10
click at [175, 311] on div "Add next step" at bounding box center [184, 309] width 31 height 10
click at [208, 409] on div "Action" at bounding box center [210, 408] width 50 height 6
click at [211, 445] on div "Change responsible user" at bounding box center [205, 449] width 66 height 10
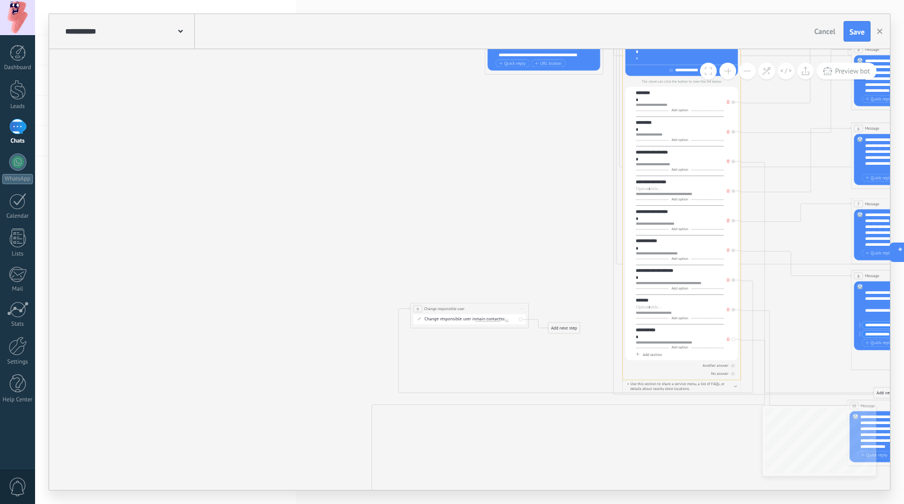
click at [733, 70] on button at bounding box center [728, 71] width 17 height 17
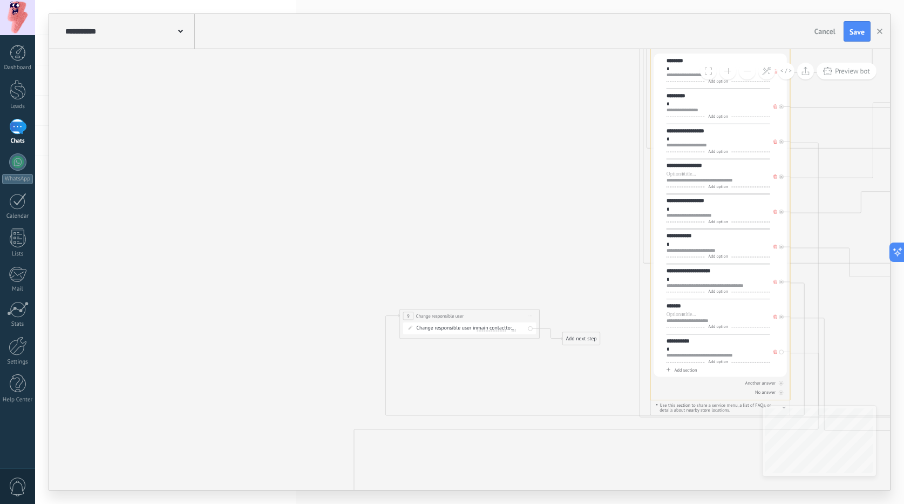
click at [733, 70] on button at bounding box center [728, 71] width 17 height 17
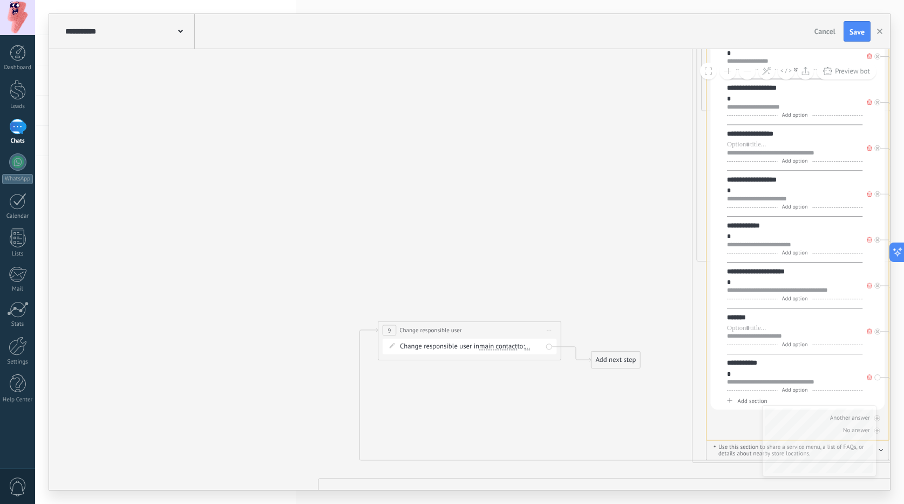
click at [733, 70] on button at bounding box center [728, 71] width 17 height 17
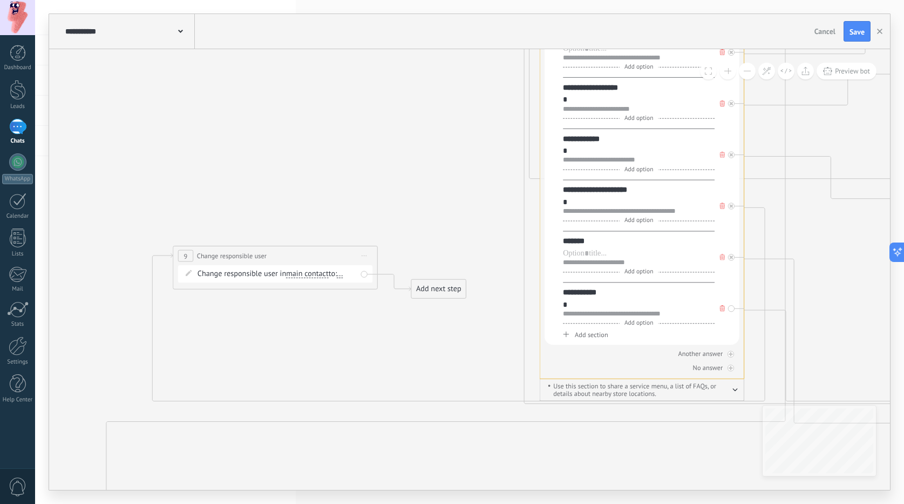
drag, startPoint x: 537, startPoint y: 213, endPoint x: 345, endPoint y: 130, distance: 208.7
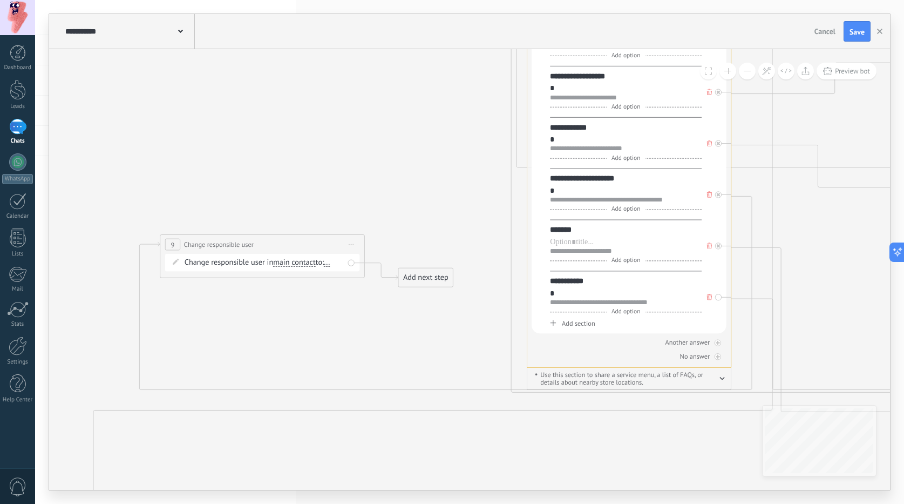
click at [328, 263] on div "Change responsible user in main contact main contact all contacts chat contact …" at bounding box center [264, 262] width 159 height 10
click at [330, 263] on span "..." at bounding box center [327, 263] width 6 height 8
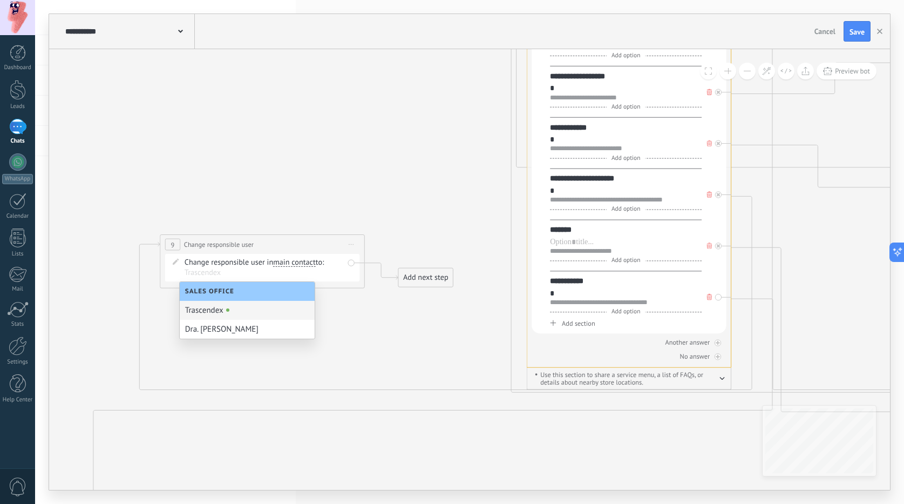
click at [235, 310] on div "Trascendex" at bounding box center [247, 310] width 135 height 19
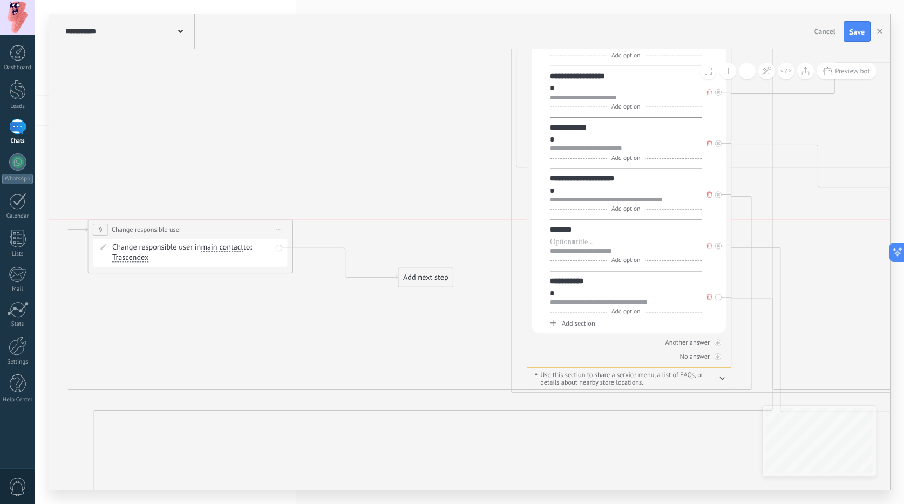
drag, startPoint x: 242, startPoint y: 240, endPoint x: 172, endPoint y: 225, distance: 71.8
click at [172, 225] on span "Change responsible user" at bounding box center [147, 230] width 70 height 10
drag, startPoint x: 422, startPoint y: 273, endPoint x: 330, endPoint y: 278, distance: 91.9
click at [330, 278] on div "Add next step" at bounding box center [333, 282] width 55 height 17
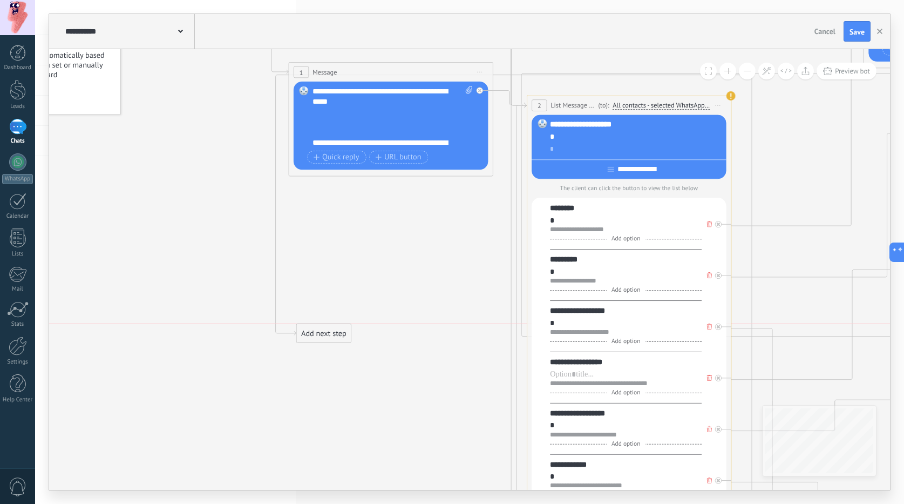
drag, startPoint x: 781, startPoint y: 137, endPoint x: 258, endPoint y: 359, distance: 567.9
click at [297, 342] on div "Add next step" at bounding box center [324, 333] width 55 height 17
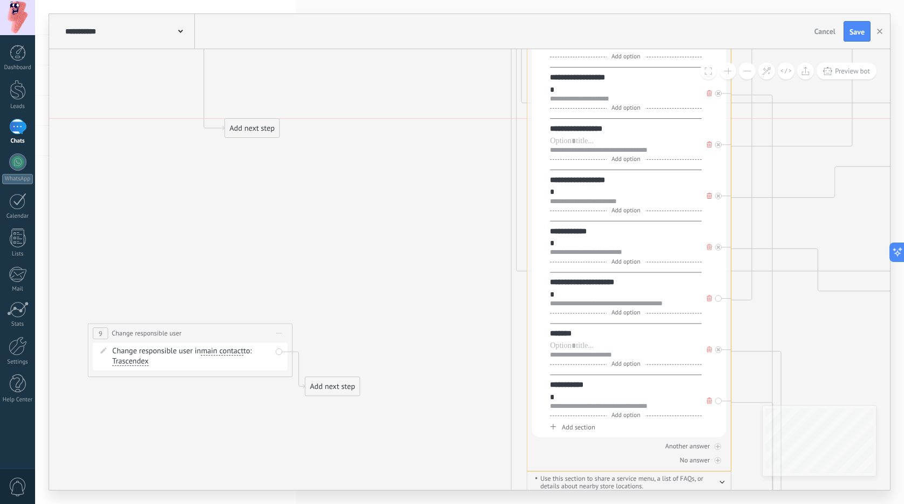
drag, startPoint x: 261, startPoint y: 100, endPoint x: 234, endPoint y: 185, distance: 89.1
click at [234, 137] on div "Add next step" at bounding box center [252, 128] width 55 height 17
click at [233, 186] on div "Add next step" at bounding box center [236, 189] width 55 height 17
click at [233, 193] on div "Add next step" at bounding box center [236, 189] width 55 height 17
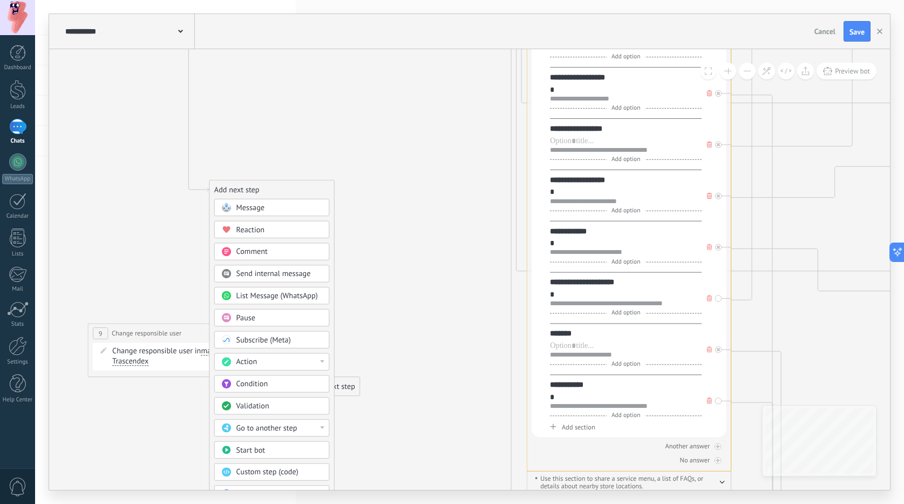
click at [253, 205] on span "Message" at bounding box center [250, 208] width 28 height 10
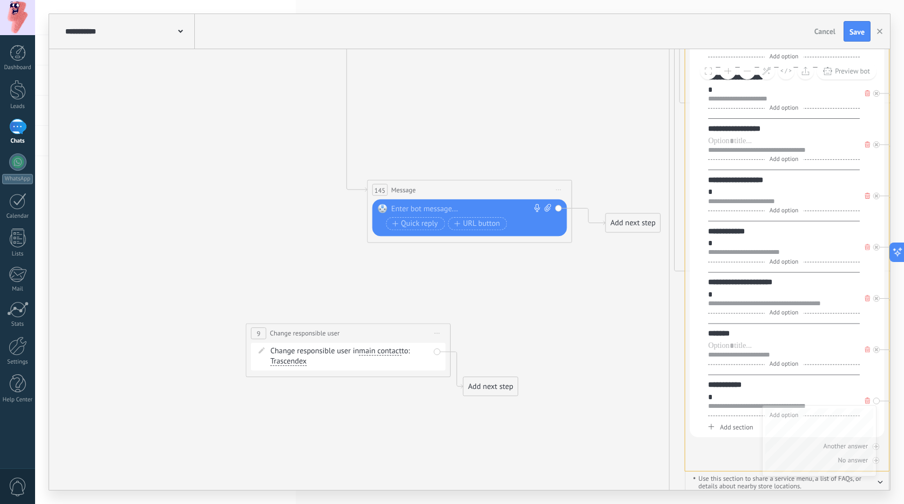
click at [400, 212] on div at bounding box center [467, 208] width 152 height 10
click at [470, 209] on div "**********" at bounding box center [471, 208] width 160 height 10
drag, startPoint x: 473, startPoint y: 208, endPoint x: 465, endPoint y: 210, distance: 8.3
click at [467, 209] on div "**********" at bounding box center [471, 208] width 160 height 10
click at [472, 210] on div "**********" at bounding box center [471, 208] width 160 height 10
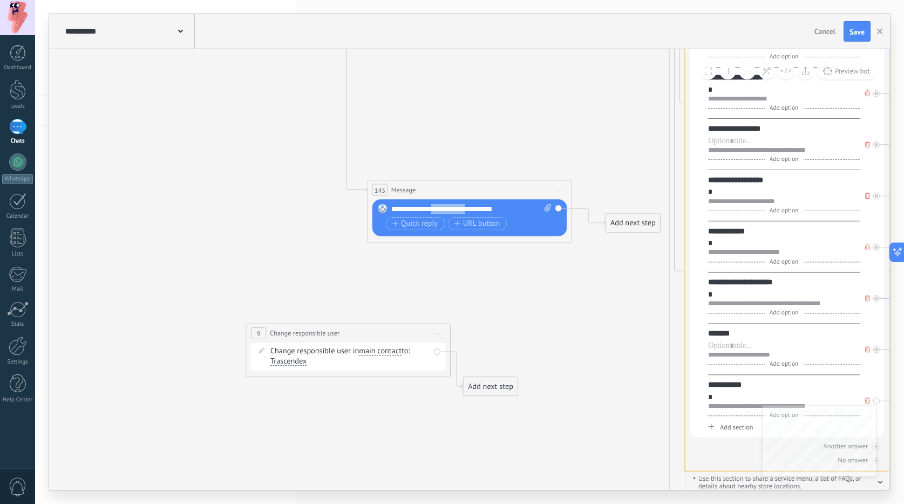
drag, startPoint x: 472, startPoint y: 210, endPoint x: 437, endPoint y: 209, distance: 35.6
click at [437, 209] on div "**********" at bounding box center [471, 208] width 160 height 10
copy div "**********"
click at [471, 201] on div "**********" at bounding box center [469, 217] width 195 height 37
click at [473, 203] on div "**********" at bounding box center [471, 208] width 160 height 10
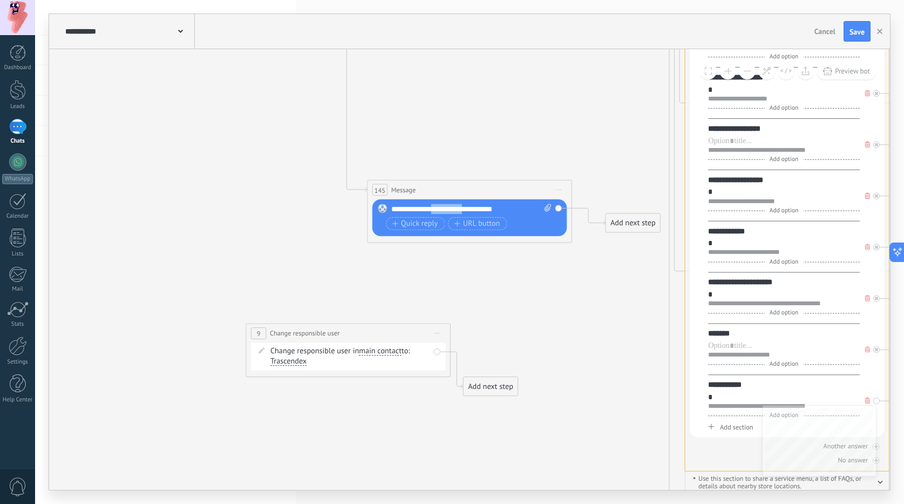
drag, startPoint x: 471, startPoint y: 209, endPoint x: 433, endPoint y: 215, distance: 38.3
click at [433, 215] on div "**********" at bounding box center [471, 217] width 160 height 29
click at [436, 208] on div "**********" at bounding box center [471, 208] width 160 height 10
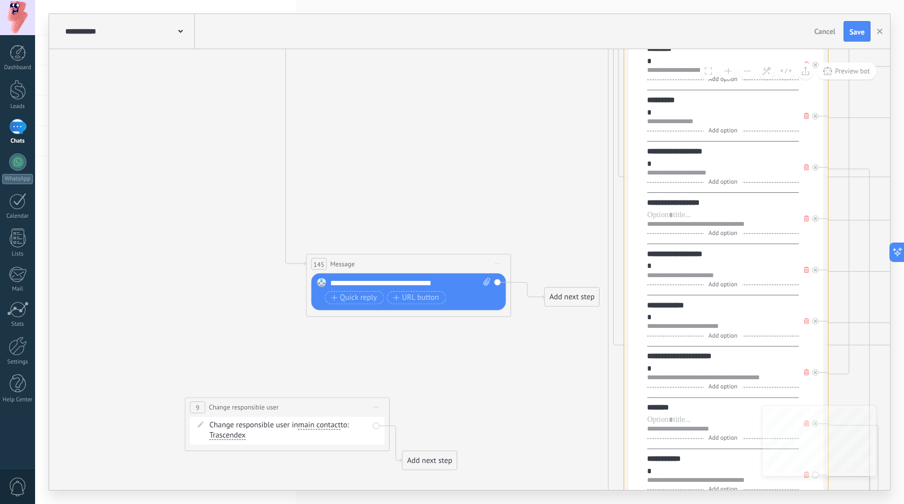
drag, startPoint x: 505, startPoint y: 294, endPoint x: 469, endPoint y: 306, distance: 38.1
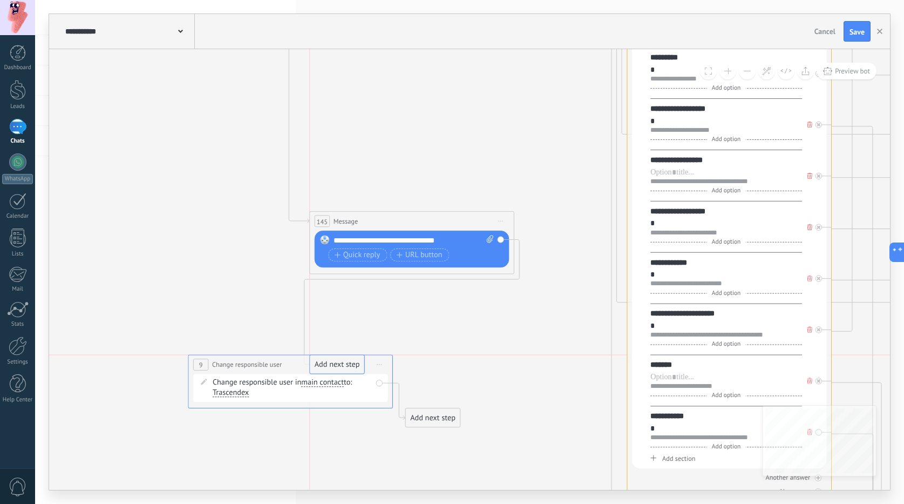
drag, startPoint x: 587, startPoint y: 258, endPoint x: 345, endPoint y: 371, distance: 266.6
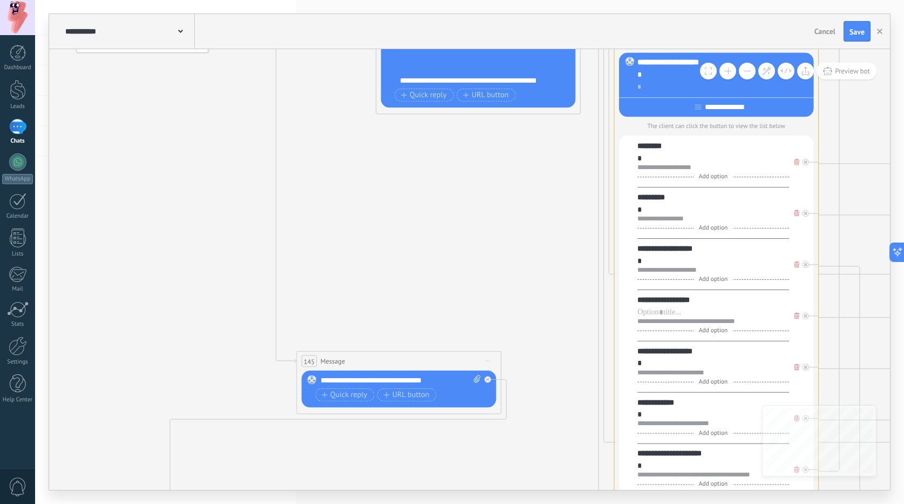
drag, startPoint x: 411, startPoint y: 322, endPoint x: 398, endPoint y: 462, distance: 140.4
click at [743, 74] on button at bounding box center [747, 71] width 17 height 17
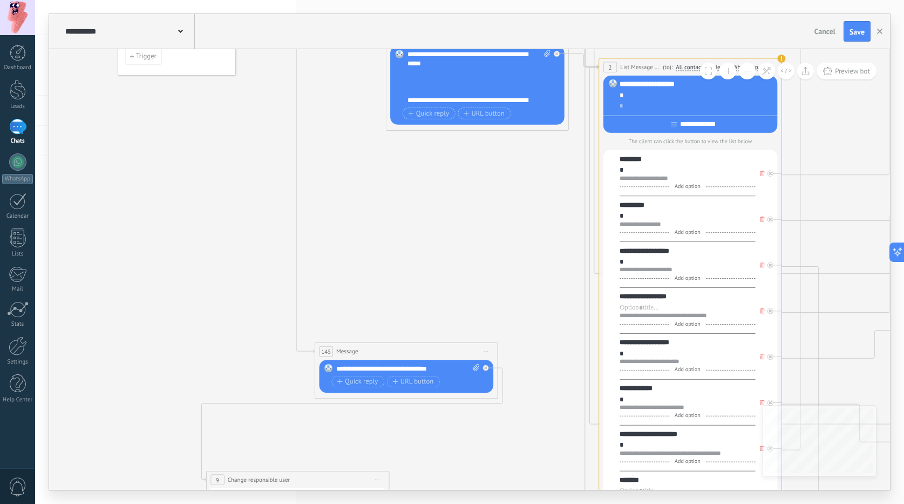
click at [743, 74] on button at bounding box center [747, 71] width 17 height 17
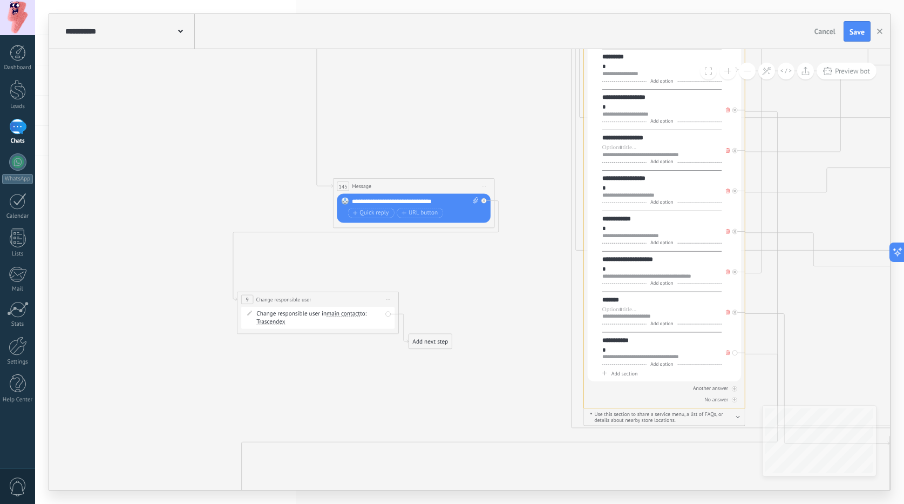
click at [429, 337] on div "Add next step" at bounding box center [430, 341] width 43 height 13
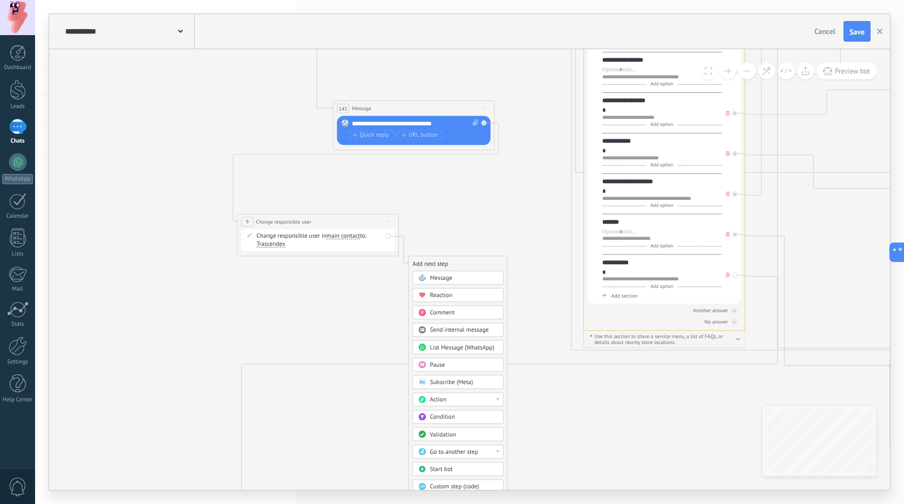
click at [453, 402] on div "Action" at bounding box center [464, 400] width 68 height 8
click at [454, 424] on div "Change conversation status" at bounding box center [458, 426] width 90 height 13
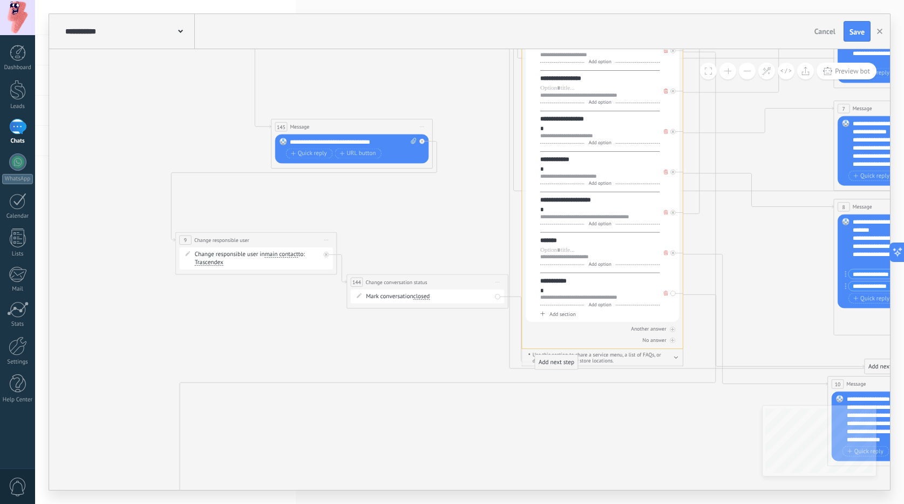
drag, startPoint x: 423, startPoint y: 254, endPoint x: 381, endPoint y: 273, distance: 45.4
drag, startPoint x: 374, startPoint y: 279, endPoint x: 241, endPoint y: 283, distance: 132.9
click at [241, 283] on div "**********" at bounding box center [306, 290] width 161 height 15
drag, startPoint x: 538, startPoint y: 359, endPoint x: 268, endPoint y: 330, distance: 271.5
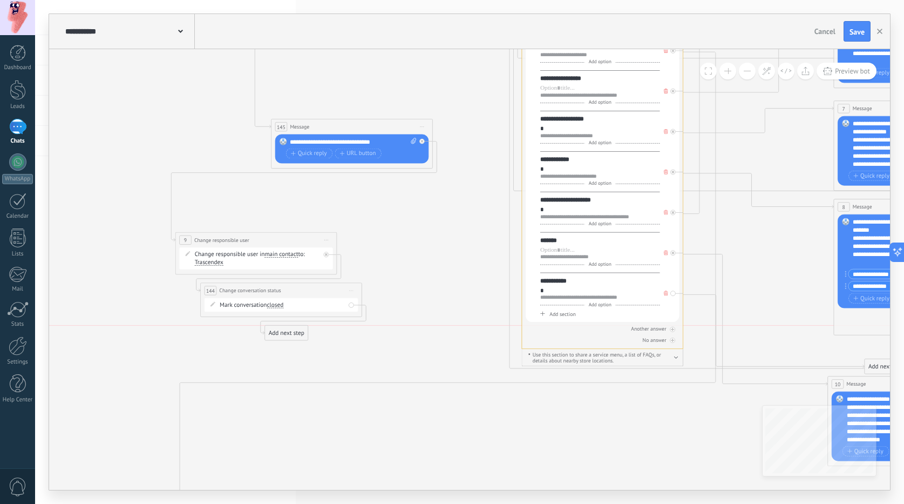
click at [268, 330] on div "Add next step" at bounding box center [286, 332] width 43 height 13
click at [269, 331] on div "Add next step" at bounding box center [286, 332] width 43 height 13
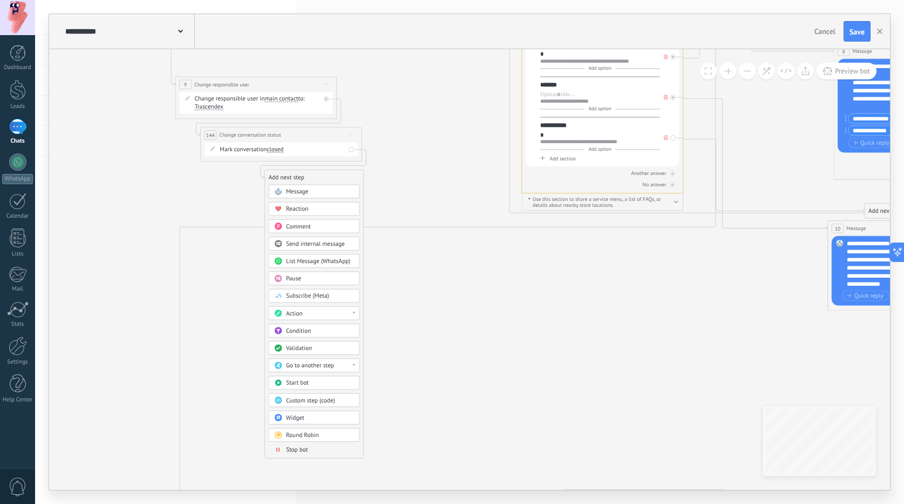
click at [302, 447] on span "Stop bot" at bounding box center [297, 449] width 22 height 8
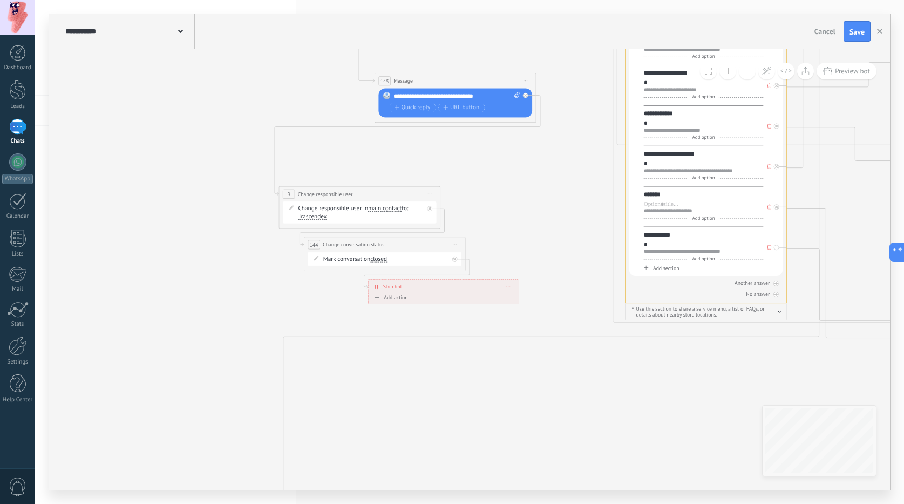
drag, startPoint x: 437, startPoint y: 254, endPoint x: 397, endPoint y: 369, distance: 121.7
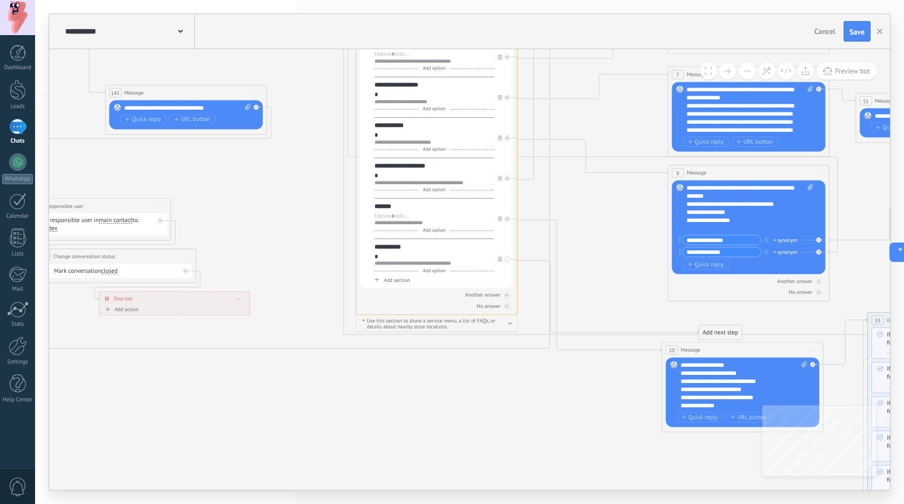
drag, startPoint x: 539, startPoint y: 227, endPoint x: 245, endPoint y: 233, distance: 293.7
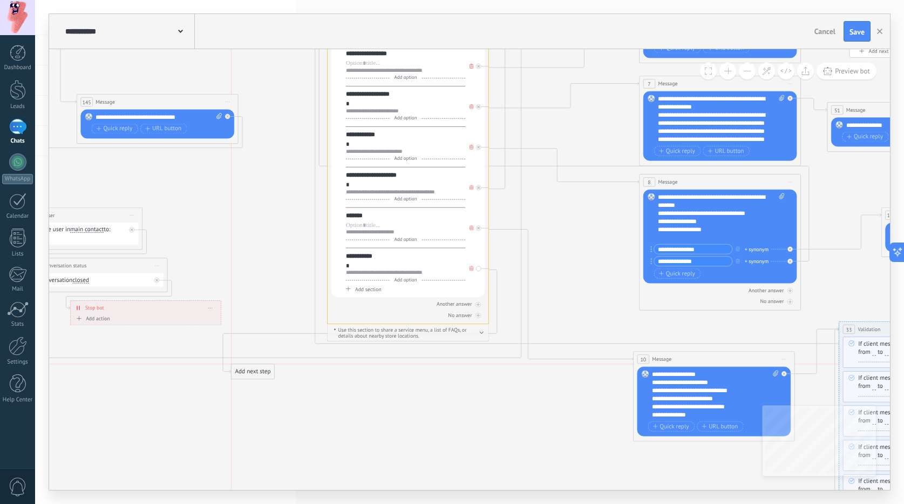
drag, startPoint x: 676, startPoint y: 340, endPoint x: 239, endPoint y: 368, distance: 438.1
click at [239, 368] on div "Add next step" at bounding box center [253, 371] width 43 height 13
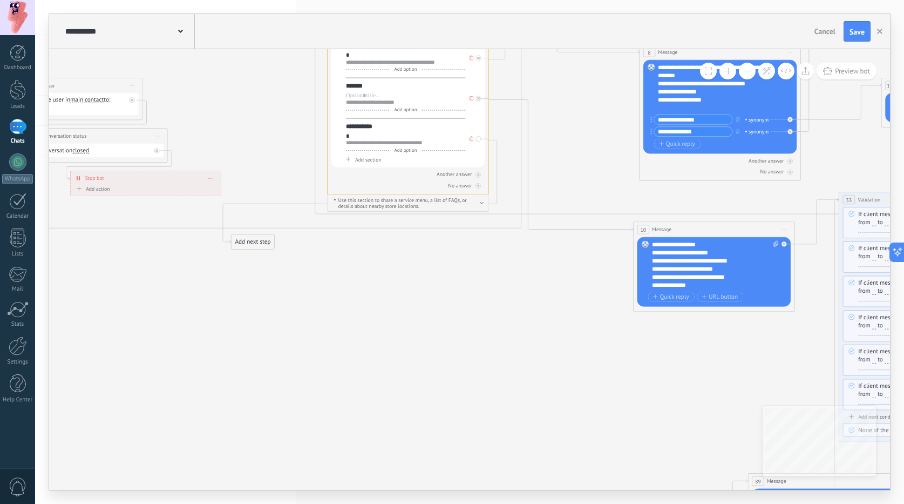
click at [240, 242] on div "Add next step" at bounding box center [253, 241] width 43 height 13
click at [255, 257] on span "Message" at bounding box center [264, 256] width 22 height 8
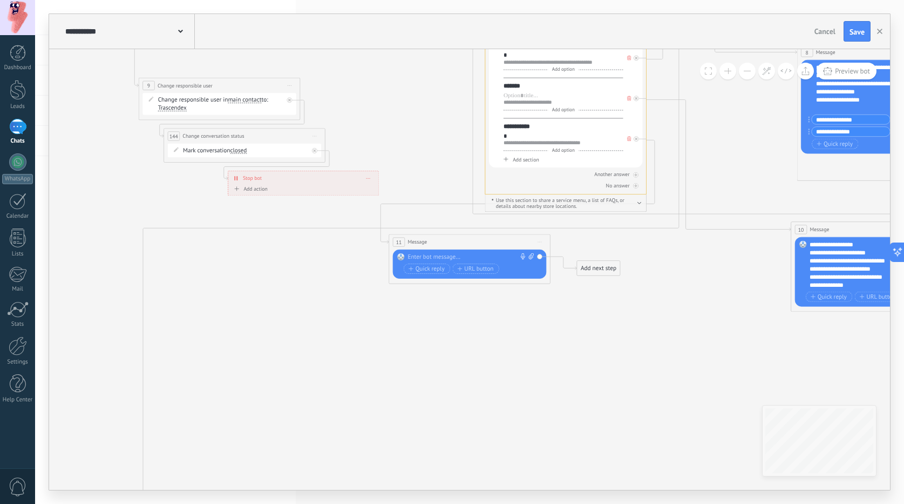
click at [450, 256] on div at bounding box center [468, 257] width 120 height 8
drag, startPoint x: 441, startPoint y: 256, endPoint x: 390, endPoint y: 253, distance: 50.8
click at [390, 253] on div "11 Message ******* (to): All contacts - selected channels All contacts - select…" at bounding box center [470, 259] width 162 height 50
click at [531, 259] on icon at bounding box center [530, 256] width 5 height 6
click input "Upload" at bounding box center [0, 0] width 0 height 0
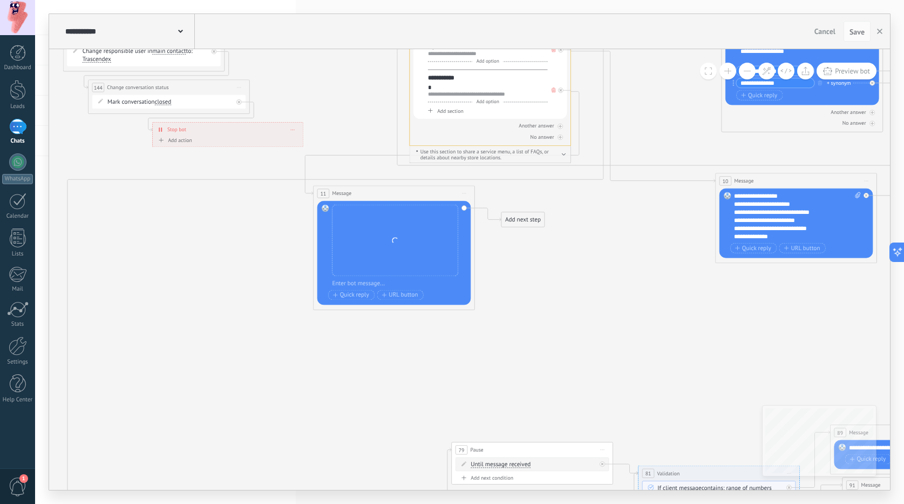
drag, startPoint x: 599, startPoint y: 307, endPoint x: 516, endPoint y: 252, distance: 99.7
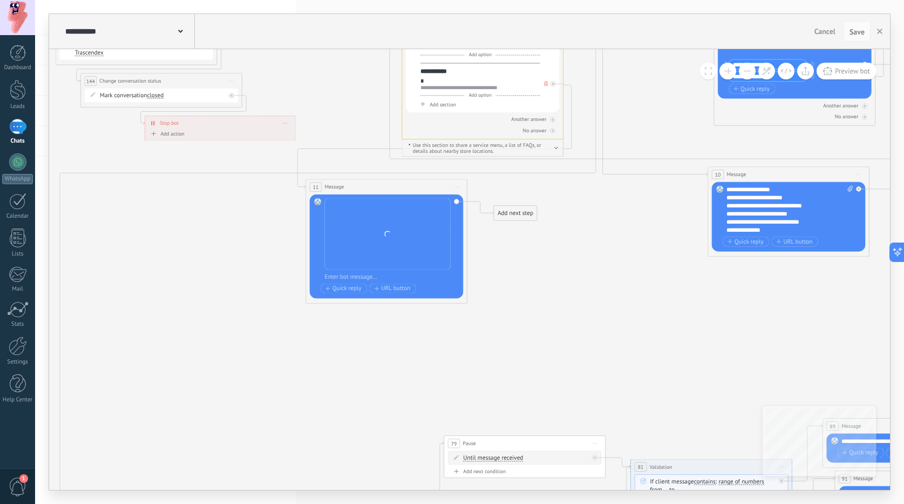
click at [512, 218] on div "Add next step" at bounding box center [515, 212] width 43 height 13
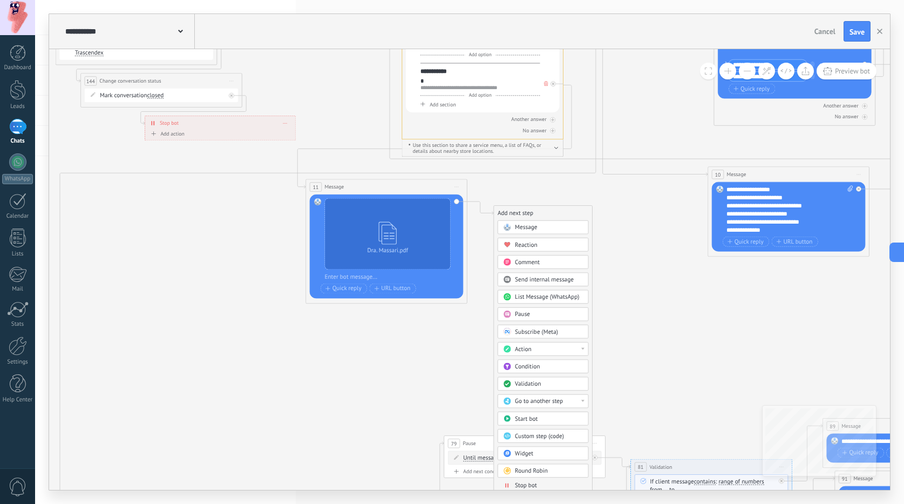
click at [535, 352] on div "Action" at bounding box center [549, 349] width 68 height 8
click at [548, 380] on div "Change conversation status" at bounding box center [543, 376] width 90 height 13
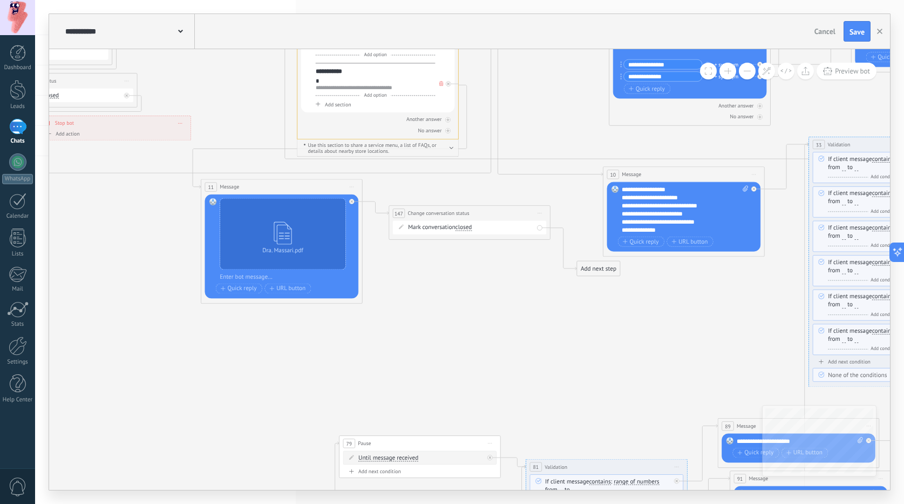
click at [582, 272] on div "Add next step" at bounding box center [598, 268] width 43 height 13
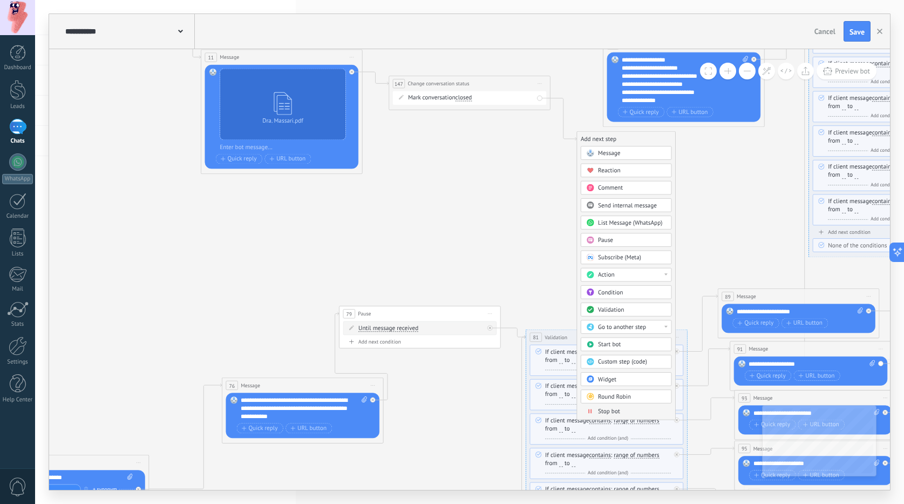
click at [608, 410] on span "Stop bot" at bounding box center [609, 411] width 22 height 8
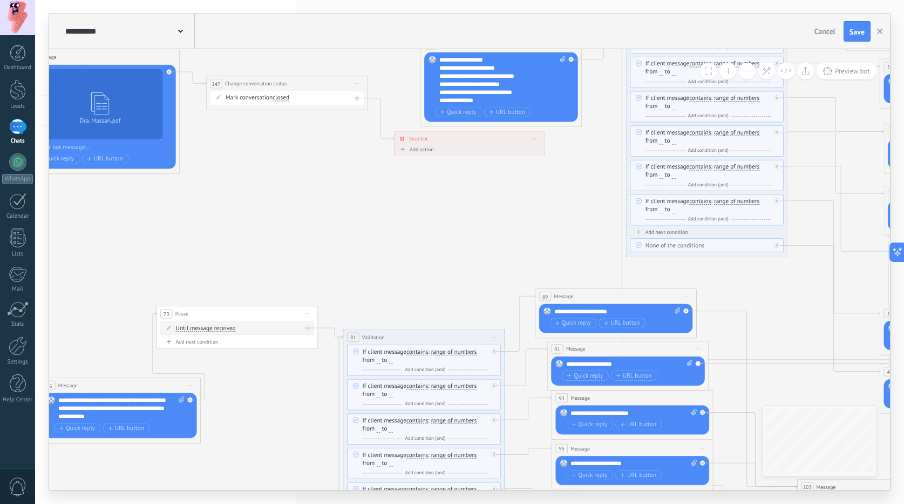
click at [464, 290] on icon at bounding box center [798, 27] width 2464 height 2561
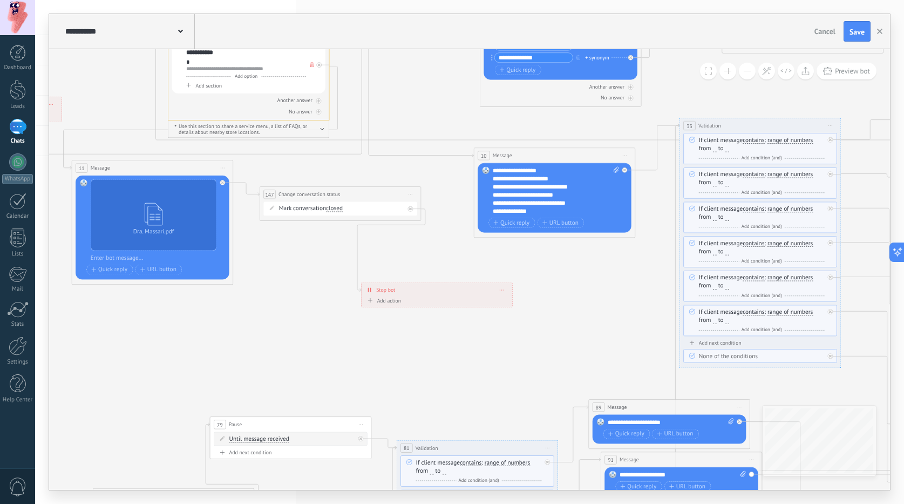
drag, startPoint x: 477, startPoint y: 247, endPoint x: 335, endPoint y: 259, distance: 142.5
click at [376, 293] on span "Stop bot" at bounding box center [385, 290] width 19 height 8
drag, startPoint x: 297, startPoint y: 193, endPoint x: 295, endPoint y: 225, distance: 32.0
click at [295, 225] on span "Change conversation status" at bounding box center [307, 229] width 62 height 8
click at [855, 35] on span "Save" at bounding box center [857, 32] width 15 height 8
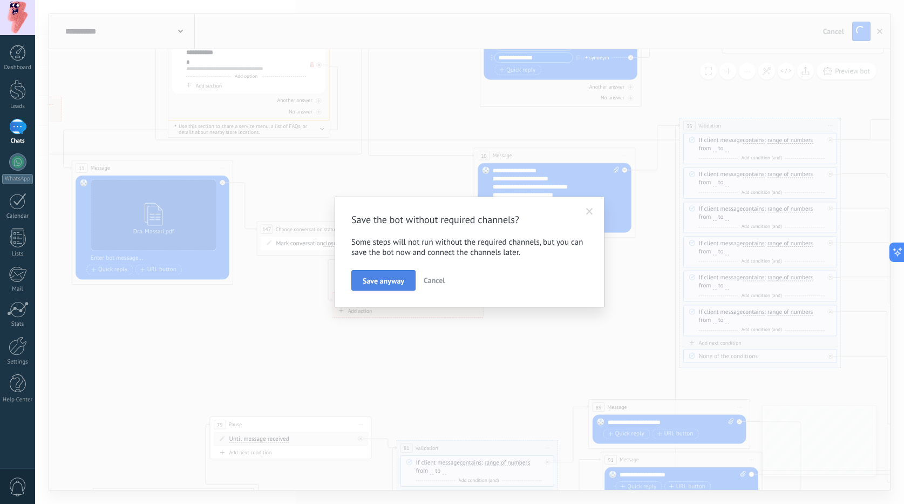
click at [395, 280] on span "Save anyway" at bounding box center [384, 281] width 42 height 8
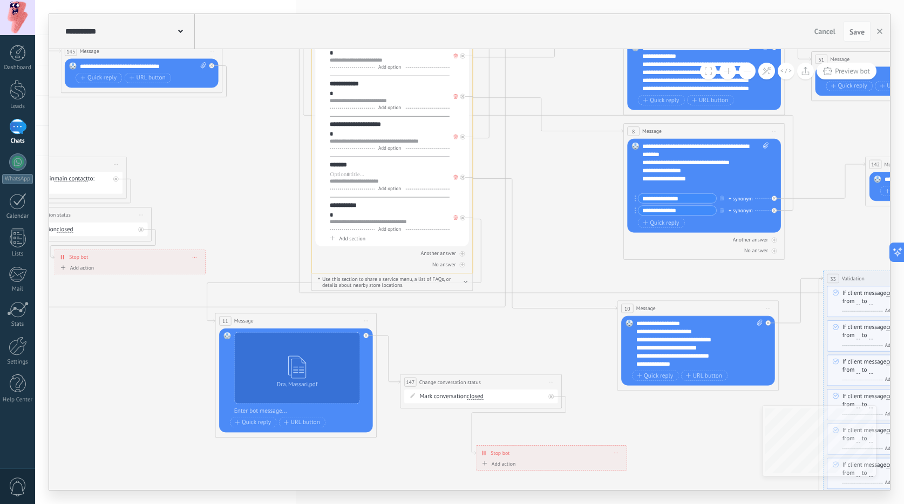
drag, startPoint x: 518, startPoint y: 272, endPoint x: 661, endPoint y: 424, distance: 208.9
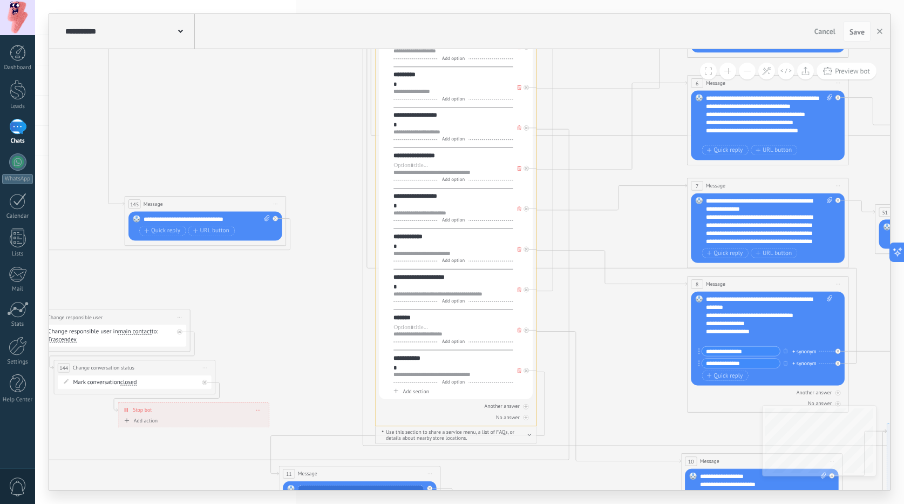
drag, startPoint x: 534, startPoint y: 191, endPoint x: 598, endPoint y: 344, distance: 165.5
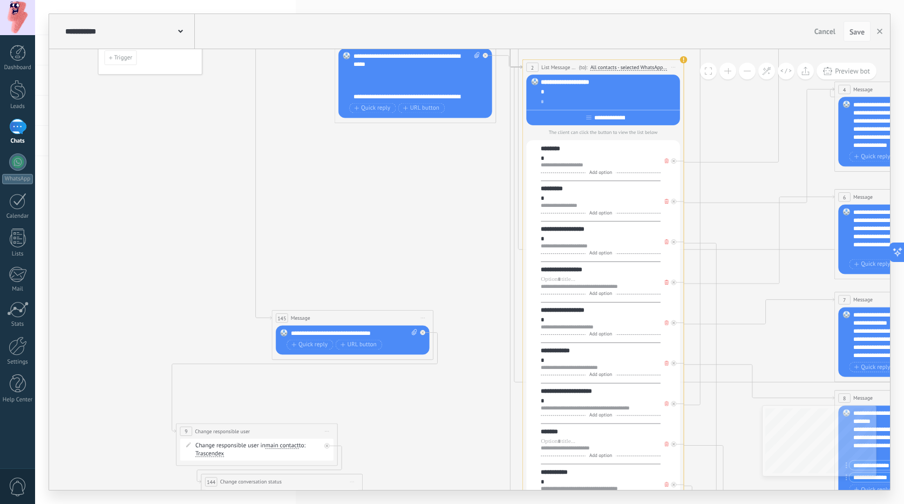
drag, startPoint x: 236, startPoint y: 115, endPoint x: 384, endPoint y: 229, distance: 186.2
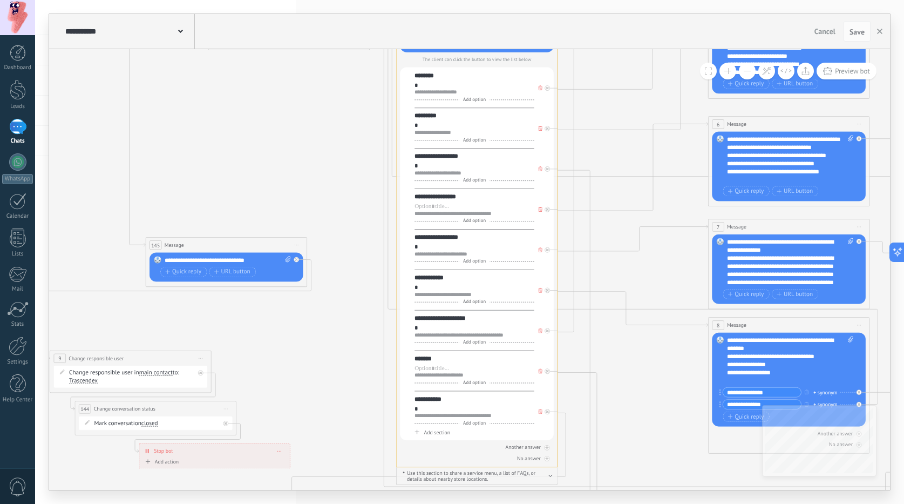
drag, startPoint x: 743, startPoint y: 114, endPoint x: 617, endPoint y: 41, distance: 145.8
click at [617, 41] on div "**********" at bounding box center [469, 252] width 841 height 476
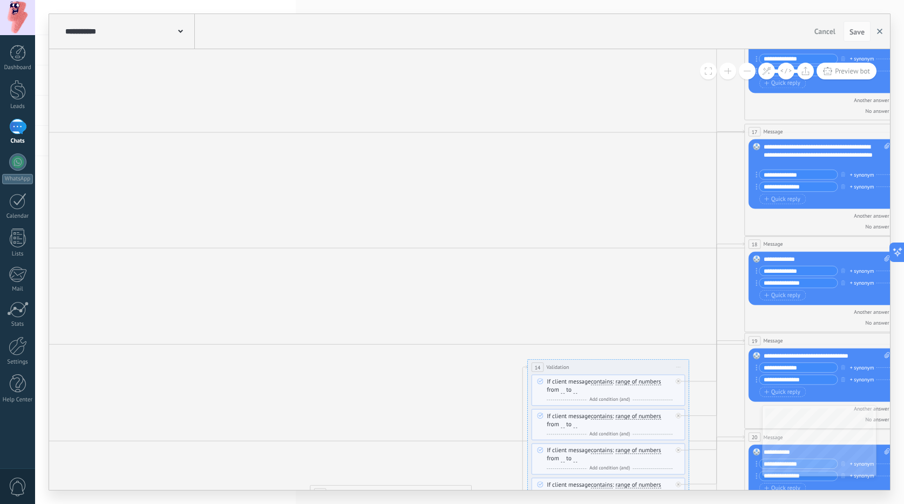
click at [880, 33] on icon "button" at bounding box center [879, 31] width 5 height 5
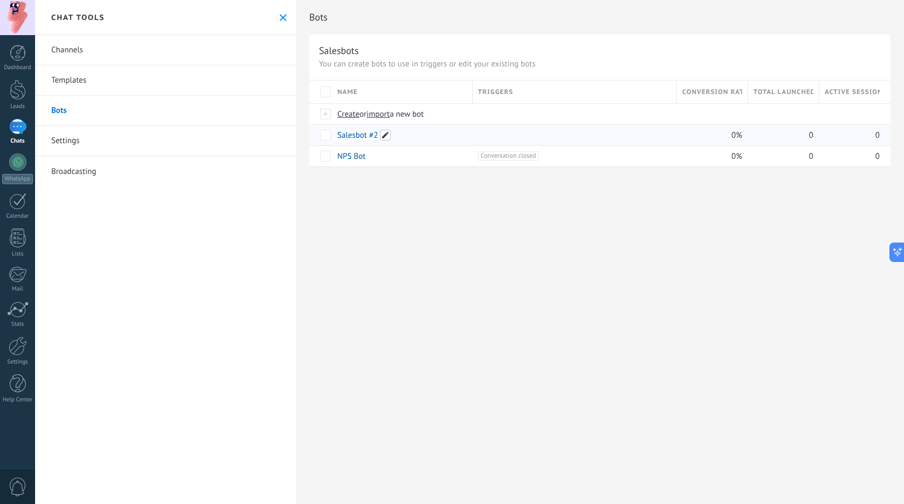
click at [389, 137] on span at bounding box center [385, 135] width 11 height 11
click at [390, 141] on input "**********" at bounding box center [401, 135] width 127 height 17
drag, startPoint x: 384, startPoint y: 139, endPoint x: 369, endPoint y: 137, distance: 15.9
click at [369, 137] on input "**********" at bounding box center [401, 135] width 127 height 17
type input "**********"
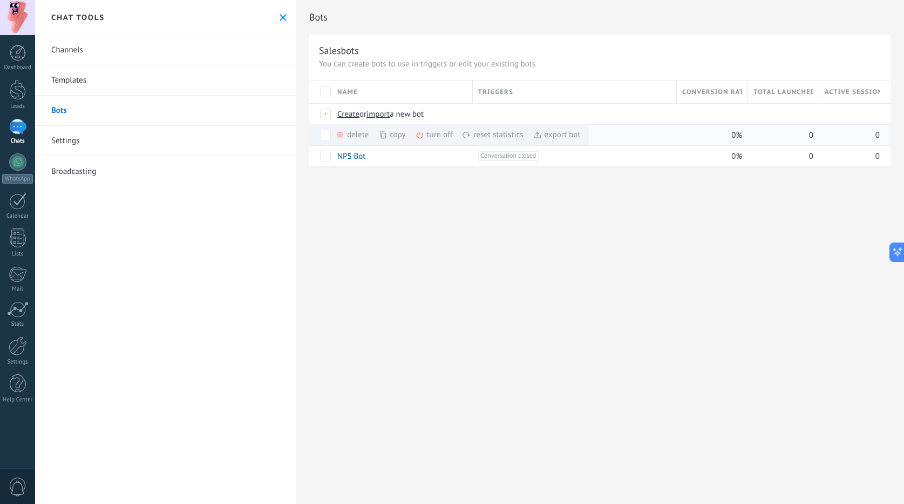
click at [391, 134] on div "copy more" at bounding box center [411, 134] width 67 height 21
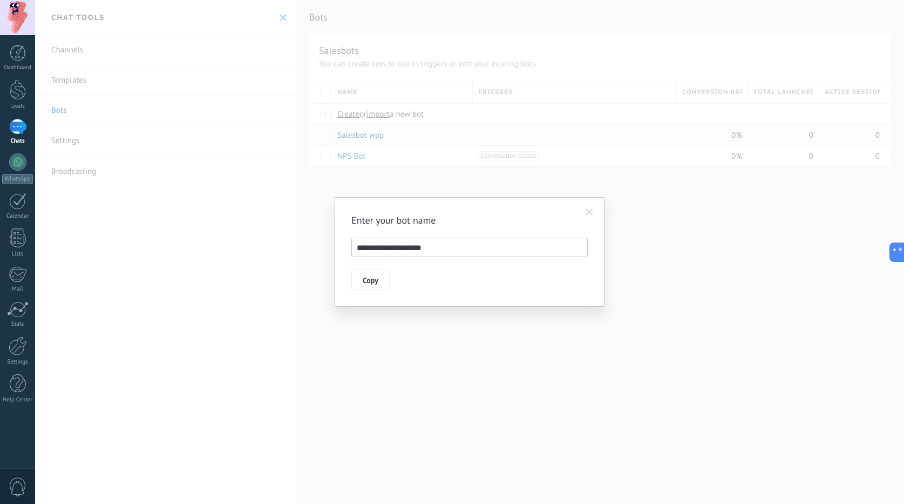
click at [588, 209] on span at bounding box center [589, 212] width 7 height 8
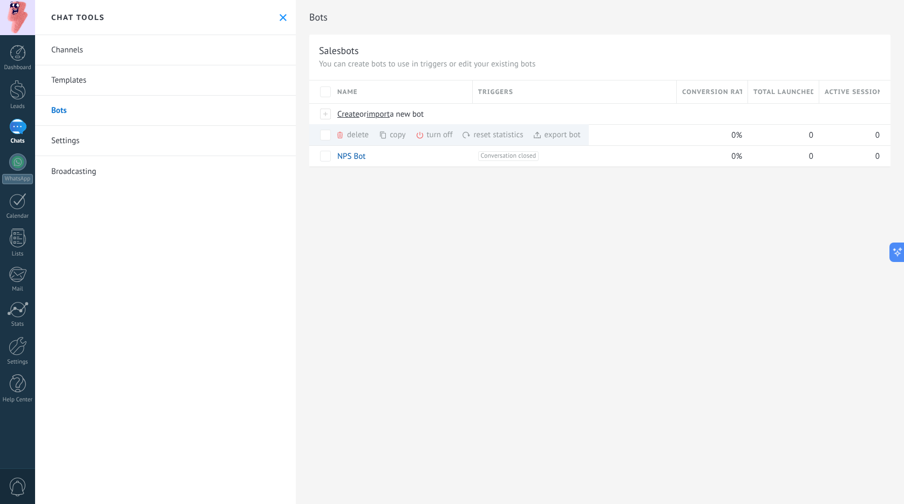
click at [551, 135] on div "export bot more" at bounding box center [557, 134] width 48 height 21
click at [381, 117] on span "import" at bounding box center [378, 114] width 23 height 10
click at [0, 0] on input "import a new bot" at bounding box center [0, 0] width 0 height 0
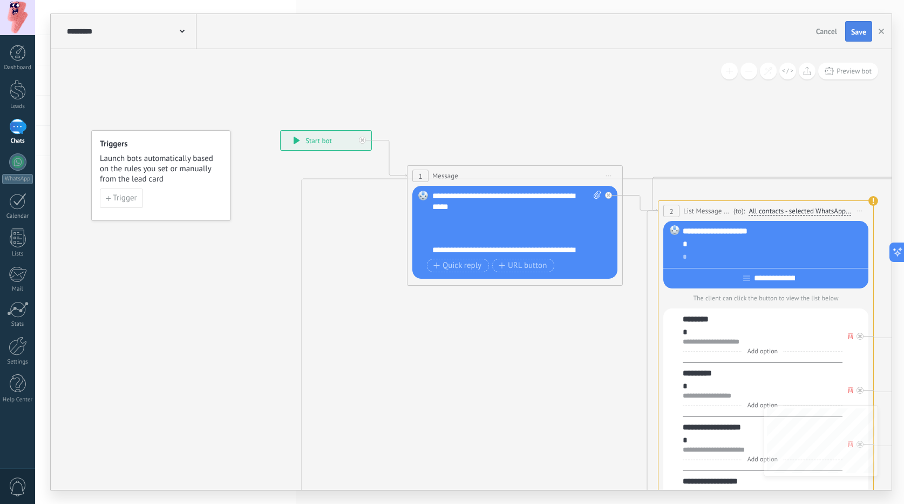
click at [853, 29] on span "Save" at bounding box center [858, 32] width 15 height 8
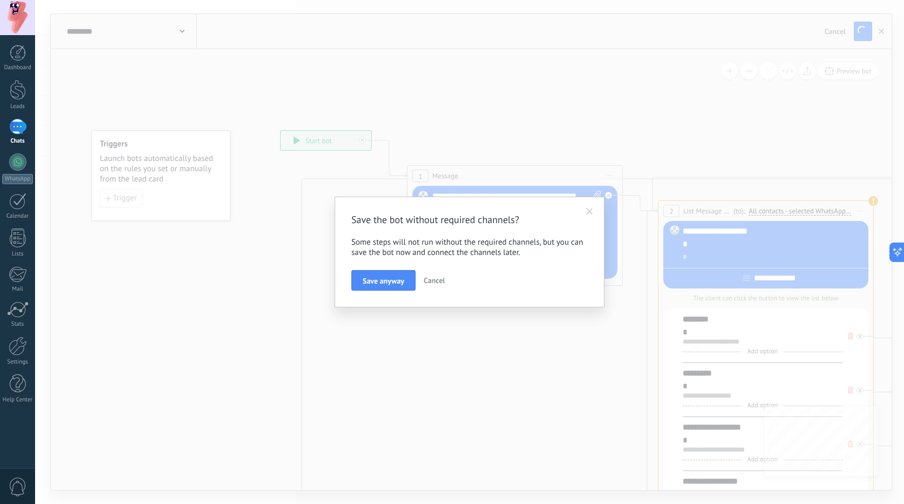
click at [373, 277] on span "Save anyway" at bounding box center [384, 281] width 42 height 8
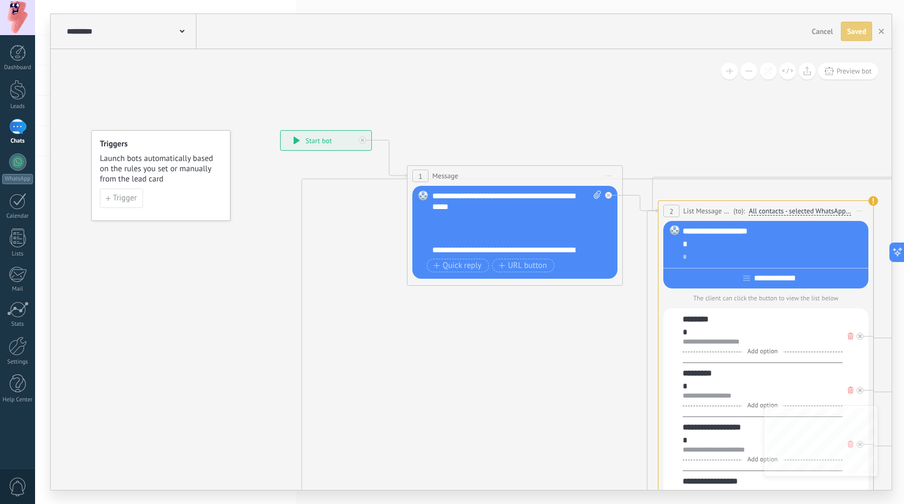
click at [831, 25] on button "Cancel" at bounding box center [823, 31] width 30 height 16
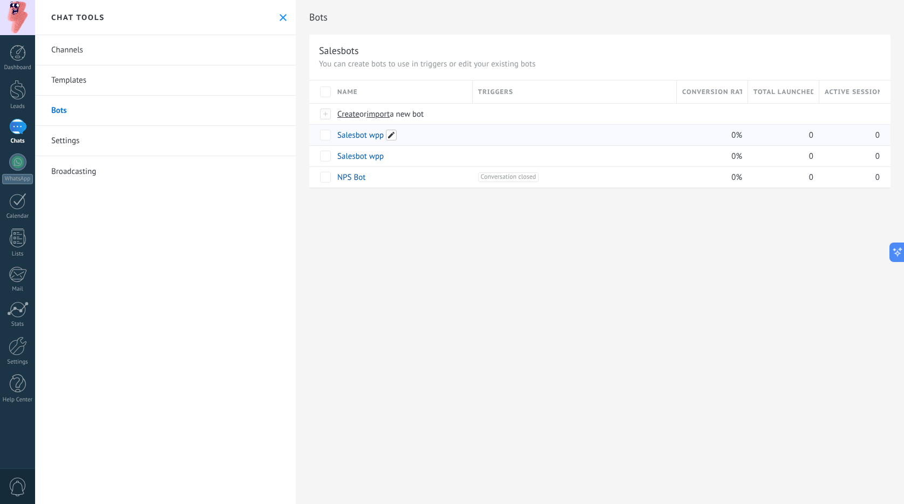
click at [388, 135] on span at bounding box center [391, 135] width 11 height 11
drag, startPoint x: 388, startPoint y: 138, endPoint x: 371, endPoint y: 136, distance: 16.3
click at [371, 136] on input "**********" at bounding box center [401, 135] width 127 height 17
type input "**********"
click at [346, 162] on button "Save" at bounding box center [357, 159] width 38 height 21
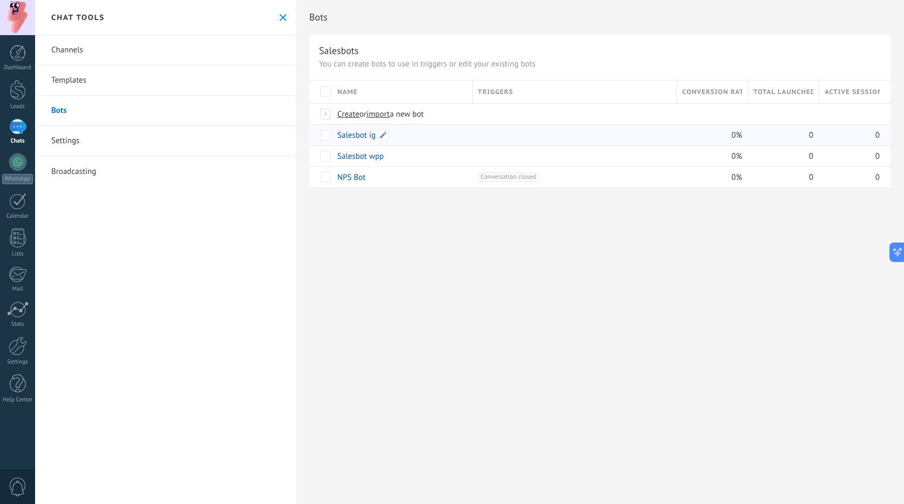
click at [364, 137] on link "Salesbot ig" at bounding box center [356, 135] width 38 height 10
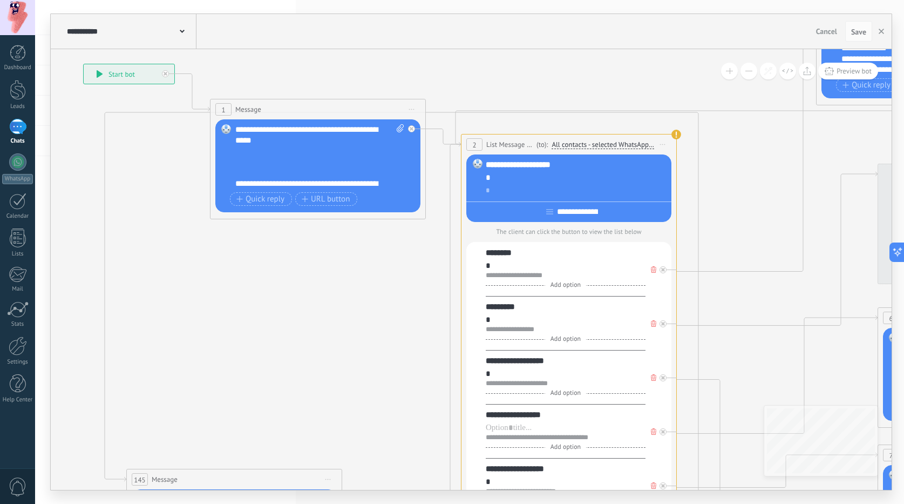
drag, startPoint x: 599, startPoint y: 128, endPoint x: 437, endPoint y: 57, distance: 176.9
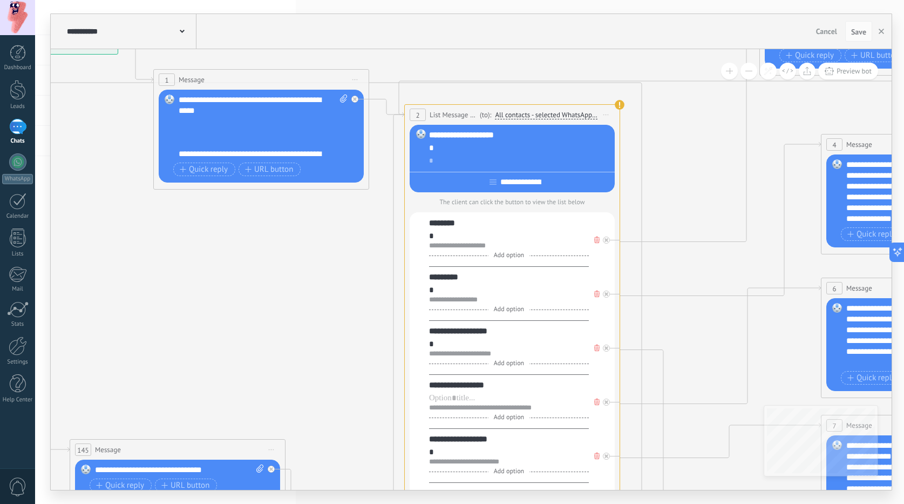
click at [755, 71] on button at bounding box center [749, 71] width 17 height 17
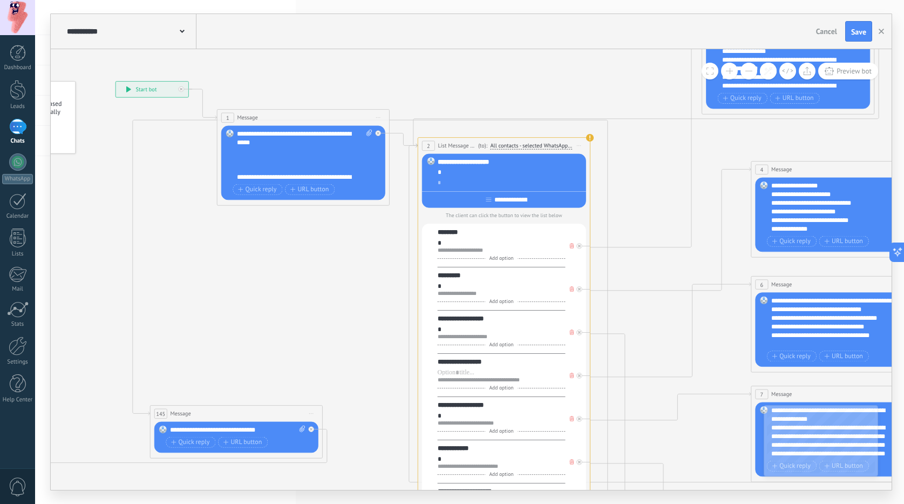
click at [755, 71] on button at bounding box center [749, 71] width 17 height 17
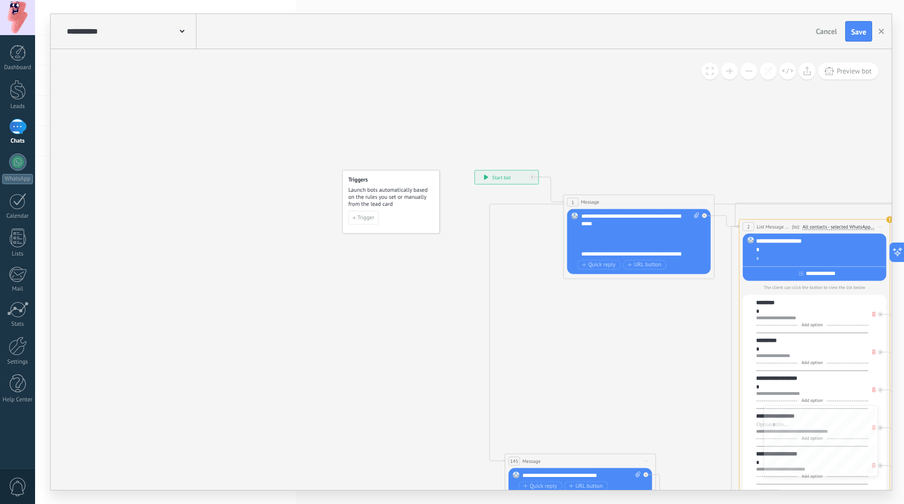
drag, startPoint x: 470, startPoint y: 115, endPoint x: 655, endPoint y: 155, distance: 189.0
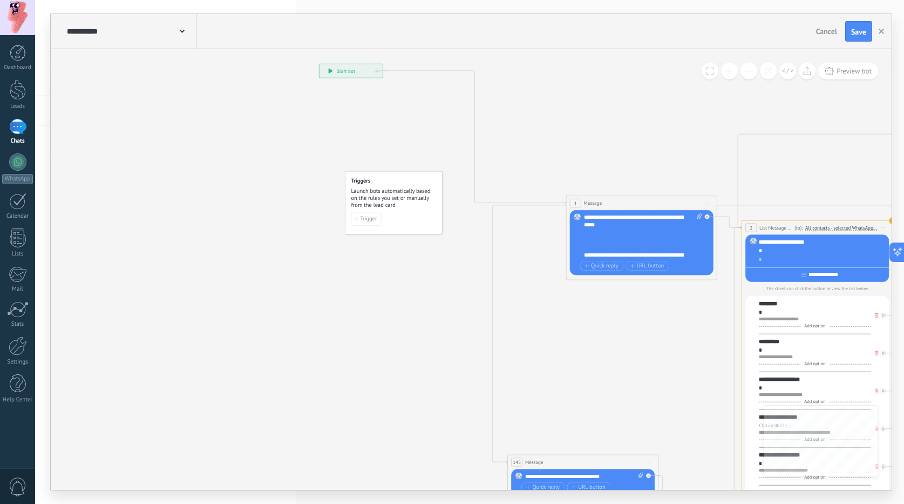
drag, startPoint x: 512, startPoint y: 173, endPoint x: 327, endPoint y: 70, distance: 211.2
click at [328, 68] on div "**********" at bounding box center [352, 70] width 64 height 13
drag, startPoint x: 399, startPoint y: 178, endPoint x: 227, endPoint y: 160, distance: 172.6
click at [247, 161] on h4 "Triggers" at bounding box center [290, 164] width 86 height 7
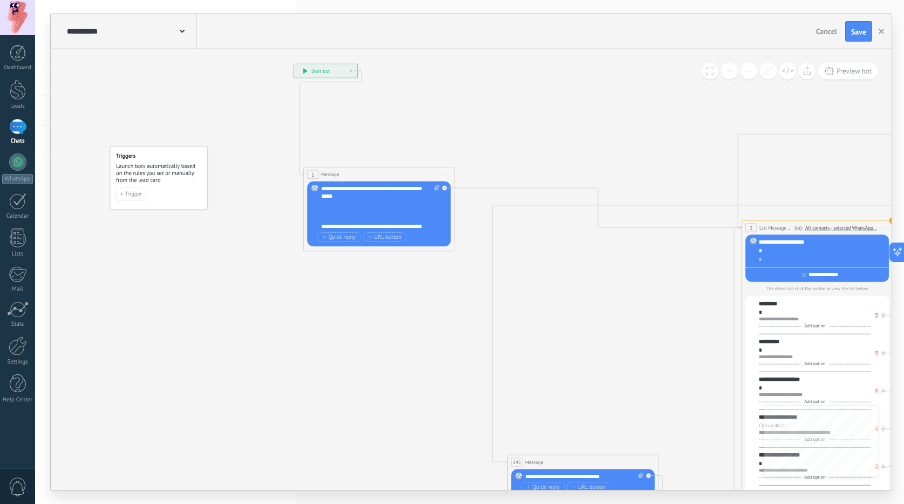
drag, startPoint x: 591, startPoint y: 206, endPoint x: 324, endPoint y: 180, distance: 268.0
click at [324, 178] on span "Message" at bounding box center [330, 174] width 18 height 7
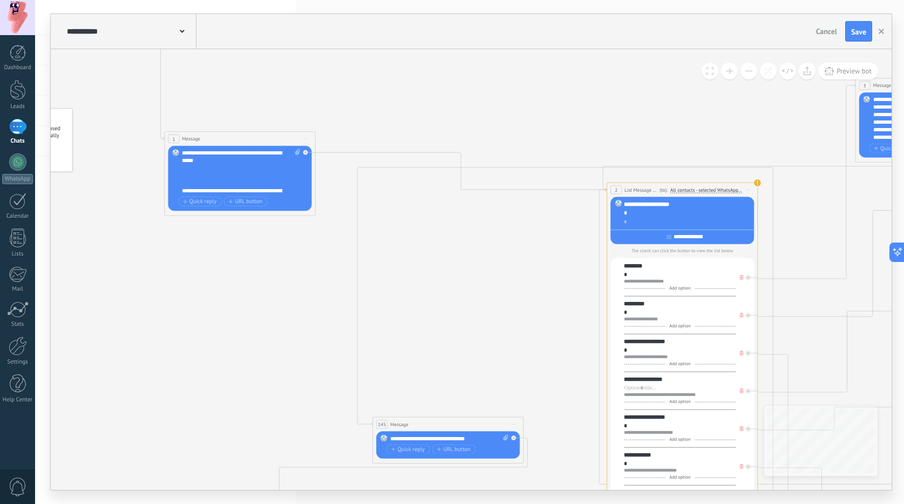
drag, startPoint x: 659, startPoint y: 164, endPoint x: 408, endPoint y: 110, distance: 256.7
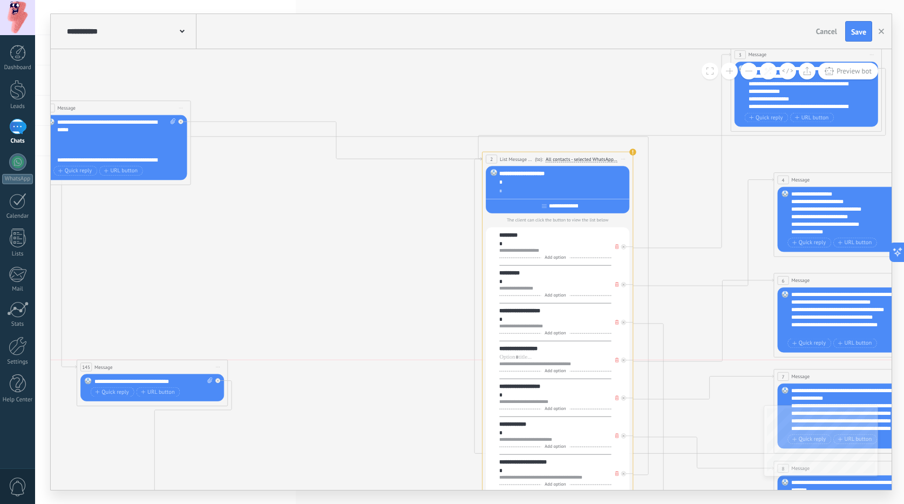
drag, startPoint x: 323, startPoint y: 396, endPoint x: 199, endPoint y: 319, distance: 146.2
click at [132, 363] on div "145 Message ******* (to): All contacts - selected channels All contacts - selec…" at bounding box center [152, 367] width 151 height 14
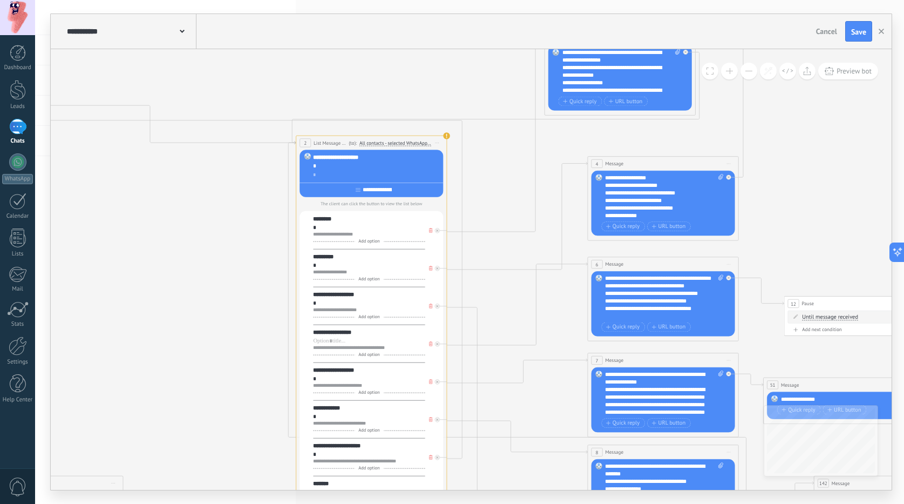
drag, startPoint x: 215, startPoint y: 259, endPoint x: 251, endPoint y: 220, distance: 53.5
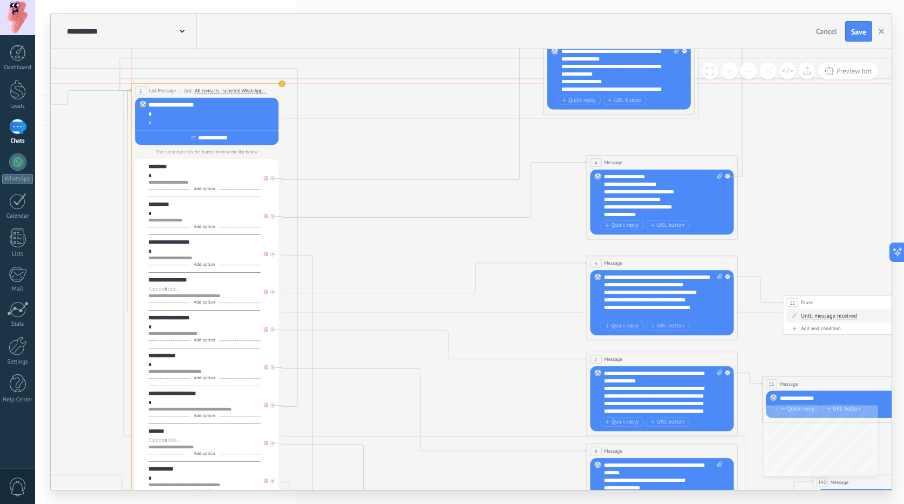
drag, startPoint x: 320, startPoint y: 141, endPoint x: 159, endPoint y: 79, distance: 171.9
click at [159, 87] on span "List Message (WhatsApp)" at bounding box center [165, 90] width 33 height 7
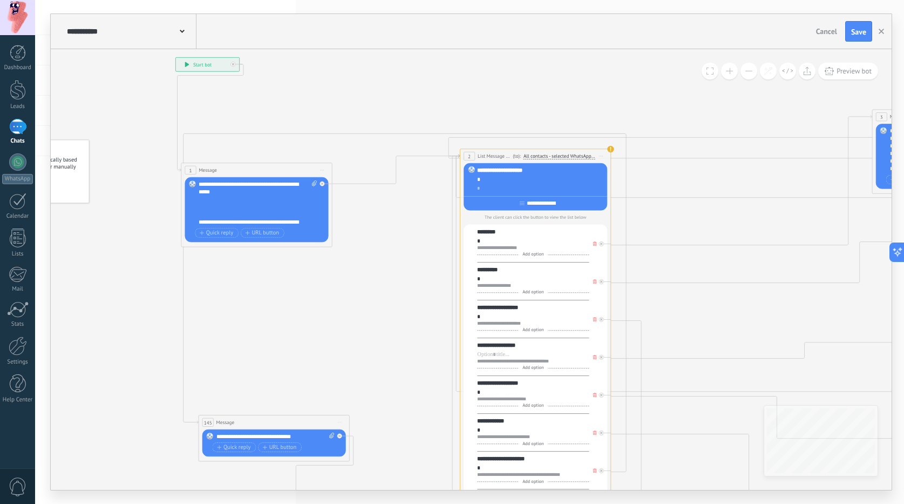
drag, startPoint x: 90, startPoint y: 190, endPoint x: 418, endPoint y: 243, distance: 332.5
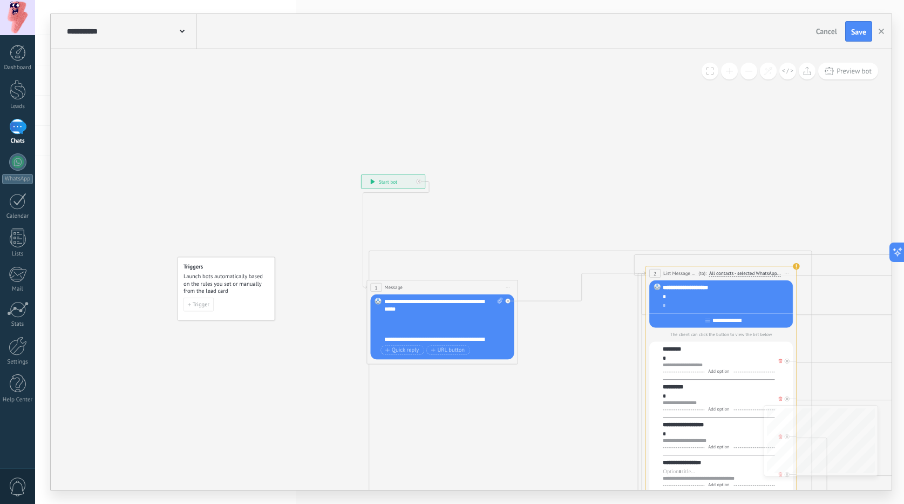
drag, startPoint x: 374, startPoint y: 227, endPoint x: 527, endPoint y: 311, distance: 175.1
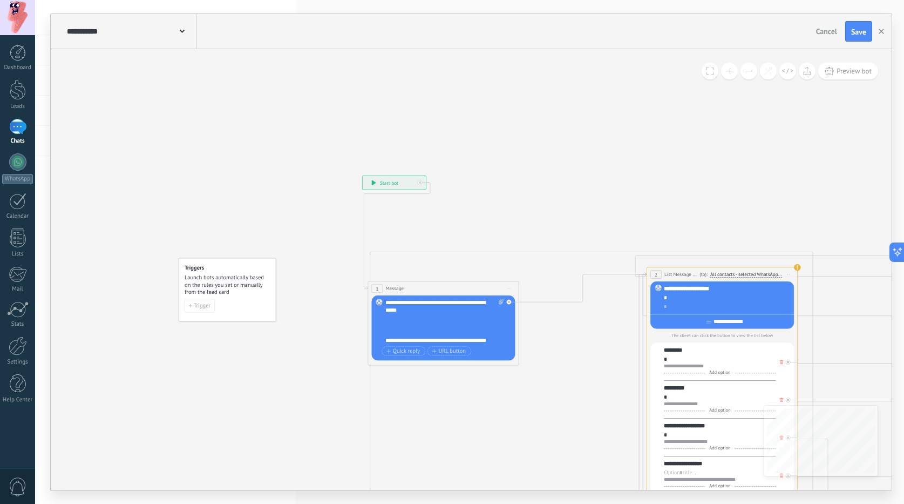
drag, startPoint x: 389, startPoint y: 179, endPoint x: 181, endPoint y: 108, distance: 219.5
click at [363, 176] on div "**********" at bounding box center [395, 182] width 64 height 13
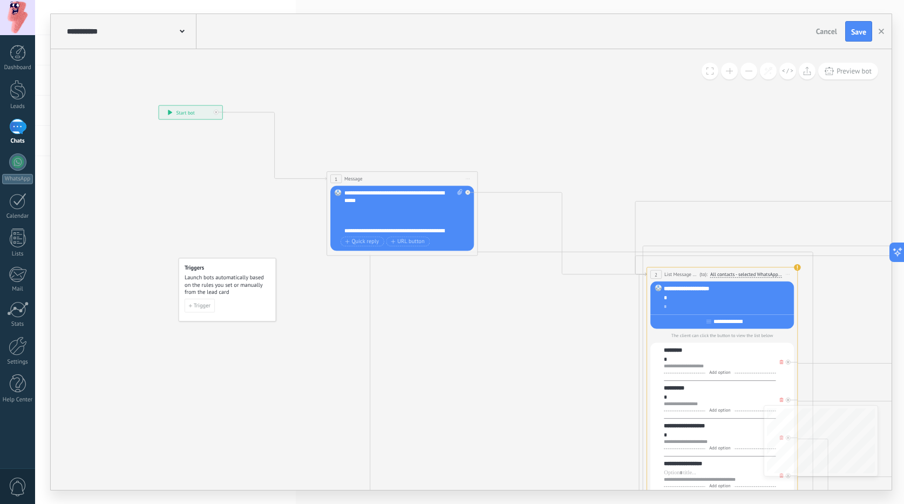
drag, startPoint x: 386, startPoint y: 209, endPoint x: 352, endPoint y: 114, distance: 100.2
click at [352, 172] on div "1 Message ******* (to): All contacts - selected channels All contacts - selecte…" at bounding box center [402, 179] width 151 height 14
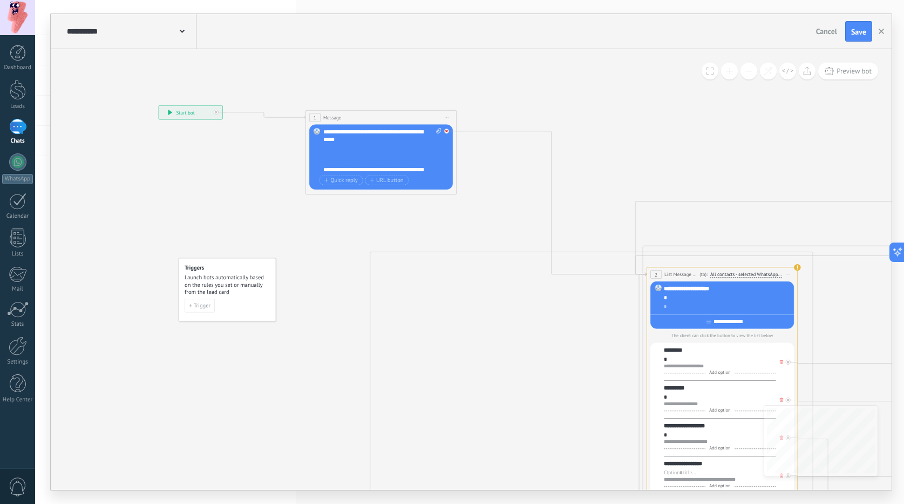
click at [450, 130] on div at bounding box center [448, 129] width 9 height 9
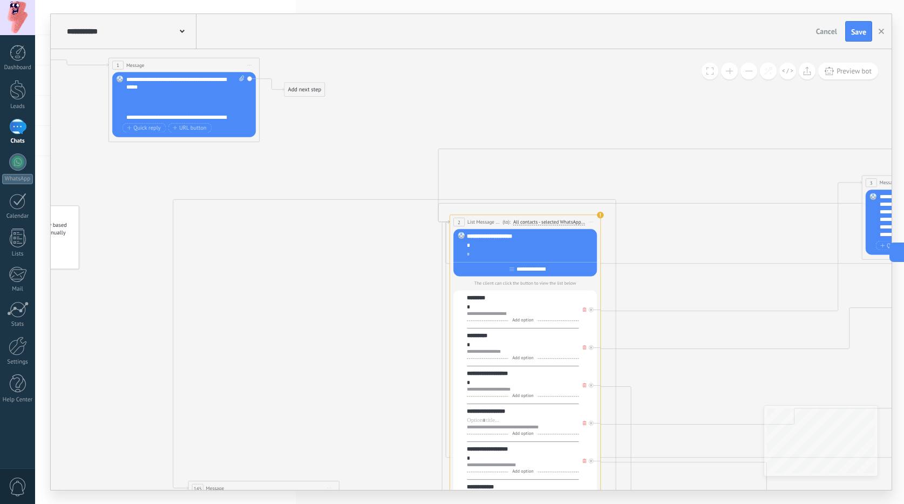
drag, startPoint x: 546, startPoint y: 128, endPoint x: 344, endPoint y: 74, distance: 209.0
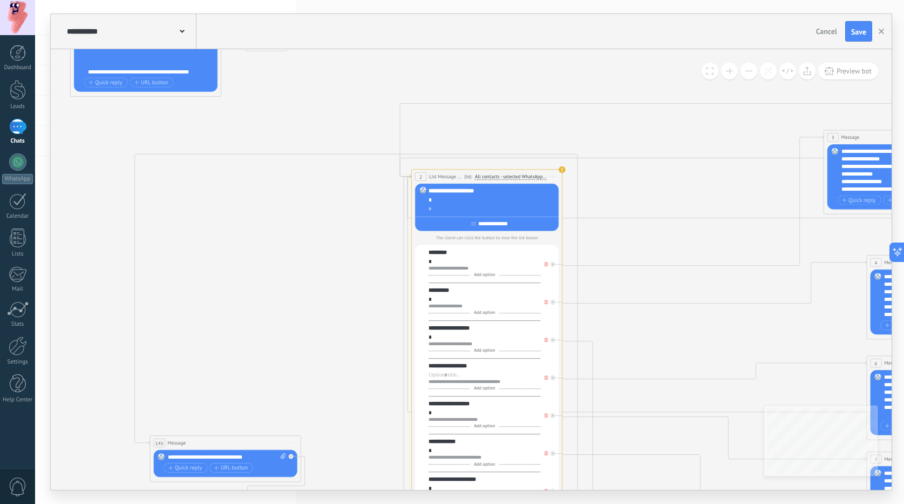
drag, startPoint x: 460, startPoint y: 150, endPoint x: 507, endPoint y: 166, distance: 49.7
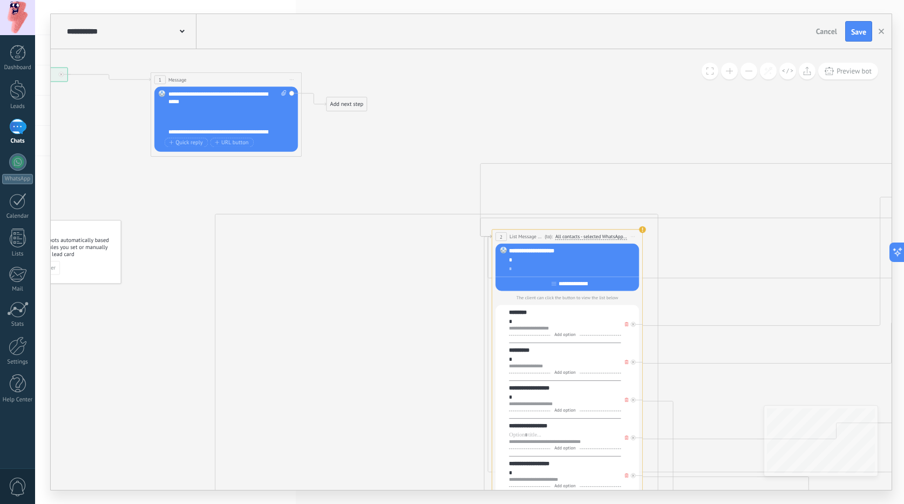
click at [359, 107] on div "Add next step" at bounding box center [347, 104] width 40 height 12
click at [372, 118] on div "Message" at bounding box center [379, 118] width 64 height 8
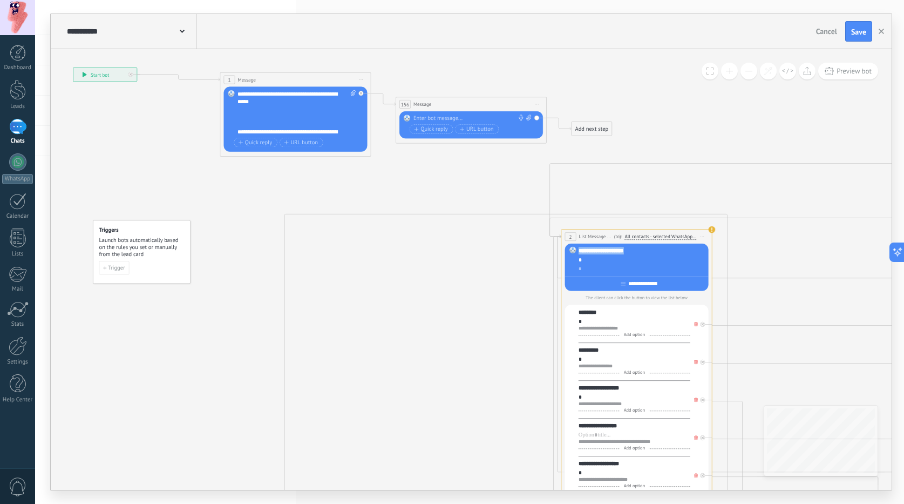
drag, startPoint x: 628, startPoint y: 251, endPoint x: 575, endPoint y: 248, distance: 53.5
click at [575, 248] on div "**********" at bounding box center [637, 267] width 144 height 48
copy div "**********"
click at [445, 117] on div at bounding box center [469, 118] width 112 height 8
paste div
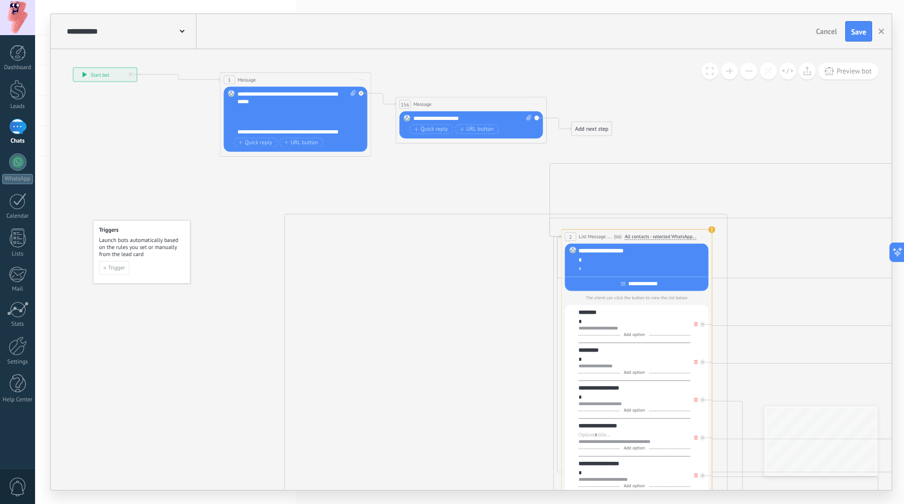
click at [656, 285] on input "**********" at bounding box center [643, 284] width 34 height 6
click at [432, 131] on span "Quick reply" at bounding box center [430, 129] width 33 height 6
click at [432, 143] on span "Quick reply" at bounding box center [430, 141] width 33 height 6
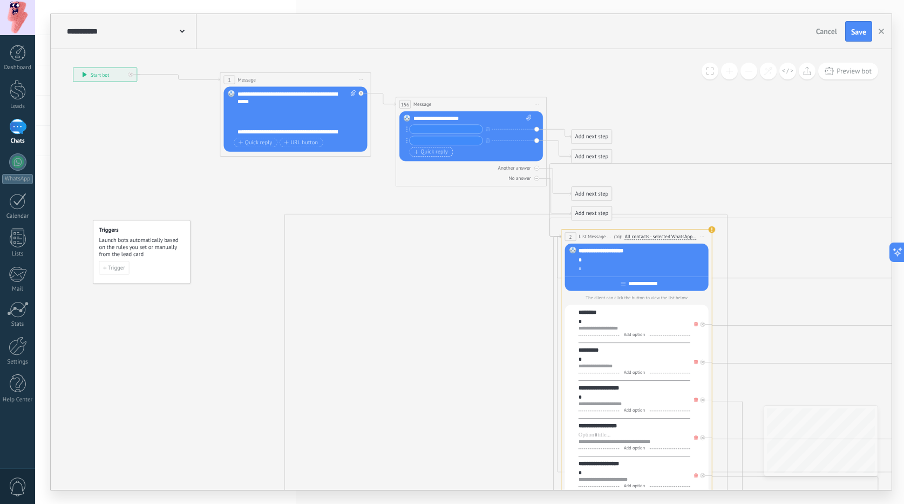
click at [431, 154] on span "Quick reply" at bounding box center [430, 152] width 33 height 6
click at [537, 181] on div at bounding box center [536, 179] width 5 height 5
click at [539, 188] on div at bounding box center [536, 189] width 5 height 5
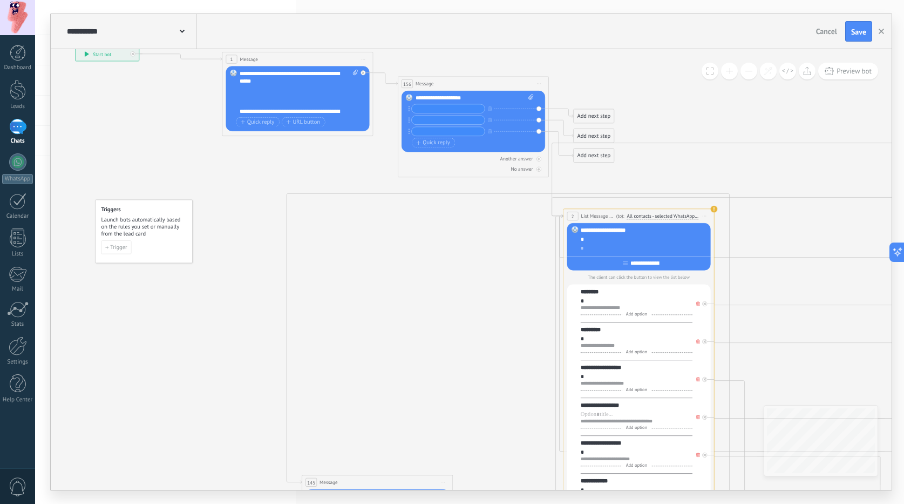
drag, startPoint x: 482, startPoint y: 214, endPoint x: 484, endPoint y: 383, distance: 169.5
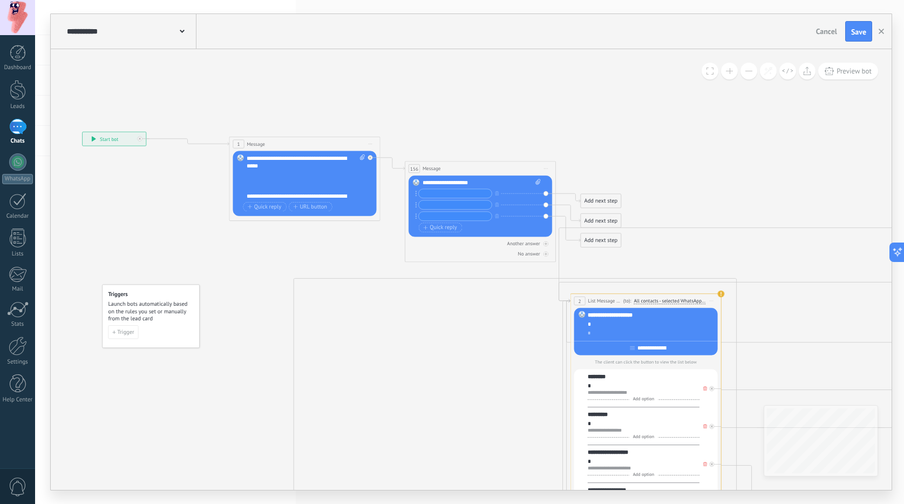
drag, startPoint x: 432, startPoint y: 261, endPoint x: 441, endPoint y: 315, distance: 54.7
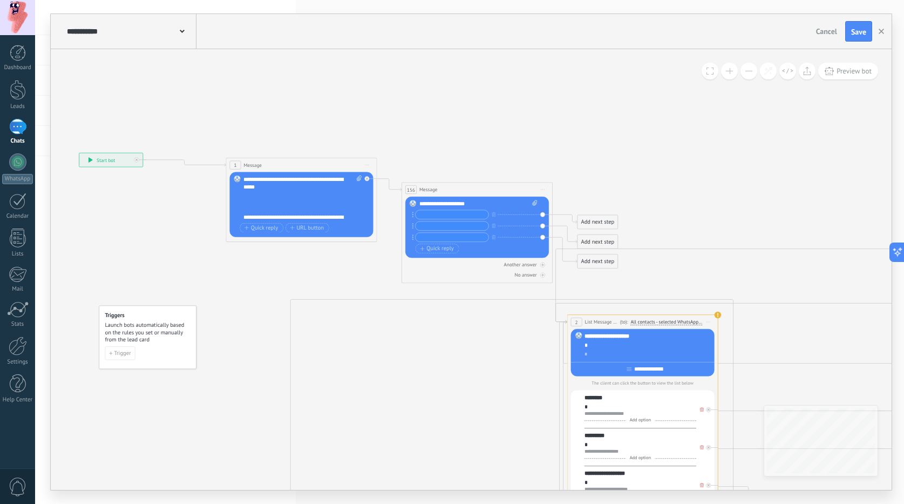
drag, startPoint x: 441, startPoint y: 315, endPoint x: 438, endPoint y: 336, distance: 21.3
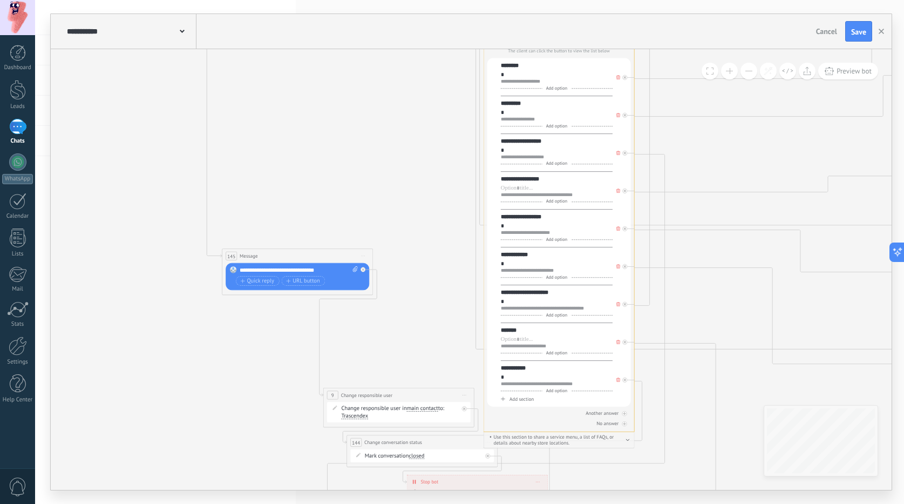
drag, startPoint x: 447, startPoint y: 363, endPoint x: 364, endPoint y: 31, distance: 342.3
click at [364, 31] on div "**********" at bounding box center [471, 252] width 841 height 476
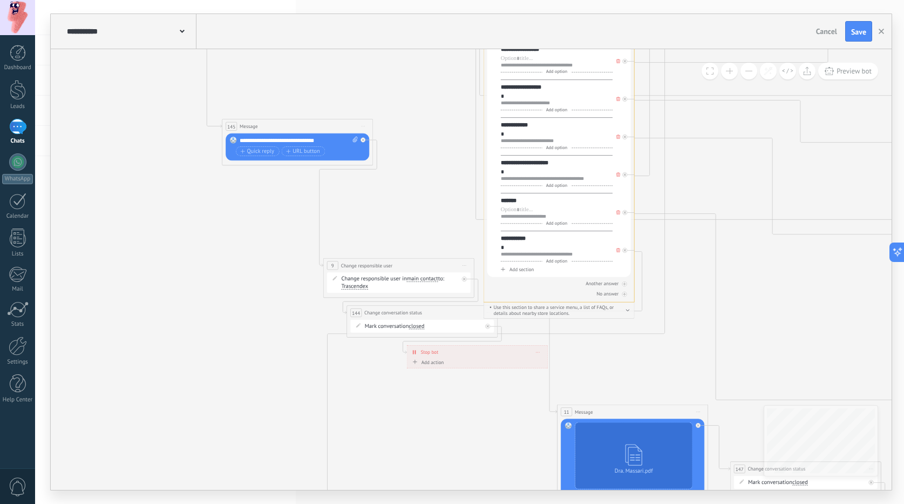
click at [629, 311] on icon "button" at bounding box center [628, 310] width 4 height 2
click at [629, 311] on button "button" at bounding box center [628, 310] width 4 height 6
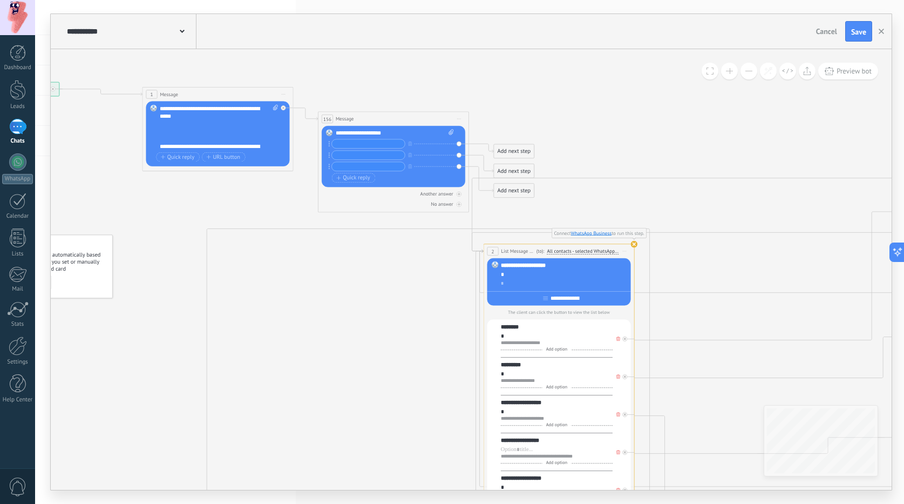
drag, startPoint x: 356, startPoint y: 272, endPoint x: 354, endPoint y: 261, distance: 11.5
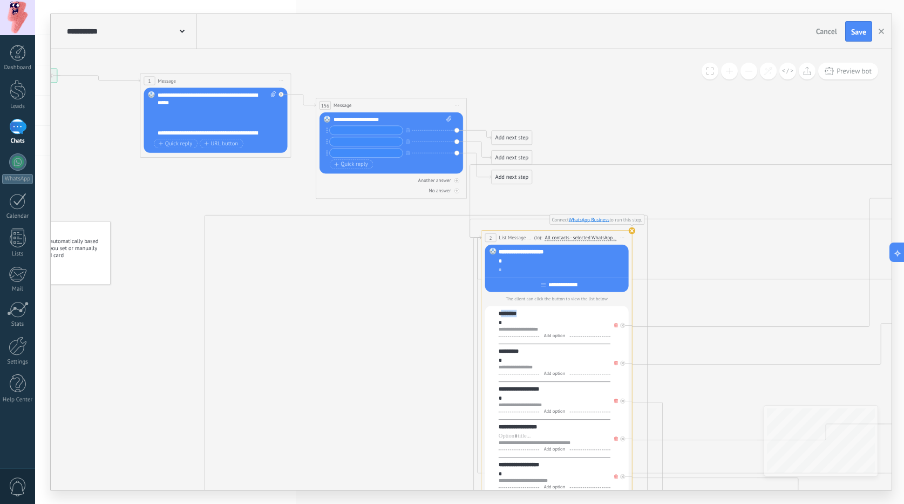
drag, startPoint x: 521, startPoint y: 316, endPoint x: 501, endPoint y: 316, distance: 20.0
click at [501, 316] on div "********" at bounding box center [555, 313] width 112 height 8
click at [537, 318] on div "**********" at bounding box center [555, 326] width 112 height 35
click at [525, 313] on div "********" at bounding box center [555, 313] width 112 height 8
drag, startPoint x: 520, startPoint y: 314, endPoint x: 494, endPoint y: 314, distance: 25.9
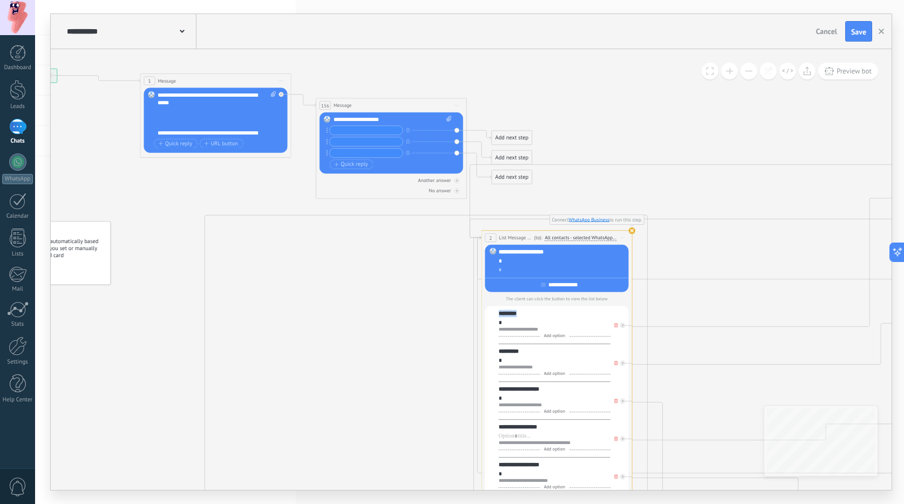
click at [494, 314] on div "**********" at bounding box center [557, 480] width 144 height 348
copy div "********"
click at [355, 131] on input "text" at bounding box center [366, 130] width 73 height 9
paste input "********"
type input "********"
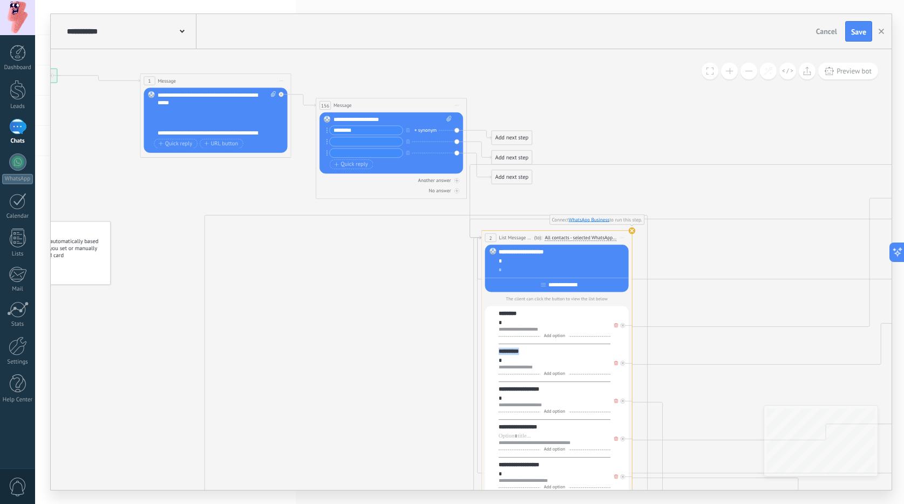
drag, startPoint x: 523, startPoint y: 353, endPoint x: 492, endPoint y: 349, distance: 31.0
click at [493, 350] on div "**********" at bounding box center [557, 480] width 144 height 348
copy div "*********"
click at [350, 140] on input "text" at bounding box center [366, 141] width 73 height 9
paste input "*********"
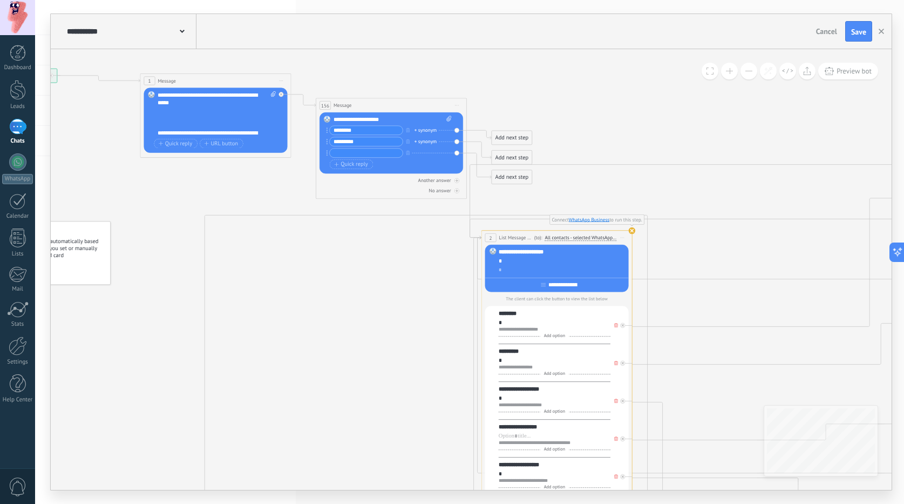
type input "*********"
drag, startPoint x: 505, startPoint y: 388, endPoint x: 494, endPoint y: 388, distance: 10.8
click at [494, 388] on div "**********" at bounding box center [557, 480] width 144 height 348
copy div "**********"
click at [353, 151] on input "text" at bounding box center [366, 152] width 73 height 9
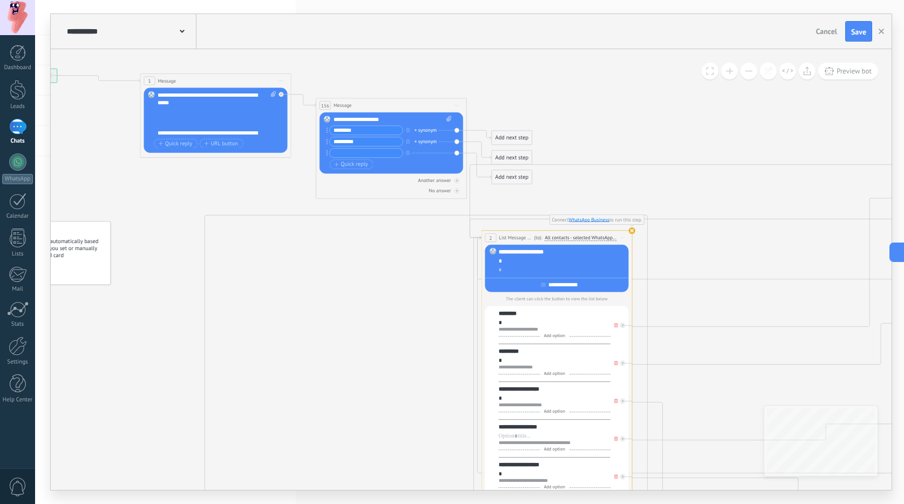
paste input "**********"
type input "**********"
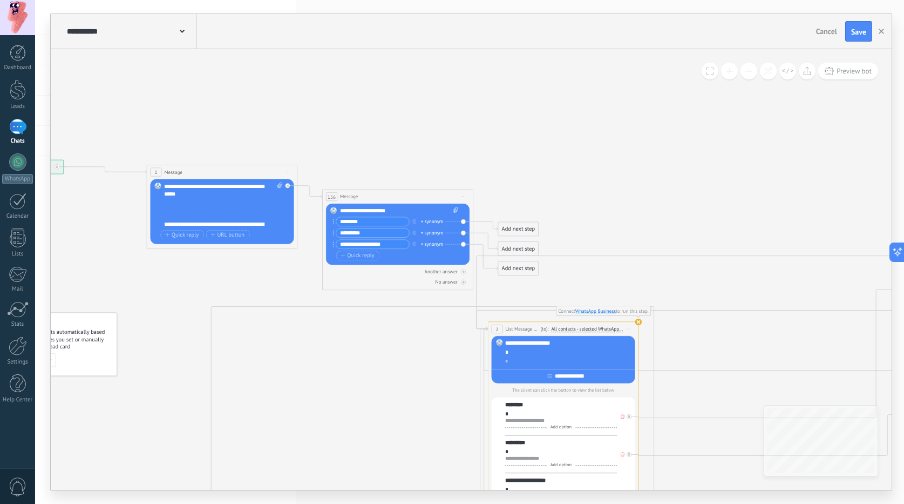
drag, startPoint x: 329, startPoint y: 262, endPoint x: 335, endPoint y: 340, distance: 78.5
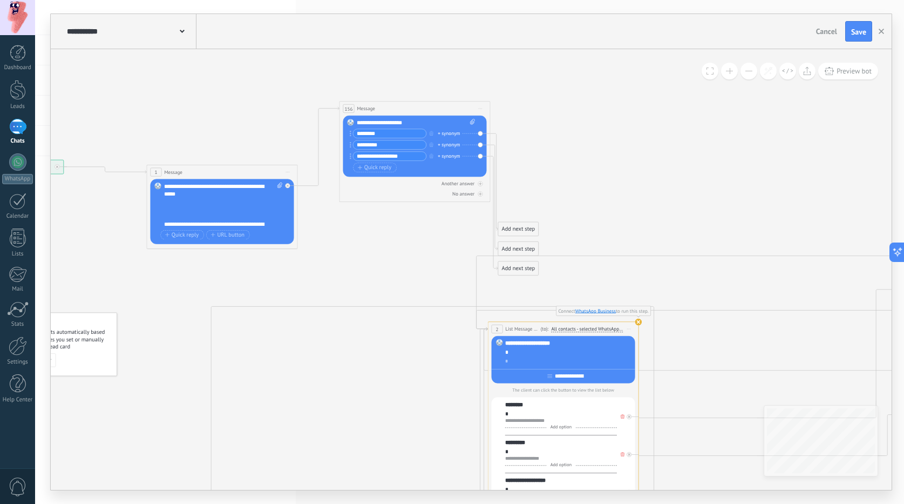
drag, startPoint x: 374, startPoint y: 189, endPoint x: 391, endPoint y: 110, distance: 81.7
click at [391, 110] on div "156 Message ******* (to): All contacts - selected channels All contacts - selec…" at bounding box center [415, 108] width 151 height 14
drag, startPoint x: 534, startPoint y: 221, endPoint x: 557, endPoint y: 140, distance: 84.1
click at [556, 161] on div "Add next step" at bounding box center [554, 167] width 40 height 12
click at [555, 152] on div "Add next step" at bounding box center [548, 147] width 40 height 12
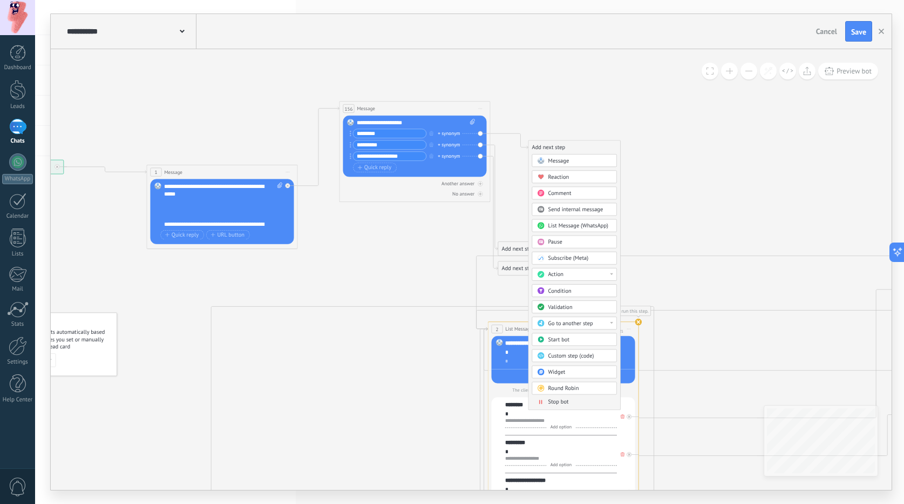
click at [575, 275] on div "Action" at bounding box center [580, 275] width 64 height 8
click at [576, 340] on div "Set field" at bounding box center [574, 341] width 84 height 13
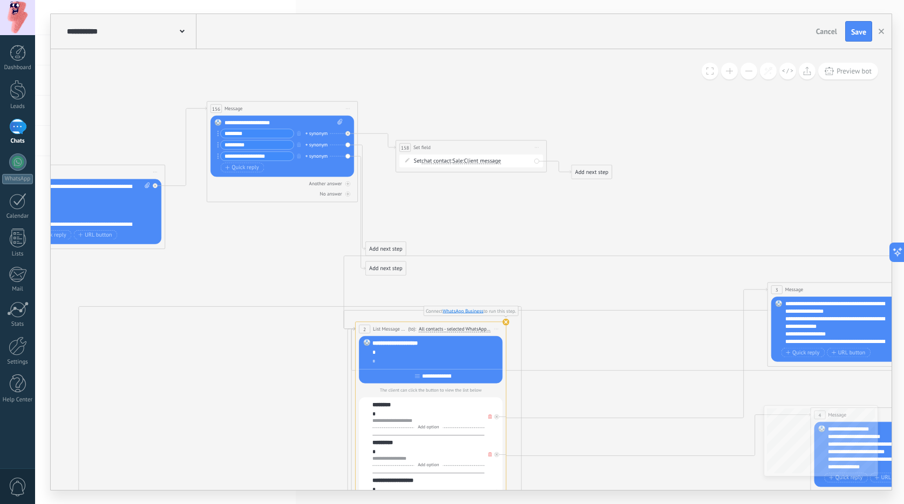
click at [432, 160] on span "chat contact" at bounding box center [437, 161] width 30 height 6
click at [432, 160] on button "chat contact" at bounding box center [465, 160] width 94 height 13
click at [460, 162] on span "Sale" at bounding box center [457, 161] width 10 height 6
click at [460, 162] on button "Sale" at bounding box center [496, 160] width 94 height 13
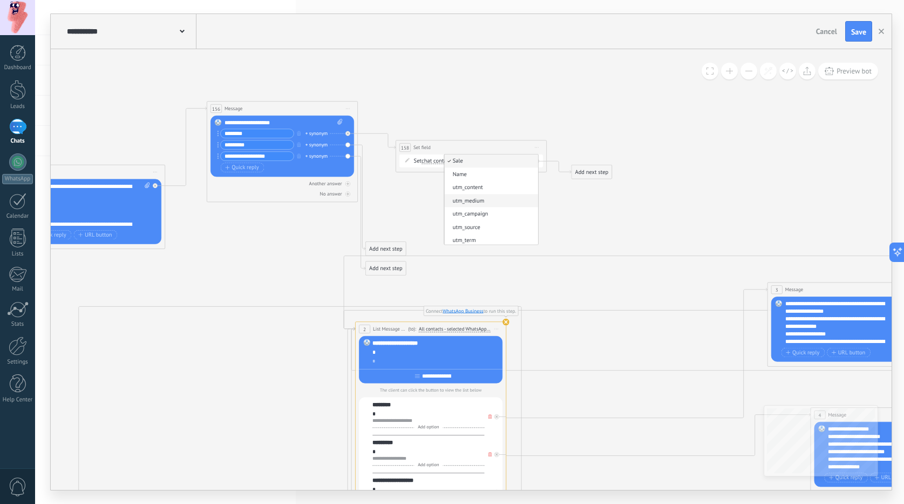
scroll to position [98, 0]
drag, startPoint x: 534, startPoint y: 145, endPoint x: 542, endPoint y: 169, distance: 25.1
click at [535, 146] on span "Start preview here Rename Duplicate [GEOGRAPHIC_DATA]" at bounding box center [537, 147] width 12 height 11
click at [545, 195] on div "Delete" at bounding box center [565, 197] width 63 height 13
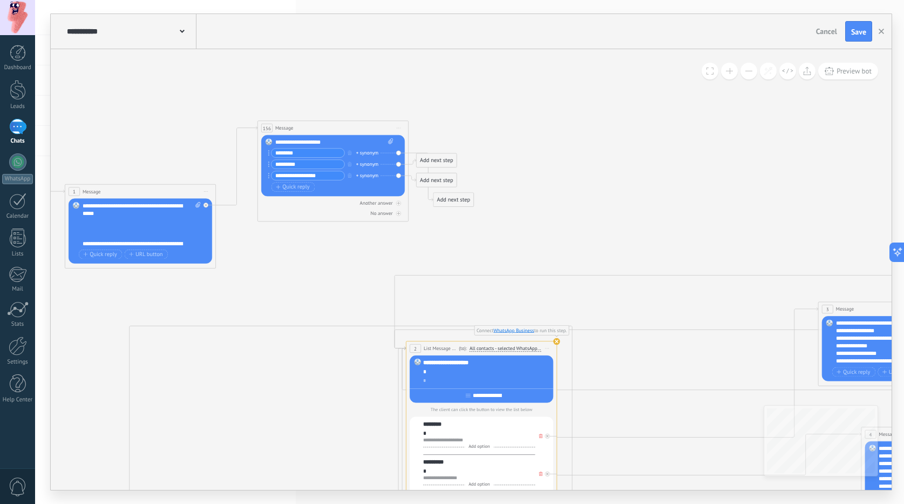
drag, startPoint x: 275, startPoint y: 249, endPoint x: 326, endPoint y: 398, distance: 157.4
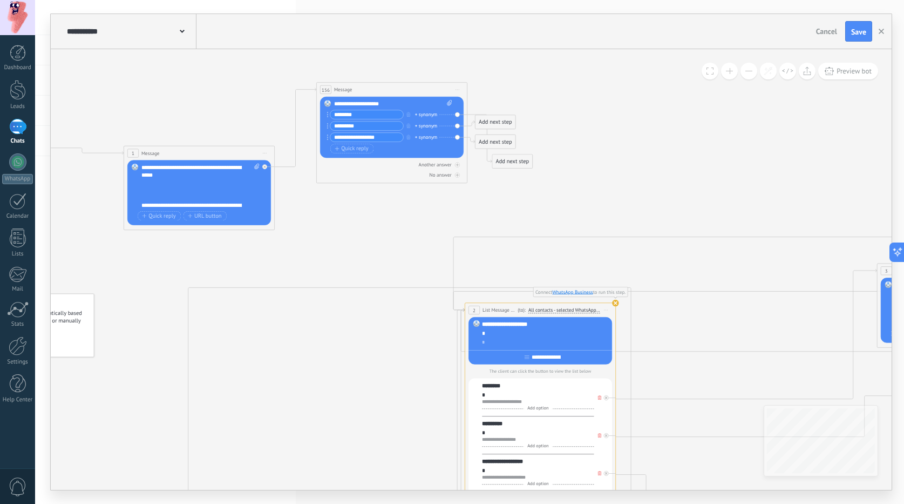
drag, startPoint x: 304, startPoint y: 269, endPoint x: 363, endPoint y: 231, distance: 70.2
click at [350, 152] on span "Quick reply" at bounding box center [351, 149] width 33 height 6
click at [350, 162] on span "Quick reply" at bounding box center [351, 160] width 33 height 6
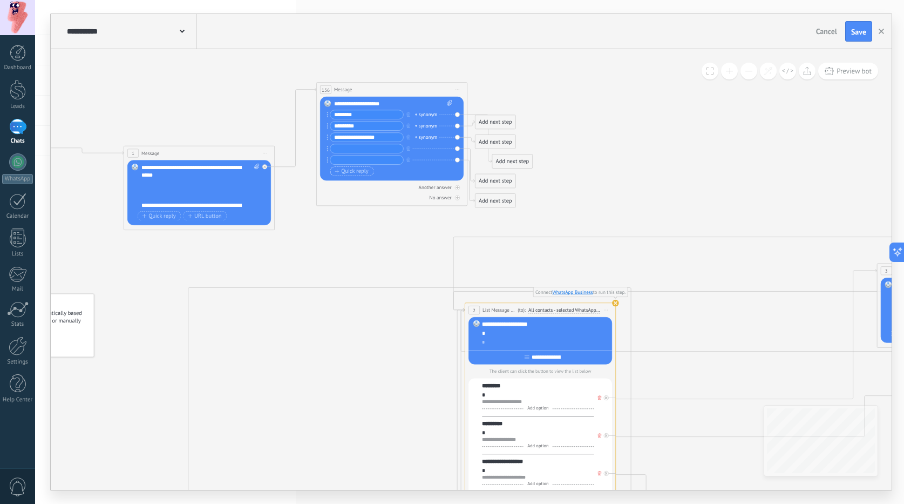
click at [350, 171] on span "Quick reply" at bounding box center [351, 171] width 33 height 6
click at [351, 182] on span "Quick reply" at bounding box center [351, 183] width 33 height 6
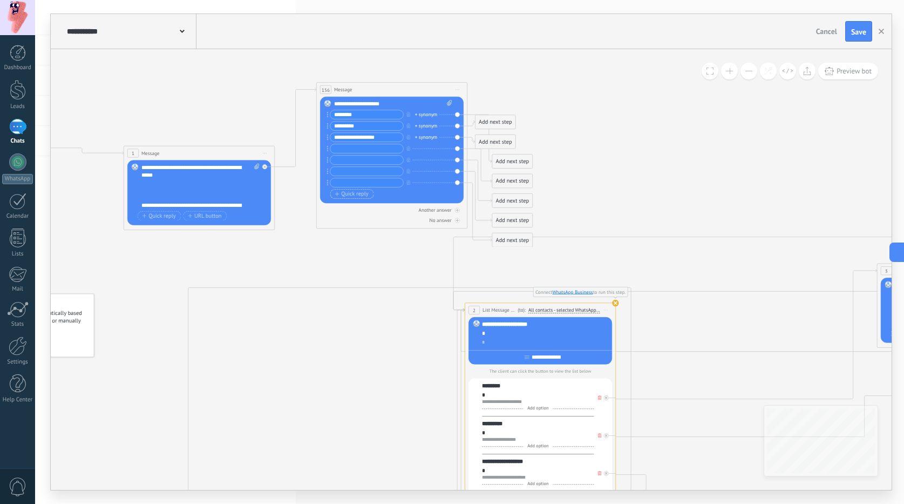
click at [353, 196] on span "Quick reply" at bounding box center [351, 194] width 33 height 6
click at [354, 204] on span "Quick reply" at bounding box center [351, 205] width 33 height 6
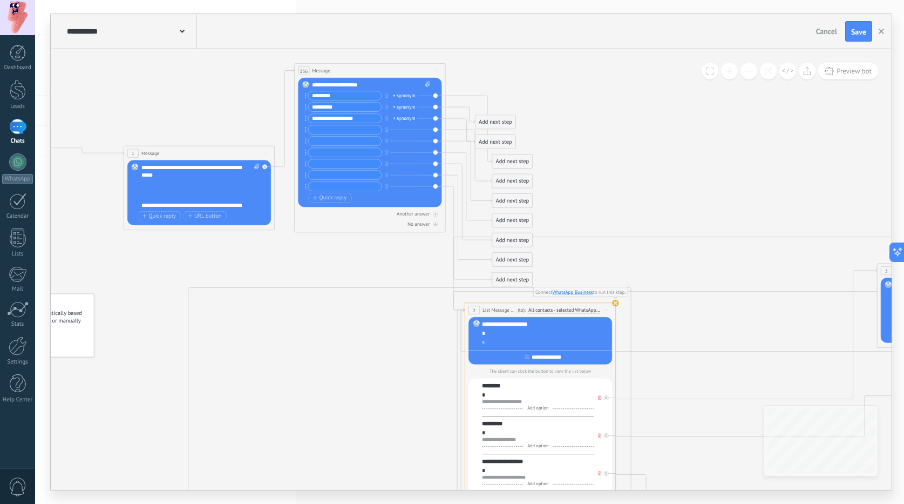
drag, startPoint x: 364, startPoint y: 87, endPoint x: 347, endPoint y: 72, distance: 23.4
click at [347, 72] on div "156 Message ******* (to): All contacts - selected channels All contacts - selec…" at bounding box center [370, 71] width 151 height 14
drag, startPoint x: 527, startPoint y: 139, endPoint x: 533, endPoint y: 84, distance: 55.4
click at [533, 84] on div "Add next step" at bounding box center [527, 85] width 40 height 12
drag, startPoint x: 506, startPoint y: 121, endPoint x: 525, endPoint y: 112, distance: 21.3
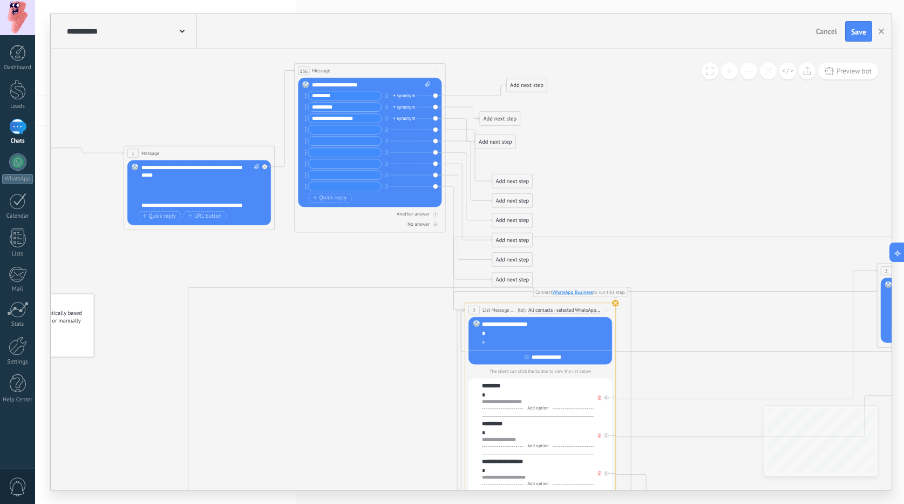
click at [520, 112] on div "Add next step" at bounding box center [500, 118] width 40 height 12
drag, startPoint x: 503, startPoint y: 139, endPoint x: 526, endPoint y: 128, distance: 25.8
click at [526, 128] on div "Add next step" at bounding box center [520, 133] width 40 height 12
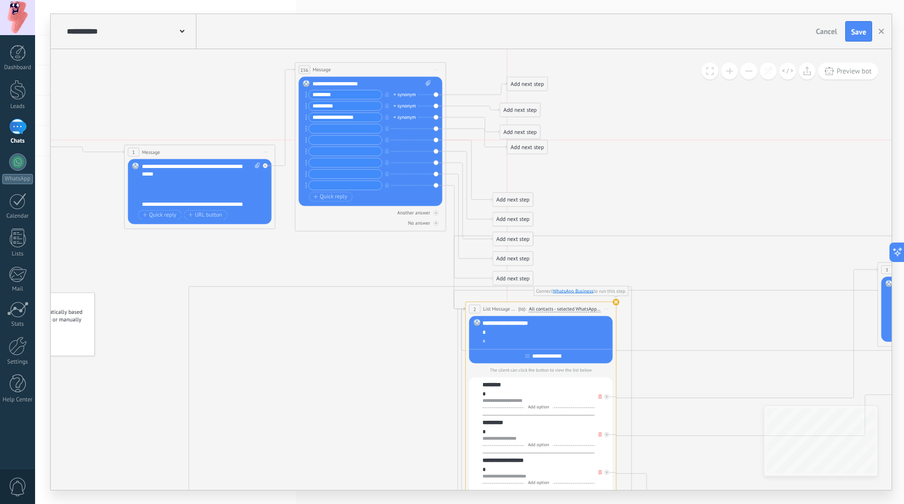
drag, startPoint x: 511, startPoint y: 178, endPoint x: 523, endPoint y: 146, distance: 34.0
click at [523, 146] on div "Add next step" at bounding box center [527, 147] width 40 height 12
drag, startPoint x: 523, startPoint y: 170, endPoint x: 527, endPoint y: 158, distance: 13.0
click at [527, 158] on div "Add next step" at bounding box center [527, 159] width 40 height 12
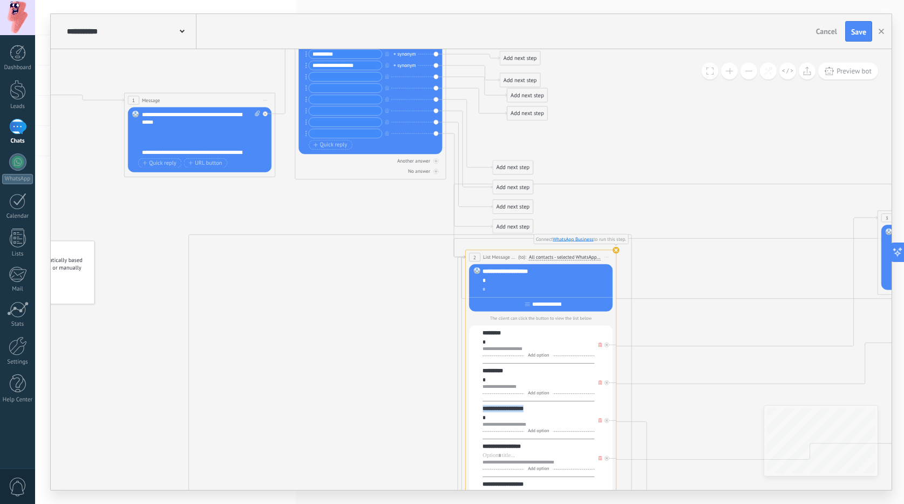
drag, startPoint x: 514, startPoint y: 405, endPoint x: 477, endPoint y: 402, distance: 36.8
click at [477, 402] on div "**********" at bounding box center [541, 499] width 144 height 348
copy div "**********"
drag, startPoint x: 523, startPoint y: 447, endPoint x: 513, endPoint y: 445, distance: 10.0
click at [513, 446] on div "**********" at bounding box center [539, 446] width 112 height 8
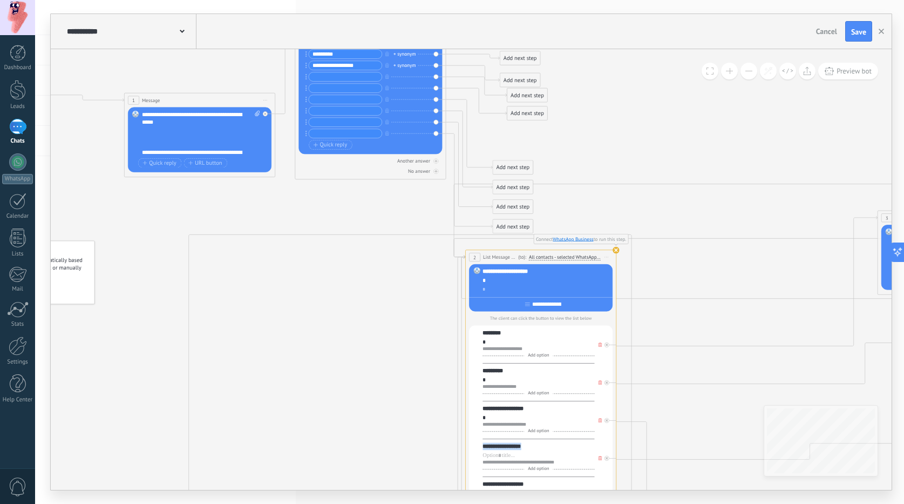
drag, startPoint x: 528, startPoint y: 445, endPoint x: 470, endPoint y: 444, distance: 58.8
click at [470, 444] on div "**********" at bounding box center [541, 499] width 144 height 348
copy div "**********"
click at [329, 76] on input "text" at bounding box center [345, 76] width 73 height 9
paste input "**********"
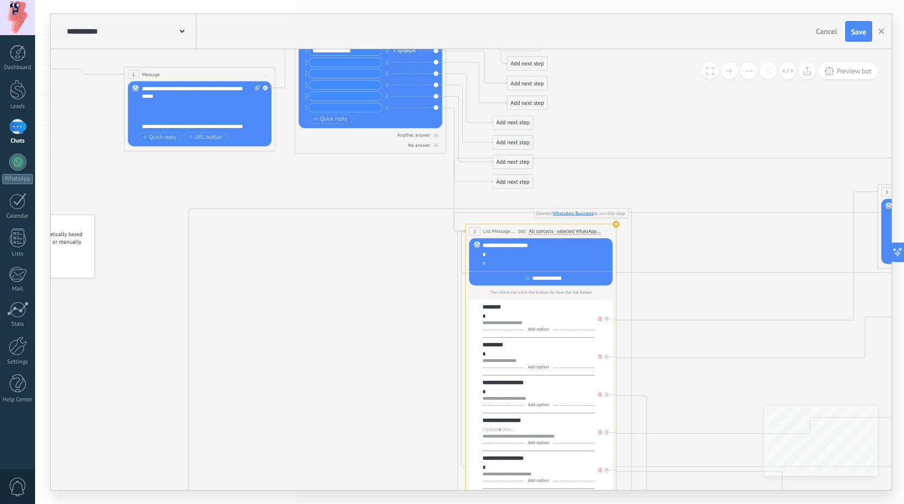
type input "**********"
drag, startPoint x: 528, startPoint y: 458, endPoint x: 470, endPoint y: 456, distance: 58.3
click at [470, 456] on div "**********" at bounding box center [541, 473] width 144 height 348
copy div "**********"
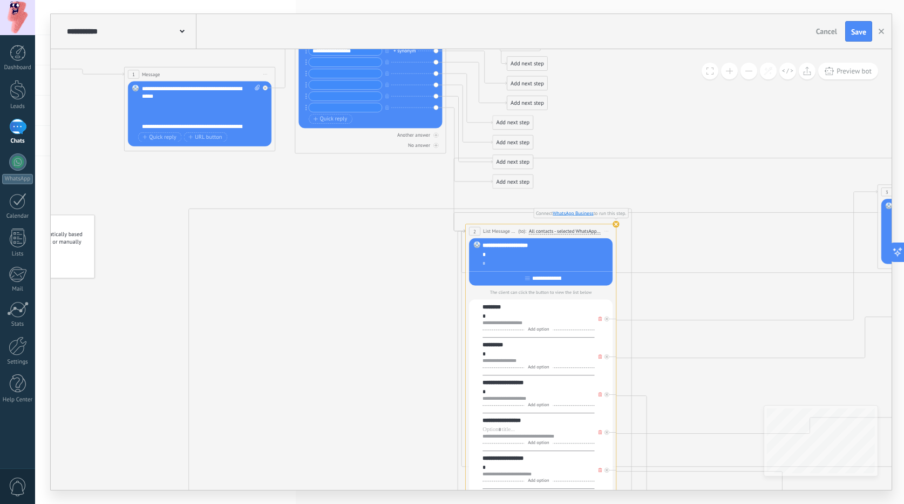
click at [331, 62] on input "text" at bounding box center [345, 62] width 73 height 9
paste input "**********"
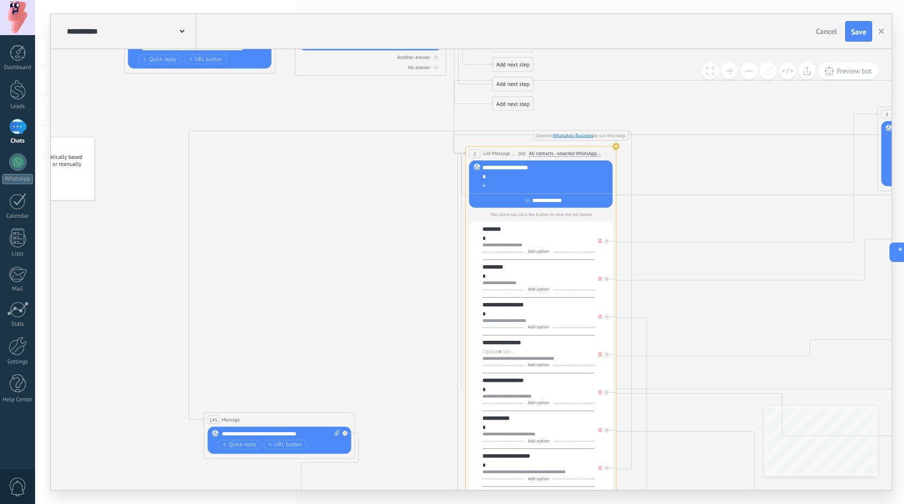
type input "**********"
drag, startPoint x: 519, startPoint y: 420, endPoint x: 469, endPoint y: 414, distance: 50.1
click at [469, 414] on div "**********" at bounding box center [541, 395] width 144 height 348
copy div "**********"
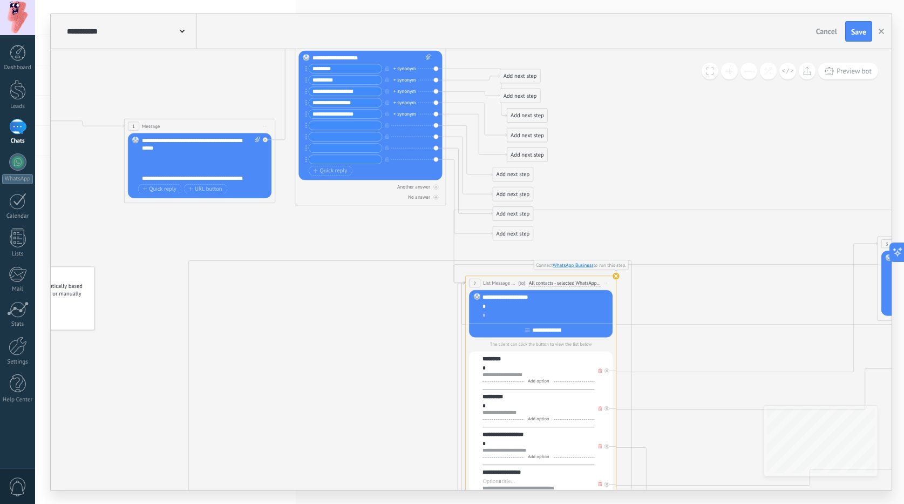
click at [333, 127] on input "text" at bounding box center [345, 125] width 73 height 9
paste input "**********"
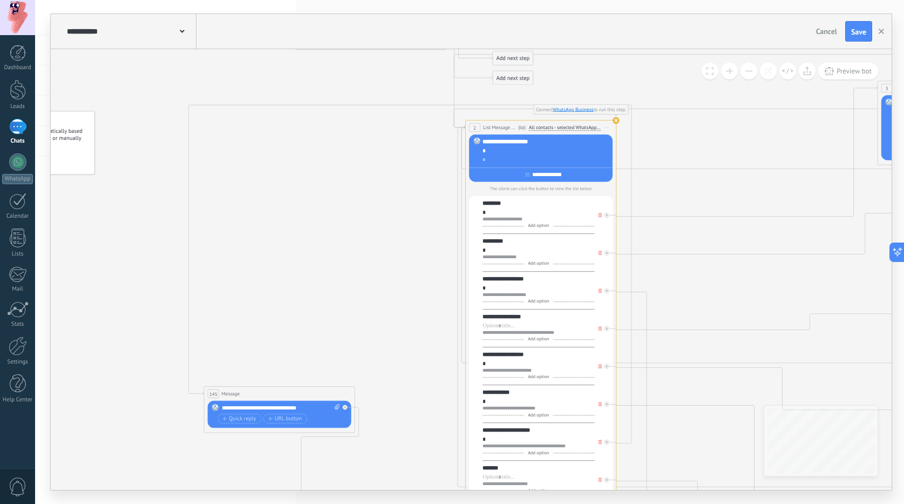
type input "**********"
drag, startPoint x: 542, startPoint y: 431, endPoint x: 477, endPoint y: 433, distance: 65.3
click at [477, 433] on div "**********" at bounding box center [541, 369] width 144 height 348
copy div "**********"
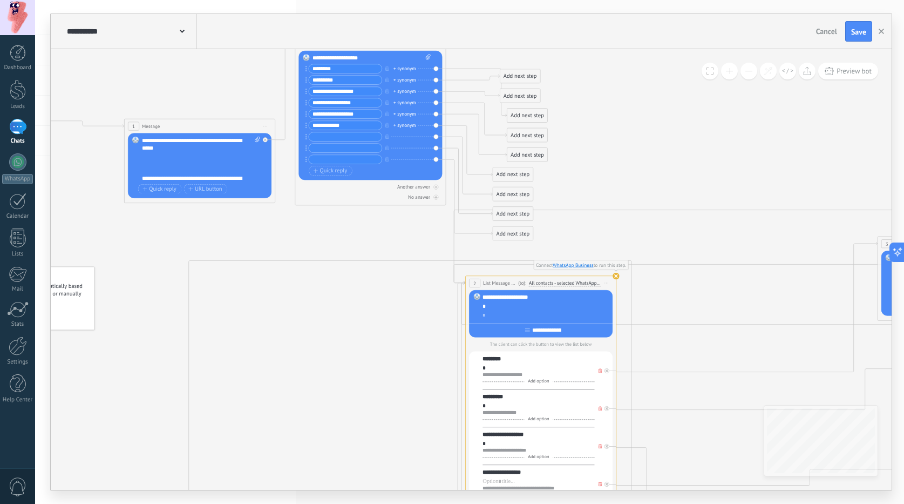
click at [338, 129] on input "**********" at bounding box center [345, 125] width 73 height 9
click at [336, 136] on input "text" at bounding box center [345, 136] width 73 height 9
paste input "**********"
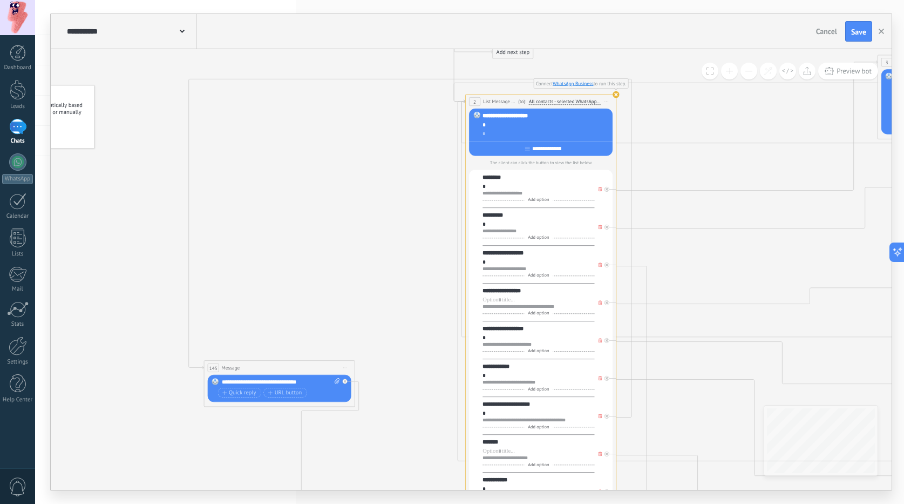
type input "**********"
drag, startPoint x: 504, startPoint y: 444, endPoint x: 474, endPoint y: 443, distance: 29.7
click at [474, 443] on div "**********" at bounding box center [541, 343] width 144 height 348
copy div "*******"
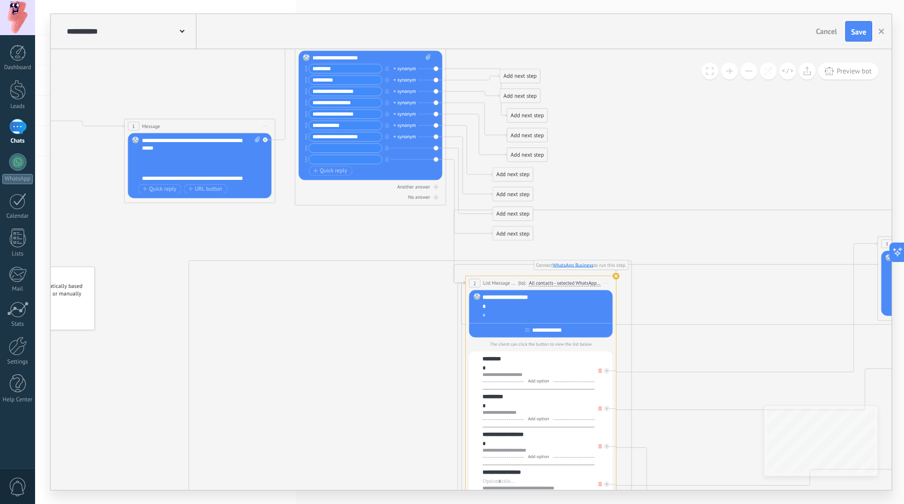
click at [314, 146] on input "text" at bounding box center [345, 148] width 73 height 9
paste input "*******"
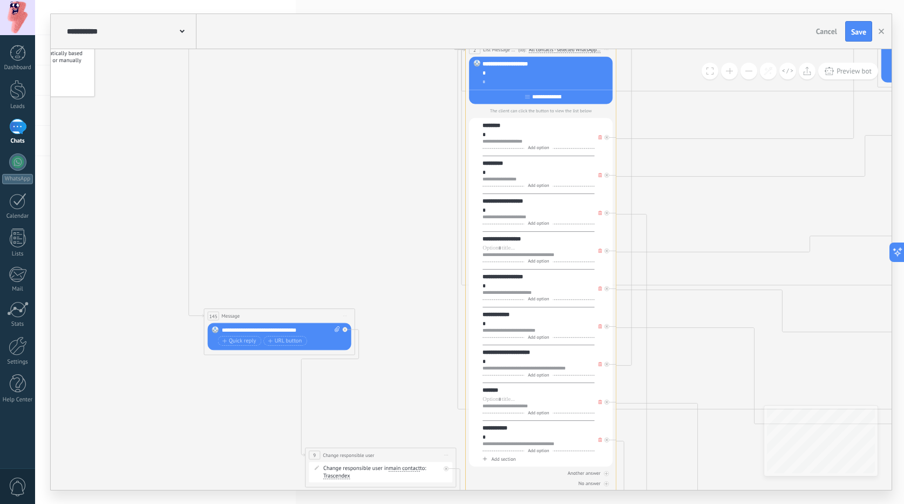
type input "*******"
drag, startPoint x: 519, startPoint y: 435, endPoint x: 514, endPoint y: 429, distance: 7.3
click at [506, 431] on div "**********" at bounding box center [539, 443] width 112 height 38
drag, startPoint x: 514, startPoint y: 429, endPoint x: 476, endPoint y: 425, distance: 39.1
click at [476, 425] on div "**********" at bounding box center [541, 292] width 144 height 348
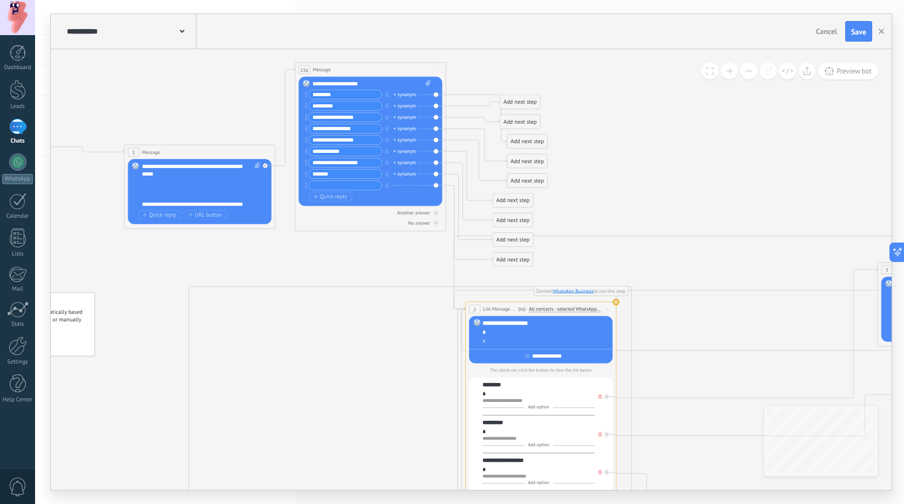
click at [337, 182] on input "text" at bounding box center [345, 185] width 73 height 9
paste input "**********"
type input "**********"
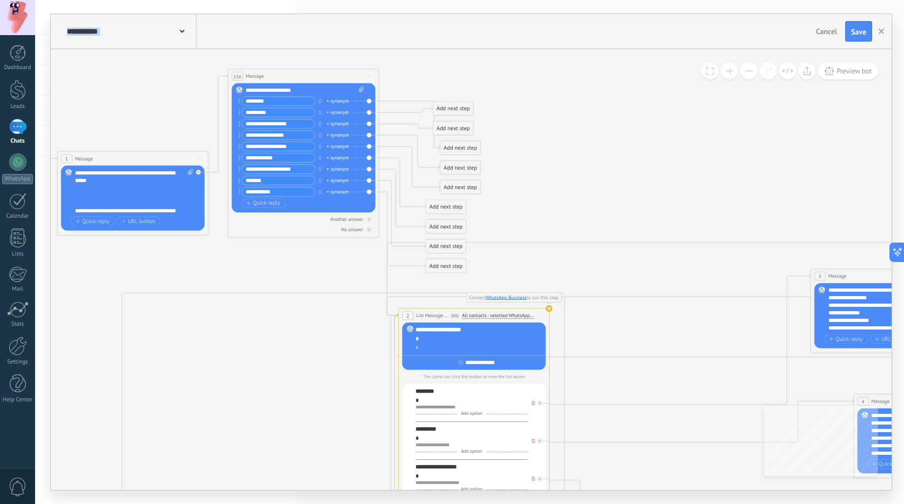
drag, startPoint x: 669, startPoint y: 183, endPoint x: 602, endPoint y: 189, distance: 67.2
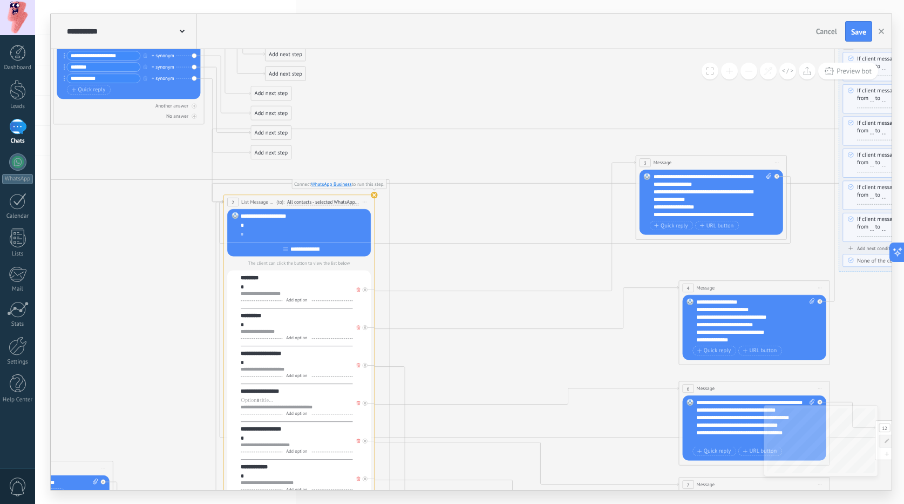
drag, startPoint x: 576, startPoint y: 207, endPoint x: 405, endPoint y: 97, distance: 203.8
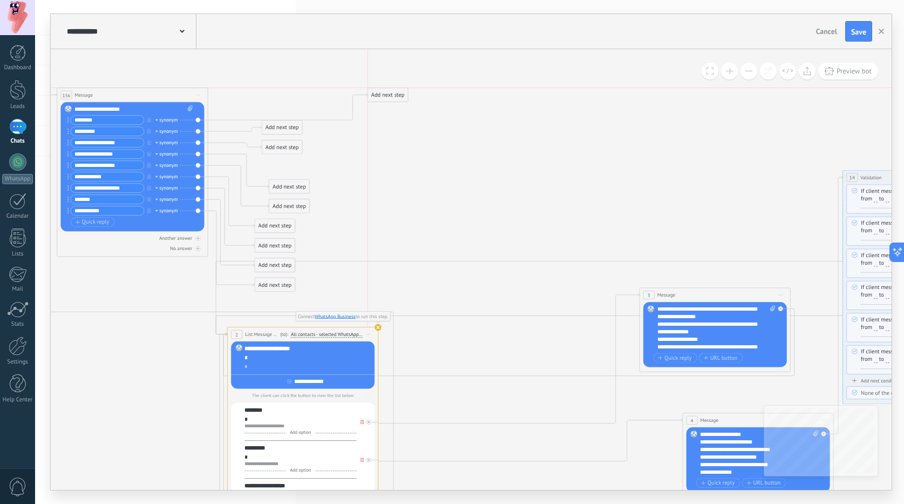
drag, startPoint x: 285, startPoint y: 168, endPoint x: 403, endPoint y: 99, distance: 136.7
click at [404, 99] on div "Add next step" at bounding box center [388, 95] width 40 height 12
drag, startPoint x: 279, startPoint y: 128, endPoint x: 291, endPoint y: 132, distance: 13.0
click at [291, 132] on div "Add next step" at bounding box center [294, 131] width 40 height 12
drag, startPoint x: 419, startPoint y: 98, endPoint x: 596, endPoint y: 169, distance: 190.1
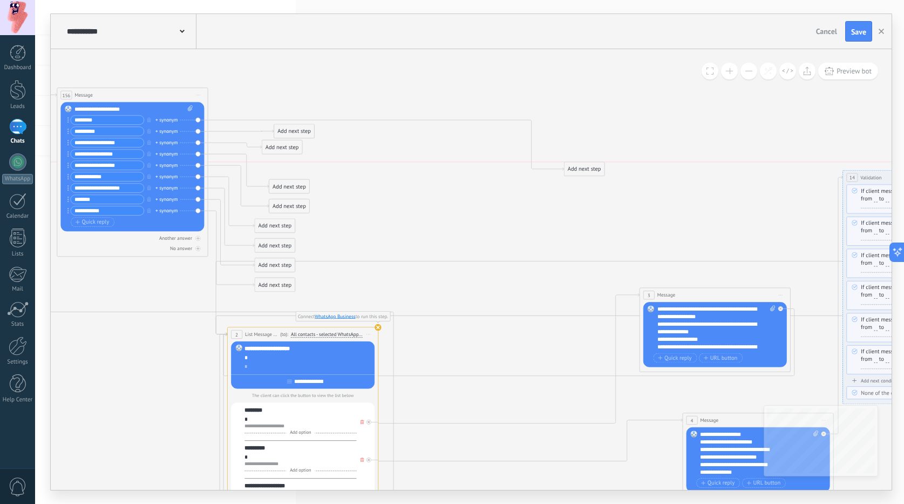
click at [596, 169] on div "Add next step" at bounding box center [585, 169] width 40 height 12
drag, startPoint x: 584, startPoint y: 175, endPoint x: 694, endPoint y: 303, distance: 168.7
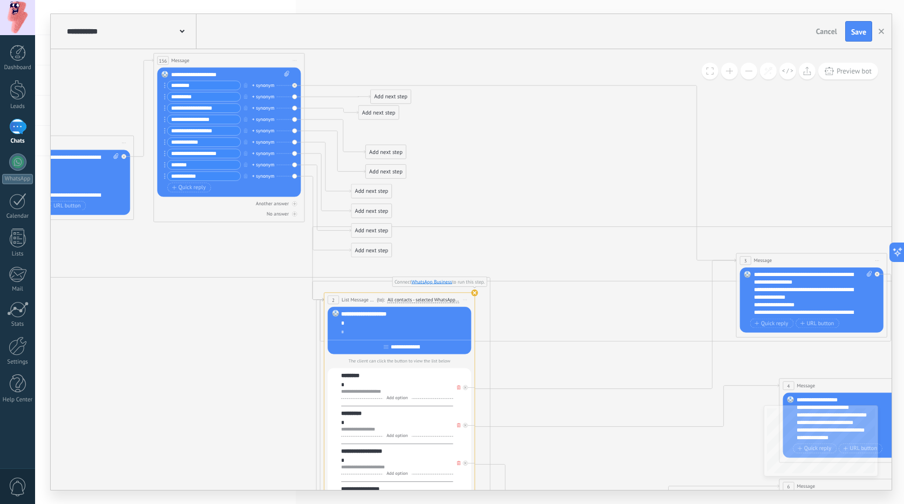
drag, startPoint x: 439, startPoint y: 185, endPoint x: 535, endPoint y: 150, distance: 102.6
drag, startPoint x: 394, startPoint y: 95, endPoint x: 818, endPoint y: 392, distance: 517.8
drag, startPoint x: 370, startPoint y: 114, endPoint x: 213, endPoint y: 380, distance: 309.0
click at [213, 380] on div "Add next step" at bounding box center [219, 377] width 40 height 12
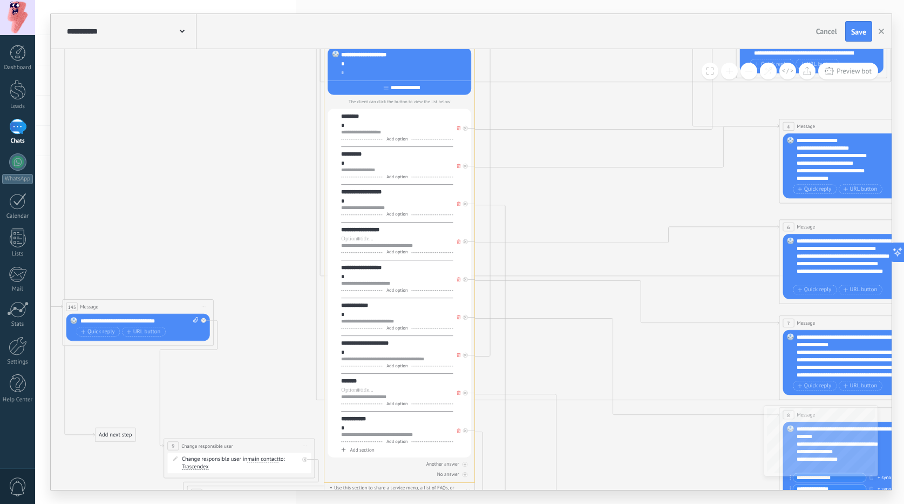
drag, startPoint x: 205, startPoint y: 117, endPoint x: 105, endPoint y: 443, distance: 341.1
click at [99, 441] on div "Add next step" at bounding box center [116, 435] width 40 height 12
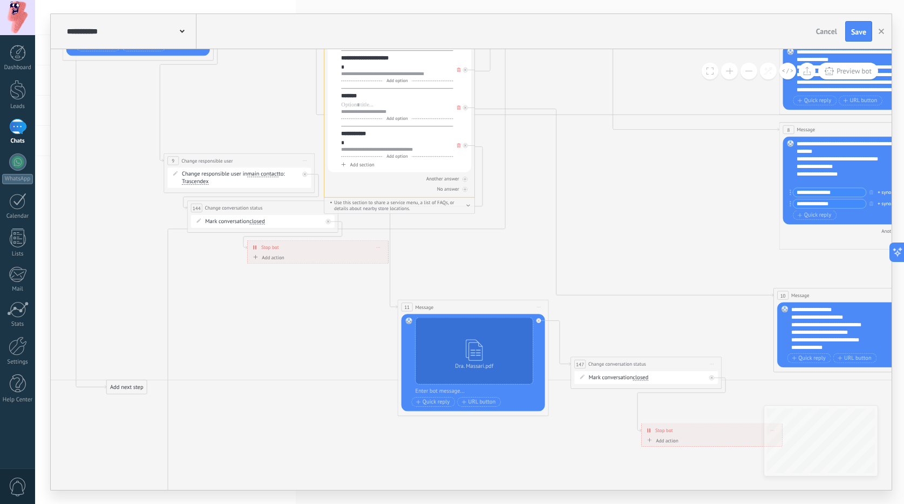
drag, startPoint x: 111, startPoint y: 167, endPoint x: 129, endPoint y: 375, distance: 208.6
click at [126, 388] on div "Add next step" at bounding box center [127, 387] width 40 height 12
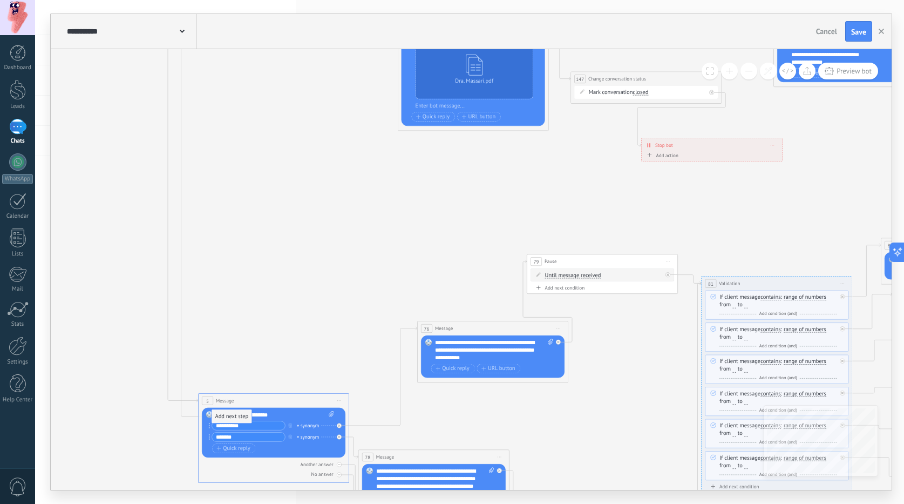
drag, startPoint x: 123, startPoint y: 99, endPoint x: 229, endPoint y: 415, distance: 332.7
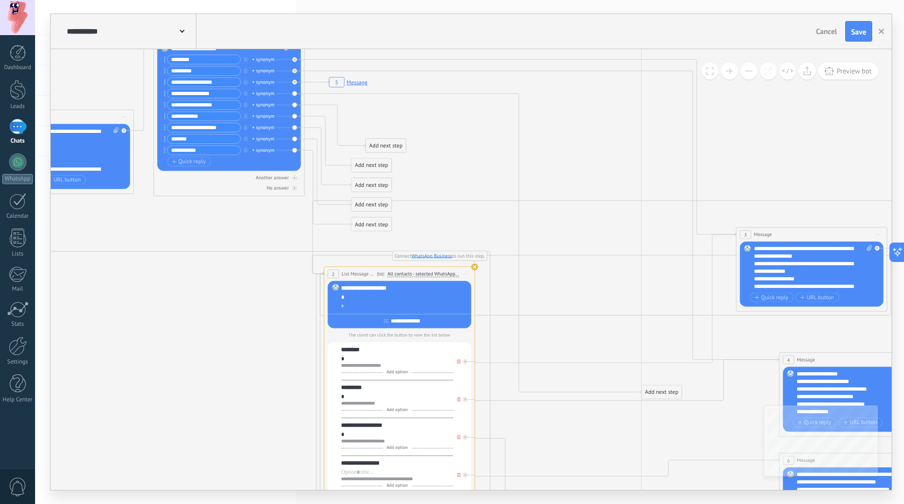
drag, startPoint x: 379, startPoint y: 121, endPoint x: 653, endPoint y: 387, distance: 381.7
click at [653, 387] on div "Add next step" at bounding box center [662, 392] width 40 height 12
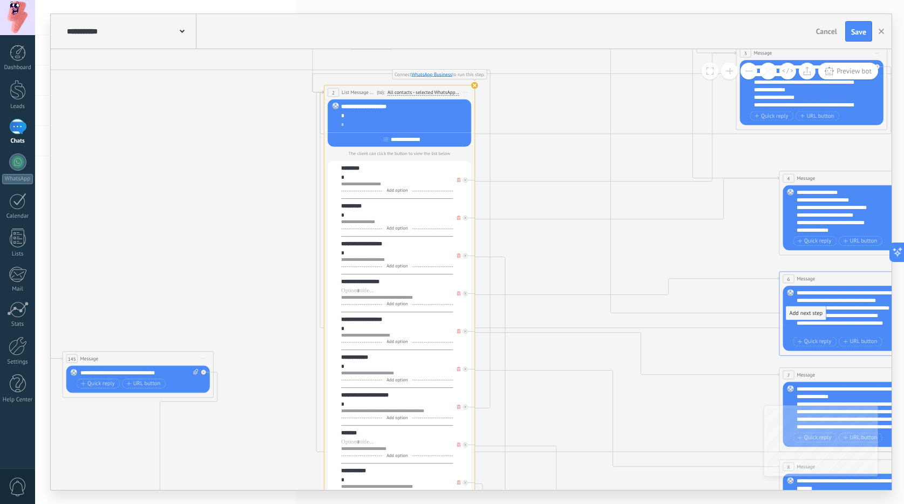
drag, startPoint x: 652, startPoint y: 214, endPoint x: 797, endPoint y: 317, distance: 177.3
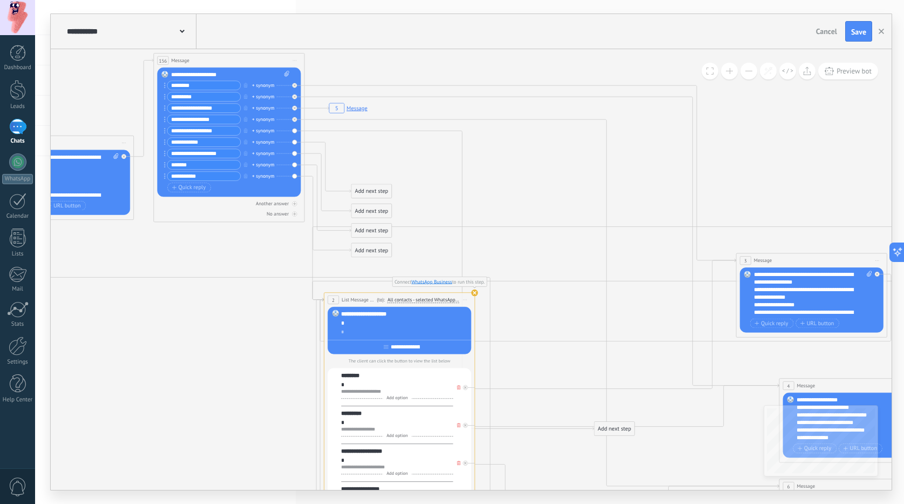
drag, startPoint x: 397, startPoint y: 174, endPoint x: 609, endPoint y: 429, distance: 331.9
click at [610, 430] on div "Add next step" at bounding box center [614, 428] width 40 height 12
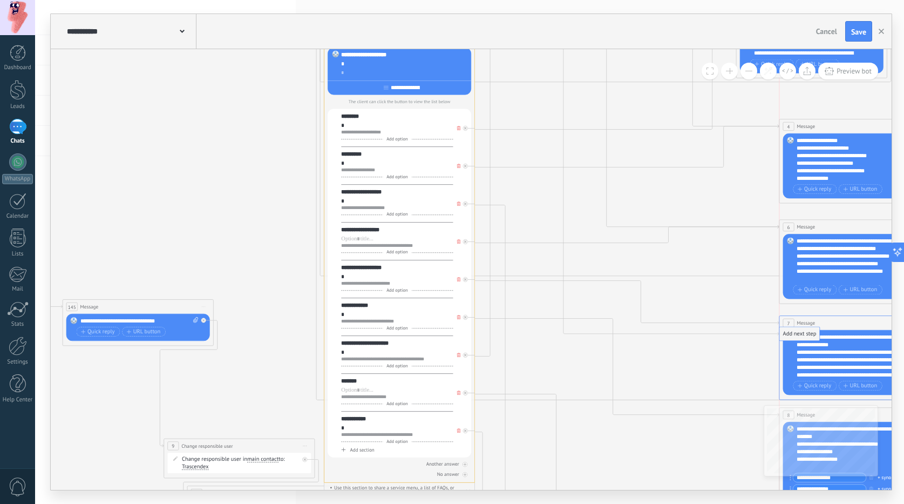
drag, startPoint x: 606, startPoint y: 181, endPoint x: 793, endPoint y: 339, distance: 245.6
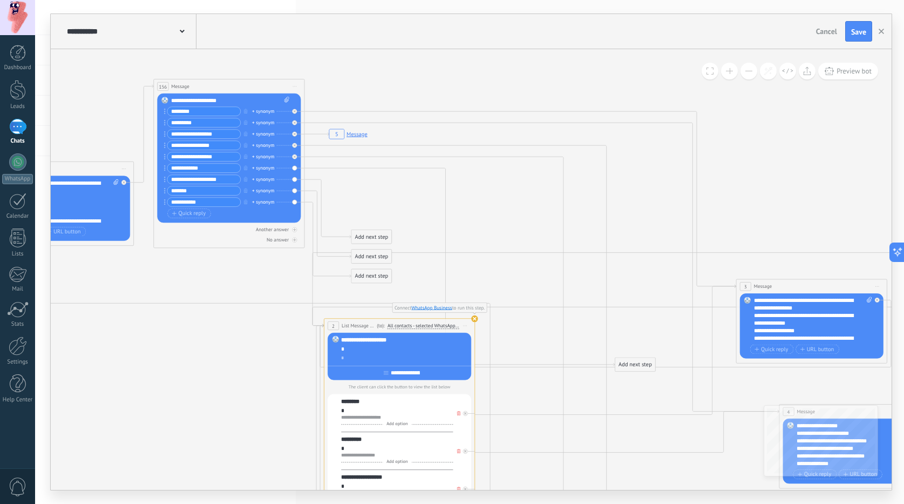
drag, startPoint x: 436, startPoint y: 232, endPoint x: 617, endPoint y: 434, distance: 271.8
click at [617, 371] on div "Add next step" at bounding box center [635, 364] width 40 height 12
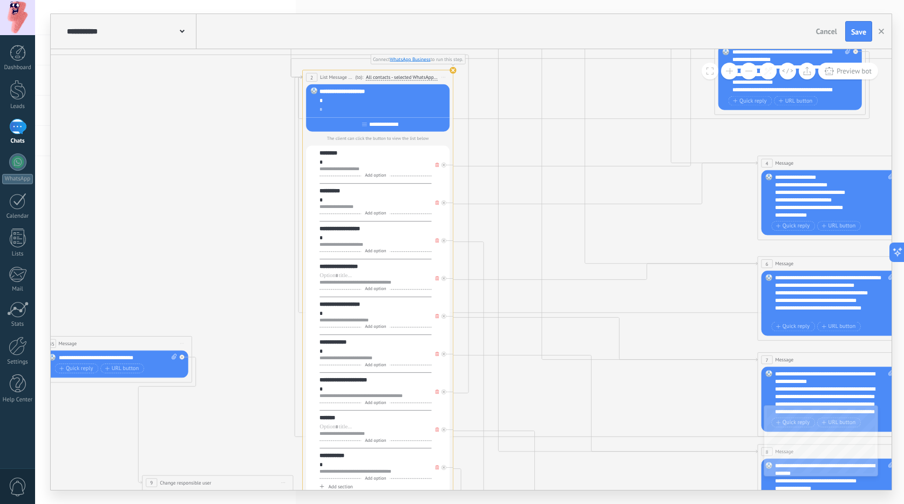
drag, startPoint x: 205, startPoint y: 325, endPoint x: 184, endPoint y: 103, distance: 223.4
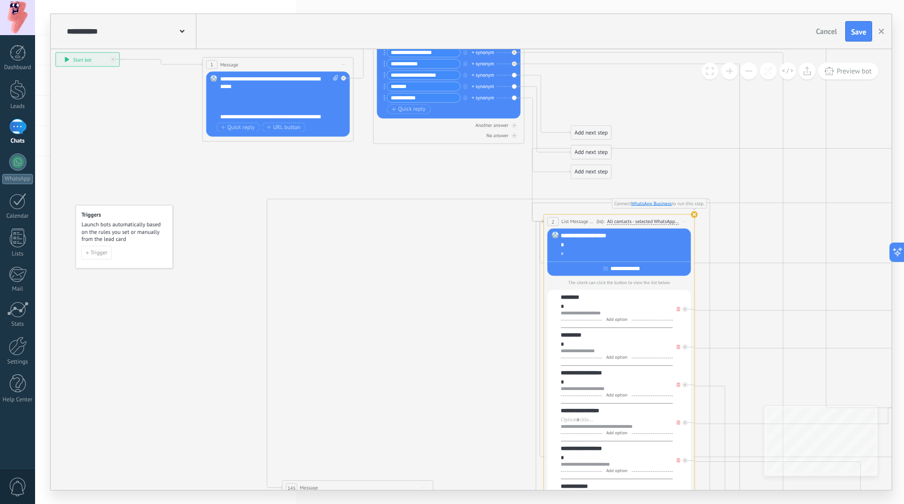
drag, startPoint x: 186, startPoint y: 338, endPoint x: 415, endPoint y: 259, distance: 242.2
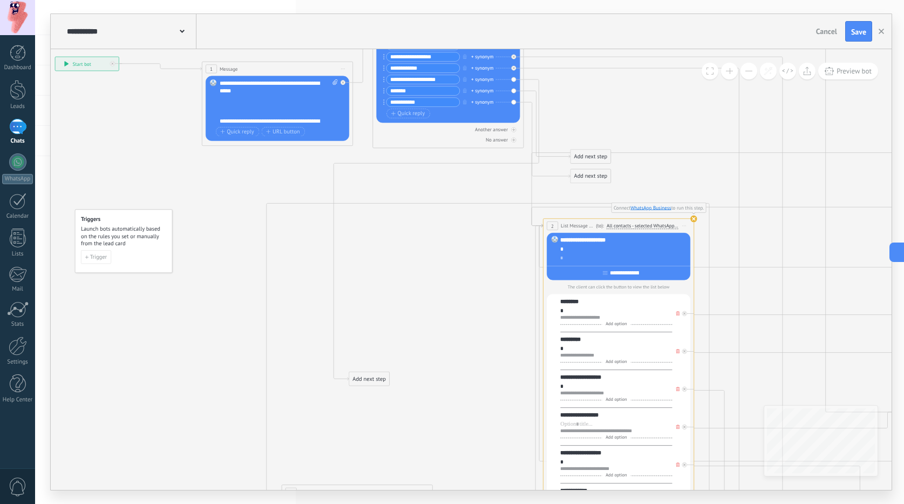
drag, startPoint x: 404, startPoint y: 323, endPoint x: 379, endPoint y: 374, distance: 57.0
click at [379, 374] on div "Add next step" at bounding box center [369, 378] width 40 height 12
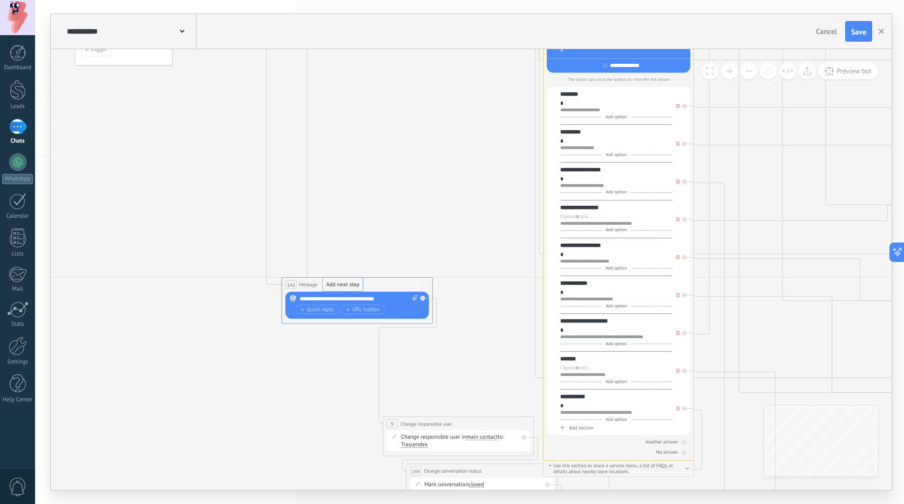
drag, startPoint x: 376, startPoint y: 166, endPoint x: 349, endPoint y: 283, distance: 120.1
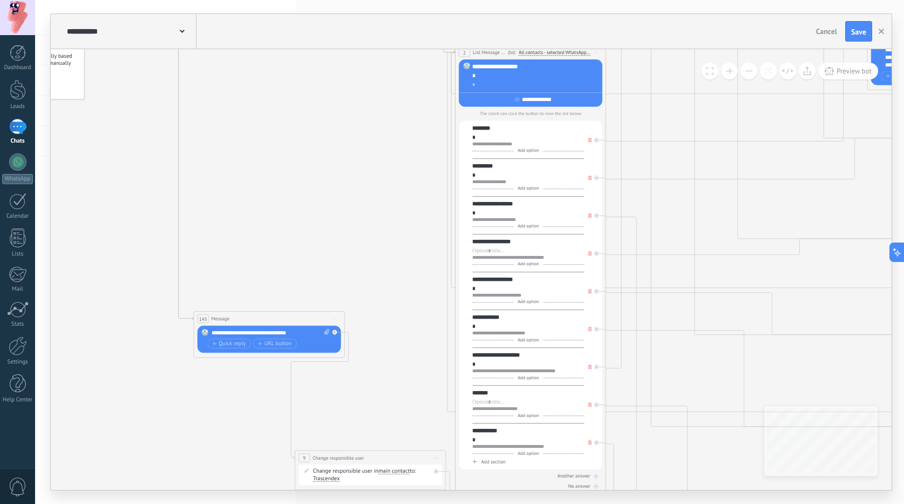
drag, startPoint x: 449, startPoint y: 247, endPoint x: 391, endPoint y: 208, distance: 69.2
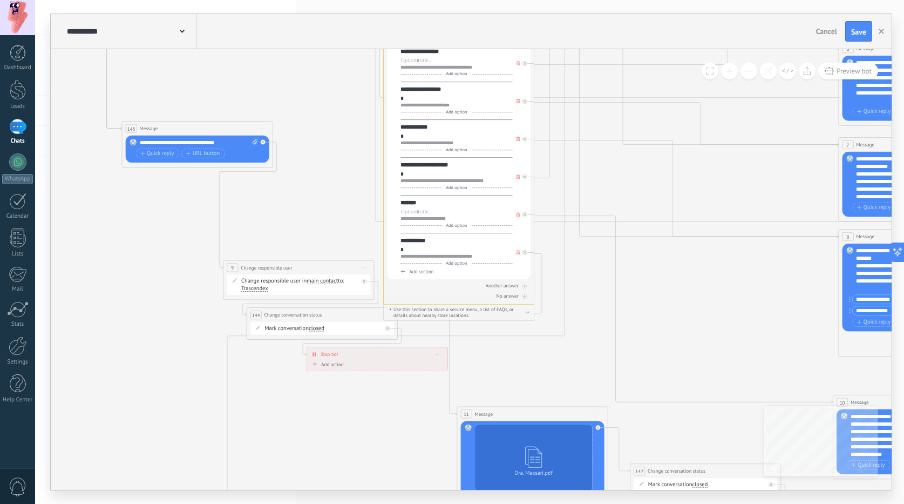
drag, startPoint x: 659, startPoint y: 374, endPoint x: 568, endPoint y: 266, distance: 140.9
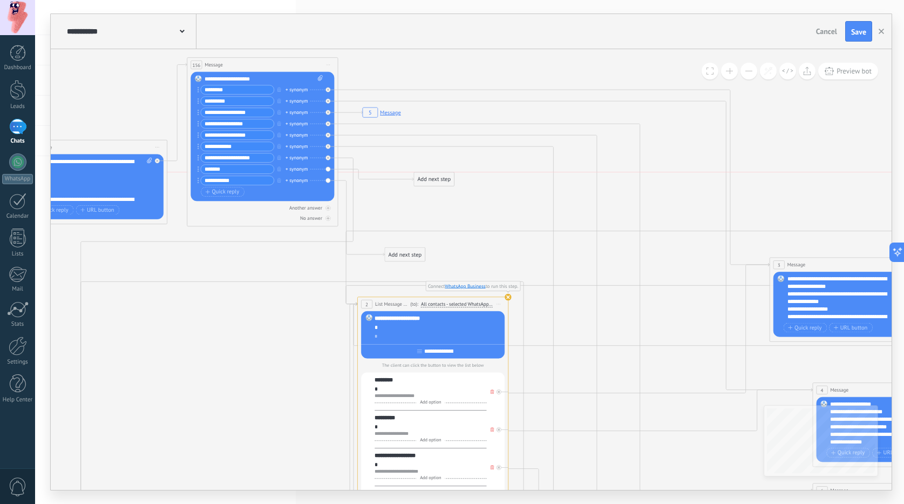
drag, startPoint x: 413, startPoint y: 234, endPoint x: 442, endPoint y: 180, distance: 61.3
click at [442, 180] on div "Add next step" at bounding box center [434, 179] width 40 height 12
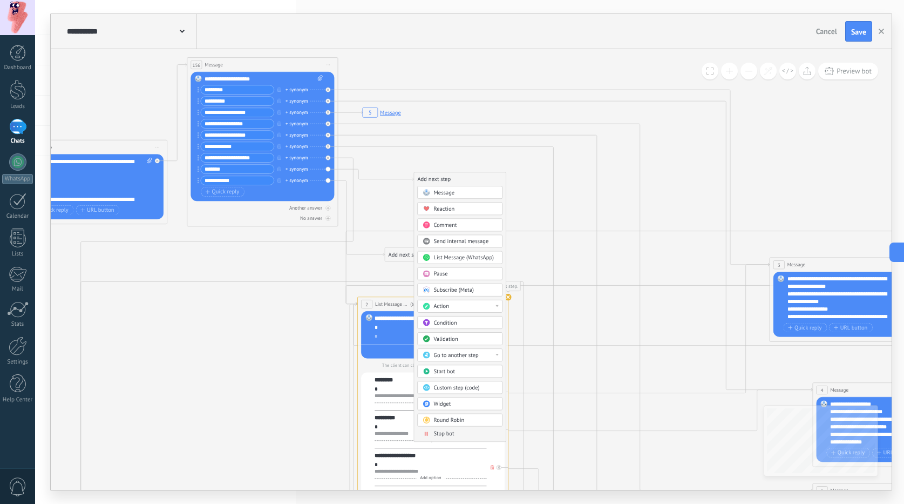
click at [467, 354] on span "Go to another step" at bounding box center [456, 354] width 45 height 7
click at [452, 396] on div "10: Message" at bounding box center [460, 395] width 84 height 13
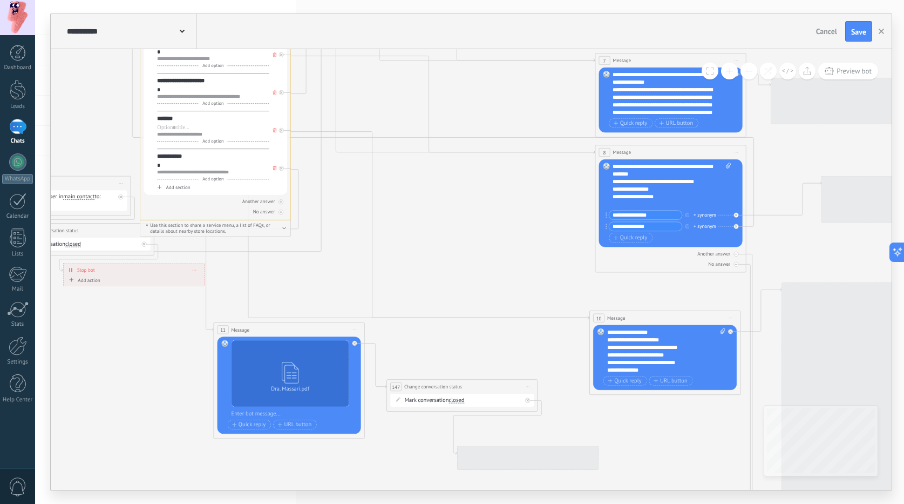
drag, startPoint x: 646, startPoint y: 233, endPoint x: 506, endPoint y: 110, distance: 185.9
click at [506, 110] on icon "5 Message" at bounding box center [778, 302] width 2631 height 2394
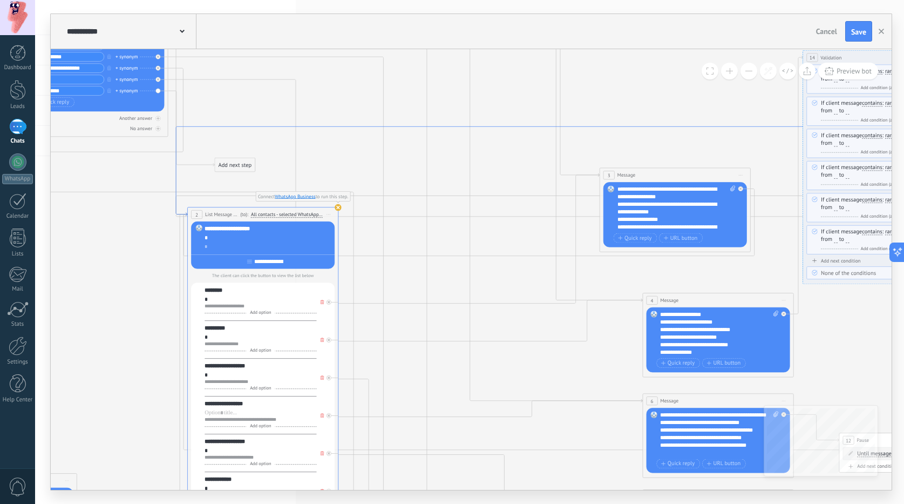
drag, startPoint x: 307, startPoint y: 158, endPoint x: 355, endPoint y: 124, distance: 59.3
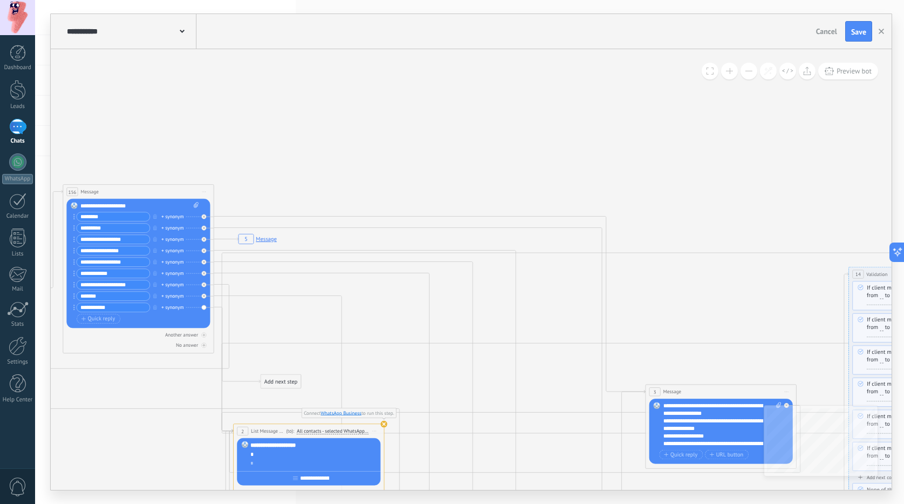
drag, startPoint x: 377, startPoint y: 300, endPoint x: 445, endPoint y: 285, distance: 69.7
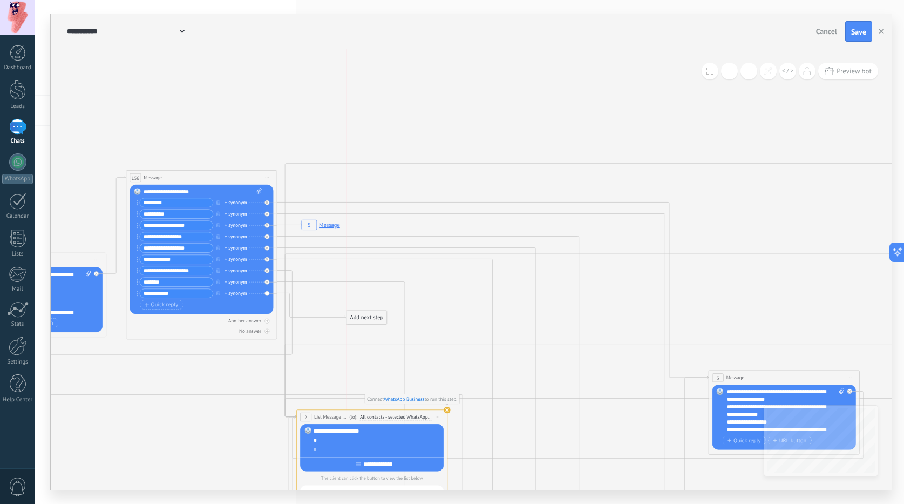
drag, startPoint x: 345, startPoint y: 361, endPoint x: 367, endPoint y: 307, distance: 58.6
click at [367, 311] on div "Add next step" at bounding box center [367, 317] width 40 height 12
click at [355, 313] on div "Add next step" at bounding box center [367, 312] width 40 height 12
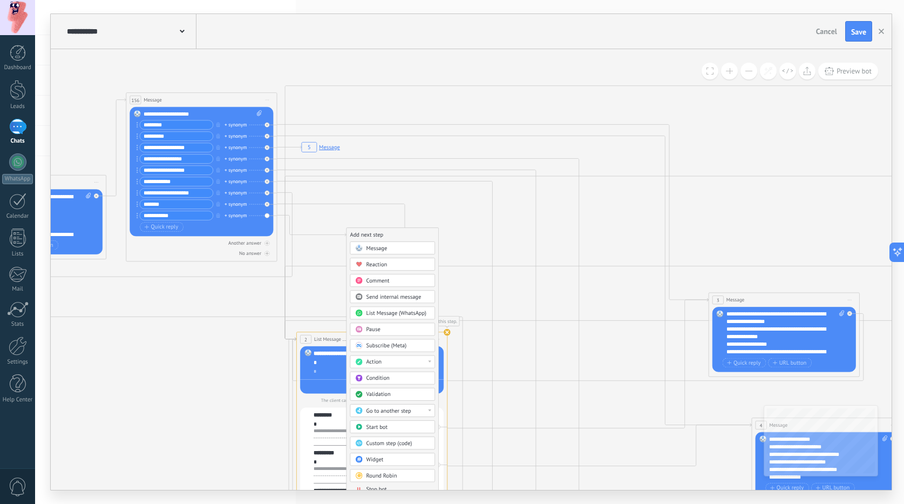
click at [376, 363] on span "Action" at bounding box center [374, 361] width 15 height 7
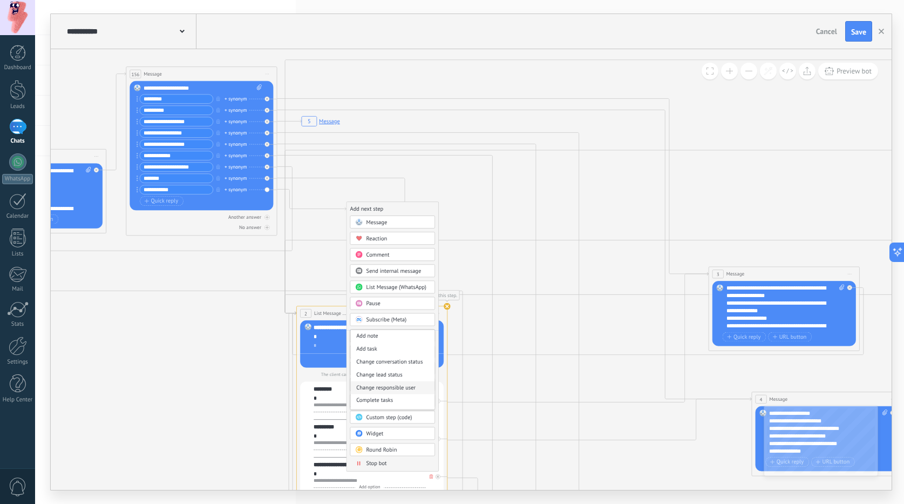
scroll to position [54, 0]
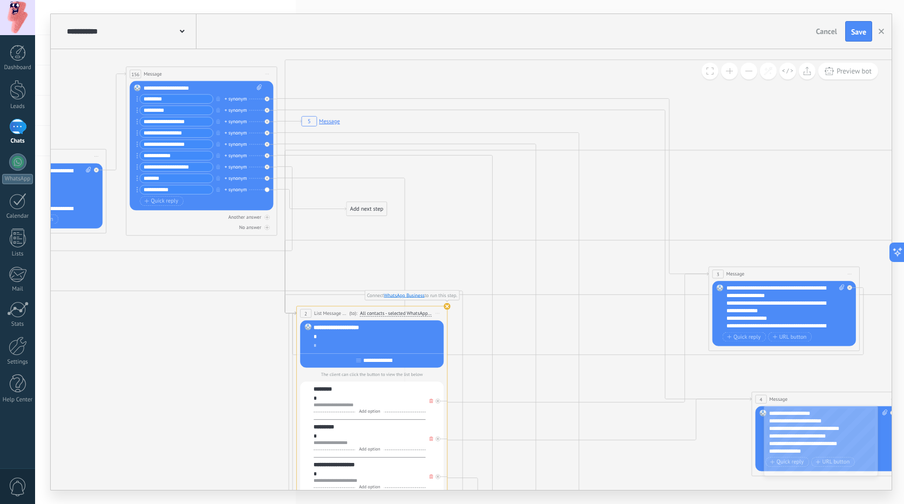
click at [384, 209] on div "Add next step" at bounding box center [367, 208] width 40 height 12
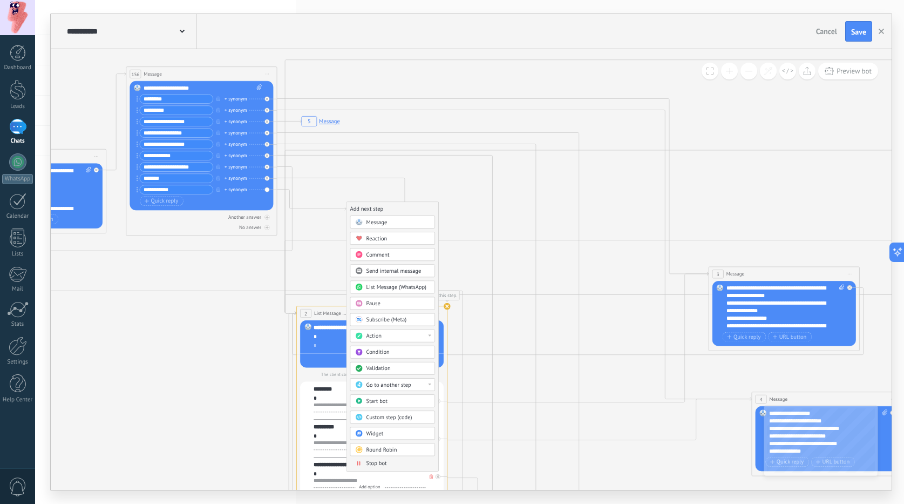
click at [401, 387] on span "Go to another step" at bounding box center [389, 384] width 45 height 7
click at [373, 434] on div "11: Message" at bounding box center [392, 437] width 84 height 13
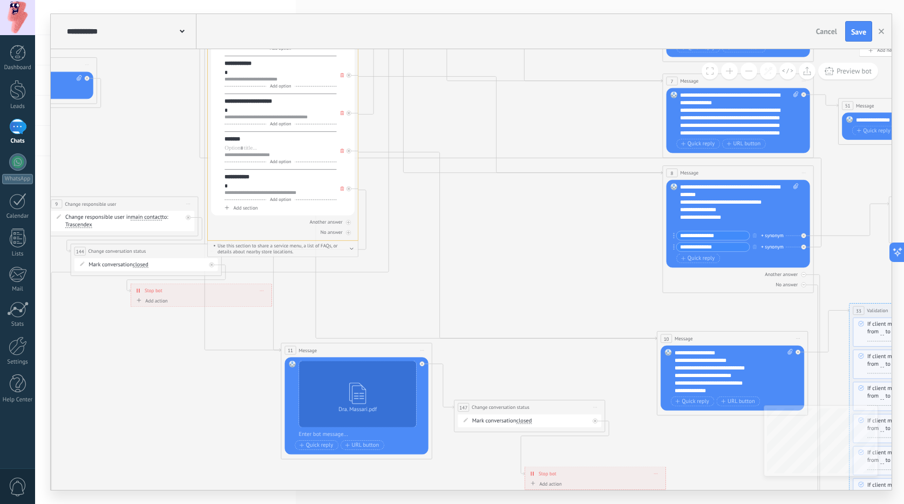
drag, startPoint x: 607, startPoint y: 370, endPoint x: 518, endPoint y: 218, distance: 175.9
click at [518, 218] on icon "5 Message" at bounding box center [845, 322] width 2631 height 2394
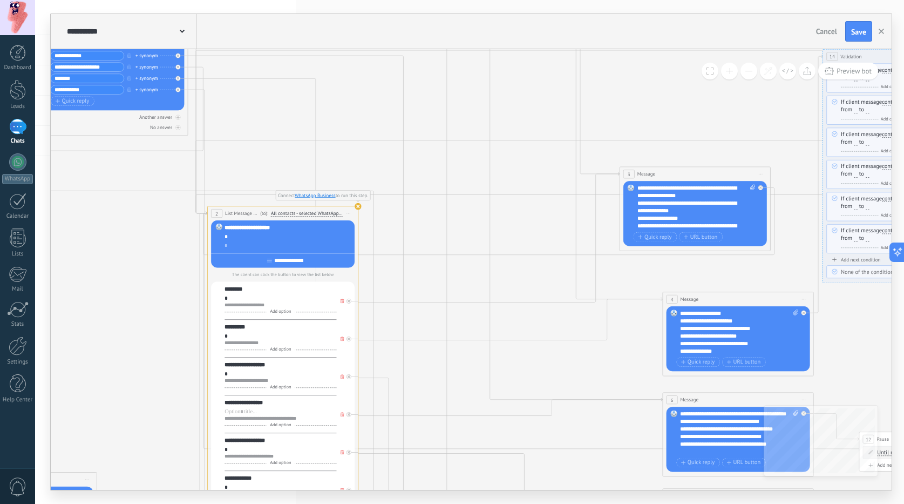
click at [349, 213] on icon at bounding box center [349, 213] width 4 height 1
click at [358, 262] on div "Delete" at bounding box center [376, 262] width 63 height 13
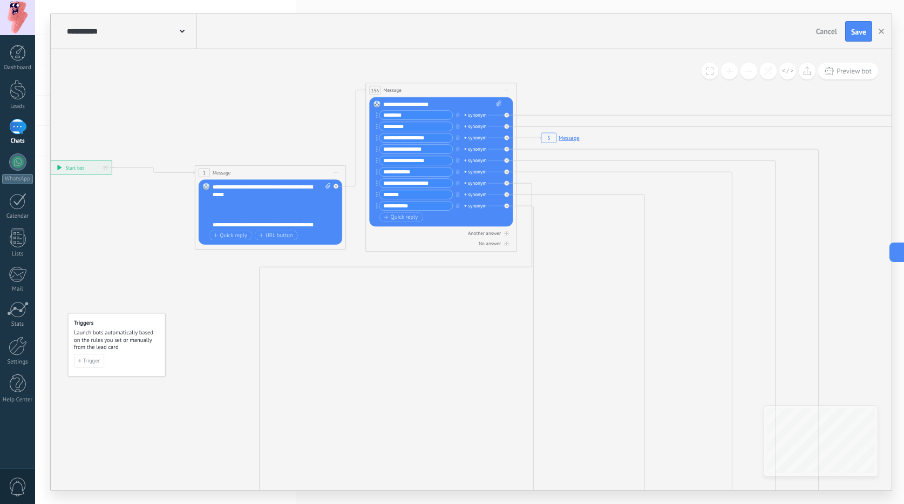
drag, startPoint x: 275, startPoint y: 250, endPoint x: 593, endPoint y: 363, distance: 337.4
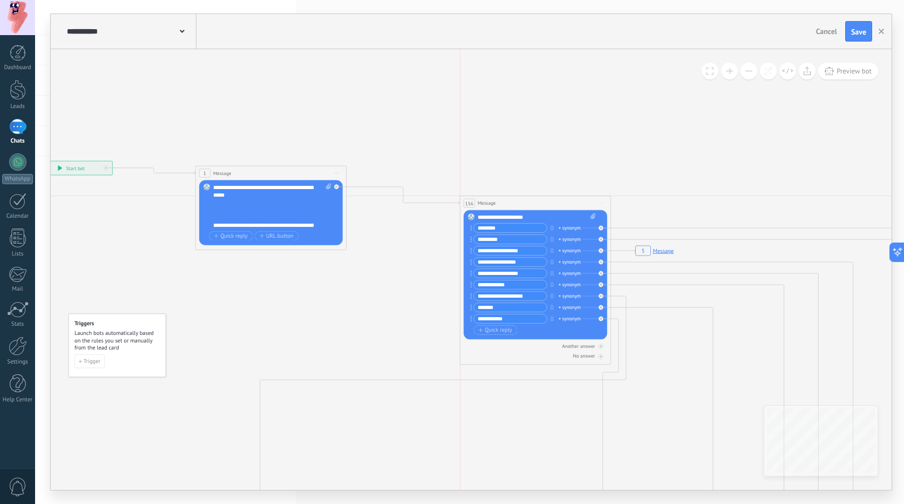
drag, startPoint x: 419, startPoint y: 92, endPoint x: 507, endPoint y: 205, distance: 143.1
click at [507, 205] on div "156 Message ******* (to): All contacts - selected channels All contacts - selec…" at bounding box center [535, 203] width 151 height 14
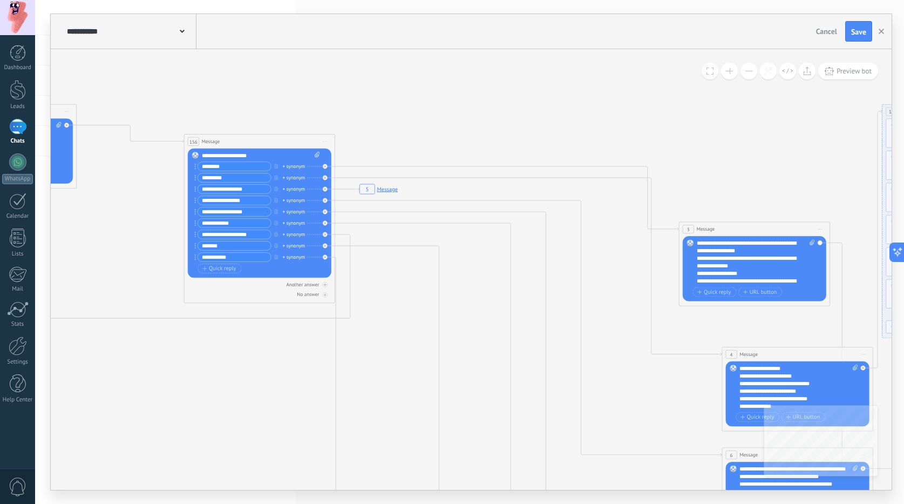
drag, startPoint x: 679, startPoint y: 382, endPoint x: 409, endPoint y: 321, distance: 276.8
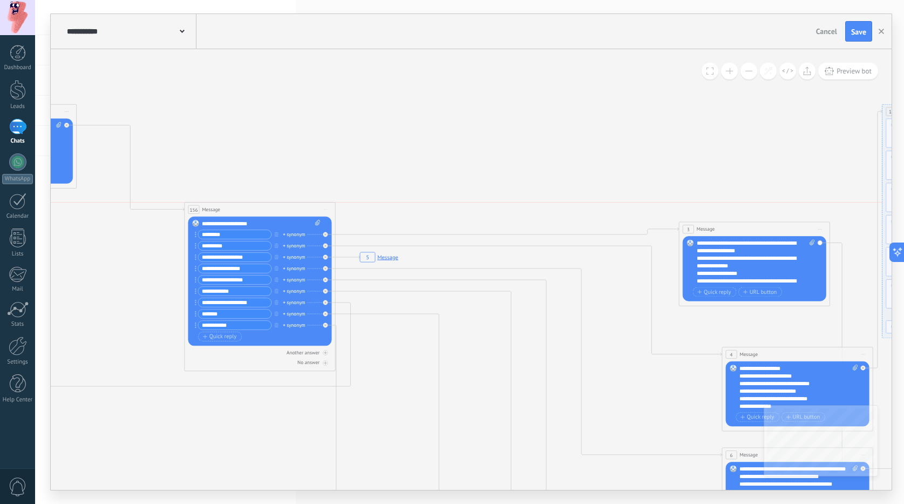
drag, startPoint x: 282, startPoint y: 146, endPoint x: 282, endPoint y: 216, distance: 70.2
click at [282, 216] on div "156 Message ******* (to): All contacts - selected channels All contacts - selec…" at bounding box center [260, 286] width 151 height 169
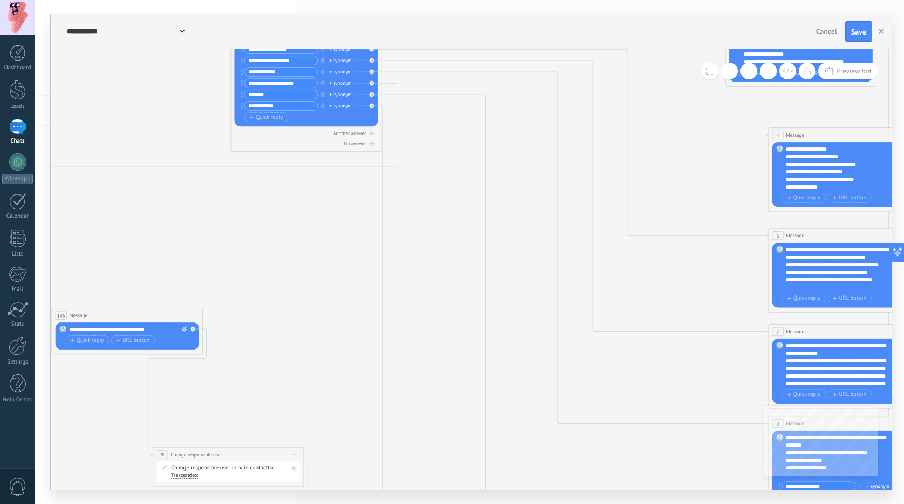
drag, startPoint x: 415, startPoint y: 425, endPoint x: 462, endPoint y: 209, distance: 221.0
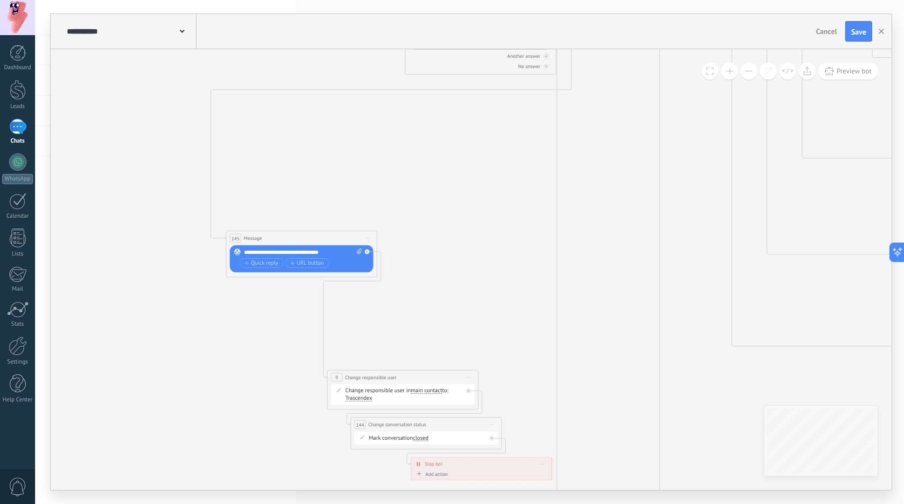
drag, startPoint x: 264, startPoint y: 274, endPoint x: 438, endPoint y: 198, distance: 189.7
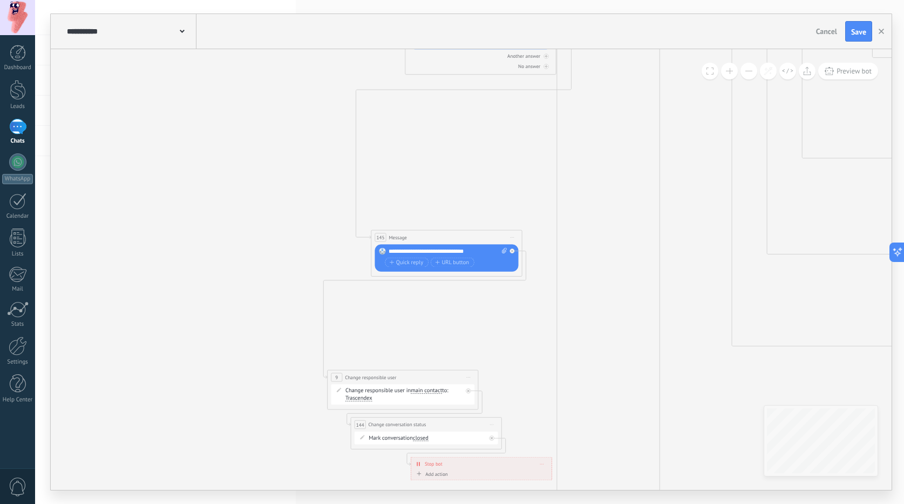
drag, startPoint x: 305, startPoint y: 240, endPoint x: 450, endPoint y: 239, distance: 145.2
click at [450, 239] on div "145 Message ******* (to): All contacts - selected channels All contacts - selec…" at bounding box center [446, 237] width 151 height 14
drag, startPoint x: 392, startPoint y: 375, endPoint x: 406, endPoint y: 313, distance: 63.6
click at [406, 313] on span "Change responsible user" at bounding box center [384, 314] width 51 height 7
drag, startPoint x: 404, startPoint y: 408, endPoint x: 406, endPoint y: 377, distance: 31.4
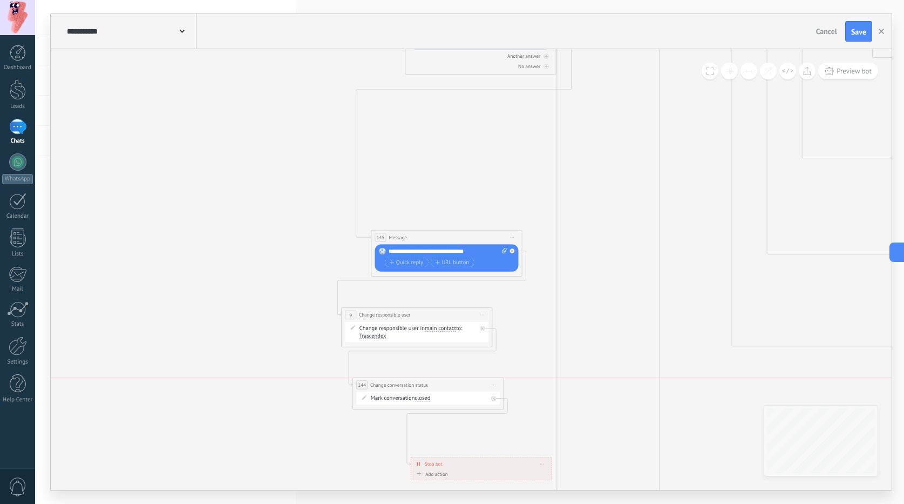
click at [406, 377] on div "**********" at bounding box center [427, 393] width 151 height 32
drag, startPoint x: 446, startPoint y: 457, endPoint x: 431, endPoint y: 440, distance: 23.0
click at [431, 440] on div "Stop bot ******** Delete" at bounding box center [466, 446] width 140 height 13
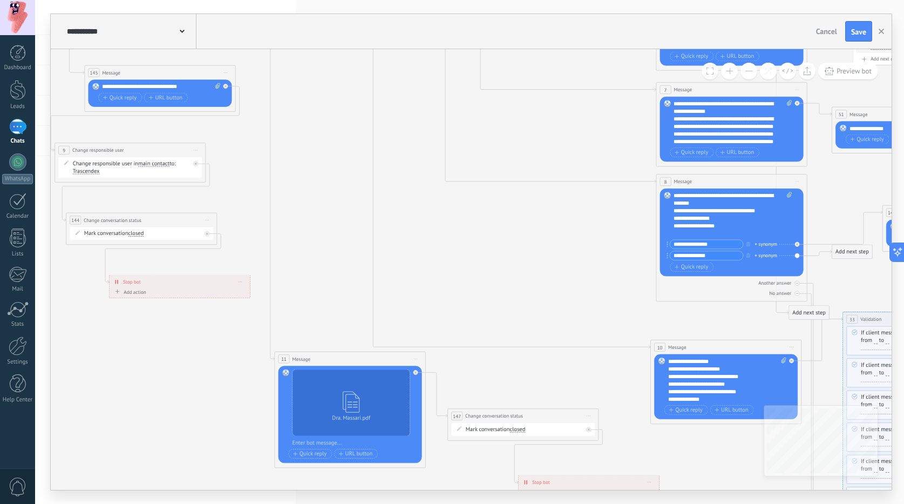
drag, startPoint x: 615, startPoint y: 313, endPoint x: 337, endPoint y: 152, distance: 321.4
click at [337, 152] on icon "5 Message" at bounding box center [839, 331] width 2631 height 2394
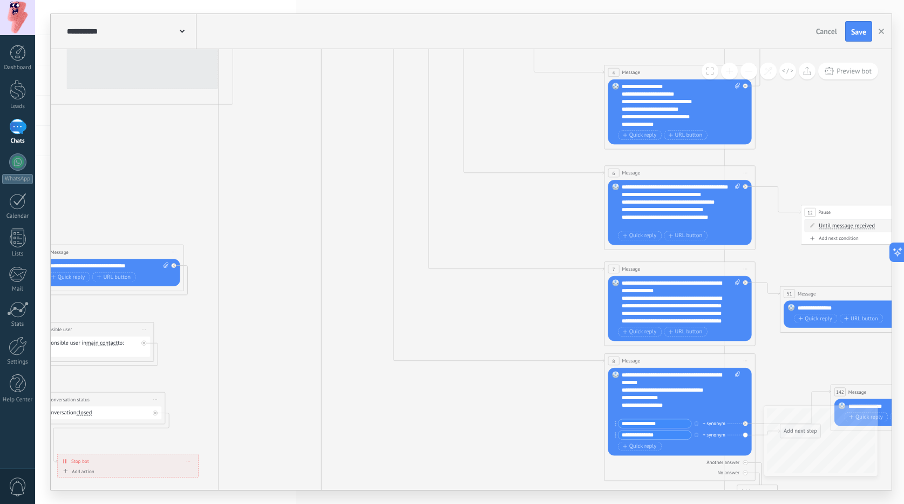
drag, startPoint x: 591, startPoint y: 137, endPoint x: 539, endPoint y: 316, distance: 186.5
click at [538, 317] on icon "5 Message" at bounding box center [787, 510] width 2631 height 2394
click at [860, 32] on span "Save" at bounding box center [858, 32] width 15 height 8
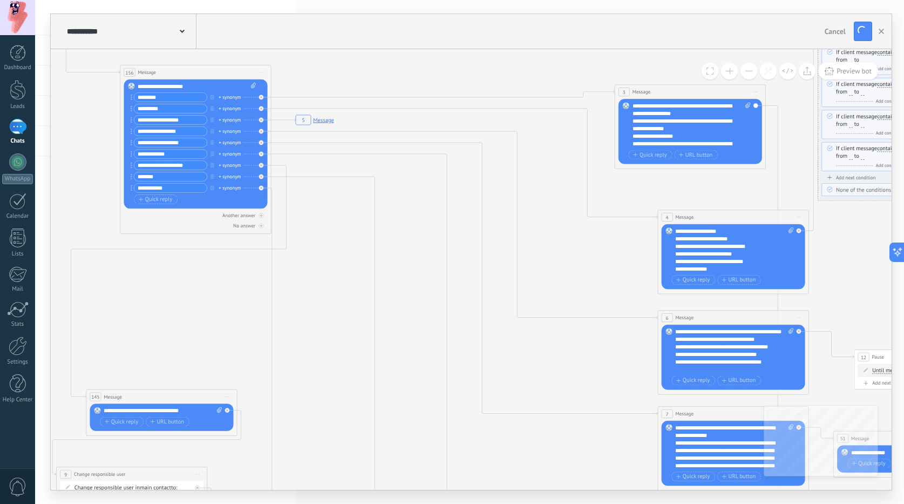
drag, startPoint x: 361, startPoint y: 114, endPoint x: 415, endPoint y: 259, distance: 154.9
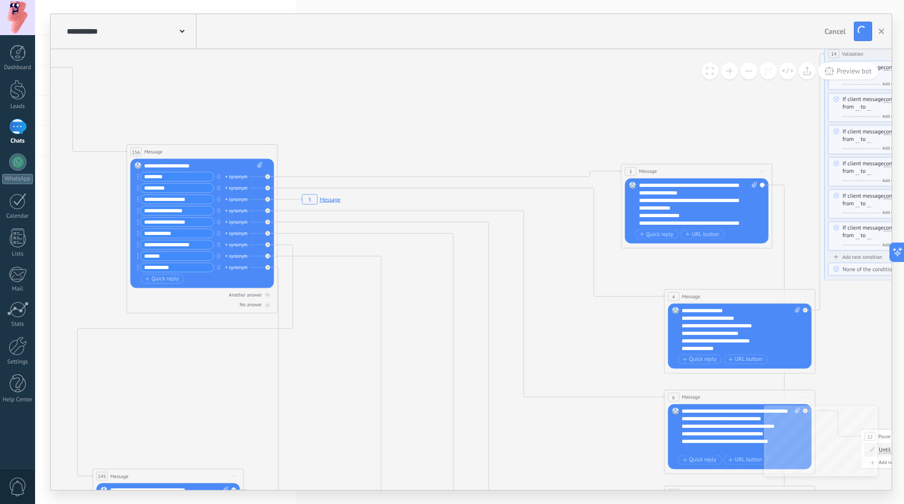
drag, startPoint x: 415, startPoint y: 259, endPoint x: 420, endPoint y: 337, distance: 79.0
click at [806, 67] on icon at bounding box center [807, 70] width 8 height 9
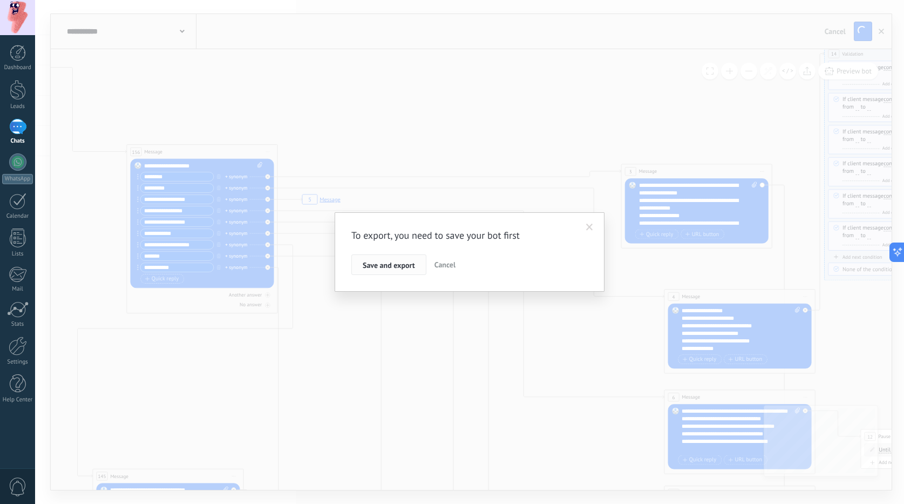
click at [399, 268] on span "Save and export" at bounding box center [389, 265] width 52 height 8
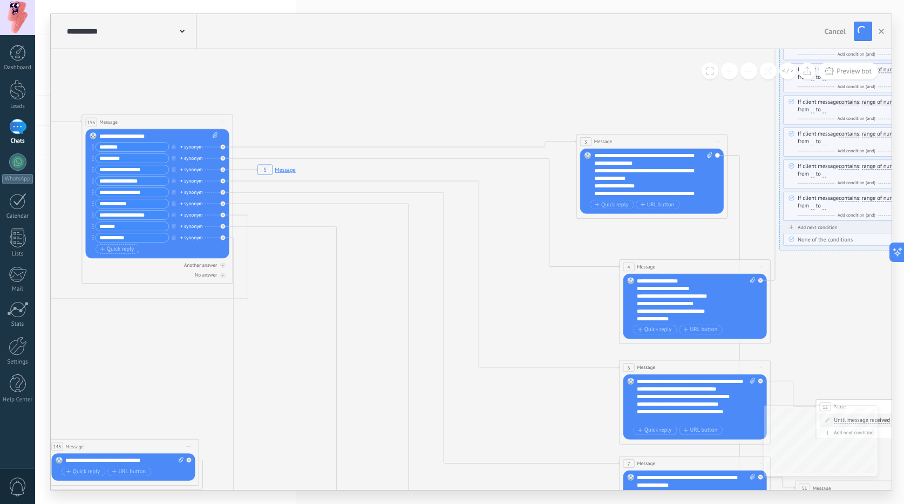
drag, startPoint x: 456, startPoint y: 101, endPoint x: 411, endPoint y: 72, distance: 53.7
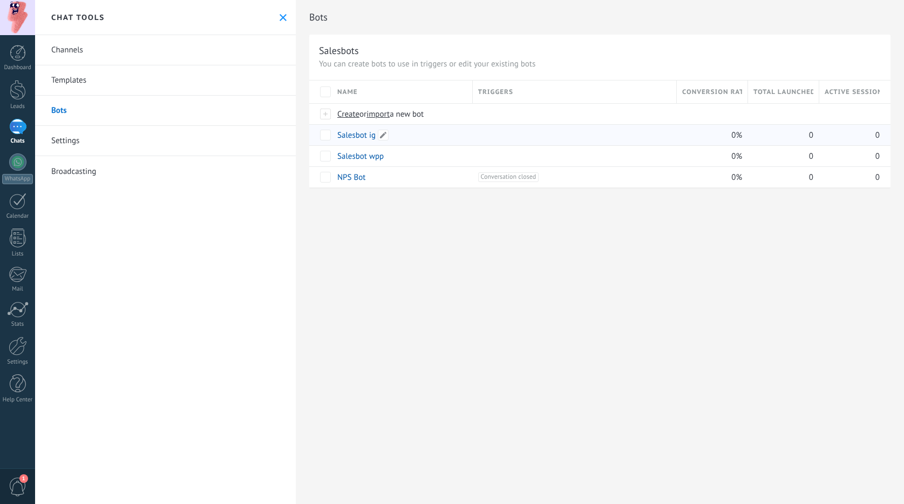
click at [362, 137] on link "Salesbot ig" at bounding box center [356, 135] width 38 height 10
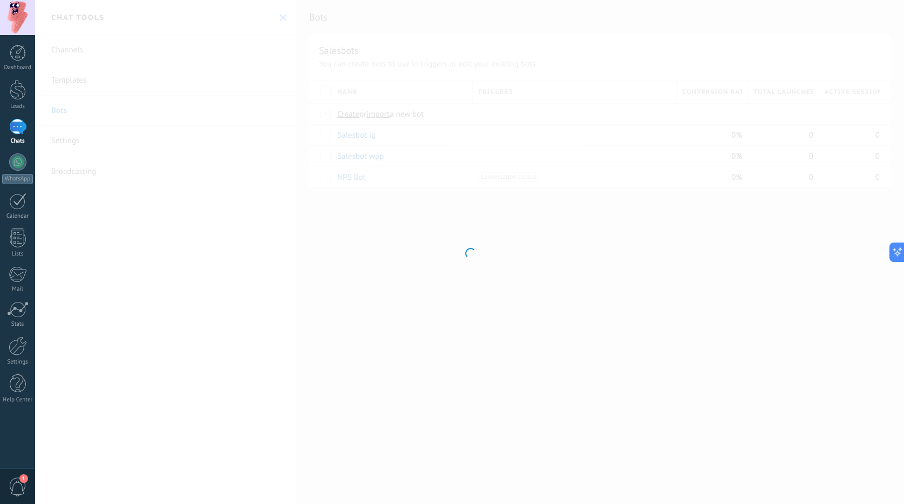
type input "**********"
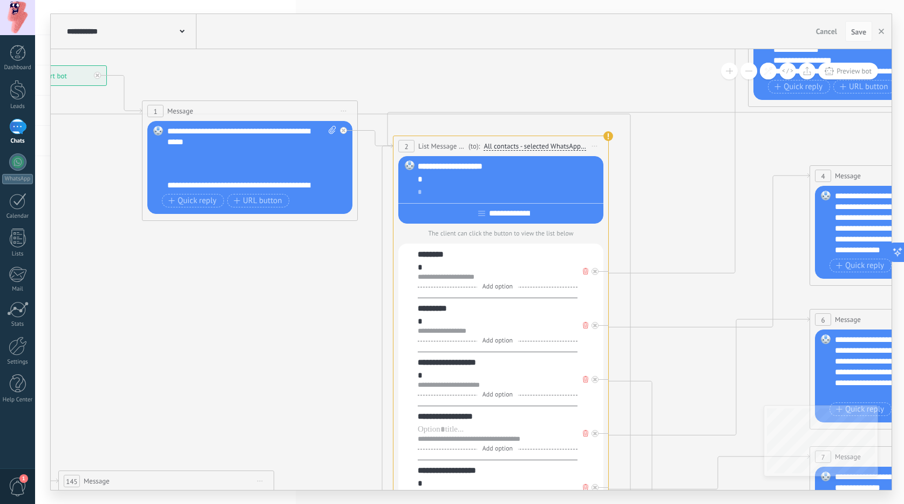
drag, startPoint x: 596, startPoint y: 127, endPoint x: 358, endPoint y: 64, distance: 246.1
click at [595, 146] on icon at bounding box center [595, 146] width 5 height 1
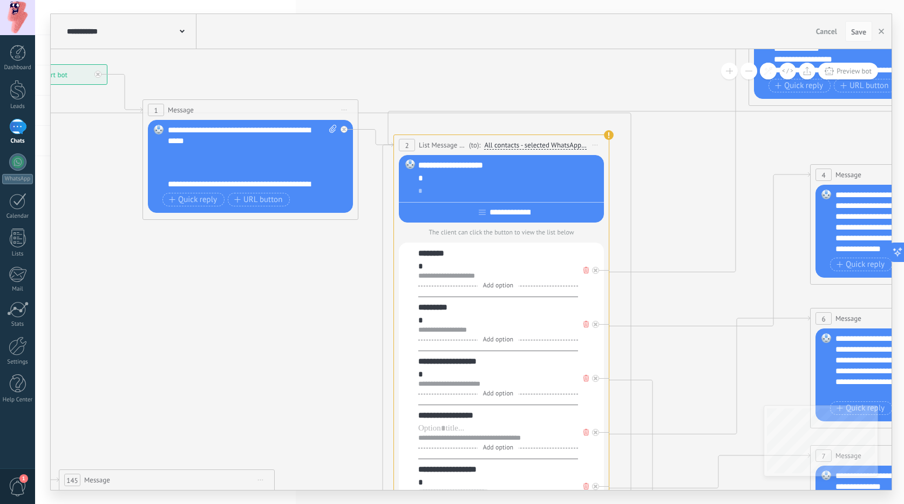
click at [755, 74] on button at bounding box center [749, 71] width 17 height 17
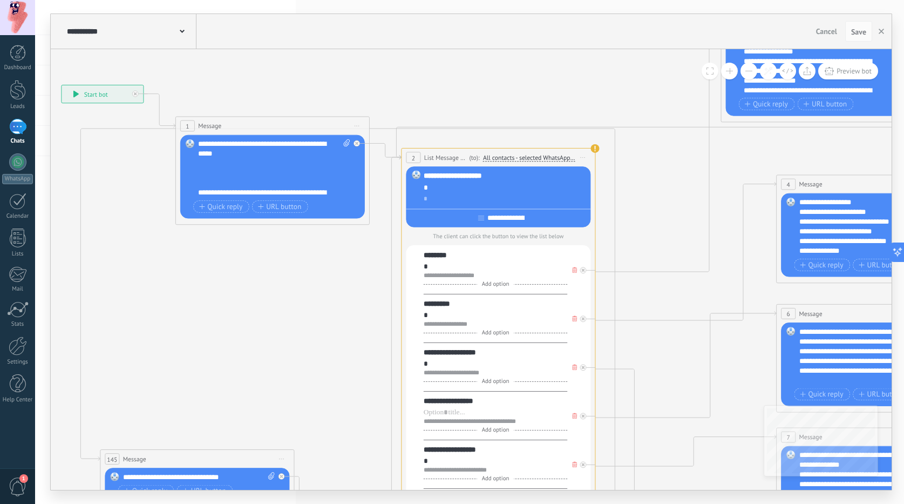
click at [755, 74] on button at bounding box center [749, 71] width 17 height 17
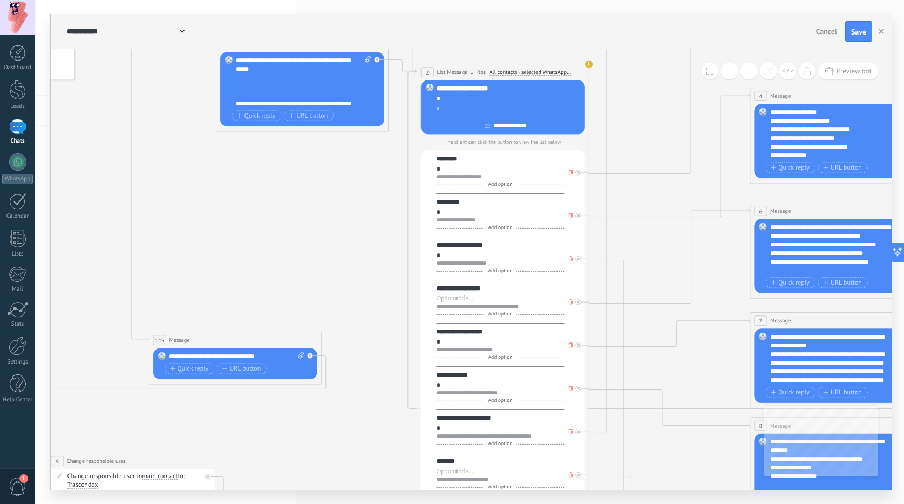
drag, startPoint x: 340, startPoint y: 222, endPoint x: 343, endPoint y: 282, distance: 60.0
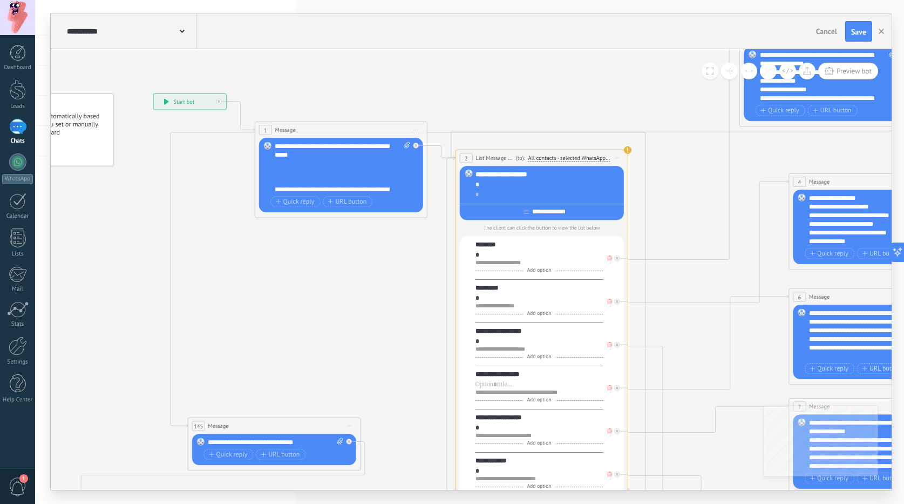
drag, startPoint x: 351, startPoint y: 237, endPoint x: 392, endPoint y: 288, distance: 65.7
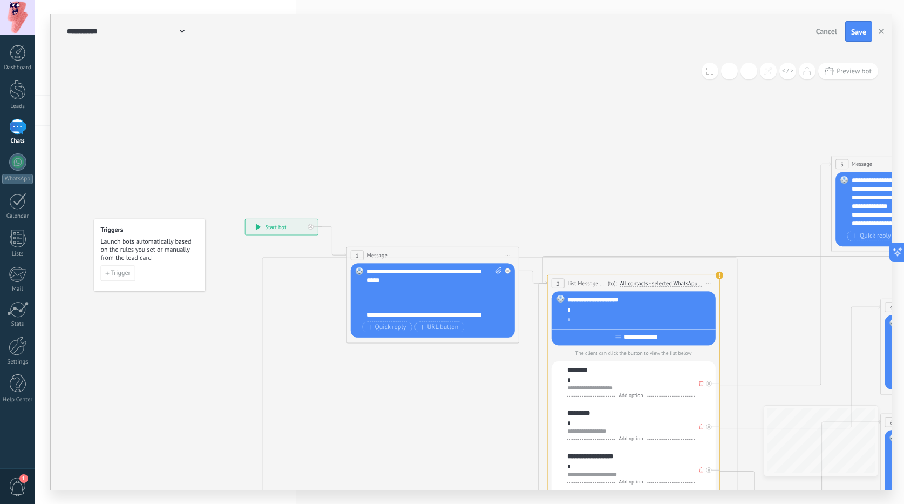
drag, startPoint x: 358, startPoint y: 237, endPoint x: 448, endPoint y: 362, distance: 154.0
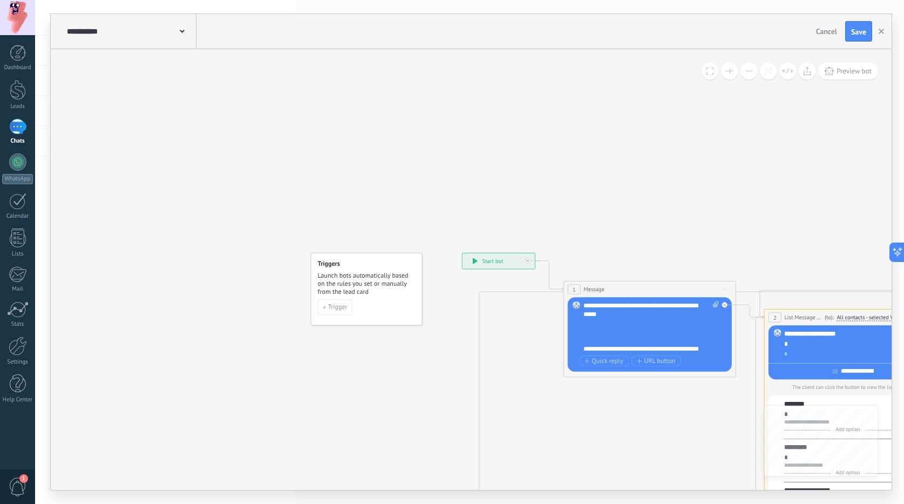
drag, startPoint x: 280, startPoint y: 94, endPoint x: 510, endPoint y: 122, distance: 231.7
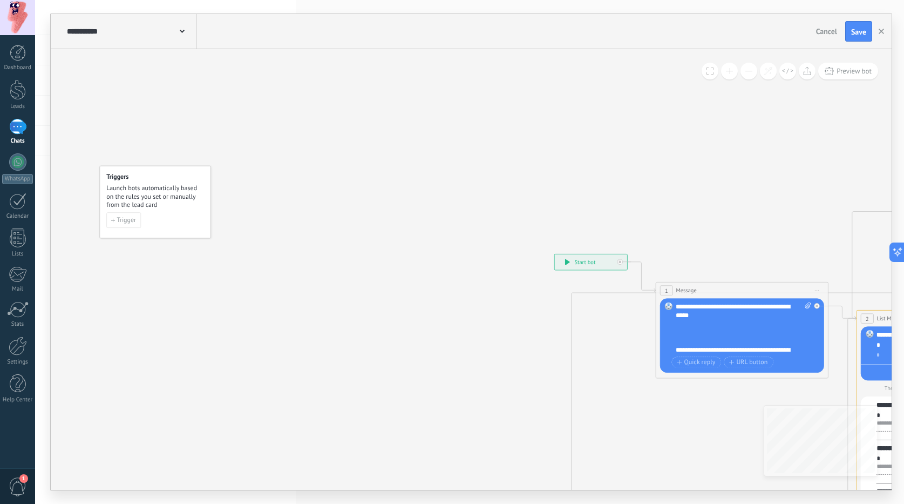
drag, startPoint x: 259, startPoint y: 221, endPoint x: 146, endPoint y: 175, distance: 122.3
click at [146, 175] on div "Triggers Launch bots automatically based on the rules you set or manually from …" at bounding box center [155, 191] width 98 height 36
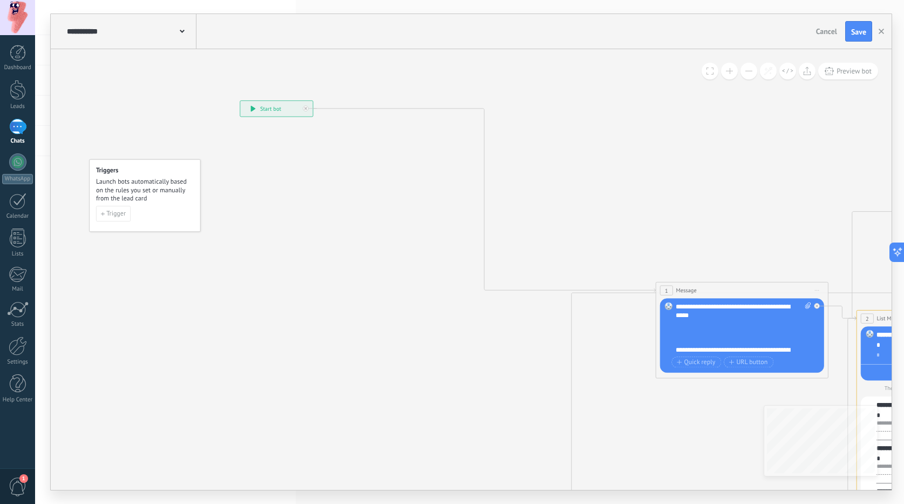
drag, startPoint x: 558, startPoint y: 234, endPoint x: 310, endPoint y: 110, distance: 277.1
click at [268, 106] on div "**********" at bounding box center [276, 109] width 72 height 16
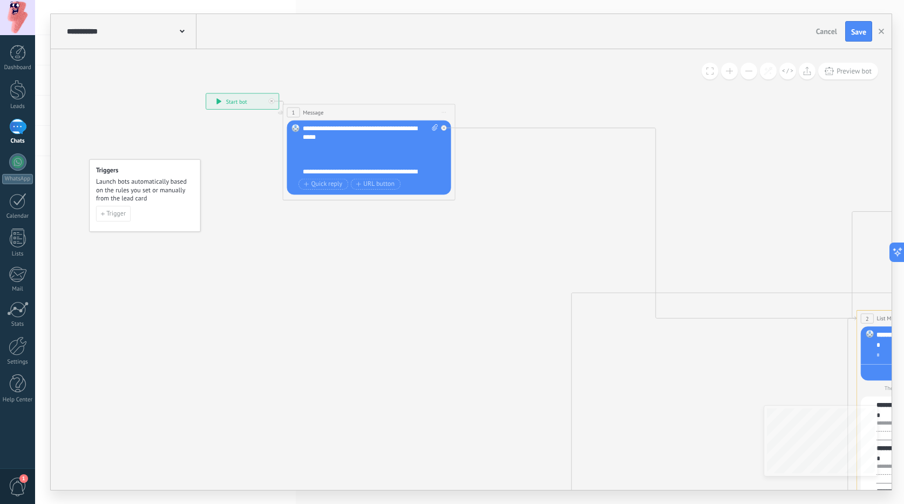
drag, startPoint x: 721, startPoint y: 286, endPoint x: 361, endPoint y: 111, distance: 400.5
click at [361, 111] on div "1 Message ******* (to): All contacts - selected channels All contacts - selecte…" at bounding box center [369, 112] width 172 height 16
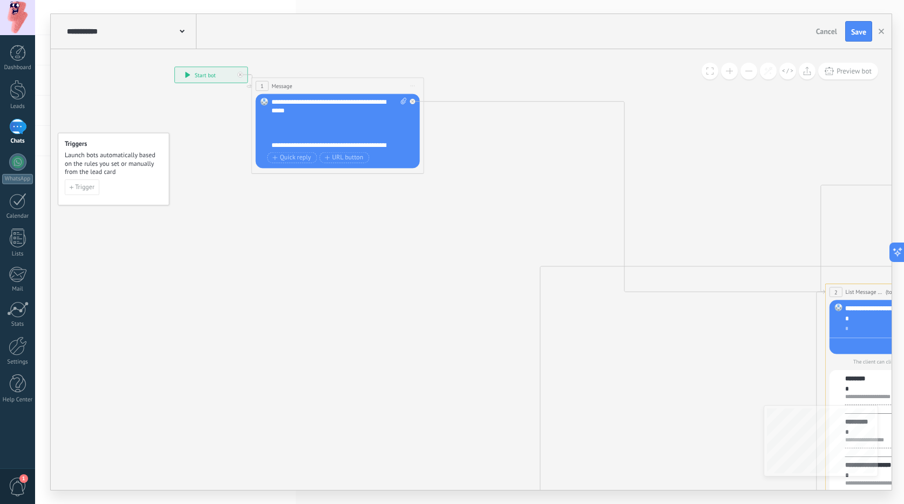
drag, startPoint x: 521, startPoint y: 230, endPoint x: 392, endPoint y: 137, distance: 158.9
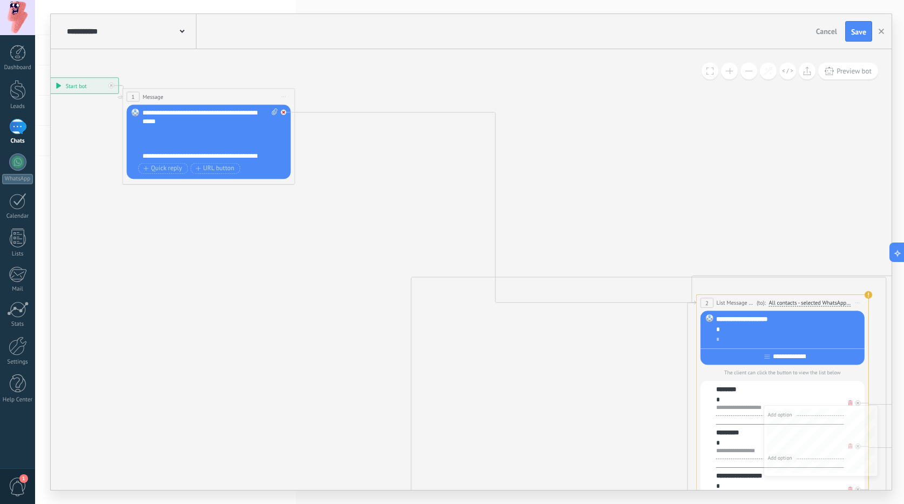
click at [290, 112] on div at bounding box center [286, 110] width 10 height 10
click at [361, 130] on div "Add next step" at bounding box center [346, 125] width 46 height 14
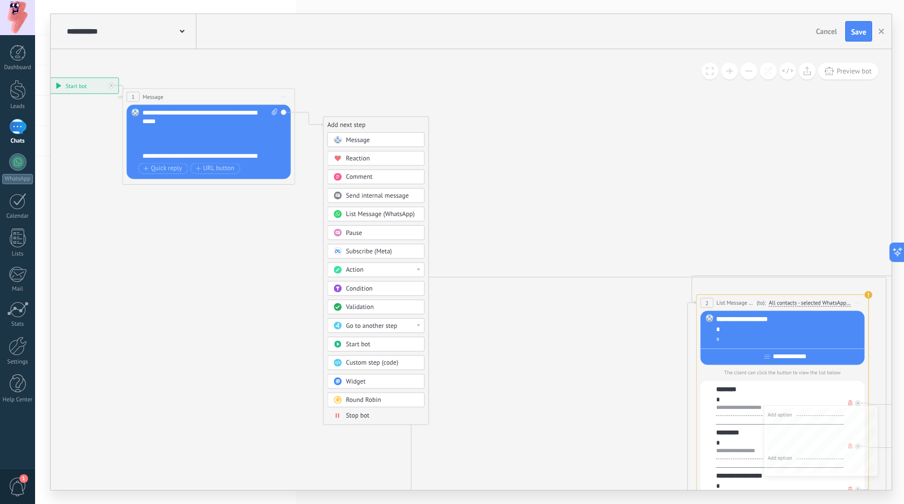
click at [371, 144] on div "Message" at bounding box center [382, 139] width 72 height 9
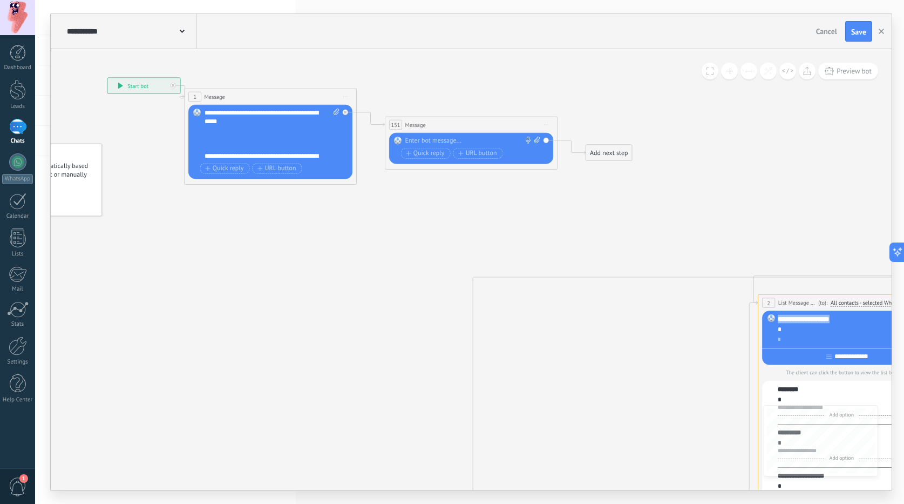
drag, startPoint x: 836, startPoint y: 319, endPoint x: 771, endPoint y: 312, distance: 65.2
click at [771, 312] on div "**********" at bounding box center [844, 337] width 164 height 54
copy div "**********"
click at [440, 141] on div at bounding box center [469, 141] width 128 height 9
paste div
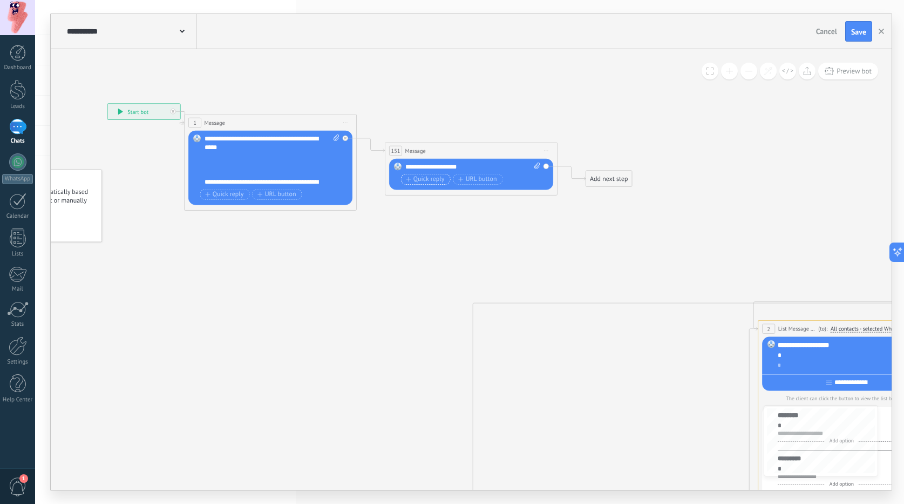
click at [411, 179] on icon "button" at bounding box center [408, 179] width 5 height 5
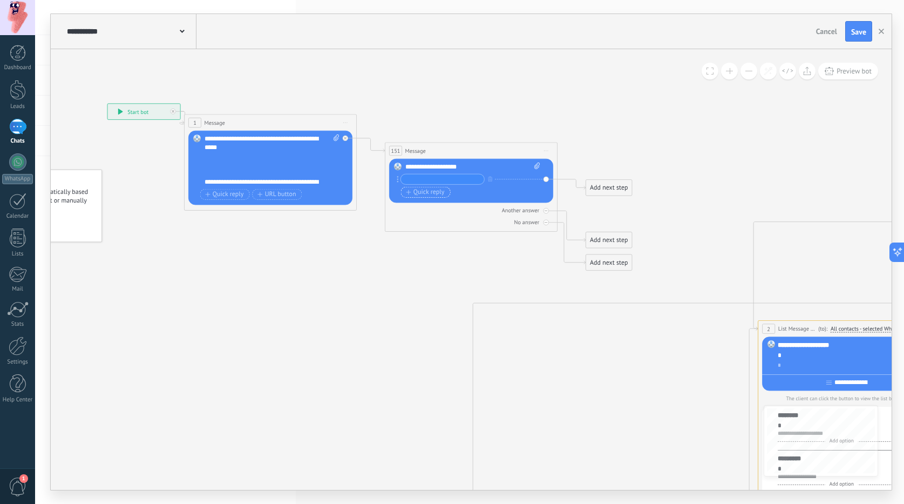
click at [423, 194] on span "Quick reply" at bounding box center [425, 191] width 38 height 7
click at [426, 207] on span "Quick reply" at bounding box center [425, 204] width 38 height 7
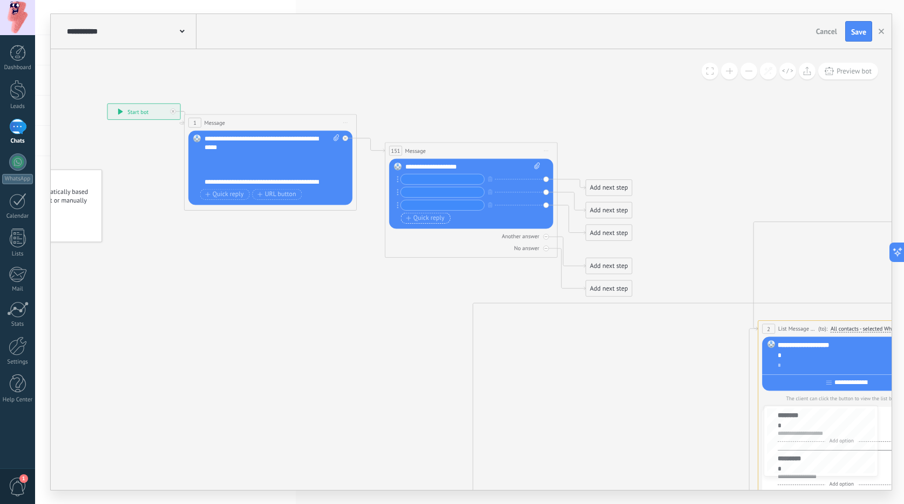
click at [427, 214] on span "Quick reply" at bounding box center [425, 217] width 38 height 7
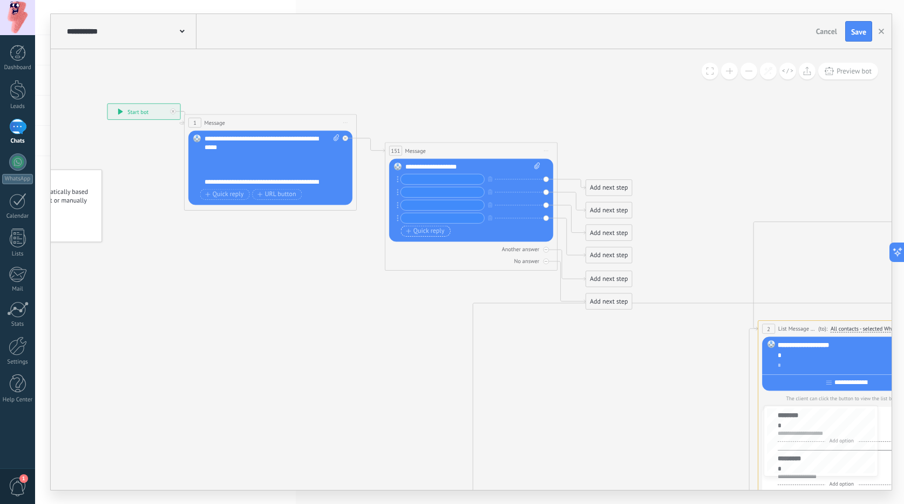
click at [425, 232] on span "Quick reply" at bounding box center [425, 230] width 38 height 7
click at [412, 180] on input "text" at bounding box center [442, 179] width 83 height 10
click at [415, 192] on input "text" at bounding box center [442, 192] width 83 height 10
click at [416, 205] on input "text" at bounding box center [442, 205] width 83 height 10
click at [413, 219] on input "text" at bounding box center [442, 218] width 83 height 10
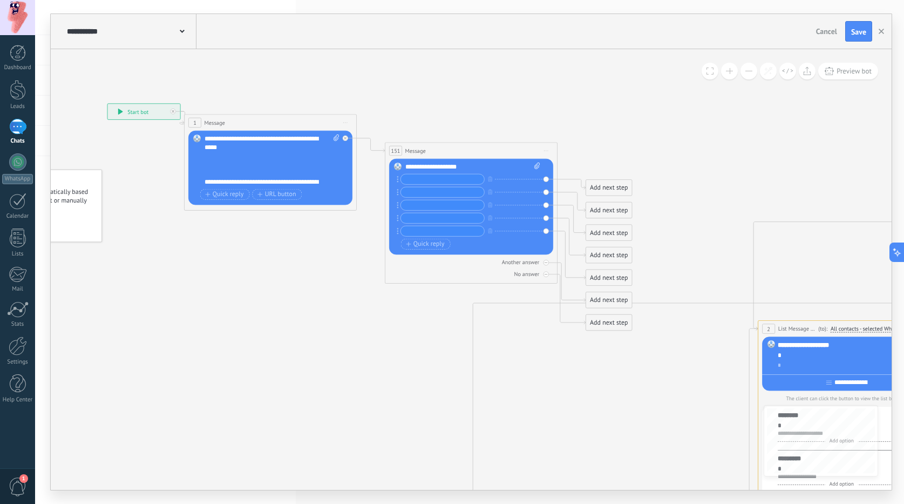
click at [416, 228] on input "text" at bounding box center [442, 231] width 83 height 10
click at [416, 243] on span "Quick reply" at bounding box center [425, 243] width 38 height 7
click at [419, 255] on span "Quick reply" at bounding box center [425, 256] width 38 height 7
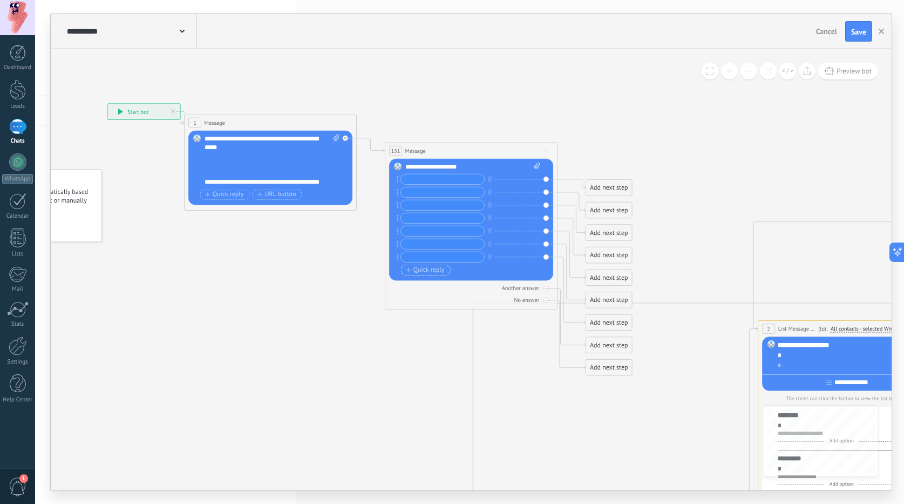
click at [419, 267] on span "Quick reply" at bounding box center [425, 269] width 38 height 7
click at [420, 282] on span "Quick reply" at bounding box center [425, 282] width 38 height 7
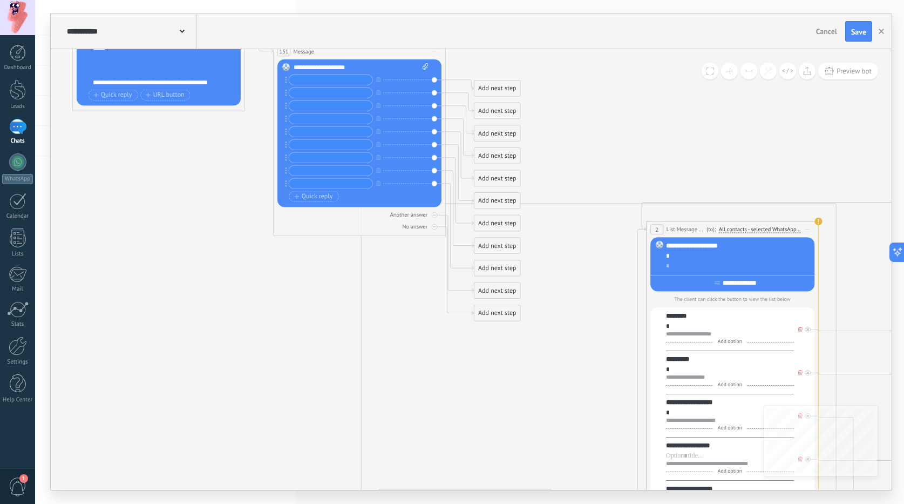
drag, startPoint x: 669, startPoint y: 201, endPoint x: 549, endPoint y: 85, distance: 166.8
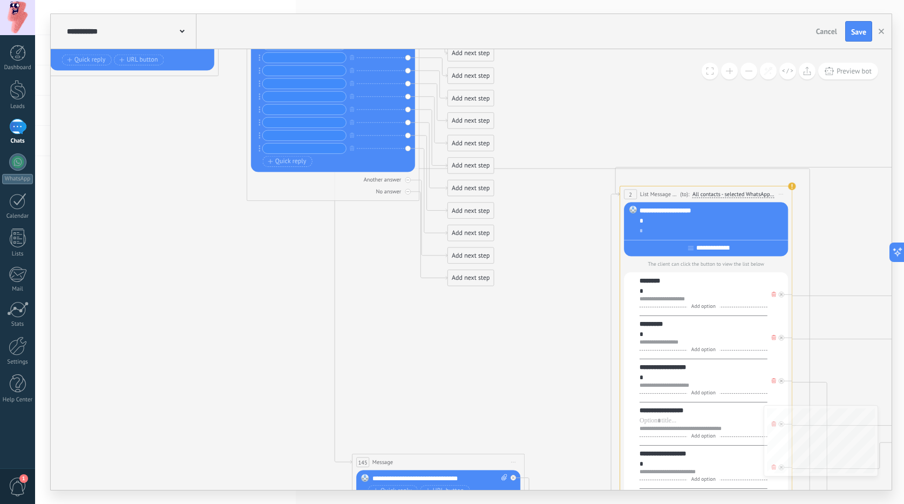
click at [663, 280] on div "********" at bounding box center [704, 280] width 128 height 9
click at [659, 285] on div "********" at bounding box center [704, 280] width 128 height 9
drag, startPoint x: 680, startPoint y: 283, endPoint x: 631, endPoint y: 277, distance: 48.9
click at [631, 277] on div "**********" at bounding box center [706, 471] width 164 height 398
copy div "********"
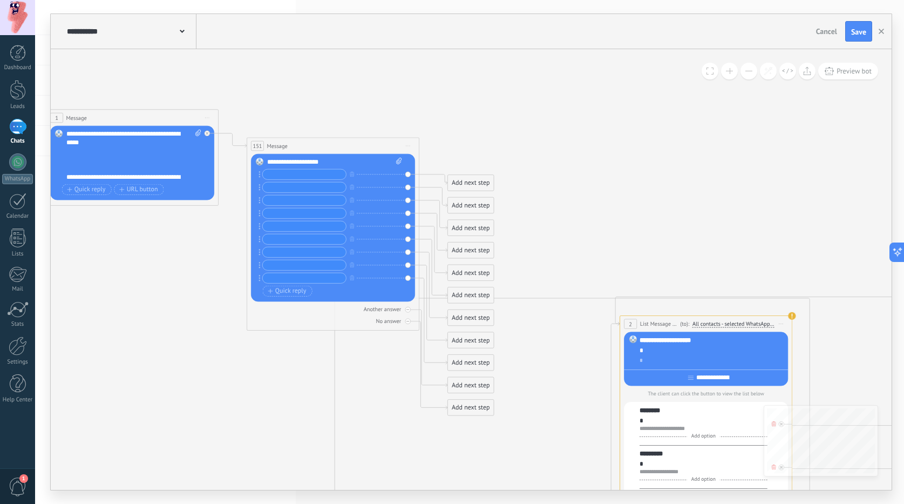
click at [335, 173] on input "text" at bounding box center [304, 174] width 83 height 10
paste input "********"
type input "********"
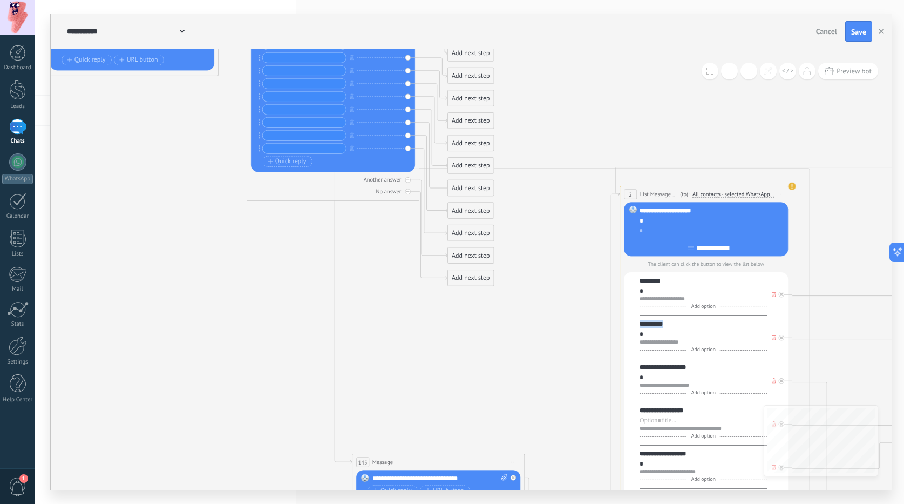
drag, startPoint x: 667, startPoint y: 325, endPoint x: 619, endPoint y: 319, distance: 49.0
click at [317, 130] on div "**********" at bounding box center [317, 130] width 0 height 0
copy div "*********"
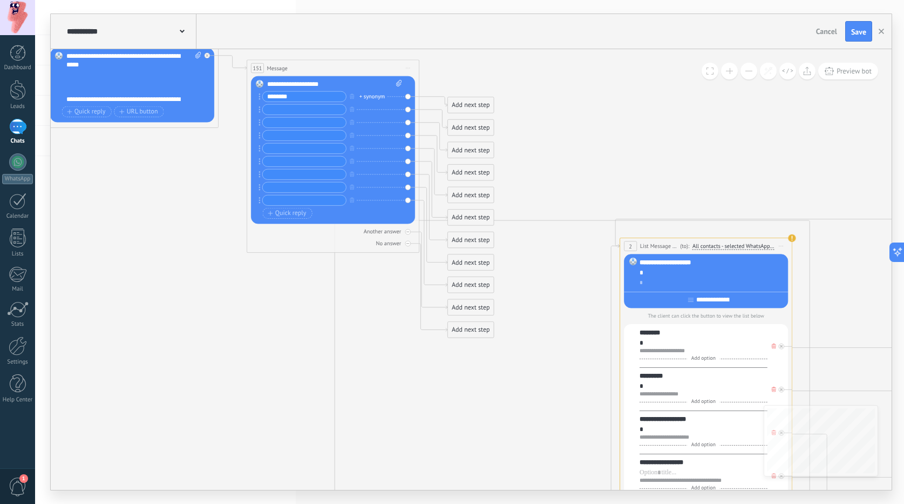
click at [277, 105] on input "text" at bounding box center [304, 110] width 83 height 10
paste input "*********"
type input "*********"
drag, startPoint x: 694, startPoint y: 418, endPoint x: 620, endPoint y: 410, distance: 74.9
click at [623, 416] on div "**********" at bounding box center [706, 494] width 173 height 513
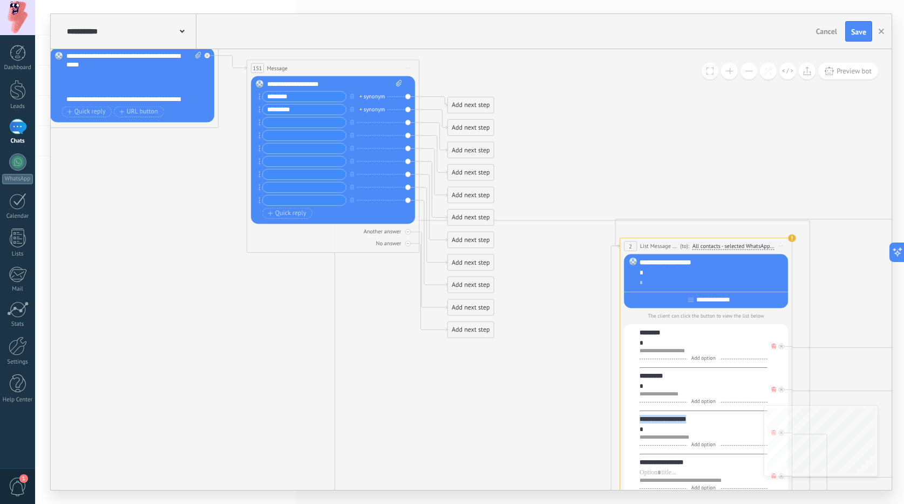
copy div "**********"
click at [286, 118] on input "text" at bounding box center [304, 123] width 83 height 10
paste input "**********"
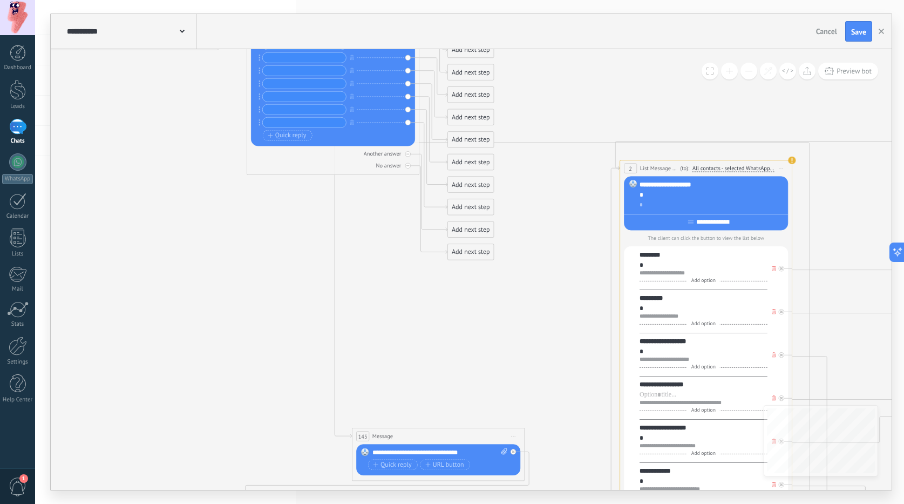
type input "**********"
drag, startPoint x: 689, startPoint y: 386, endPoint x: 608, endPoint y: 351, distance: 88.2
click at [625, 383] on div "**********" at bounding box center [706, 445] width 164 height 398
copy div "**********"
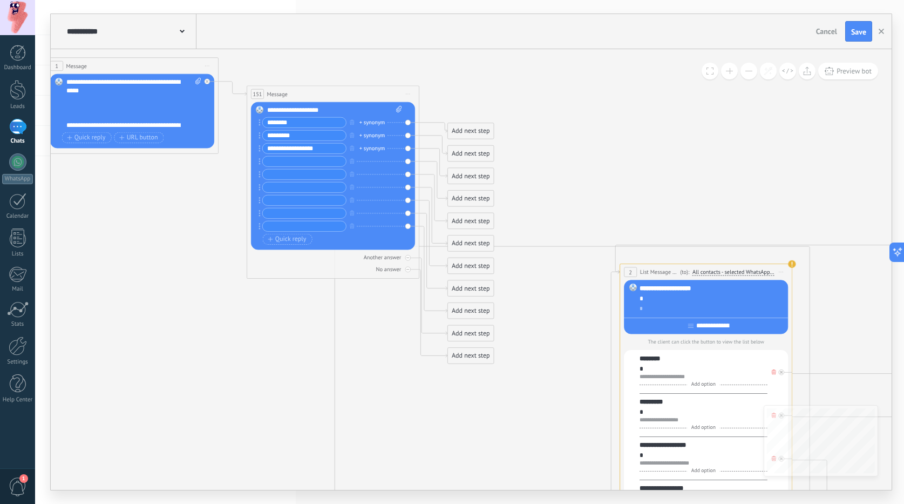
click at [279, 164] on input "text" at bounding box center [304, 162] width 83 height 10
paste input "**********"
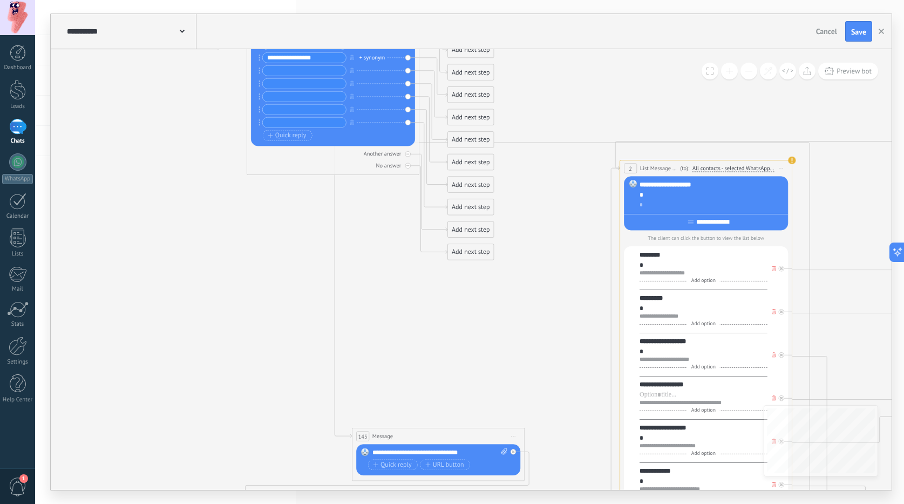
type input "**********"
drag, startPoint x: 686, startPoint y: 432, endPoint x: 595, endPoint y: 425, distance: 91.5
click at [317, 104] on div "**********" at bounding box center [317, 104] width 0 height 0
copy div "**********"
drag, startPoint x: 546, startPoint y: 342, endPoint x: 451, endPoint y: 229, distance: 147.8
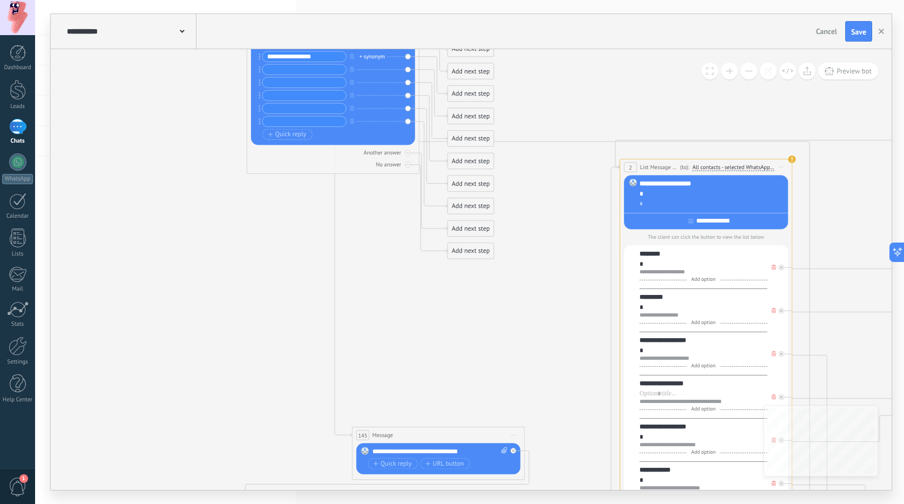
click at [275, 73] on input "text" at bounding box center [304, 70] width 83 height 10
paste input "**********"
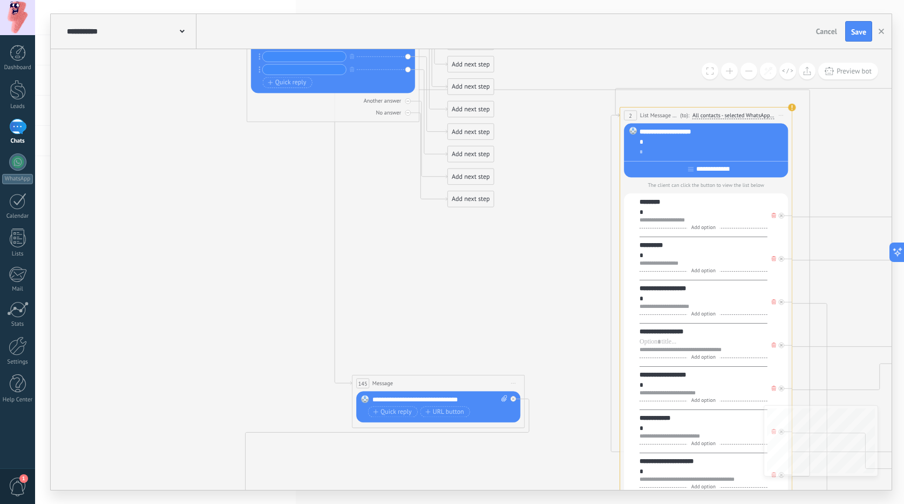
type input "**********"
drag, startPoint x: 664, startPoint y: 422, endPoint x: 598, endPoint y: 417, distance: 67.1
click at [317, 51] on div "**********" at bounding box center [317, 51] width 0 height 0
copy div "**********"
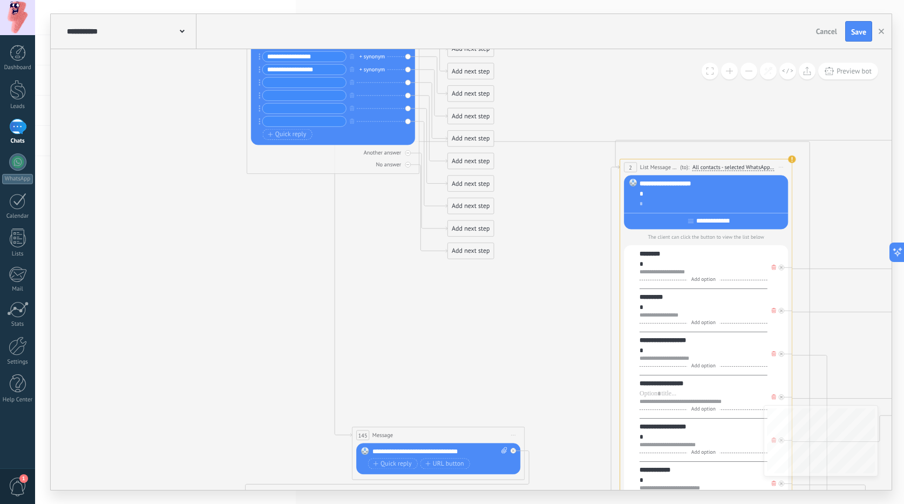
click at [274, 86] on input "text" at bounding box center [304, 83] width 83 height 10
paste input "**********"
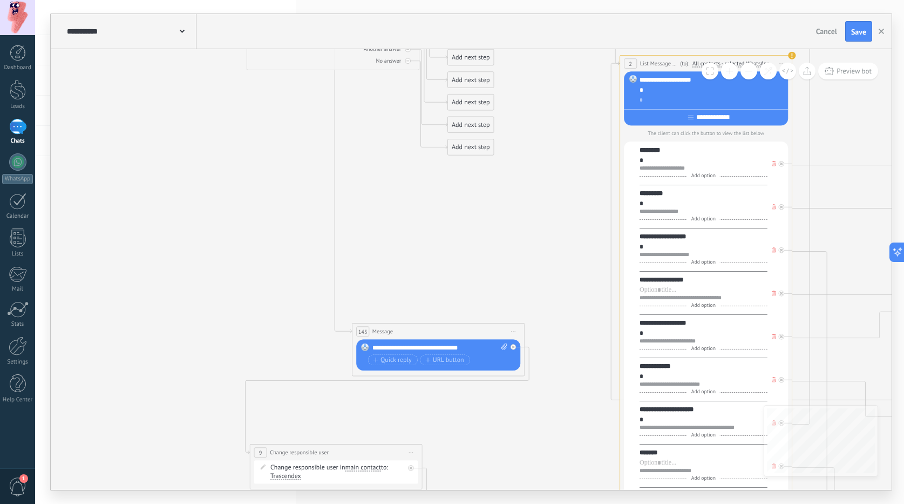
type input "**********"
drag, startPoint x: 704, startPoint y: 412, endPoint x: 628, endPoint y: 408, distance: 76.2
click at [630, 410] on div "**********" at bounding box center [706, 340] width 164 height 398
copy div "**********"
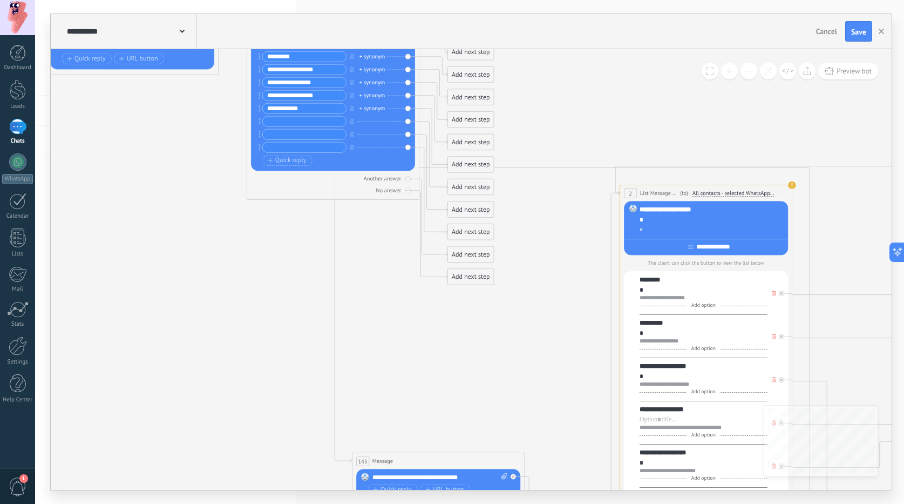
click at [303, 125] on input "text" at bounding box center [304, 122] width 83 height 10
paste input "**********"
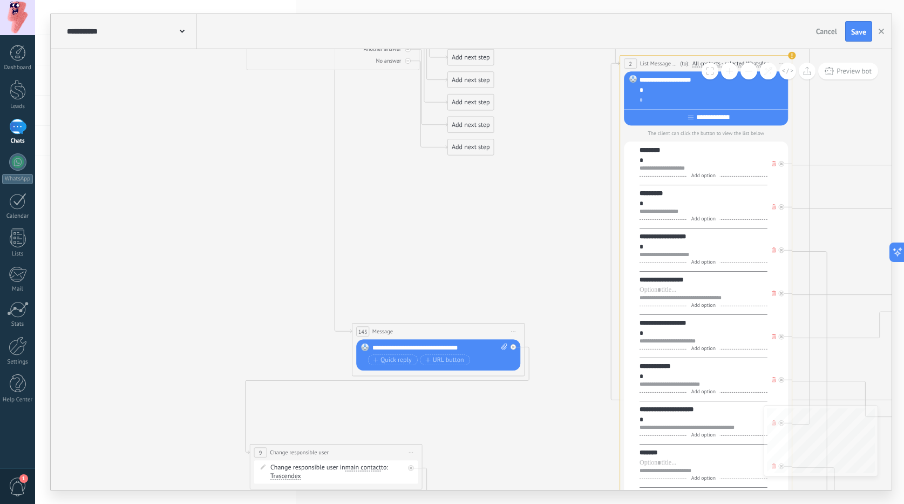
type input "**********"
click at [667, 452] on div "*******" at bounding box center [704, 452] width 128 height 9
drag, startPoint x: 661, startPoint y: 453, endPoint x: 597, endPoint y: 447, distance: 64.6
copy div "*******"
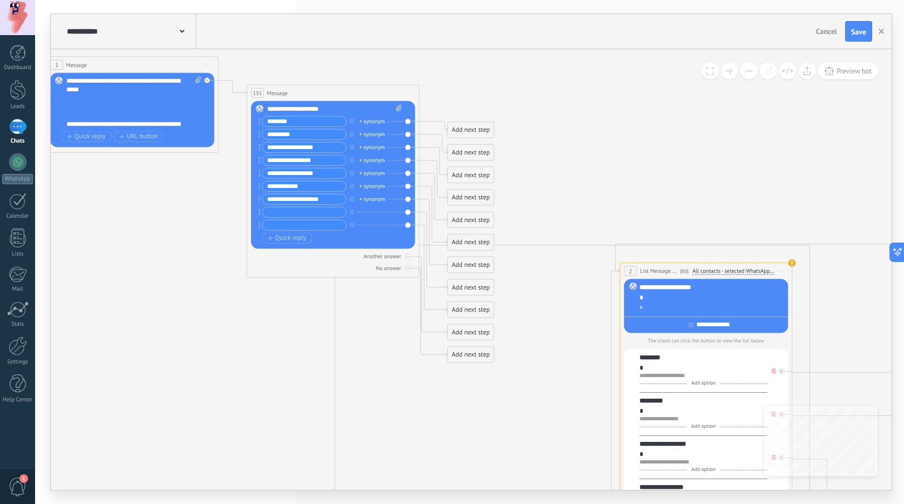
click at [291, 206] on div "**********" at bounding box center [332, 174] width 139 height 117
click at [293, 214] on input "text" at bounding box center [304, 212] width 83 height 10
paste input "*******"
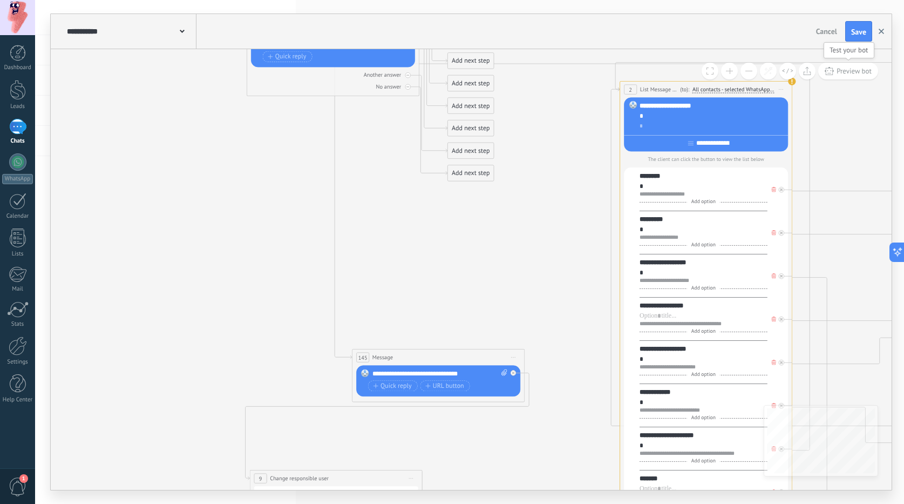
type input "*******"
click at [873, 23] on div "Cancel Save" at bounding box center [845, 31] width 66 height 21
click at [869, 26] on button "Save" at bounding box center [858, 31] width 27 height 21
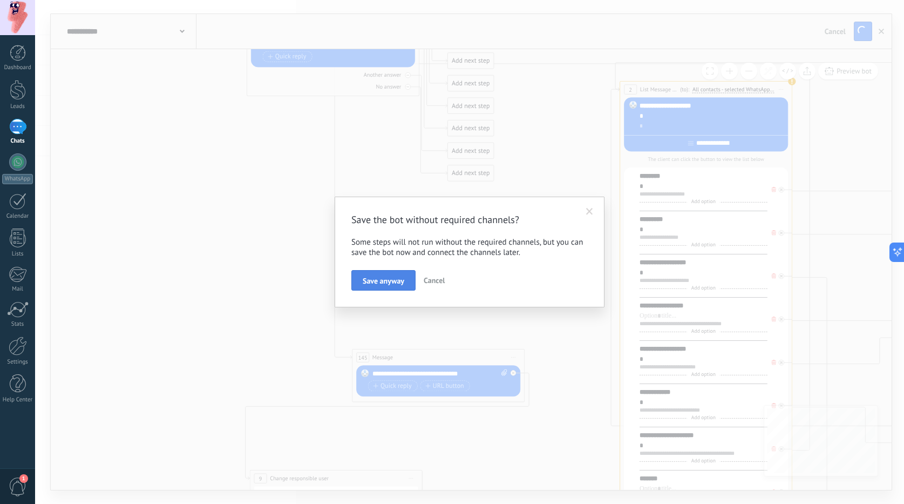
click at [409, 274] on button "Save anyway" at bounding box center [383, 280] width 64 height 21
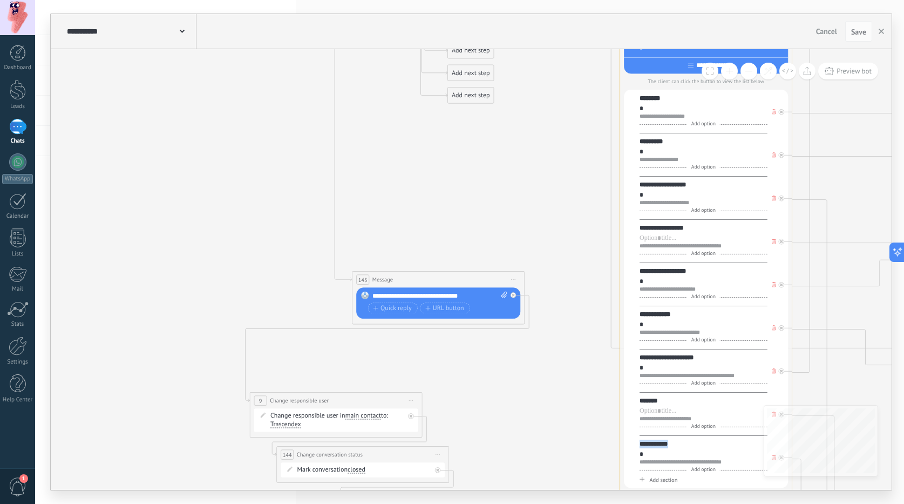
drag, startPoint x: 673, startPoint y: 446, endPoint x: 610, endPoint y: 439, distance: 63.1
copy div "**********"
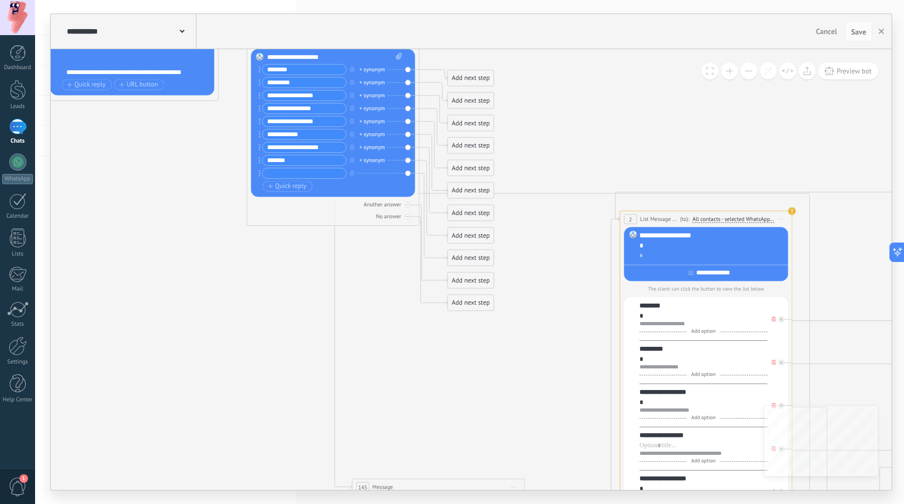
click at [273, 170] on input "text" at bounding box center [304, 173] width 83 height 10
paste input "**********"
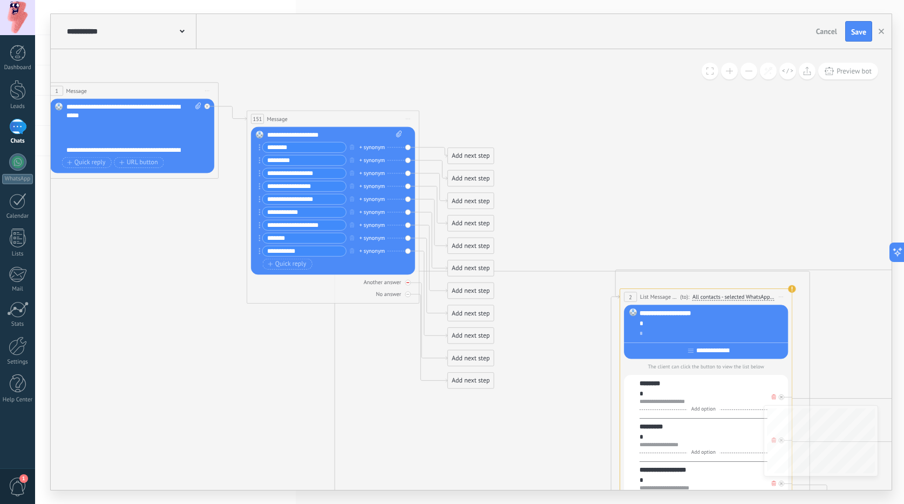
type input "**********"
click at [410, 298] on div "151 Message ******* (to): All contacts - selected channels All contacts - selec…" at bounding box center [333, 206] width 173 height 193
click at [409, 297] on div "151 Message ******* (to): All contacts - selected channels All contacts - selec…" at bounding box center [333, 206] width 173 height 193
drag, startPoint x: 409, startPoint y: 295, endPoint x: 426, endPoint y: 286, distance: 19.1
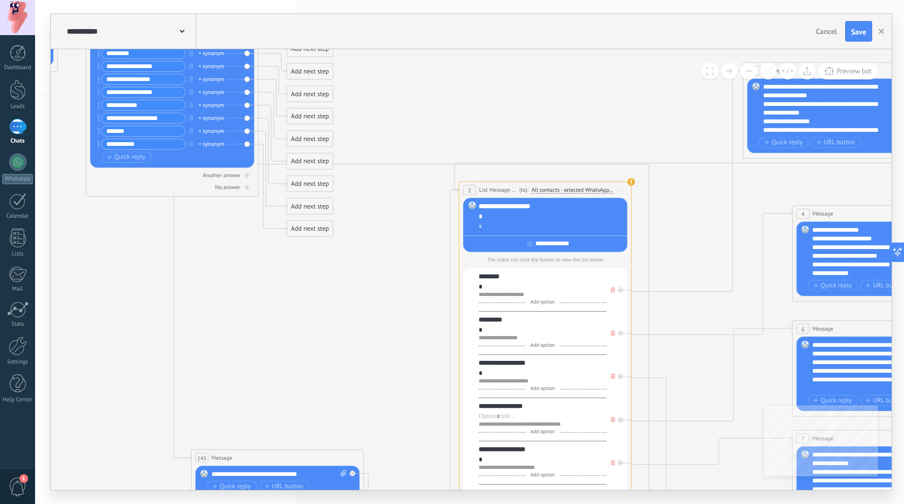
drag, startPoint x: 581, startPoint y: 234, endPoint x: 420, endPoint y: 126, distance: 193.9
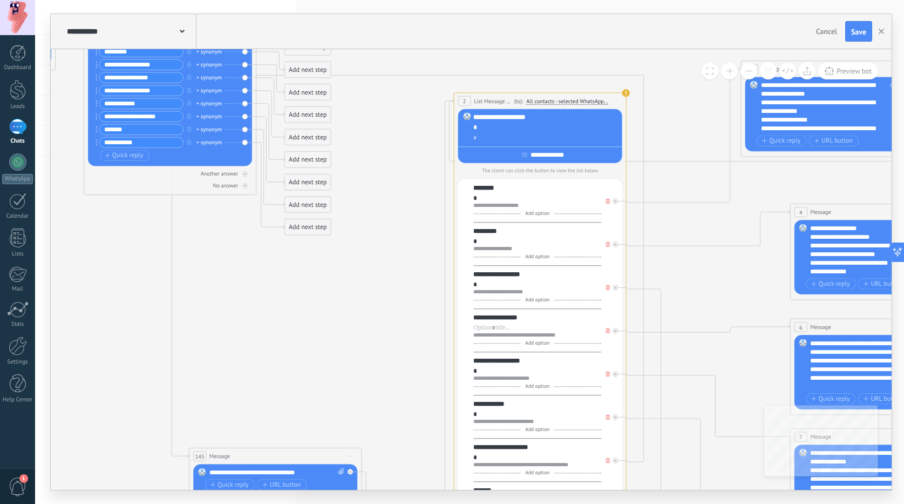
drag, startPoint x: 490, startPoint y: 186, endPoint x: 487, endPoint y: 101, distance: 84.2
click at [487, 99] on span "List Message (WhatsApp)" at bounding box center [493, 101] width 38 height 8
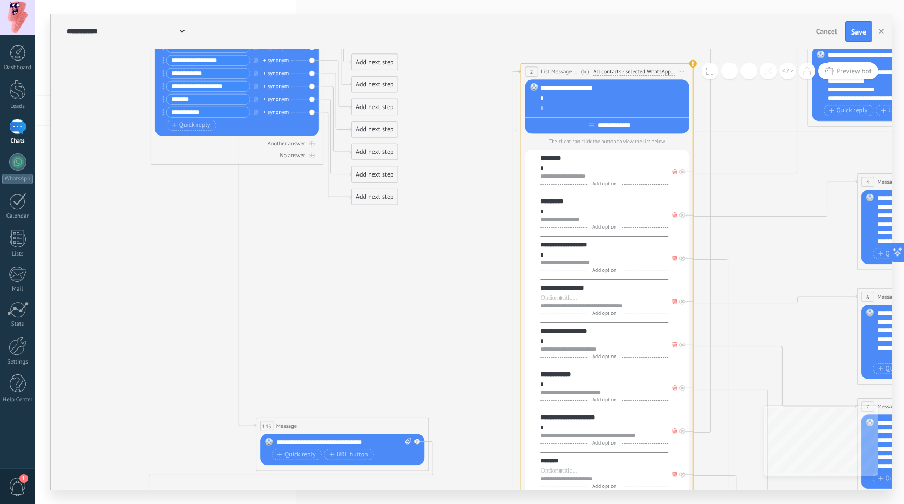
drag, startPoint x: 265, startPoint y: 227, endPoint x: 348, endPoint y: 377, distance: 171.1
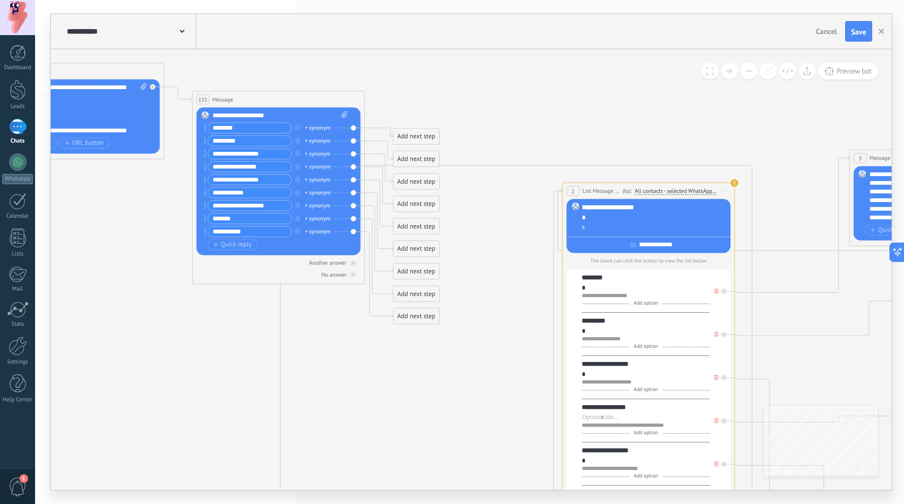
drag, startPoint x: 336, startPoint y: 322, endPoint x: 337, endPoint y: 350, distance: 28.1
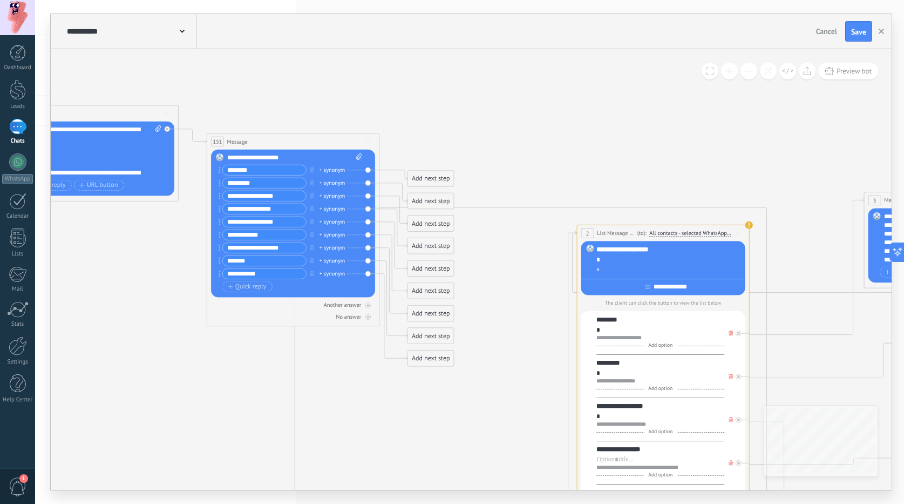
drag, startPoint x: 344, startPoint y: 373, endPoint x: 347, endPoint y: 379, distance: 7.0
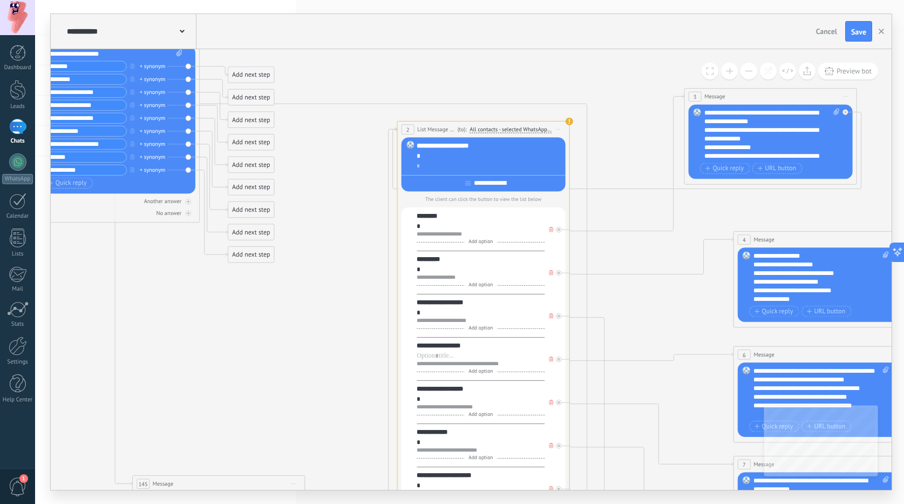
drag, startPoint x: 546, startPoint y: 166, endPoint x: 362, endPoint y: 52, distance: 216.3
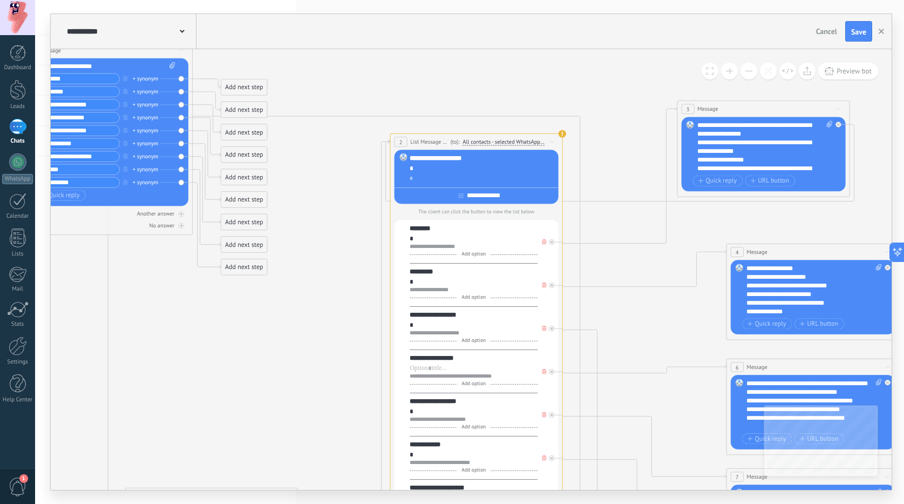
drag, startPoint x: 572, startPoint y: 72, endPoint x: 565, endPoint y: 84, distance: 14.3
drag, startPoint x: 243, startPoint y: 89, endPoint x: 752, endPoint y: 150, distance: 512.1
drag, startPoint x: 256, startPoint y: 107, endPoint x: 790, endPoint y: 288, distance: 563.3
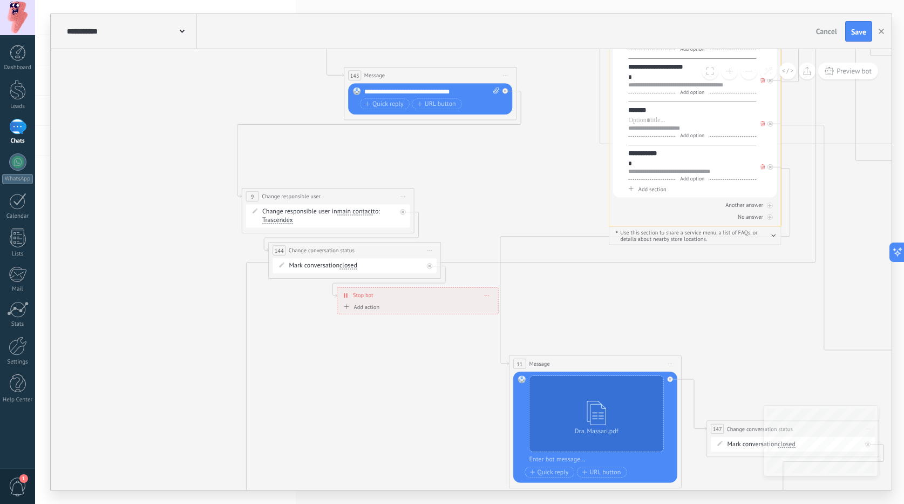
drag, startPoint x: 259, startPoint y: 246, endPoint x: 472, endPoint y: 188, distance: 220.4
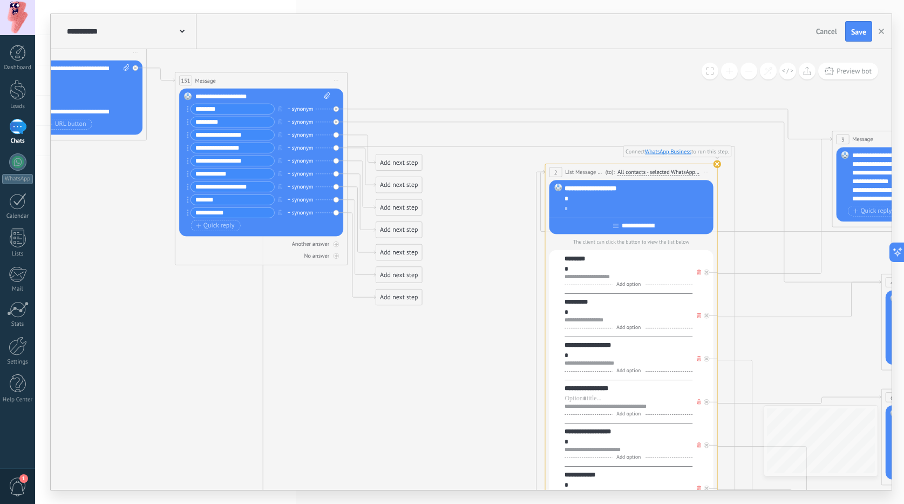
drag, startPoint x: 544, startPoint y: 225, endPoint x: 473, endPoint y: 179, distance: 84.6
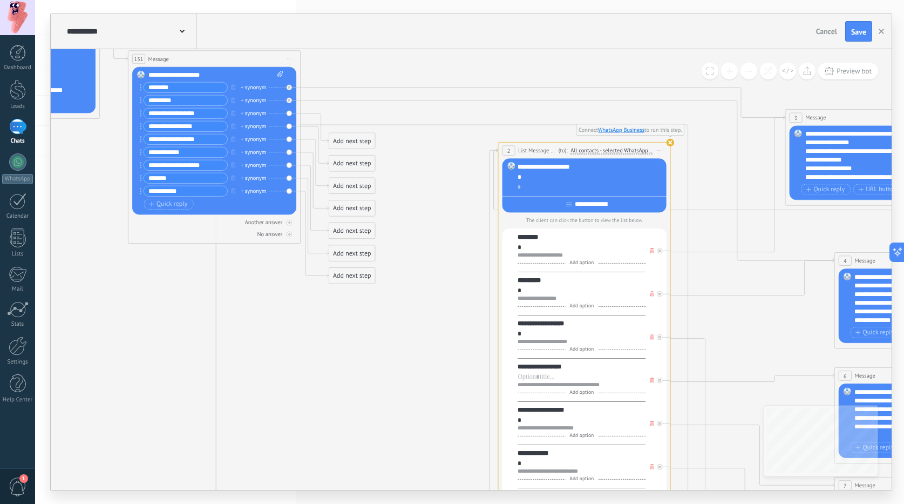
drag, startPoint x: 804, startPoint y: 296, endPoint x: 739, endPoint y: 268, distance: 71.1
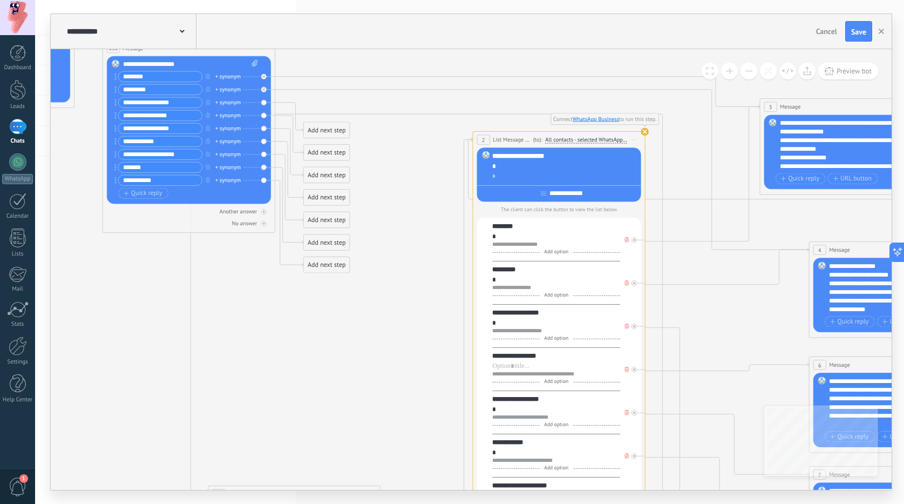
click at [330, 130] on div "Add next step" at bounding box center [327, 130] width 46 height 14
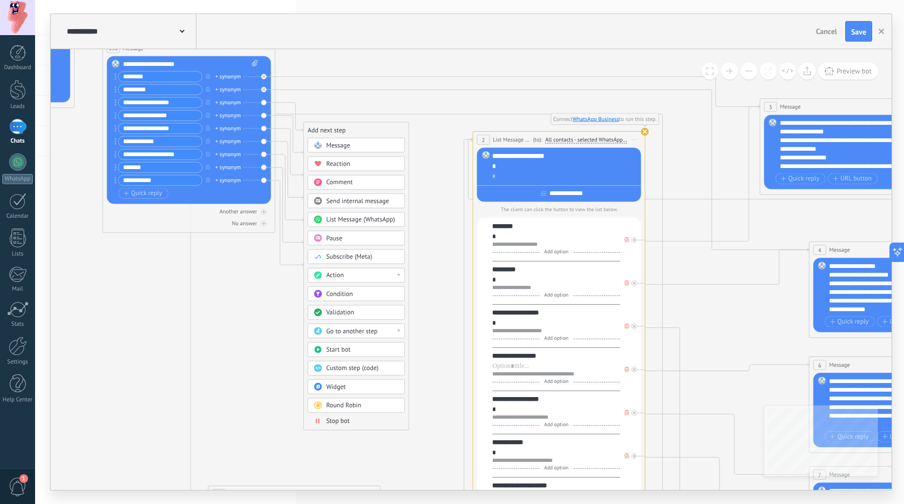
click at [348, 330] on span "Go to another step" at bounding box center [351, 331] width 51 height 8
click at [341, 392] on div "5: Message" at bounding box center [356, 390] width 96 height 15
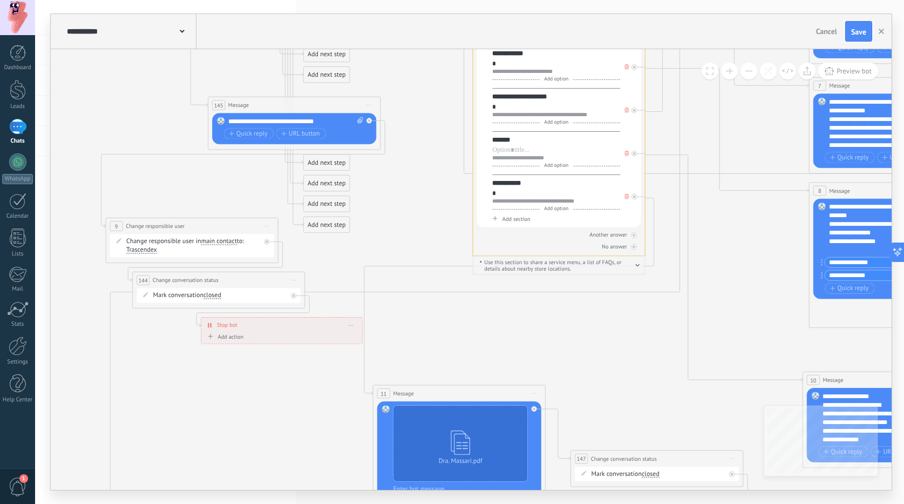
click at [321, 229] on div "Add next step" at bounding box center [327, 225] width 46 height 14
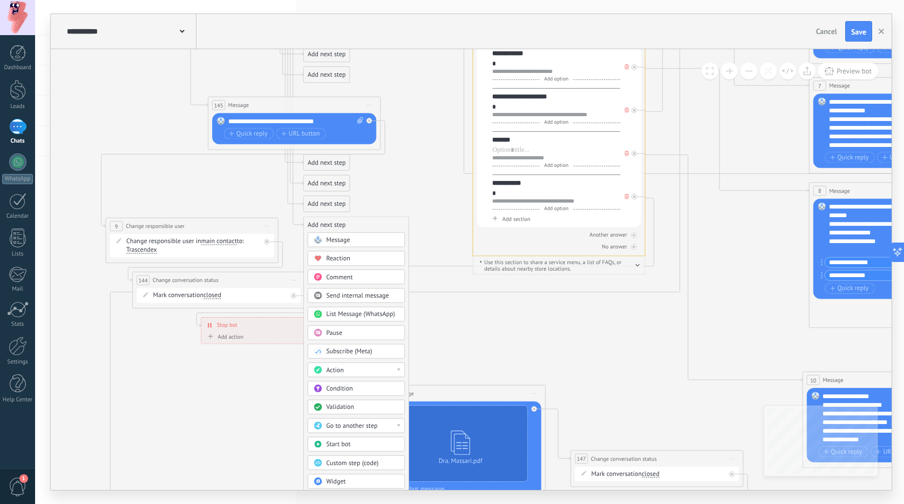
click at [357, 424] on span "Go to another step" at bounding box center [351, 426] width 51 height 8
click at [331, 458] on div "6: Message" at bounding box center [356, 456] width 96 height 15
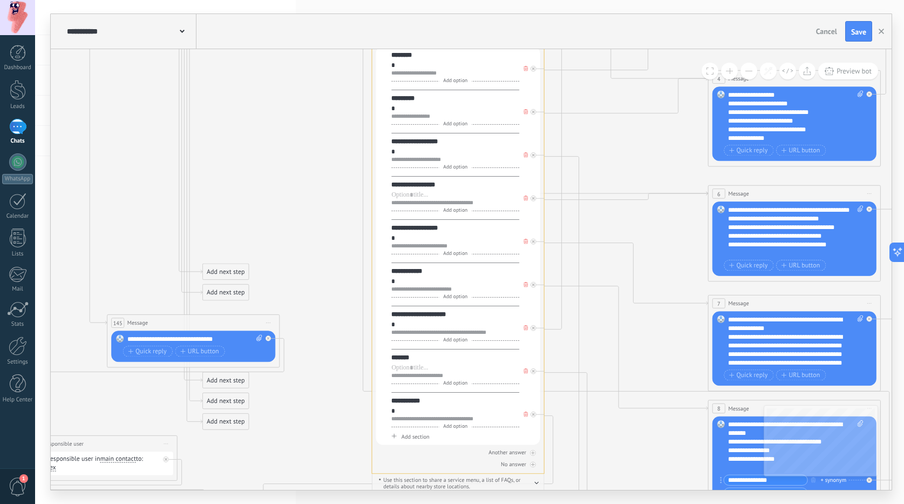
drag, startPoint x: 740, startPoint y: 230, endPoint x: 650, endPoint y: 267, distance: 97.3
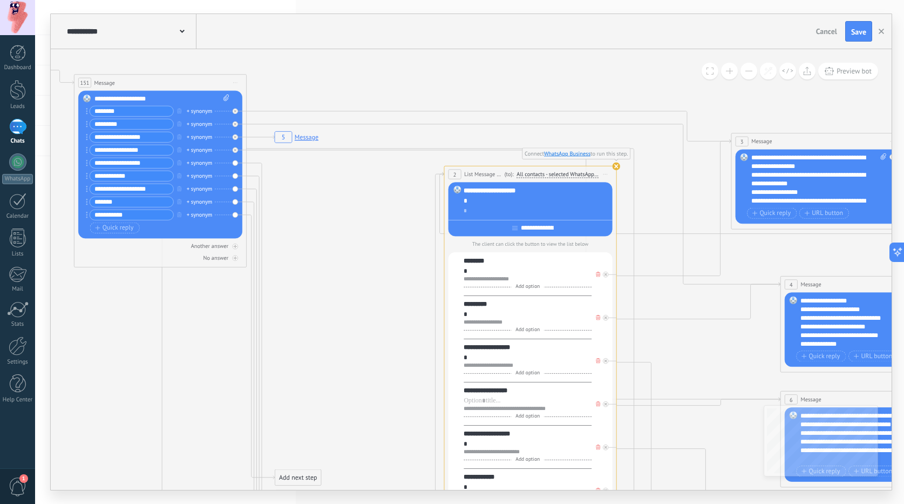
drag, startPoint x: 249, startPoint y: 243, endPoint x: 380, endPoint y: 239, distance: 130.7
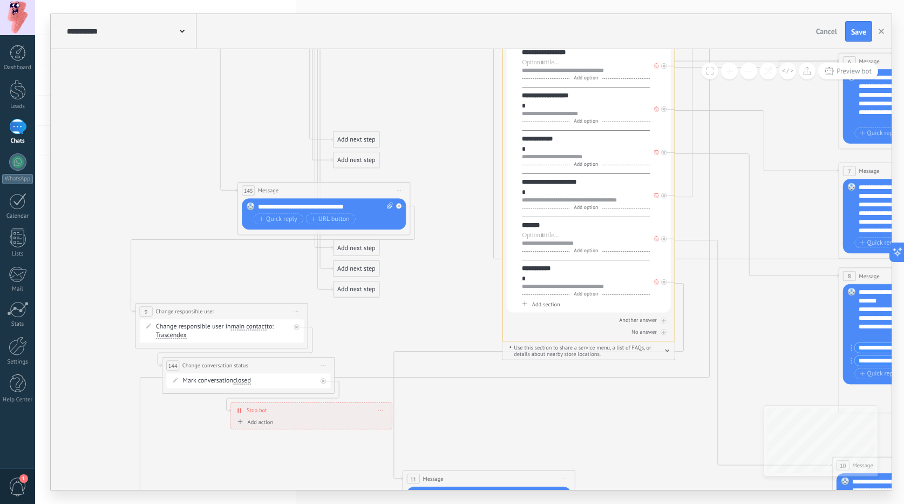
click at [347, 273] on div "Add next step" at bounding box center [357, 268] width 46 height 14
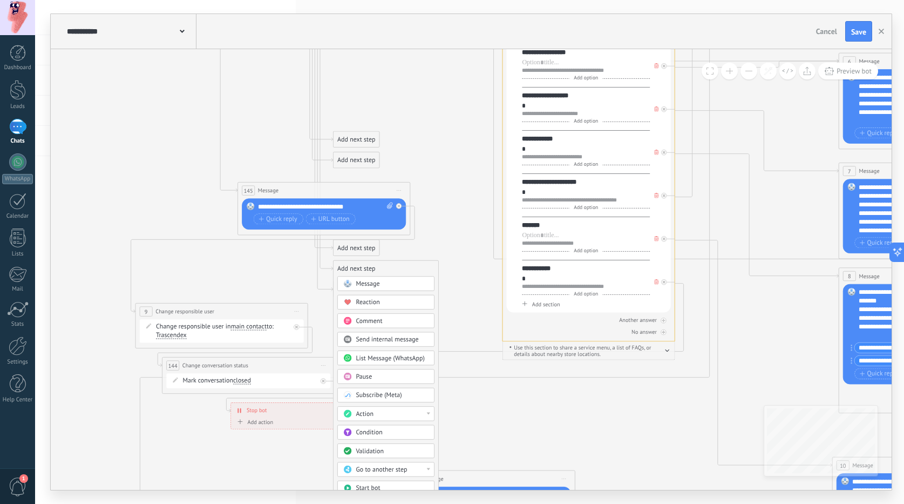
click at [383, 474] on div "Go to another step" at bounding box center [385, 469] width 97 height 15
click at [373, 473] on div "7: Message" at bounding box center [386, 471] width 96 height 15
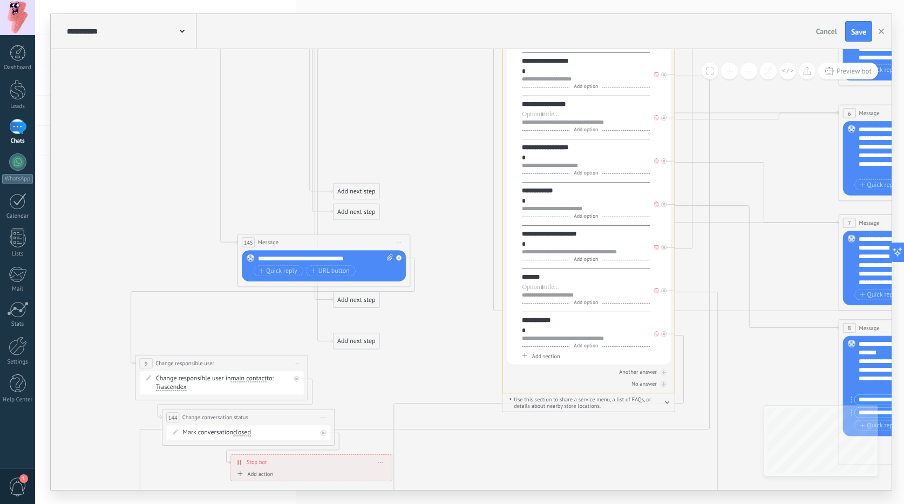
click at [362, 348] on div "Add next step" at bounding box center [357, 341] width 46 height 14
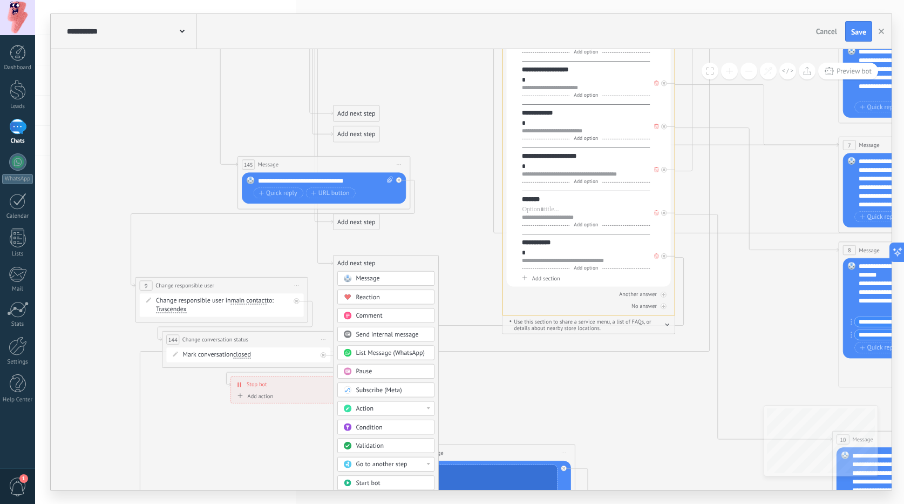
click at [384, 466] on span "Go to another step" at bounding box center [381, 464] width 51 height 8
drag, startPoint x: 372, startPoint y: 479, endPoint x: 371, endPoint y: 463, distance: 16.2
click at [372, 480] on div "8: Message" at bounding box center [386, 480] width 96 height 15
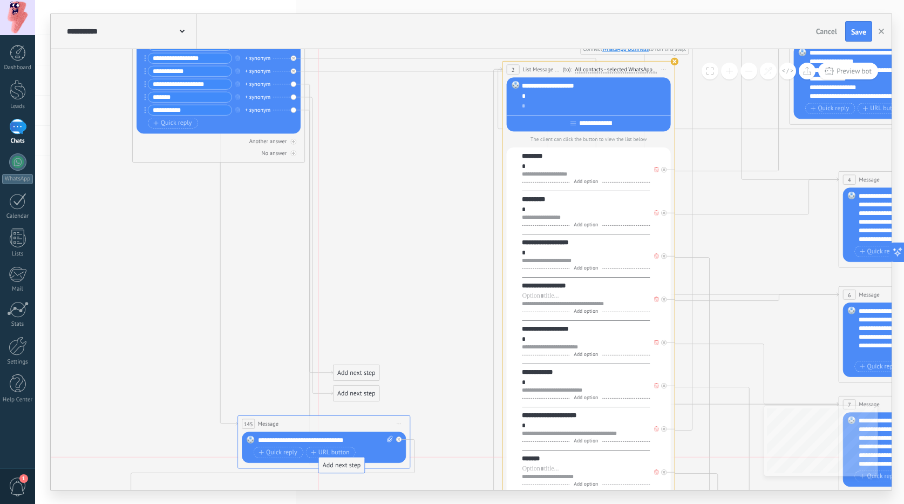
drag, startPoint x: 341, startPoint y: 479, endPoint x: 330, endPoint y: 458, distance: 23.2
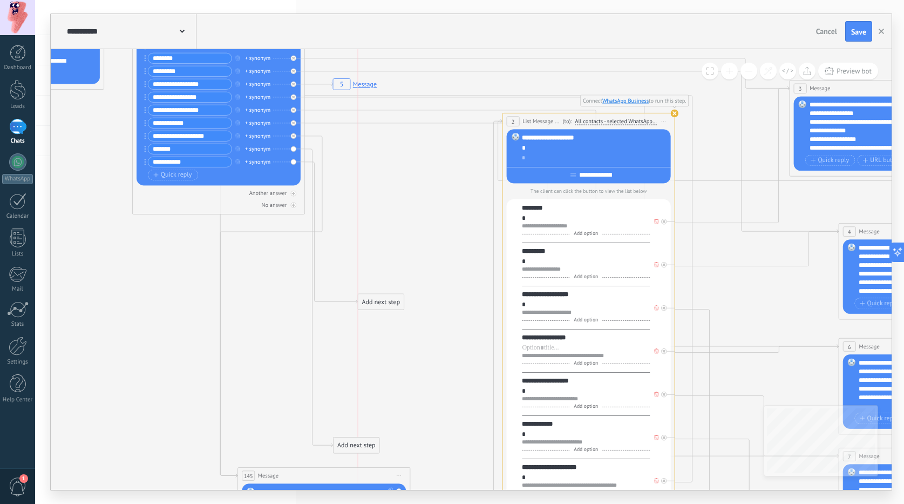
drag, startPoint x: 351, startPoint y: 419, endPoint x: 375, endPoint y: 296, distance: 124.7
click at [375, 296] on div "Add next step" at bounding box center [381, 302] width 46 height 14
drag, startPoint x: 362, startPoint y: 388, endPoint x: 393, endPoint y: 185, distance: 205.9
click at [393, 200] on div "Add next step" at bounding box center [399, 207] width 46 height 14
click at [393, 185] on div "Add next step" at bounding box center [399, 184] width 46 height 14
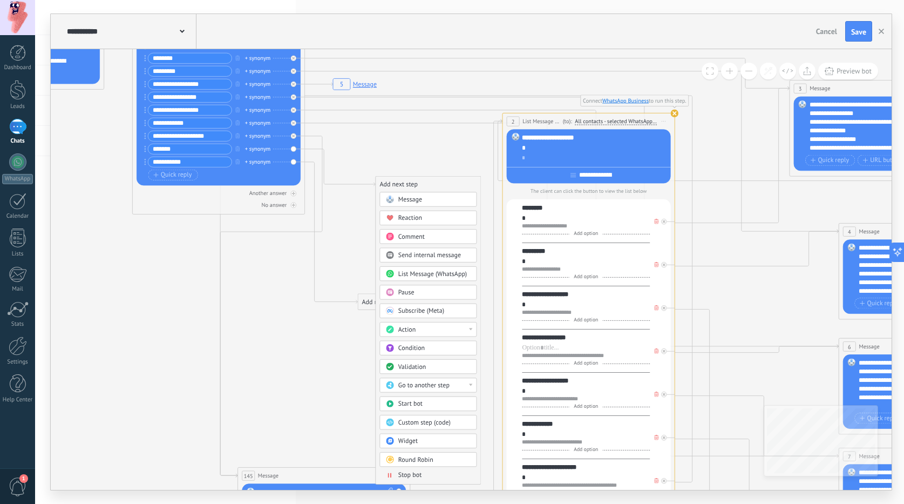
click at [428, 384] on span "Go to another step" at bounding box center [423, 385] width 51 height 8
click at [401, 432] on div "10: Message" at bounding box center [428, 431] width 96 height 15
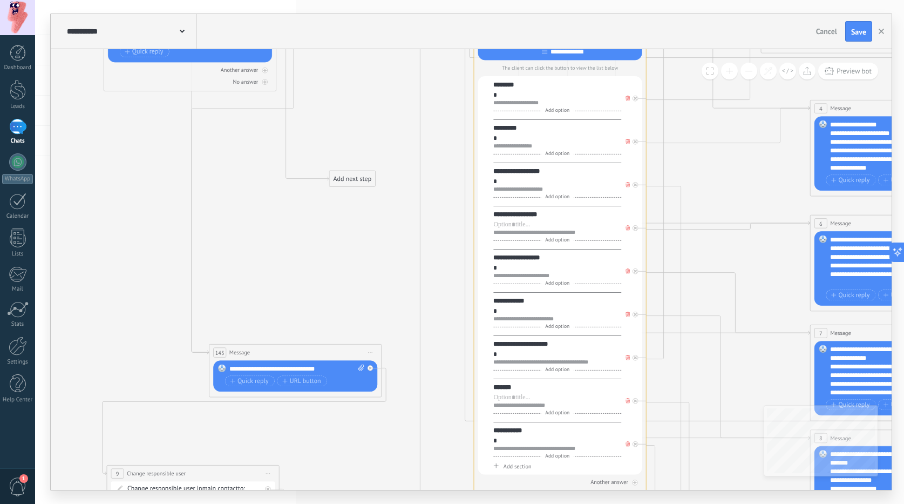
drag, startPoint x: 387, startPoint y: 405, endPoint x: 335, endPoint y: 229, distance: 182.9
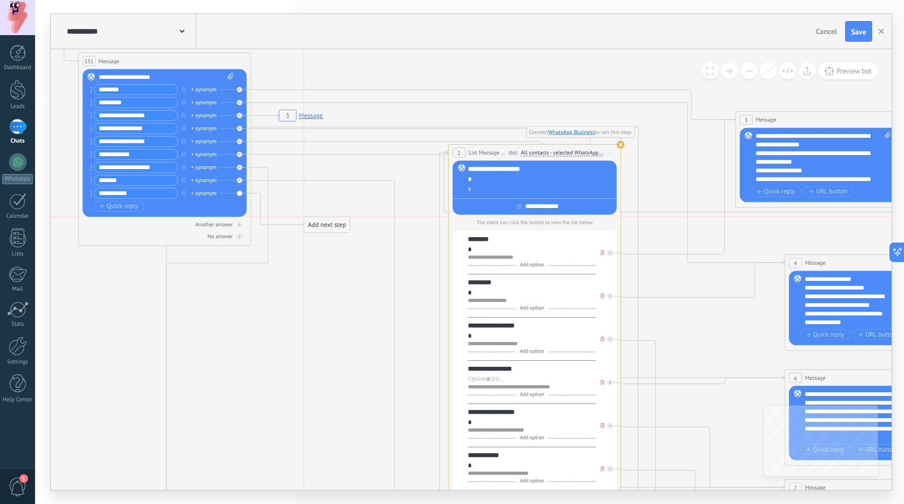
drag, startPoint x: 336, startPoint y: 337, endPoint x: 333, endPoint y: 230, distance: 106.9
click at [333, 230] on div "Add next step" at bounding box center [327, 225] width 46 height 14
click at [329, 227] on div "Add next step" at bounding box center [327, 225] width 46 height 14
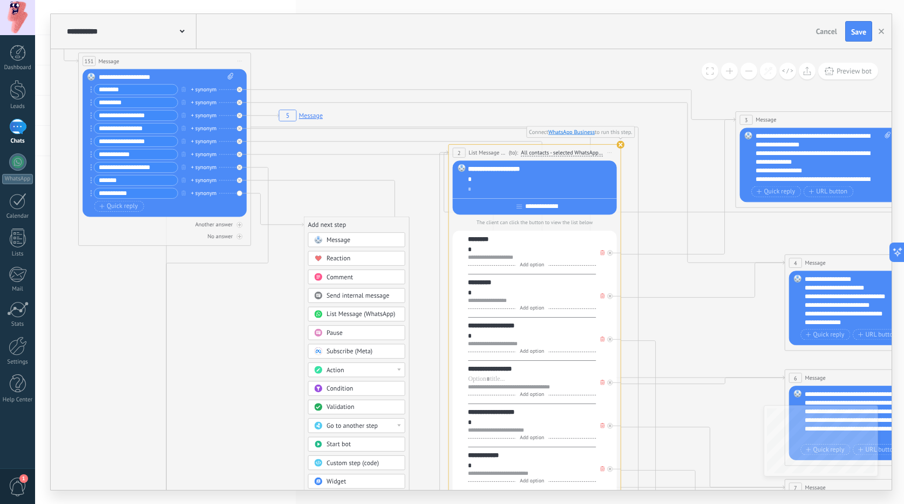
click at [354, 424] on span "Go to another step" at bounding box center [352, 426] width 51 height 8
click at [335, 443] on div "11: Message" at bounding box center [356, 443] width 96 height 15
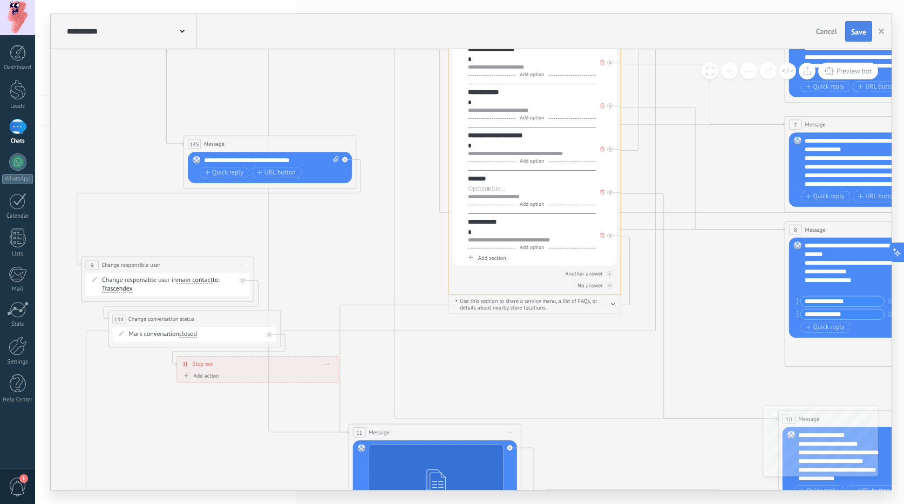
click at [869, 28] on button "Save" at bounding box center [858, 31] width 27 height 21
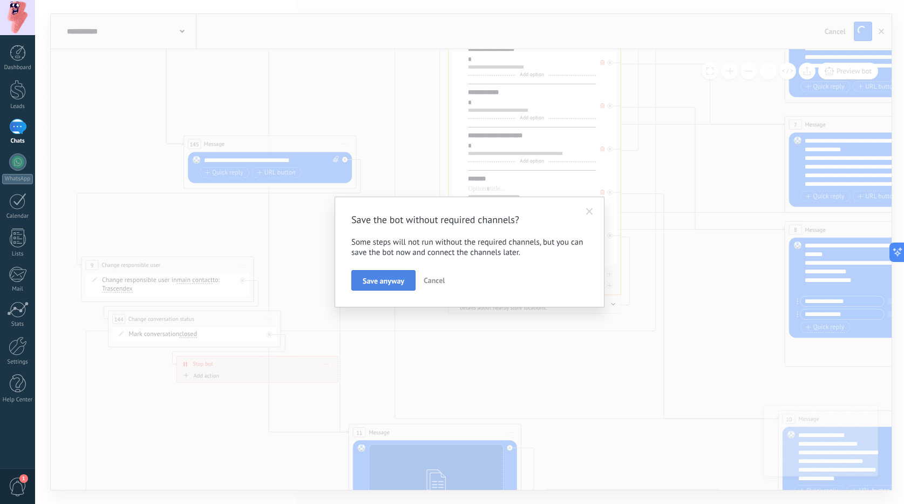
click at [389, 283] on span "Save anyway" at bounding box center [384, 281] width 42 height 8
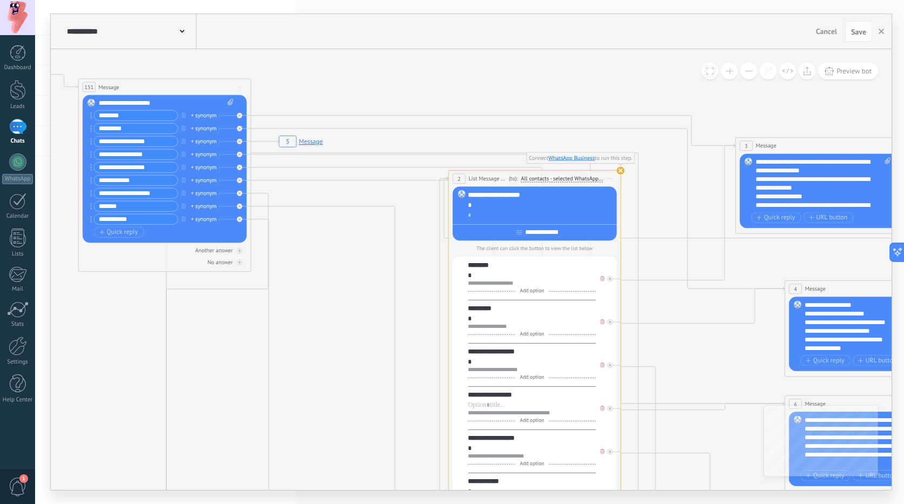
click at [606, 177] on span "Start preview here Rename Duplicate [GEOGRAPHIC_DATA]" at bounding box center [610, 178] width 14 height 12
click at [622, 230] on div "Delete" at bounding box center [642, 234] width 72 height 15
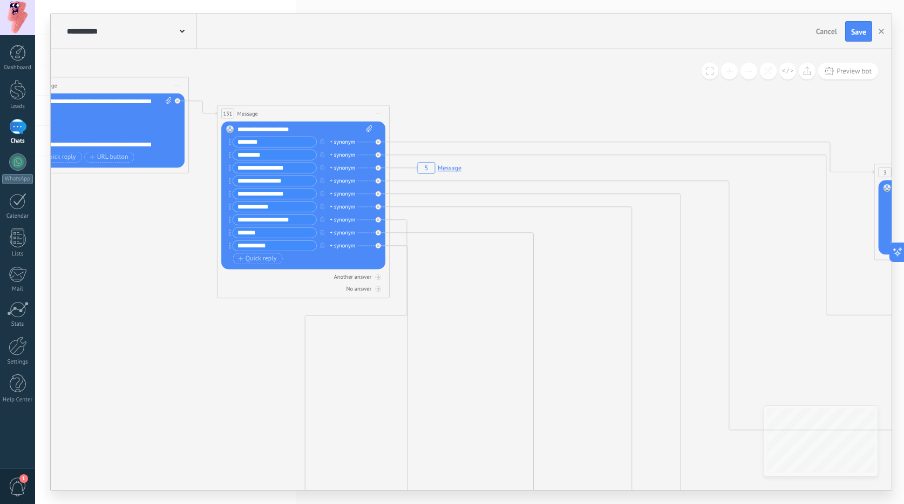
drag, startPoint x: 456, startPoint y: 215, endPoint x: 592, endPoint y: 241, distance: 138.5
click at [863, 36] on span "Save" at bounding box center [858, 32] width 15 height 8
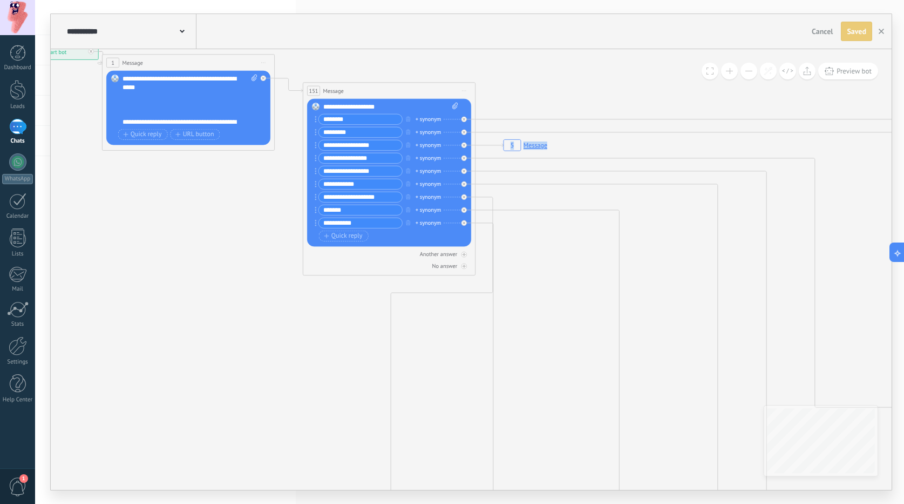
drag, startPoint x: 461, startPoint y: 65, endPoint x: 547, endPoint y: 43, distance: 88.8
click at [547, 43] on div "**********" at bounding box center [471, 252] width 841 height 476
click at [379, 85] on div "151 Message ******* (to): All contacts - selected channels All contacts - selec…" at bounding box center [389, 91] width 172 height 16
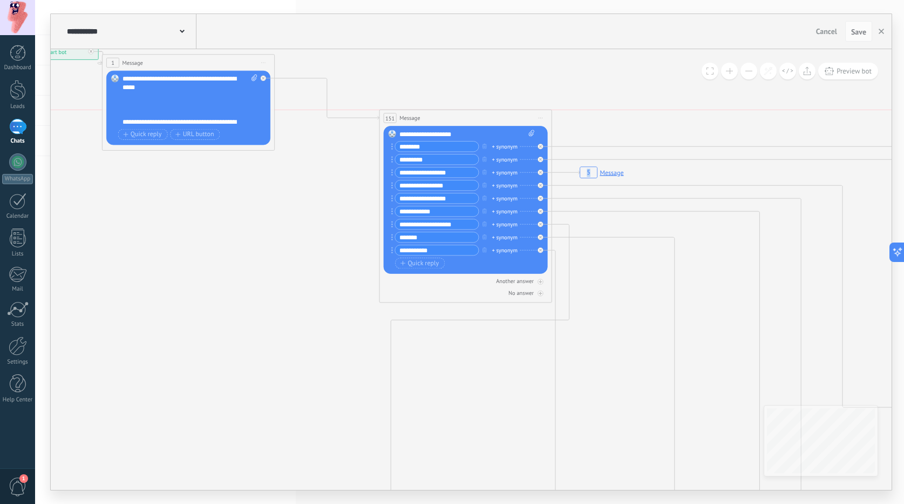
drag, startPoint x: 378, startPoint y: 90, endPoint x: 454, endPoint y: 117, distance: 81.4
click at [454, 117] on div "151 Message ******* (to): All contacts - selected channels All contacts - selec…" at bounding box center [465, 118] width 172 height 16
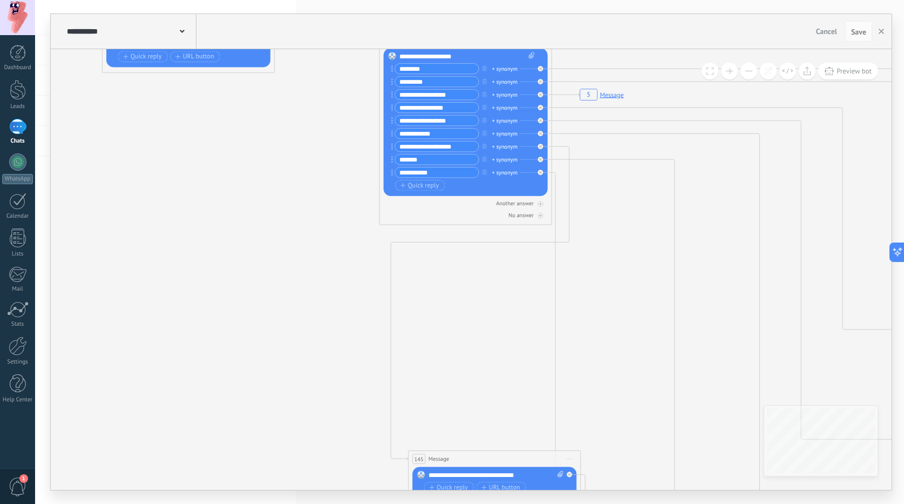
click at [466, 150] on input "**********" at bounding box center [436, 146] width 83 height 10
drag, startPoint x: 463, startPoint y: 146, endPoint x: 443, endPoint y: 146, distance: 20.0
click at [443, 146] on input "**********" at bounding box center [436, 146] width 83 height 10
click at [420, 146] on input "**********" at bounding box center [436, 146] width 83 height 10
click at [417, 148] on input "**********" at bounding box center [436, 146] width 83 height 10
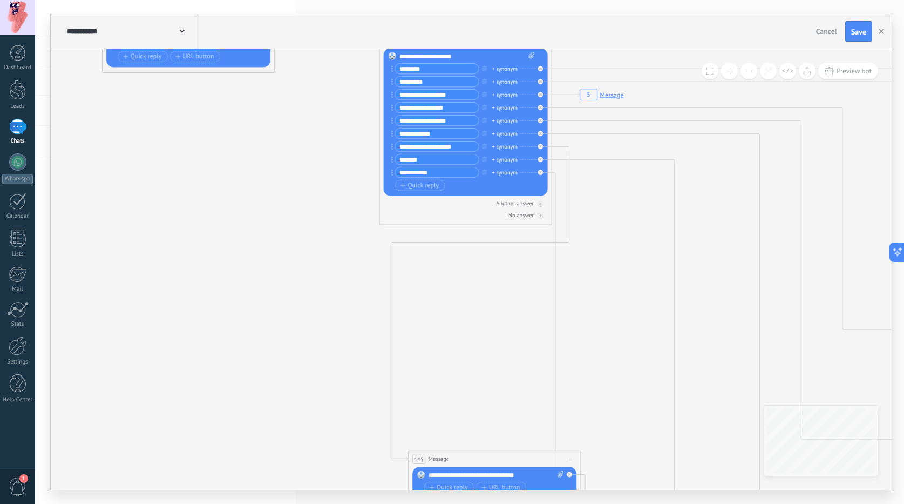
type input "**********"
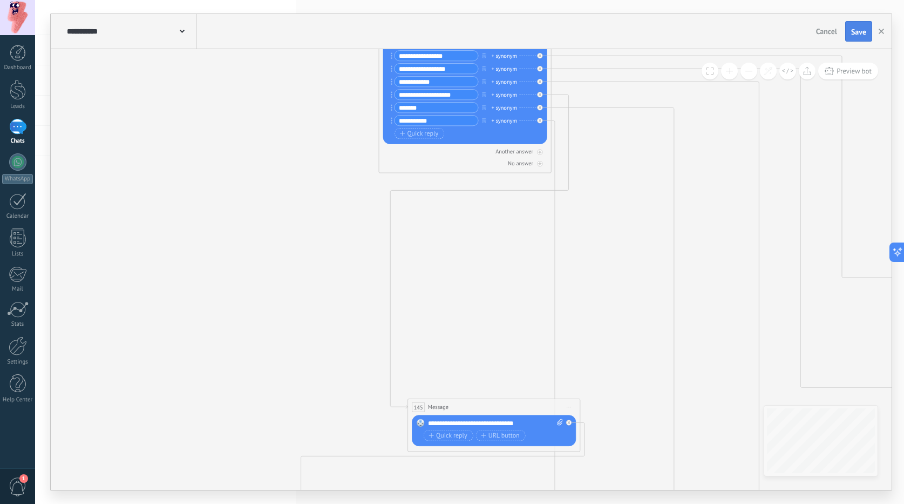
click at [858, 30] on span "Save" at bounding box center [858, 32] width 15 height 8
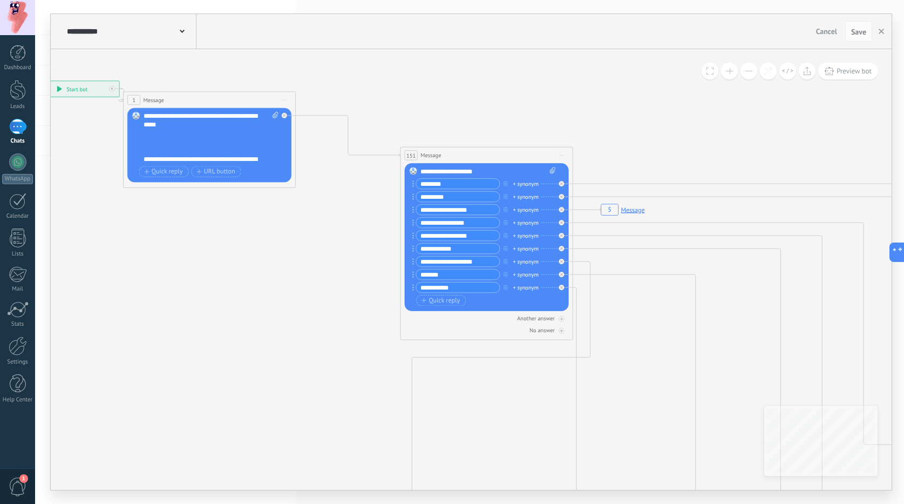
drag, startPoint x: 382, startPoint y: 77, endPoint x: 404, endPoint y: 88, distance: 24.4
click at [879, 36] on button "button" at bounding box center [881, 31] width 16 height 21
